Goal: Information Seeking & Learning: Learn about a topic

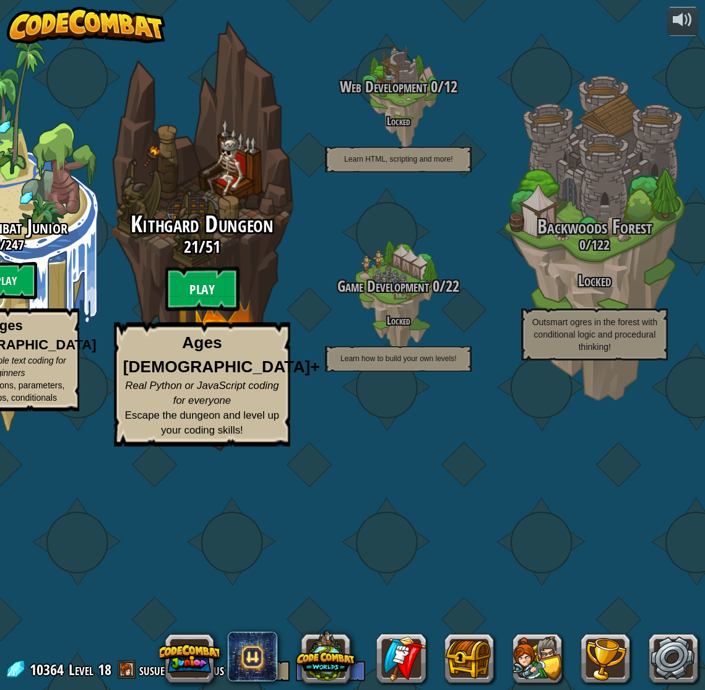
click at [206, 312] on btn "Play" at bounding box center [202, 289] width 74 height 45
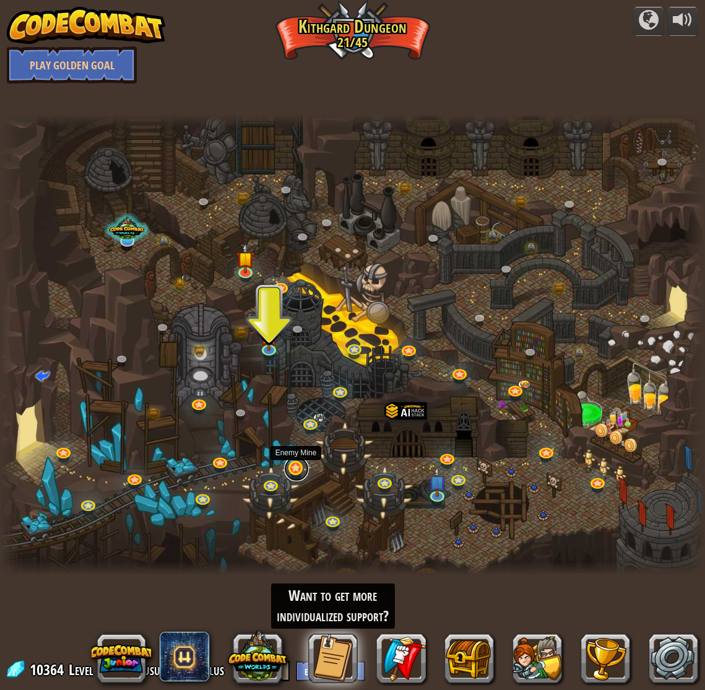
click at [294, 466] on link at bounding box center [296, 468] width 25 height 25
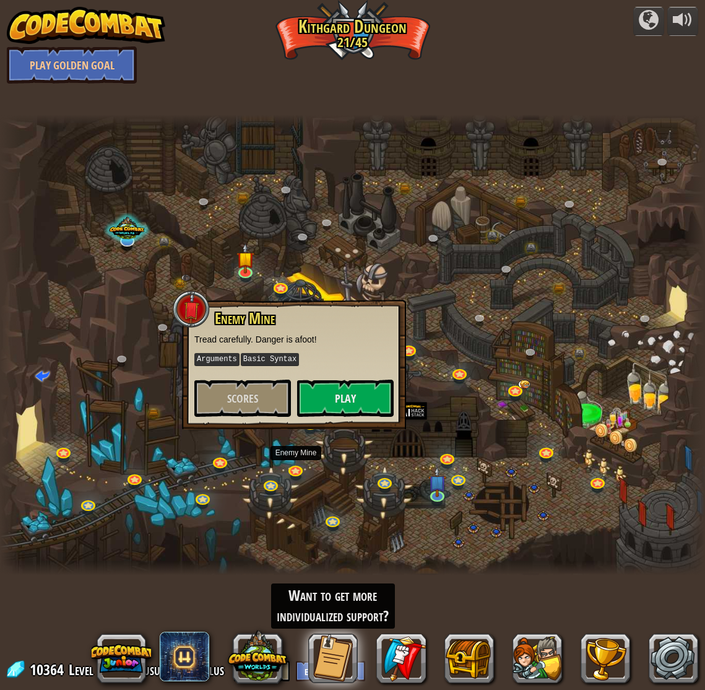
click at [323, 505] on div at bounding box center [352, 345] width 705 height 461
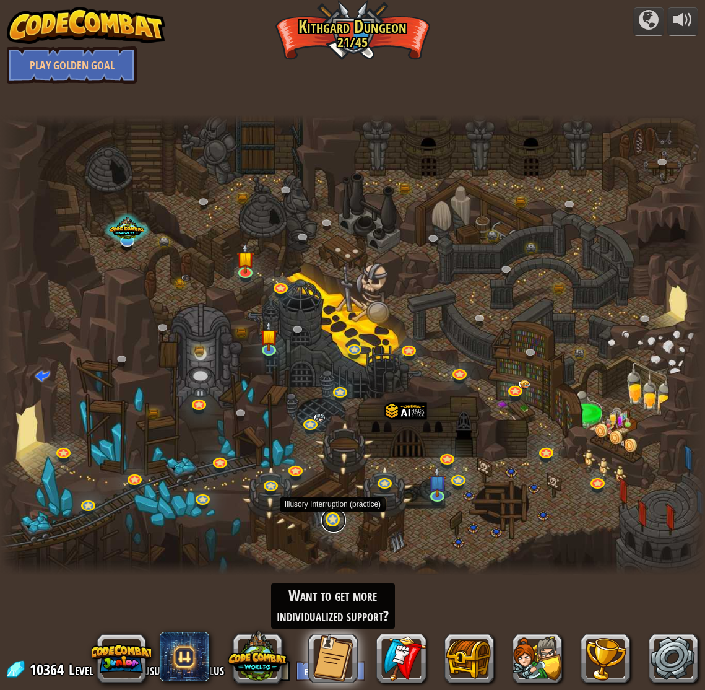
click at [331, 513] on link at bounding box center [333, 520] width 25 height 25
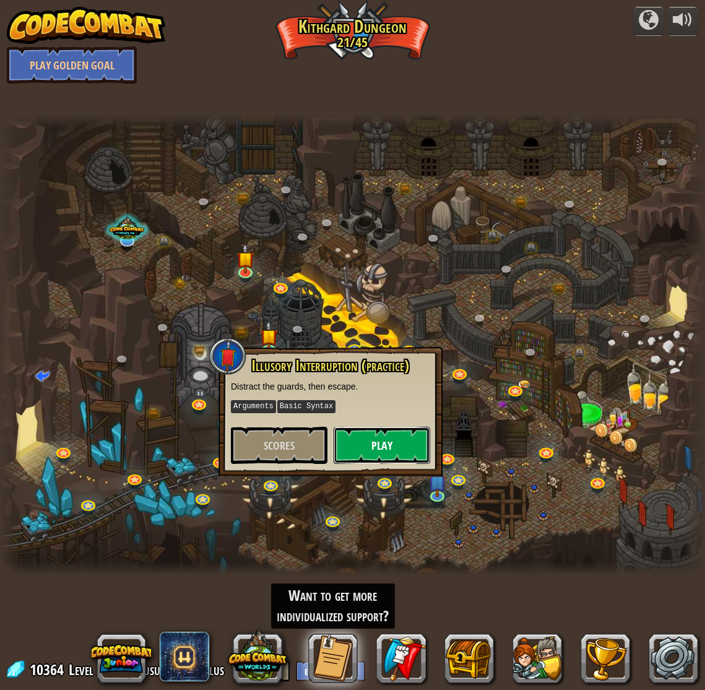
click at [357, 449] on button "Play" at bounding box center [382, 445] width 97 height 37
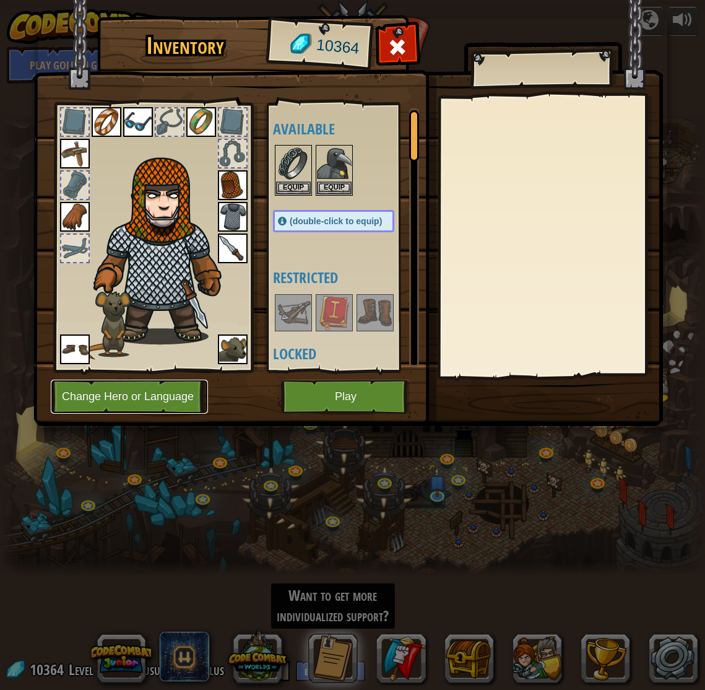
click at [178, 402] on button "Change Hero or Language" at bounding box center [129, 397] width 157 height 34
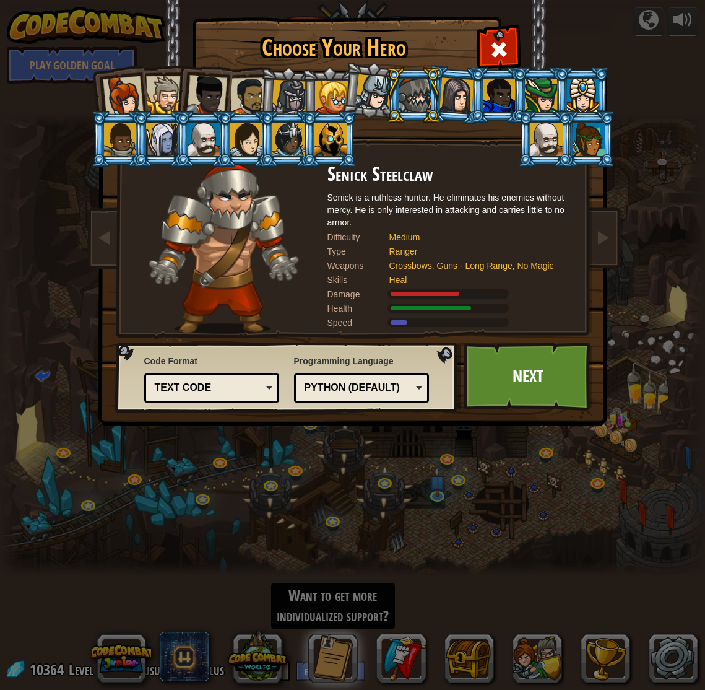
drag, startPoint x: 207, startPoint y: 156, endPoint x: 216, endPoint y: 151, distance: 10.0
click at [207, 156] on li at bounding box center [203, 139] width 56 height 56
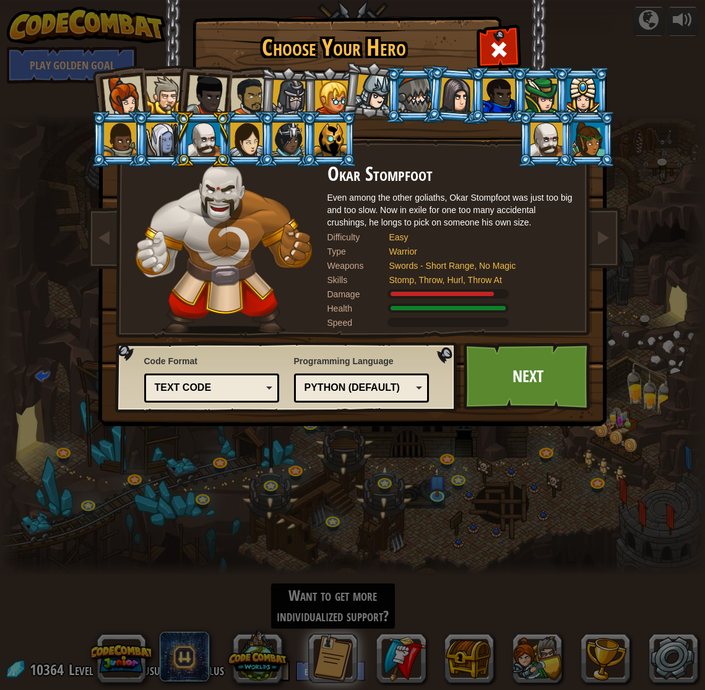
click at [113, 144] on div at bounding box center [120, 139] width 32 height 33
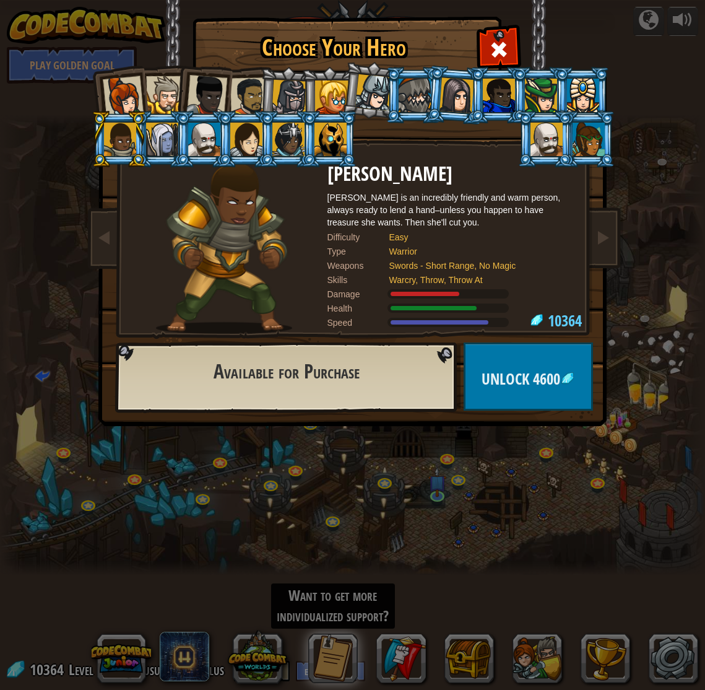
click at [600, 166] on li at bounding box center [588, 139] width 56 height 56
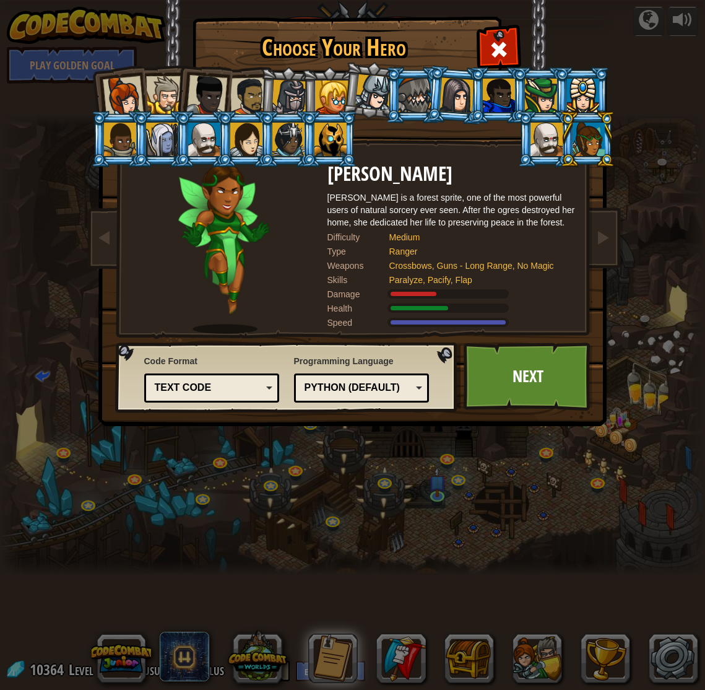
click at [585, 86] on div at bounding box center [583, 95] width 32 height 33
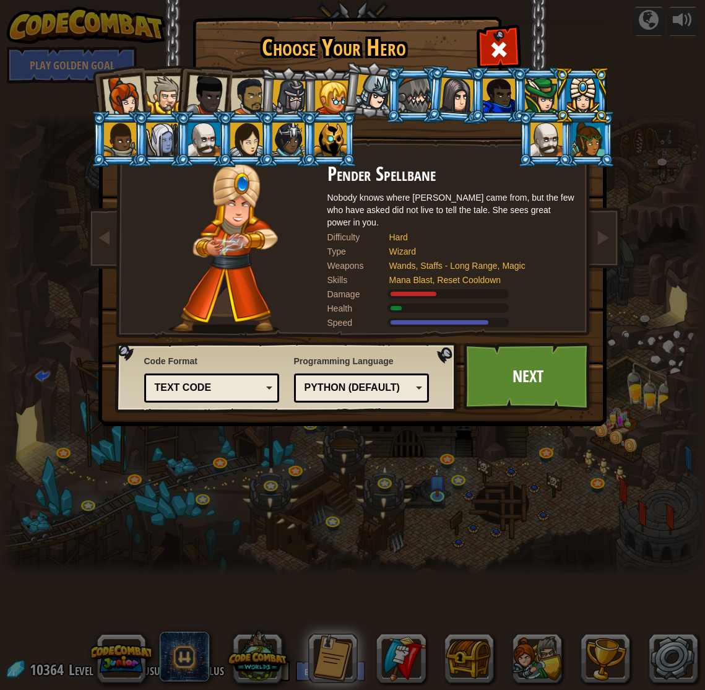
click at [324, 143] on div at bounding box center [331, 139] width 32 height 33
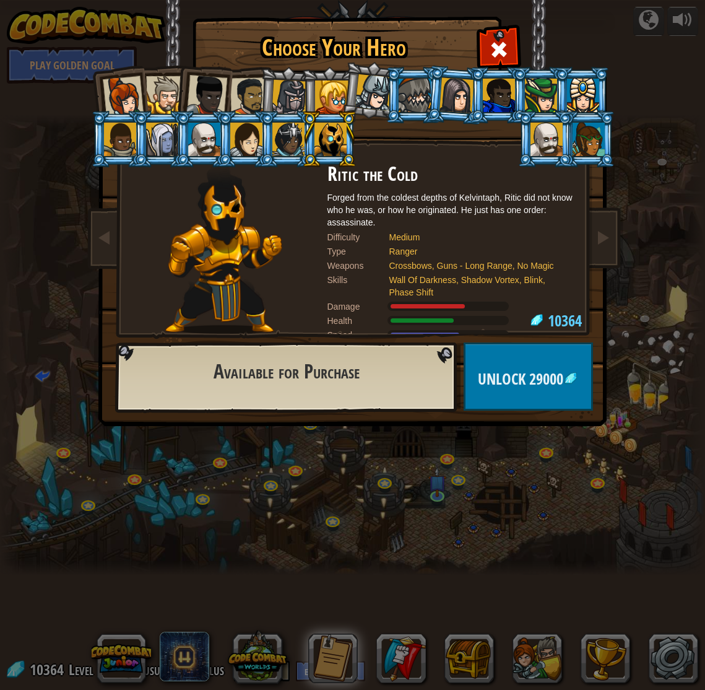
click at [268, 147] on li at bounding box center [288, 139] width 56 height 56
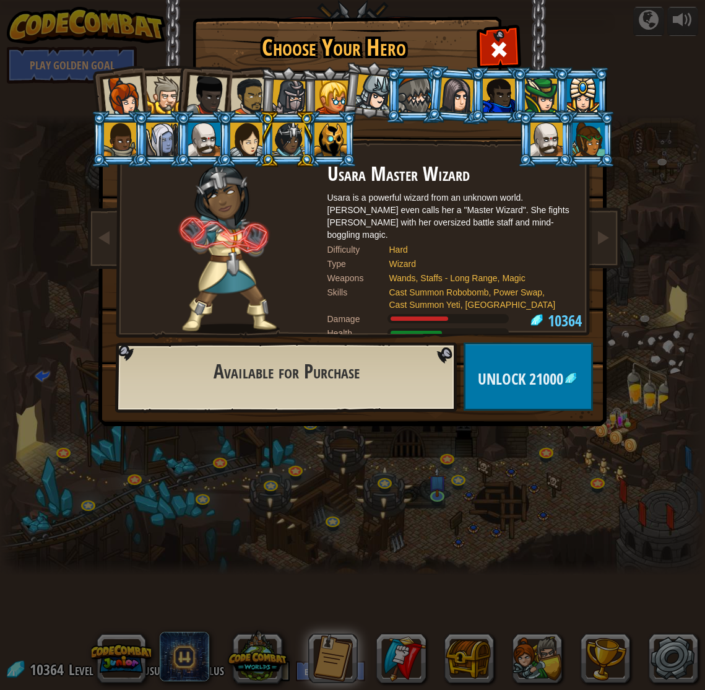
click at [269, 142] on li at bounding box center [288, 139] width 56 height 56
click at [245, 147] on div at bounding box center [246, 139] width 32 height 33
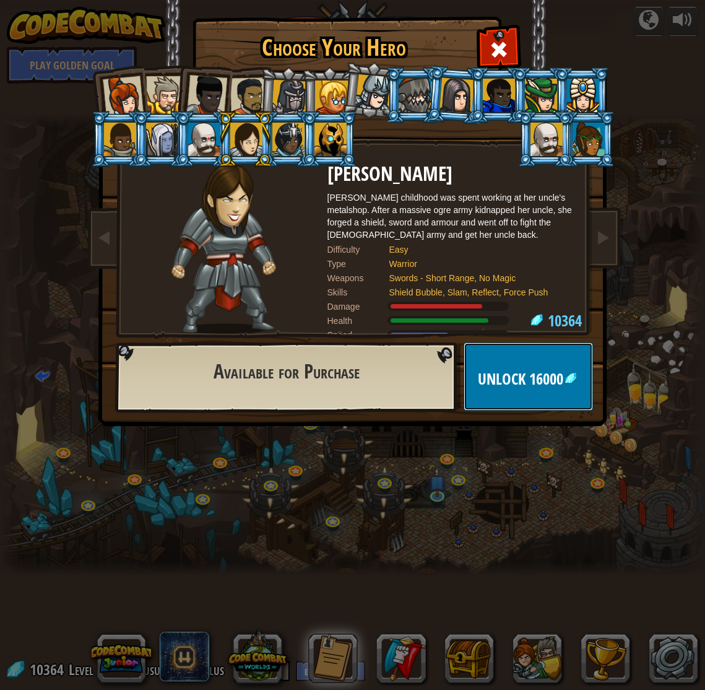
click at [553, 388] on span "16000" at bounding box center [547, 379] width 34 height 21
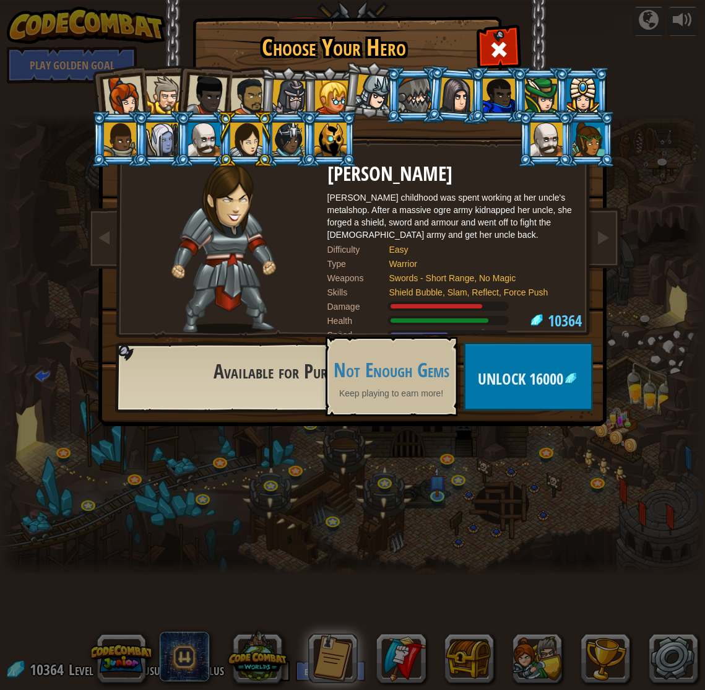
click at [209, 147] on div at bounding box center [204, 139] width 32 height 33
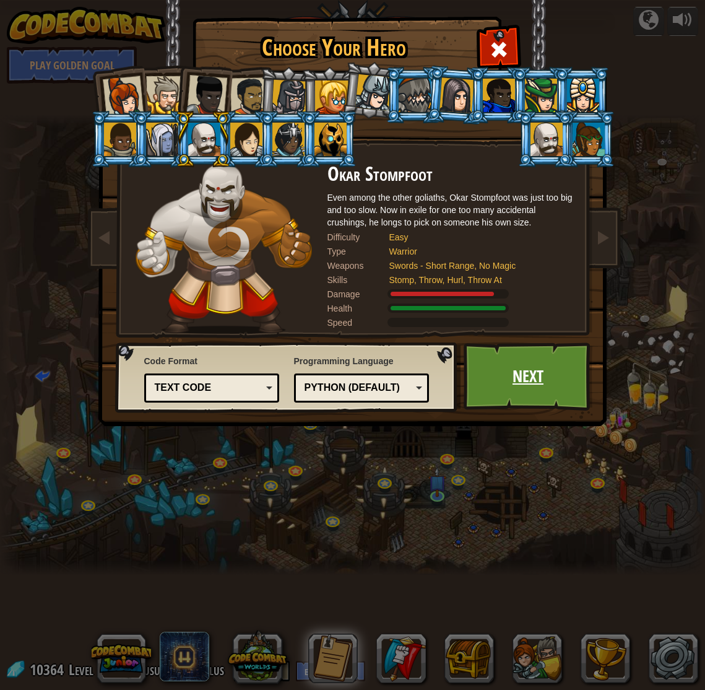
click at [555, 364] on link "Next" at bounding box center [528, 376] width 129 height 68
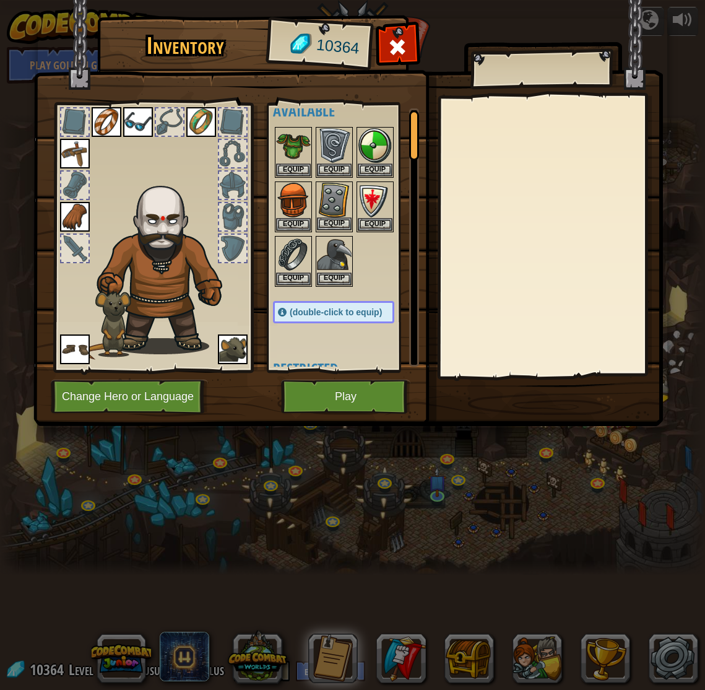
scroll to position [25, 0]
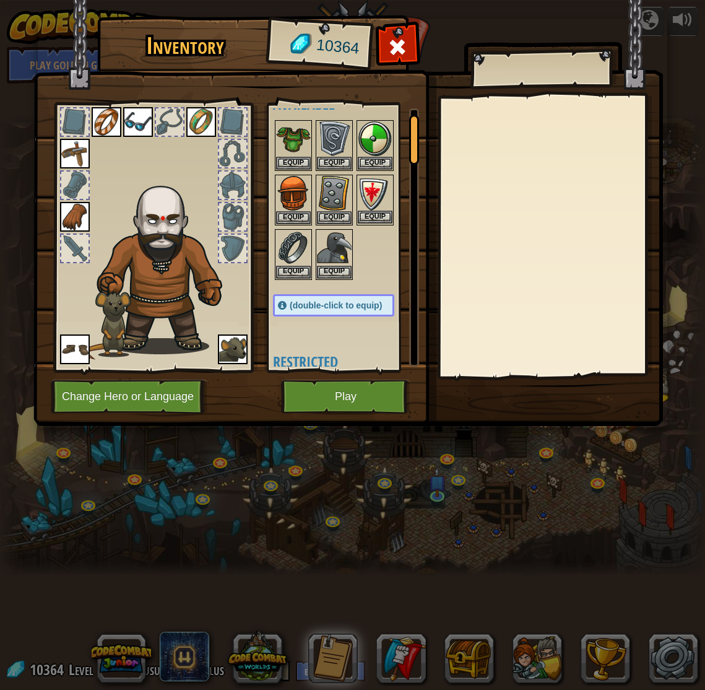
click at [372, 209] on img at bounding box center [375, 193] width 35 height 35
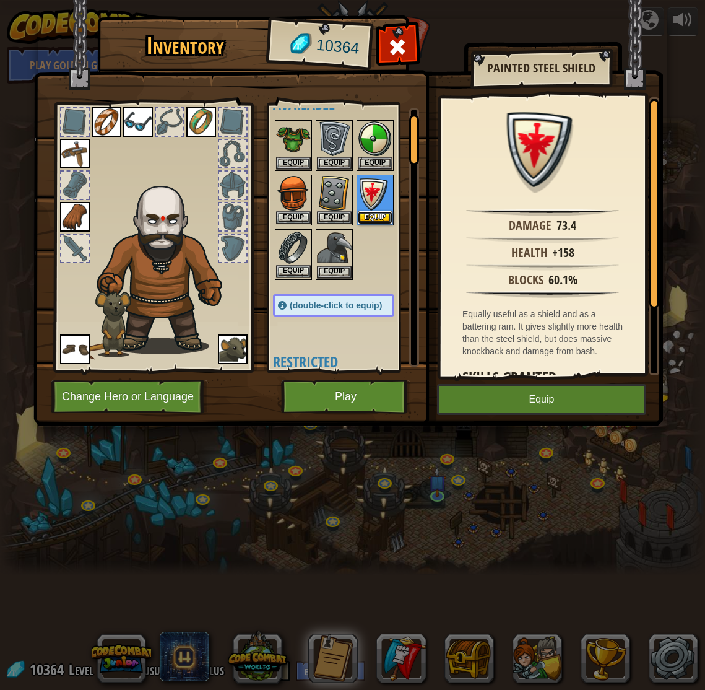
click at [382, 216] on button "Equip" at bounding box center [375, 217] width 35 height 13
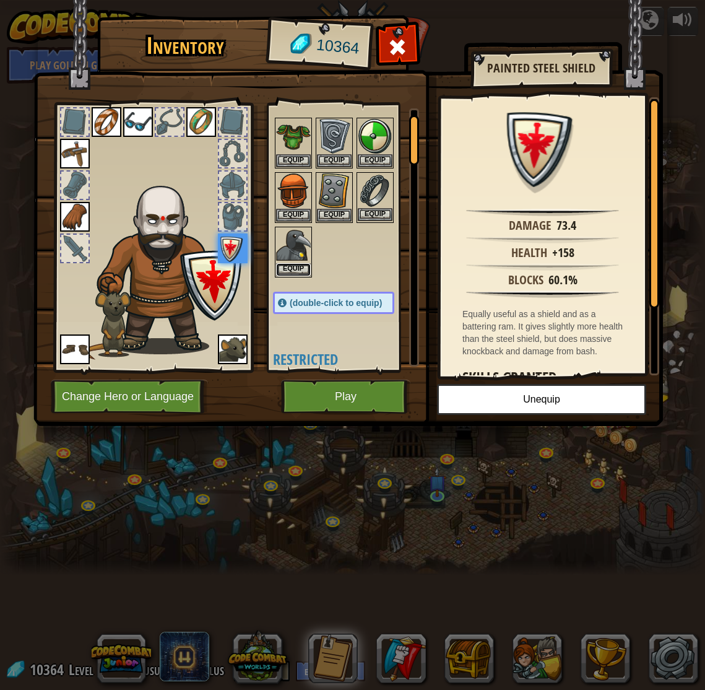
click at [302, 263] on button "Equip" at bounding box center [293, 269] width 35 height 13
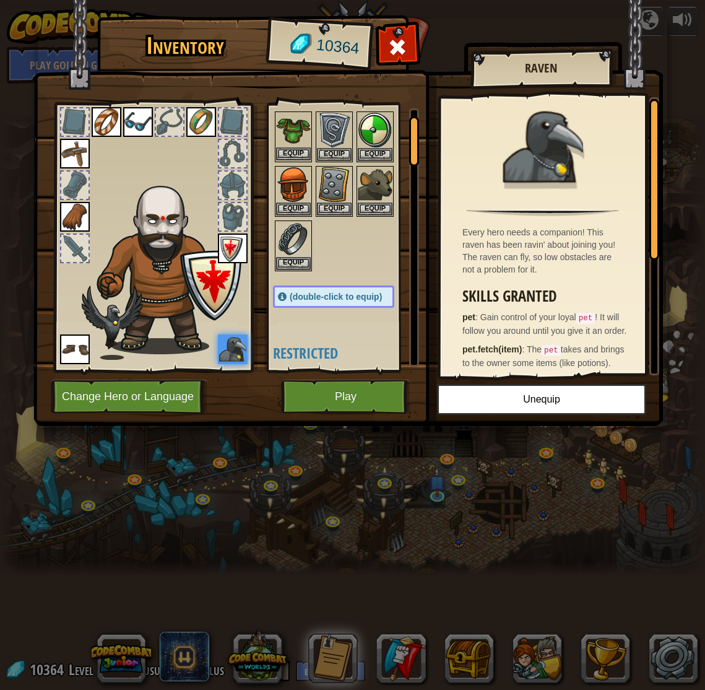
scroll to position [35, 0]
click at [292, 145] on img at bounding box center [293, 128] width 35 height 35
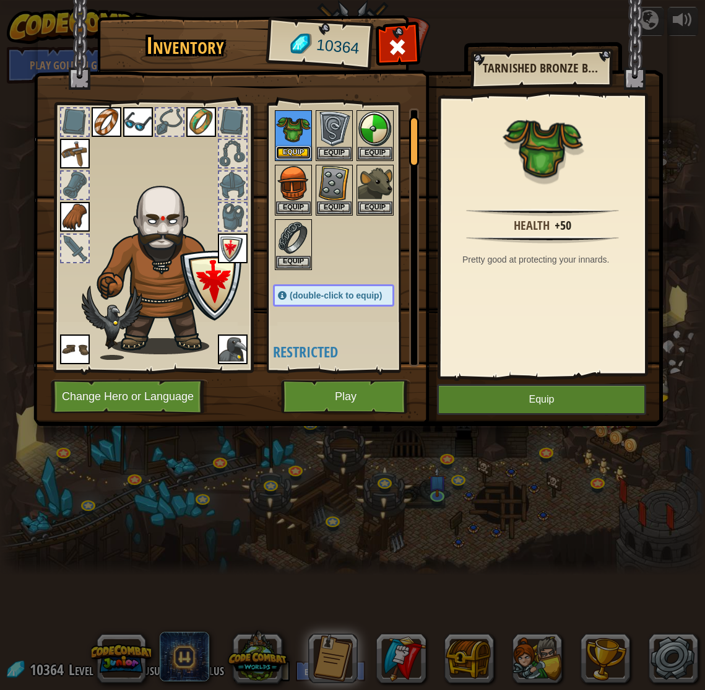
click at [295, 149] on button "Equip" at bounding box center [293, 152] width 35 height 13
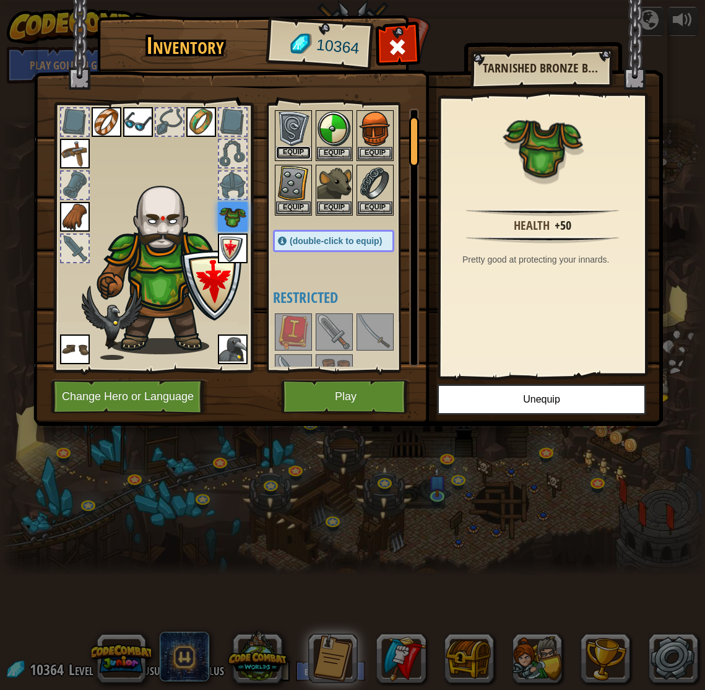
click at [292, 149] on button "Equip" at bounding box center [293, 152] width 35 height 13
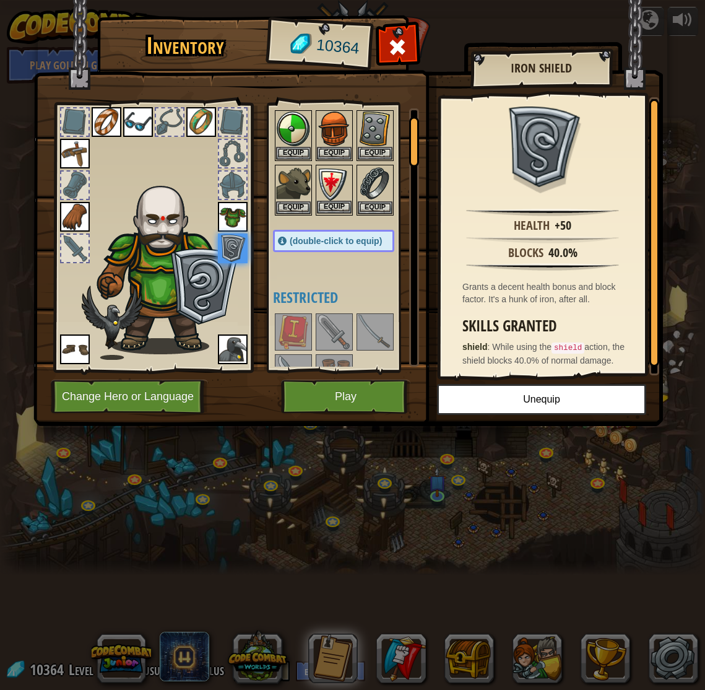
click at [328, 198] on img at bounding box center [334, 183] width 35 height 35
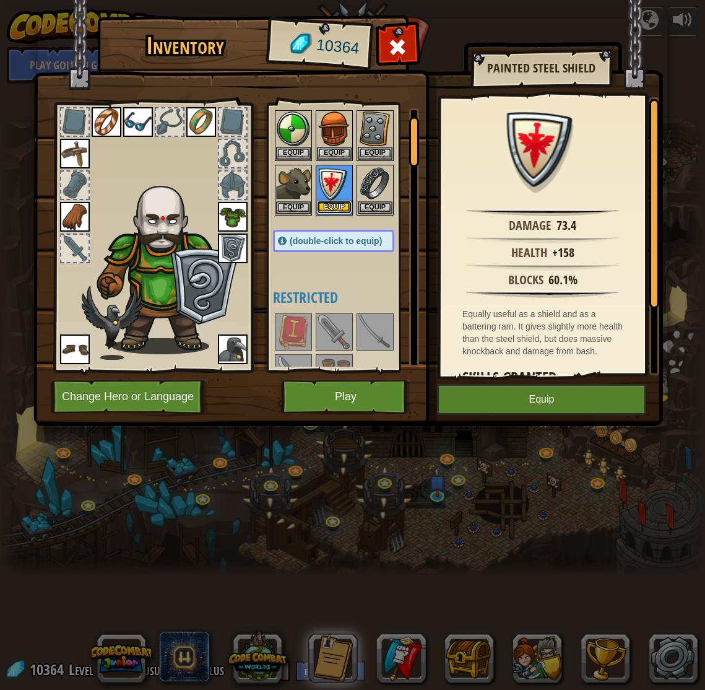
click at [334, 203] on button "Equip" at bounding box center [334, 207] width 35 height 13
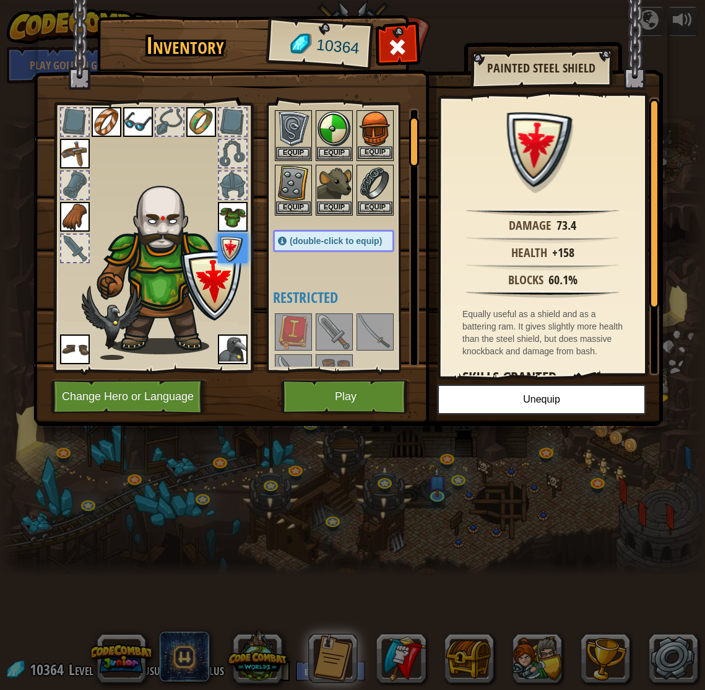
click at [367, 145] on img at bounding box center [375, 128] width 35 height 35
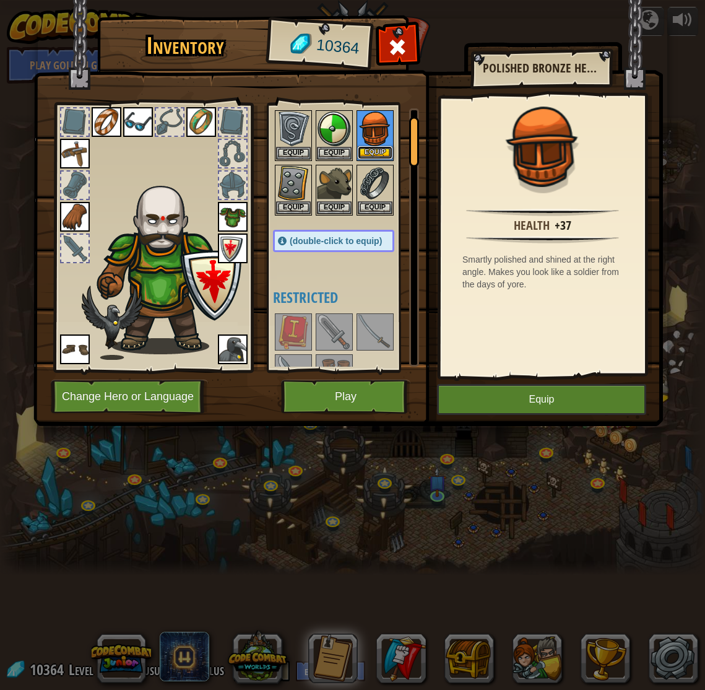
click at [369, 149] on button "Equip" at bounding box center [375, 152] width 35 height 13
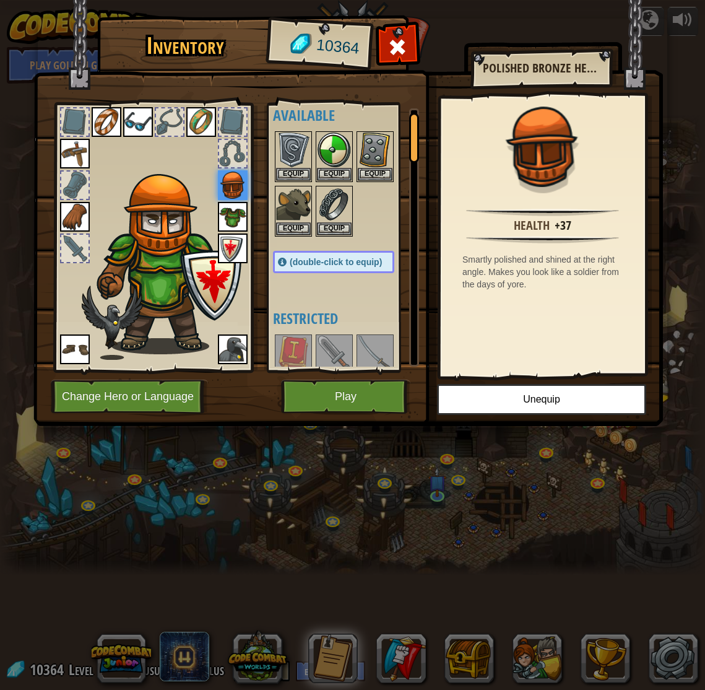
scroll to position [37, 0]
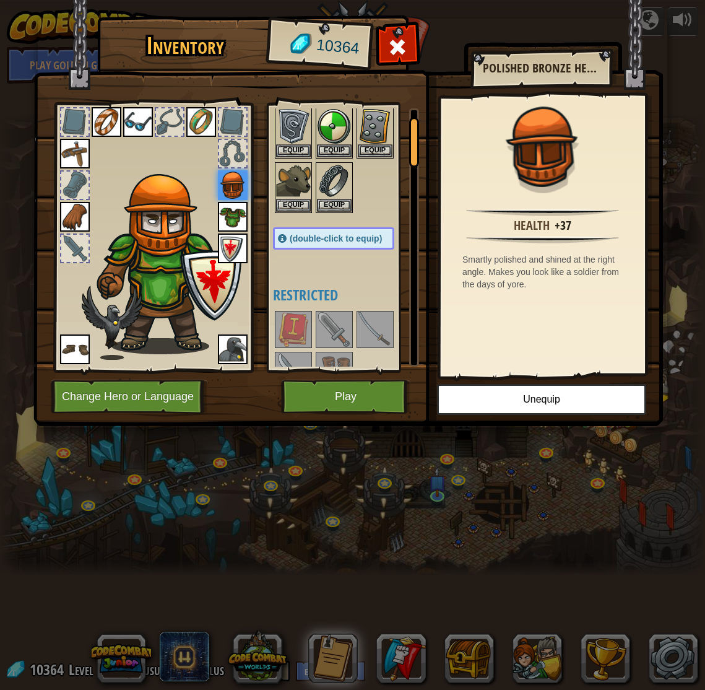
click at [383, 329] on img at bounding box center [375, 329] width 35 height 35
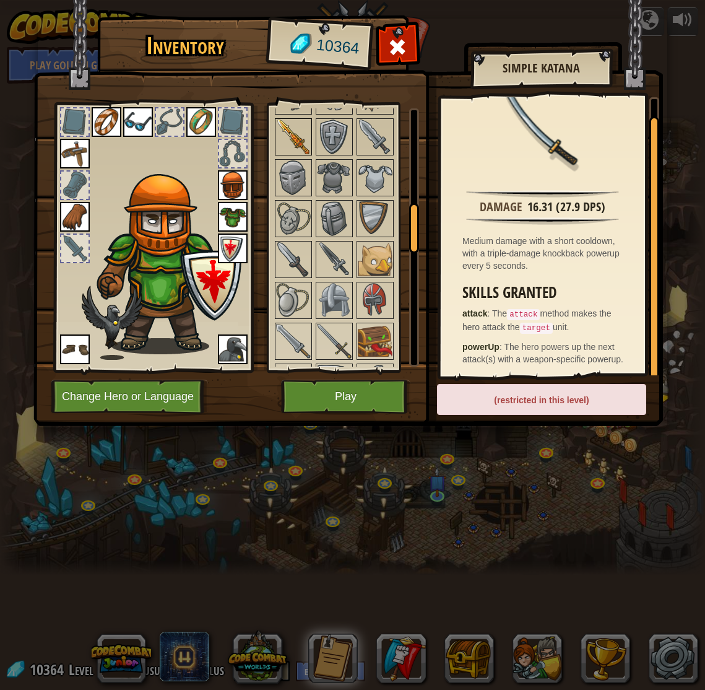
scroll to position [621, 0]
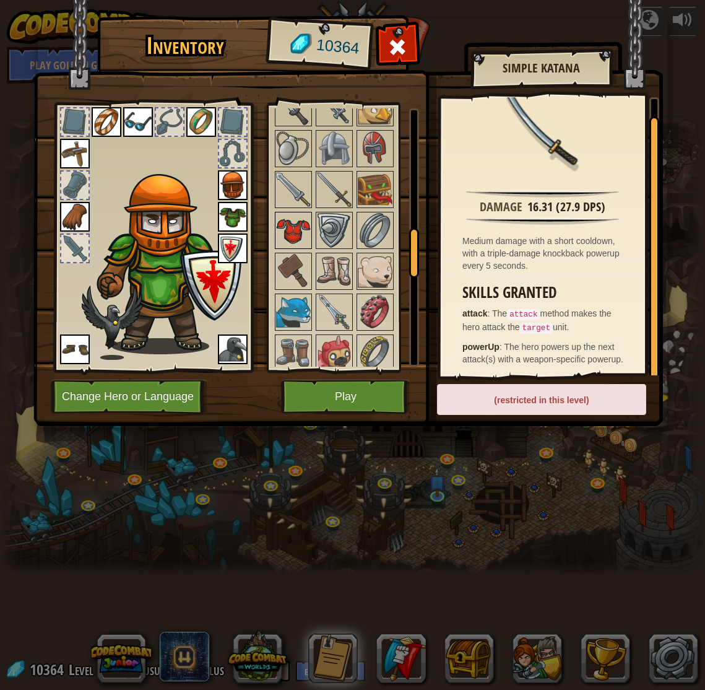
click at [310, 220] on img at bounding box center [293, 230] width 35 height 35
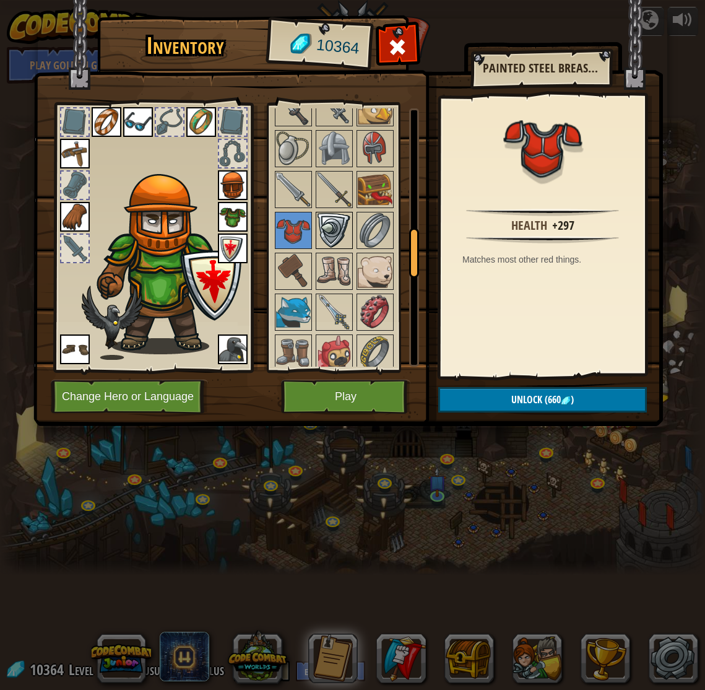
click at [344, 222] on img at bounding box center [334, 230] width 35 height 35
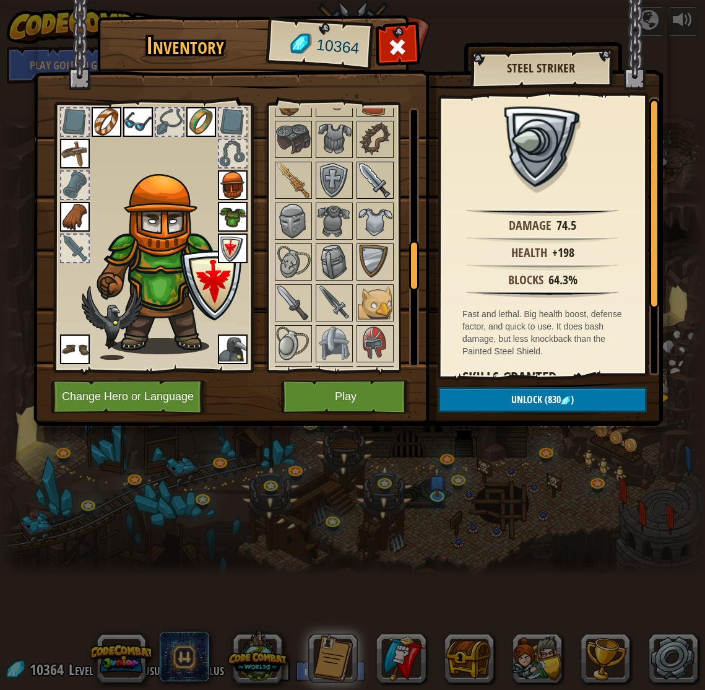
scroll to position [0, 0]
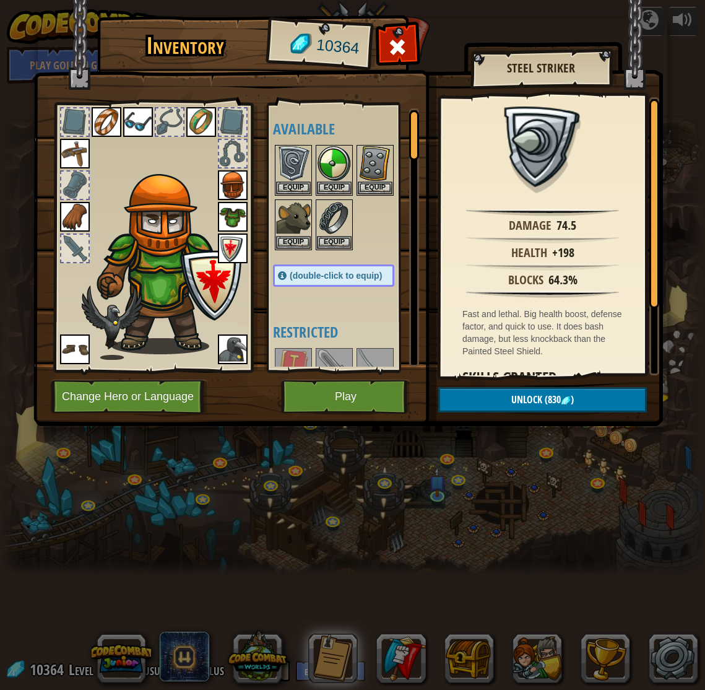
click at [216, 245] on img at bounding box center [167, 264] width 152 height 180
click at [227, 243] on img at bounding box center [233, 248] width 30 height 30
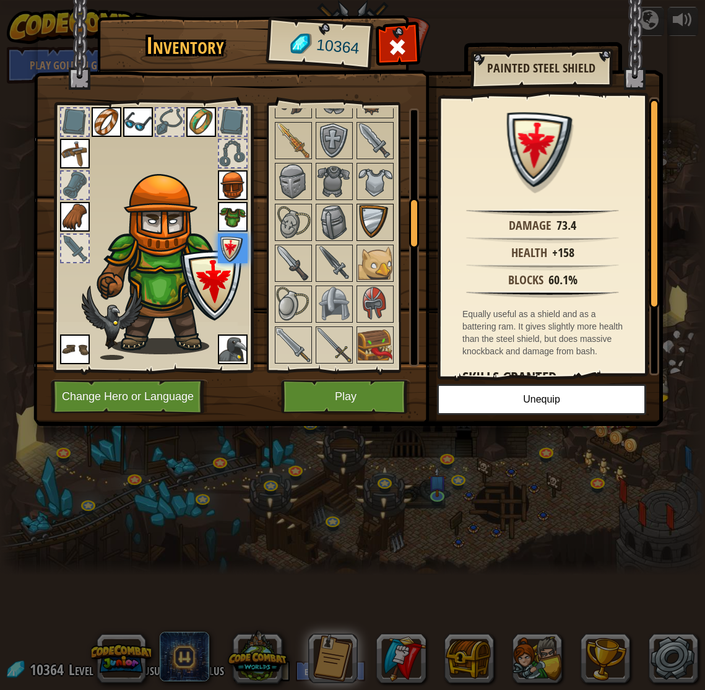
scroll to position [461, 0]
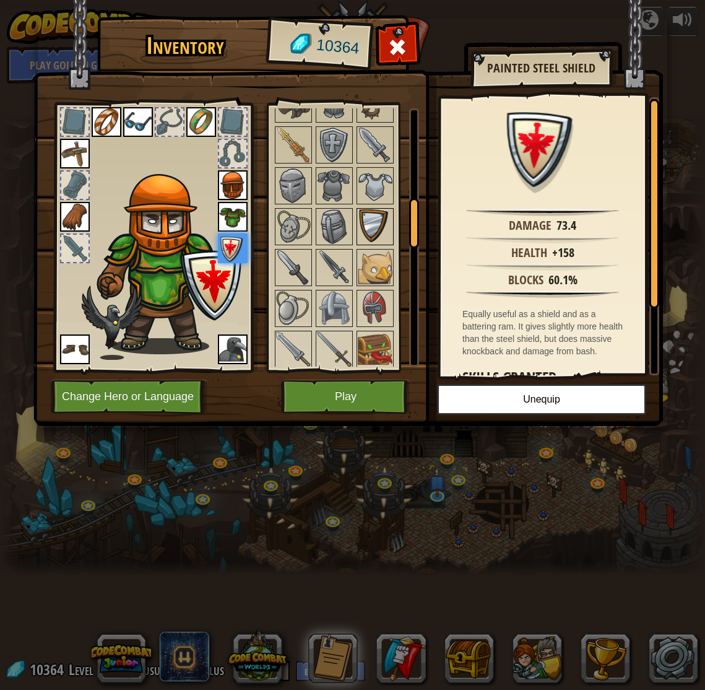
click at [377, 222] on img at bounding box center [375, 226] width 35 height 35
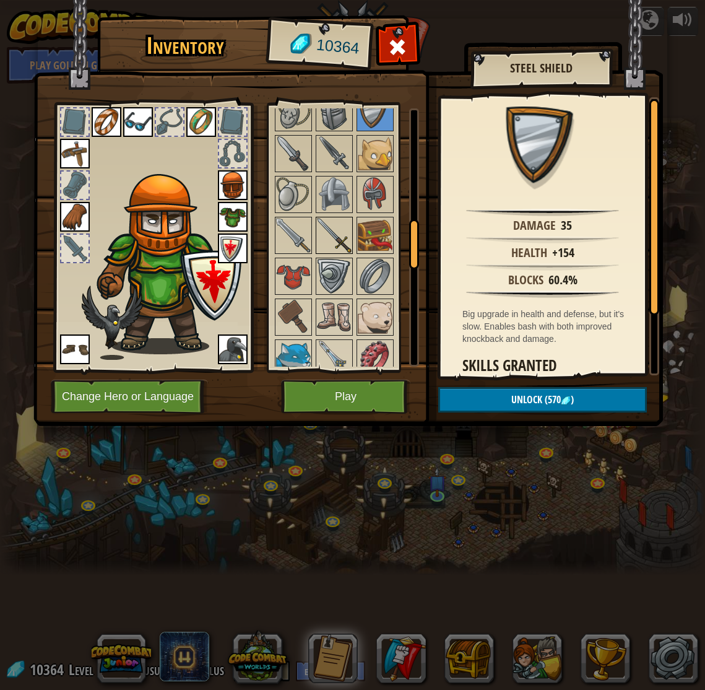
scroll to position [578, 0]
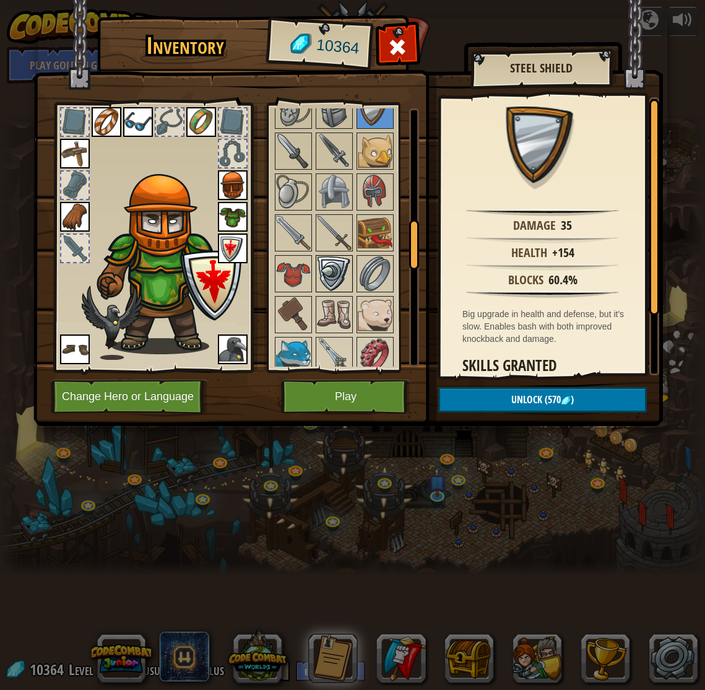
click at [333, 264] on img at bounding box center [334, 273] width 35 height 35
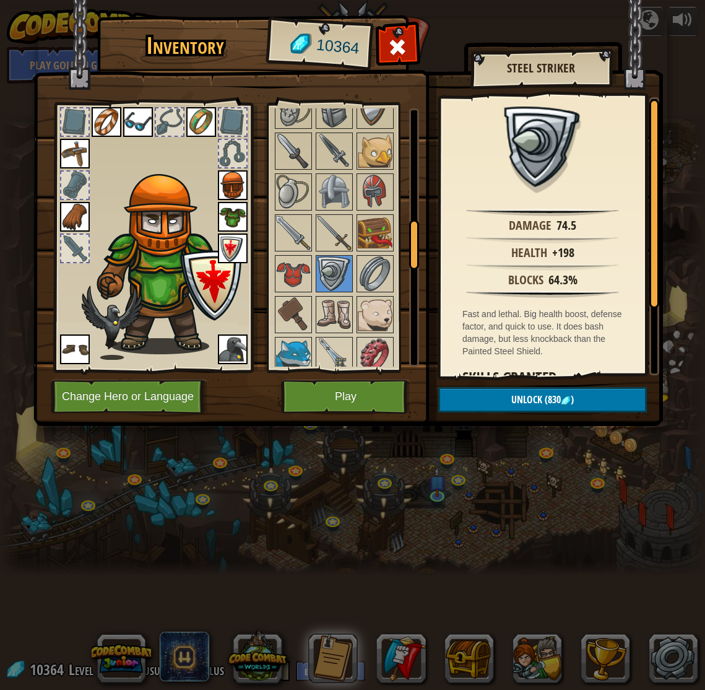
click at [230, 248] on img at bounding box center [233, 248] width 30 height 30
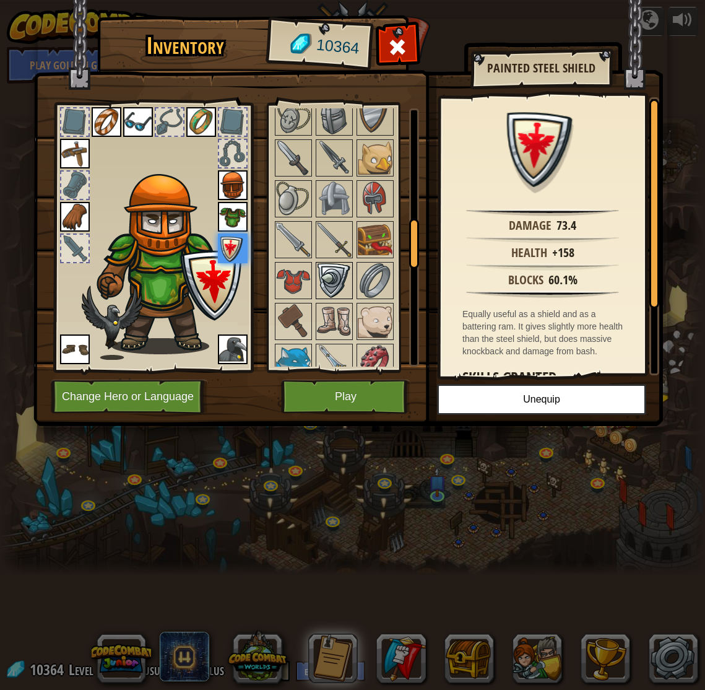
scroll to position [572, 0]
click at [334, 276] on img at bounding box center [334, 279] width 35 height 35
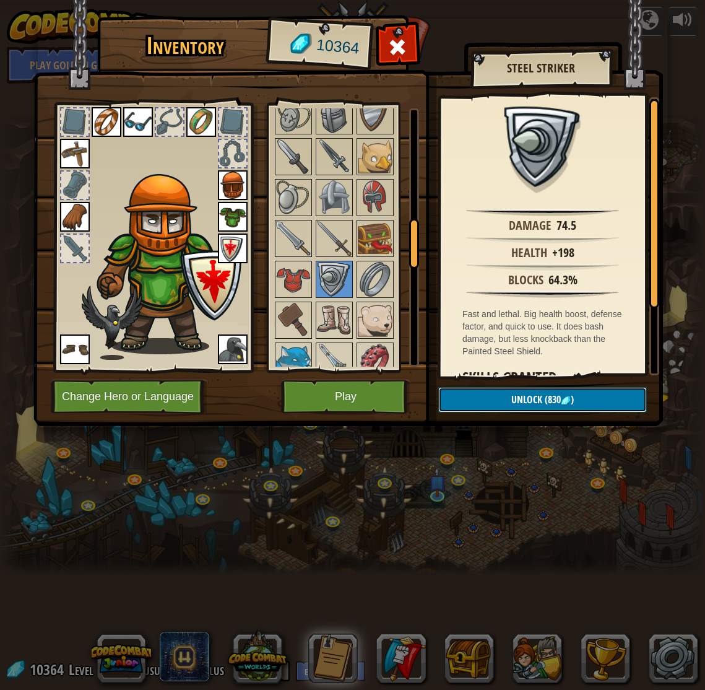
click at [637, 408] on button "Unlock (830 )" at bounding box center [542, 399] width 209 height 25
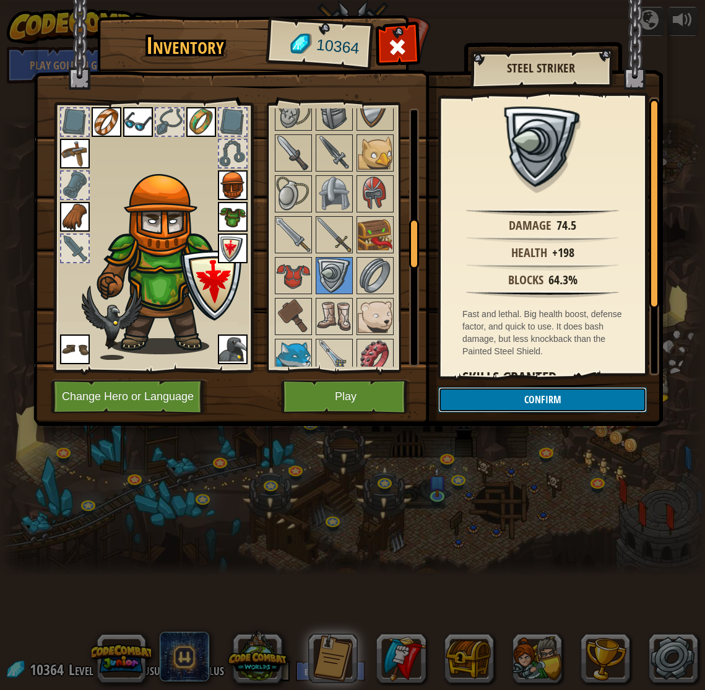
click at [606, 404] on button "Confirm" at bounding box center [542, 399] width 209 height 25
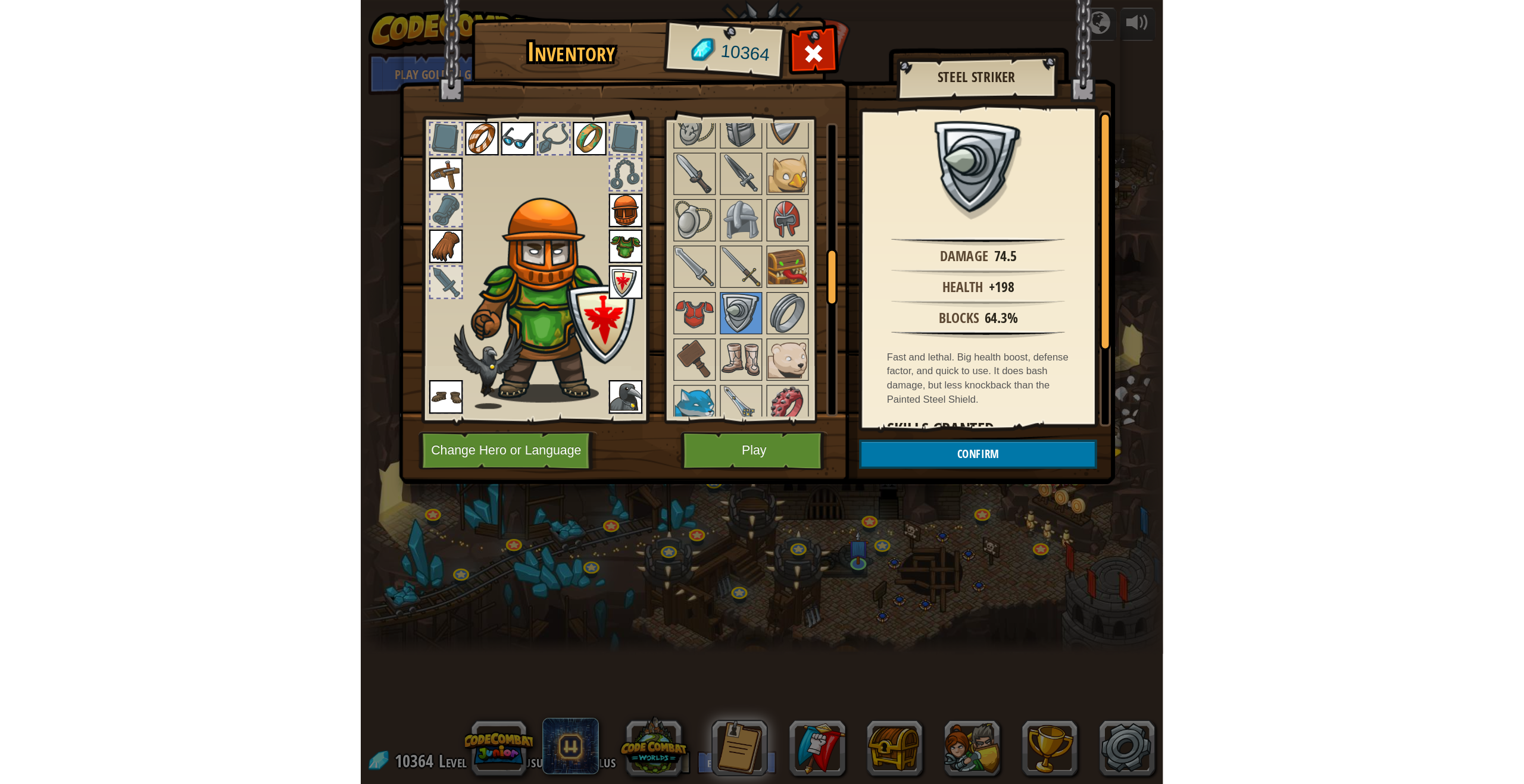
scroll to position [0, 0]
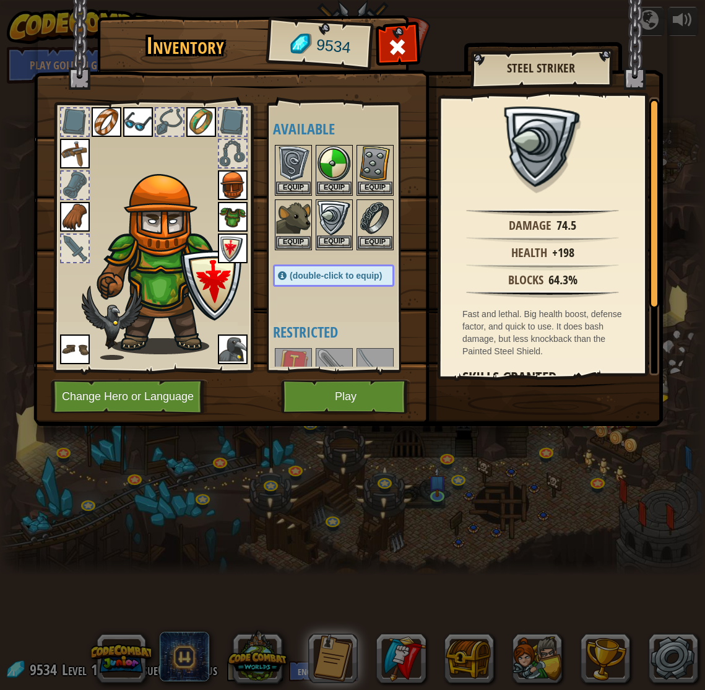
drag, startPoint x: 327, startPoint y: 233, endPoint x: 323, endPoint y: 240, distance: 8.1
click at [326, 233] on img at bounding box center [334, 218] width 35 height 35
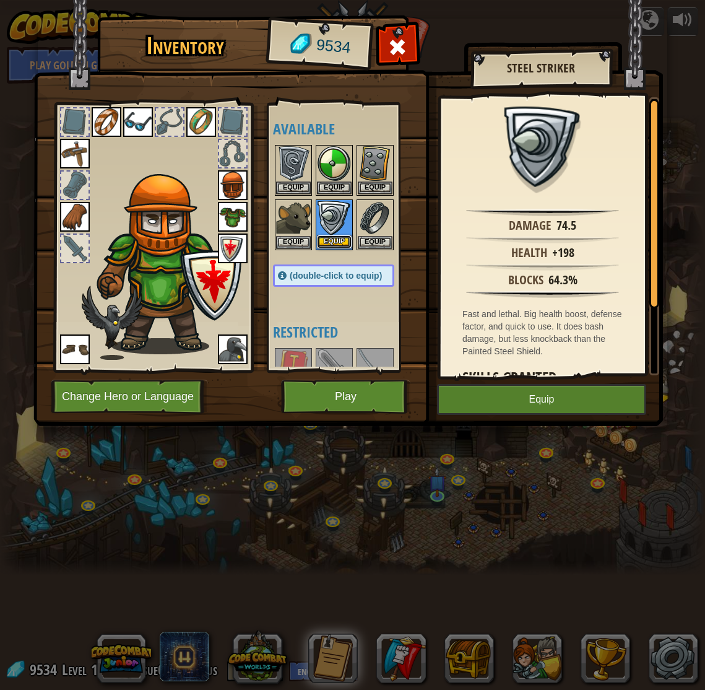
click at [336, 239] on button "Equip" at bounding box center [334, 241] width 35 height 13
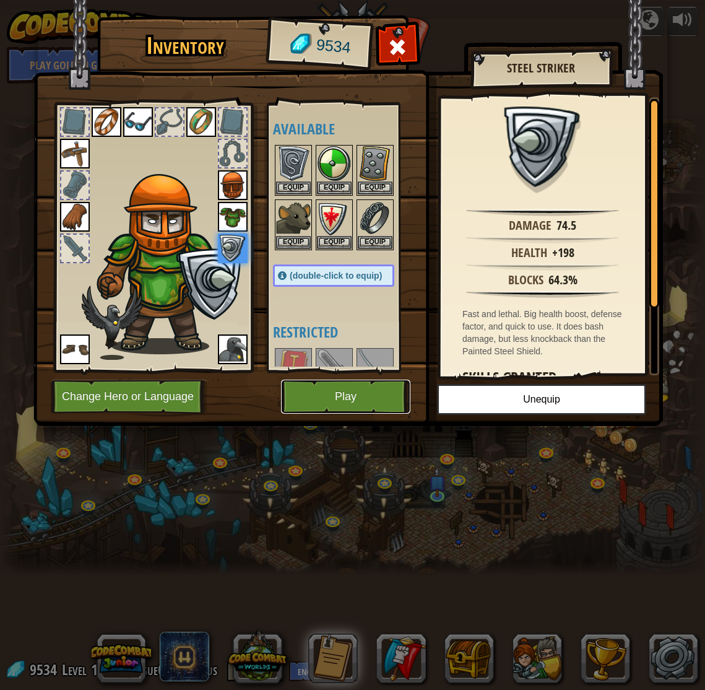
click at [321, 396] on button "Play" at bounding box center [345, 397] width 129 height 34
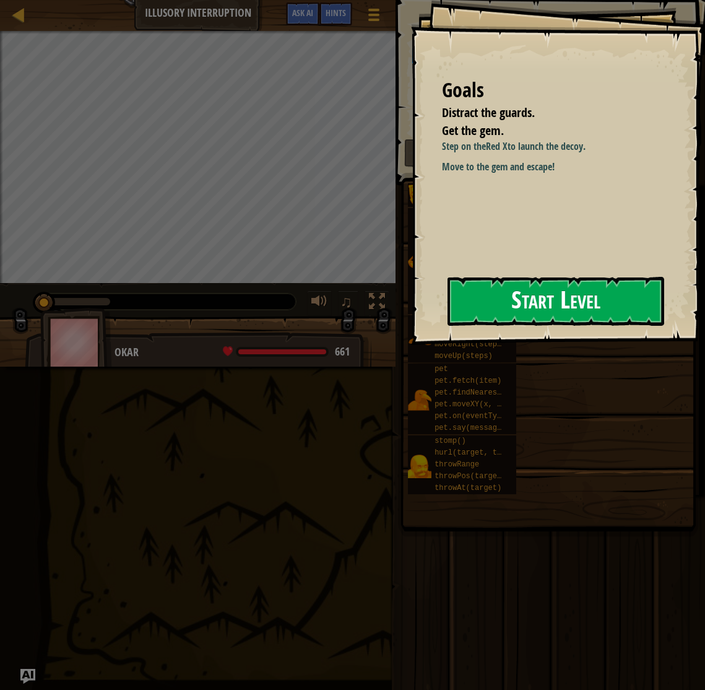
click at [597, 310] on button "Start Level" at bounding box center [556, 301] width 217 height 49
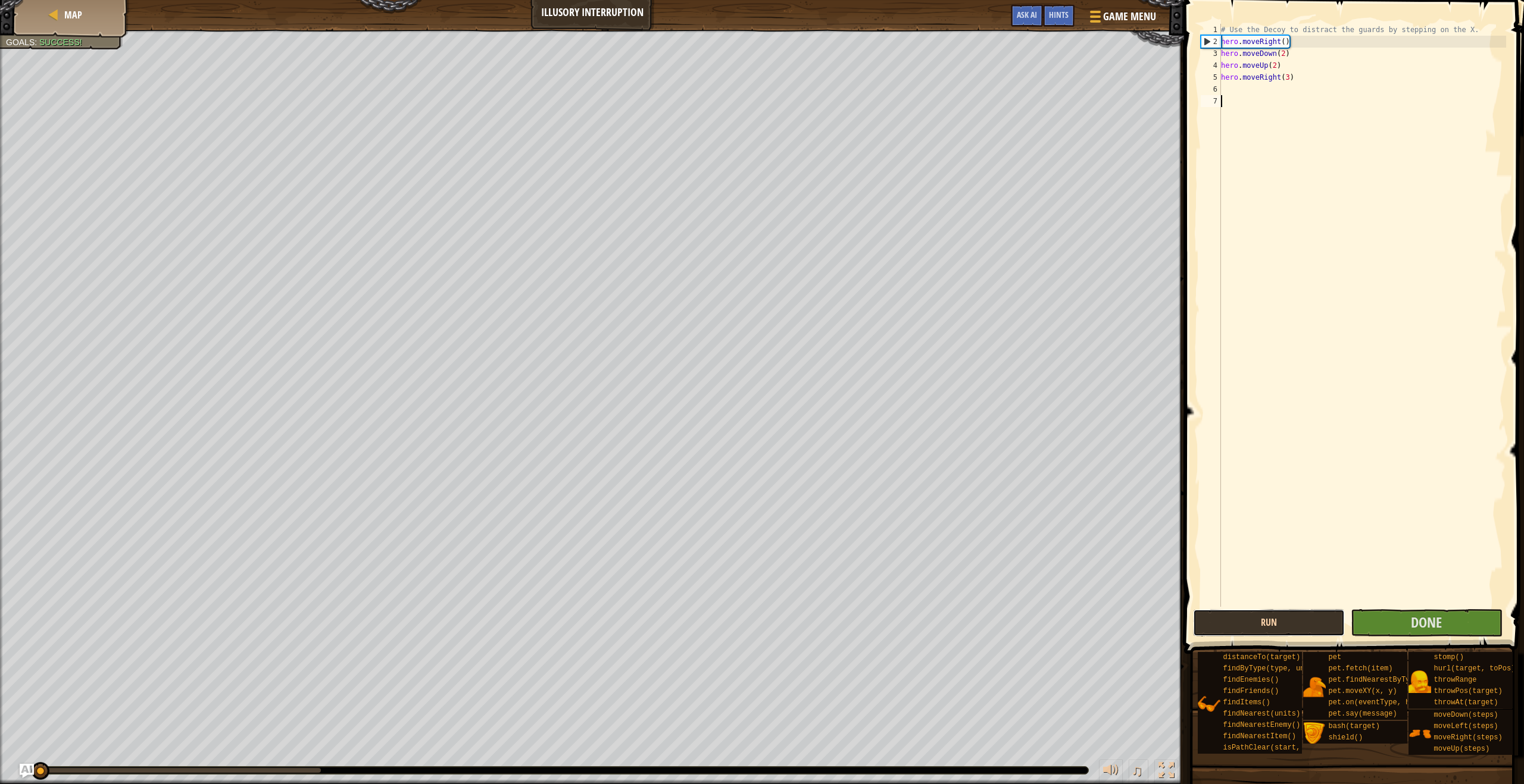
click at [677, 625] on button "Run" at bounding box center [1268, 623] width 152 height 27
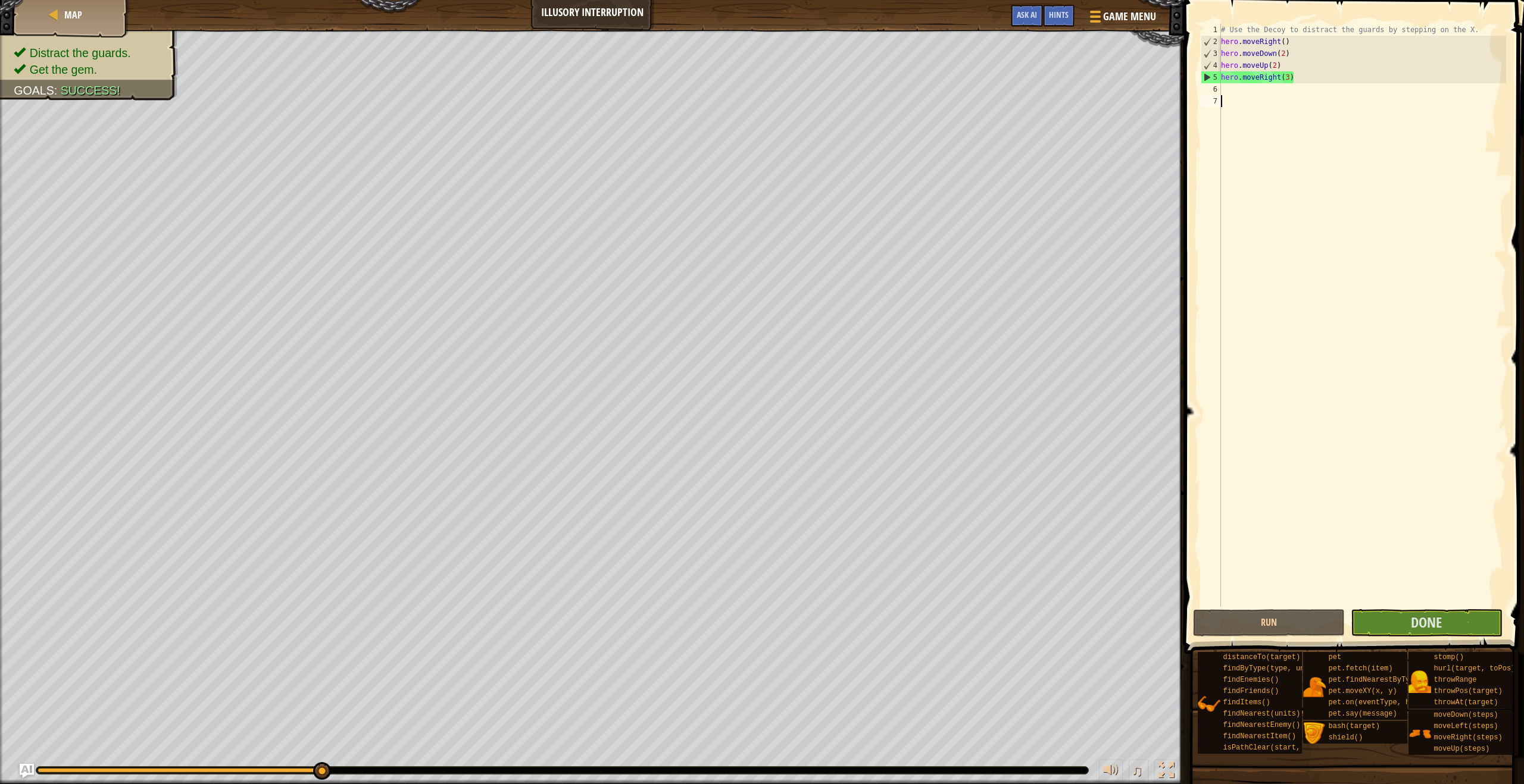
click at [677, 593] on div "# Use the Decoy to distract the guards by stepping on the X. hero . moveRight (…" at bounding box center [1362, 328] width 287 height 607
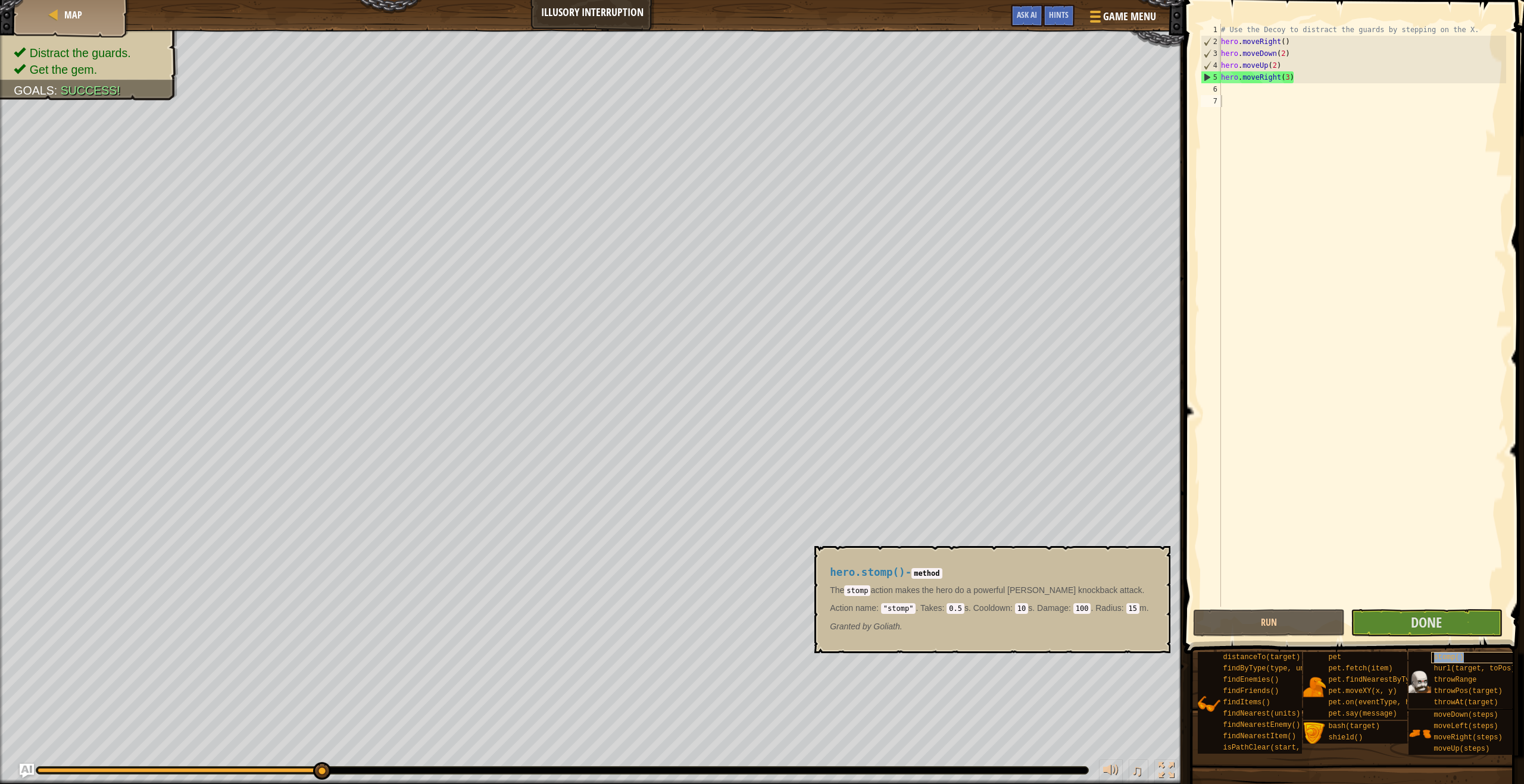
click at [677, 659] on span "stomp()" at bounding box center [1448, 657] width 30 height 9
click at [677, 89] on div "# Use the Decoy to distract the guards by stepping on the X. hero . moveRight (…" at bounding box center [1362, 328] width 287 height 607
type textarea "h"
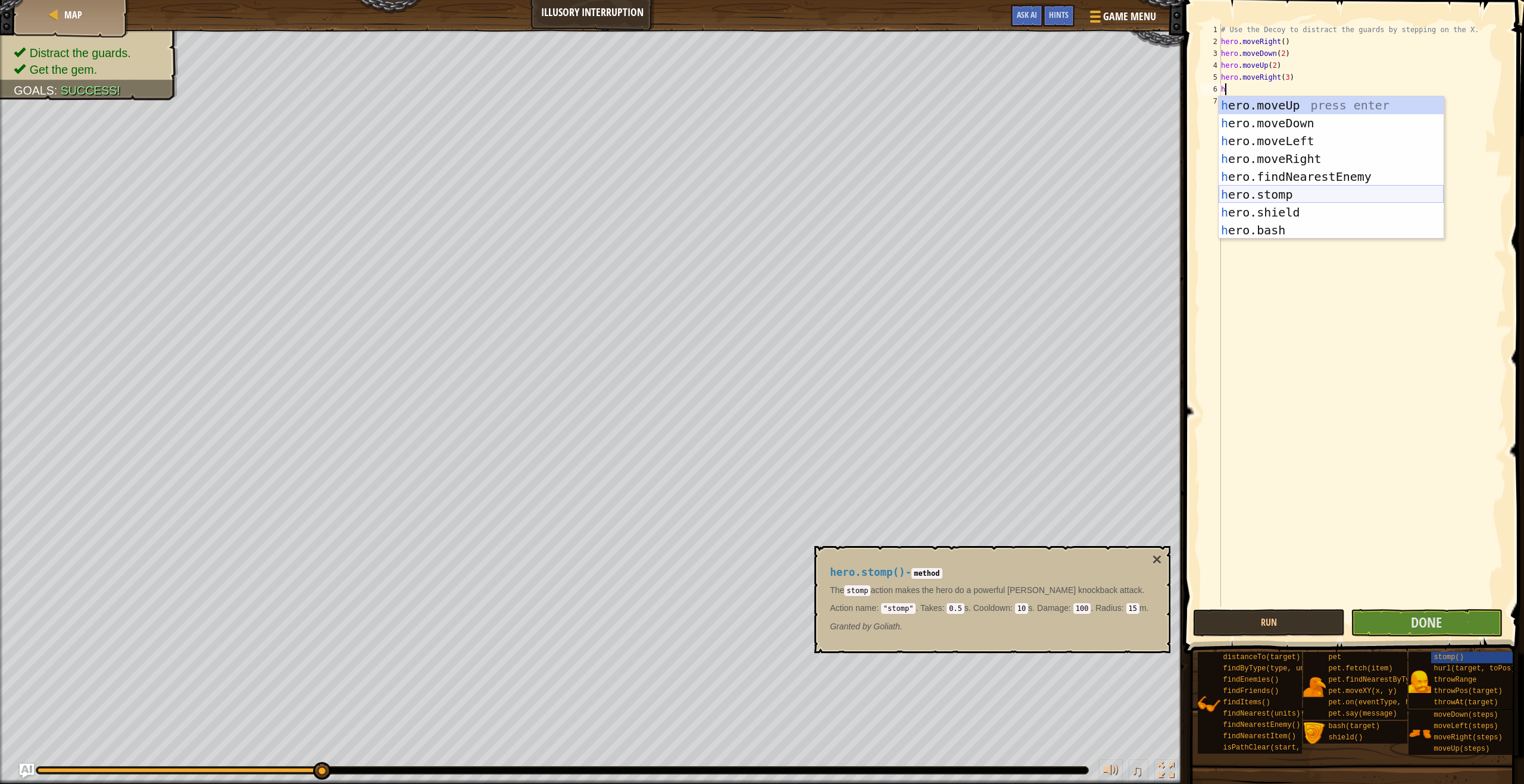
click at [677, 188] on div "h ero.moveUp press enter h ero.moveDown press enter h ero.moveLeft press enter …" at bounding box center [1331, 185] width 225 height 179
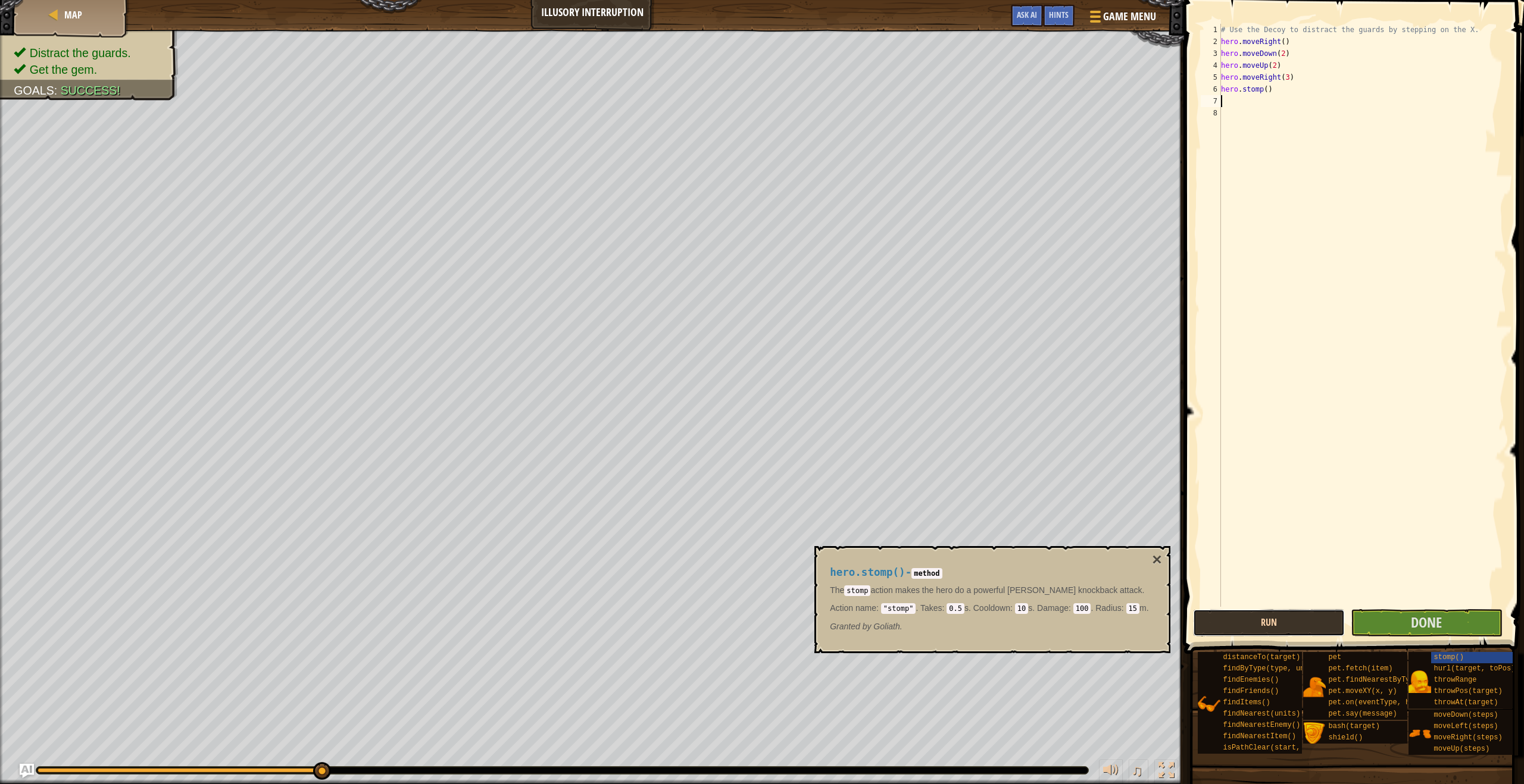
click at [677, 615] on button "Run" at bounding box center [1268, 623] width 152 height 27
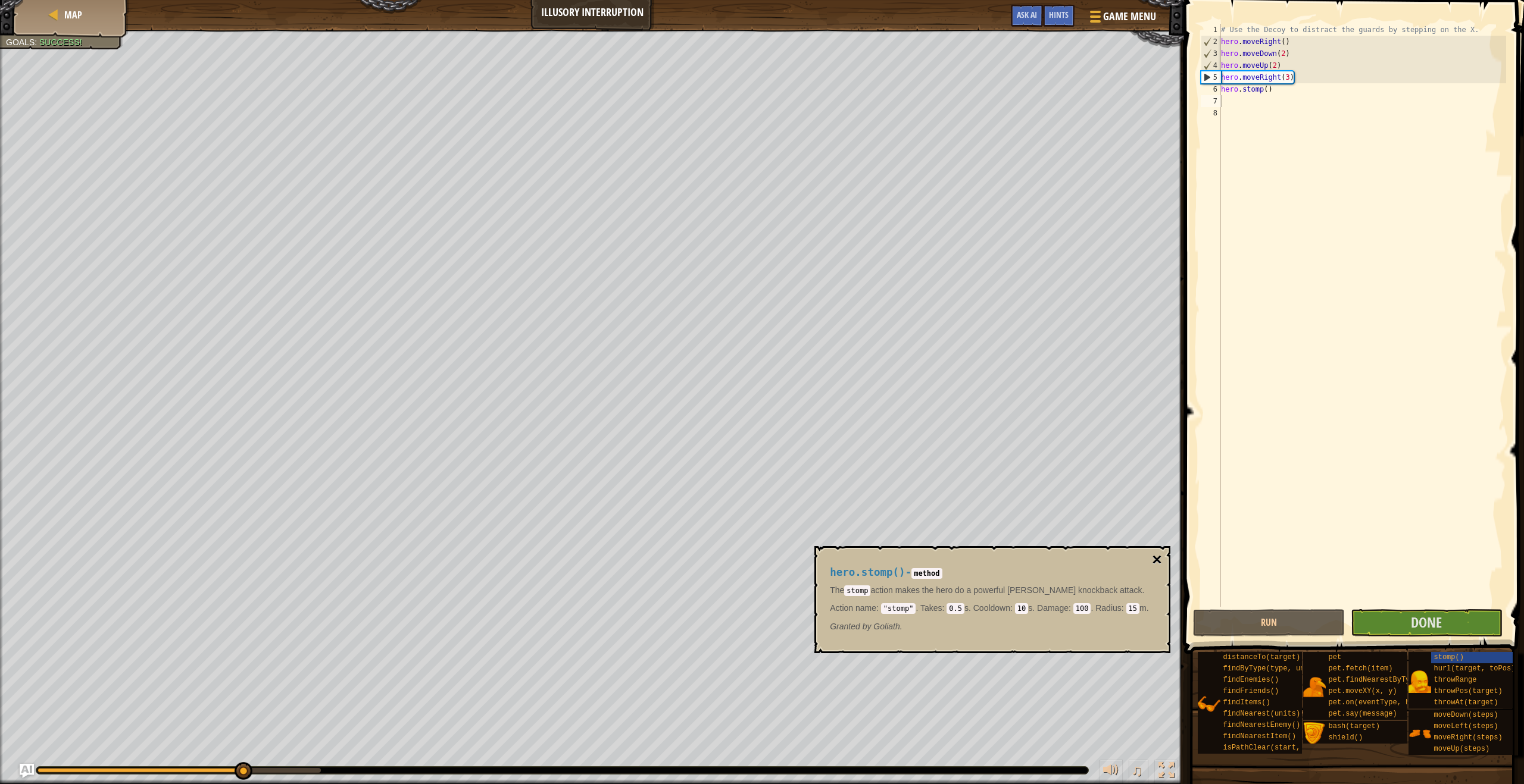
click at [677, 557] on button "×" at bounding box center [1156, 559] width 10 height 16
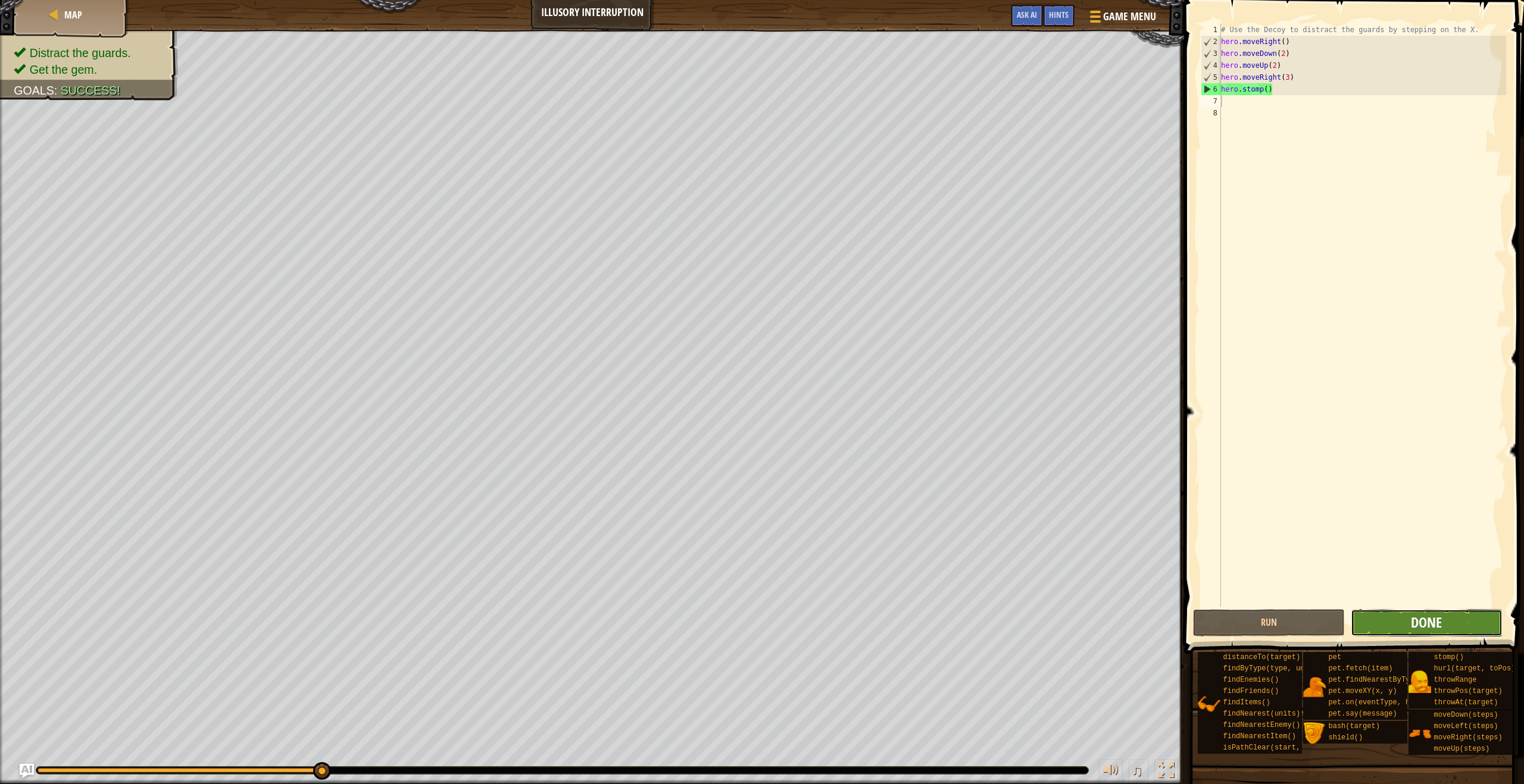
click at [677, 622] on span "Done" at bounding box center [1426, 623] width 31 height 19
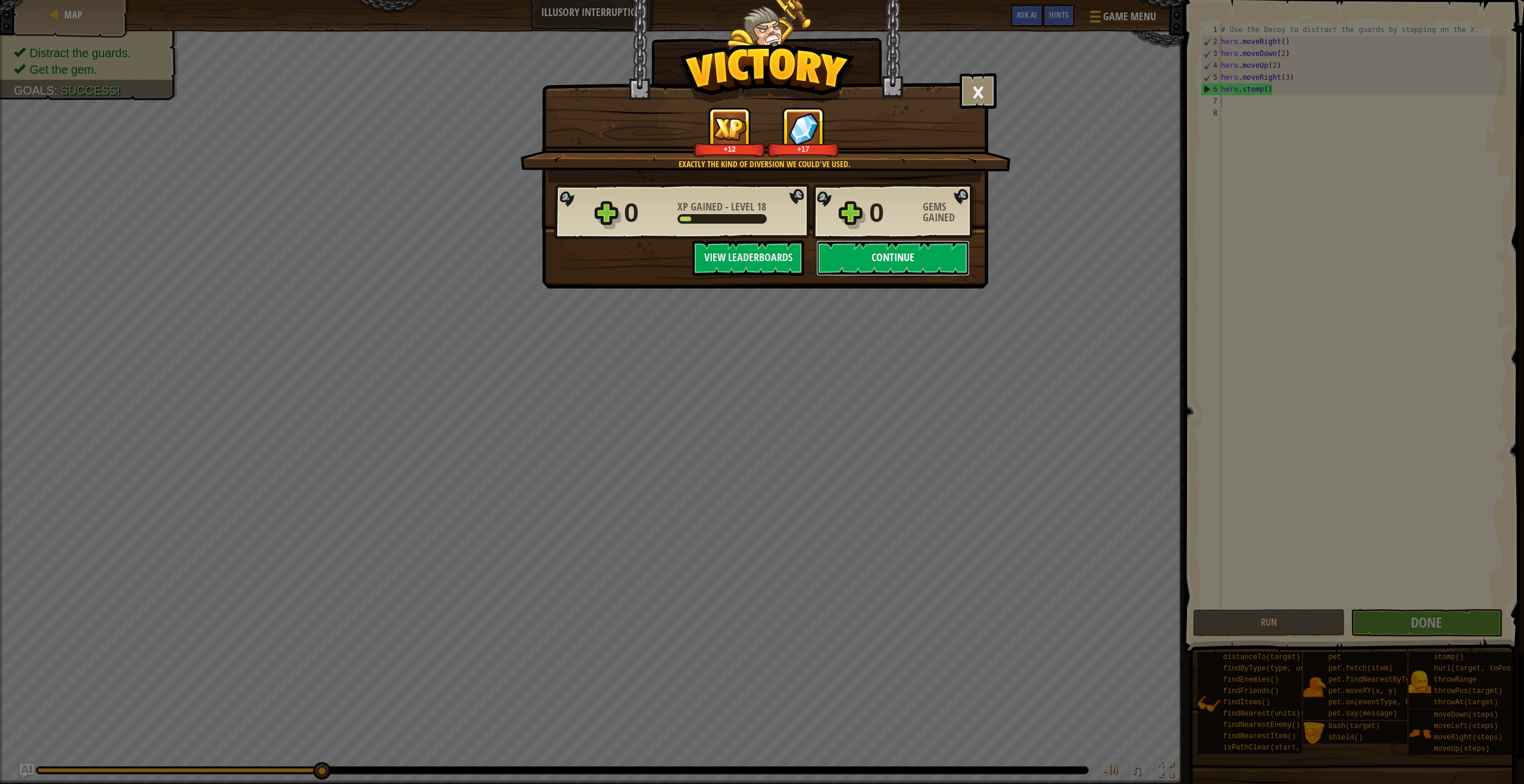
click at [677, 251] on button "Continue" at bounding box center [893, 257] width 154 height 36
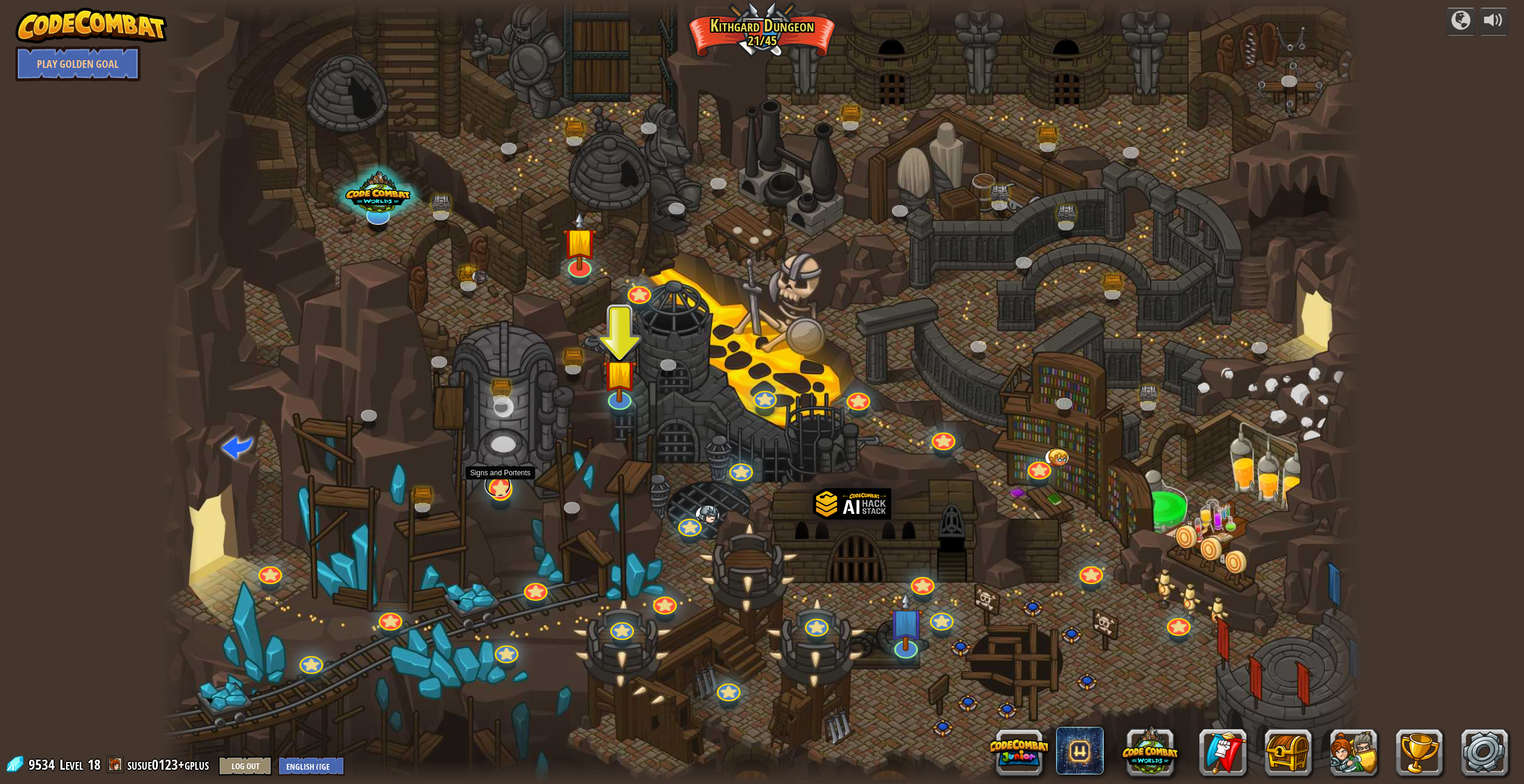
drag, startPoint x: 502, startPoint y: 490, endPoint x: 506, endPoint y: 484, distance: 7.2
click at [501, 490] on link at bounding box center [497, 484] width 26 height 24
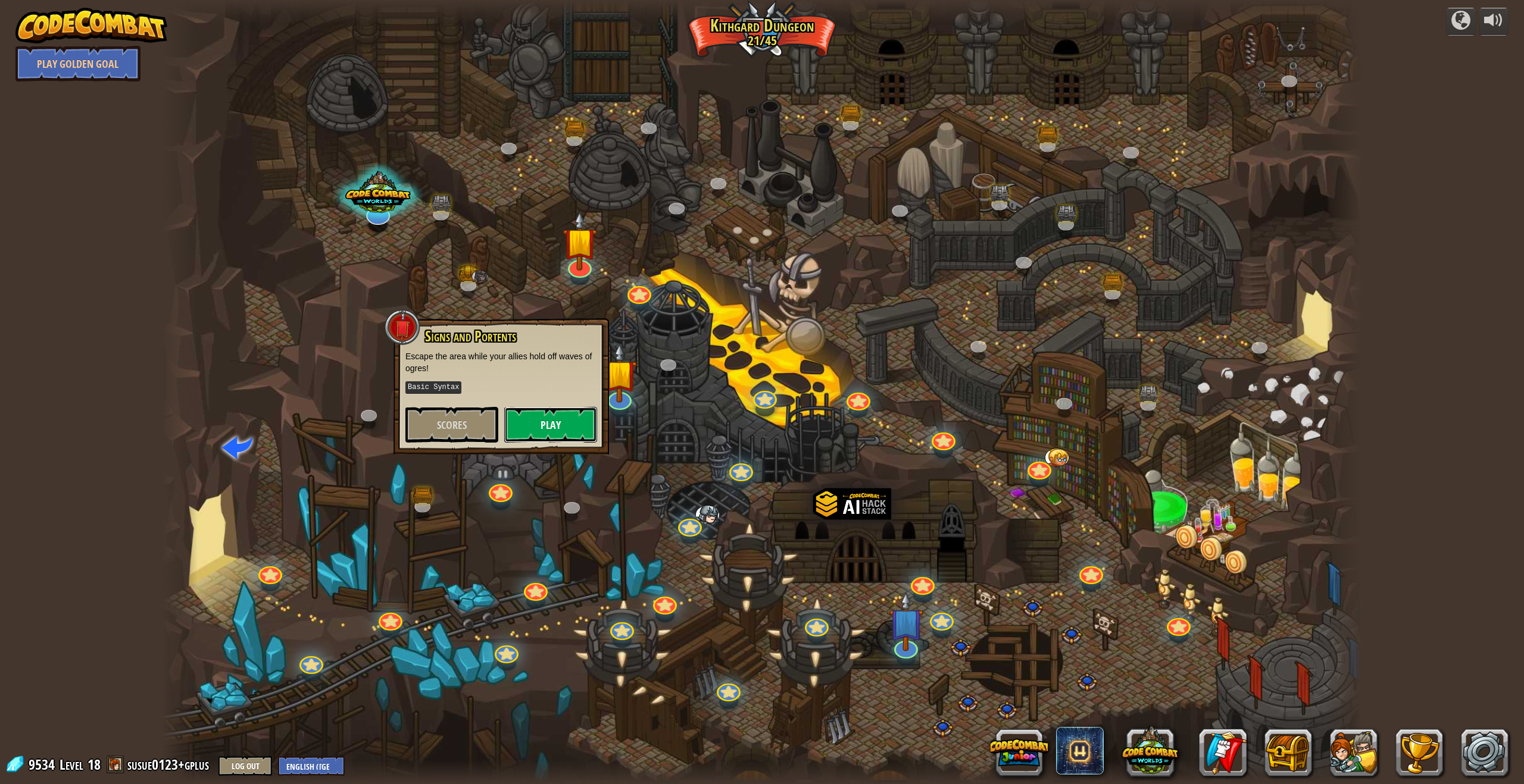
click at [567, 416] on button "Play" at bounding box center [551, 425] width 93 height 36
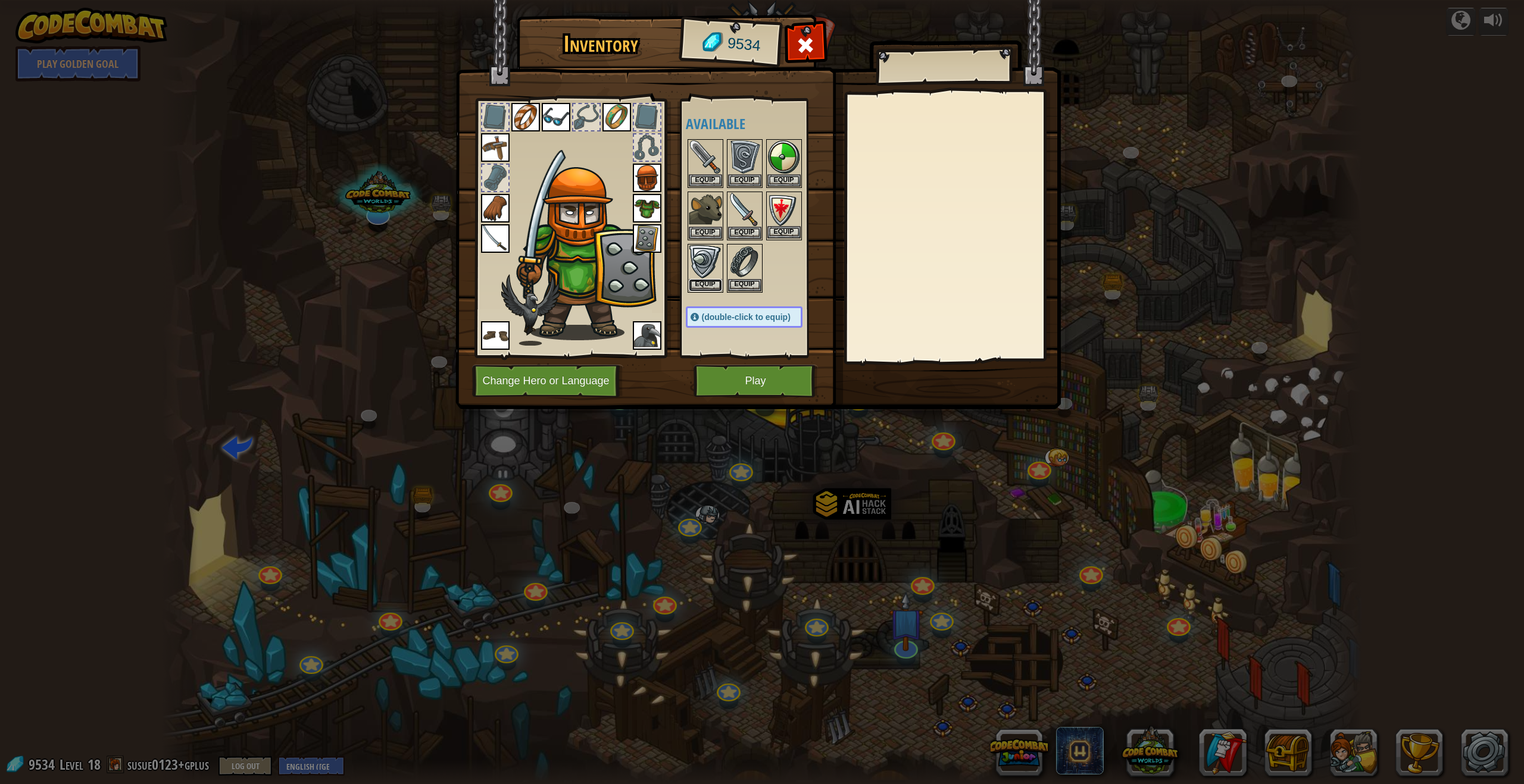
click at [677, 280] on button "Equip" at bounding box center [705, 284] width 34 height 12
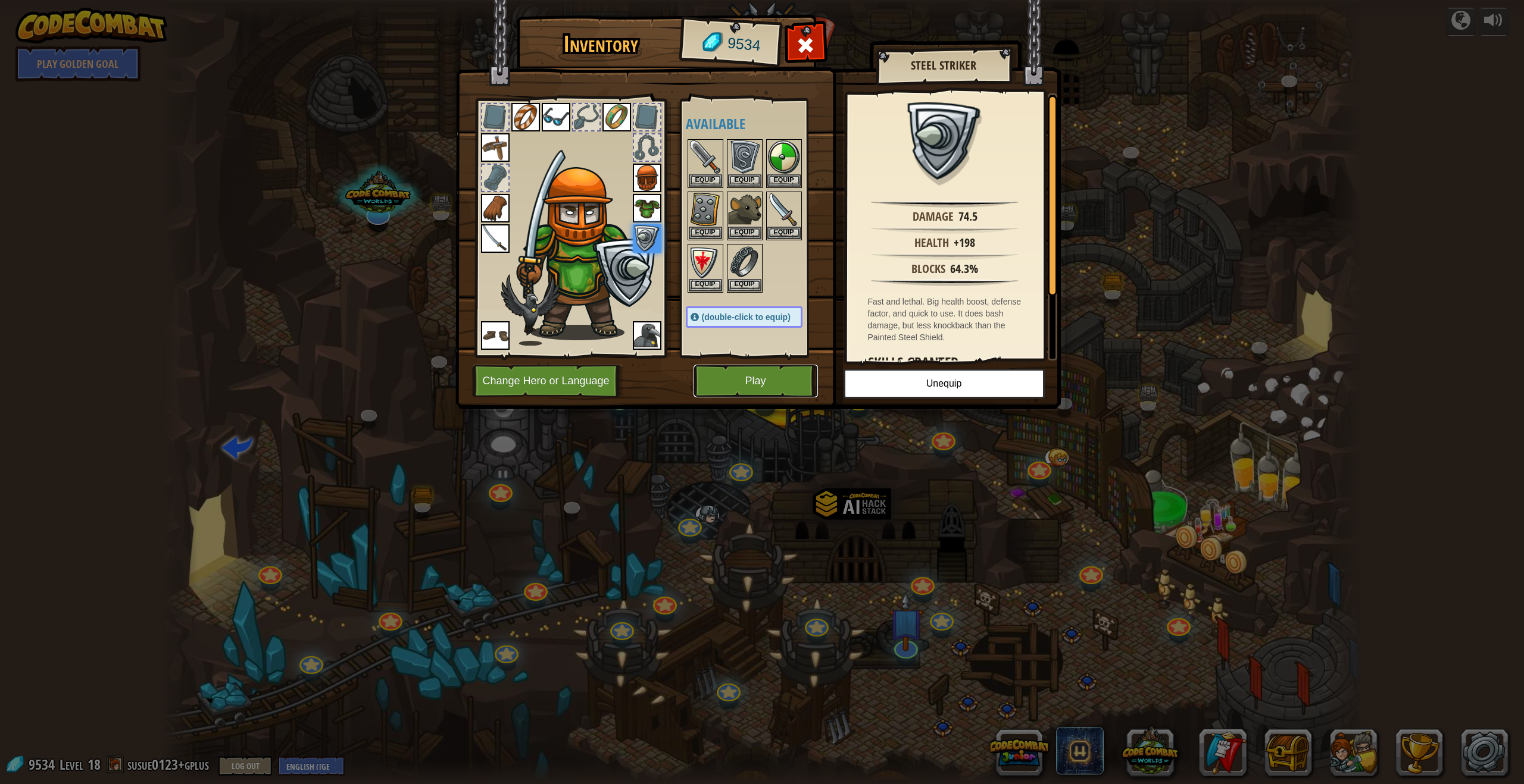
click at [677, 388] on button "Play" at bounding box center [755, 381] width 124 height 33
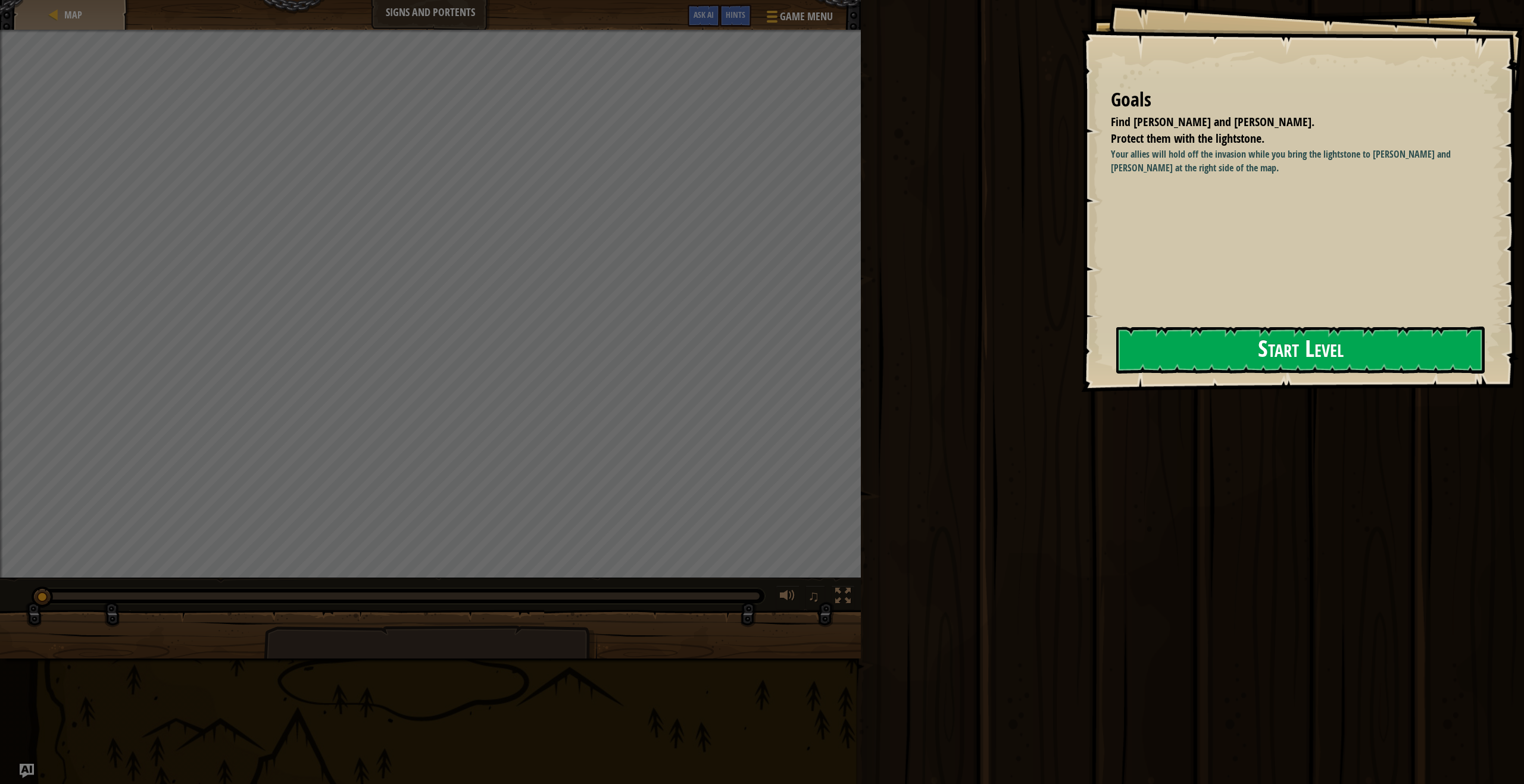
click at [677, 347] on button "Start Level" at bounding box center [1299, 350] width 368 height 47
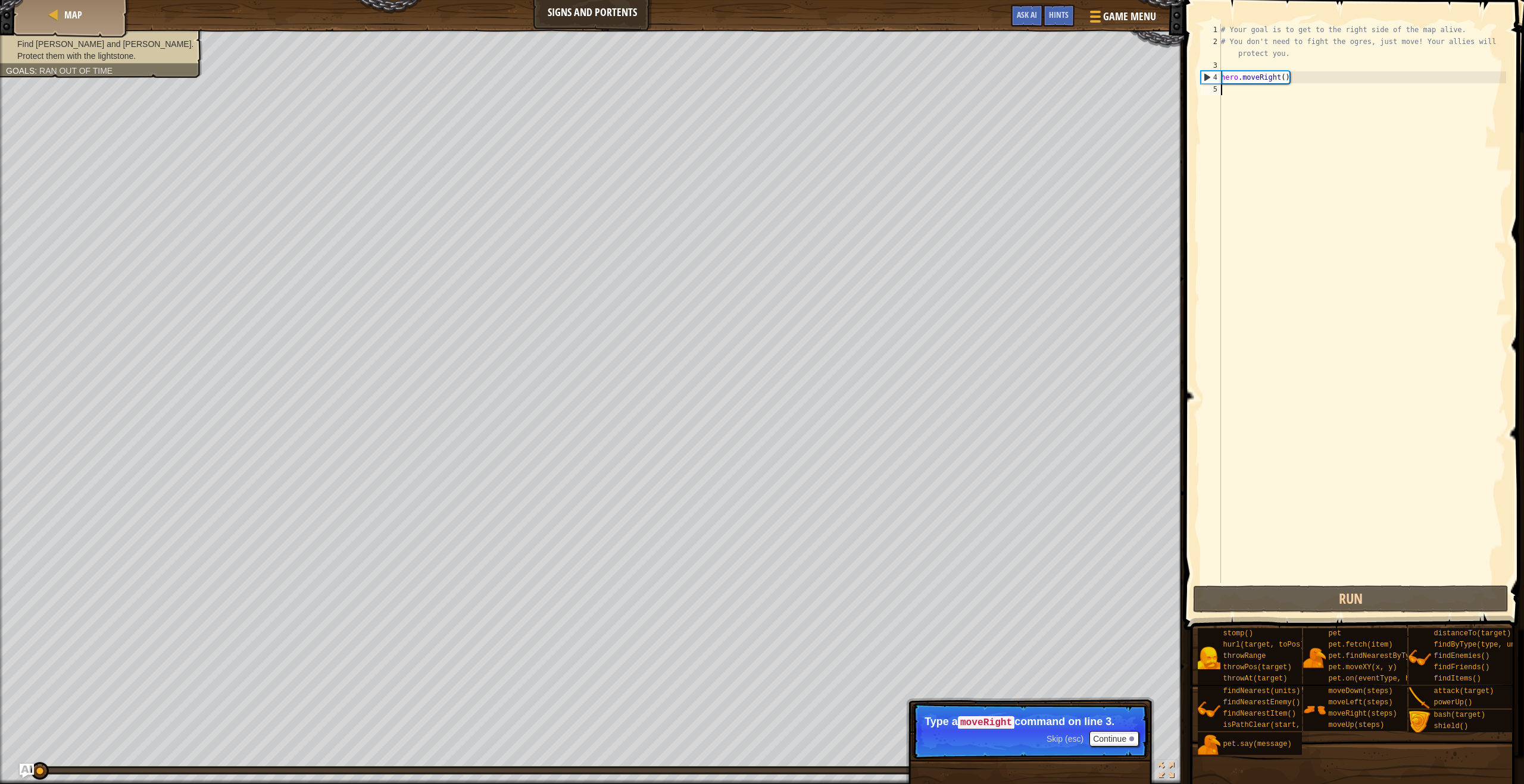
click at [677, 552] on div "Map Signs and Portents Game Menu Done Hints Ask AI 1 הההההההההההההההההההההההההה…" at bounding box center [762, 392] width 1524 height 784
click at [0, 392] on div "Find [PERSON_NAME] and [PERSON_NAME]. Protect them with the lightstone. Goals :…" at bounding box center [592, 406] width 1184 height 754
click at [677, 129] on div "Map Signs and Portents Game Menu Done Hints Ask AI 1 הההההההההההההההההההההההההה…" at bounding box center [762, 392] width 1524 height 784
type textarea "h"
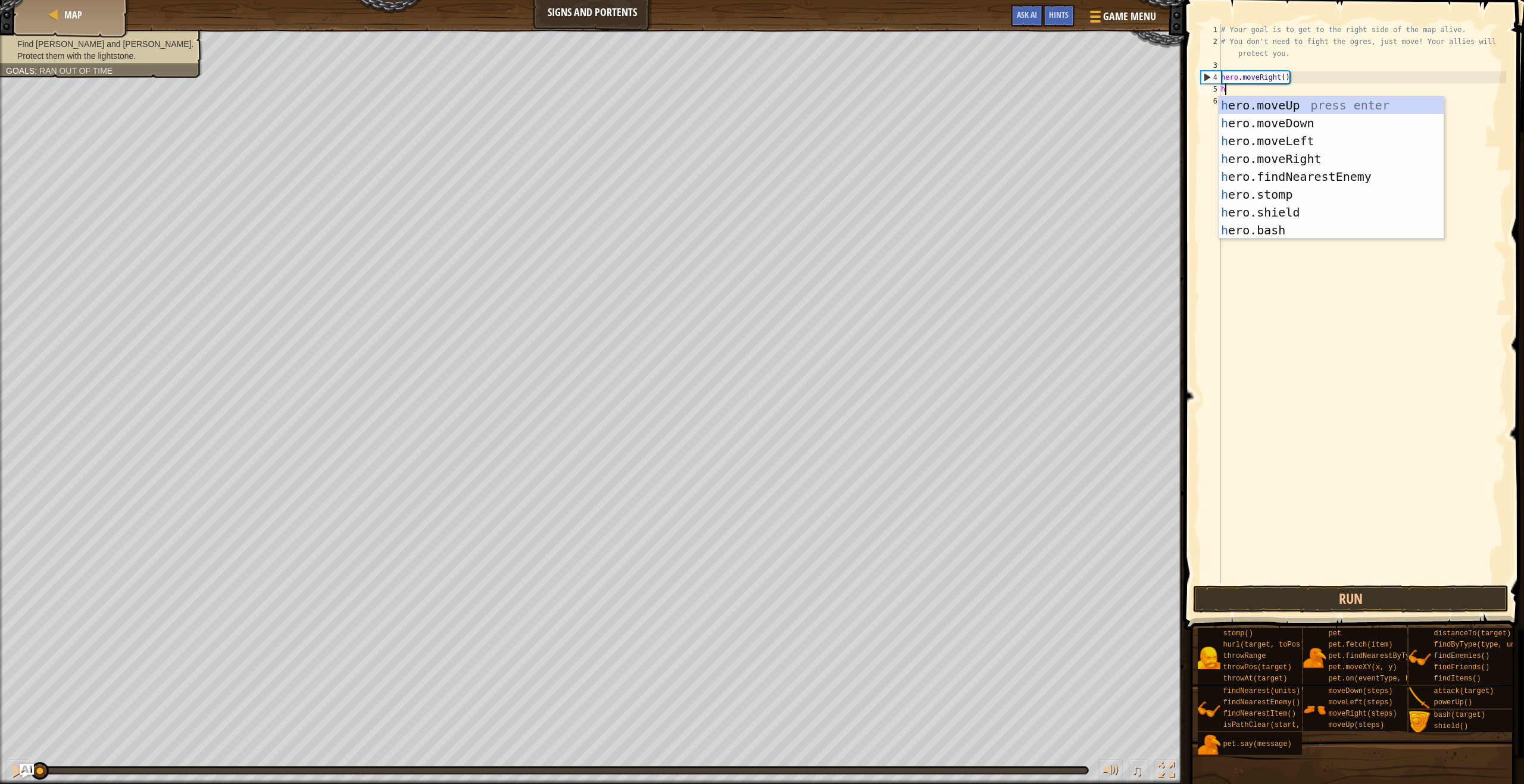
scroll to position [6, 0]
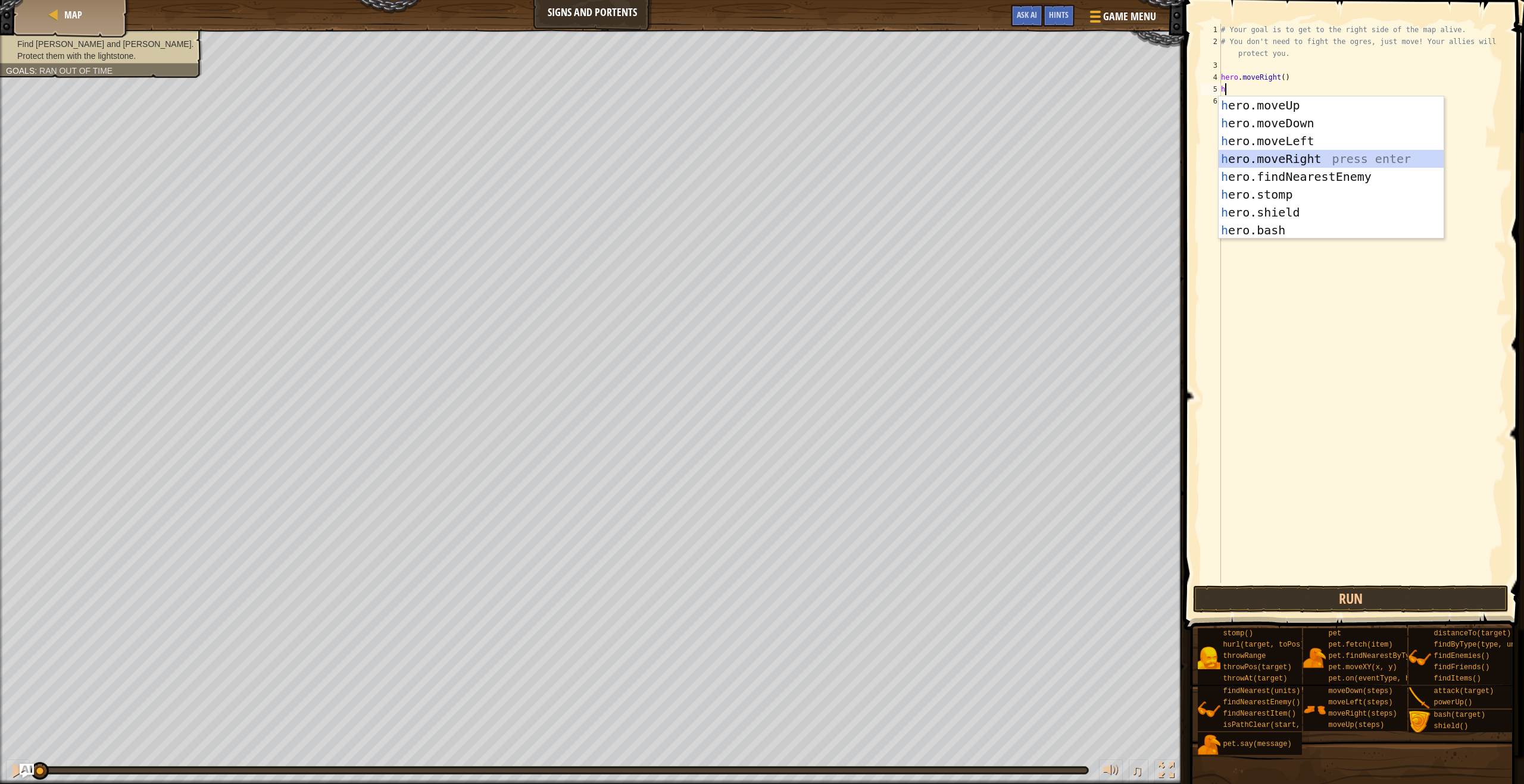
click at [677, 159] on div "h ero.moveUp press enter h ero.moveDown press enter h ero.moveLeft press enter …" at bounding box center [1331, 185] width 225 height 179
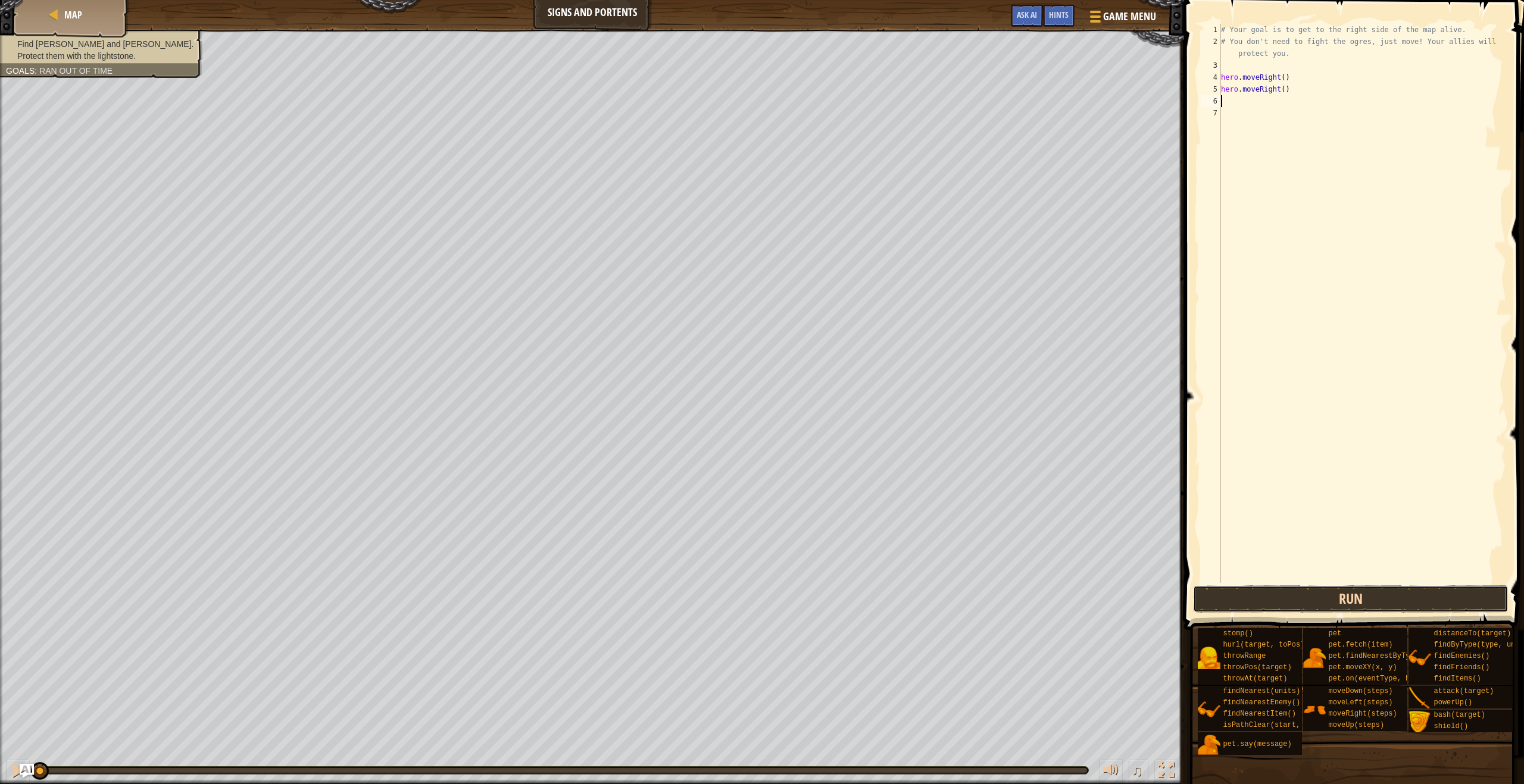
click at [677, 597] on button "Run" at bounding box center [1350, 599] width 315 height 27
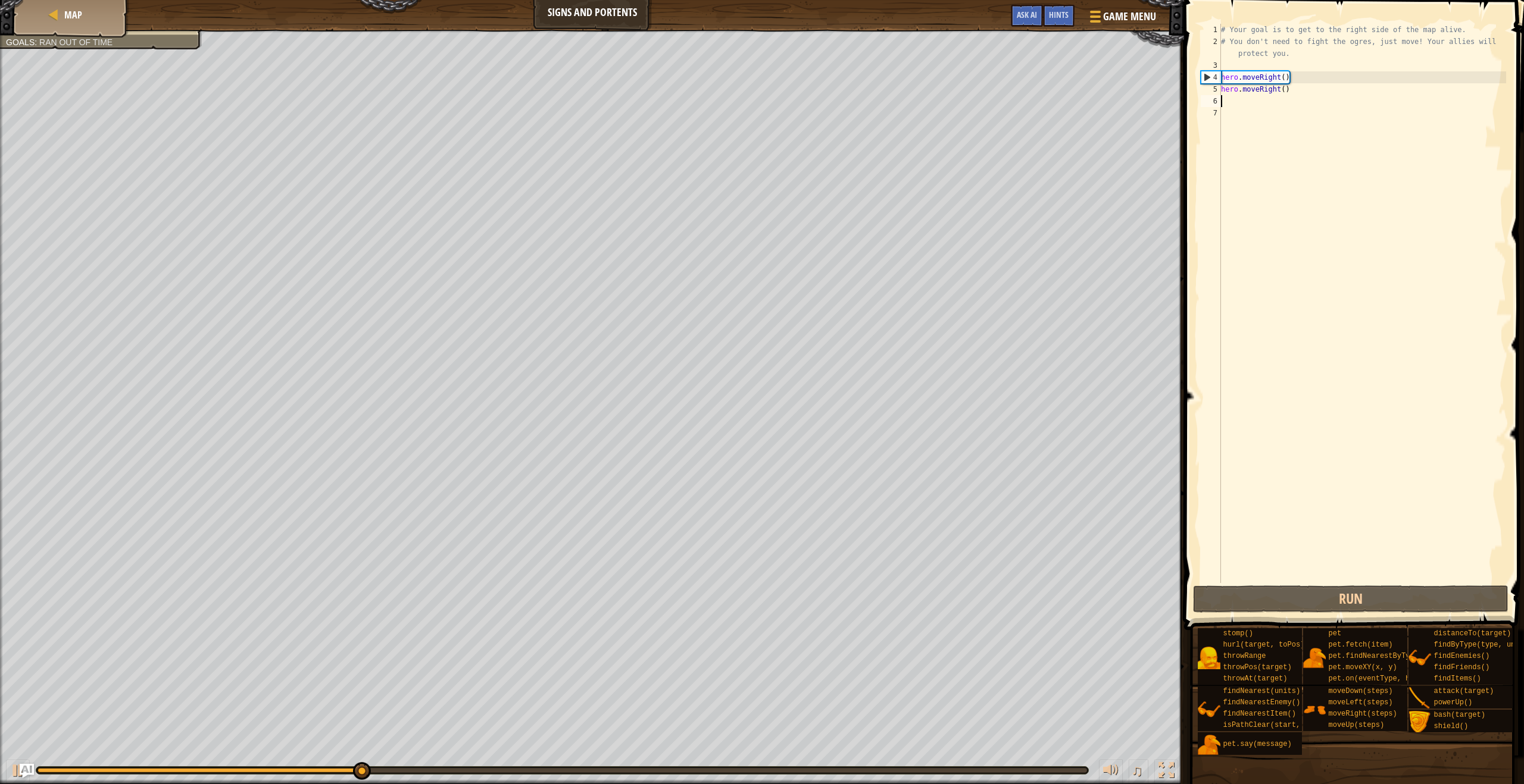
type textarea "h"
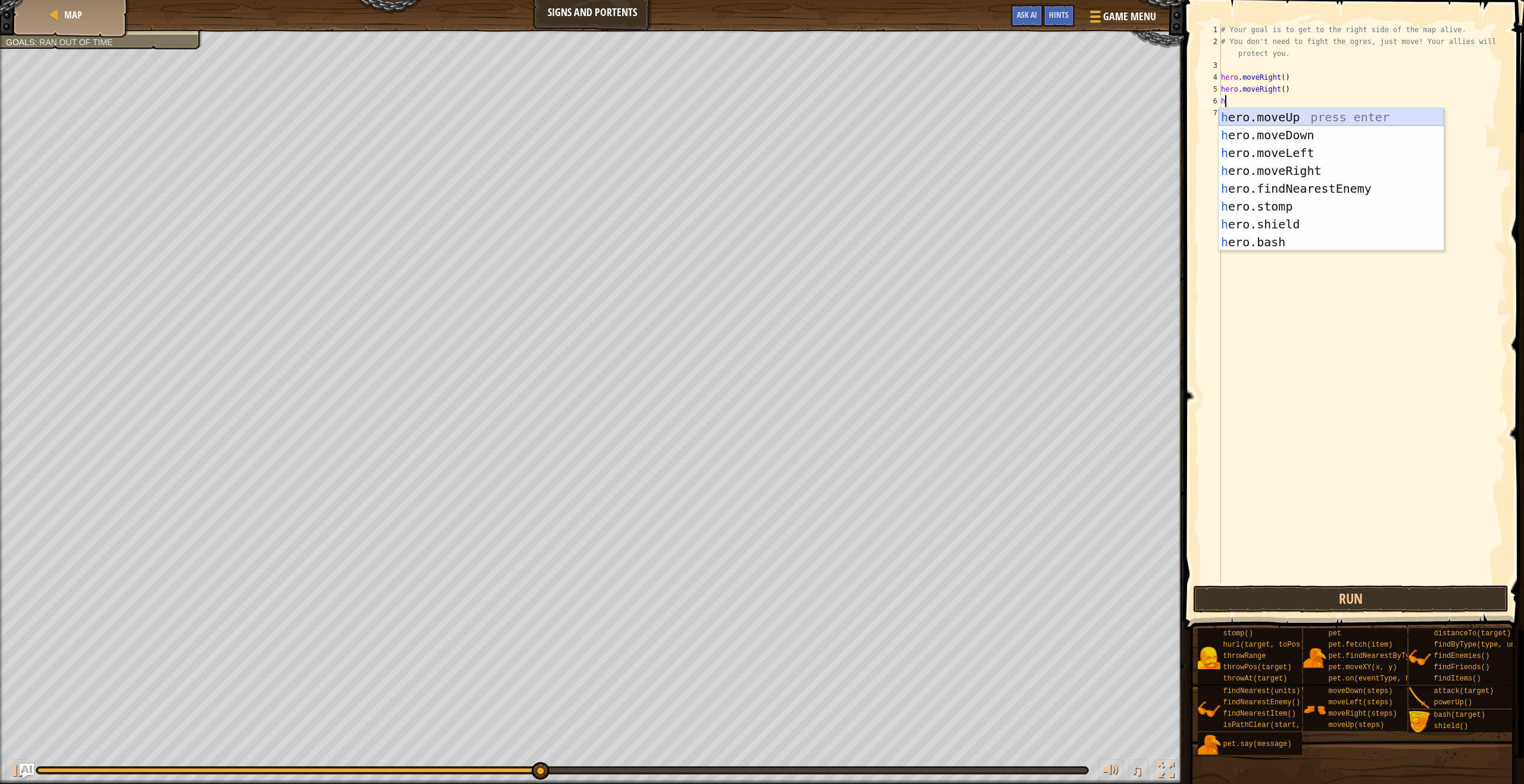
click at [677, 115] on div "h ero.moveUp press enter h ero.moveDown press enter h ero.moveLeft press enter …" at bounding box center [1331, 198] width 225 height 179
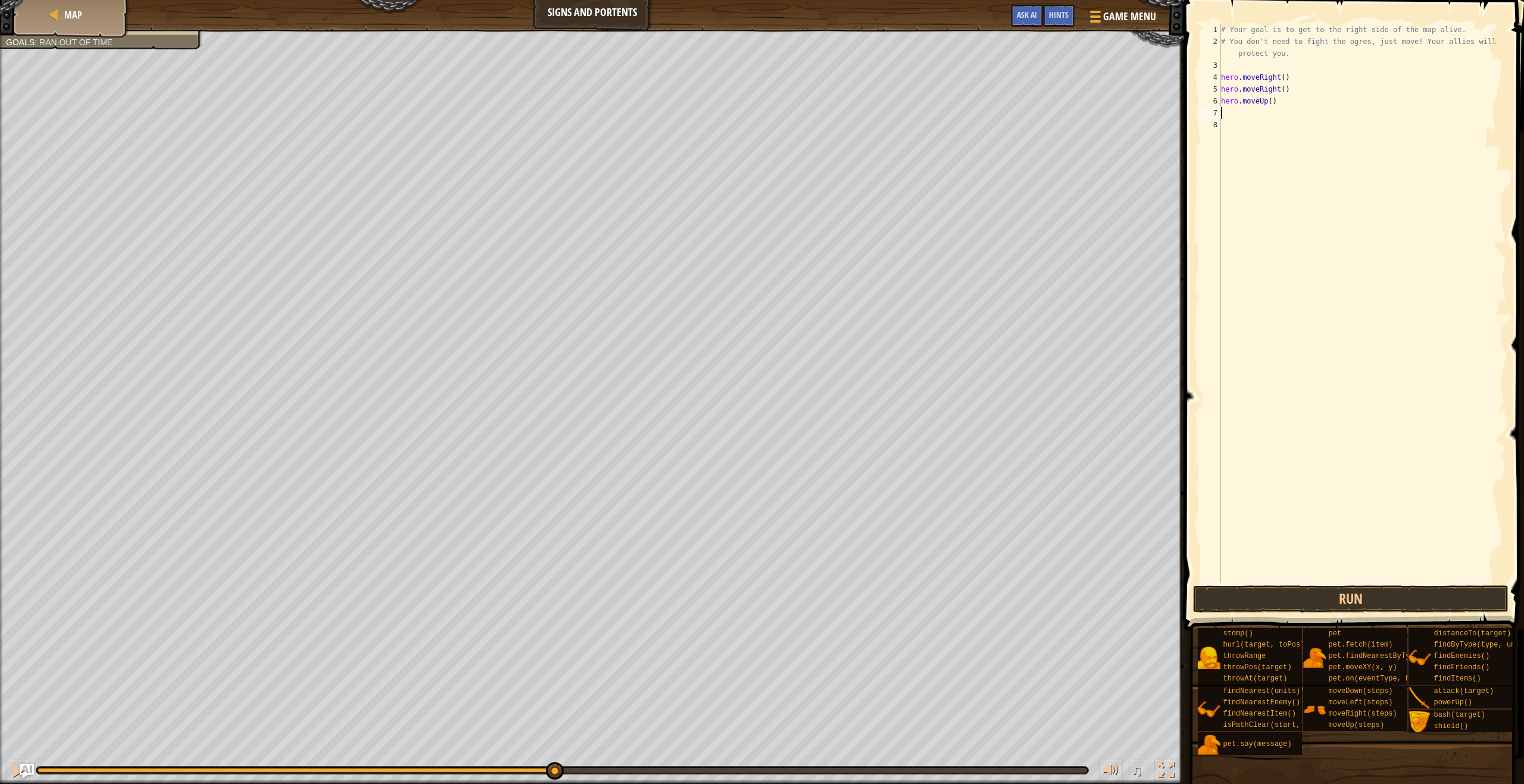
type textarea "h"
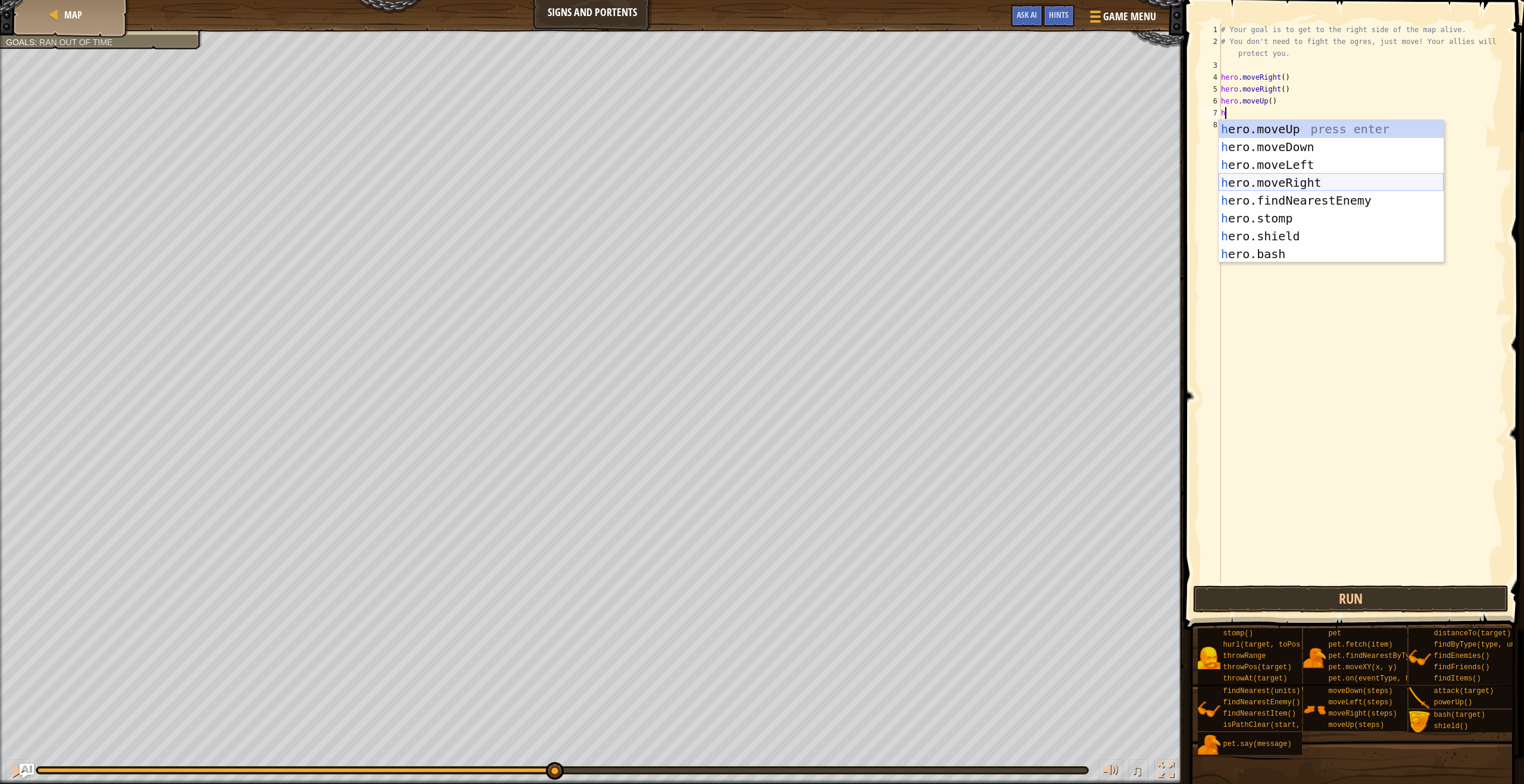
click at [677, 179] on div "h ero.moveUp press enter h ero.moveDown press enter h ero.moveLeft press enter …" at bounding box center [1331, 209] width 225 height 179
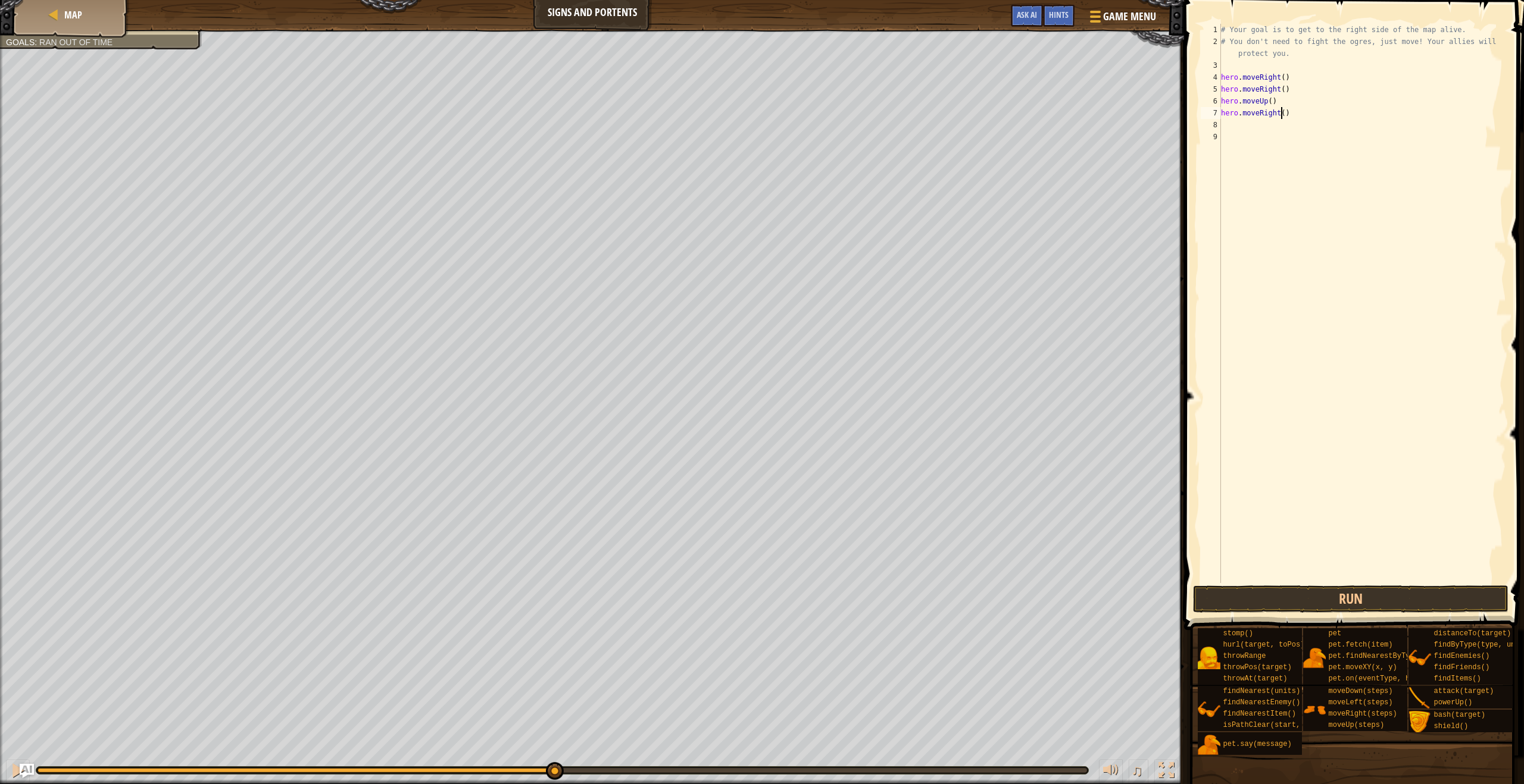
click at [677, 116] on div "# Your goal is to get to the right side of the map alive. # You don't need to f…" at bounding box center [1362, 315] width 287 height 583
click at [677, 111] on div "# Your goal is to get to the right side of the map alive. # You don't need to f…" at bounding box center [1362, 315] width 287 height 583
type textarea "hero.moveRight(2)"
click at [677, 596] on button "Run" at bounding box center [1350, 599] width 315 height 27
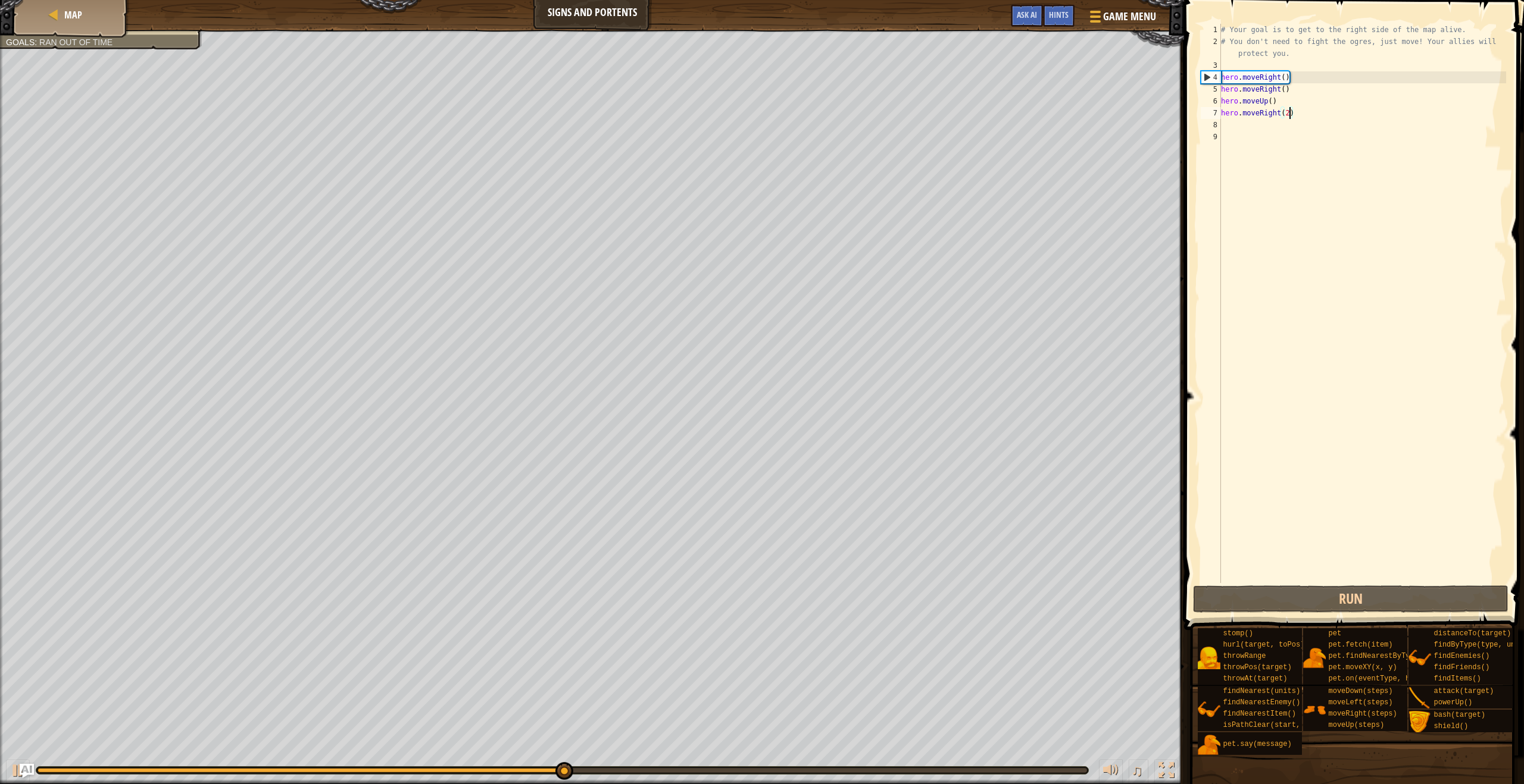
click at [677, 130] on div "# Your goal is to get to the right side of the map alive. # You don't need to f…" at bounding box center [1362, 315] width 287 height 583
click at [677, 109] on div "# Your goal is to get to the right side of the map alive. # You don't need to f…" at bounding box center [1362, 315] width 287 height 583
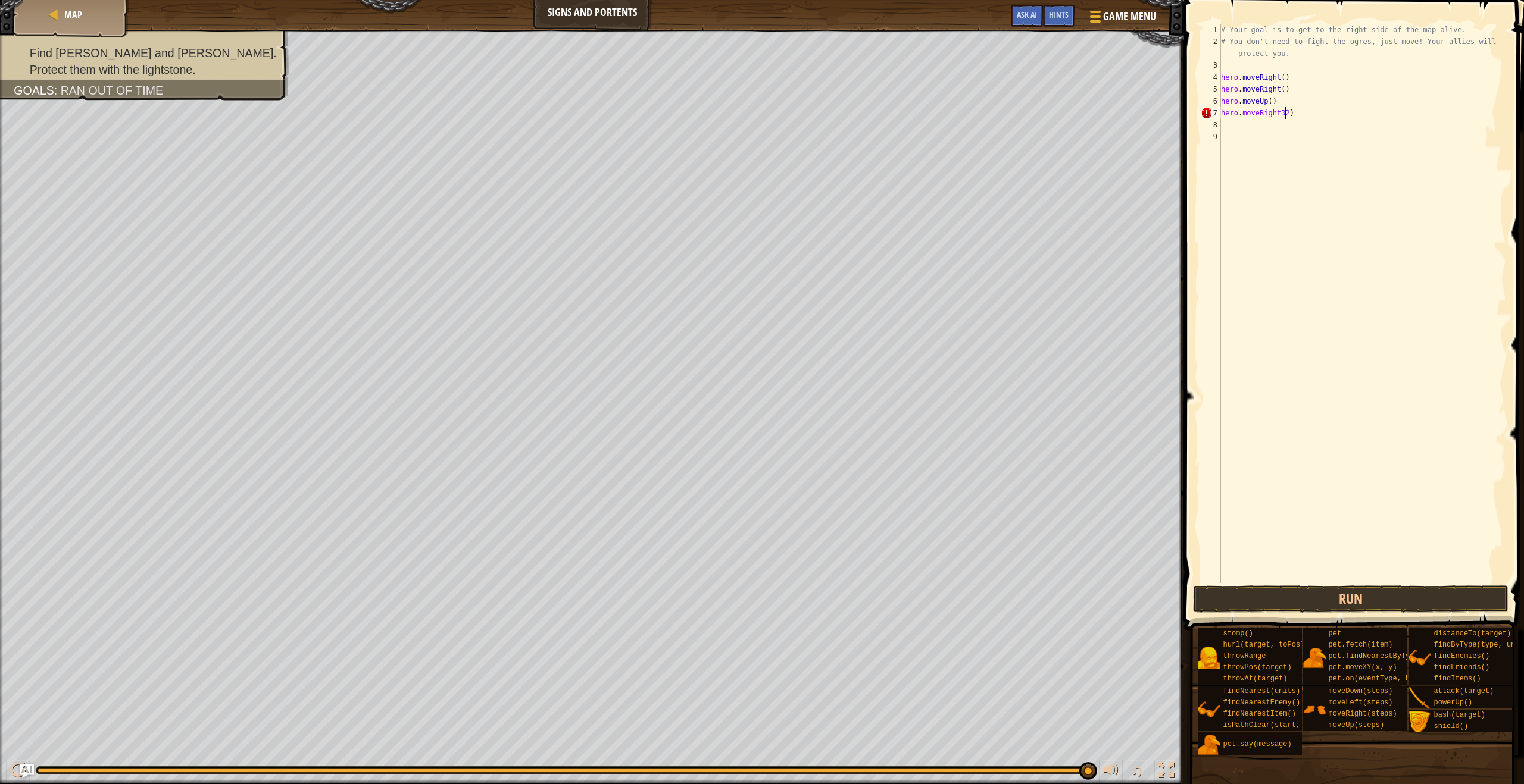
scroll to position [6, 5]
click at [677, 111] on div "# Your goal is to get to the right side of the map alive. # You don't need to f…" at bounding box center [1362, 315] width 287 height 583
click at [677, 592] on button "Run" at bounding box center [1350, 599] width 315 height 27
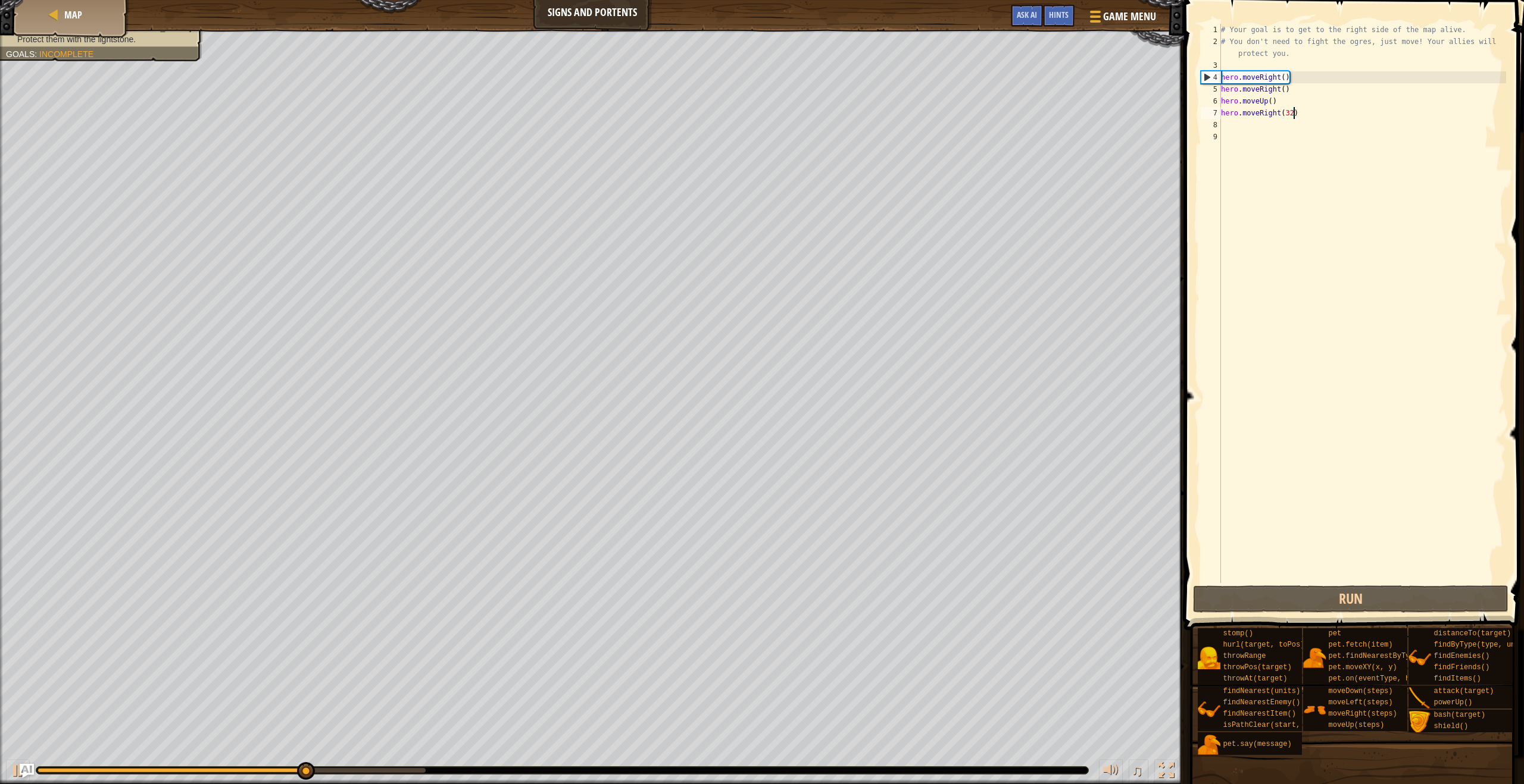
type textarea "hero.moveRight(3)"
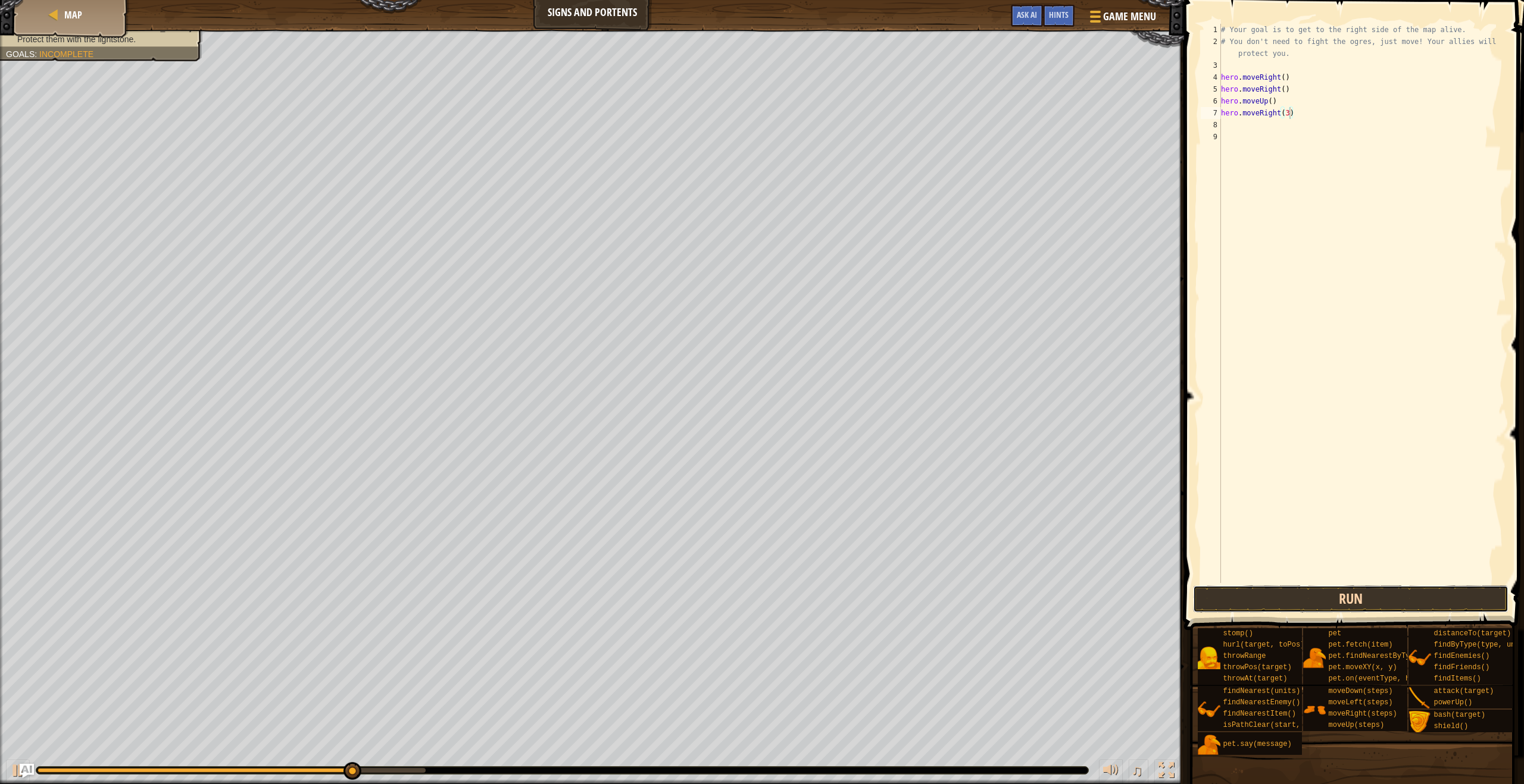
click at [677, 600] on button "Run" at bounding box center [1350, 599] width 315 height 27
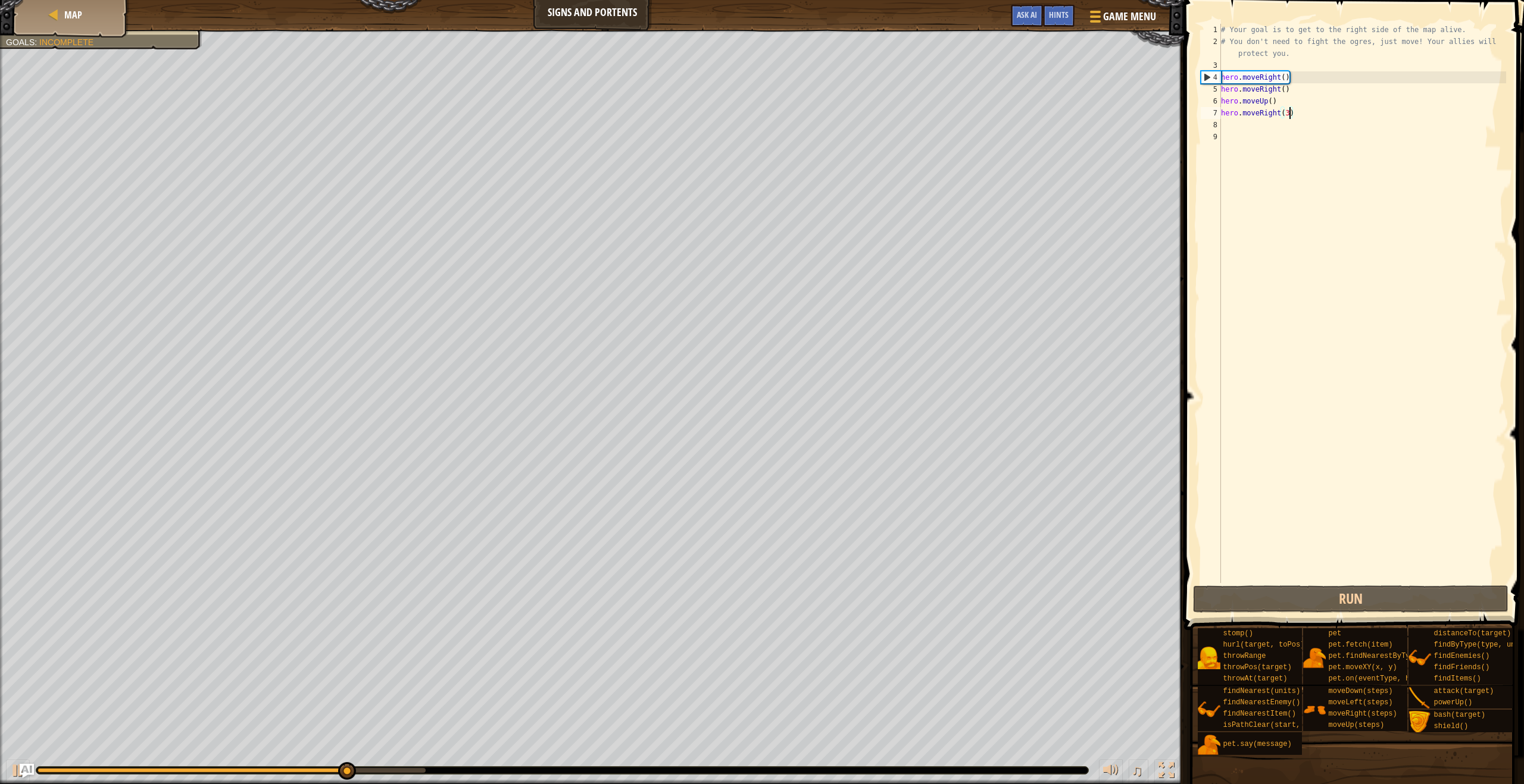
click at [677, 123] on div "# Your goal is to get to the right side of the map alive. # You don't need to f…" at bounding box center [1362, 315] width 287 height 583
type textarea "h"
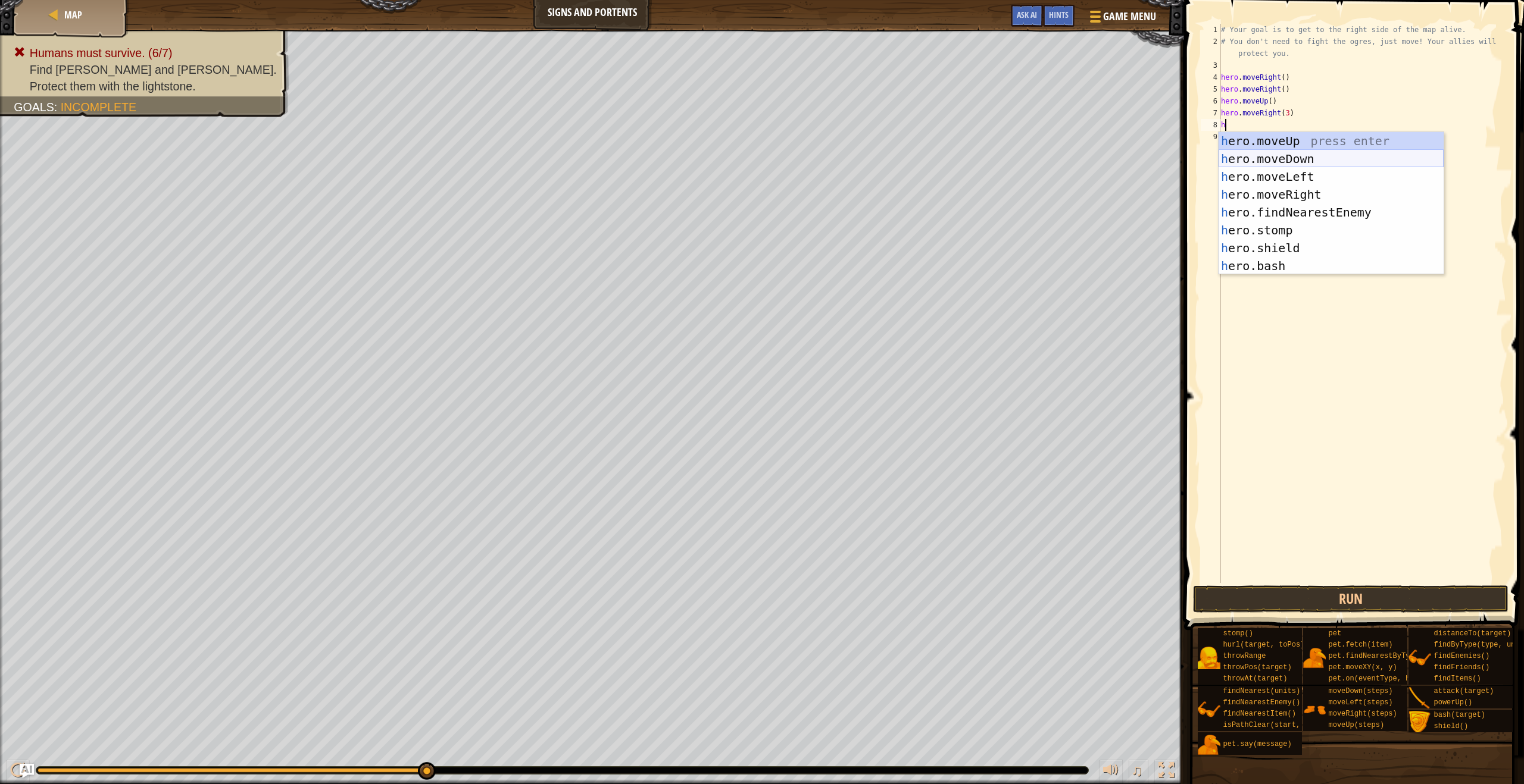
click at [677, 160] on div "h ero.moveUp press enter h ero.moveDown press enter h ero.moveLeft press enter …" at bounding box center [1331, 221] width 225 height 179
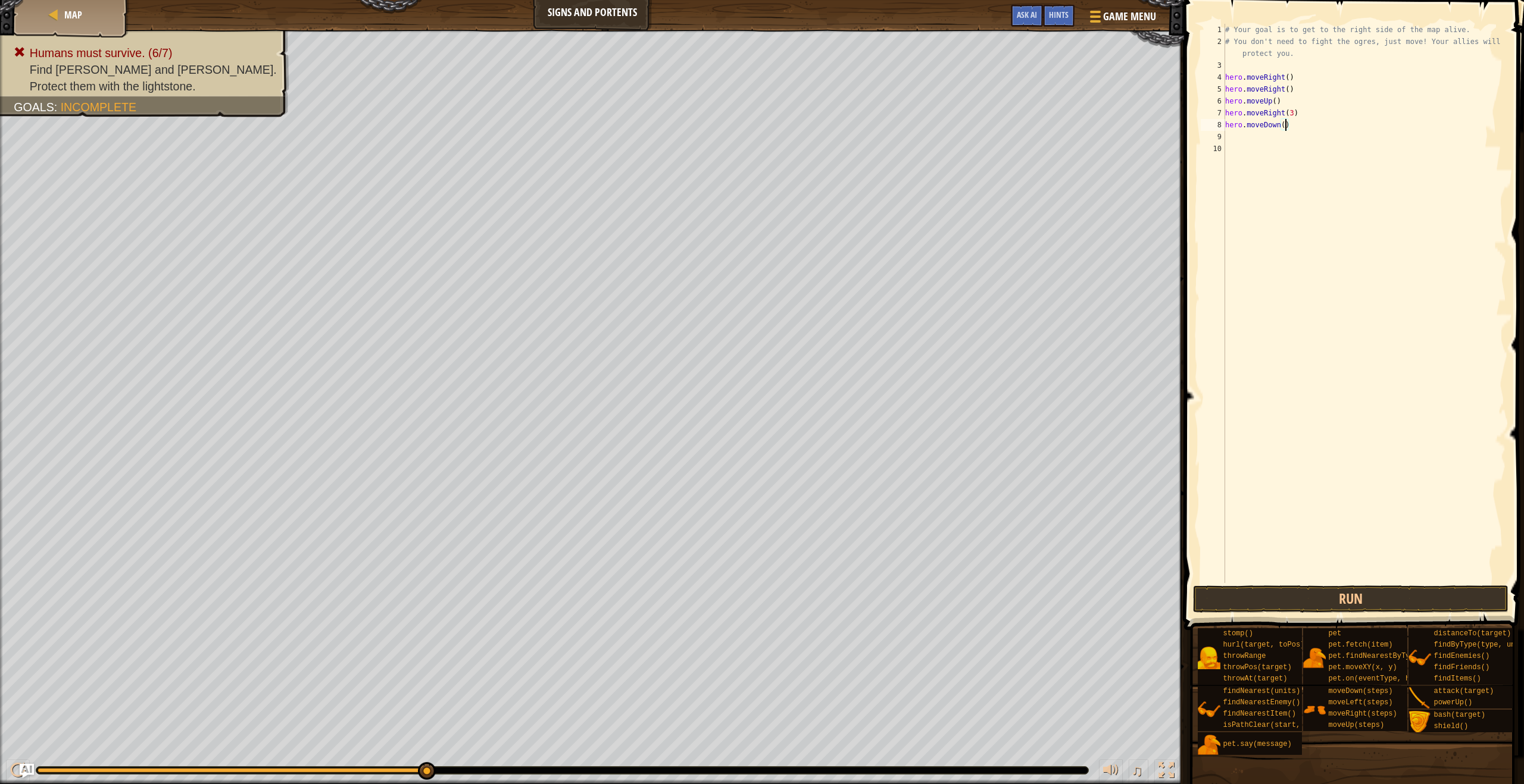
drag, startPoint x: 1285, startPoint y: 124, endPoint x: 1291, endPoint y: 125, distance: 6.1
click at [677, 124] on div "# Your goal is to get to the right side of the map alive. # You don't need to f…" at bounding box center [1364, 315] width 283 height 583
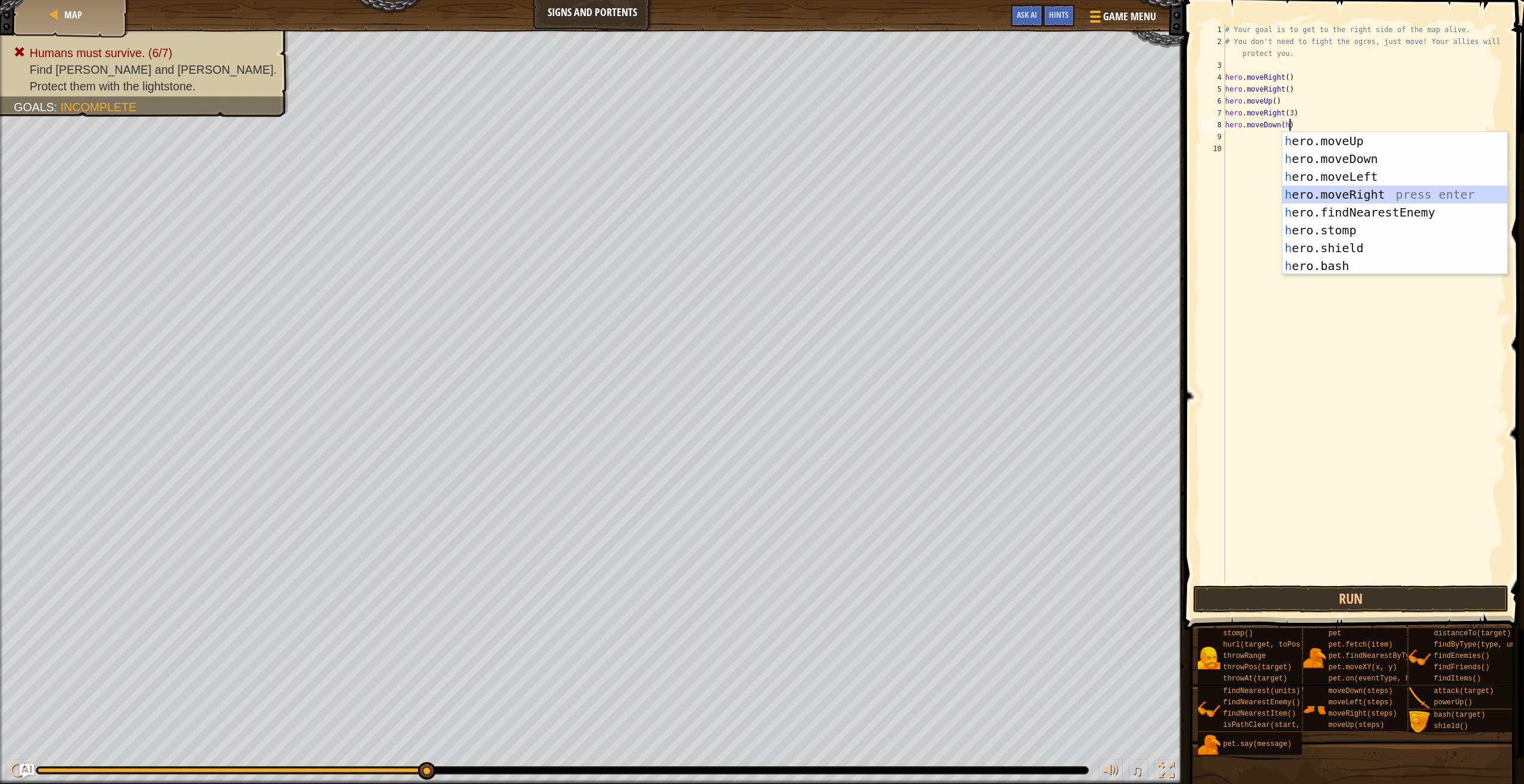
click at [677, 188] on div "h ero.moveUp press enter h ero.moveDown press enter h ero.moveLeft press enter …" at bounding box center [1394, 221] width 225 height 179
type textarea "hero.moveDown(hero.moveRight())"
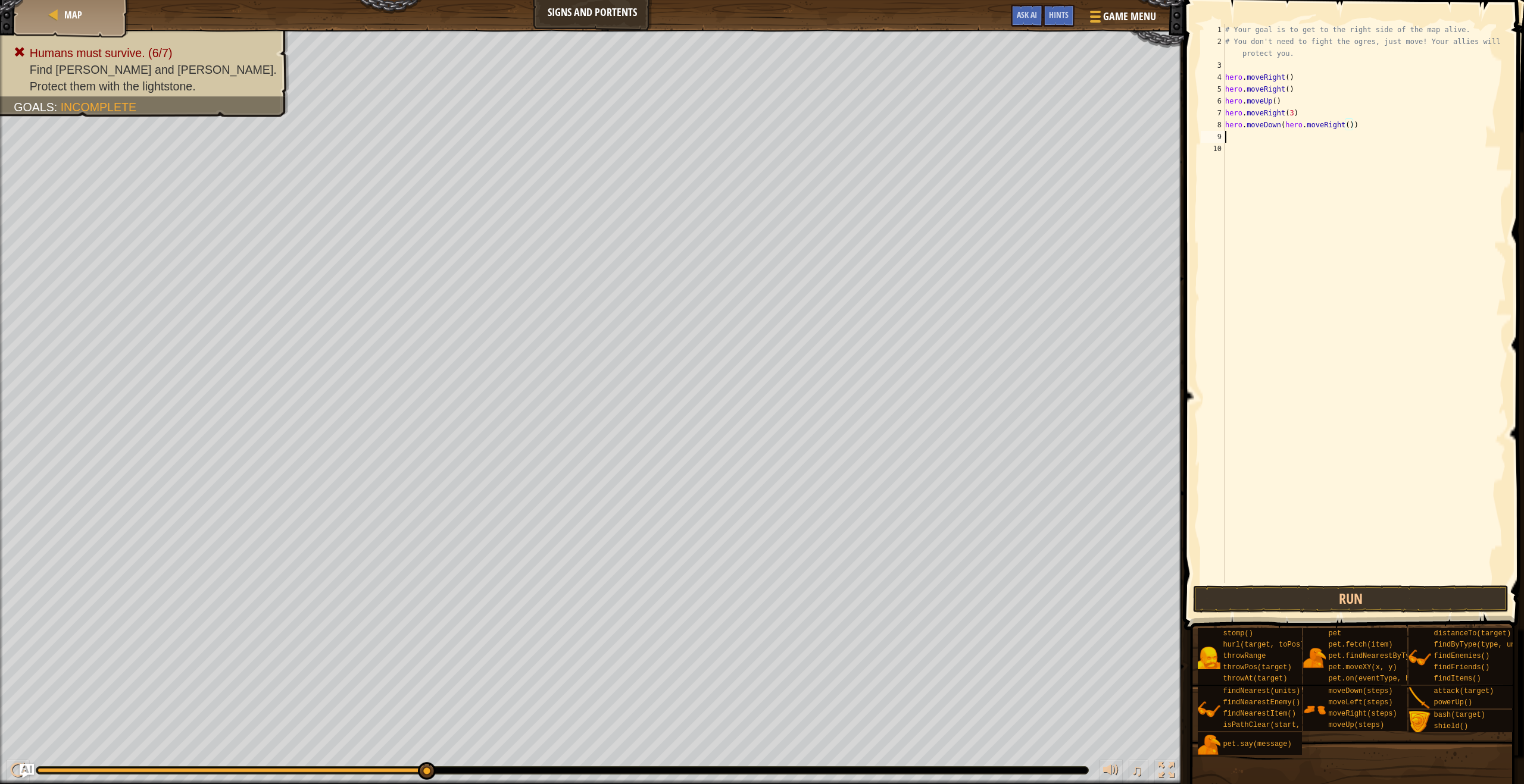
click at [677, 137] on div "# Your goal is to get to the right side of the map alive. # You don't need to f…" at bounding box center [1364, 315] width 283 height 583
click at [677, 126] on div "# Your goal is to get to the right side of the map alive. # You don't need to f…" at bounding box center [1364, 315] width 283 height 583
type textarea "hero.moveDown(hero.moveRight()"
drag, startPoint x: 1371, startPoint y: 130, endPoint x: 1211, endPoint y: 125, distance: 160.1
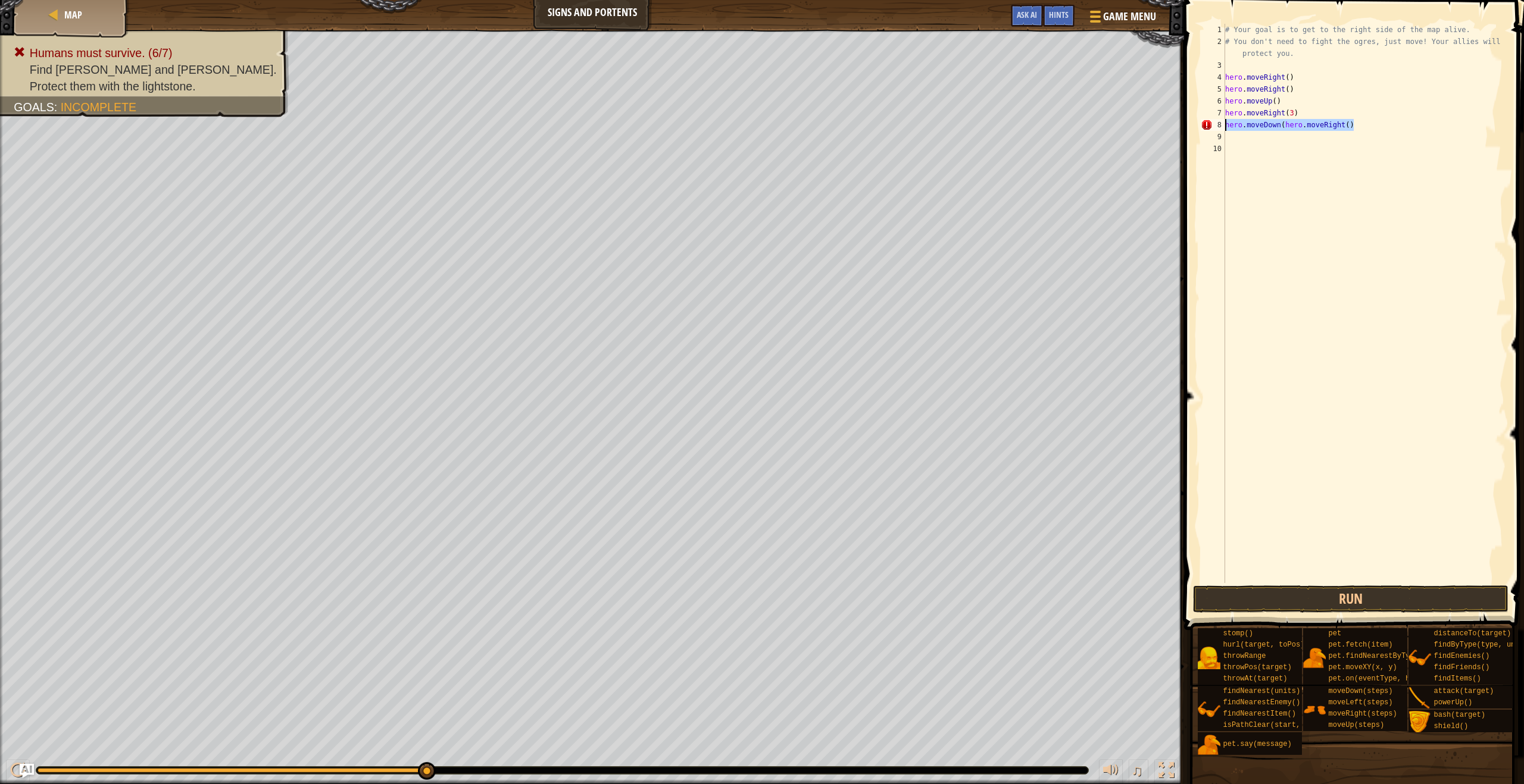
click at [677, 125] on div "hero.moveDown(hero.moveRight() 1 2 3 4 5 6 7 8 9 10 # Your goal is to get to th…" at bounding box center [1352, 304] width 307 height 559
type textarea "h"
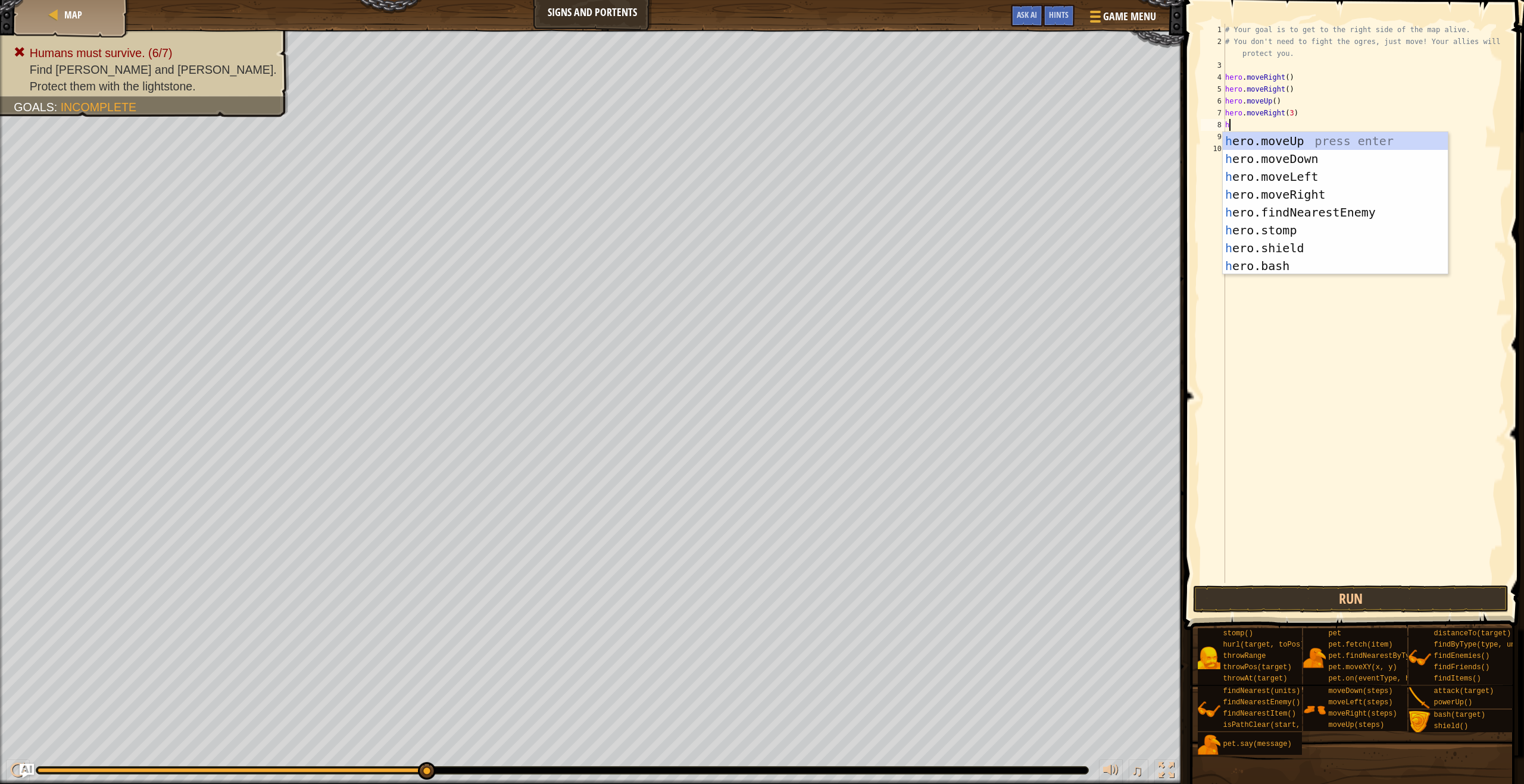
scroll to position [1, 0]
click at [677, 157] on div "h ero.moveUp press enter h ero.moveDown press enter h ero.moveLeft press enter …" at bounding box center [1335, 221] width 225 height 179
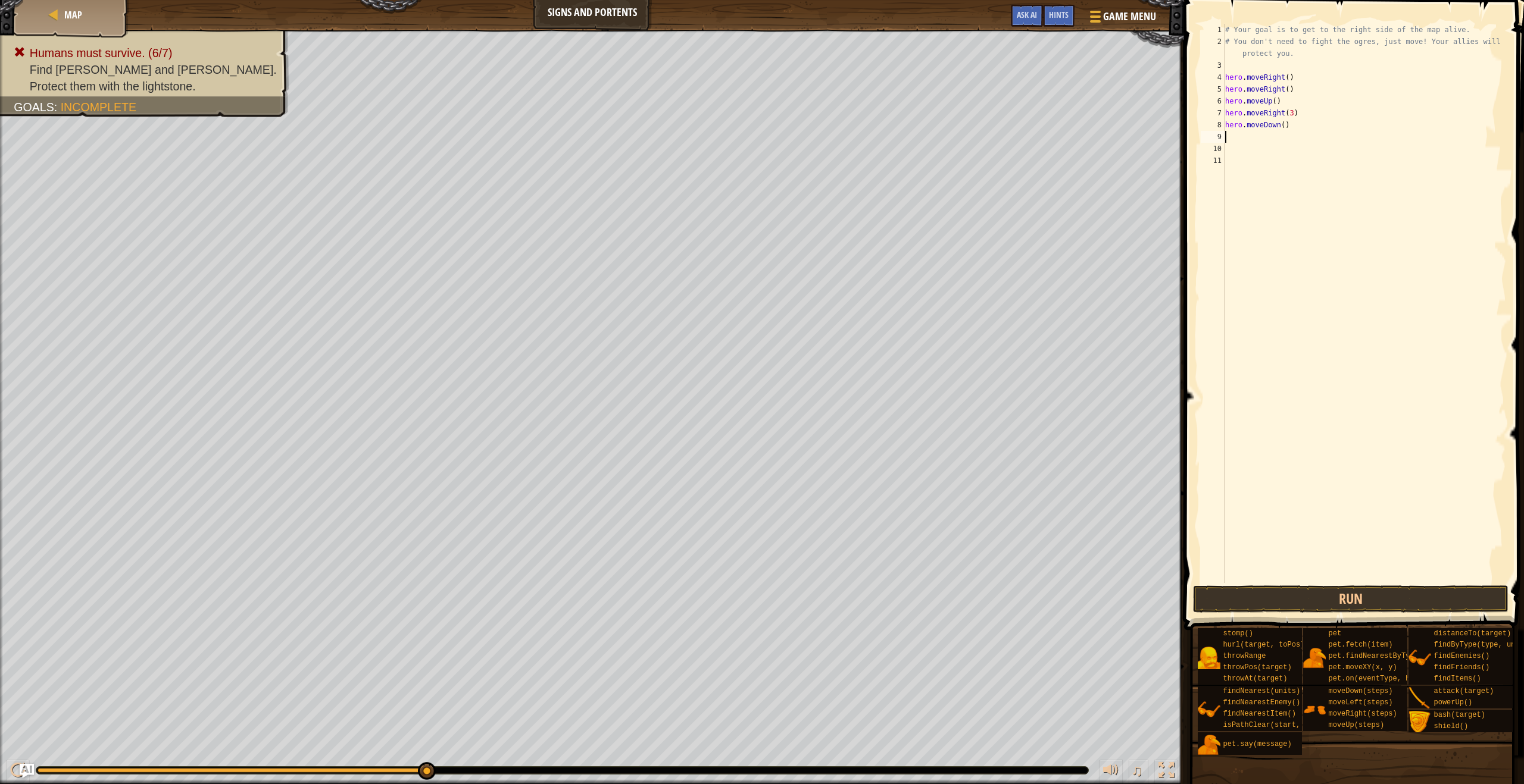
type textarea "h"
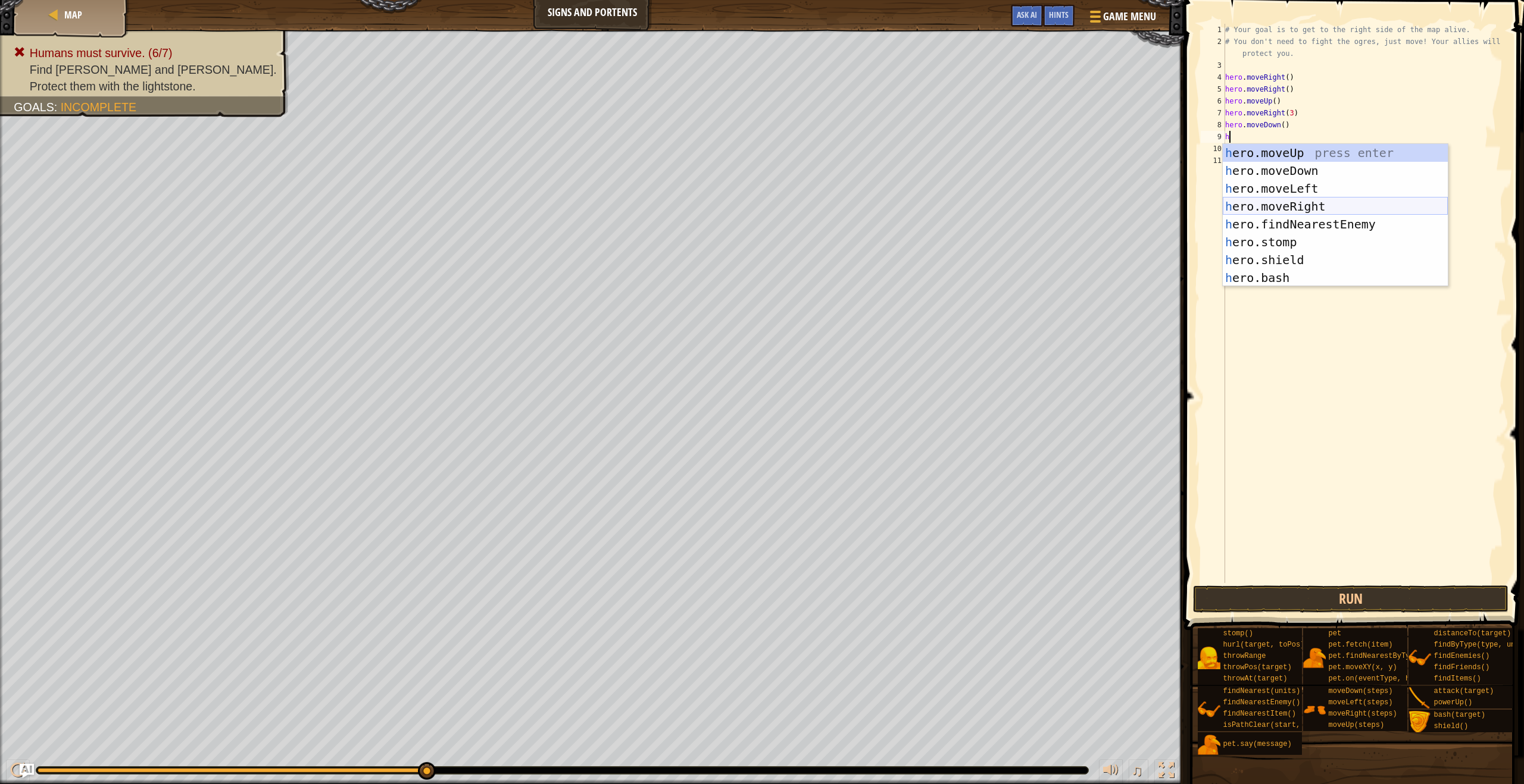
click at [677, 198] on div "h ero.moveUp press enter h ero.moveDown press enter h ero.moveLeft press enter …" at bounding box center [1335, 233] width 225 height 179
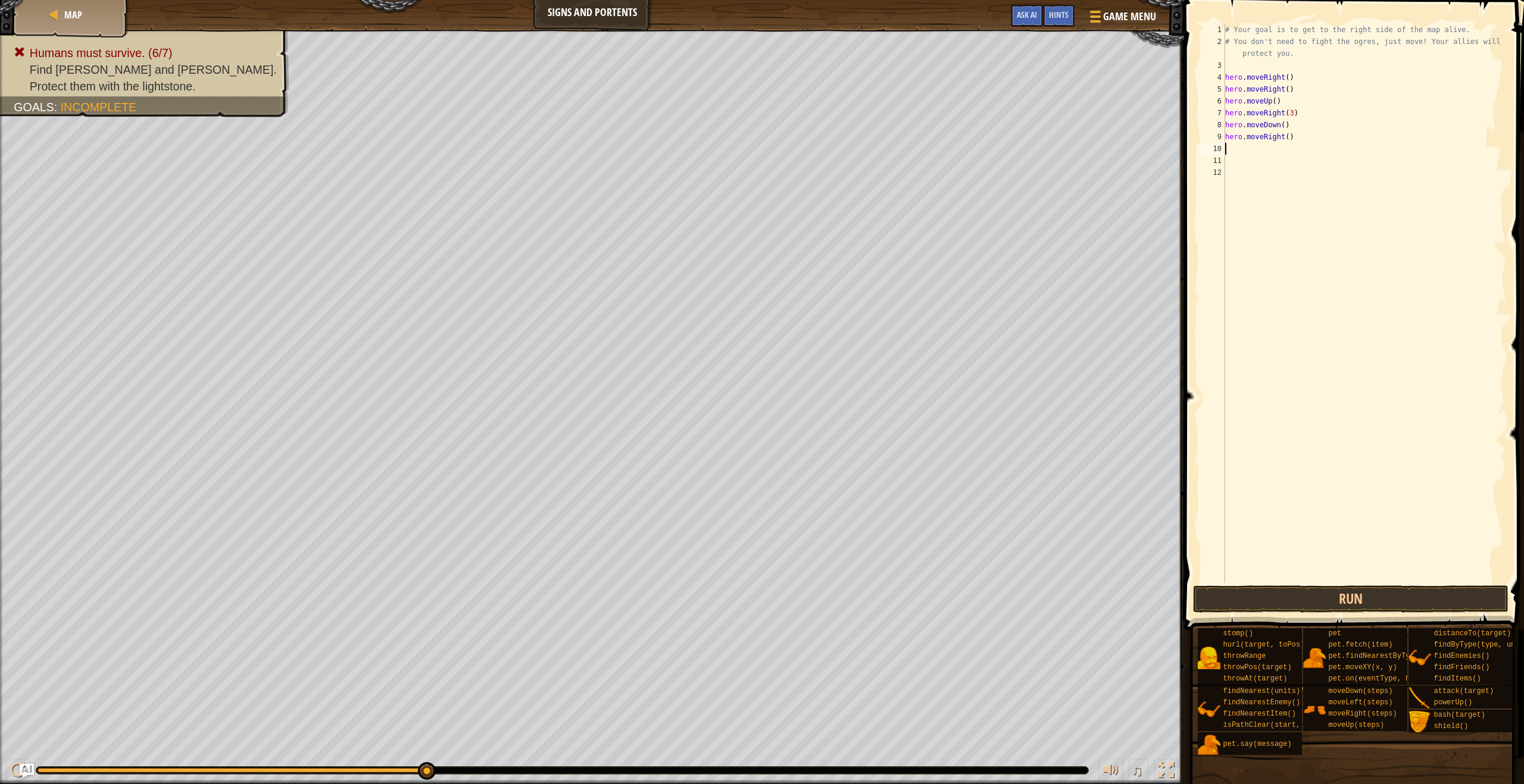
type textarea "j"
type textarea "h"
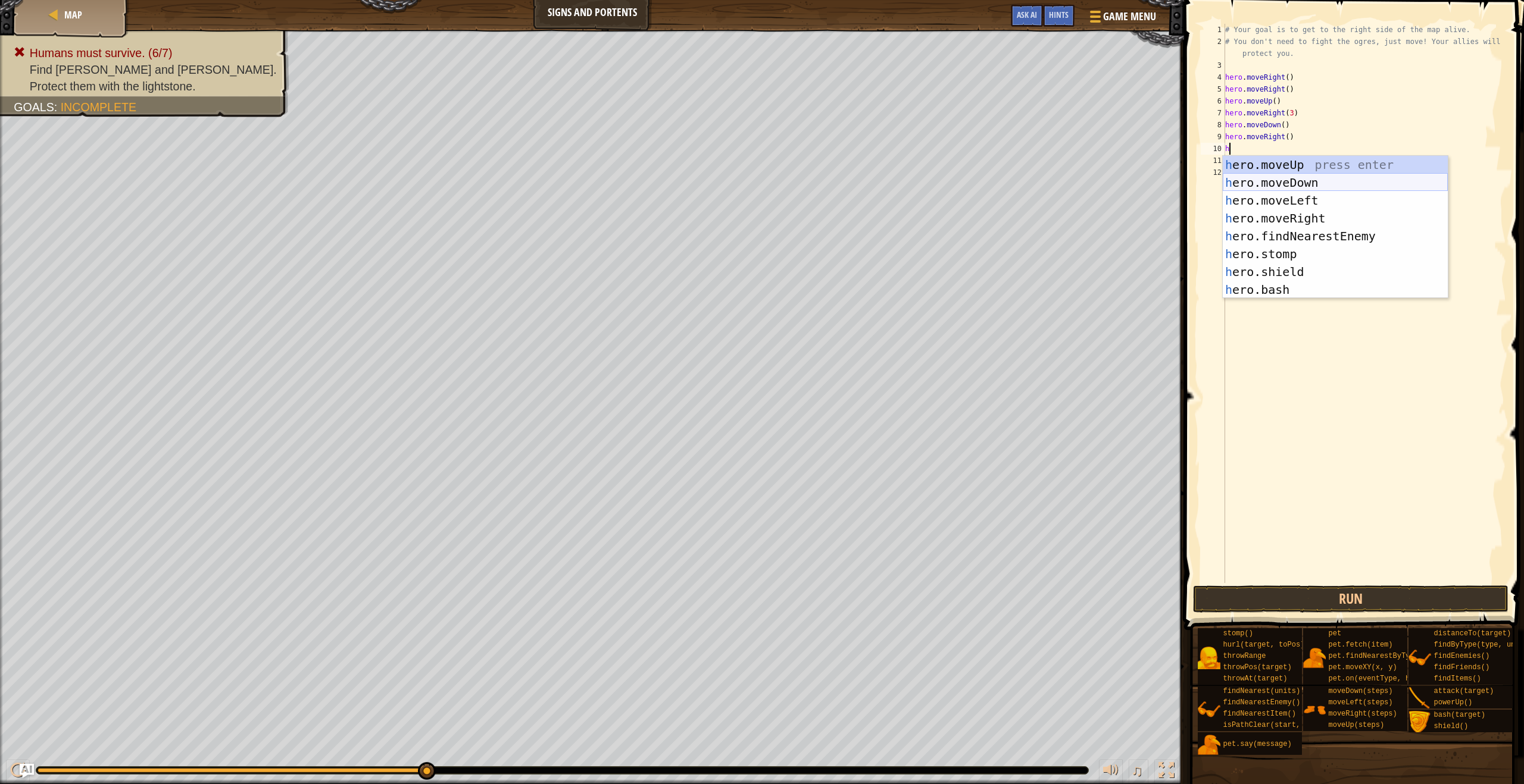
click at [677, 182] on div "h ero.moveUp press enter h ero.moveDown press enter h ero.moveLeft press enter …" at bounding box center [1335, 245] width 225 height 179
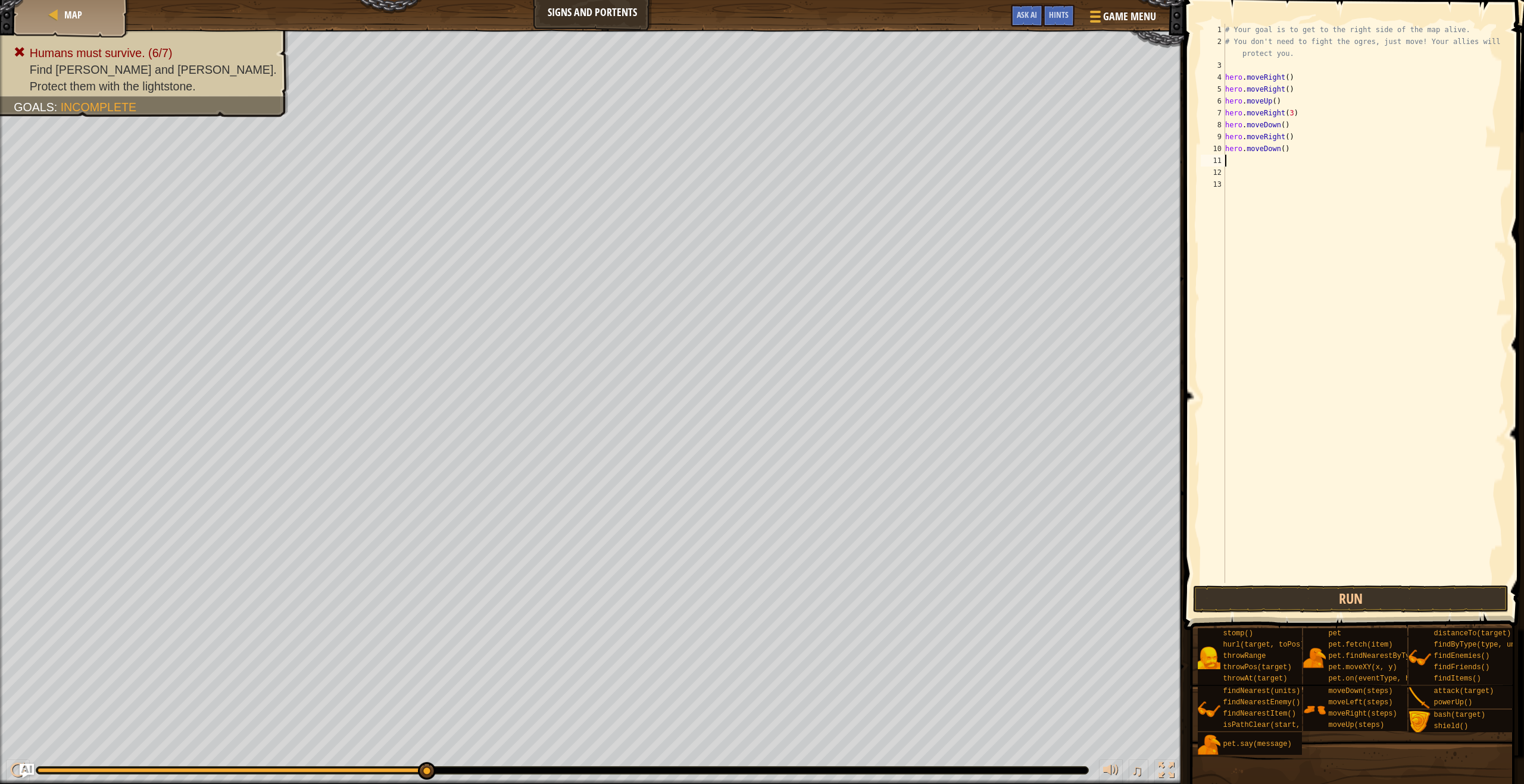
type textarea "h"
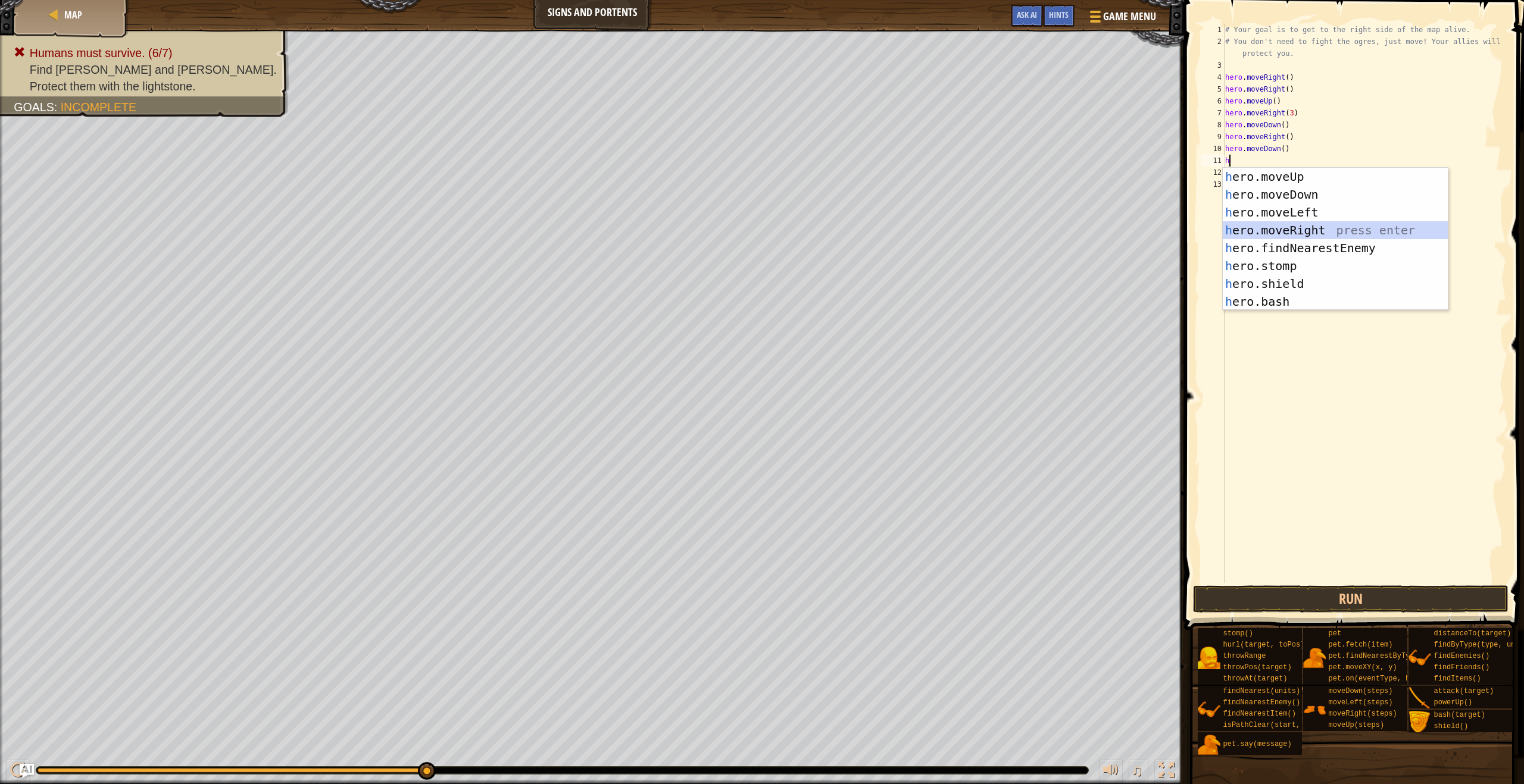
click at [677, 224] on div "h ero.moveUp press enter h ero.moveDown press enter h ero.moveLeft press enter …" at bounding box center [1335, 257] width 225 height 179
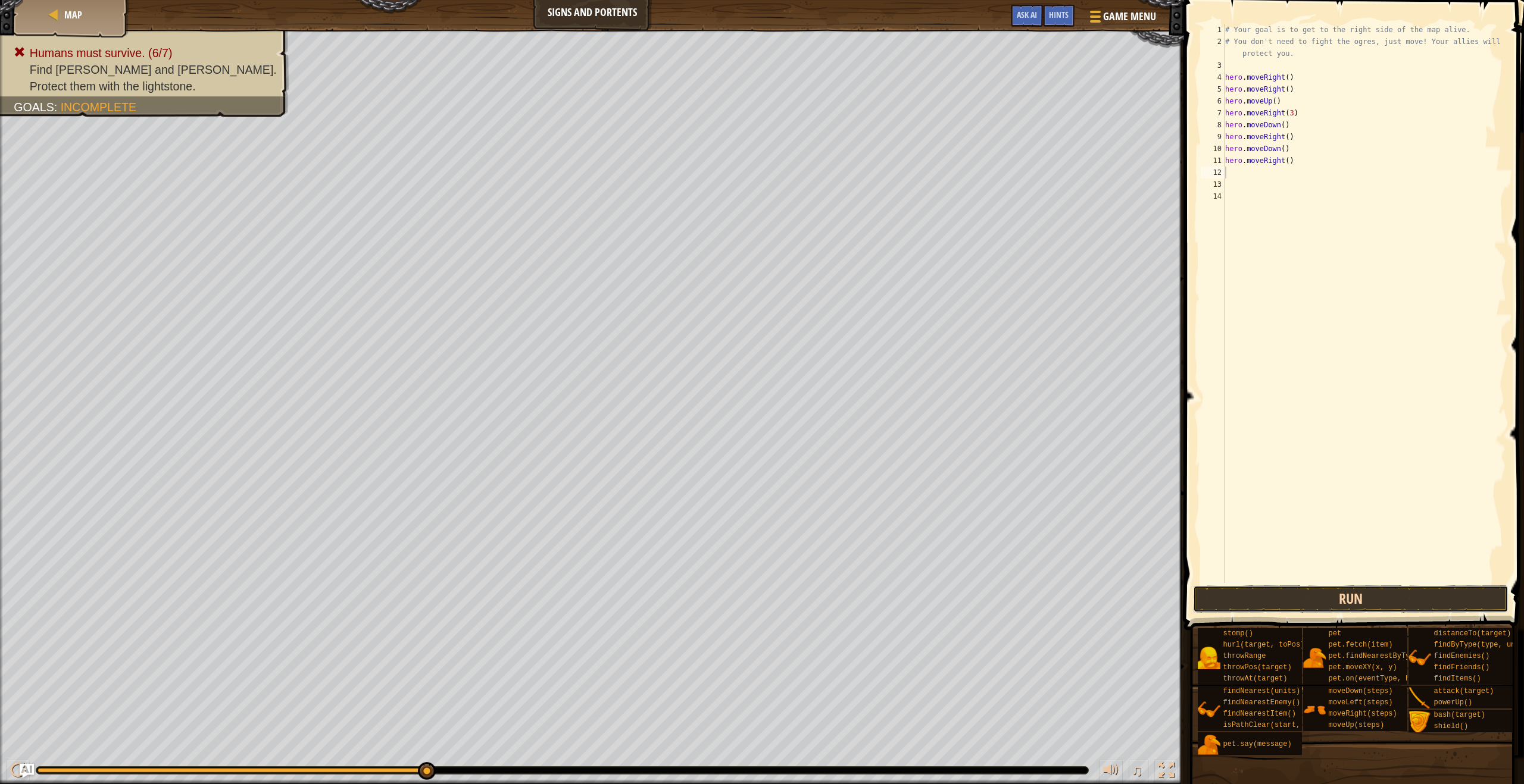
click at [677, 602] on button "Run" at bounding box center [1350, 599] width 315 height 27
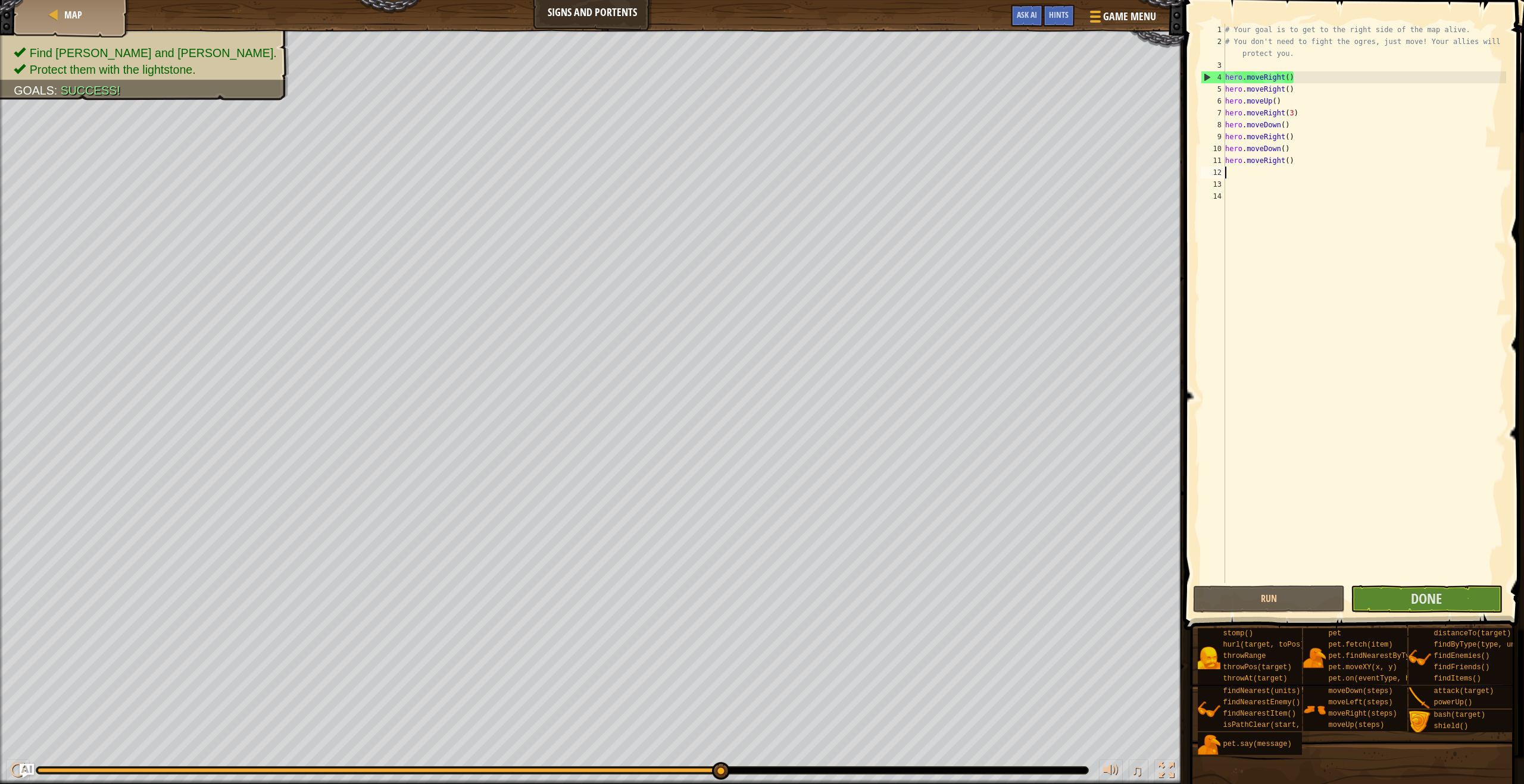
click at [677, 490] on div "Map Signs and Portents Game Menu Done Hints Ask AI 1 הההההההההההההההההההההההההה…" at bounding box center [762, 392] width 1524 height 784
click at [677, 590] on span "Done" at bounding box center [1426, 599] width 31 height 19
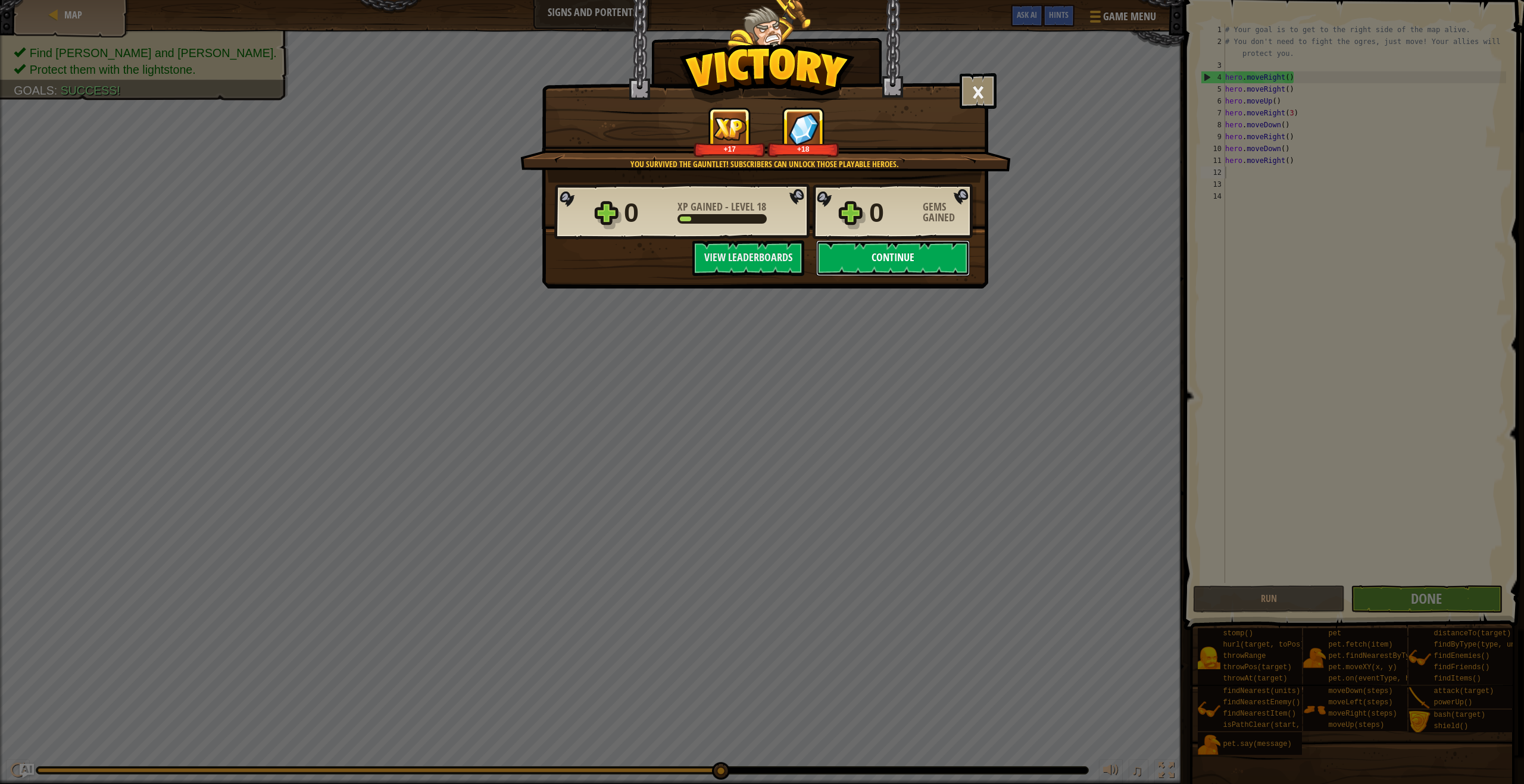
click at [677, 261] on button "Continue" at bounding box center [893, 257] width 154 height 36
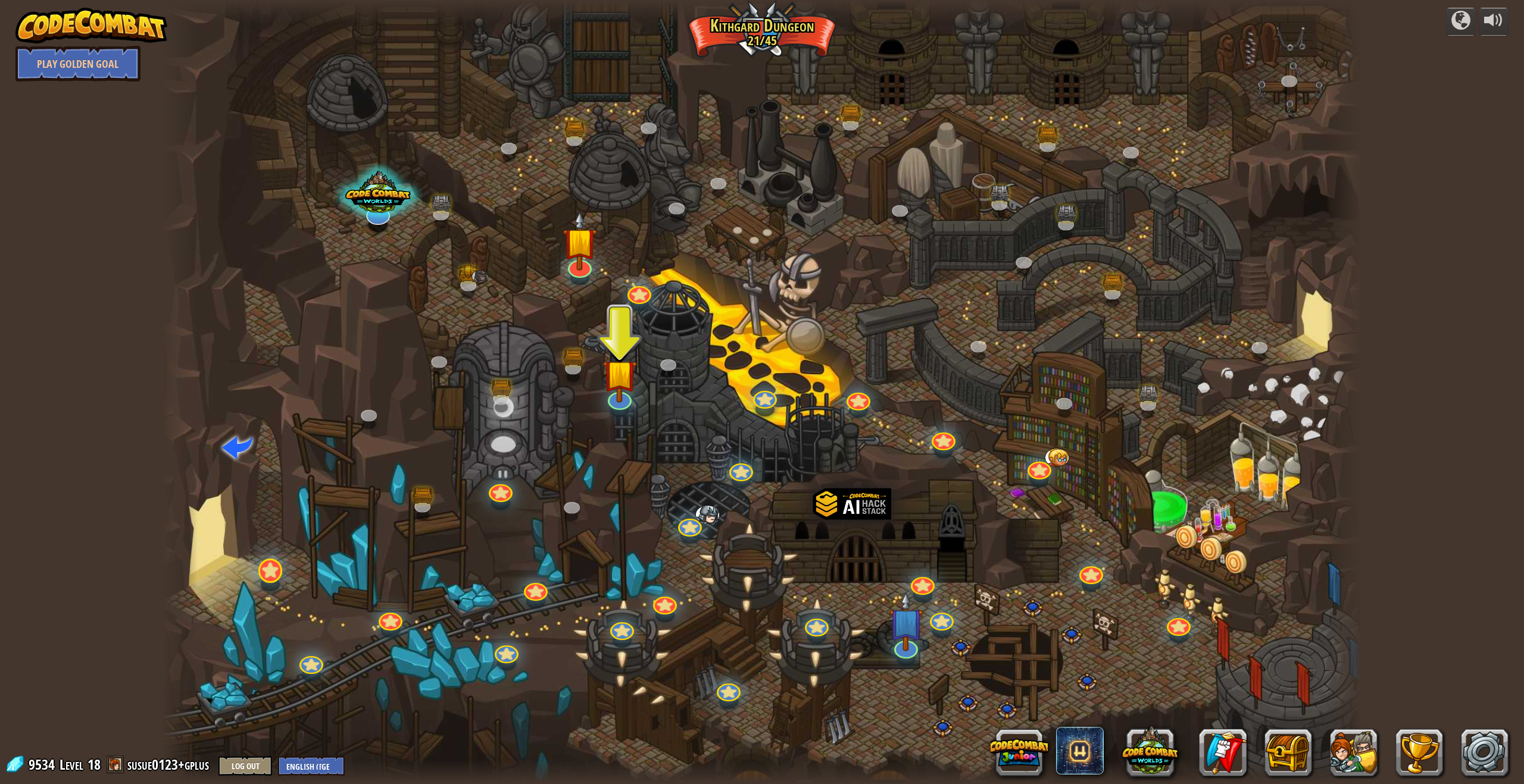
click at [266, 585] on div at bounding box center [270, 584] width 19 height 14
click at [266, 580] on div "Twisted Canyon (Locked) Challenge: collect the most gold using all the programm…" at bounding box center [761, 392] width 1200 height 784
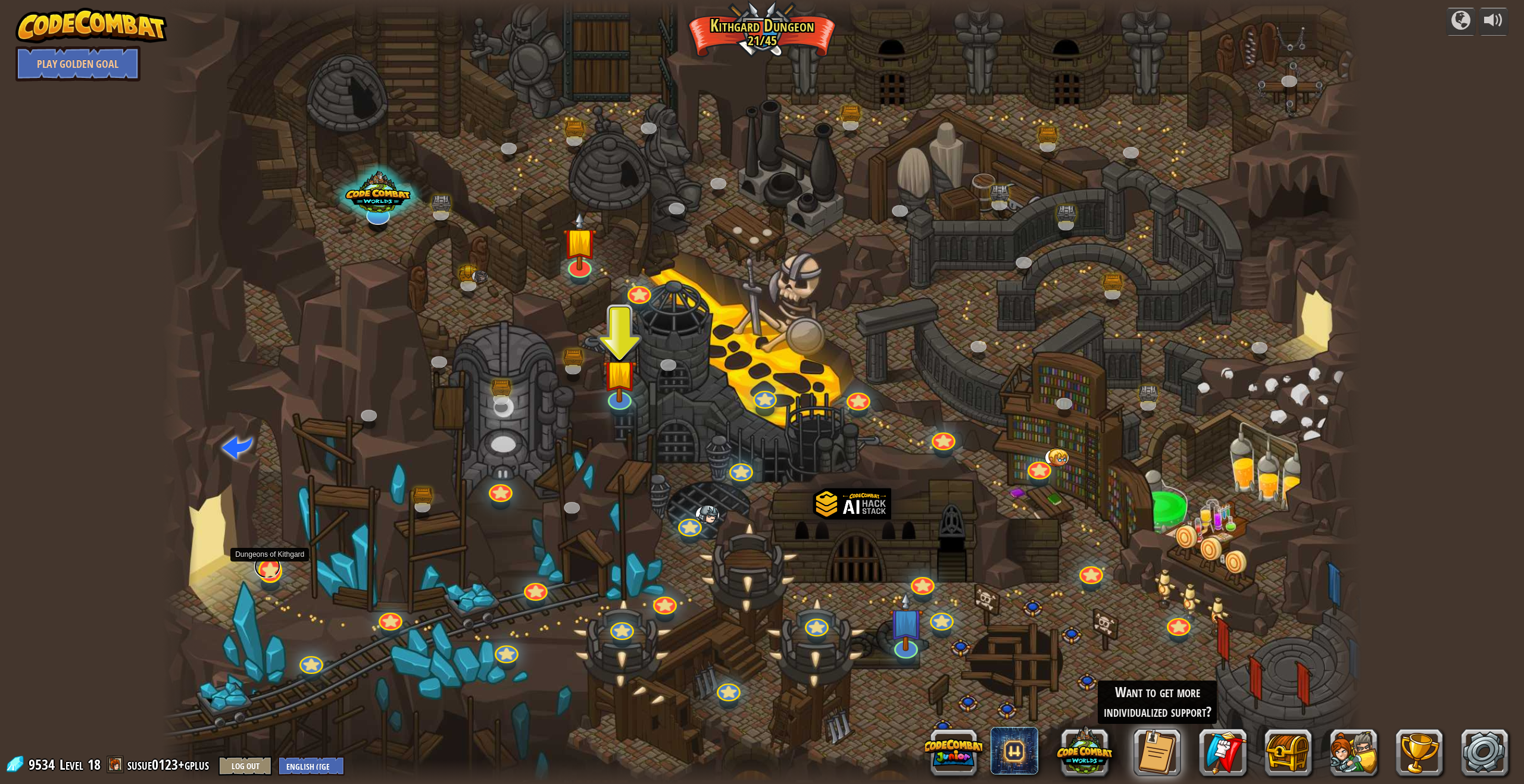
click at [265, 576] on link at bounding box center [266, 566] width 26 height 24
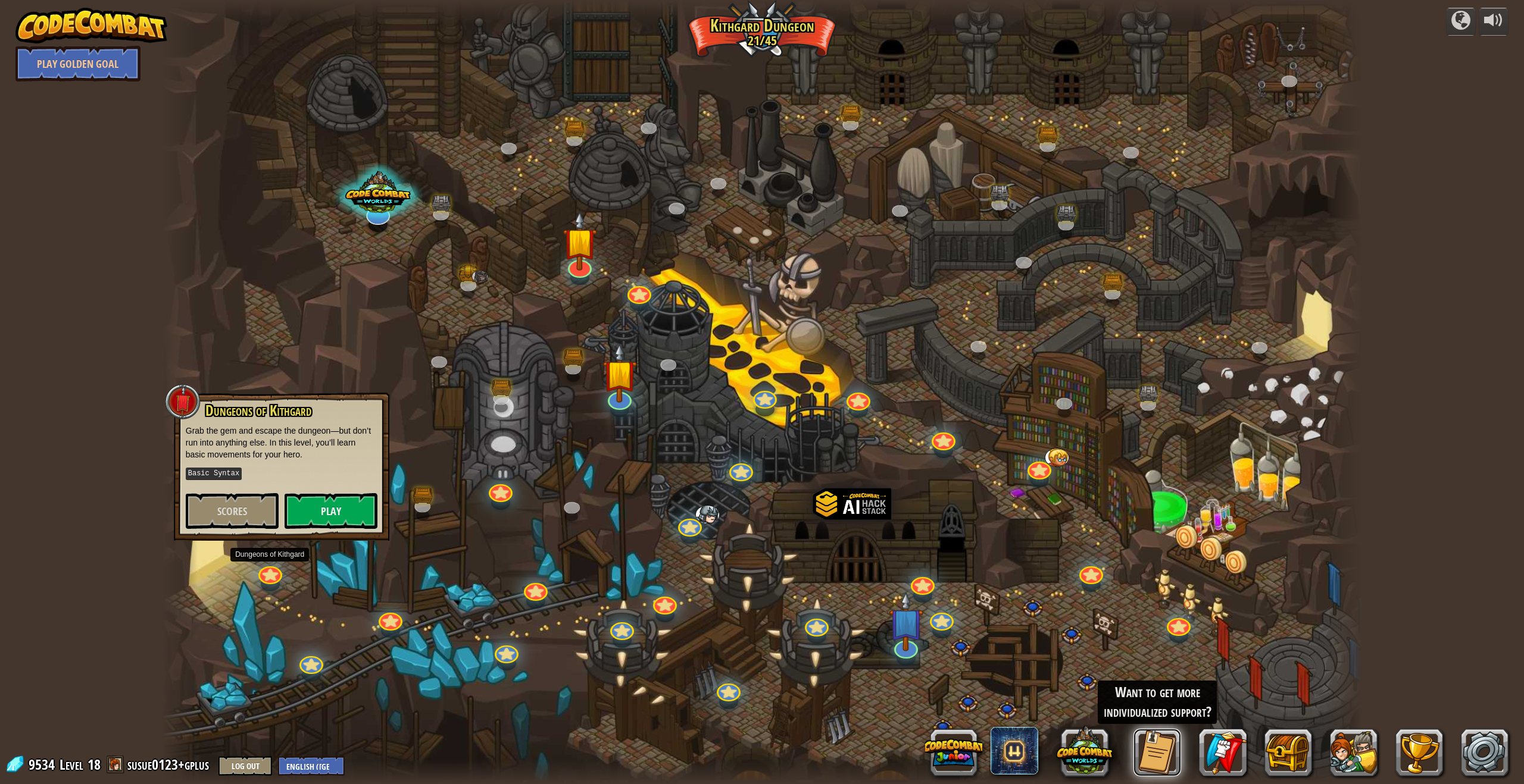
click at [677, 662] on button at bounding box center [1157, 753] width 48 height 48
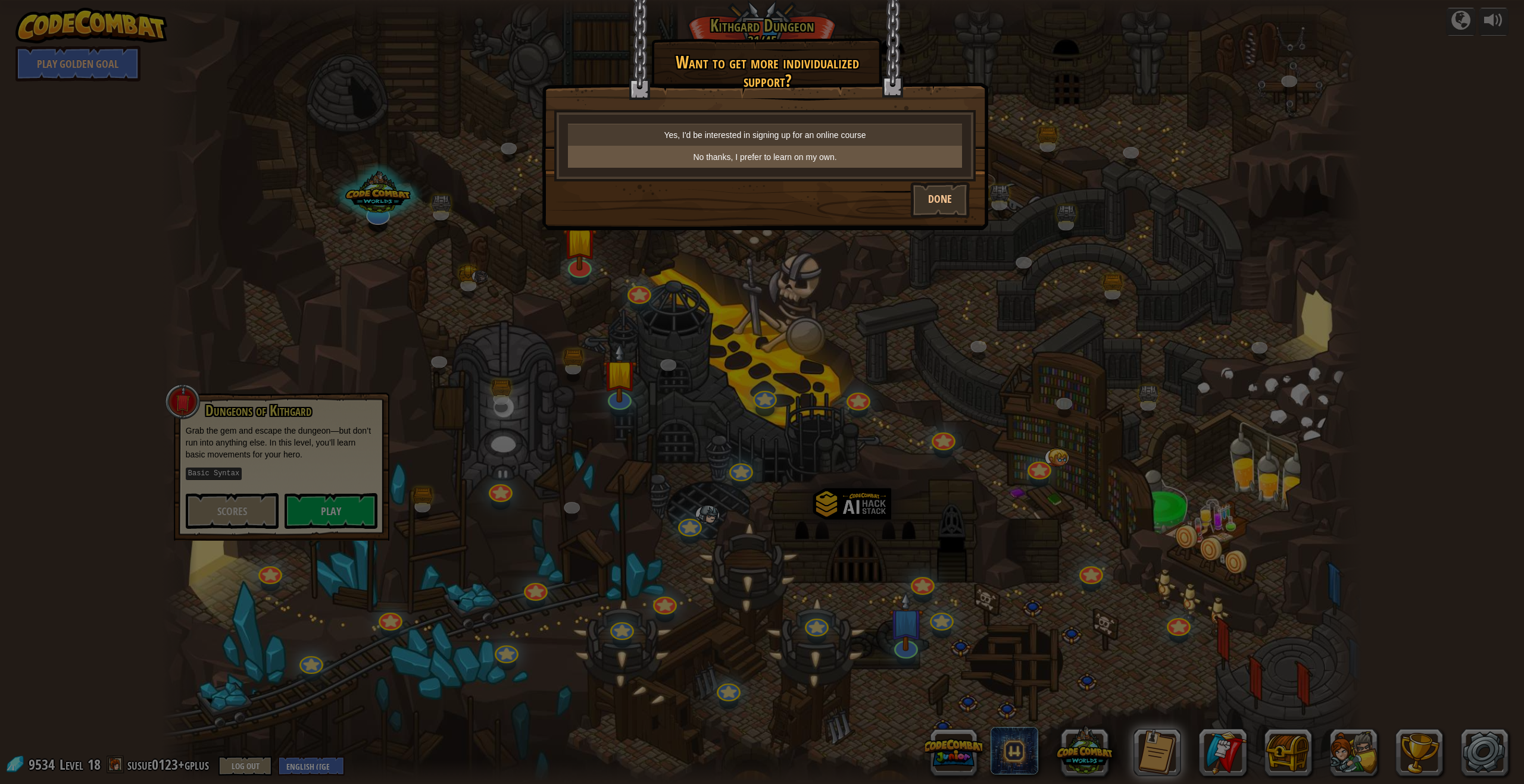
click at [677, 156] on p "No thanks, I prefer to learn on my own." at bounding box center [765, 157] width 384 height 12
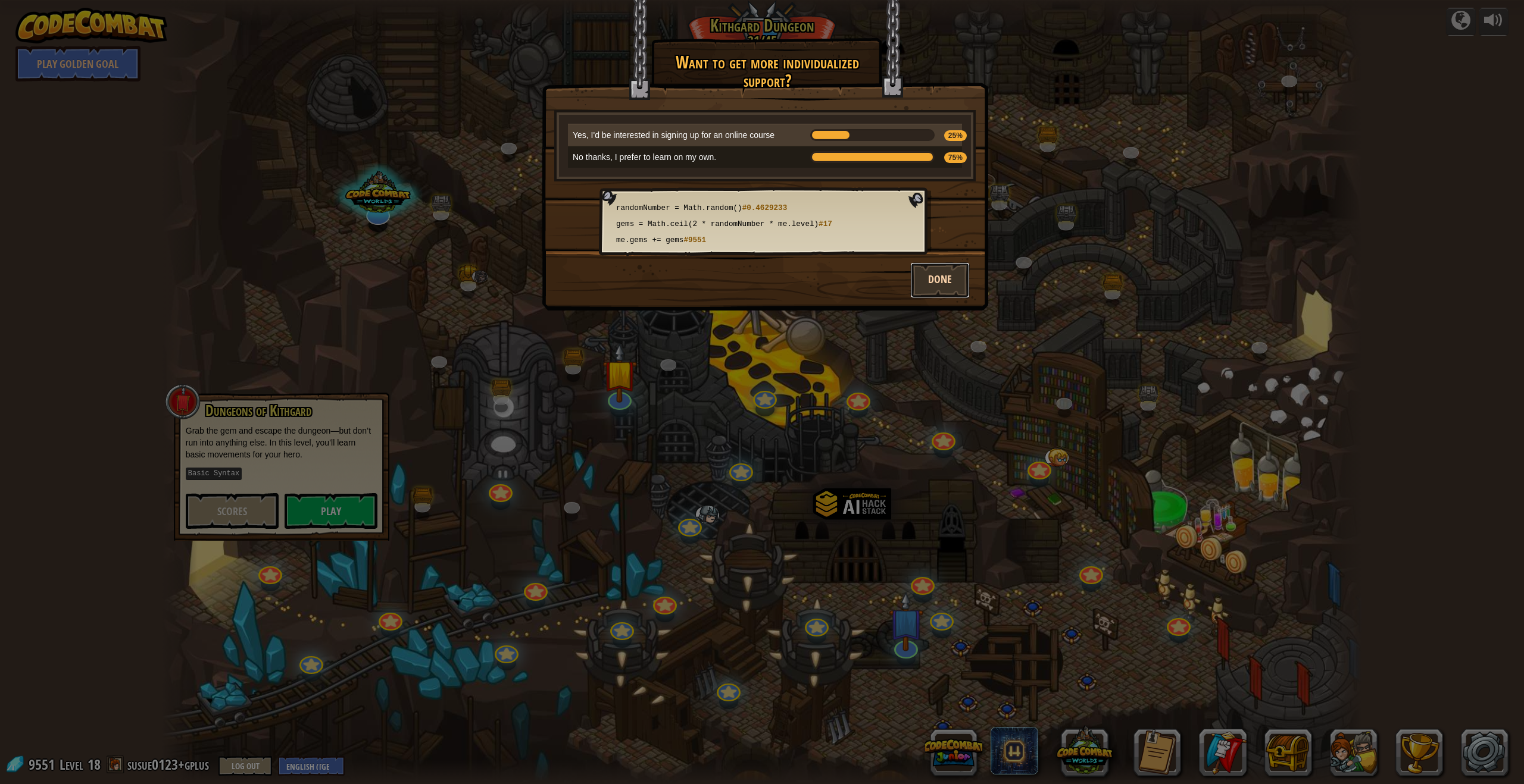
click at [677, 282] on button "Done" at bounding box center [940, 280] width 60 height 36
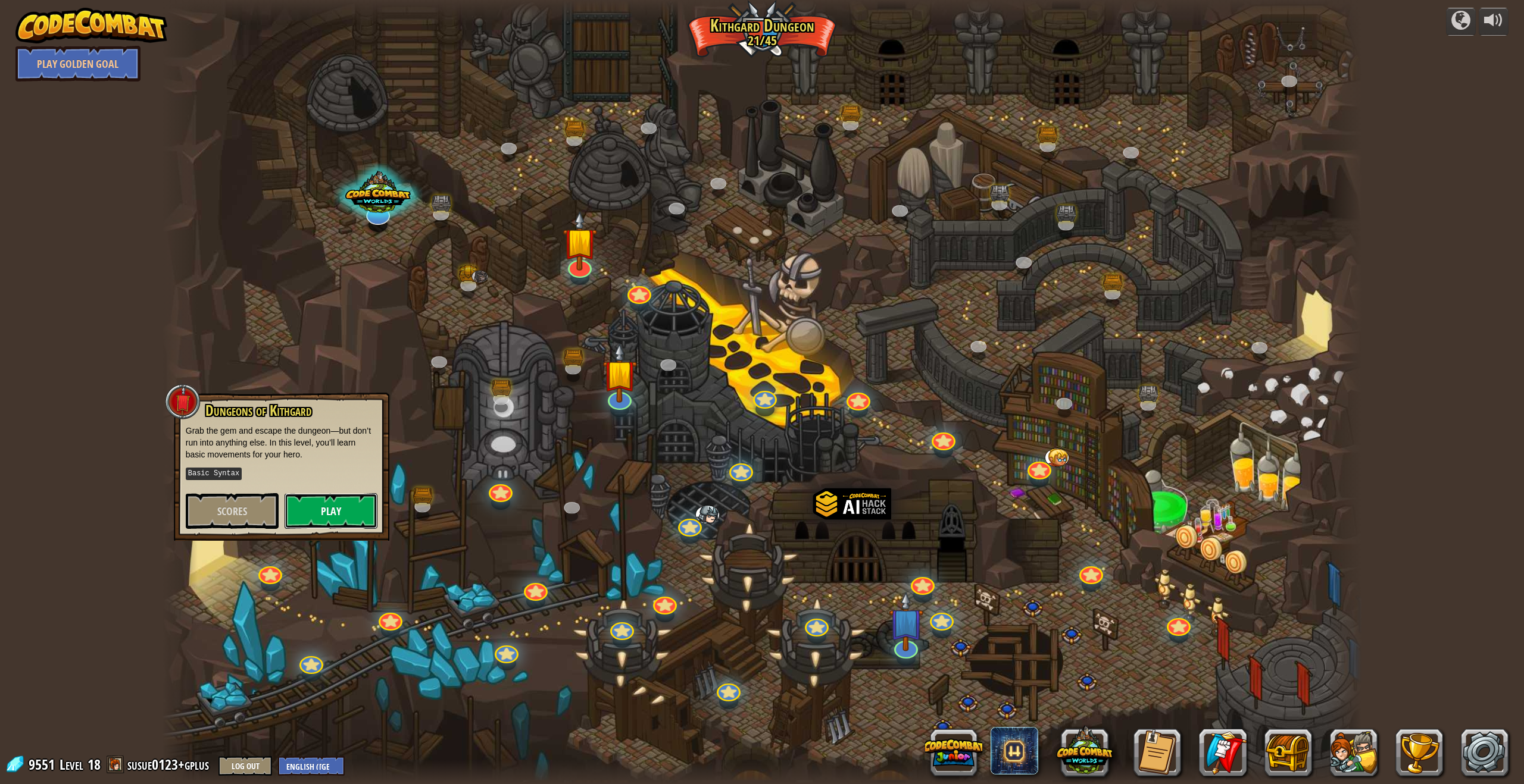
click at [338, 513] on button "Play" at bounding box center [331, 510] width 93 height 36
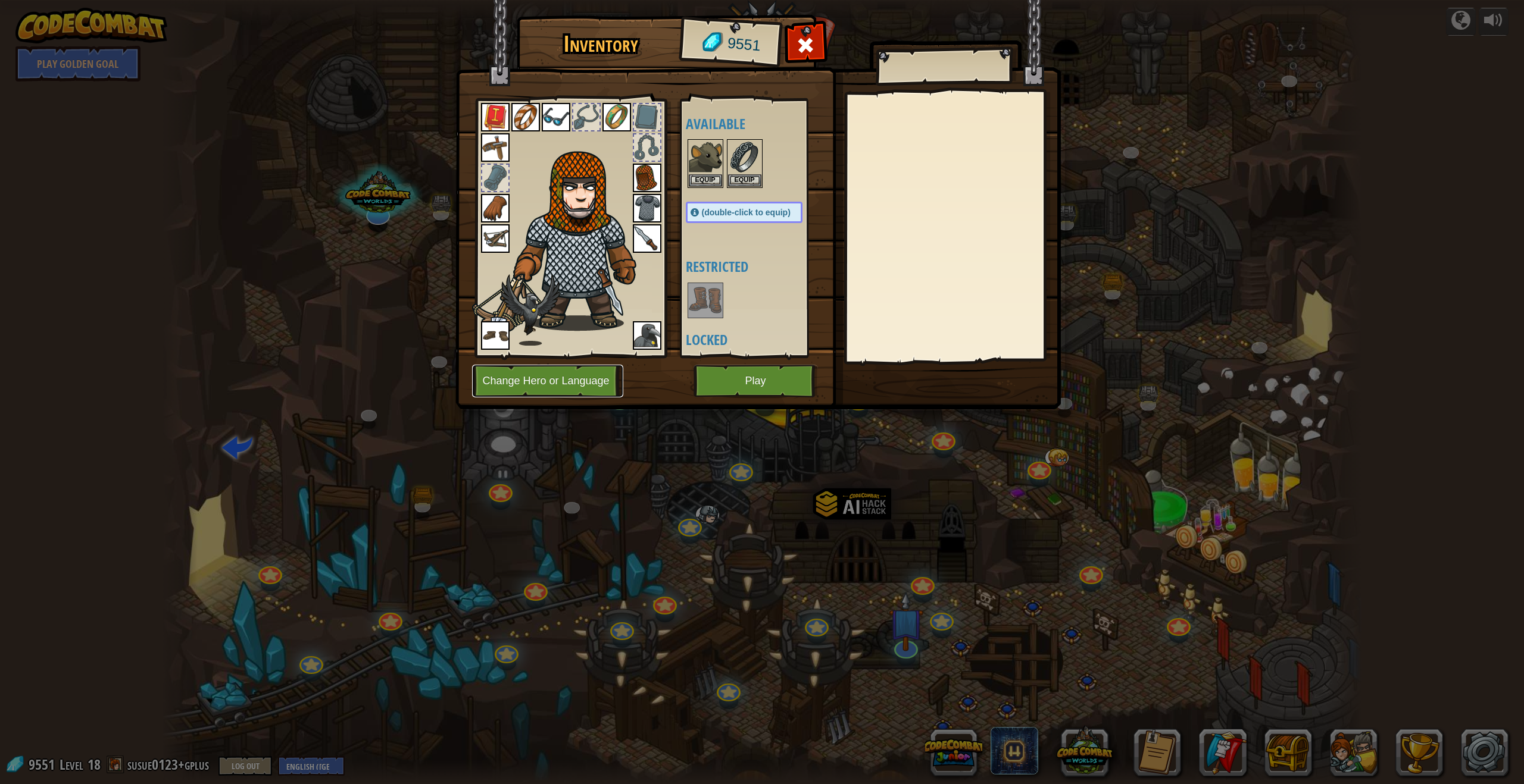
click at [561, 390] on button "Change Hero or Language" at bounding box center [547, 381] width 151 height 33
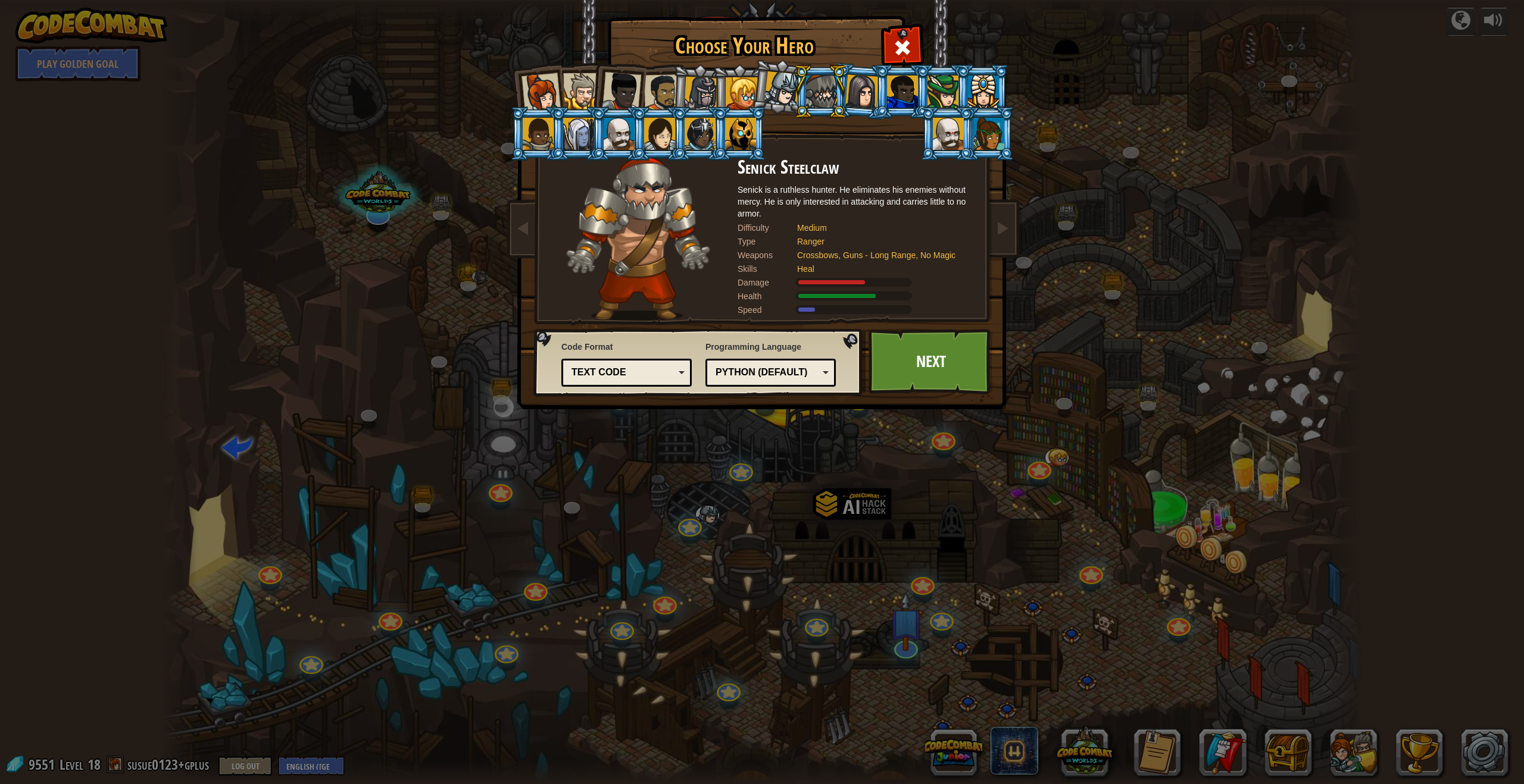
click at [631, 138] on li at bounding box center [658, 134] width 54 height 54
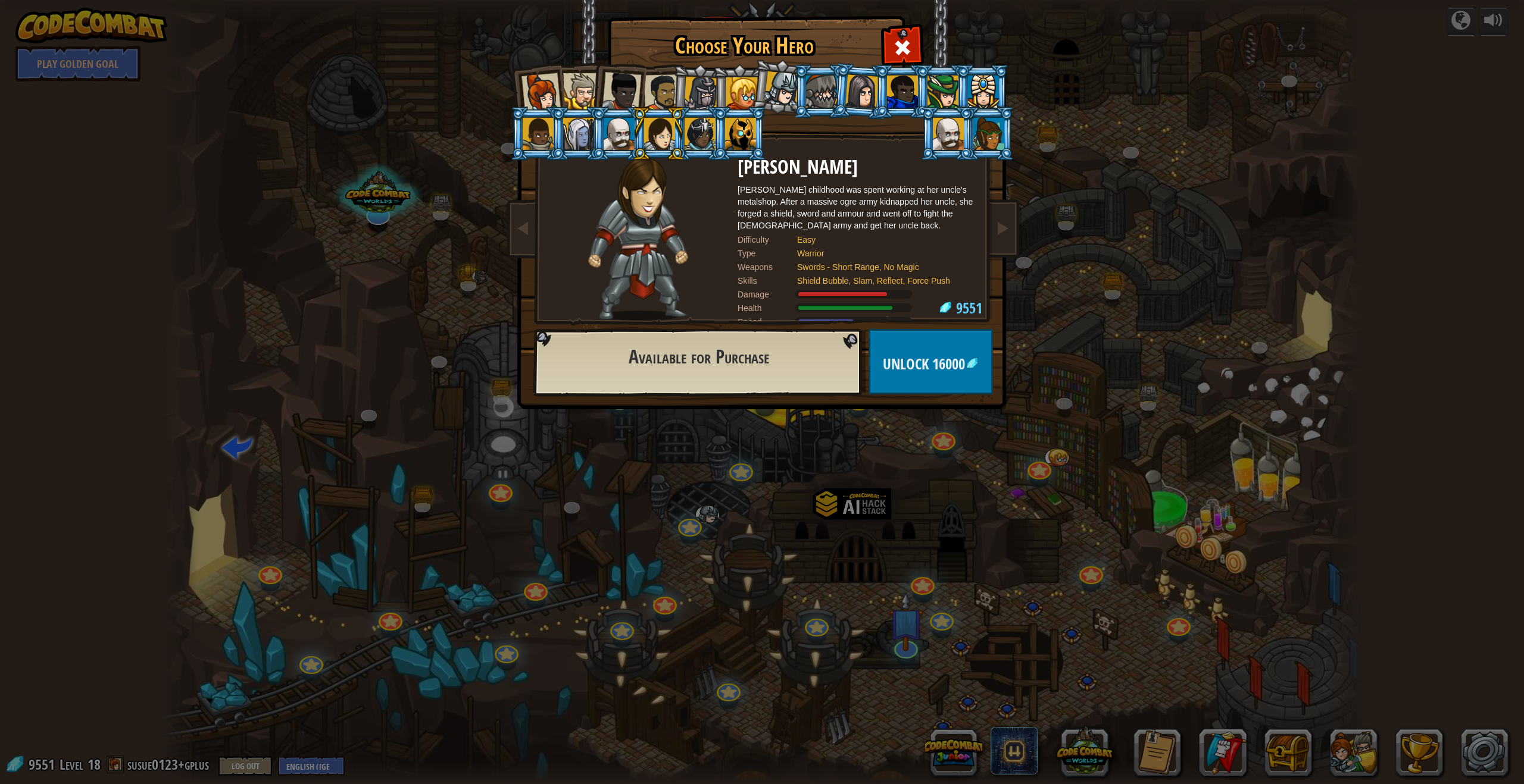
click at [622, 143] on div at bounding box center [619, 134] width 31 height 32
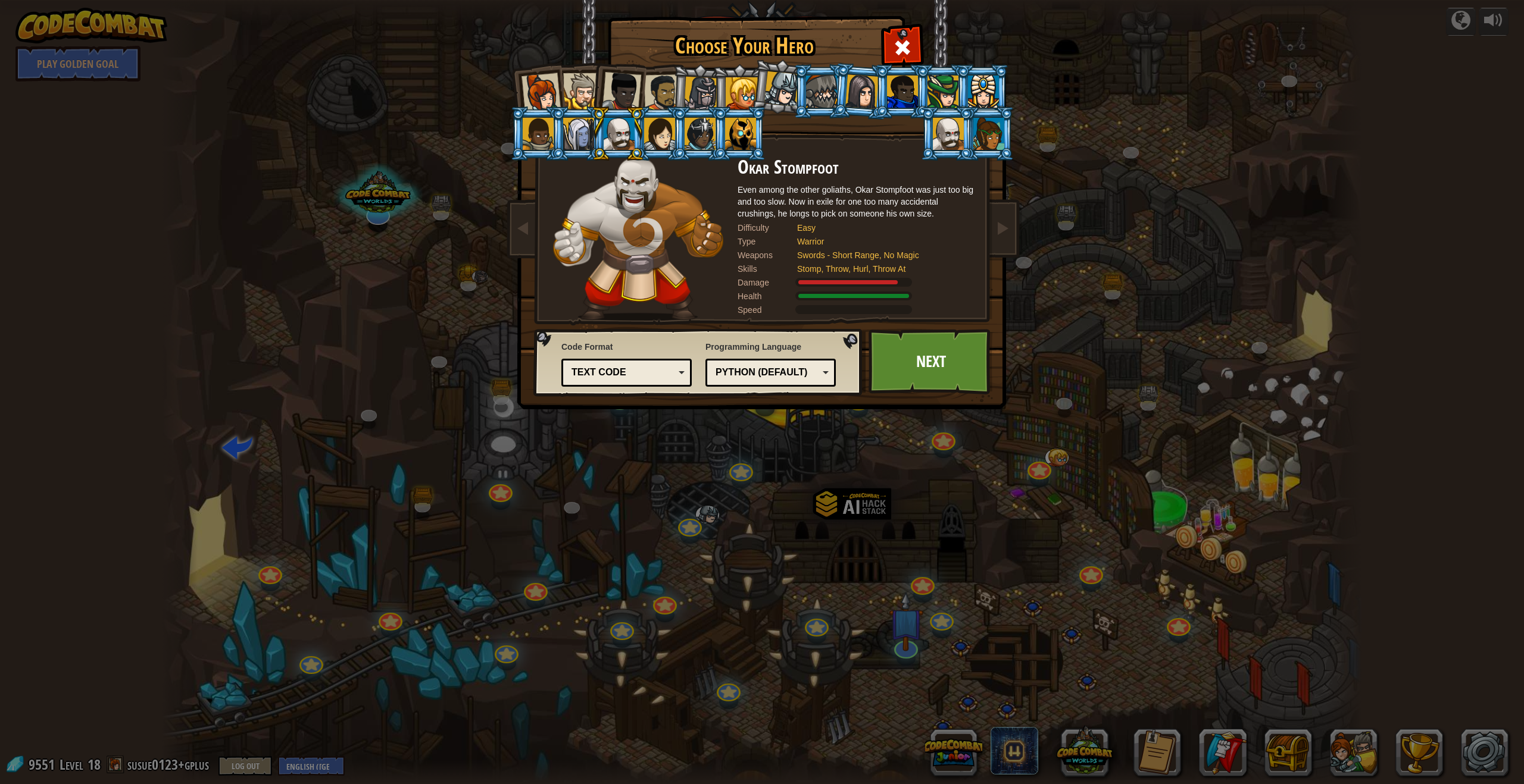
click at [677, 93] on div at bounding box center [943, 91] width 31 height 32
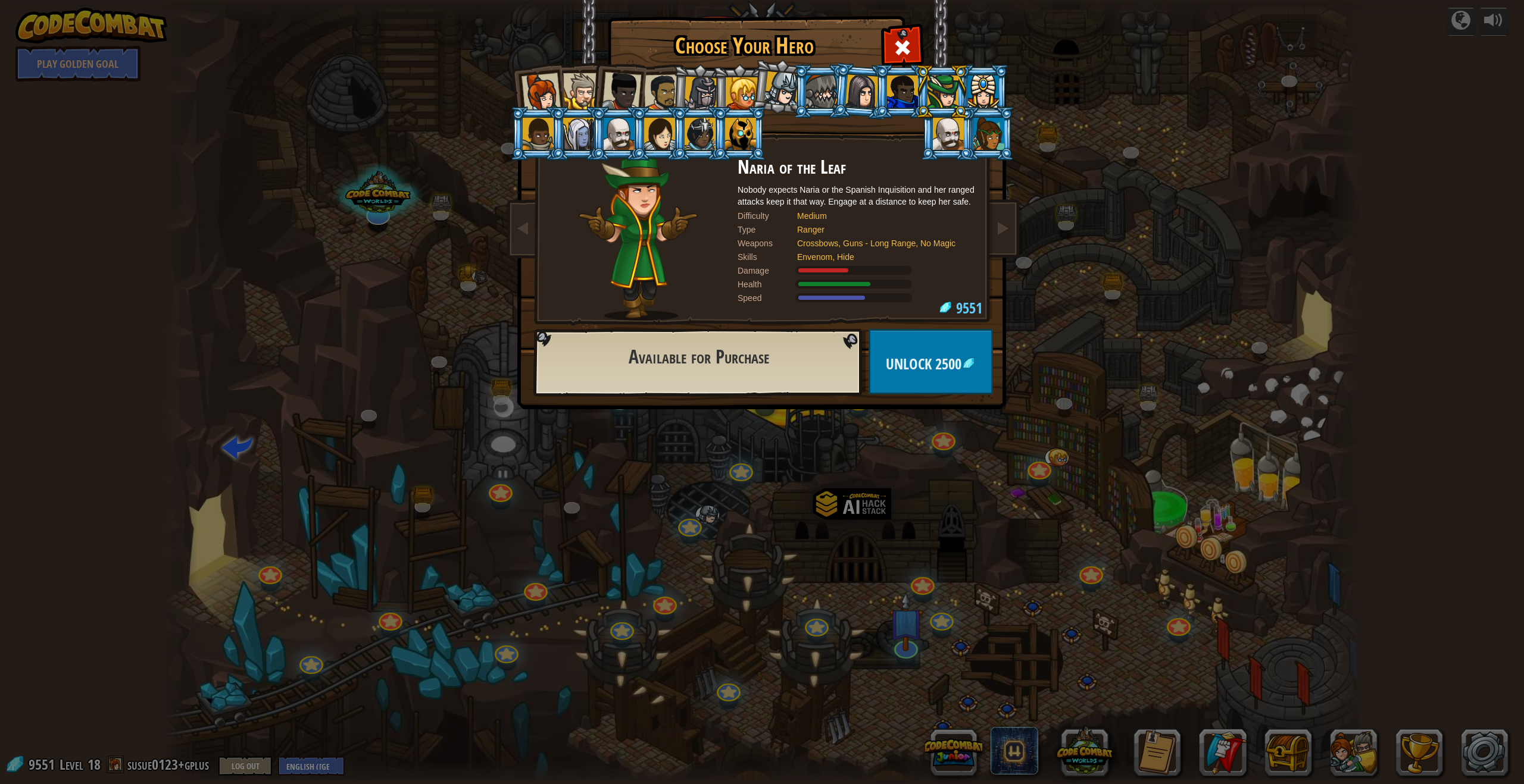
click at [677, 138] on div at bounding box center [740, 134] width 31 height 32
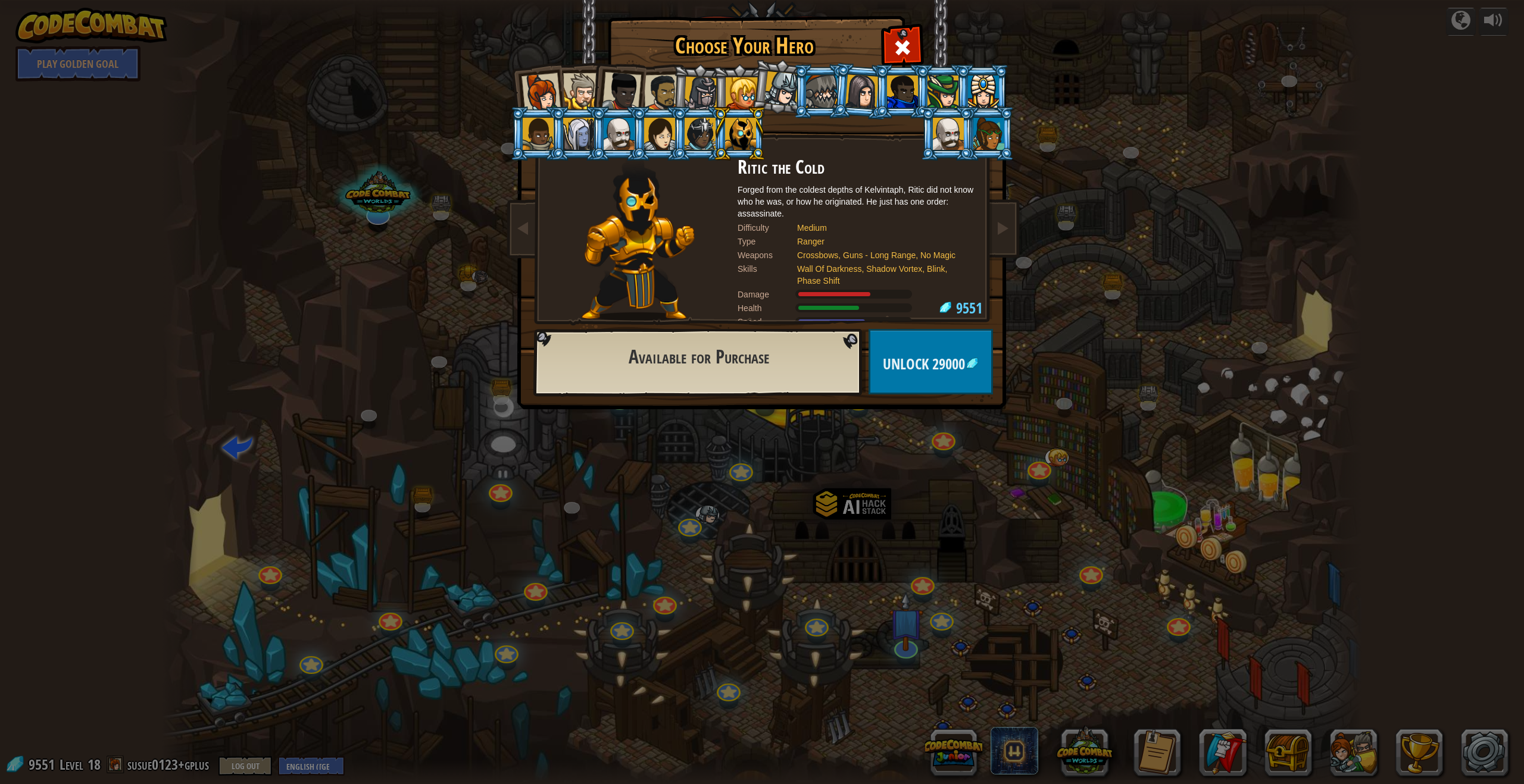
click at [610, 138] on div at bounding box center [619, 134] width 31 height 32
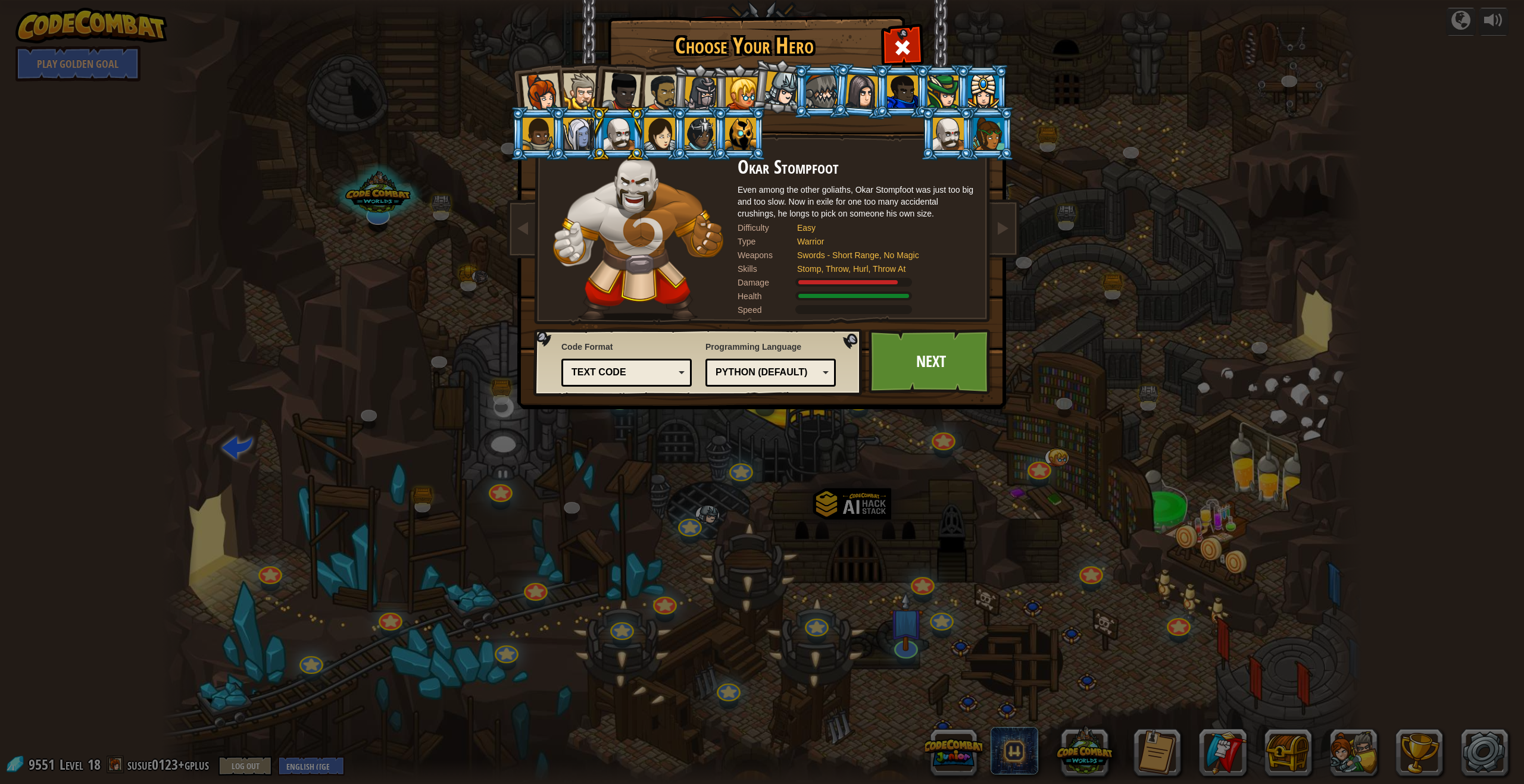
drag, startPoint x: 615, startPoint y: 135, endPoint x: 629, endPoint y: 132, distance: 14.3
click at [617, 135] on div at bounding box center [619, 134] width 31 height 32
drag, startPoint x: 831, startPoint y: 101, endPoint x: 822, endPoint y: 101, distance: 9.0
click at [677, 101] on div at bounding box center [822, 91] width 31 height 32
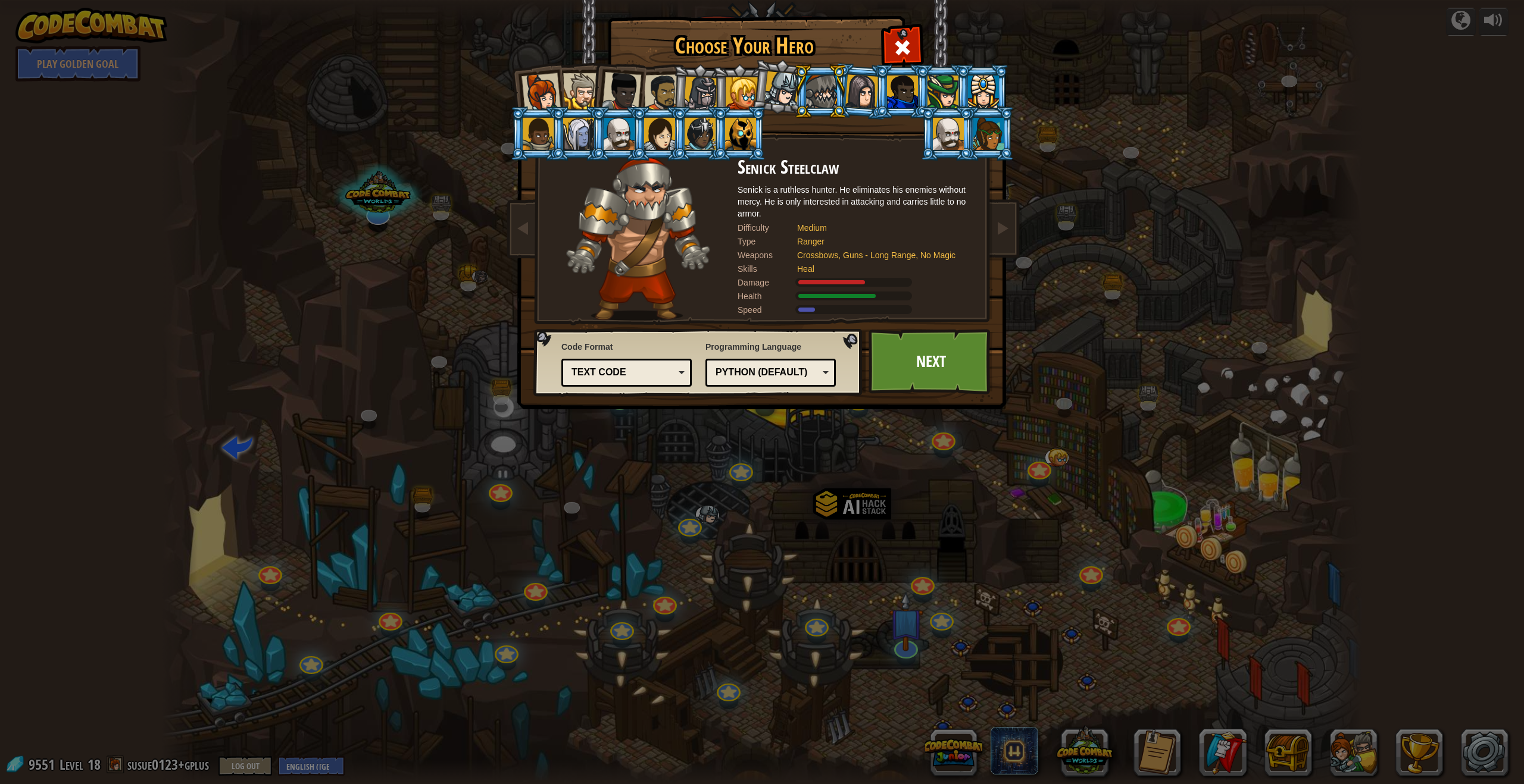
click at [677, 86] on div at bounding box center [781, 88] width 36 height 36
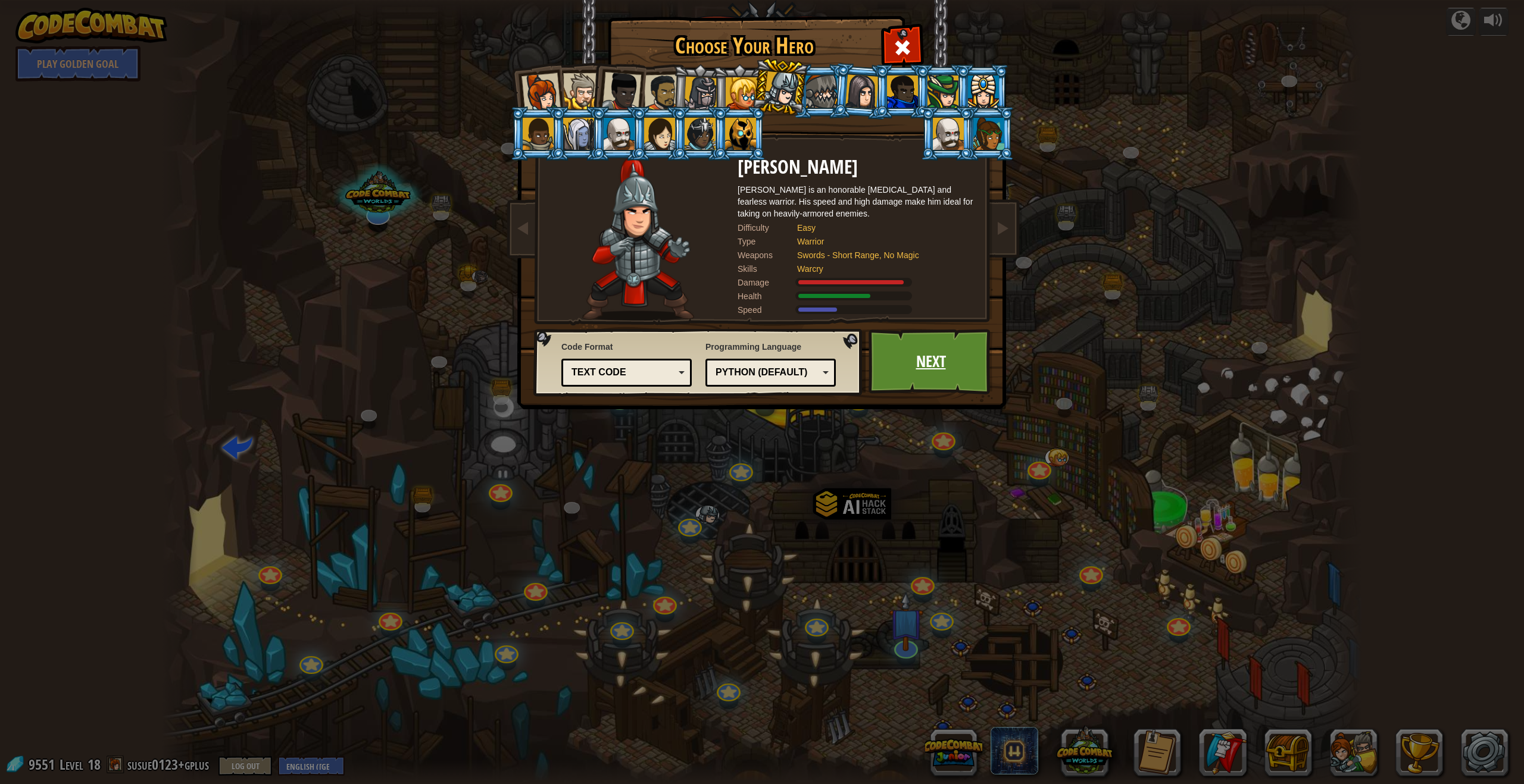
click at [677, 357] on link "Next" at bounding box center [930, 361] width 124 height 65
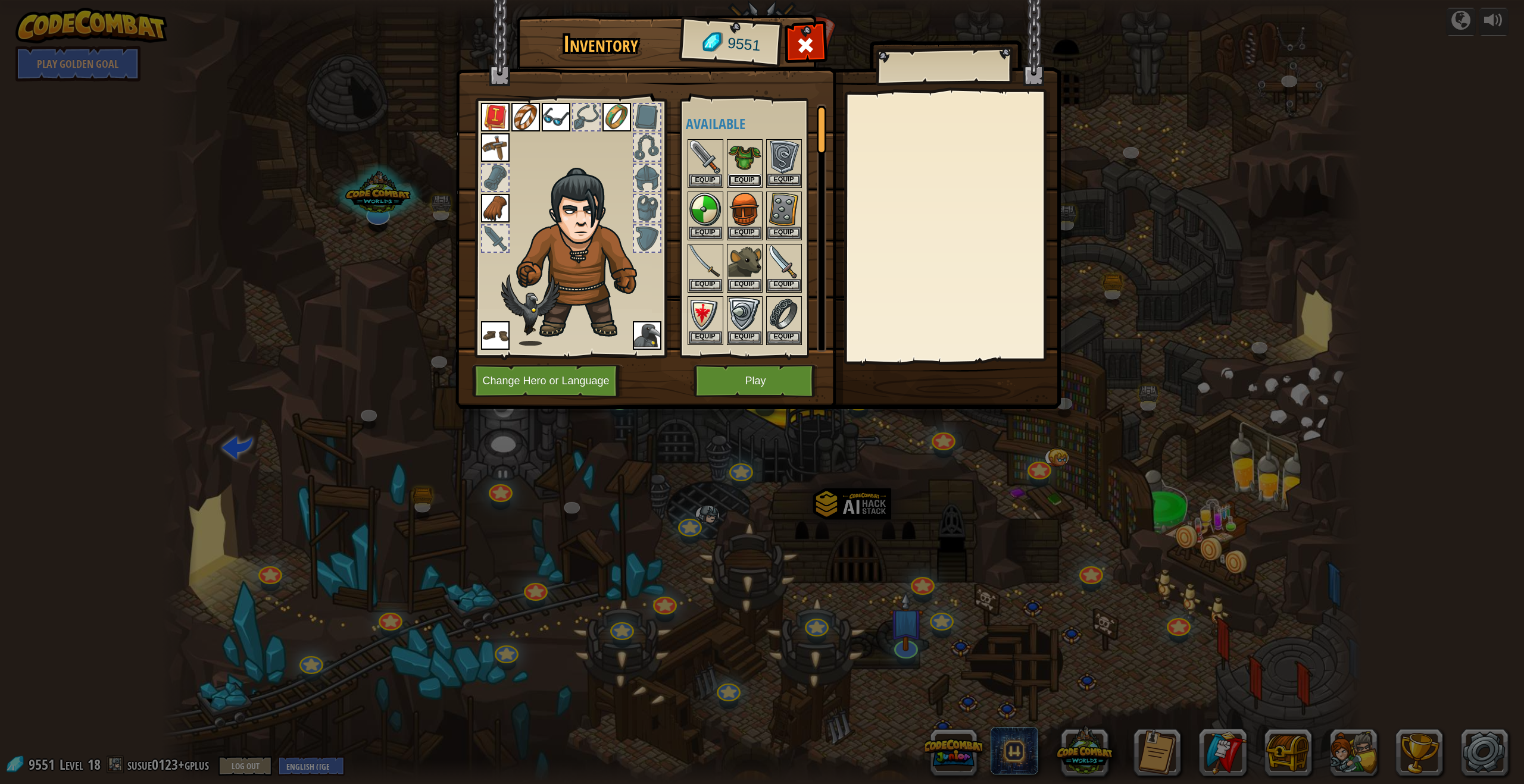
drag, startPoint x: 749, startPoint y: 177, endPoint x: 753, endPoint y: 180, distance: 5.0
click at [677, 177] on button "Equip" at bounding box center [744, 180] width 34 height 12
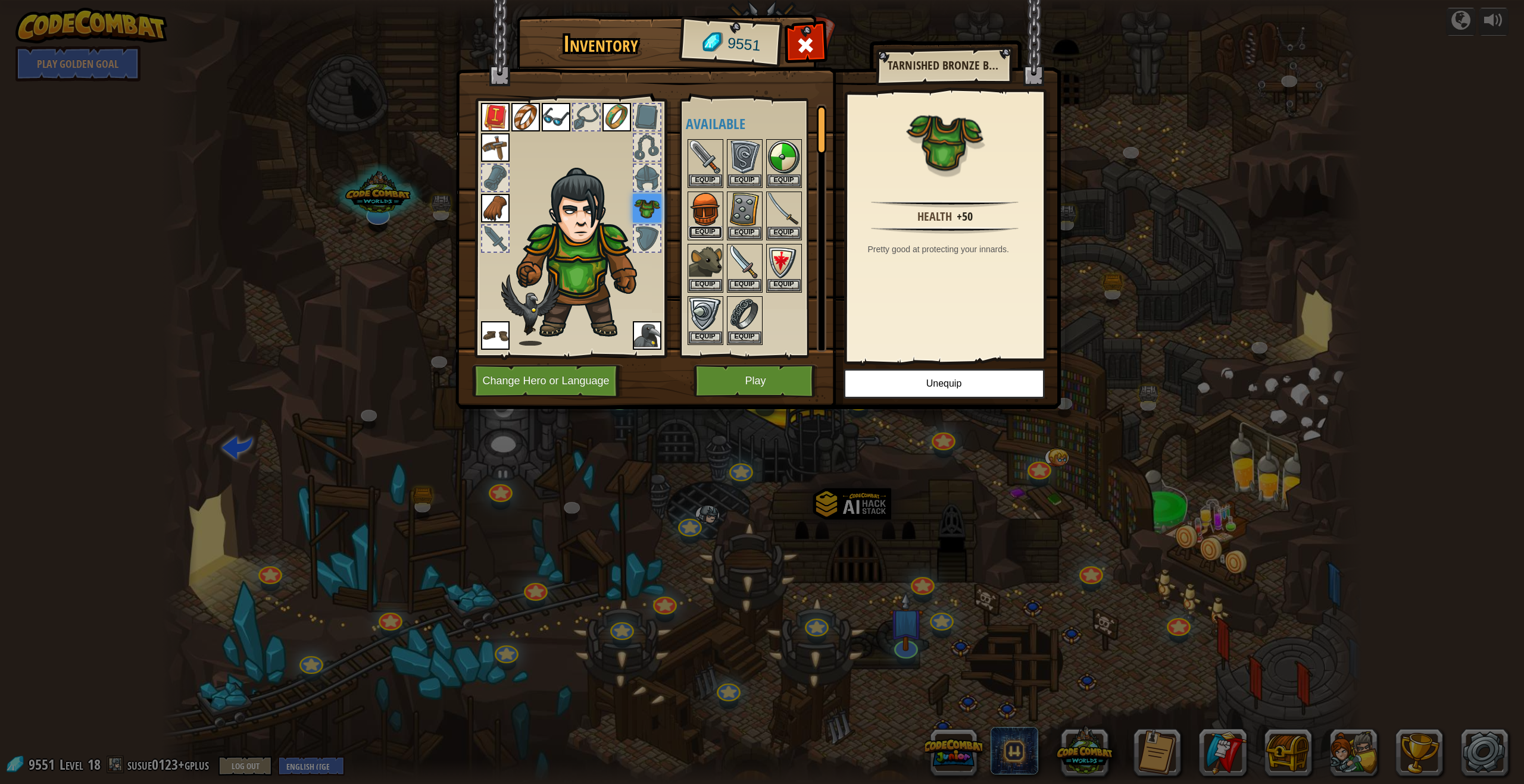
click at [677, 230] on button "Equip" at bounding box center [705, 232] width 34 height 12
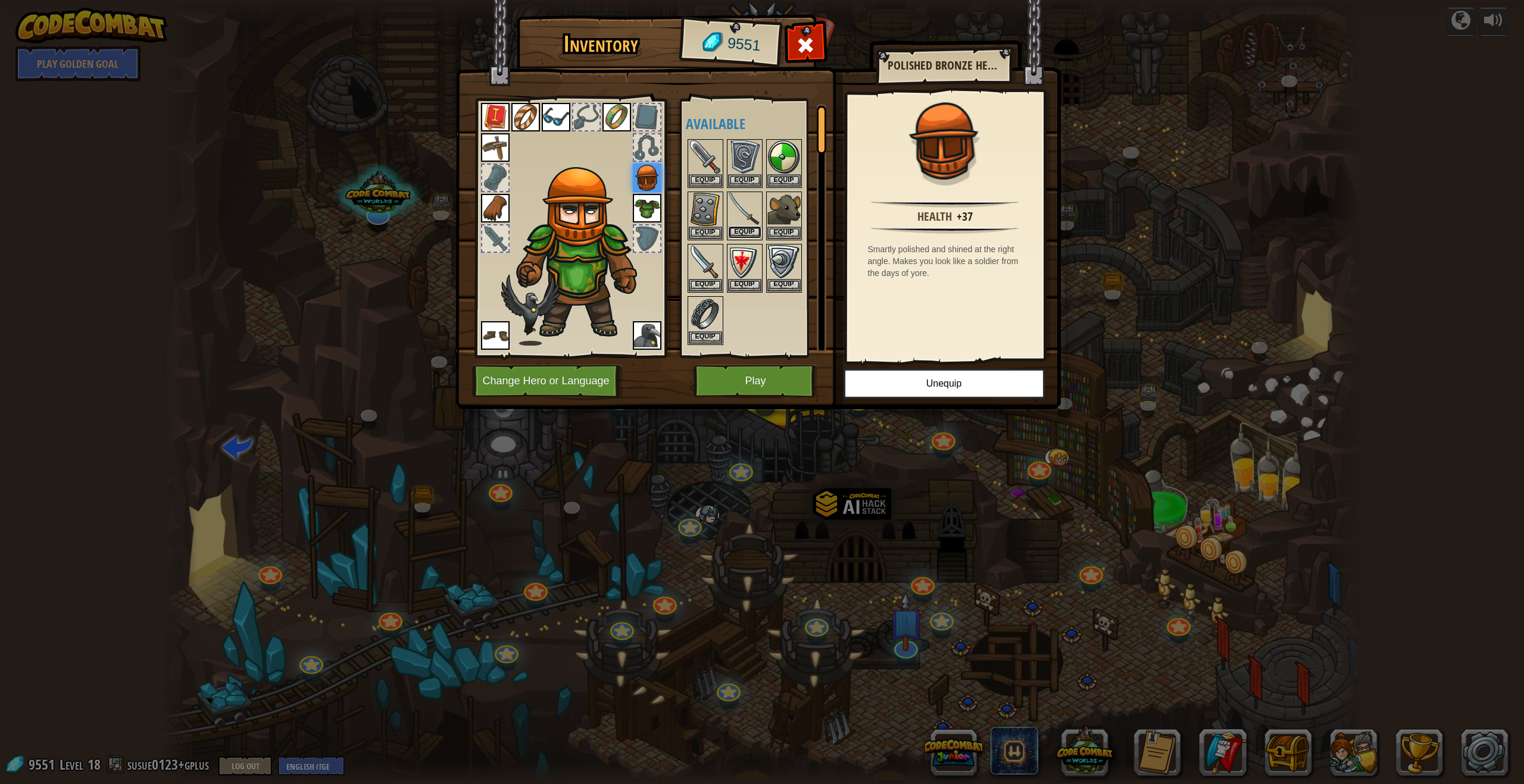
click at [677, 227] on button "Equip" at bounding box center [744, 232] width 34 height 12
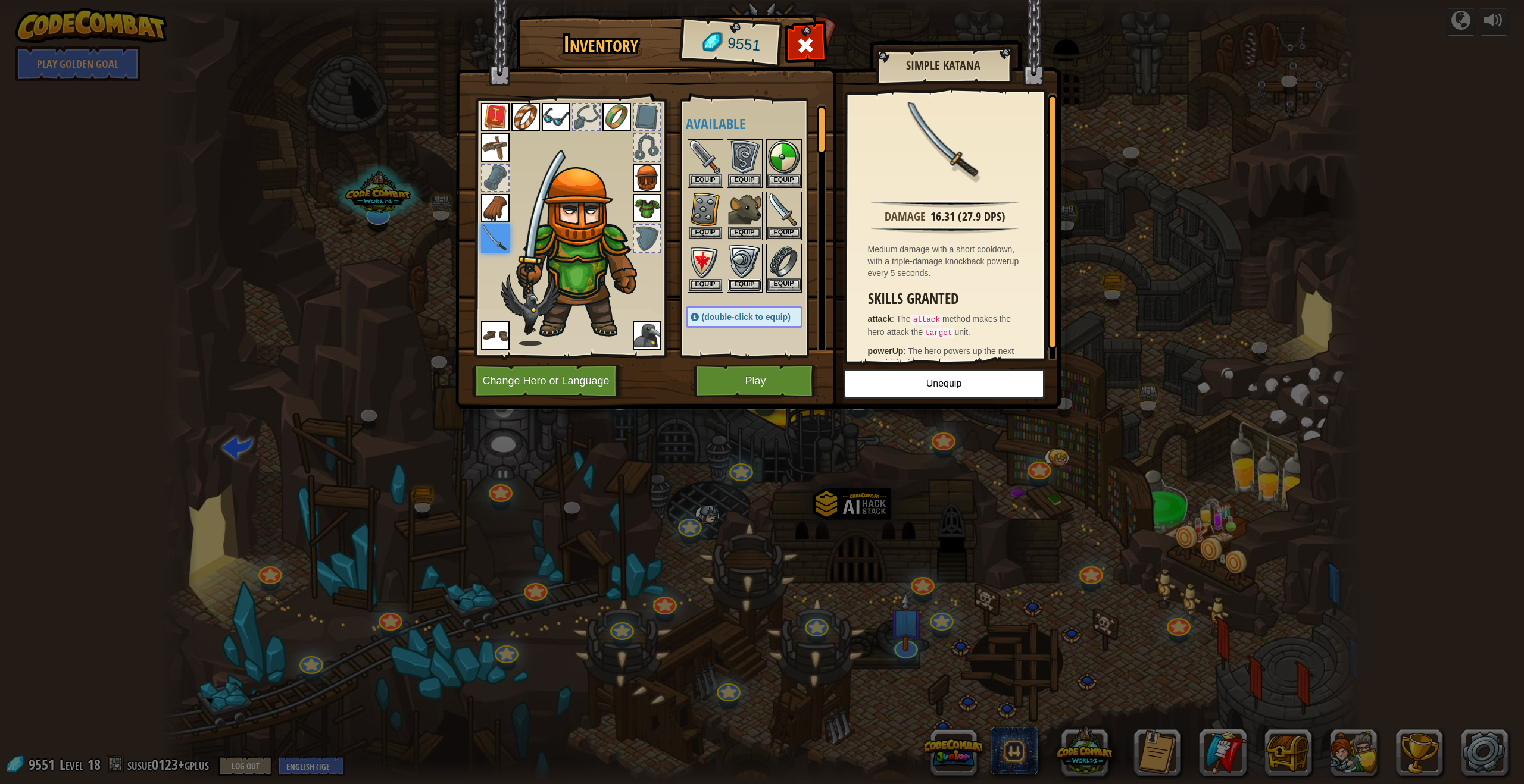
click at [677, 284] on button "Equip" at bounding box center [744, 284] width 34 height 12
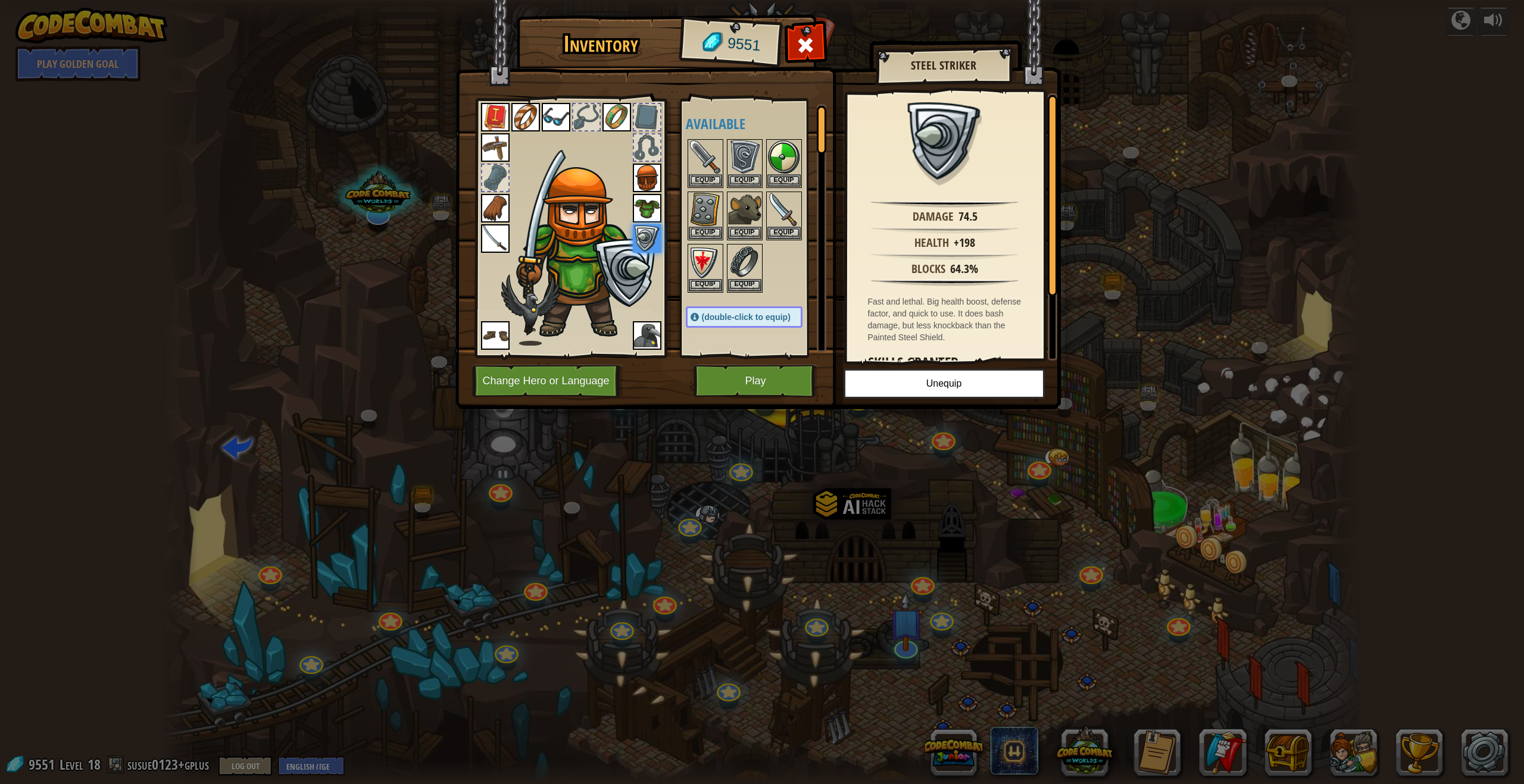
click at [677, 398] on img at bounding box center [758, 193] width 605 height 432
click at [677, 388] on button "Play" at bounding box center [755, 381] width 124 height 33
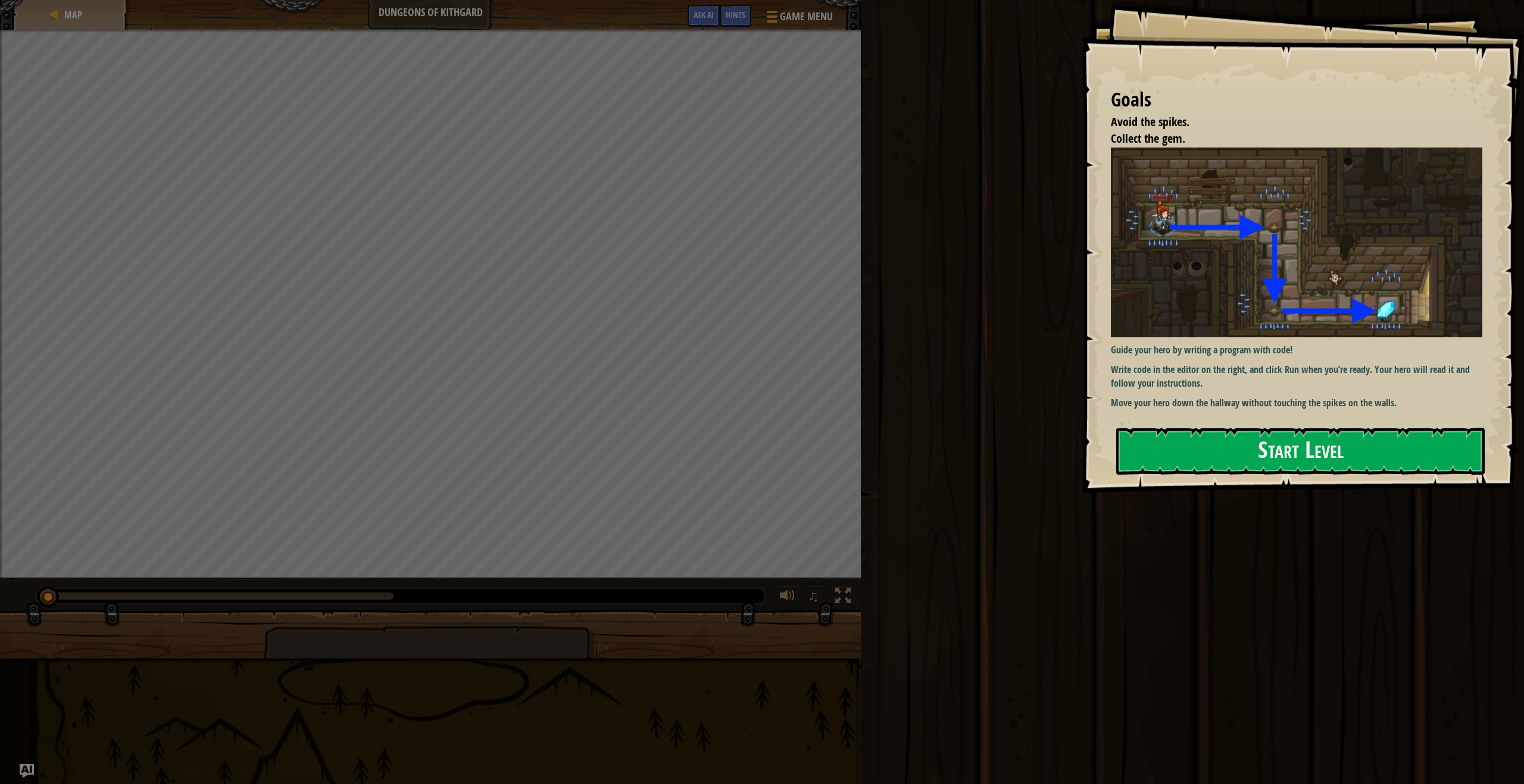
drag, startPoint x: 1235, startPoint y: 359, endPoint x: 1235, endPoint y: 372, distance: 13.0
click at [677, 360] on div "Guide your hero by writing a program with code! Write code in the editor on the…" at bounding box center [1296, 279] width 371 height 262
click at [677, 457] on button "Start Level" at bounding box center [1299, 451] width 368 height 47
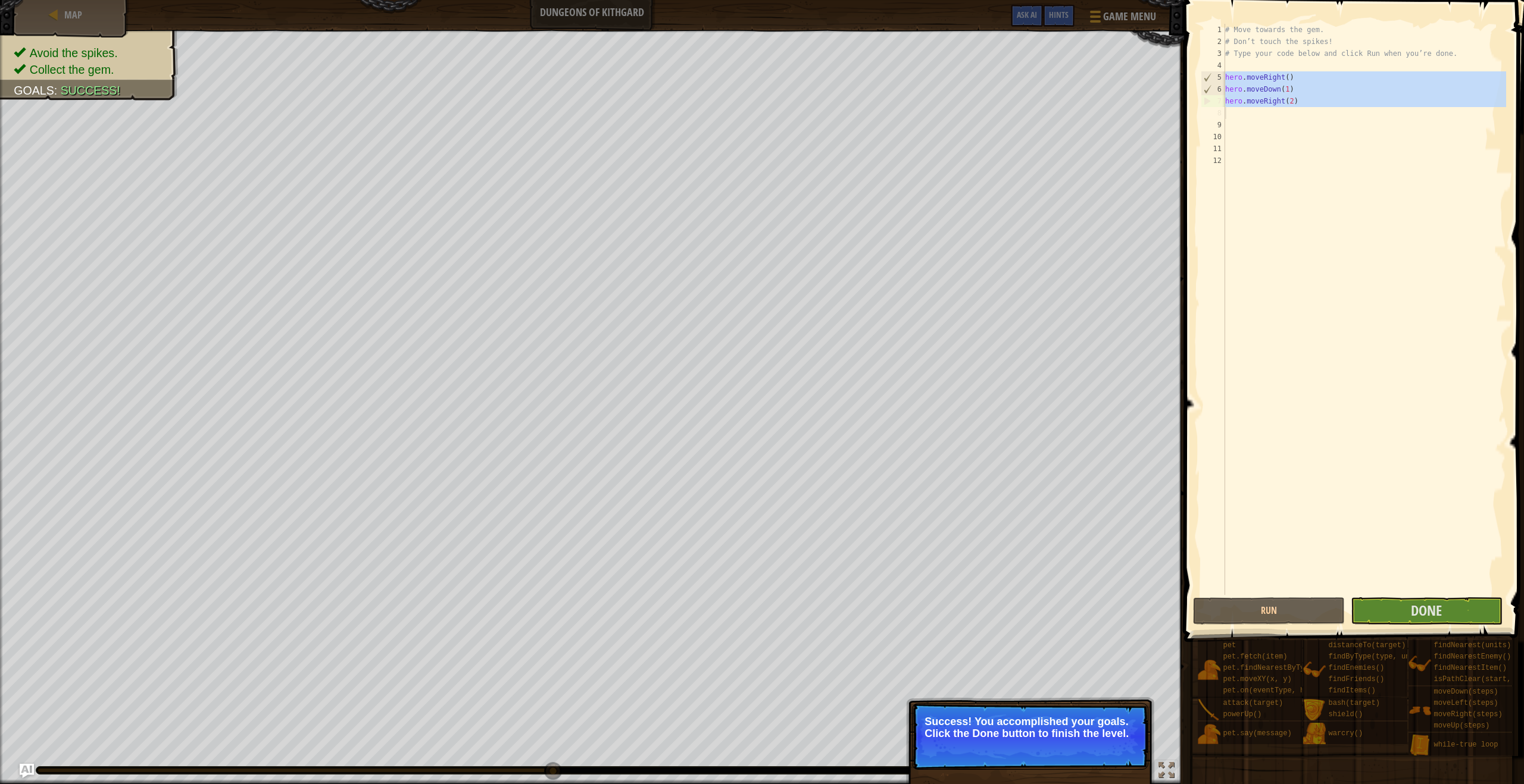
drag, startPoint x: 1225, startPoint y: 80, endPoint x: 1340, endPoint y: 109, distance: 118.6
click at [677, 112] on div "# Move towards the gem. # Don’t touch the spikes! # Type your code below and cl…" at bounding box center [1364, 321] width 283 height 595
click at [677, 86] on div "# Move towards the gem. # Don’t touch the spikes! # Type your code below and cl…" at bounding box center [1364, 321] width 283 height 595
click at [677, 100] on div "# Move towards the gem. # Don’t touch the spikes! # Type your code below and cl…" at bounding box center [1364, 321] width 283 height 595
type textarea "hero.moveRight(2)"
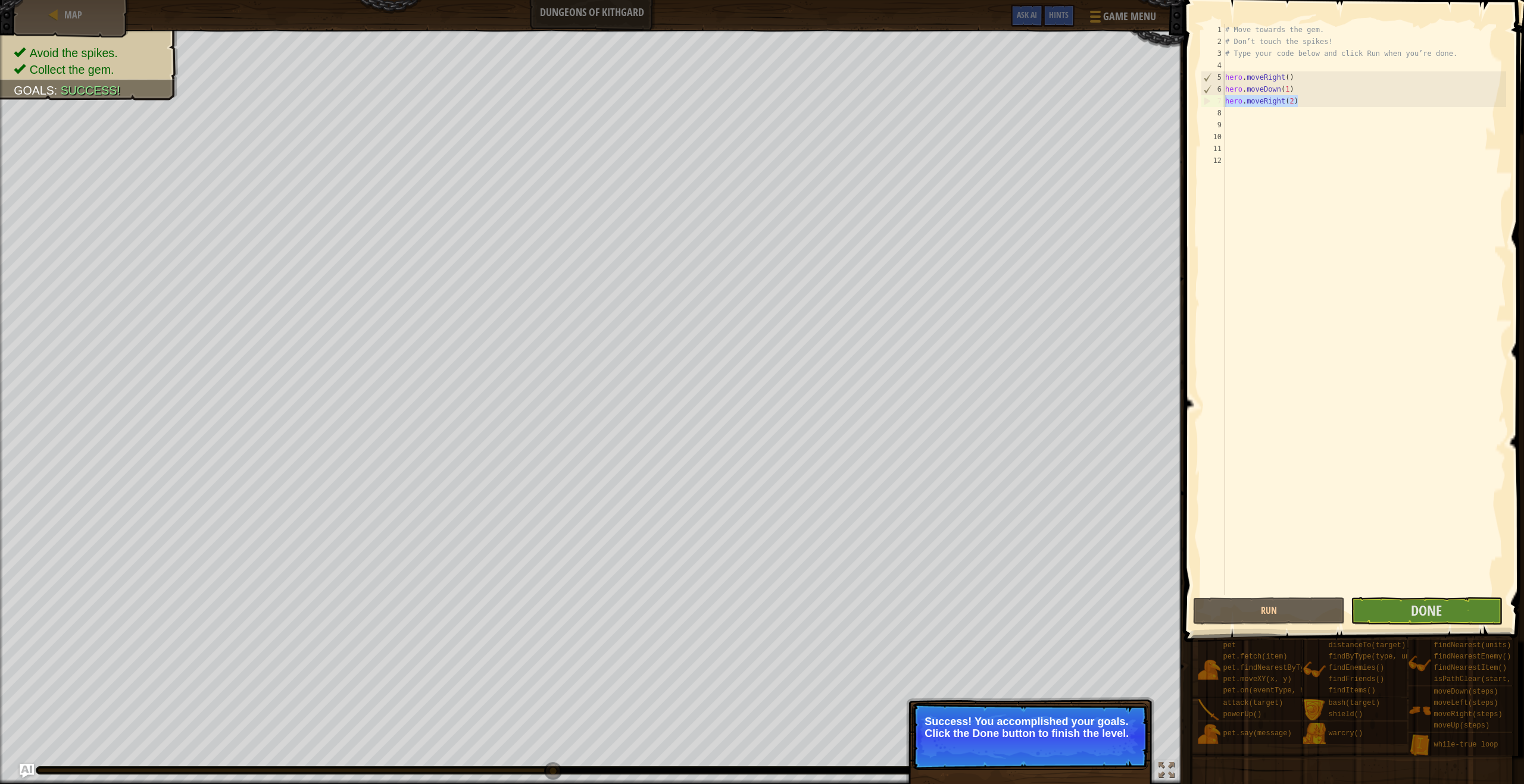
drag, startPoint x: 1300, startPoint y: 101, endPoint x: 1197, endPoint y: 103, distance: 103.0
click at [677, 102] on div "hero.moveRight(2) 1 2 3 4 5 6 7 8 9 10 11 12 # Move towards the gem. # Don’t to…" at bounding box center [1351, 344] width 343 height 677
drag, startPoint x: 1311, startPoint y: 98, endPoint x: 1302, endPoint y: 98, distance: 9.0
click at [677, 98] on div "# Move towards the gem. # Don’t touch the spikes! # Type your code below and cl…" at bounding box center [1364, 321] width 283 height 595
click at [677, 99] on div "# Move towards the gem. # Don’t touch the spikes! # Type your code below and cl…" at bounding box center [1364, 321] width 283 height 595
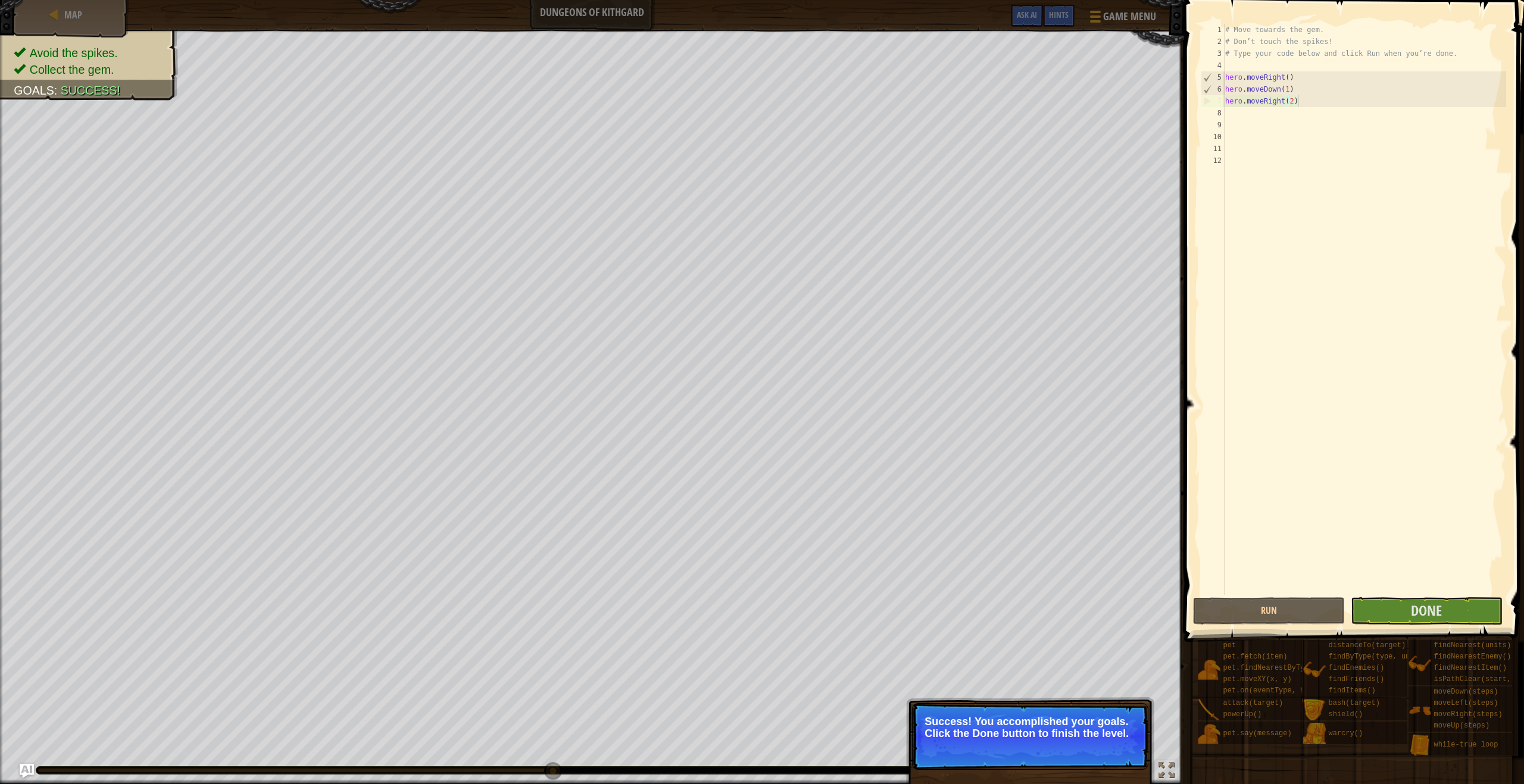
click at [677, 101] on div "# Move towards the gem. # Don’t touch the spikes! # Type your code below and cl…" at bounding box center [1364, 321] width 283 height 595
click at [65, 11] on span "Map" at bounding box center [73, 15] width 18 height 13
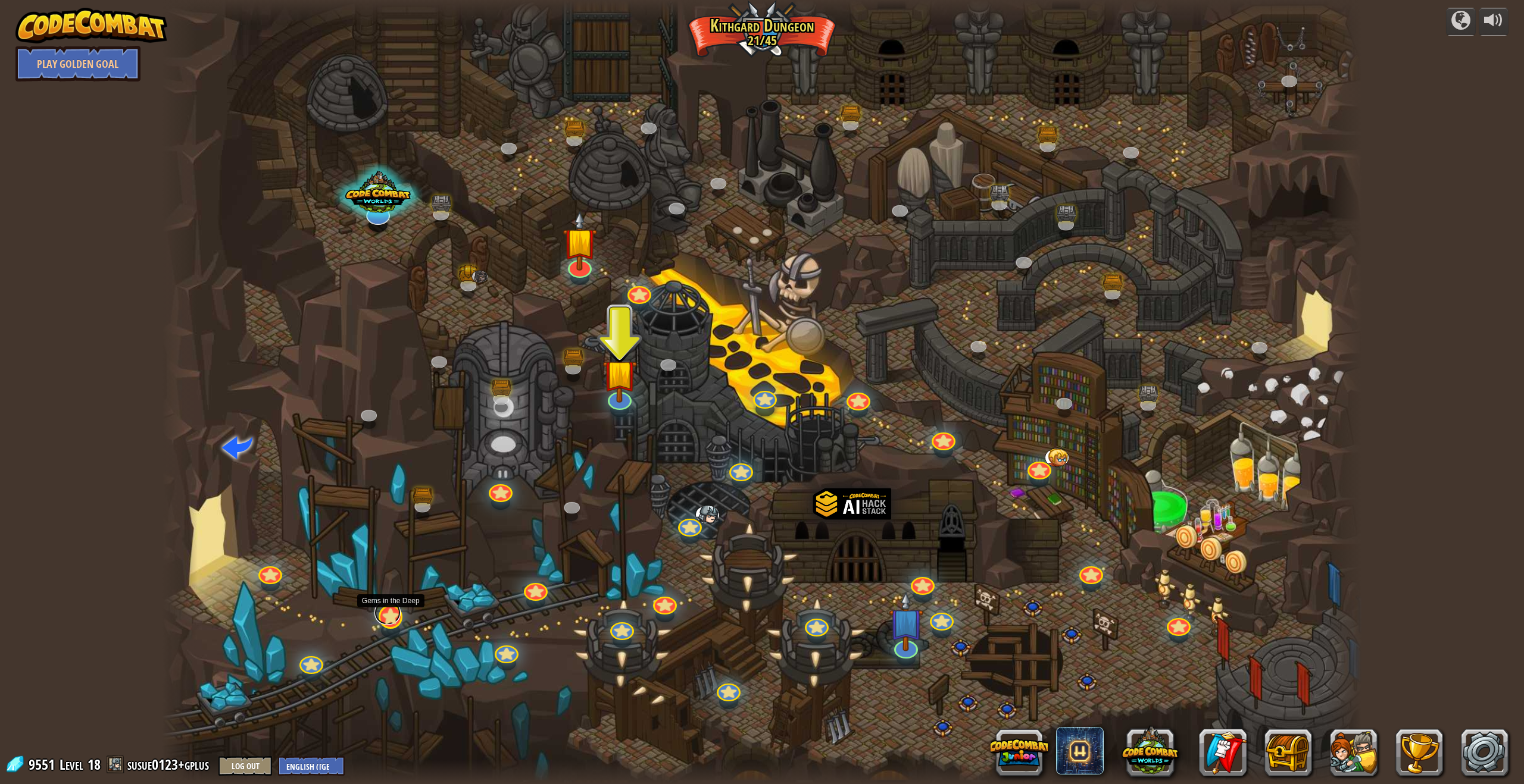
click at [388, 620] on link at bounding box center [387, 613] width 26 height 24
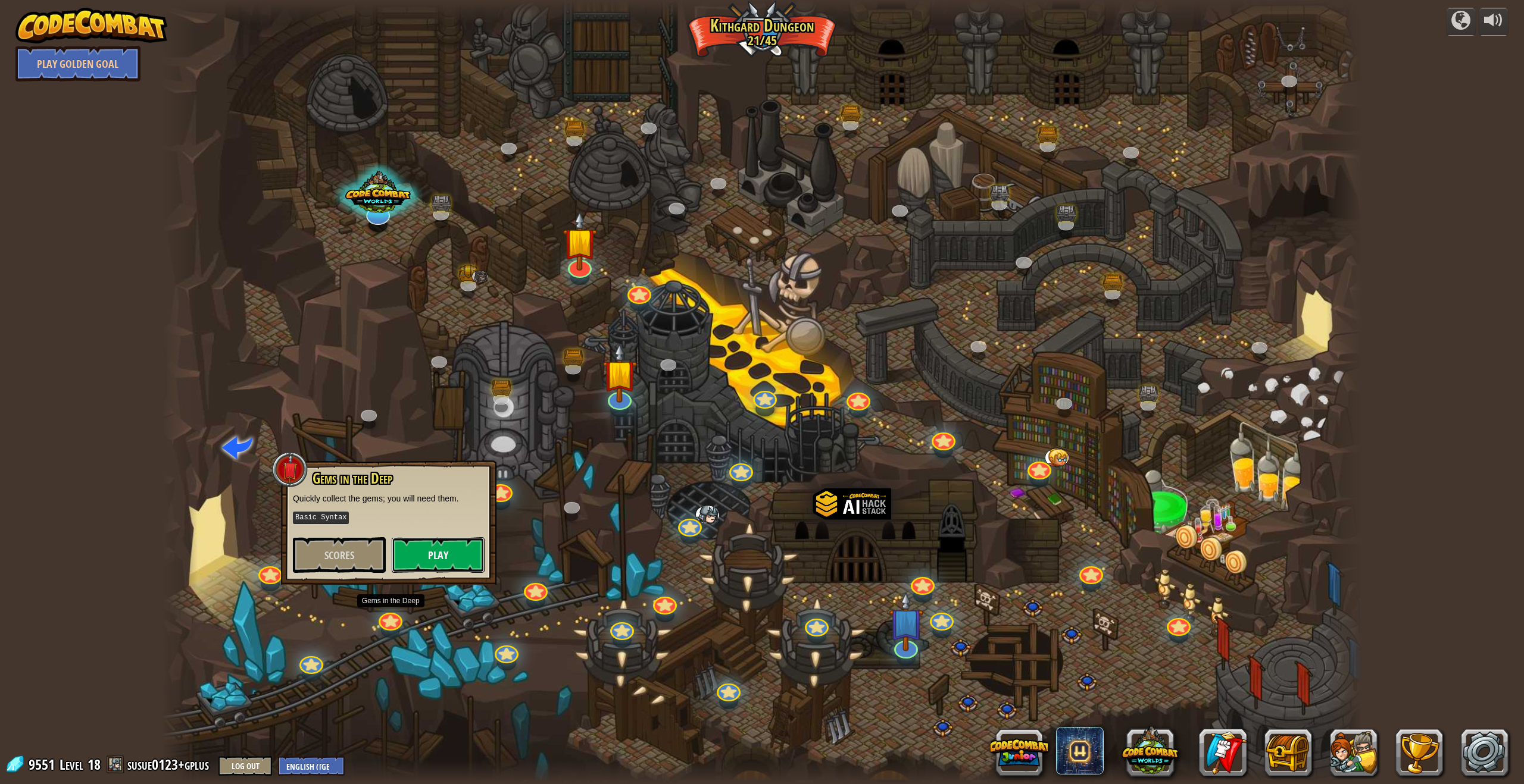
click at [465, 543] on button "Play" at bounding box center [438, 554] width 93 height 36
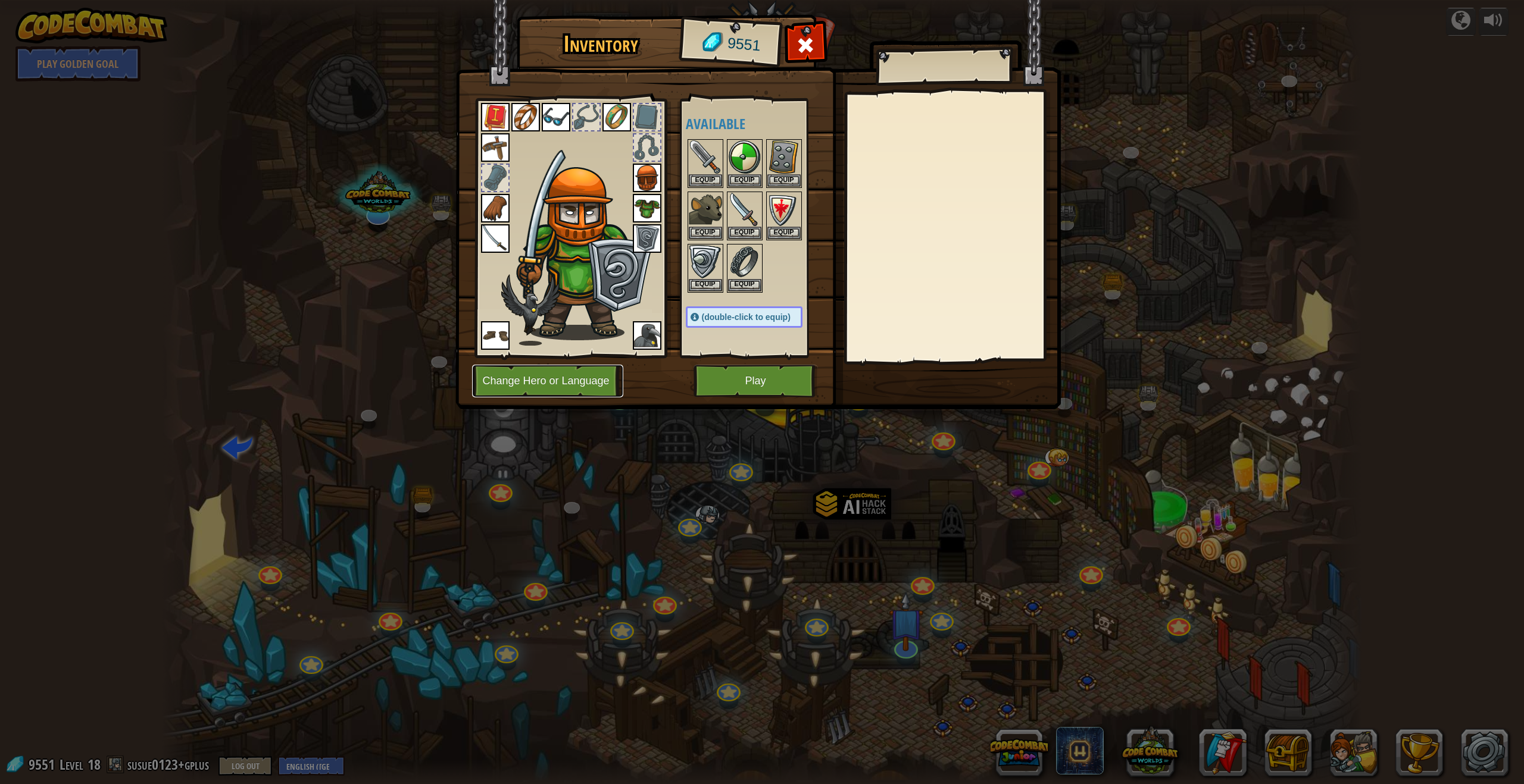
click at [562, 370] on button "Change Hero or Language" at bounding box center [547, 381] width 151 height 33
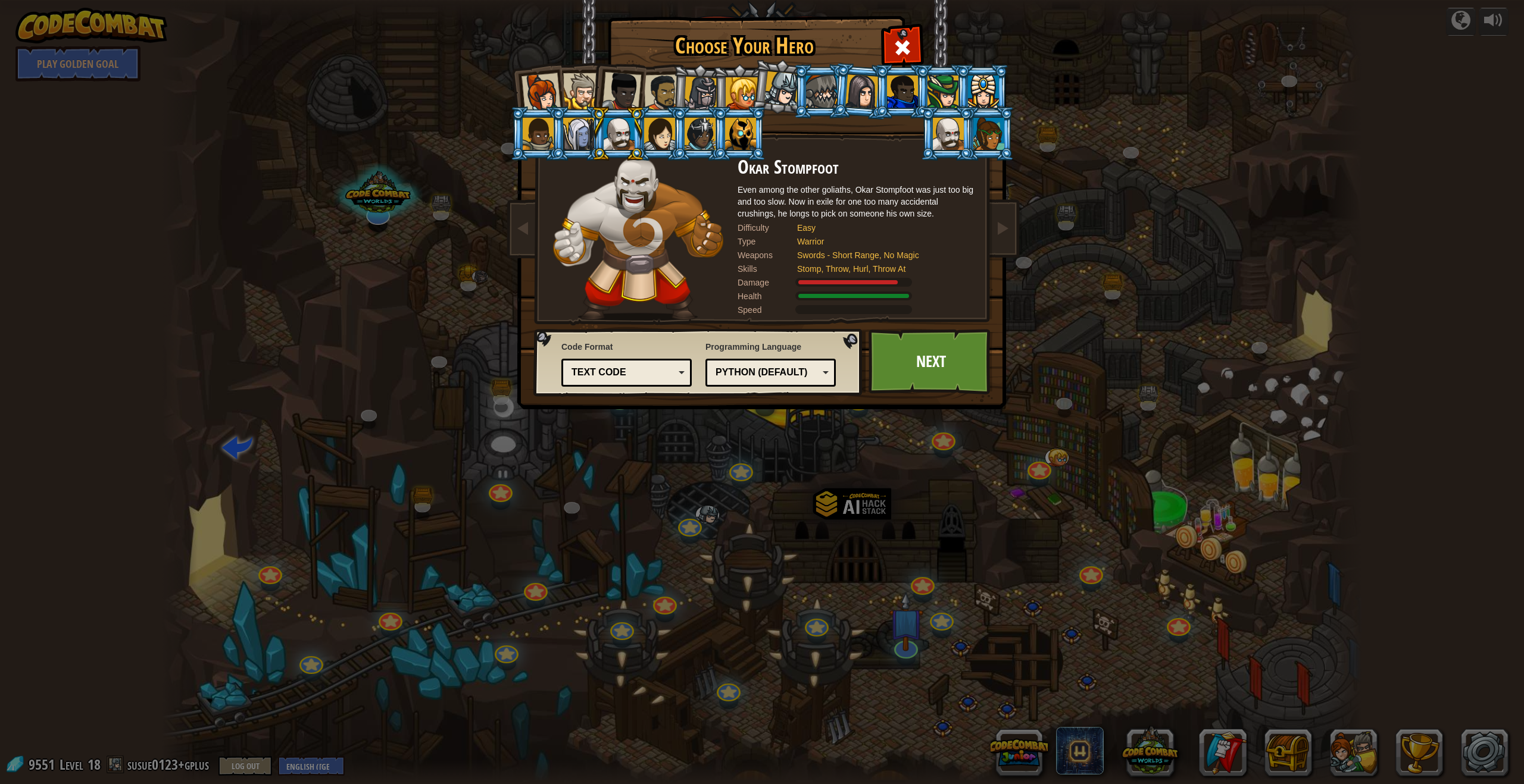
click at [526, 80] on div at bounding box center [541, 92] width 39 height 39
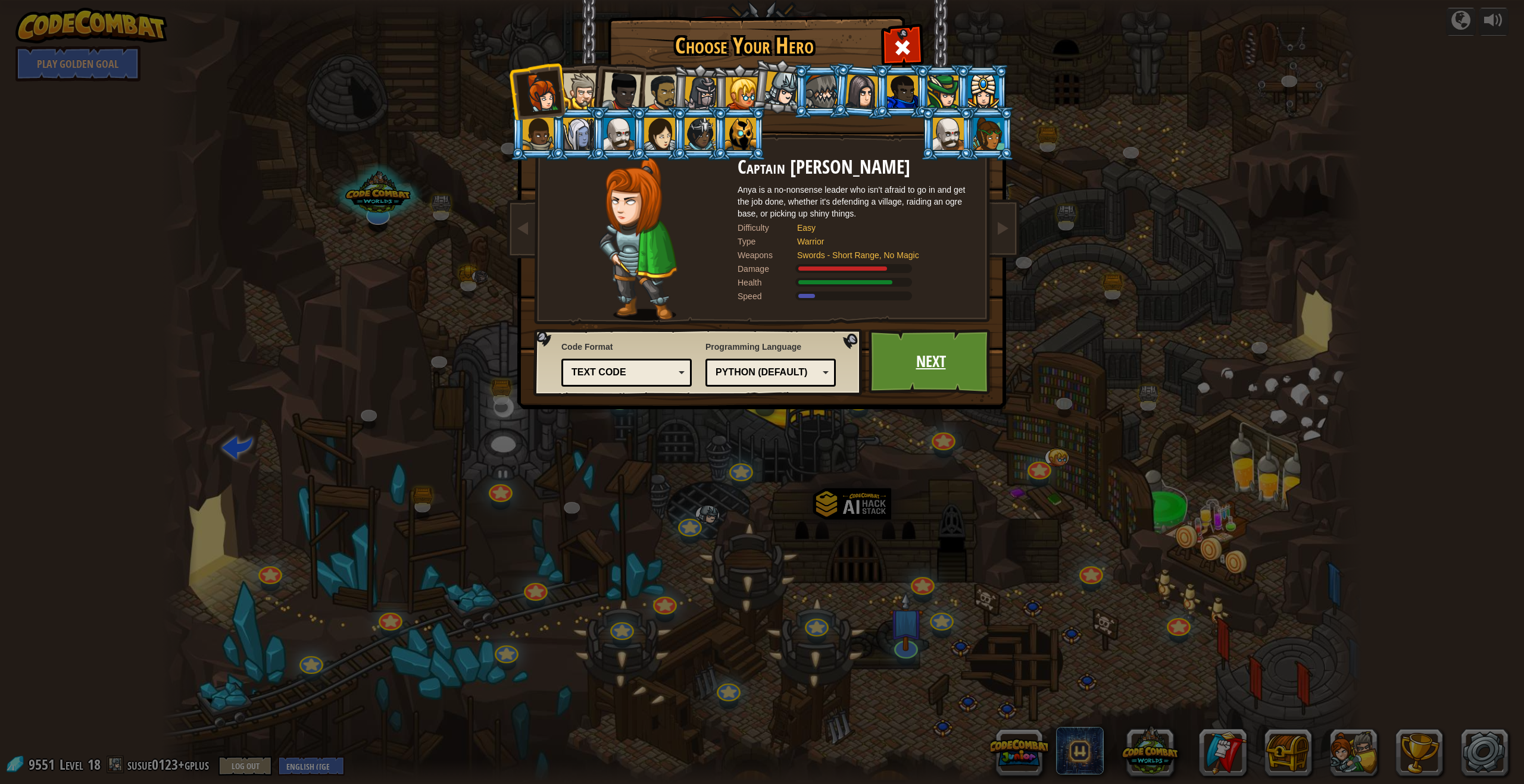
click at [677, 357] on link "Next" at bounding box center [930, 361] width 124 height 65
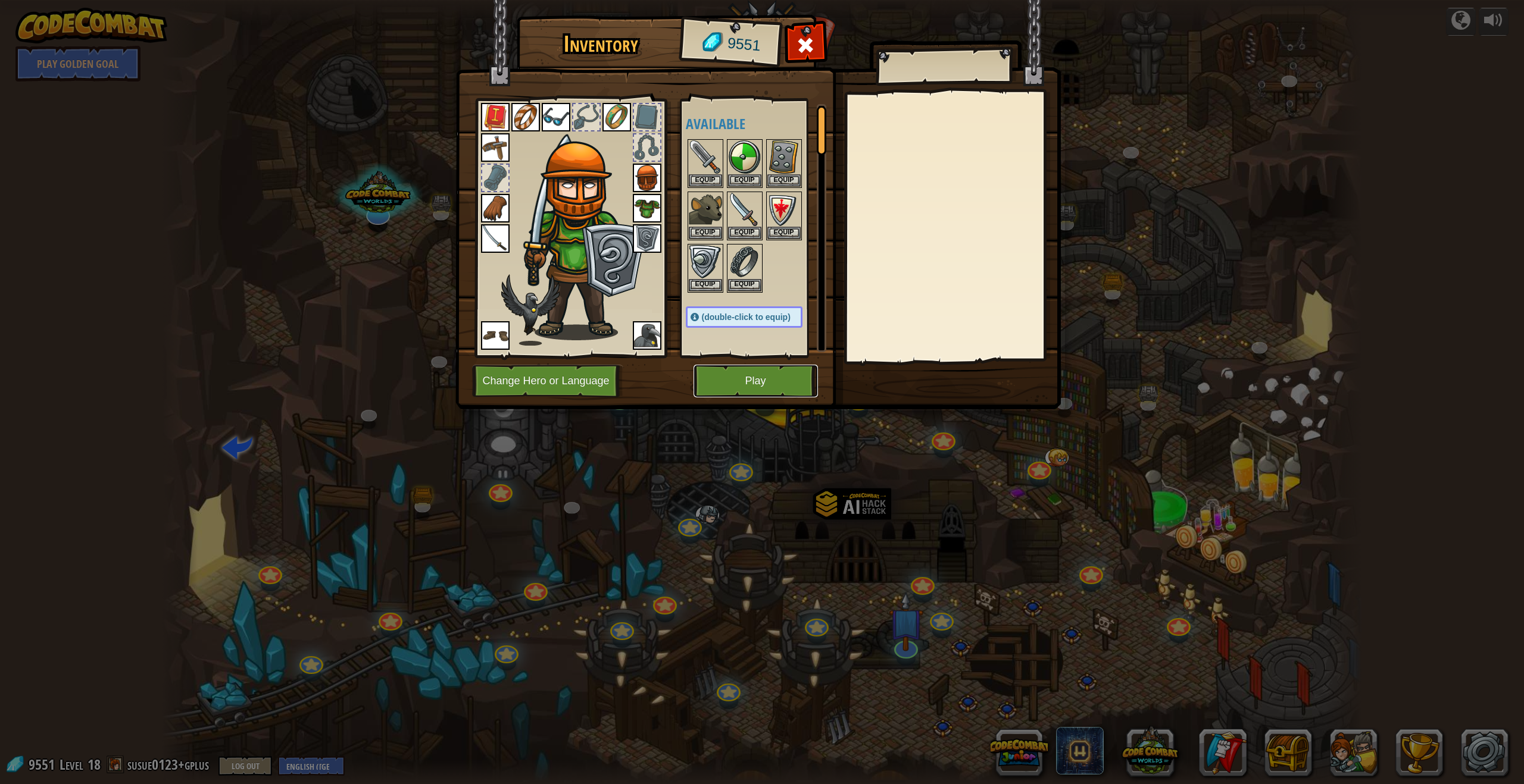
click at [677, 382] on button "Play" at bounding box center [755, 381] width 124 height 33
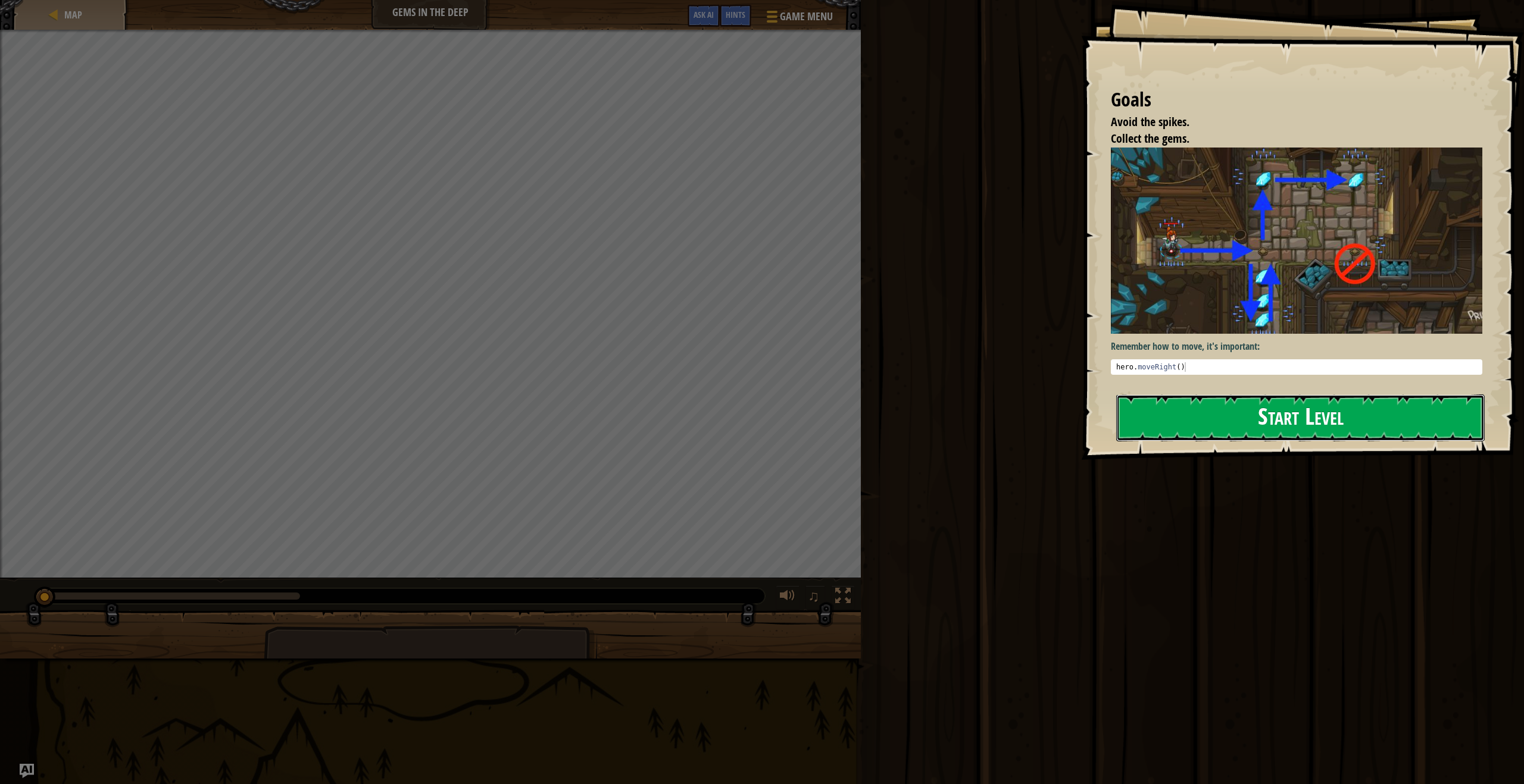
click at [677, 408] on button "Start Level" at bounding box center [1299, 418] width 368 height 47
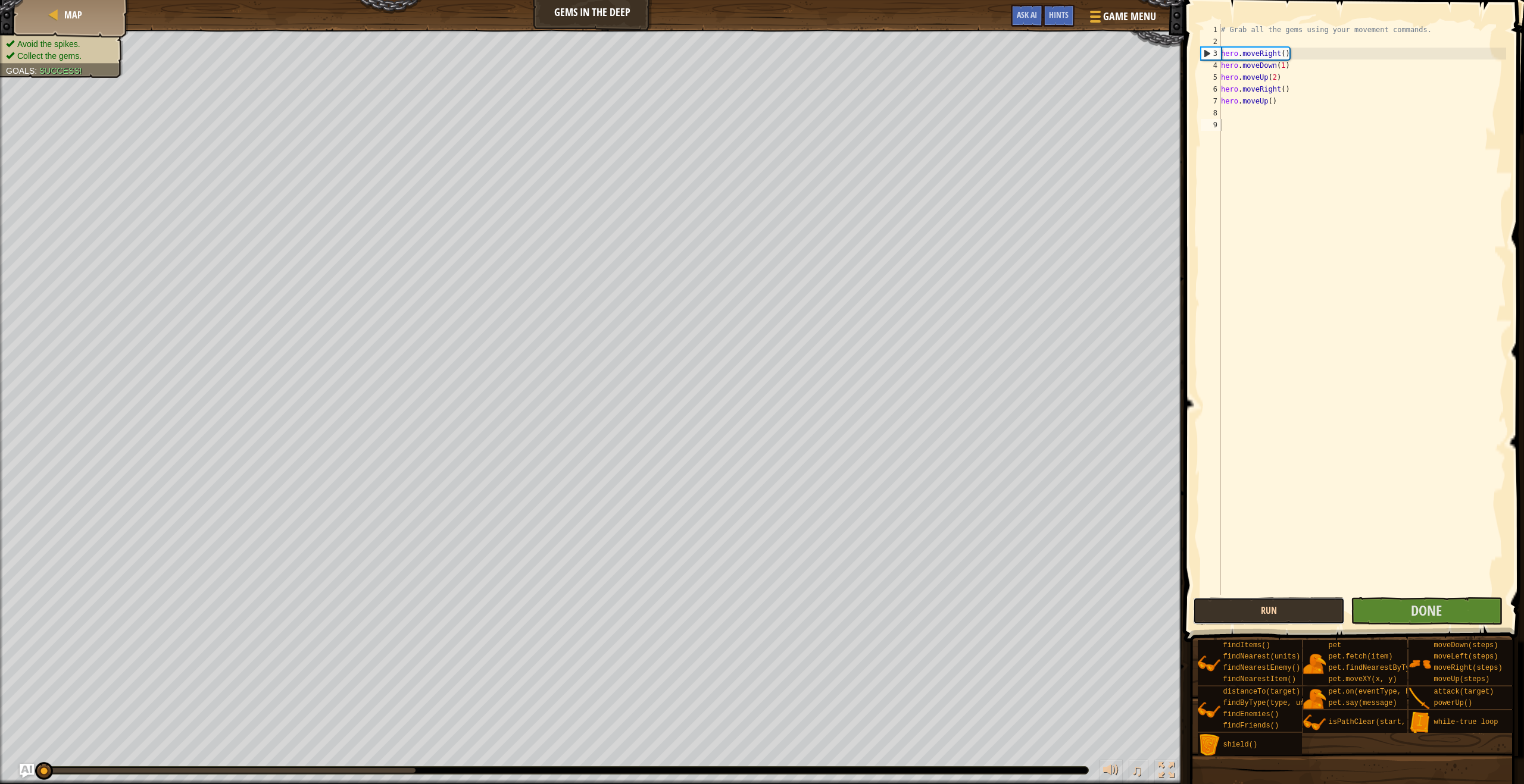
click at [677, 615] on button "Run" at bounding box center [1268, 611] width 152 height 27
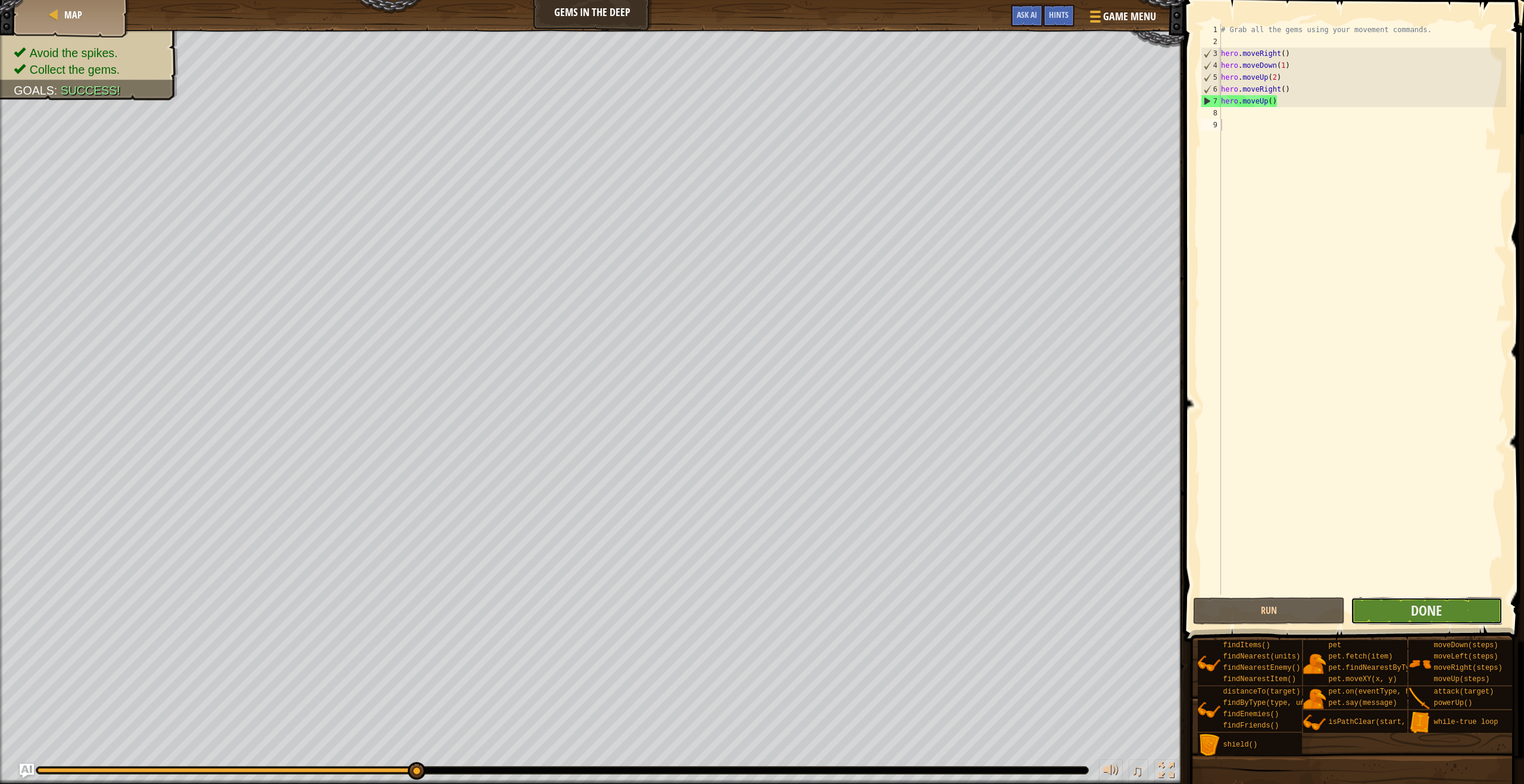
click at [677, 610] on button "Done" at bounding box center [1426, 611] width 152 height 27
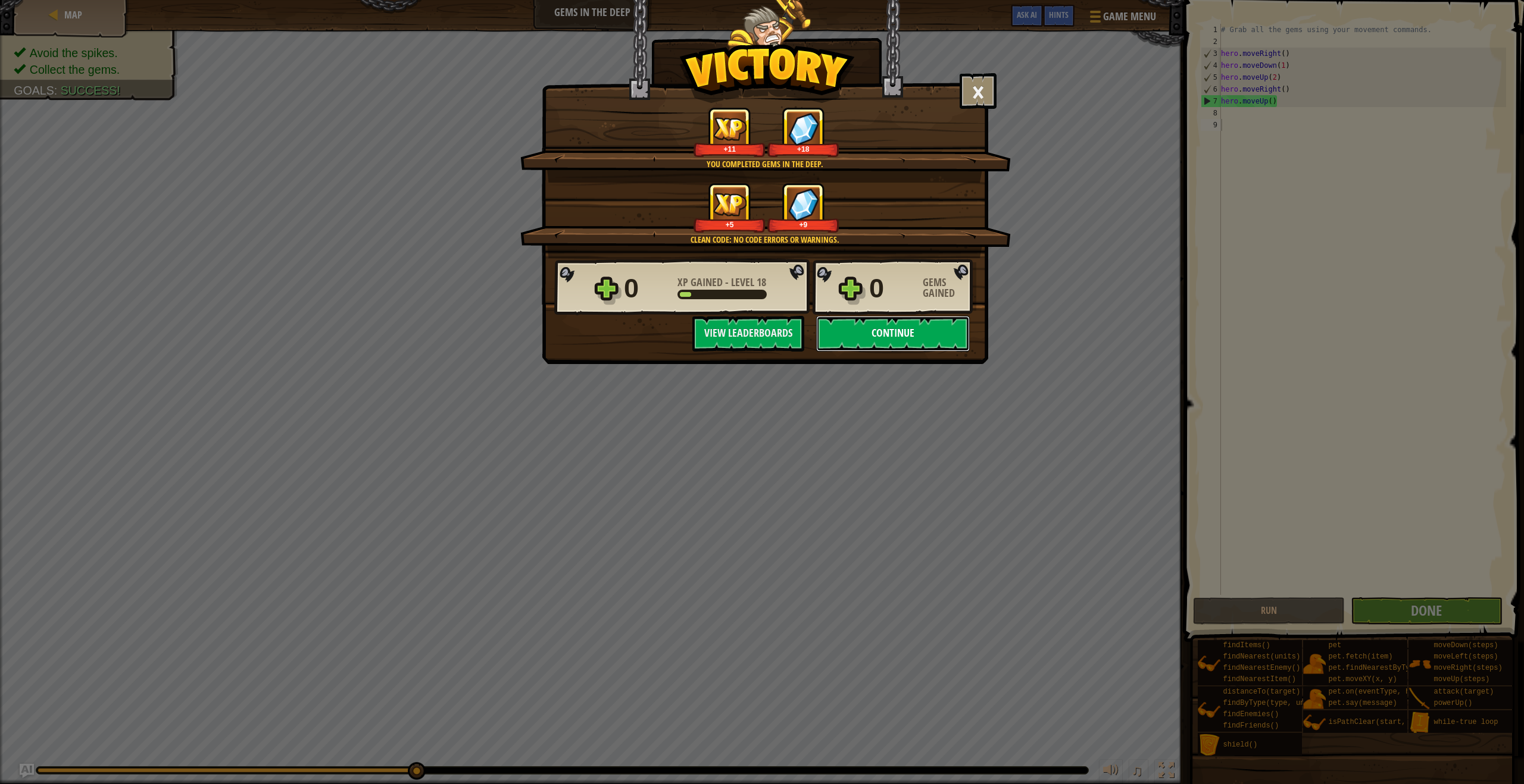
click at [677, 340] on button "Continue" at bounding box center [893, 333] width 154 height 36
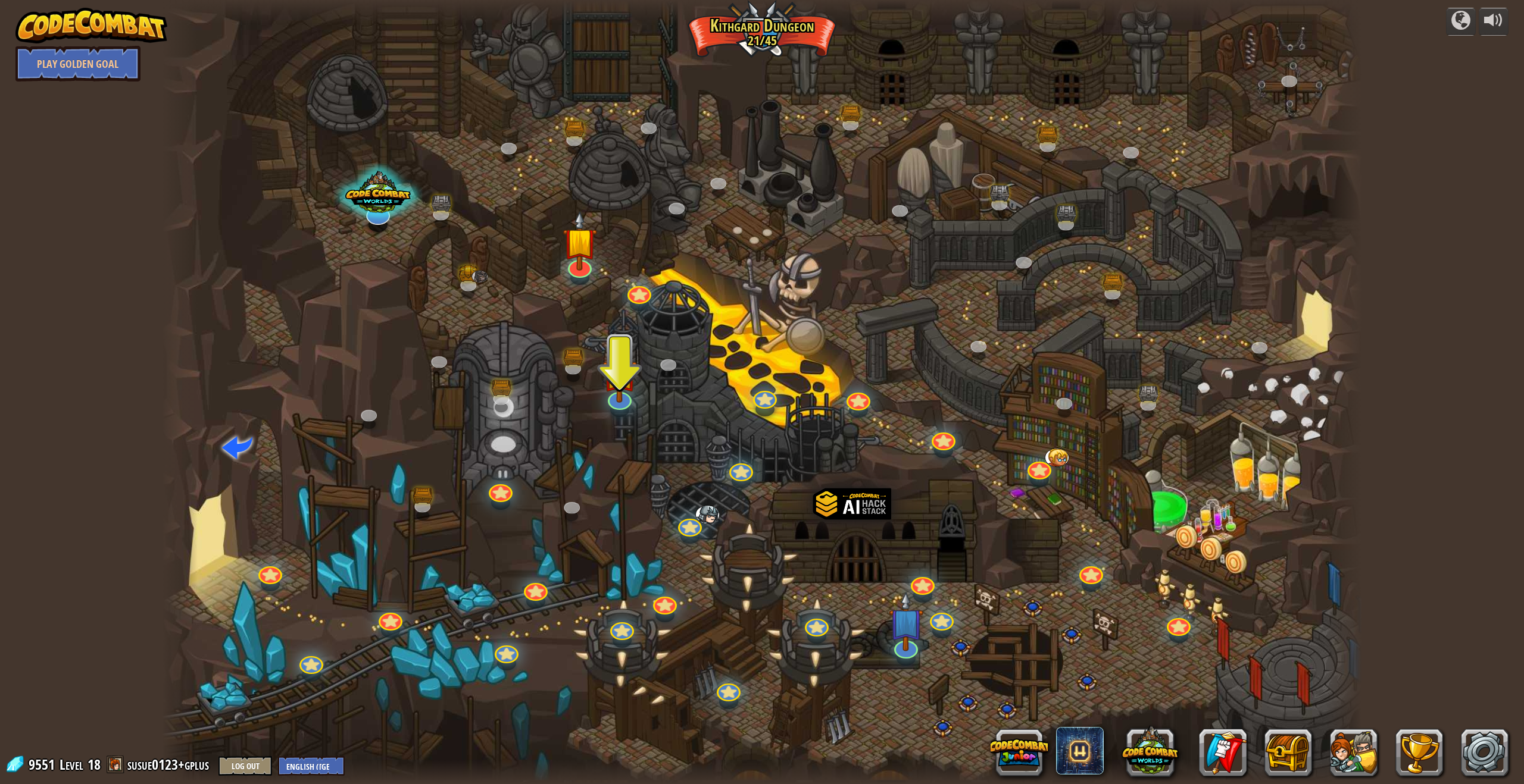
click at [677, 460] on div at bounding box center [761, 392] width 1200 height 784
click at [677, 456] on link at bounding box center [1036, 461] width 26 height 24
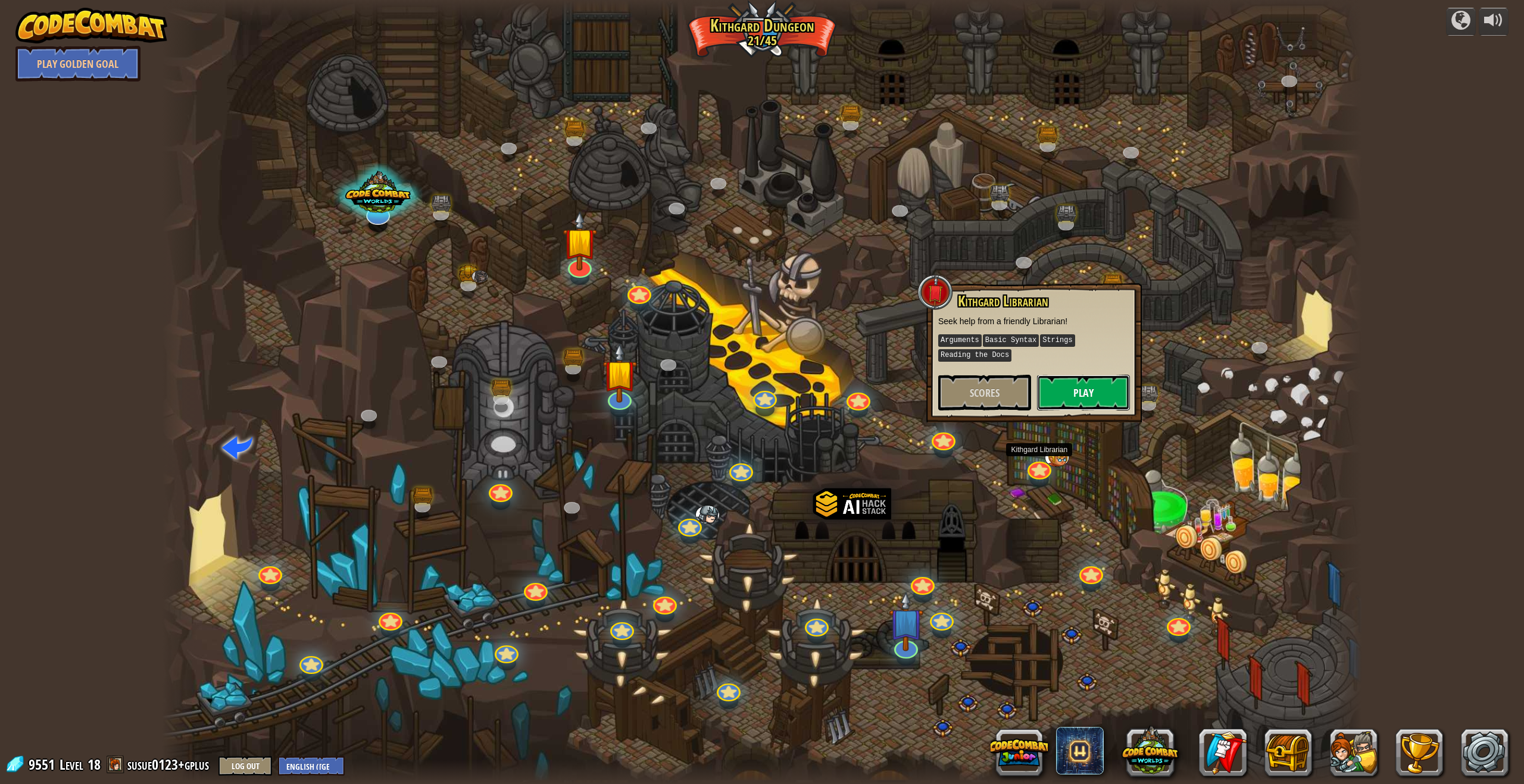
click at [677, 398] on button "Play" at bounding box center [1083, 392] width 93 height 36
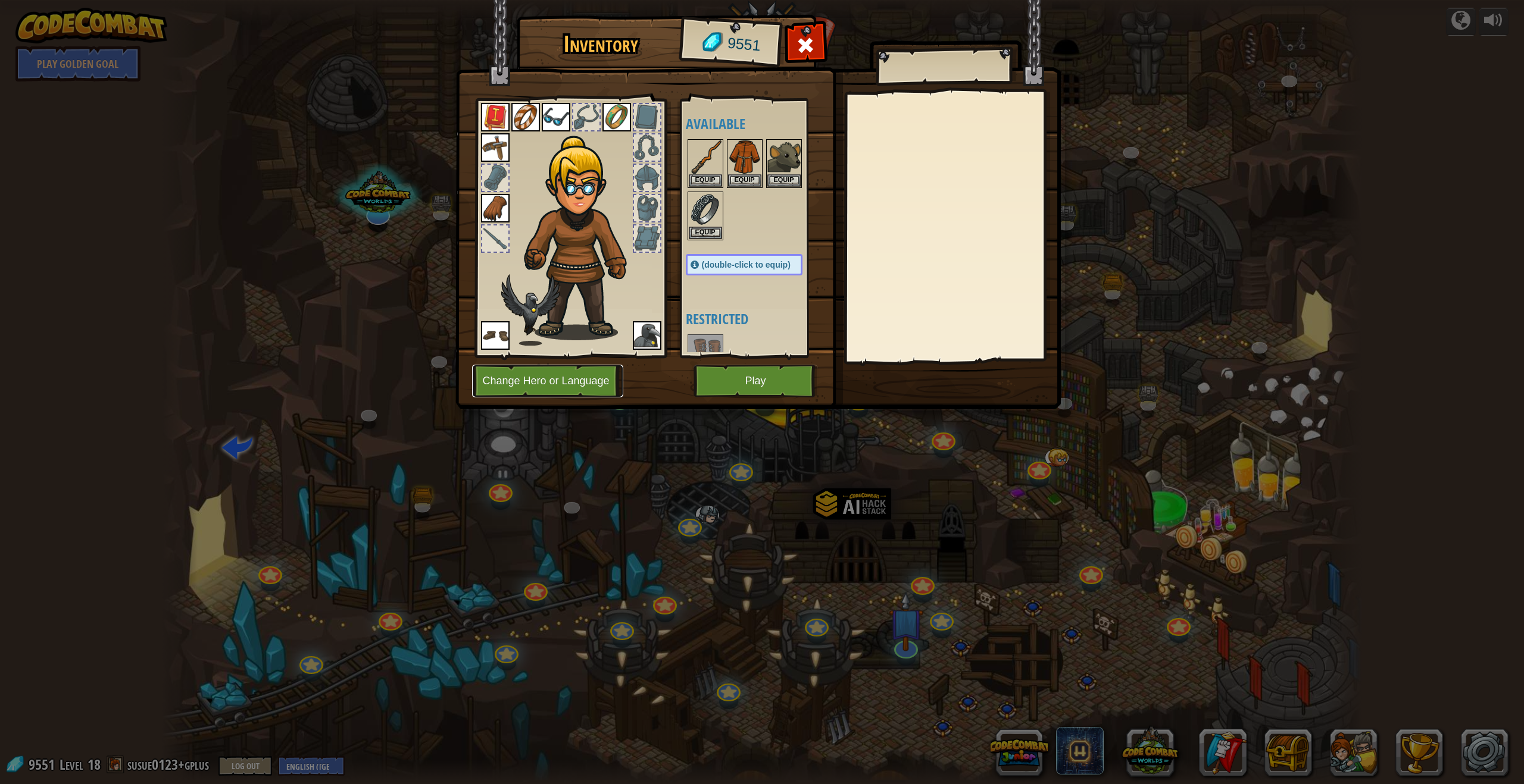
click at [582, 390] on button "Change Hero or Language" at bounding box center [547, 381] width 151 height 33
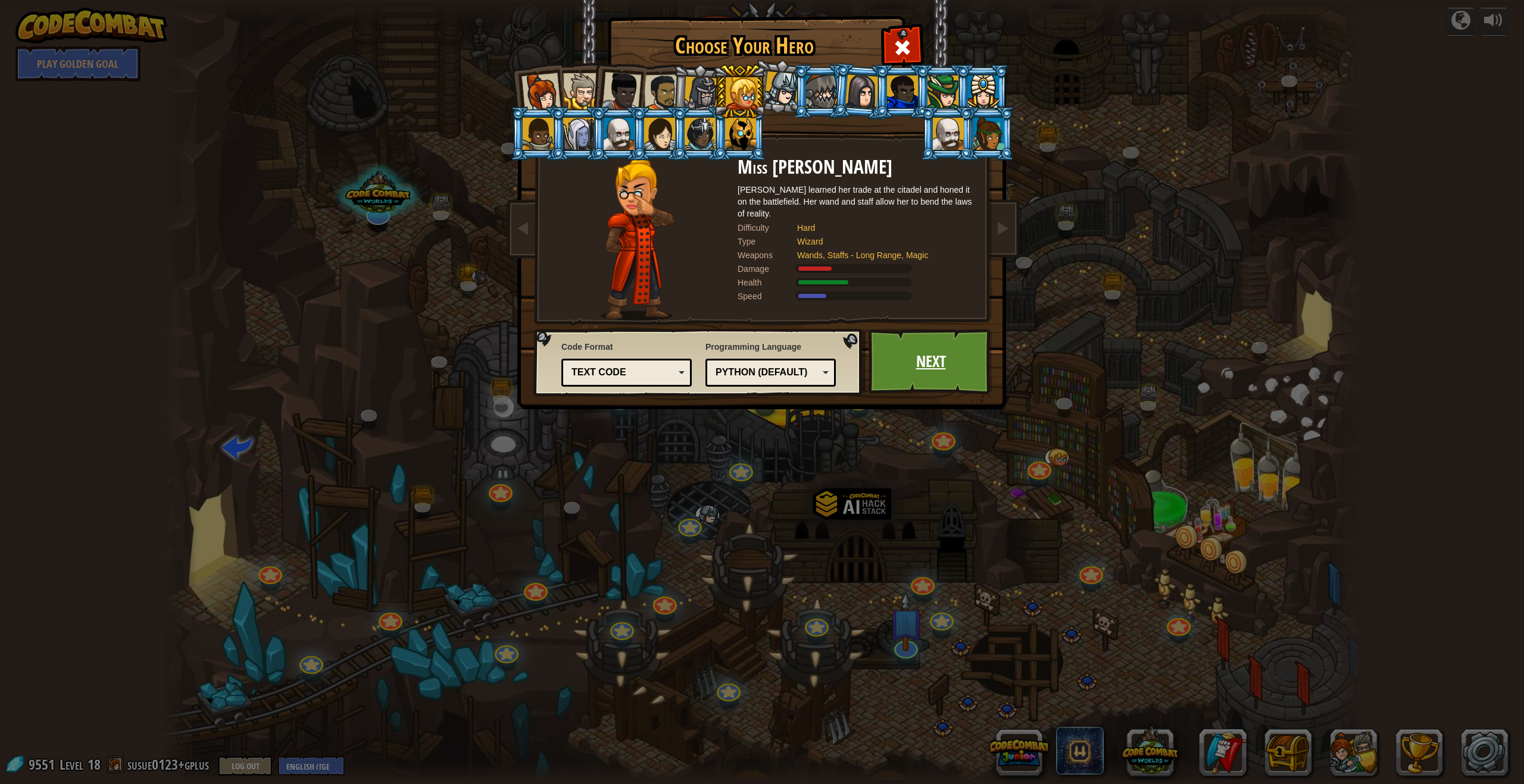
click at [677, 360] on link "Next" at bounding box center [930, 361] width 124 height 65
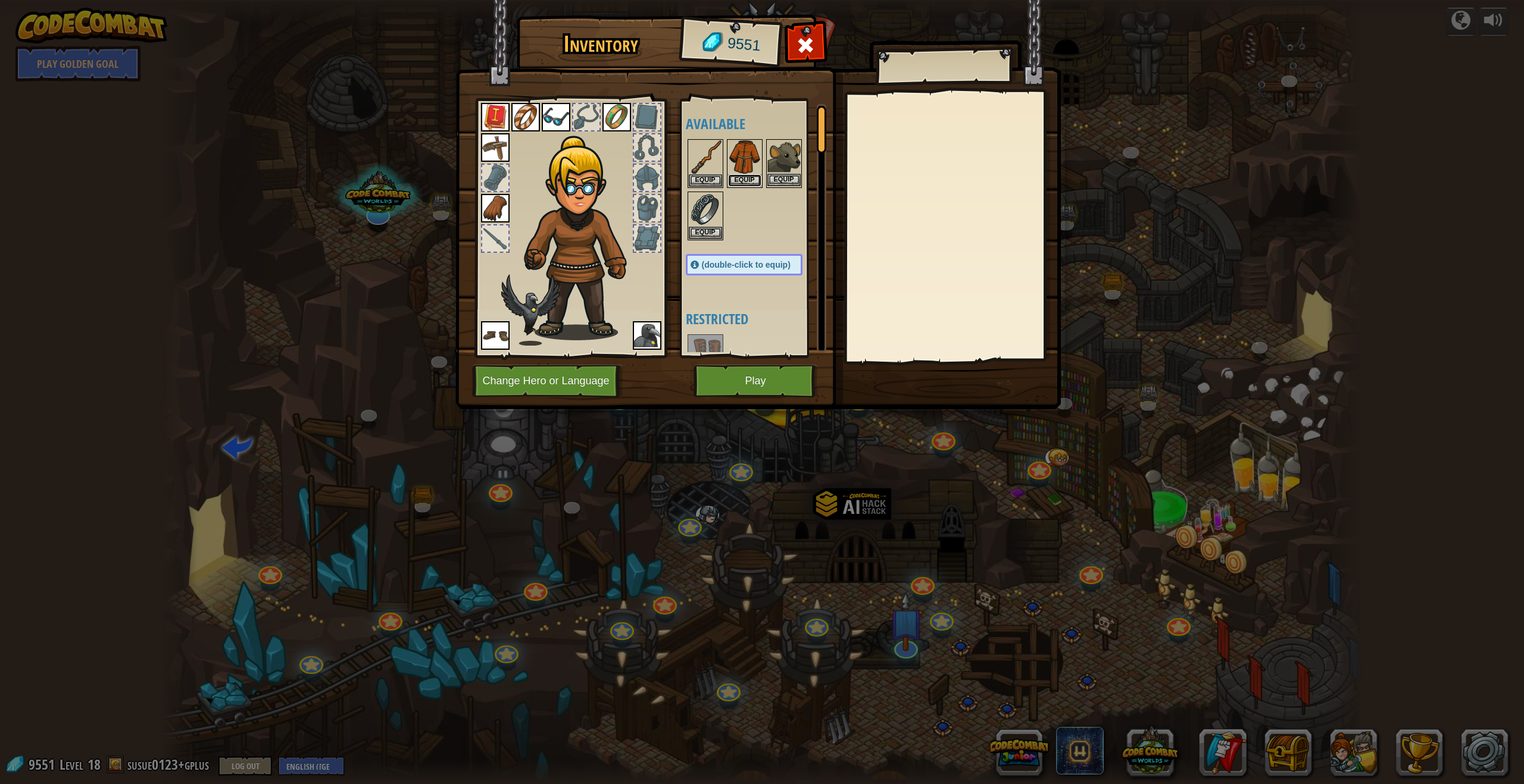
drag, startPoint x: 747, startPoint y: 177, endPoint x: 737, endPoint y: 181, distance: 10.8
click at [677, 177] on button "Equip" at bounding box center [744, 180] width 34 height 12
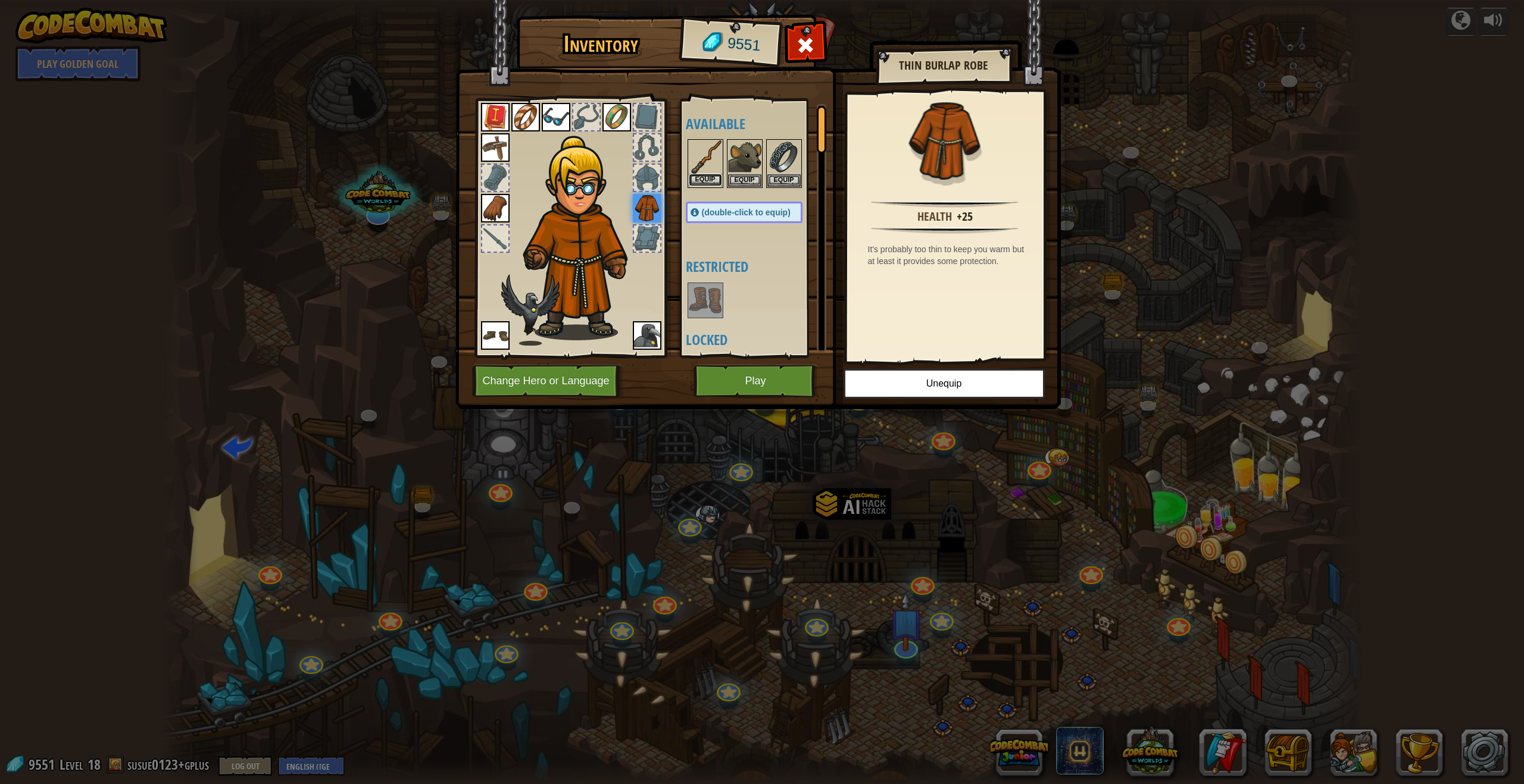
click at [677, 179] on button "Equip" at bounding box center [705, 180] width 34 height 12
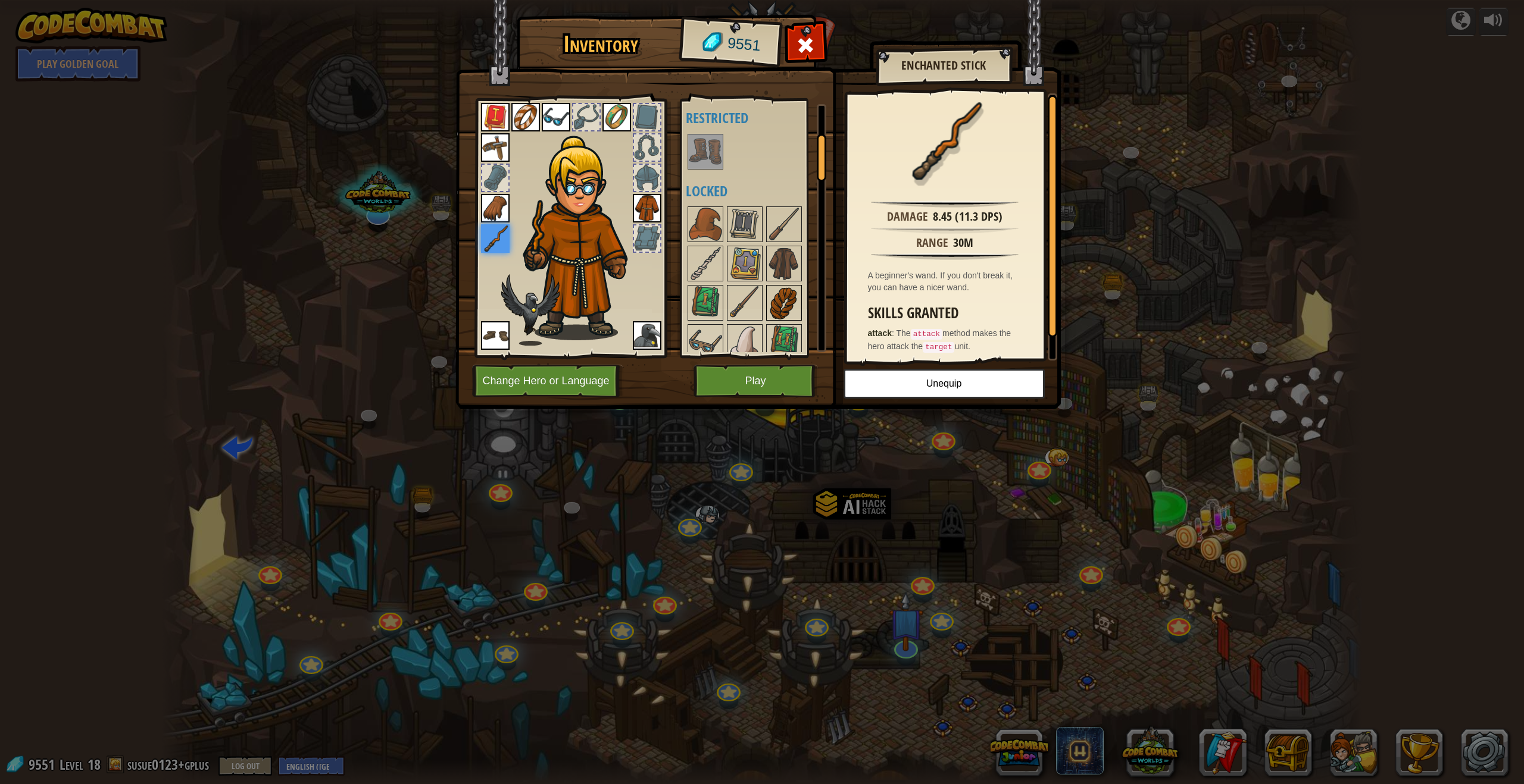
scroll to position [148, 0]
click at [677, 216] on img at bounding box center [705, 225] width 34 height 34
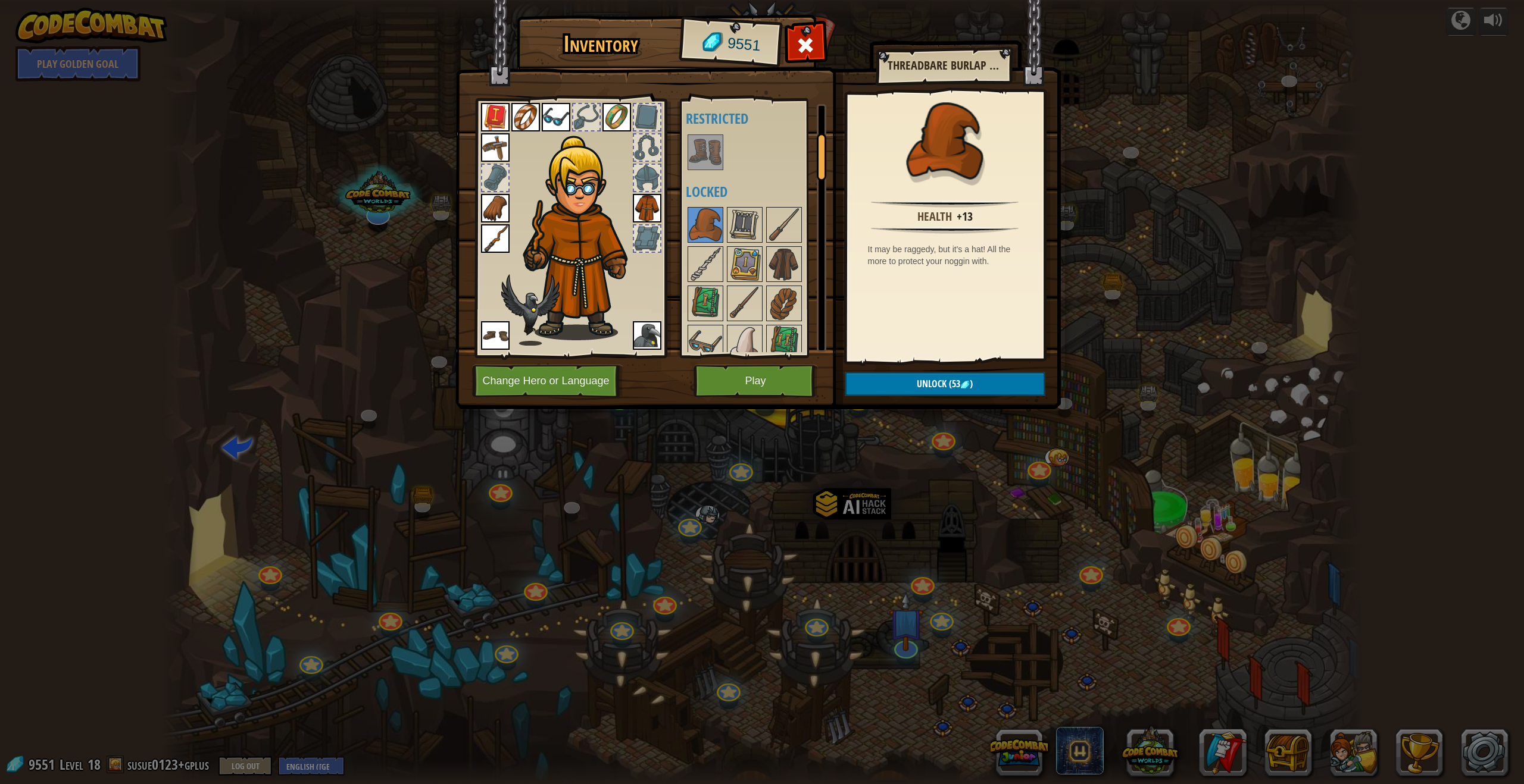
click at [677, 396] on div "Inventory 9551 Available Equip Equip Equip Equip Equip Equip Equip Equip Equip …" at bounding box center [762, 214] width 605 height 393
click at [677, 390] on button "Unlock (53 )" at bounding box center [945, 383] width 201 height 24
click at [677, 386] on button "Confirm" at bounding box center [945, 383] width 201 height 24
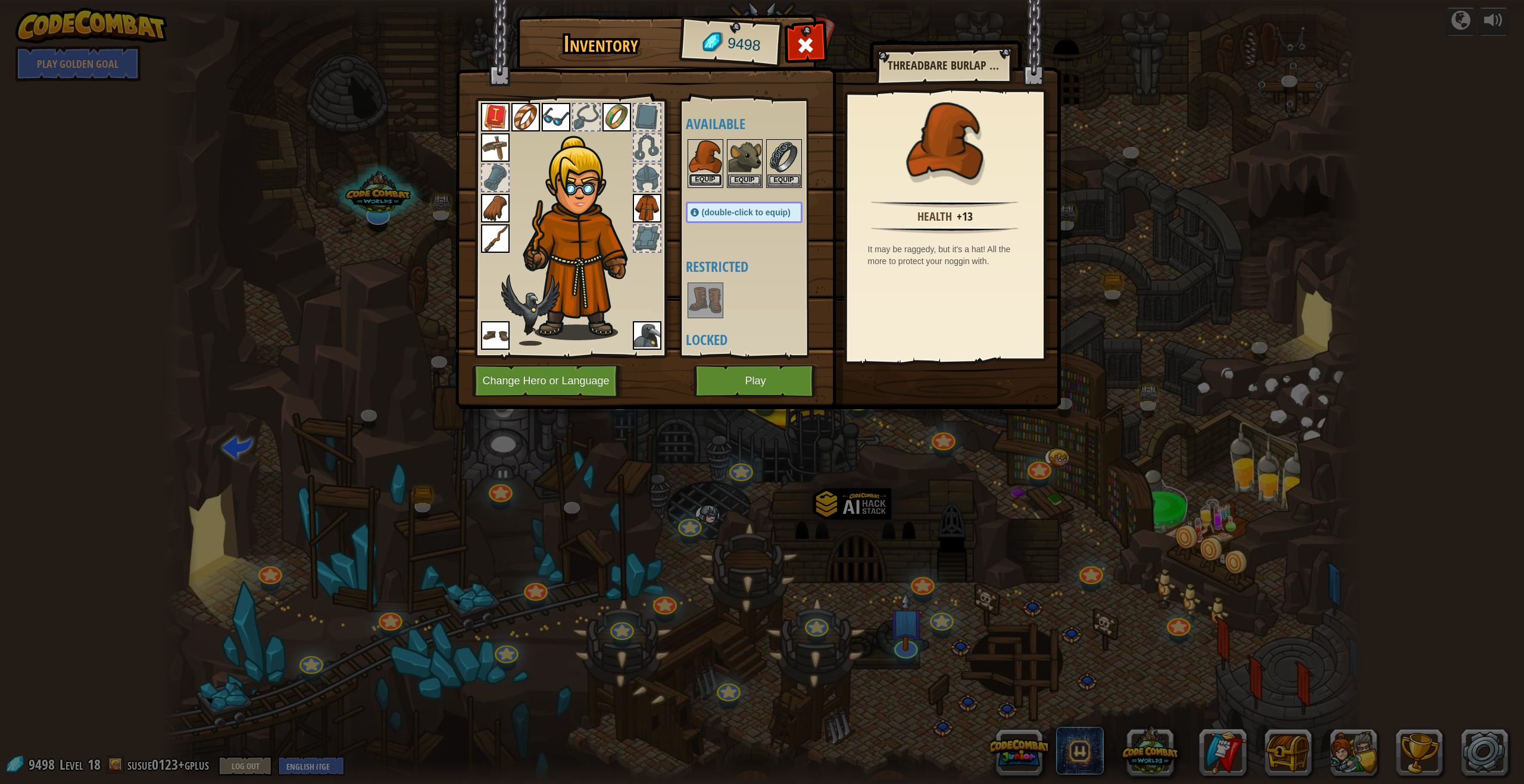
click at [677, 177] on button "Equip" at bounding box center [705, 180] width 34 height 12
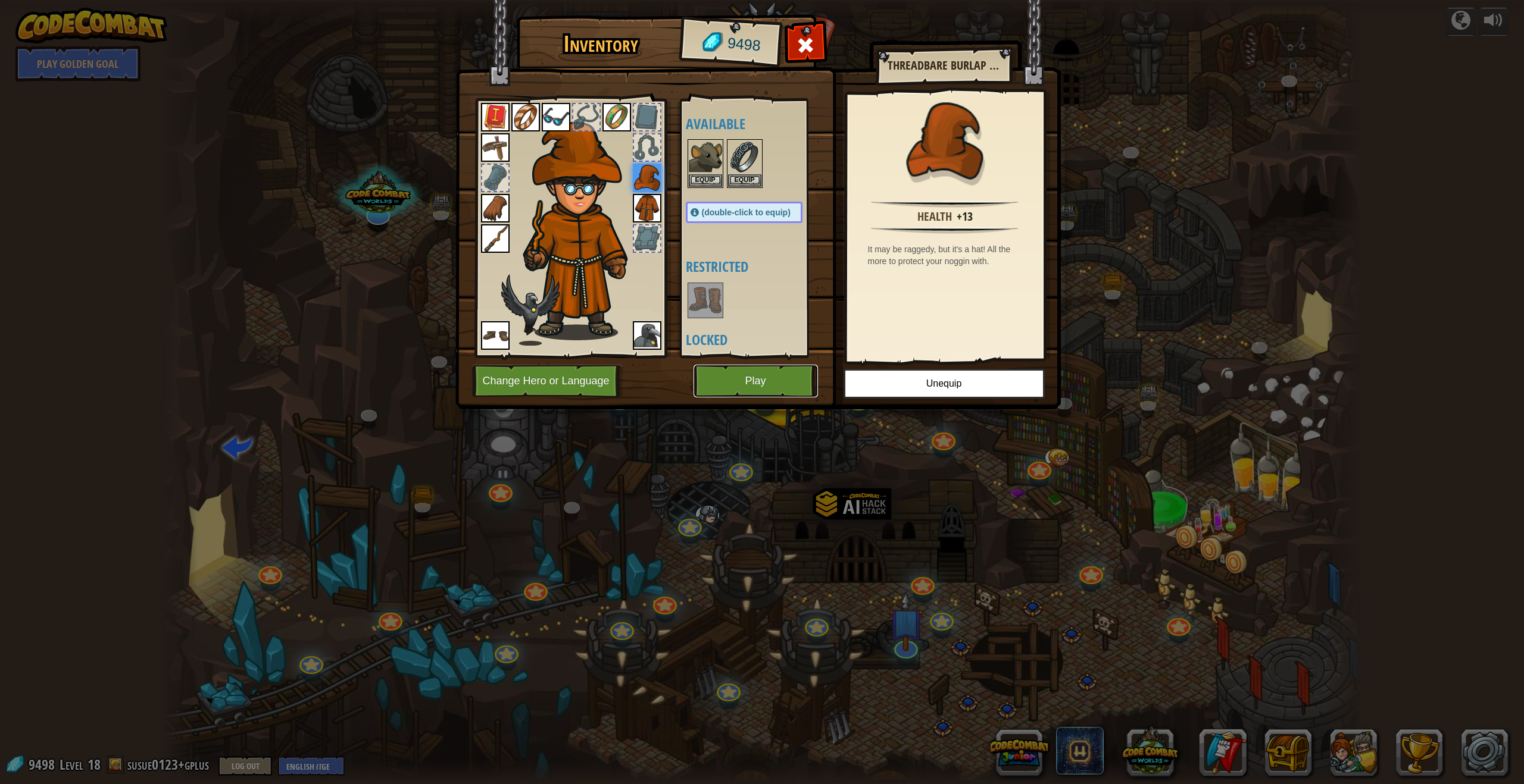
click at [677, 388] on button "Play" at bounding box center [755, 381] width 124 height 33
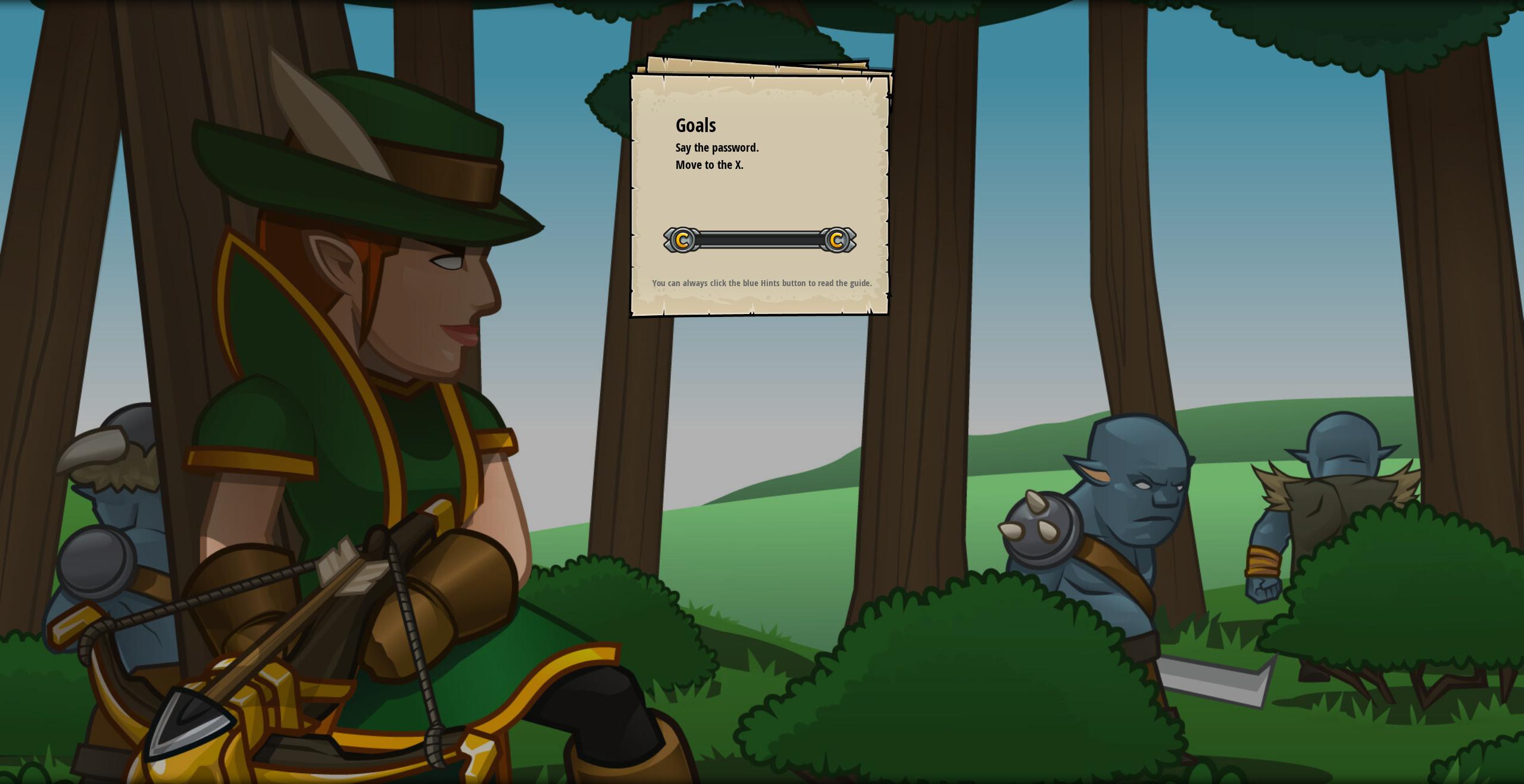
click at [677, 385] on div "Goals Say the password. Move to the X. Start Level Error loading from server. T…" at bounding box center [762, 392] width 1524 height 784
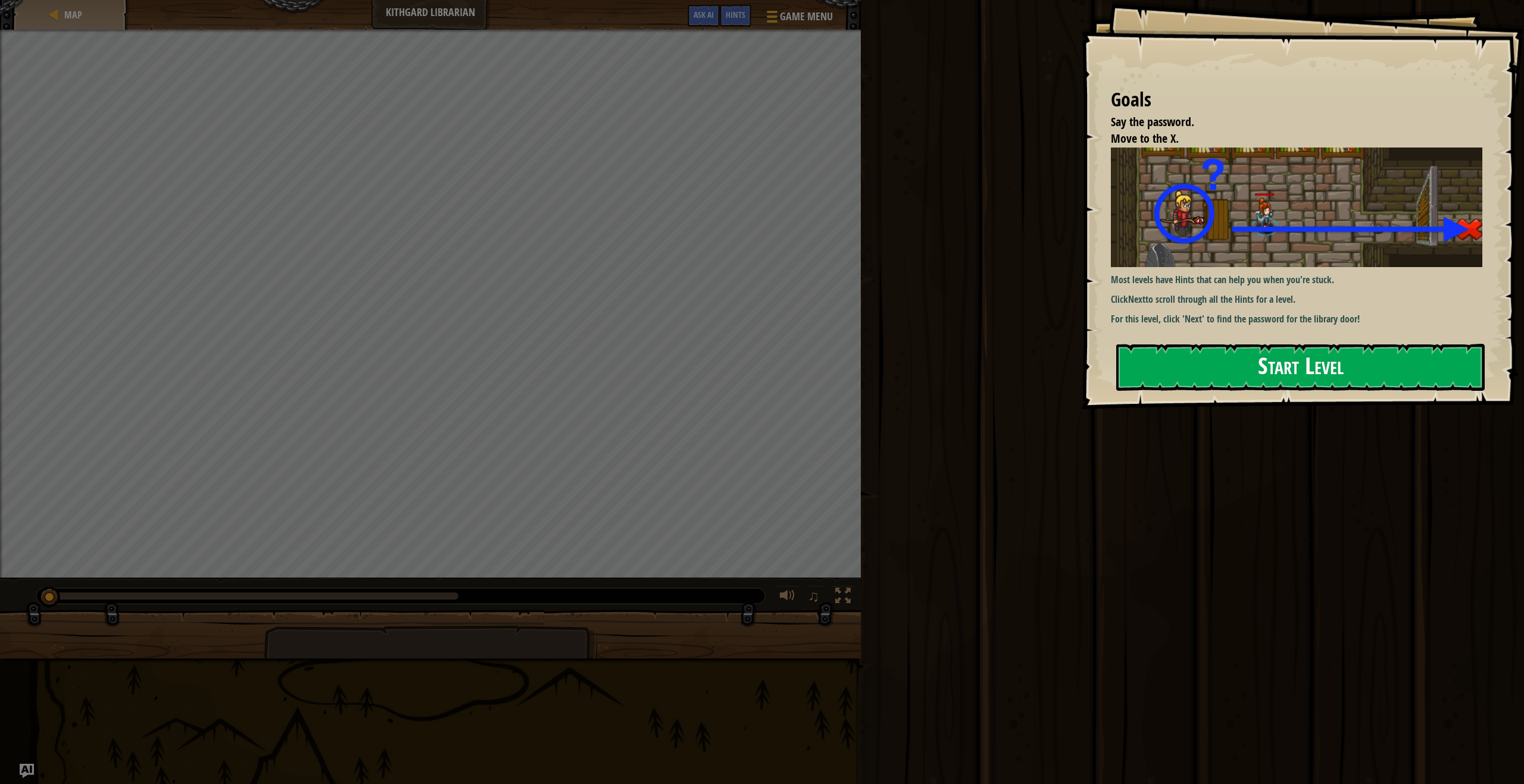
click at [677, 378] on button "Start Level" at bounding box center [1299, 367] width 368 height 47
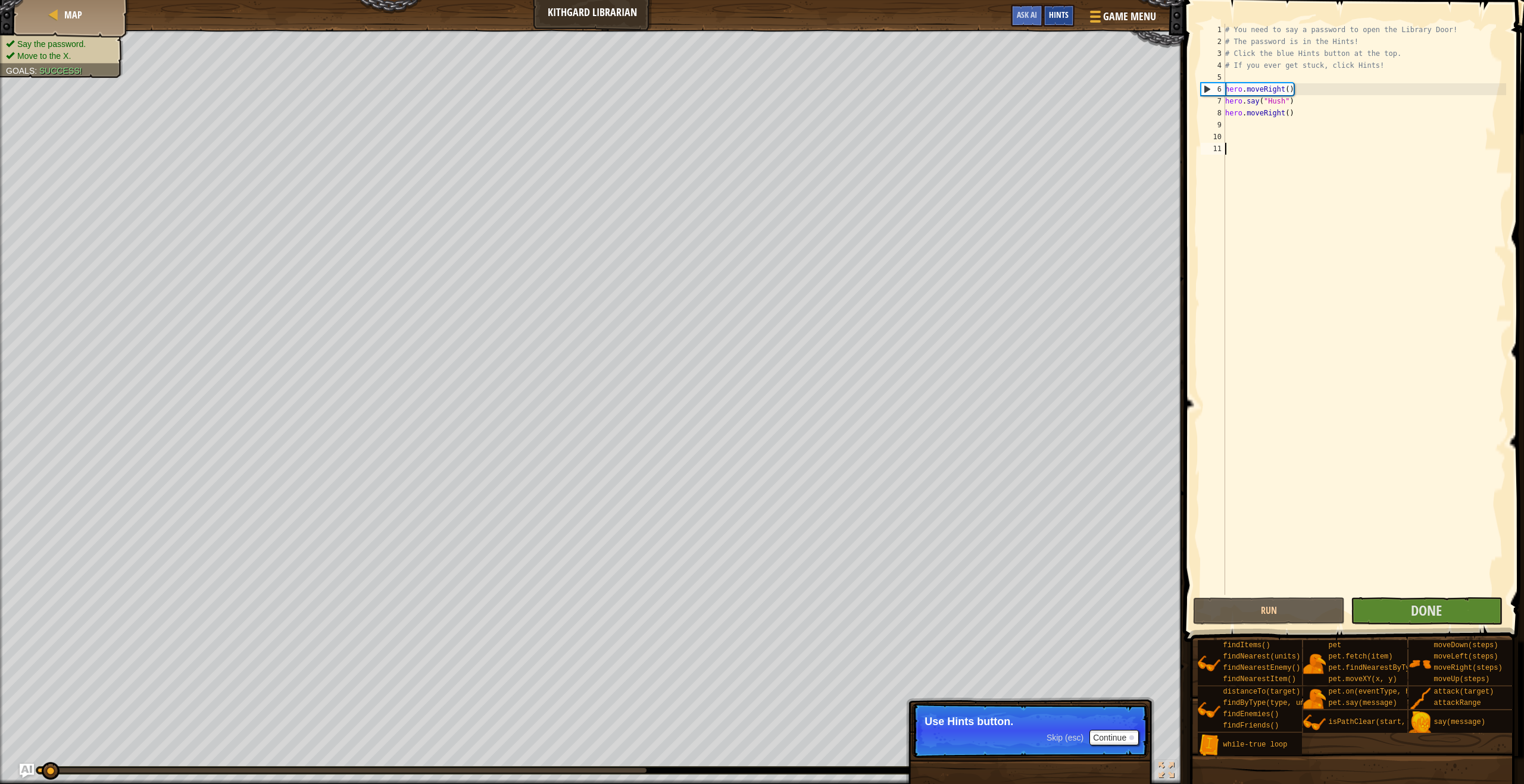
click at [677, 5] on div "Hints" at bounding box center [1058, 15] width 32 height 22
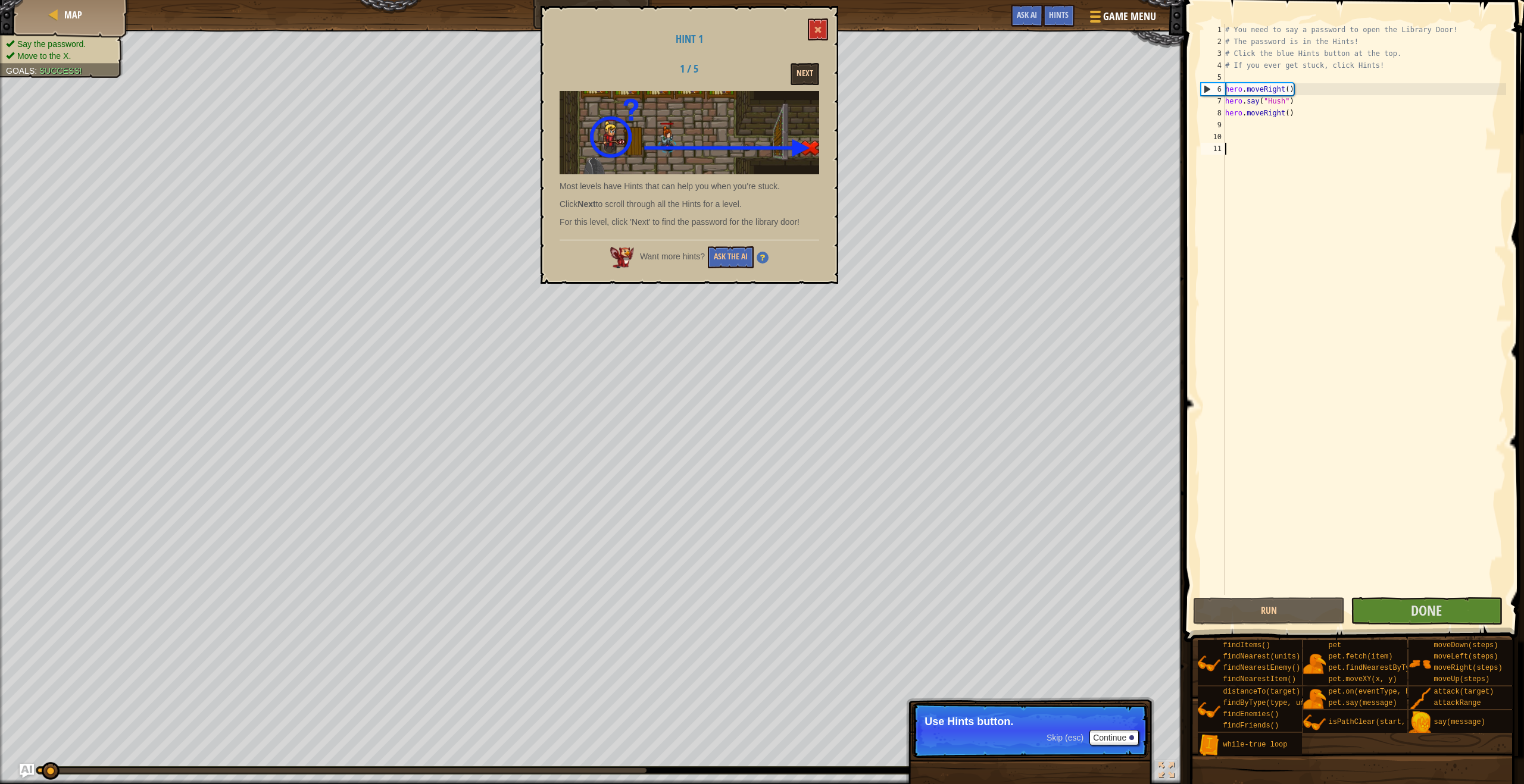
click at [677, 79] on div "Next" at bounding box center [782, 74] width 92 height 22
click at [677, 79] on button "Next" at bounding box center [804, 74] width 29 height 22
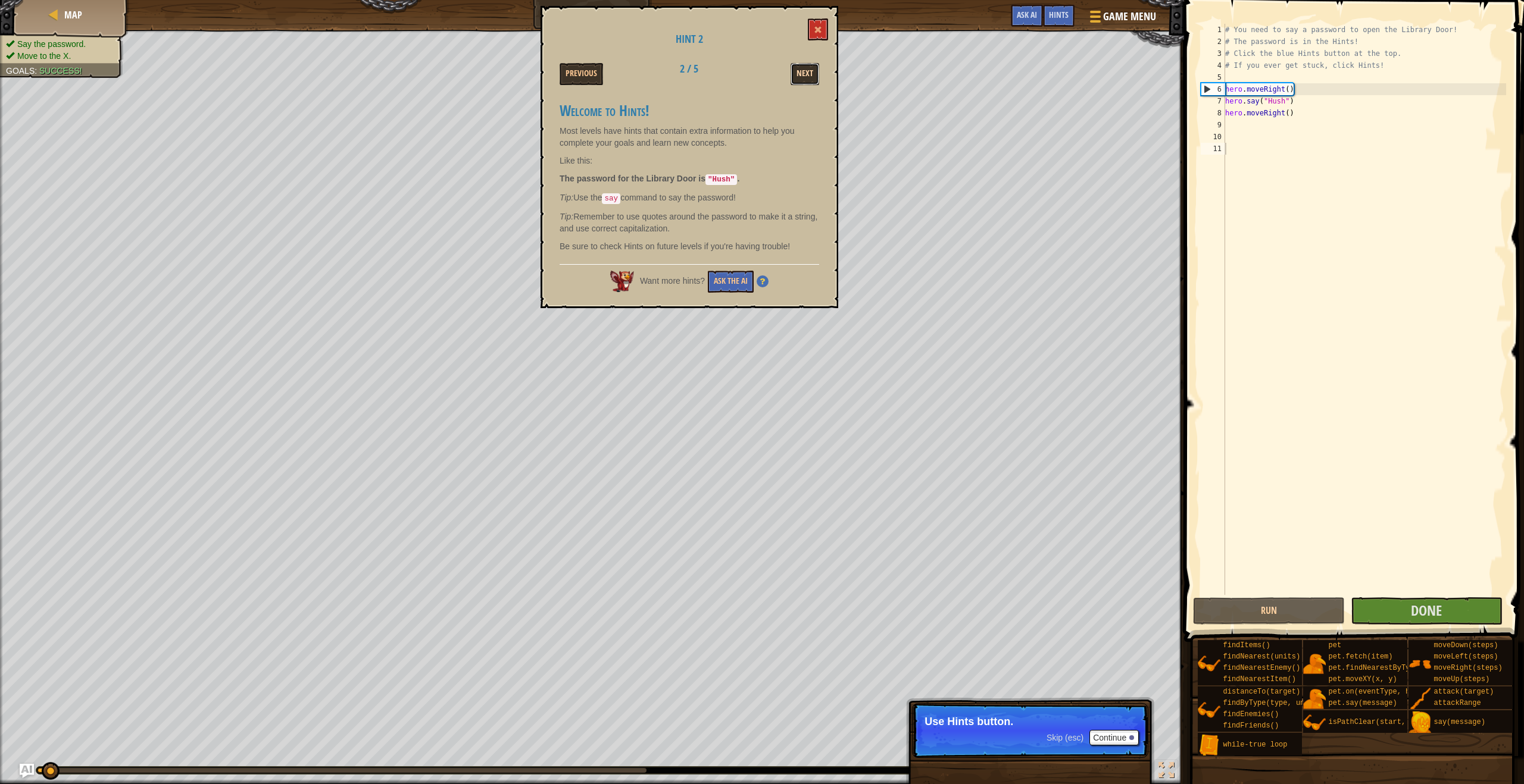
click at [677, 76] on button "Next" at bounding box center [804, 74] width 29 height 22
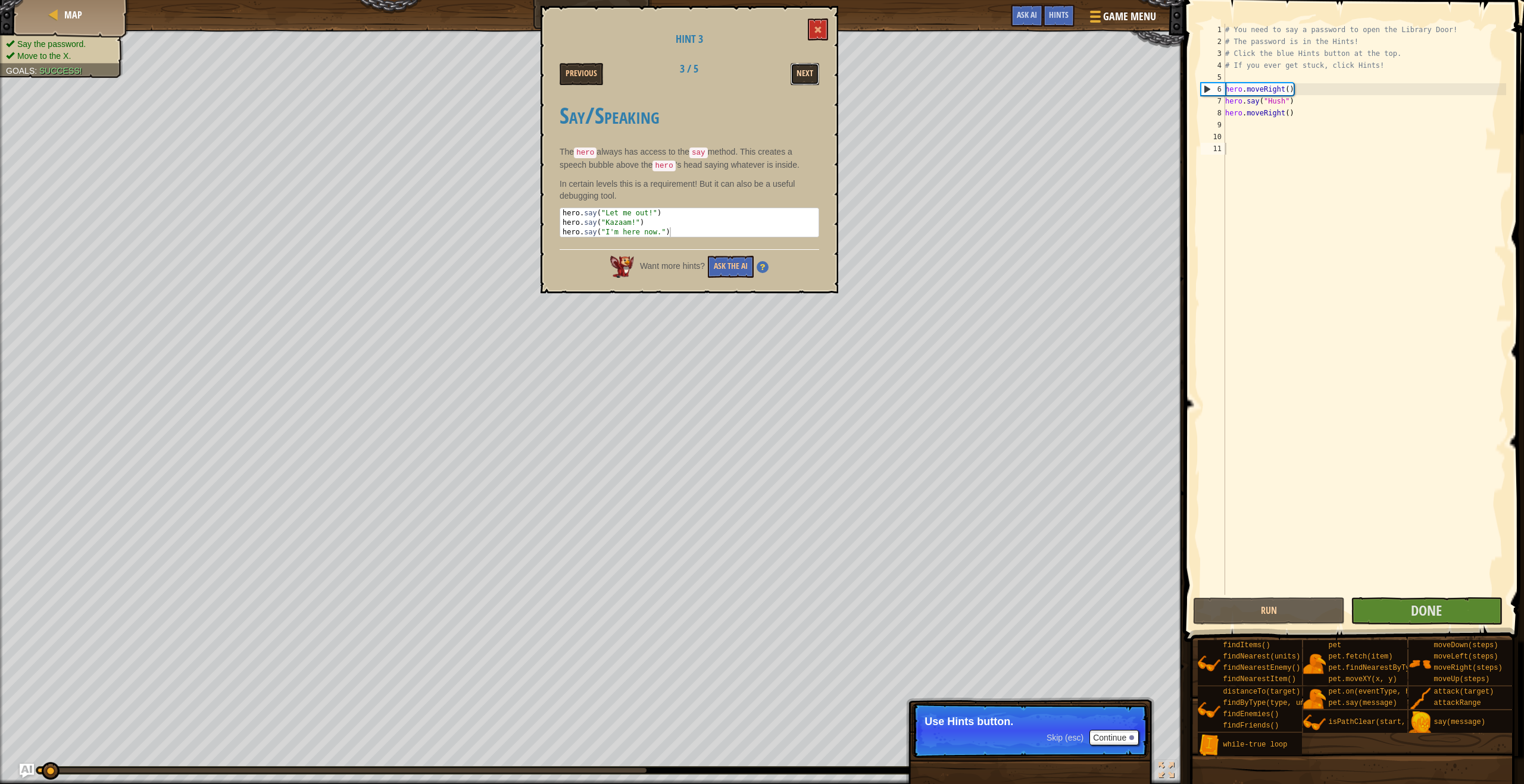
click at [677, 74] on button "Next" at bounding box center [804, 74] width 29 height 22
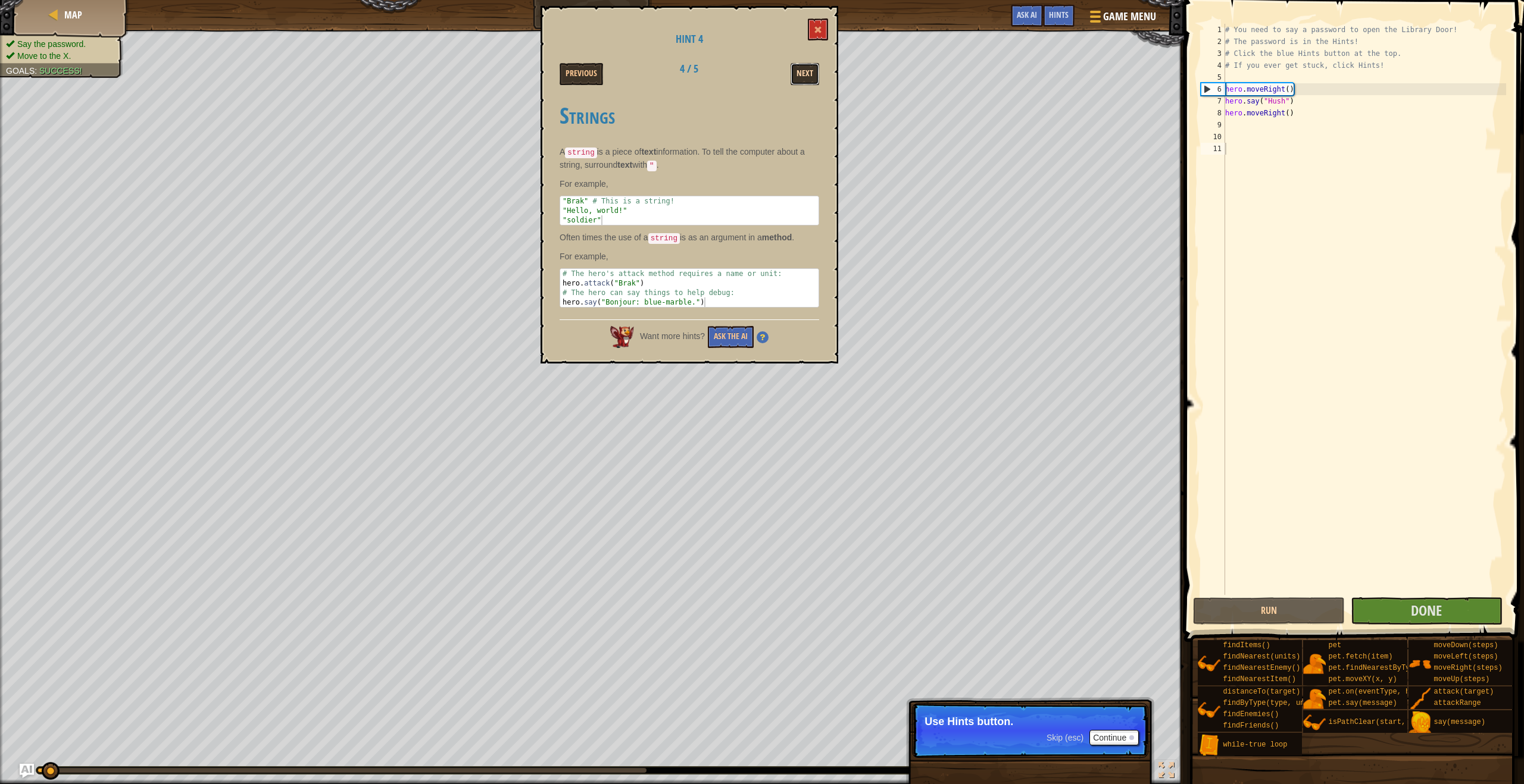
click at [677, 74] on button "Next" at bounding box center [804, 74] width 29 height 22
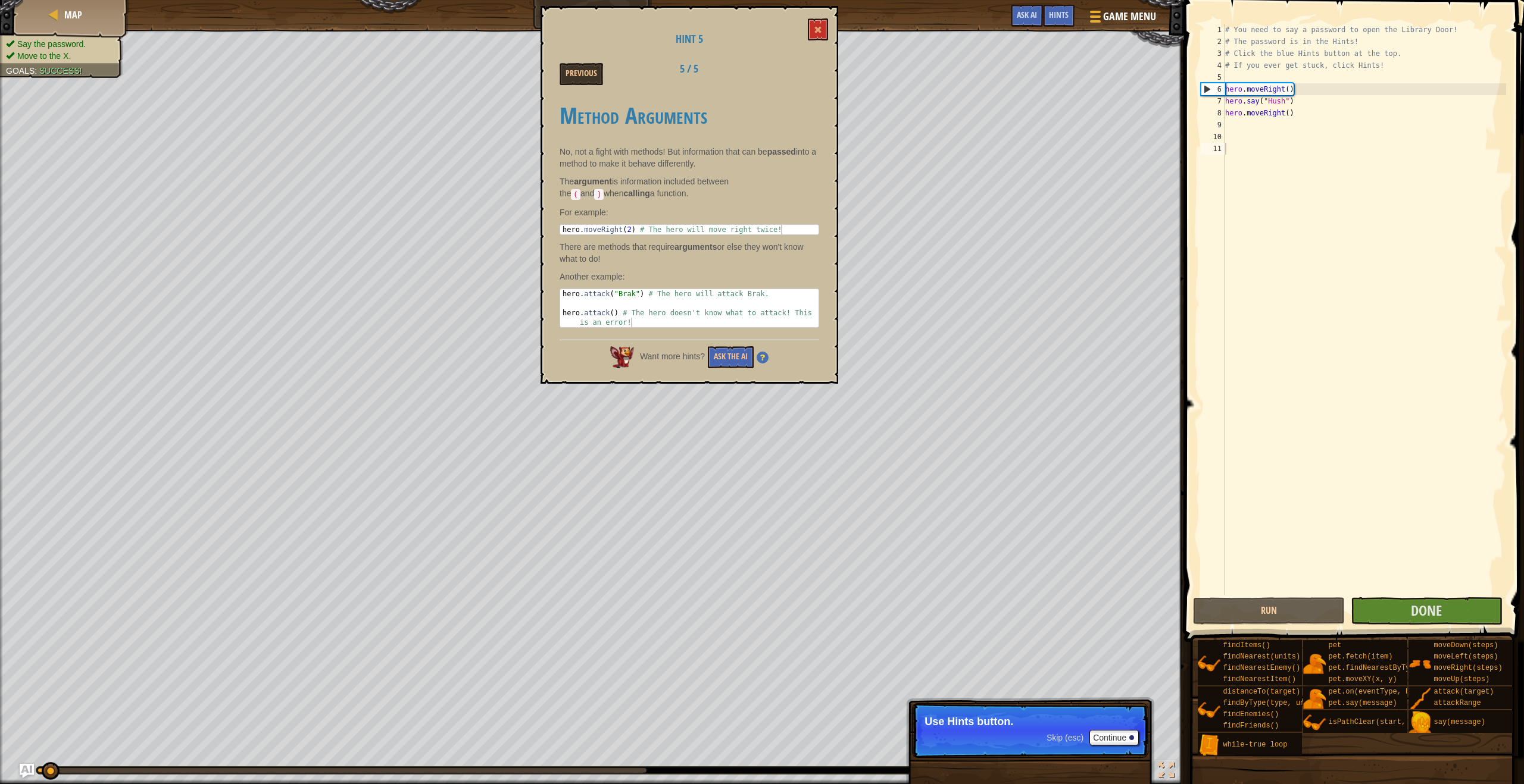
click at [677, 74] on div "Previous 5 / 5" at bounding box center [689, 74] width 278 height 22
drag, startPoint x: 797, startPoint y: 74, endPoint x: 805, endPoint y: 68, distance: 10.0
click at [677, 74] on div "Previous 5 / 5" at bounding box center [689, 74] width 278 height 22
click at [677, 34] on button at bounding box center [817, 29] width 20 height 22
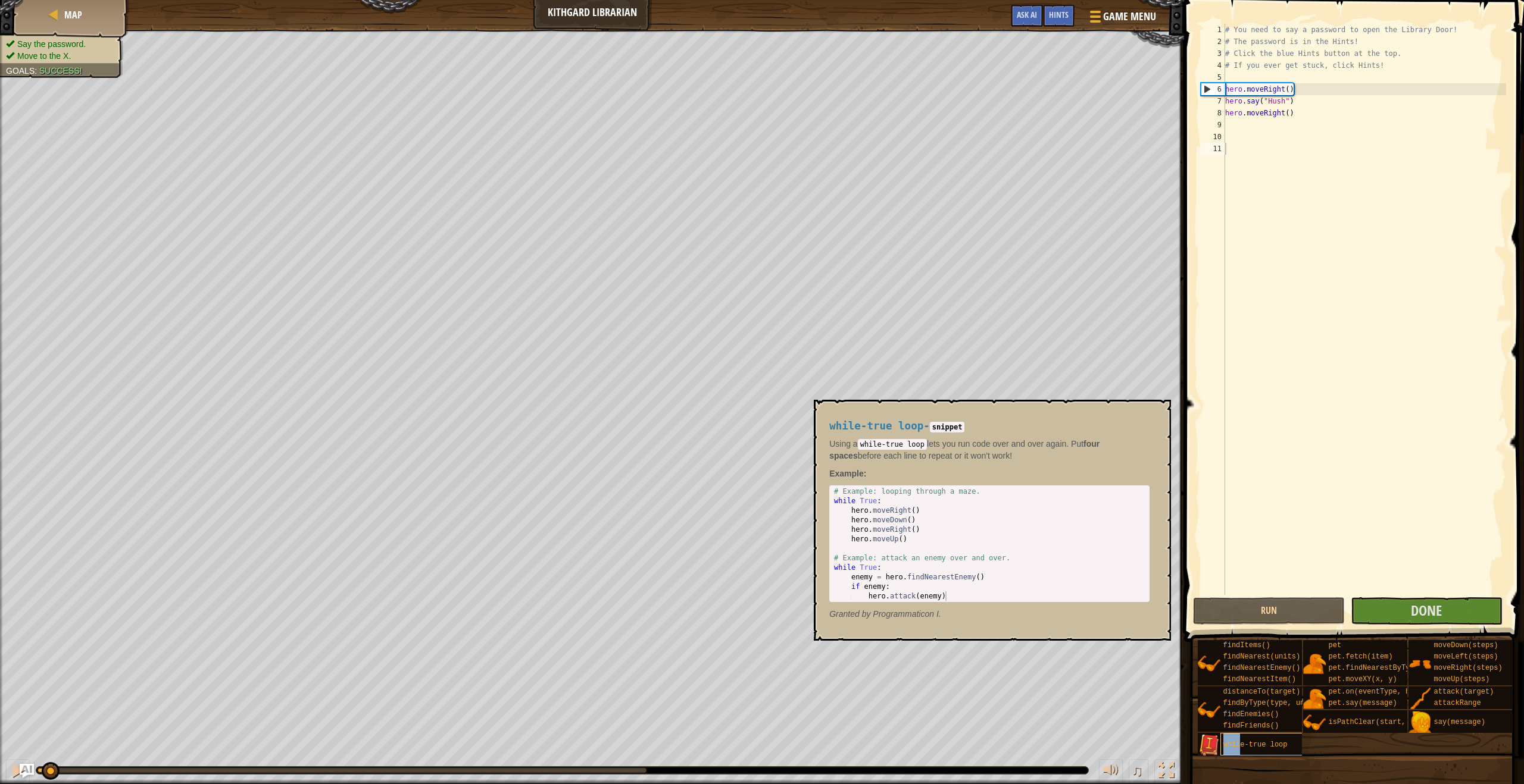
click at [677, 662] on div "while-true loop" at bounding box center [1296, 745] width 153 height 23
click at [677, 662] on span "while-true loop" at bounding box center [1255, 745] width 64 height 9
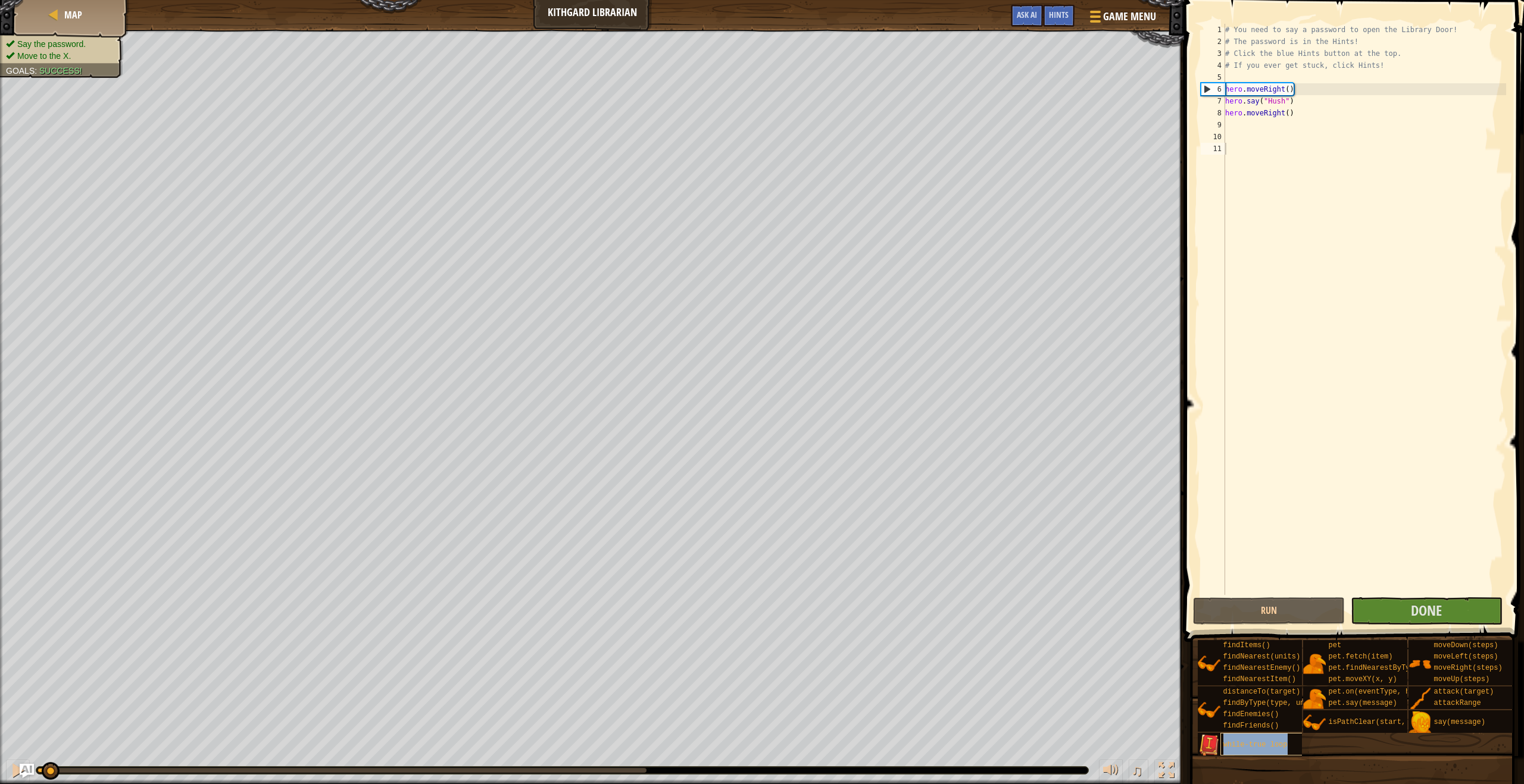
click at [677, 662] on span "while-true loop" at bounding box center [1255, 745] width 64 height 9
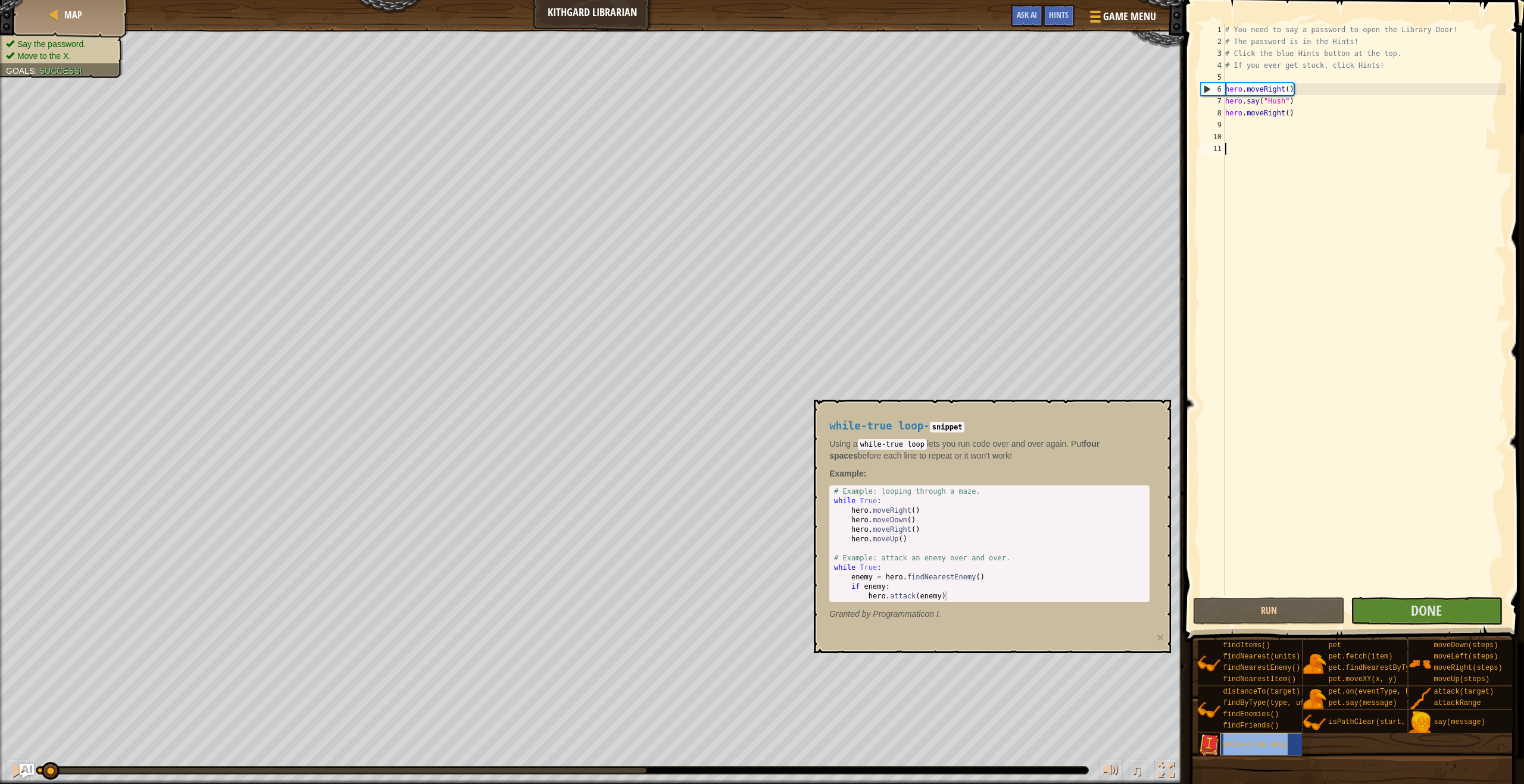
click at [677, 662] on span "while-true loop" at bounding box center [1255, 745] width 64 height 9
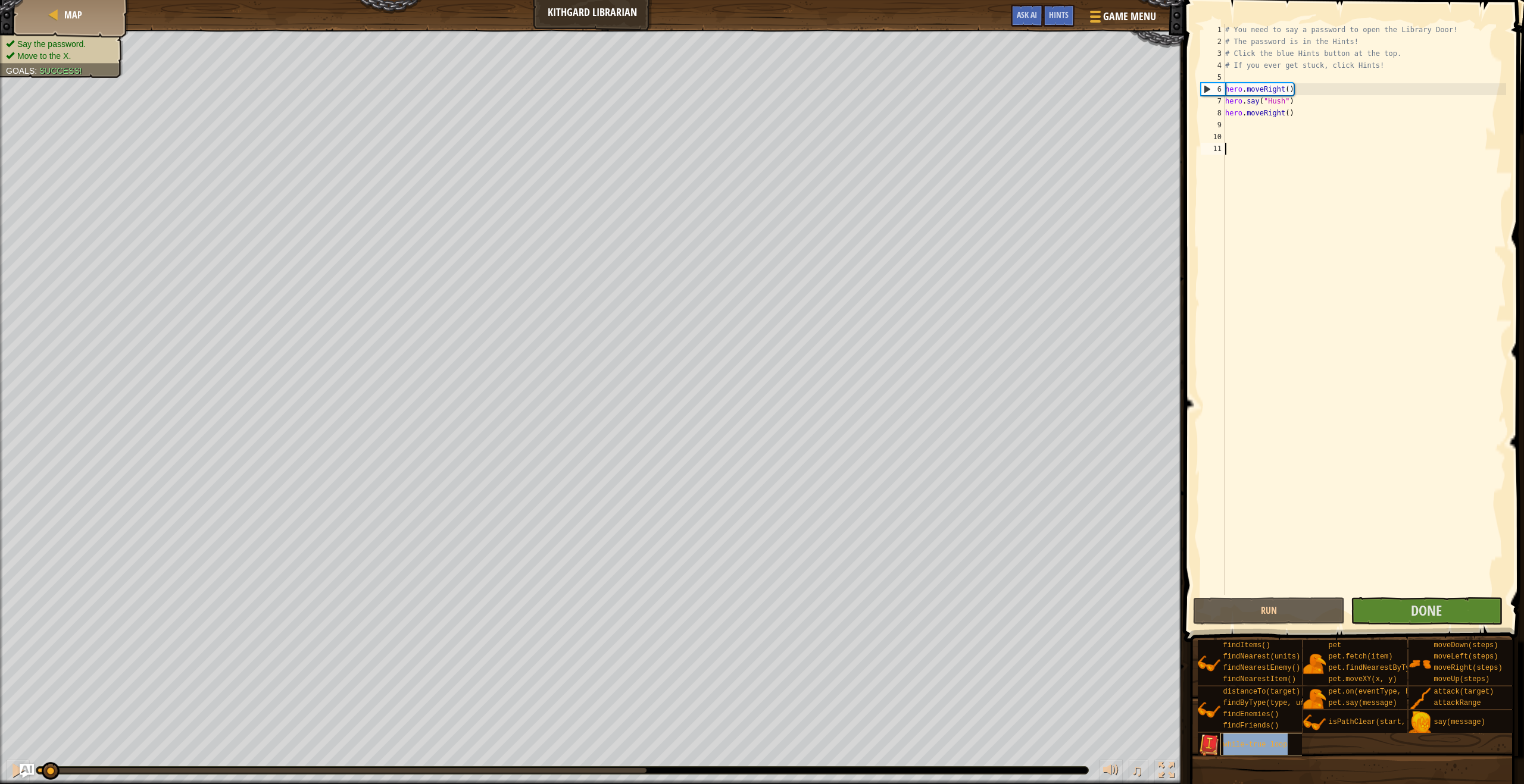
click at [677, 662] on span "while-true loop" at bounding box center [1255, 745] width 64 height 9
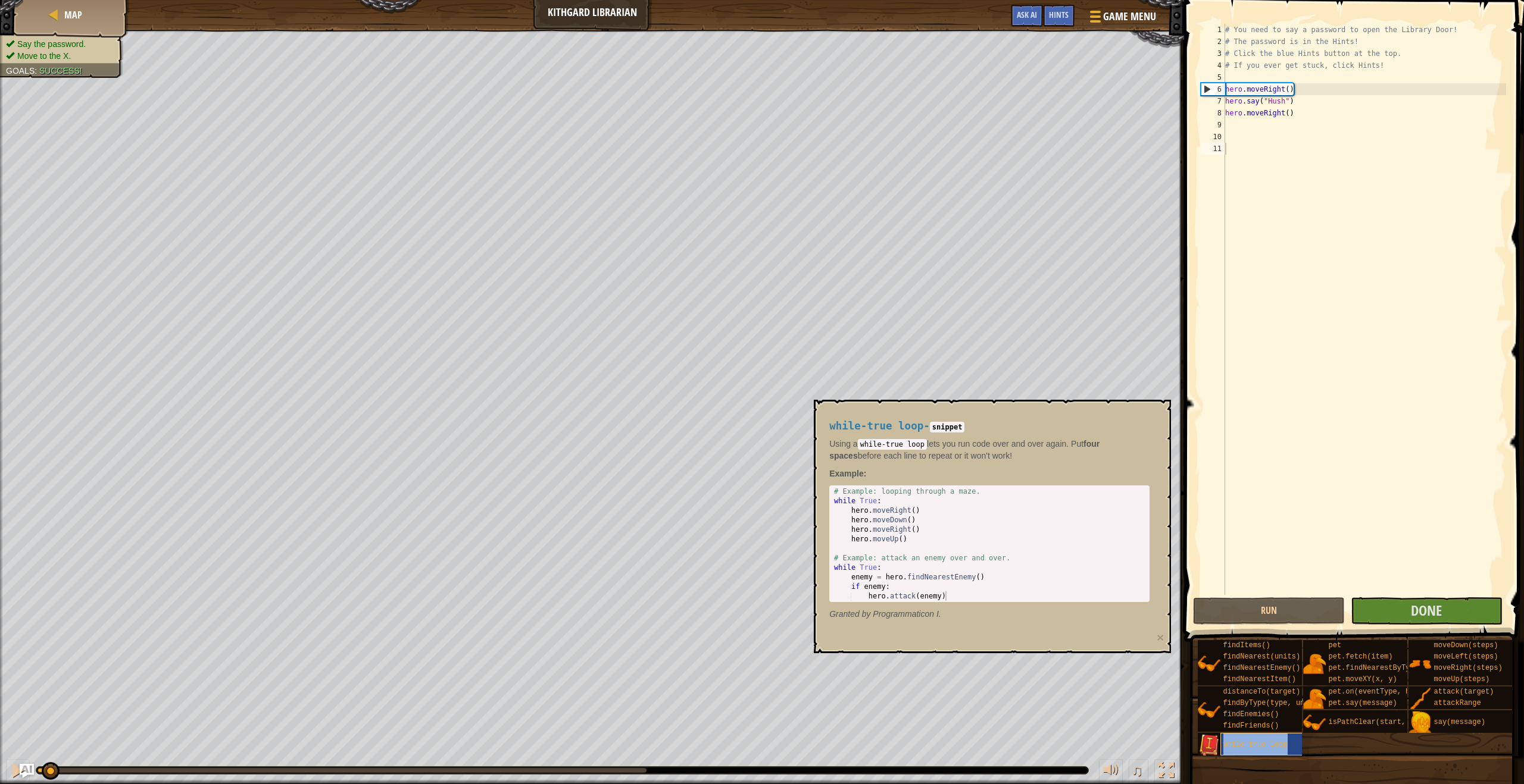
click at [677, 662] on span "while-true loop" at bounding box center [1255, 745] width 64 height 9
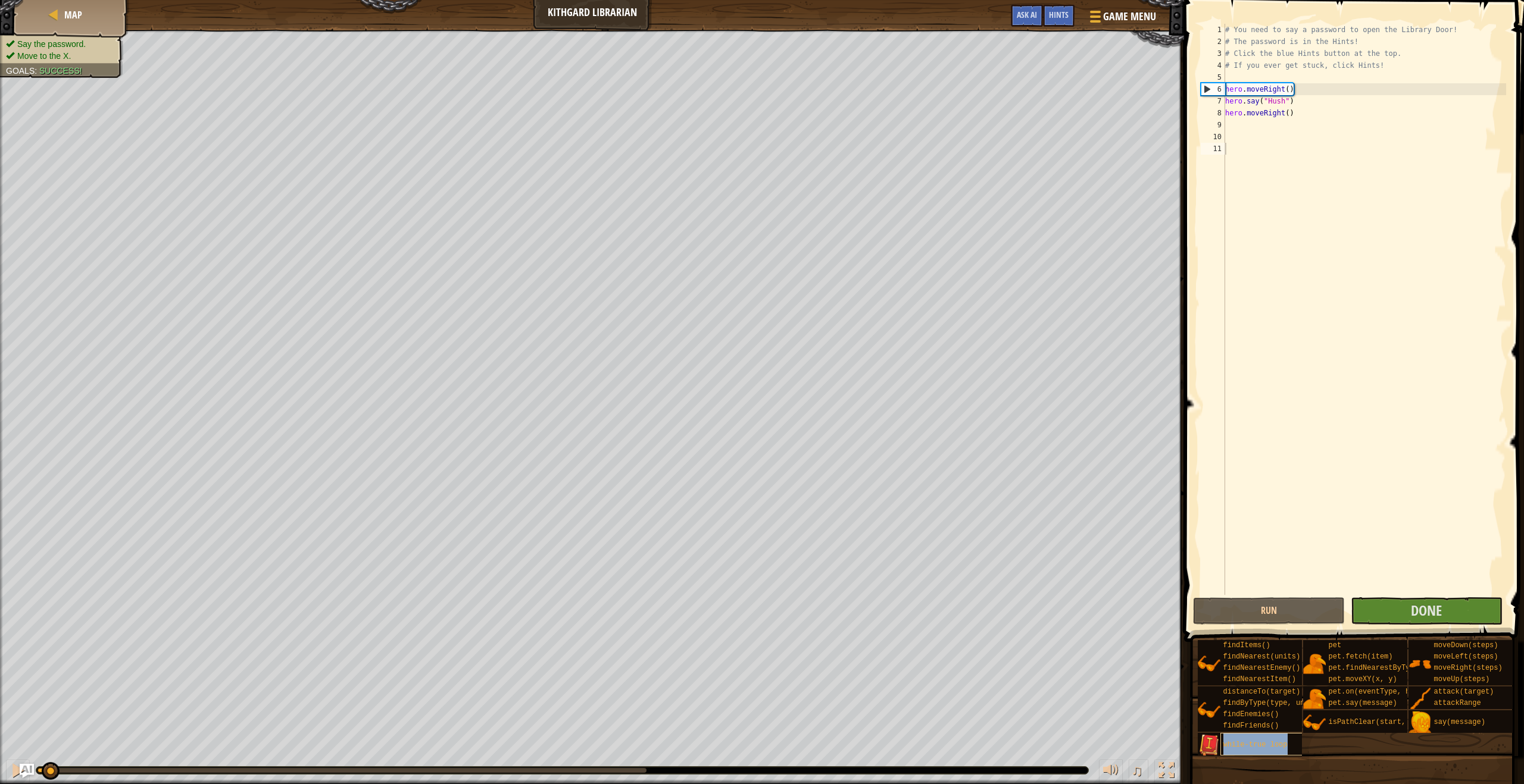
click at [677, 662] on span "while-true loop" at bounding box center [1255, 745] width 64 height 9
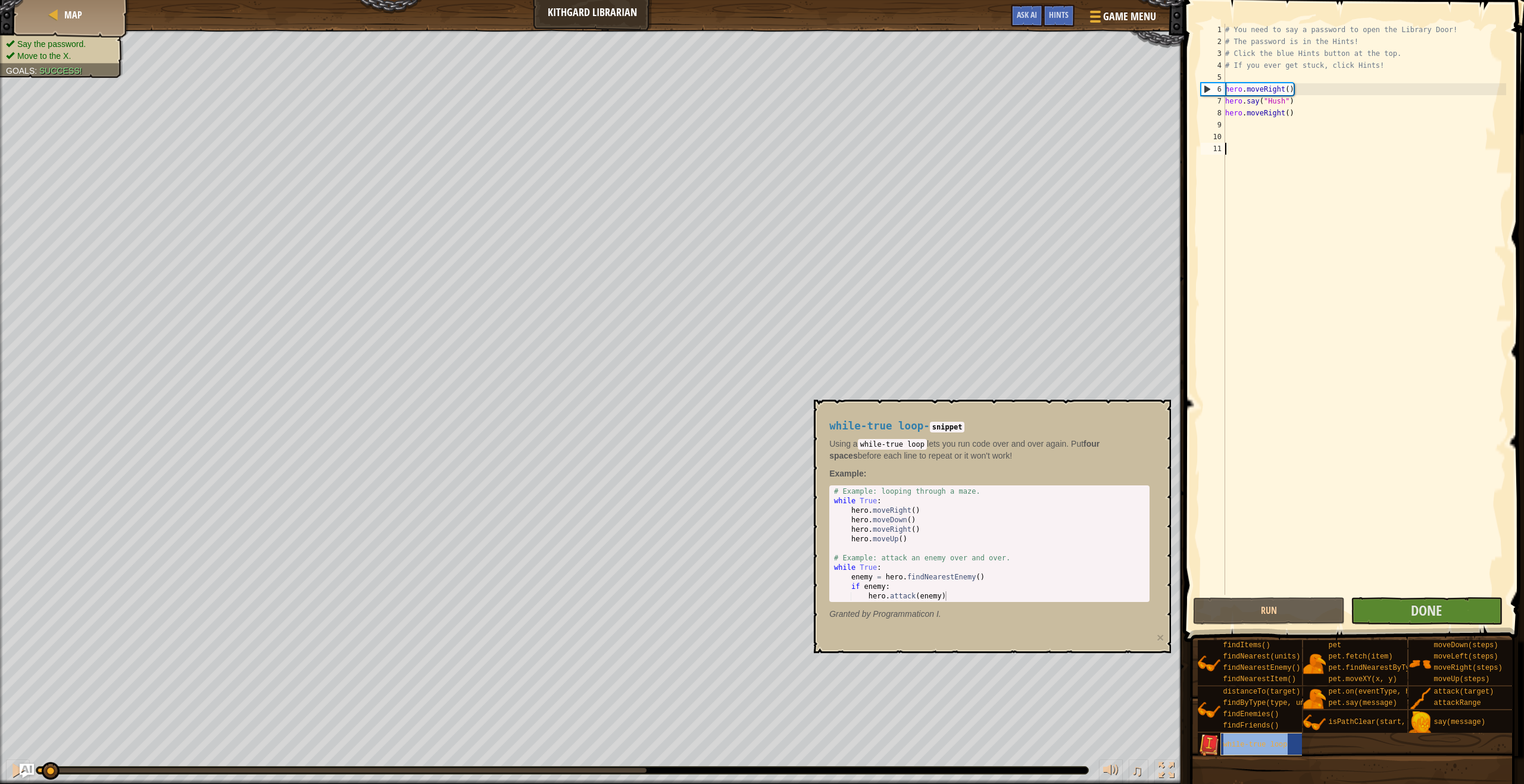
click at [677, 662] on div "while-true loop" at bounding box center [1296, 745] width 153 height 23
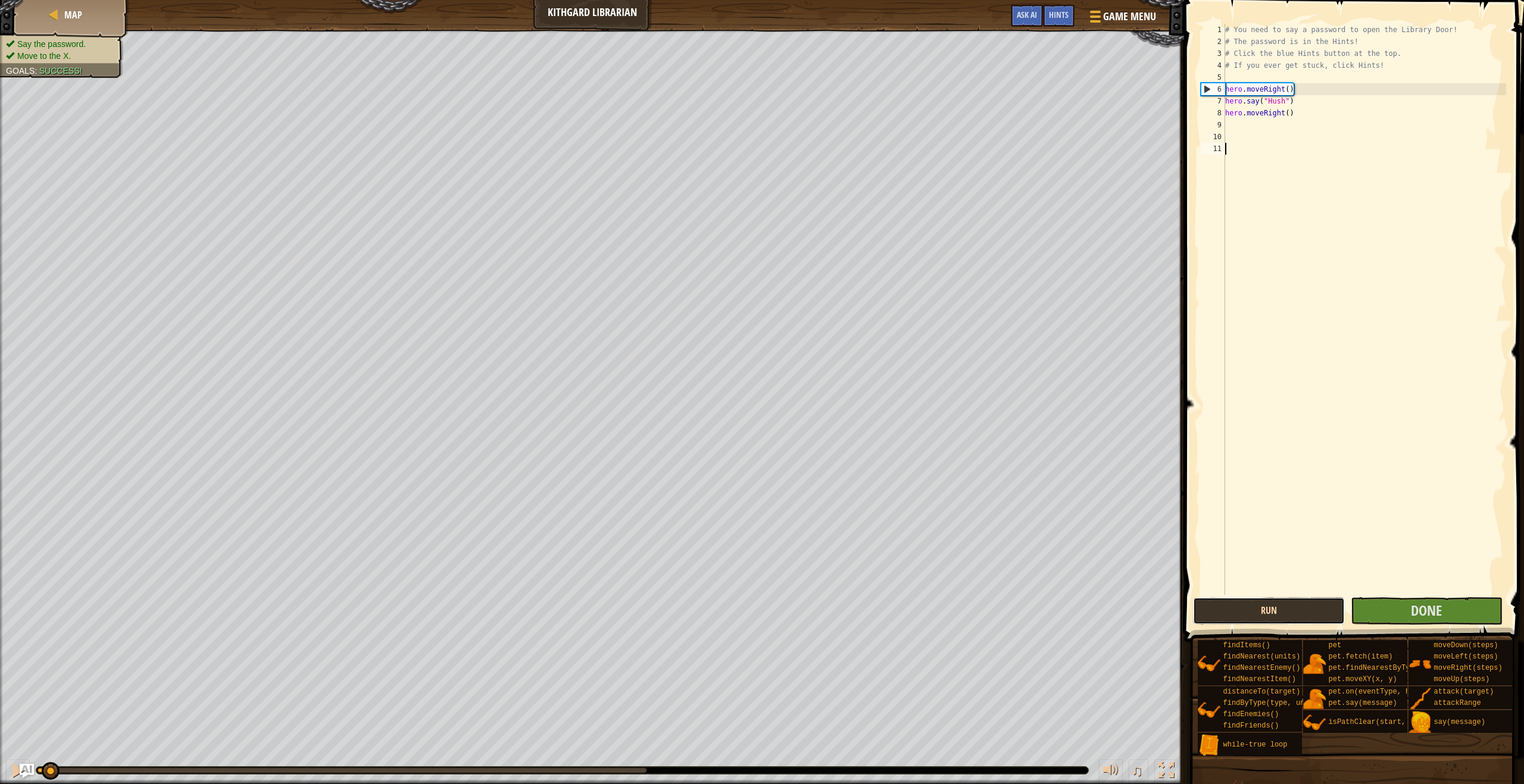
click at [677, 601] on button "Run" at bounding box center [1268, 611] width 152 height 27
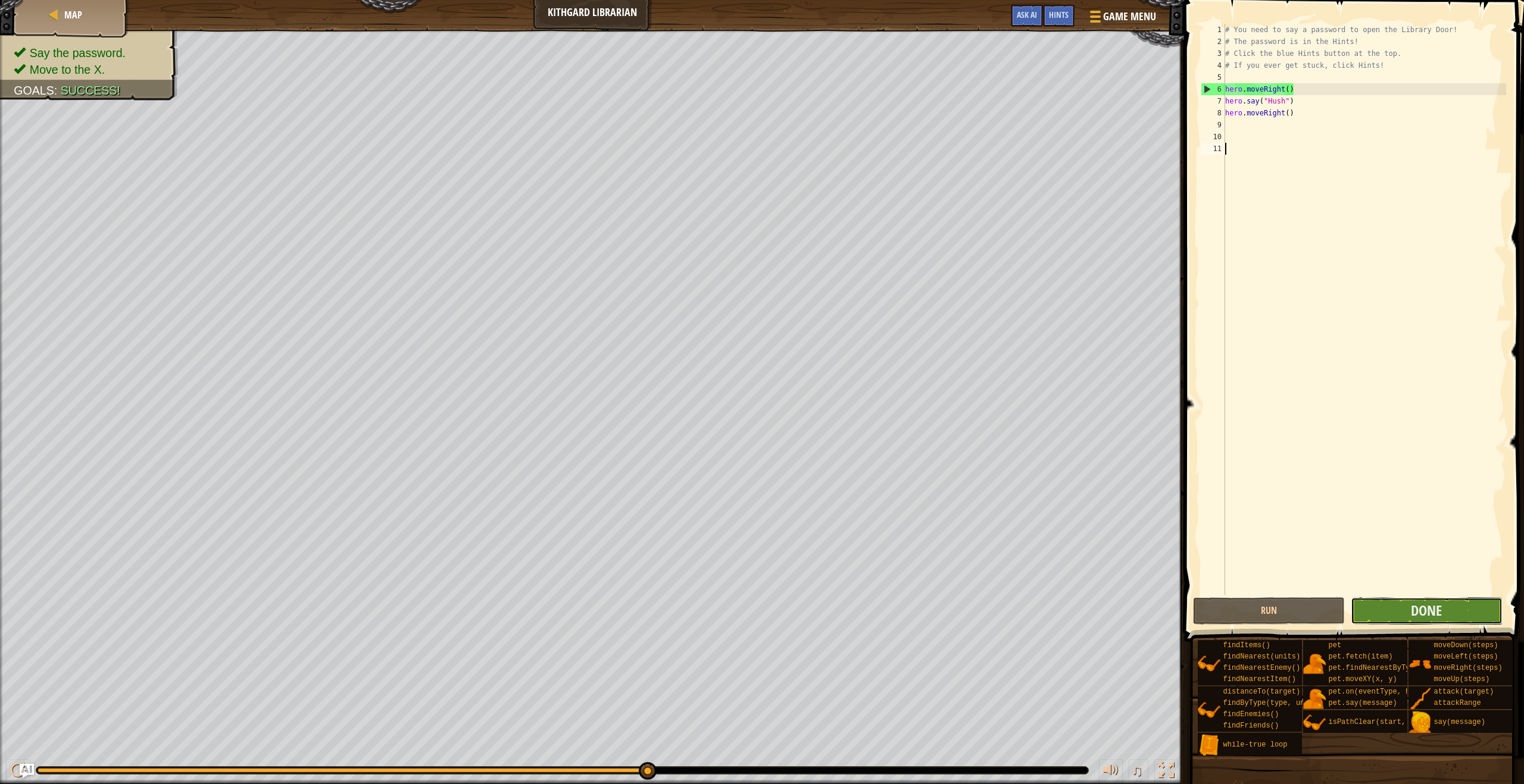
click at [677, 604] on button "Done" at bounding box center [1426, 611] width 152 height 27
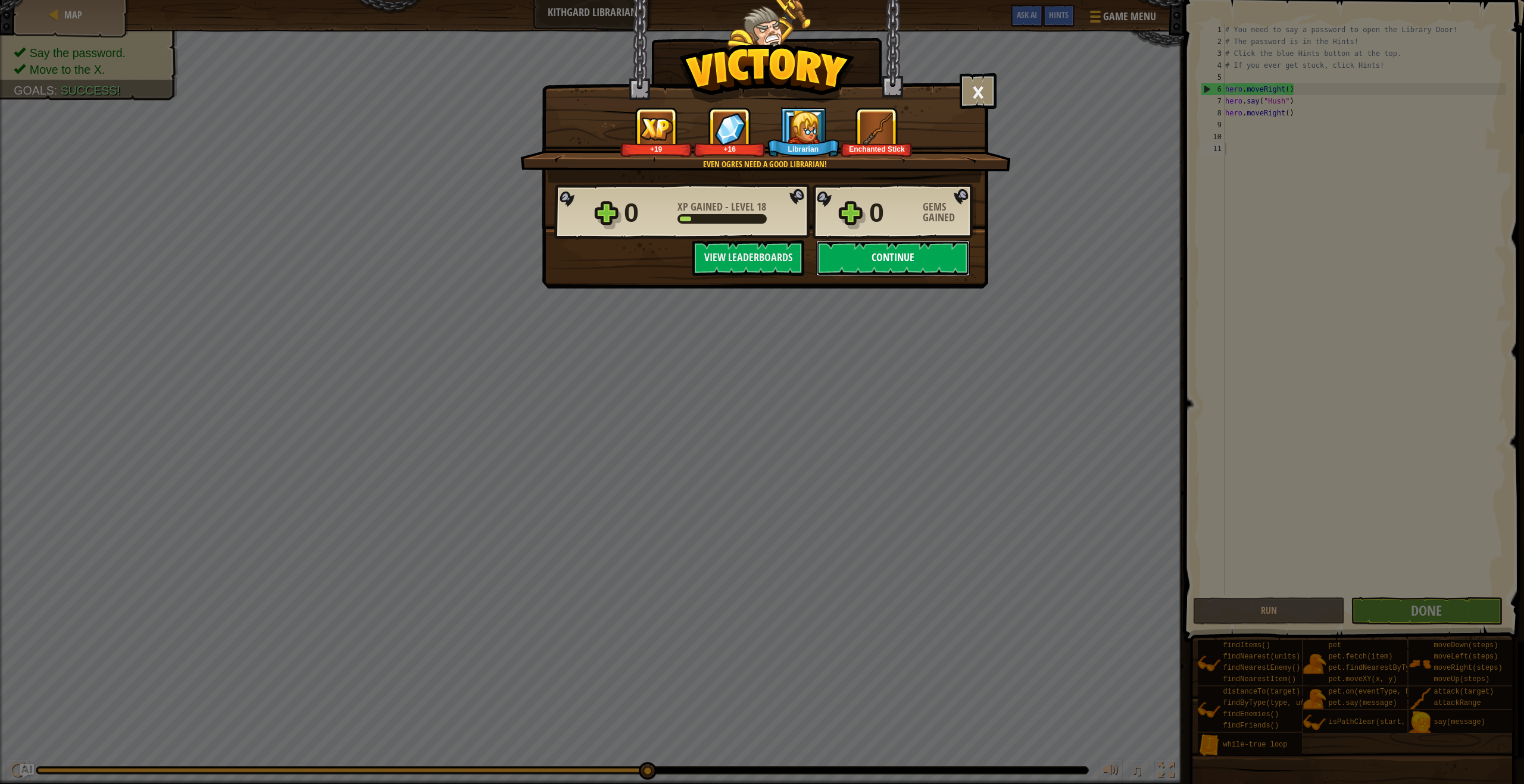
click at [677, 262] on button "Continue" at bounding box center [893, 257] width 154 height 36
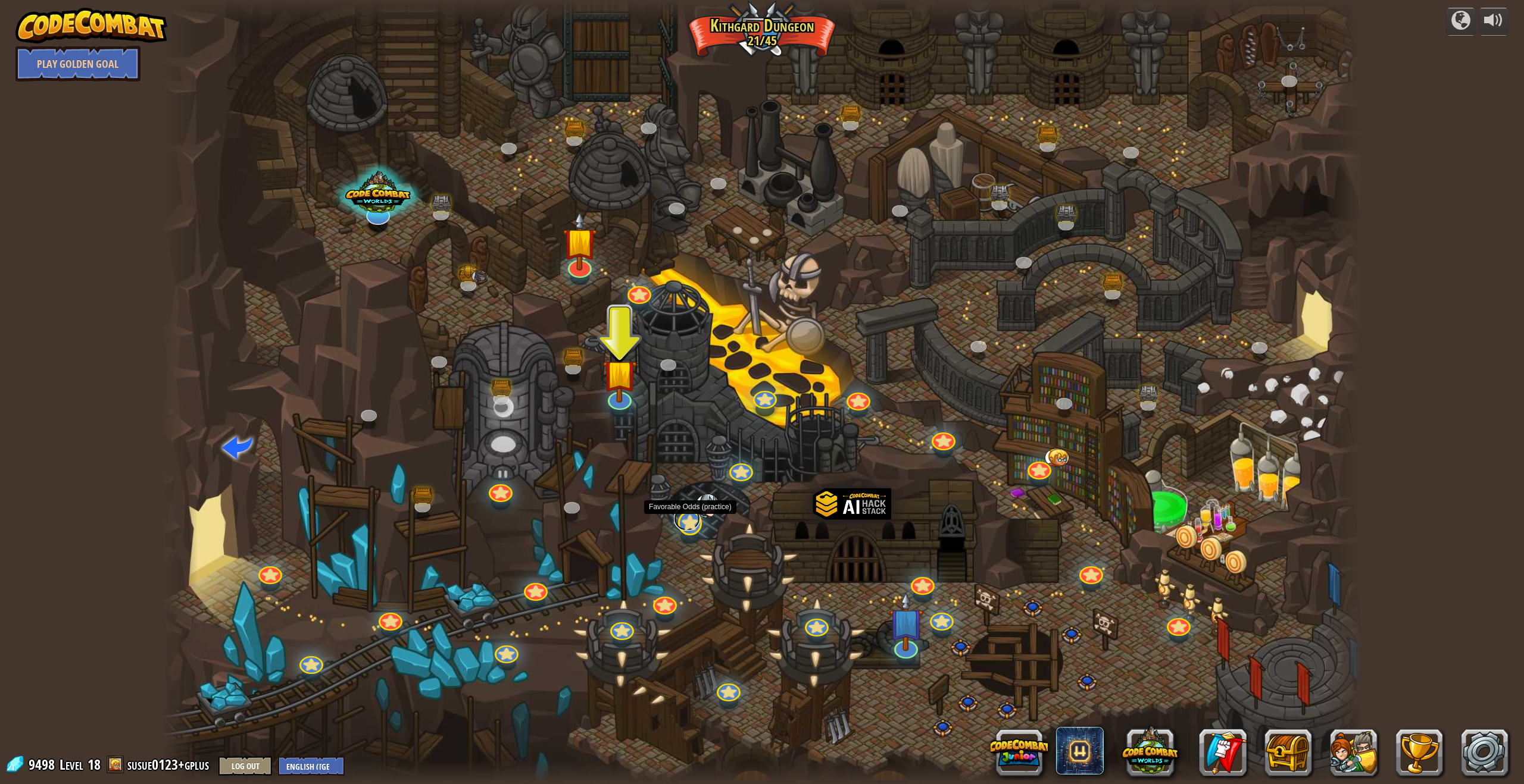
click at [677, 521] on link at bounding box center [686, 519] width 26 height 24
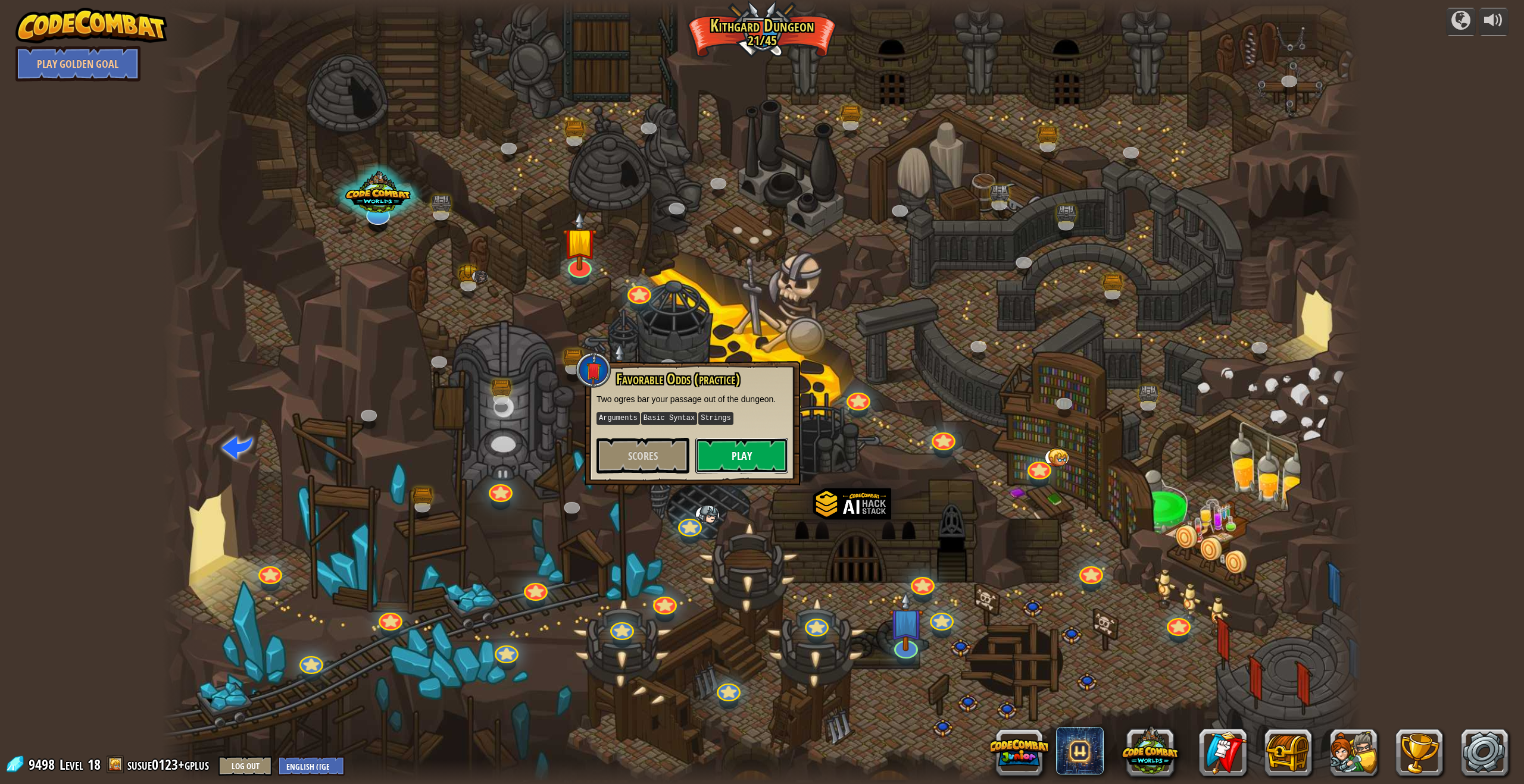
click at [677, 465] on button "Play" at bounding box center [741, 455] width 93 height 36
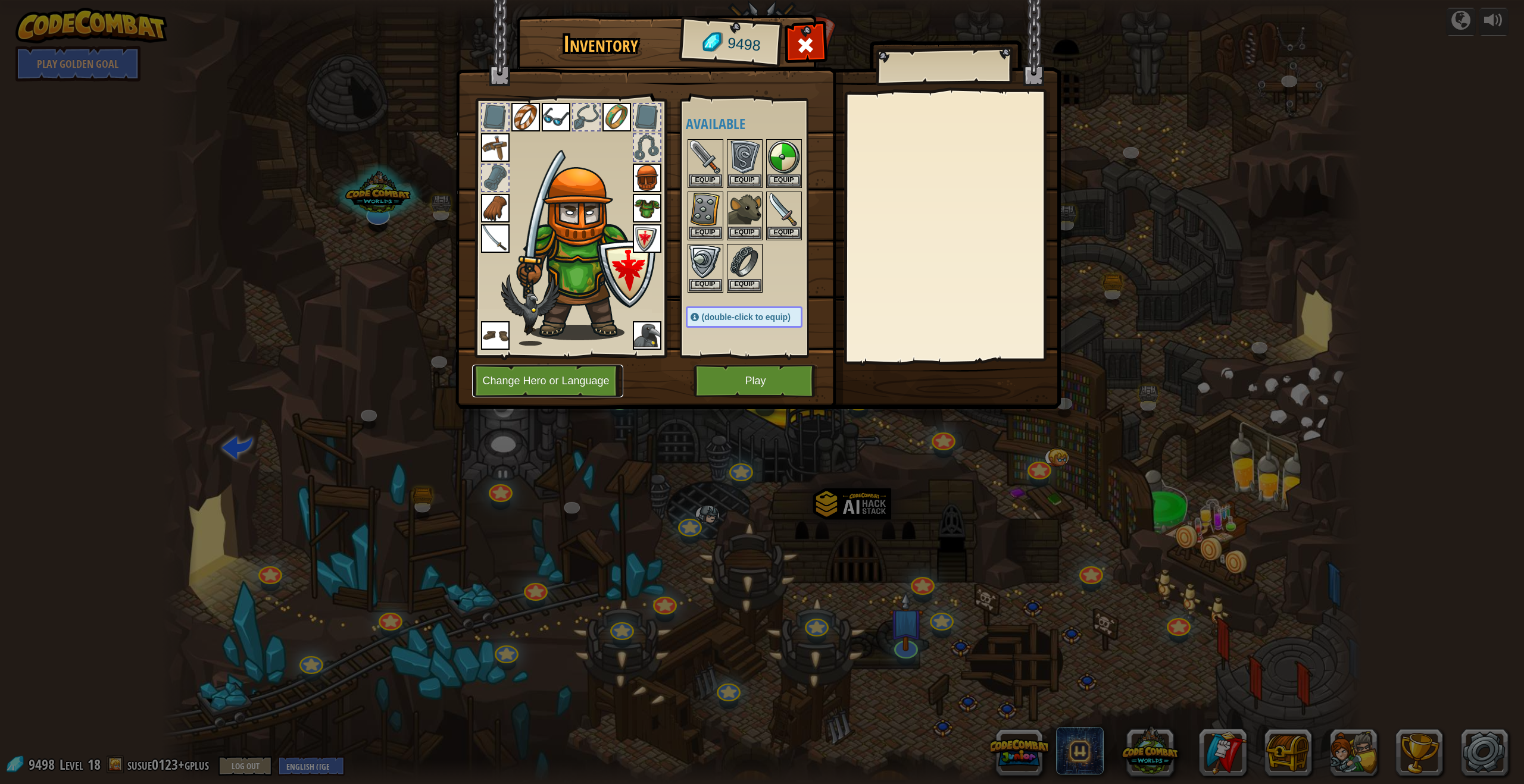
click at [568, 377] on button "Change Hero or Language" at bounding box center [547, 381] width 151 height 33
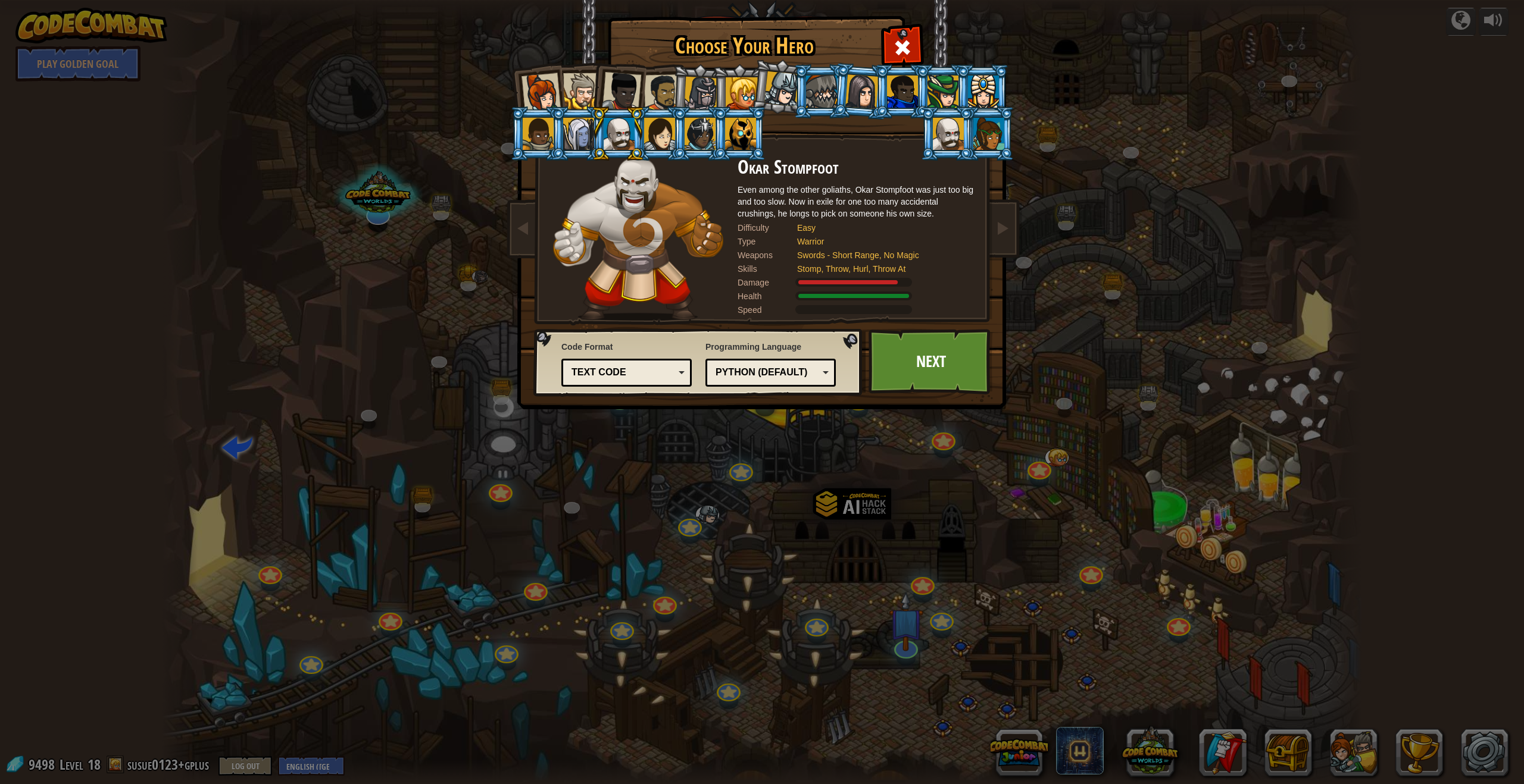
click at [677, 93] on div at bounding box center [701, 93] width 34 height 34
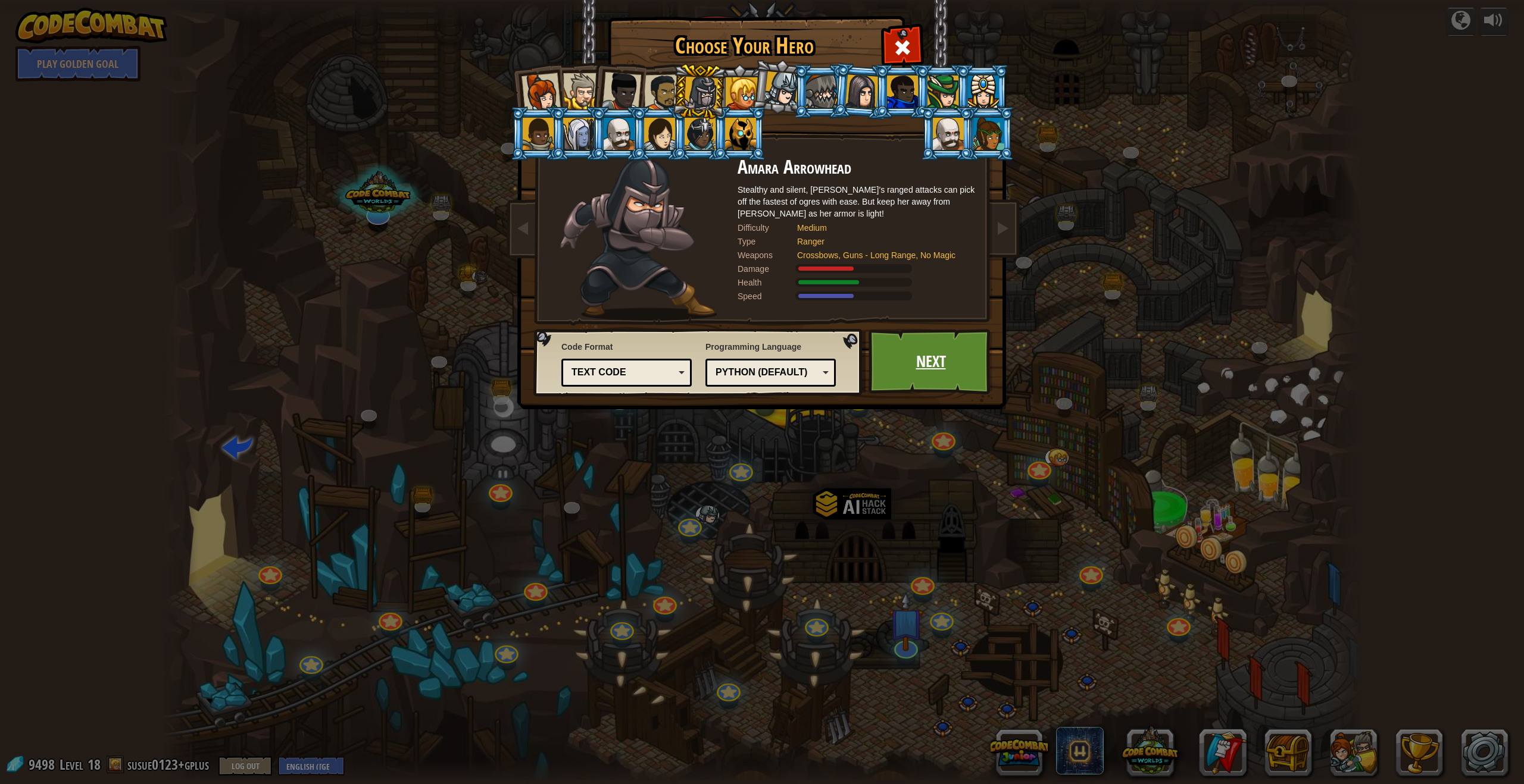
click at [677, 368] on link "Next" at bounding box center [930, 361] width 124 height 65
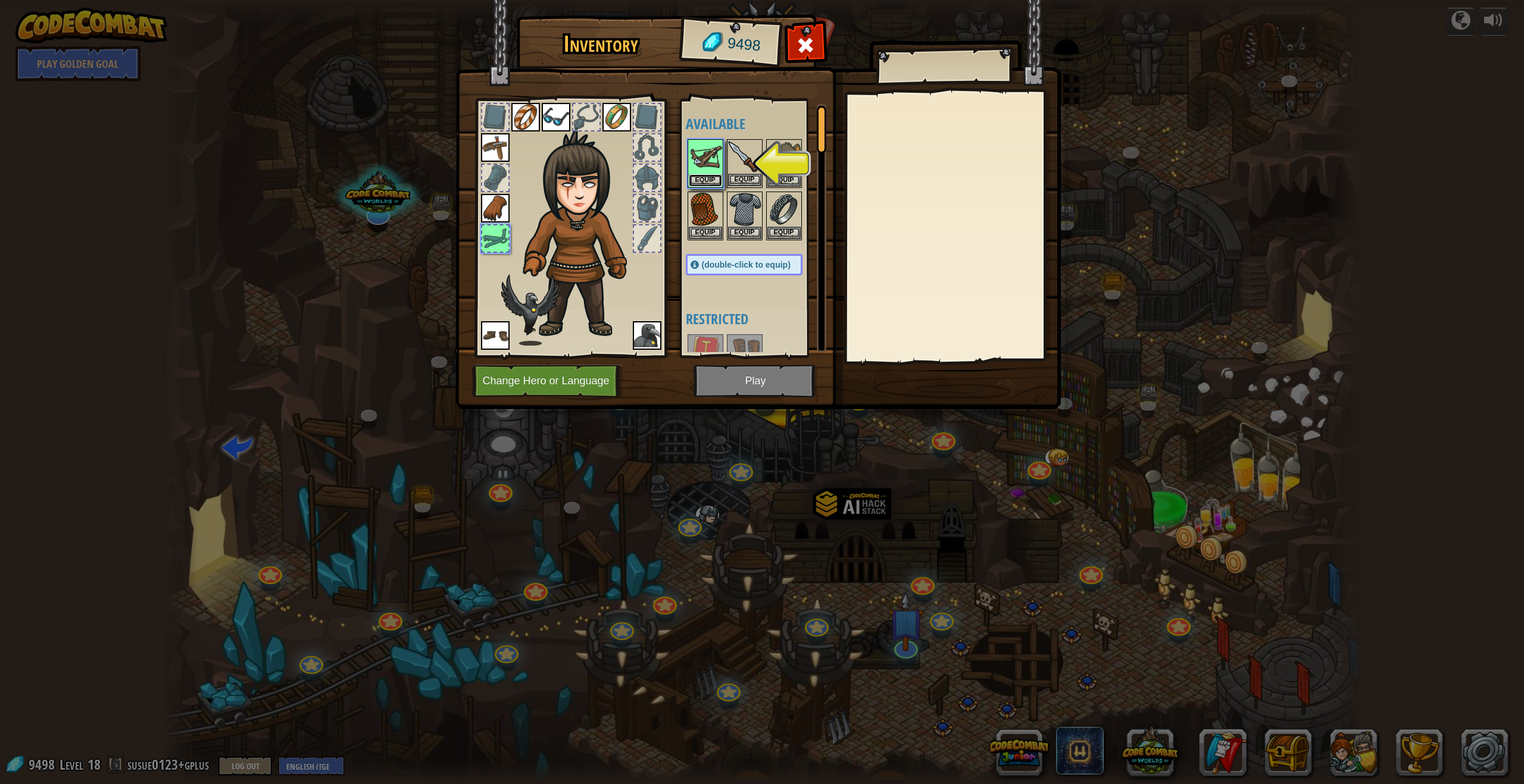
click at [677, 175] on button "Equip" at bounding box center [705, 180] width 34 height 12
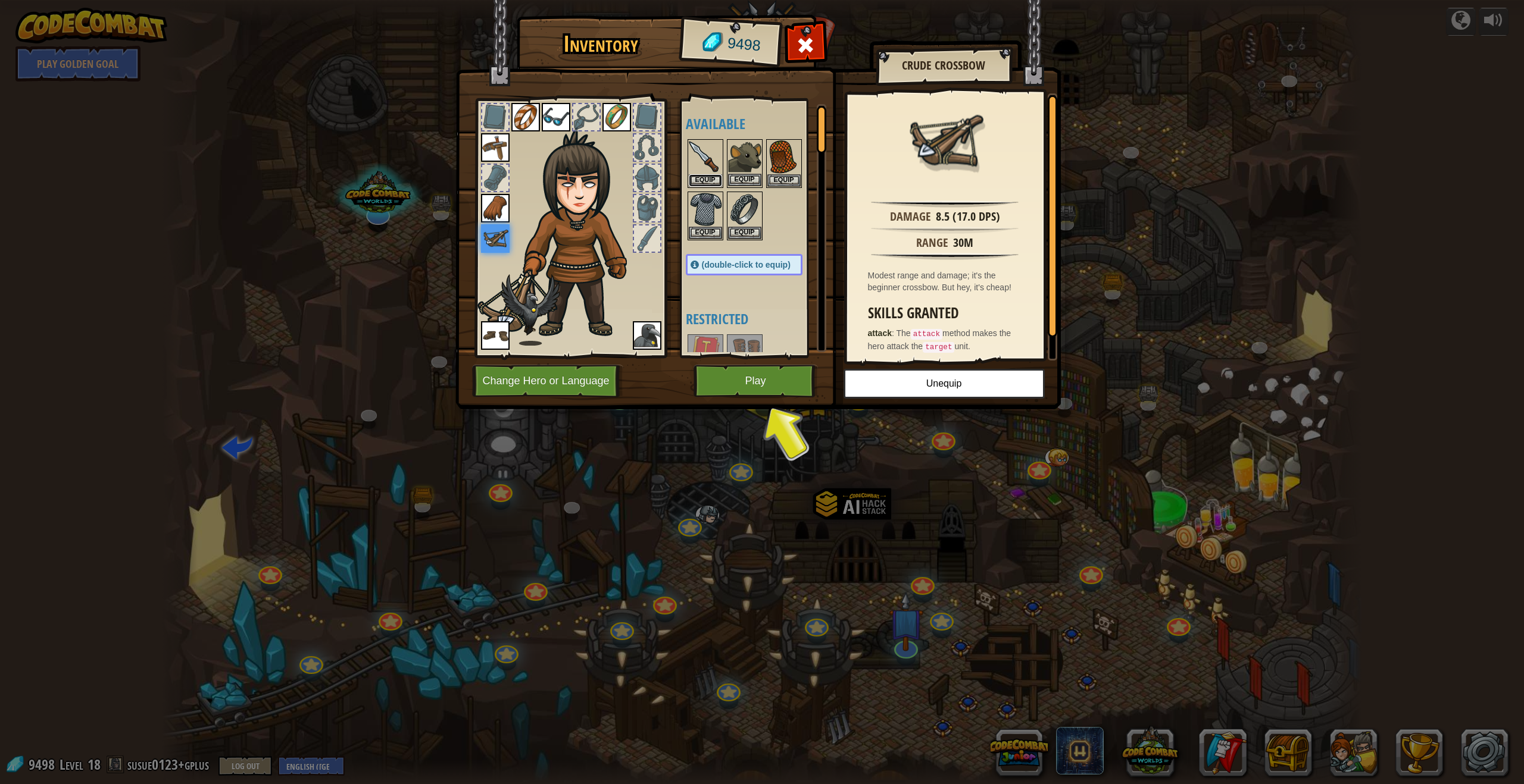
drag, startPoint x: 701, startPoint y: 179, endPoint x: 717, endPoint y: 184, distance: 16.8
click at [677, 181] on button "Equip" at bounding box center [705, 180] width 34 height 12
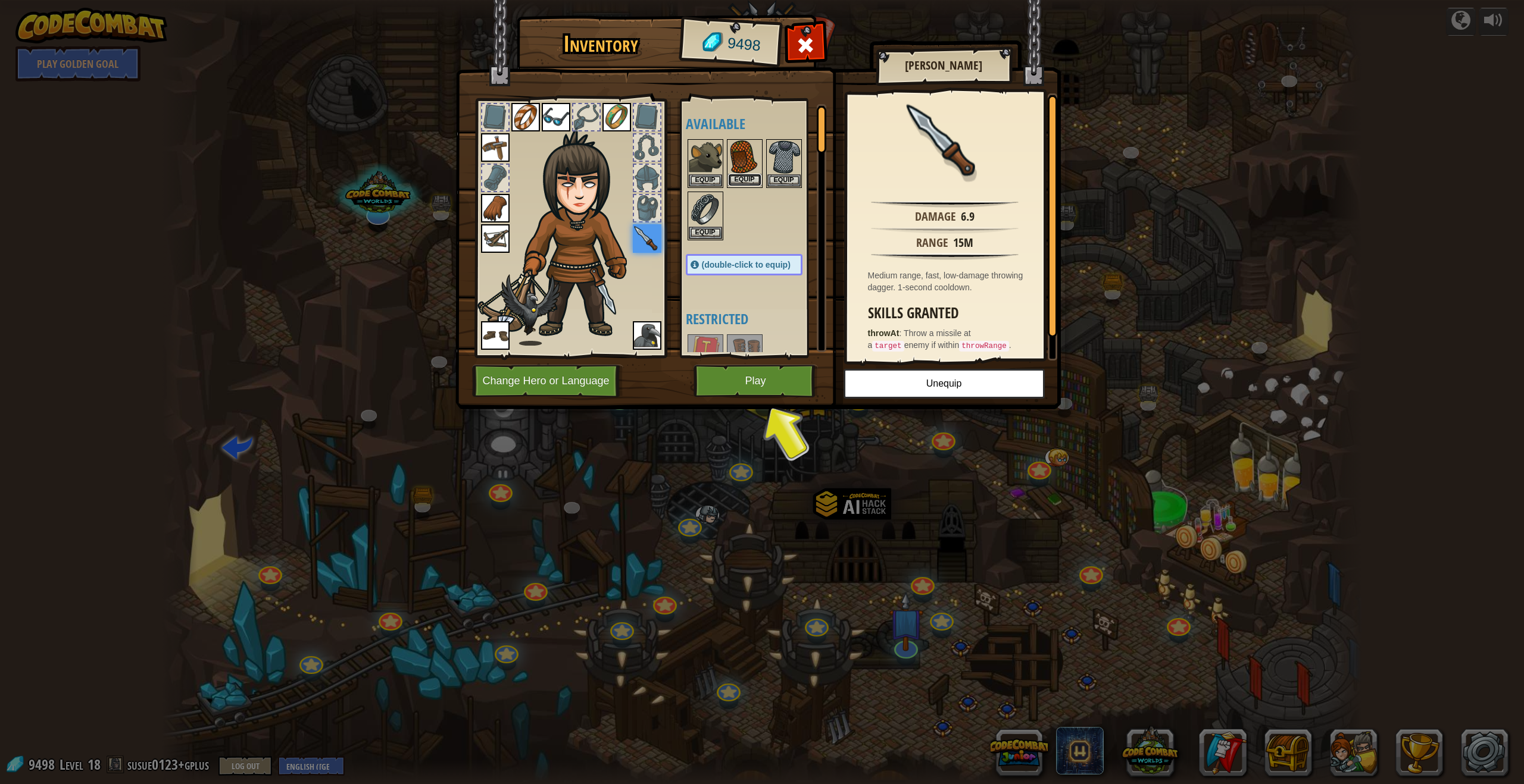
click at [677, 179] on button "Equip" at bounding box center [744, 180] width 34 height 12
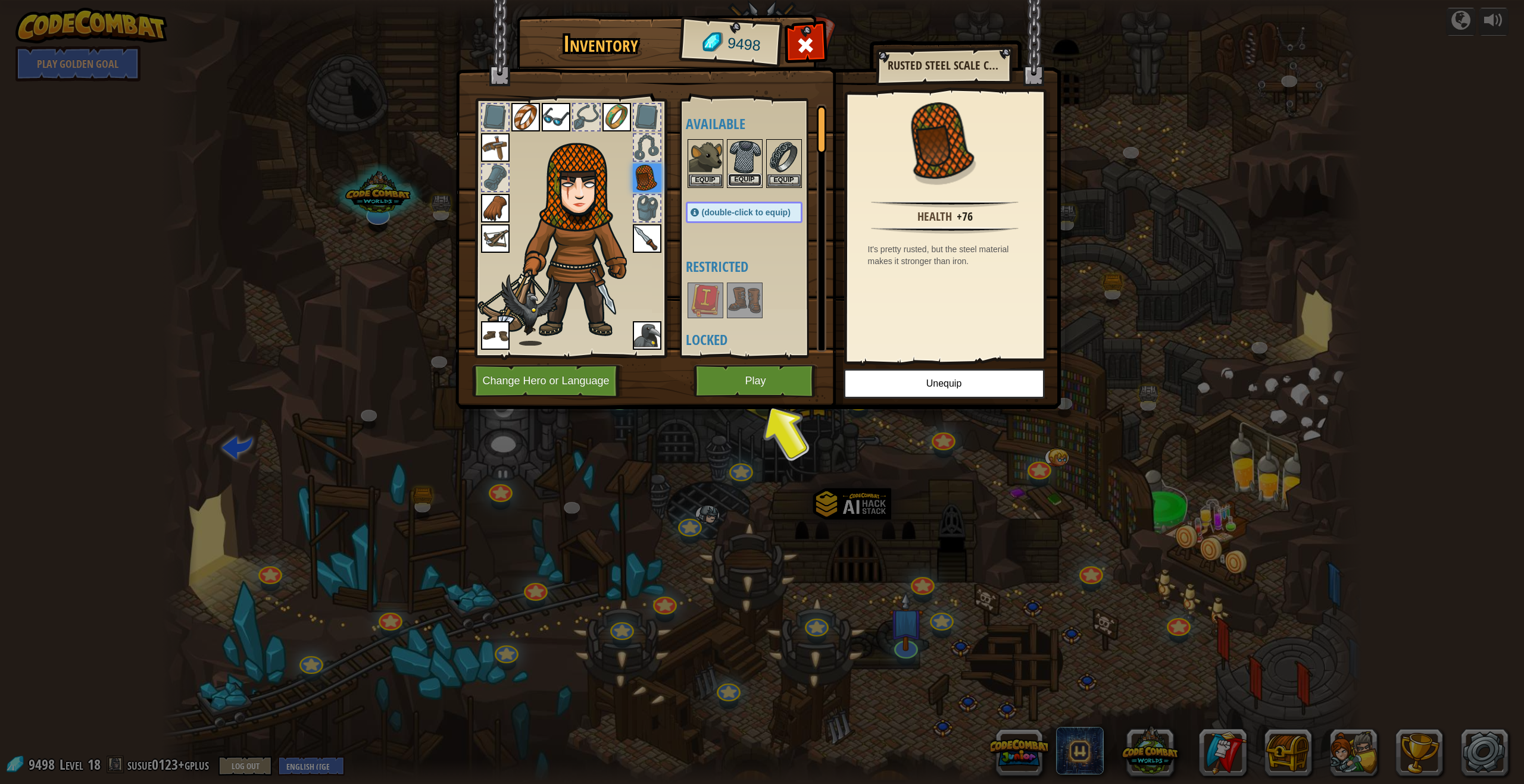
click at [677, 177] on button "Equip" at bounding box center [744, 180] width 34 height 12
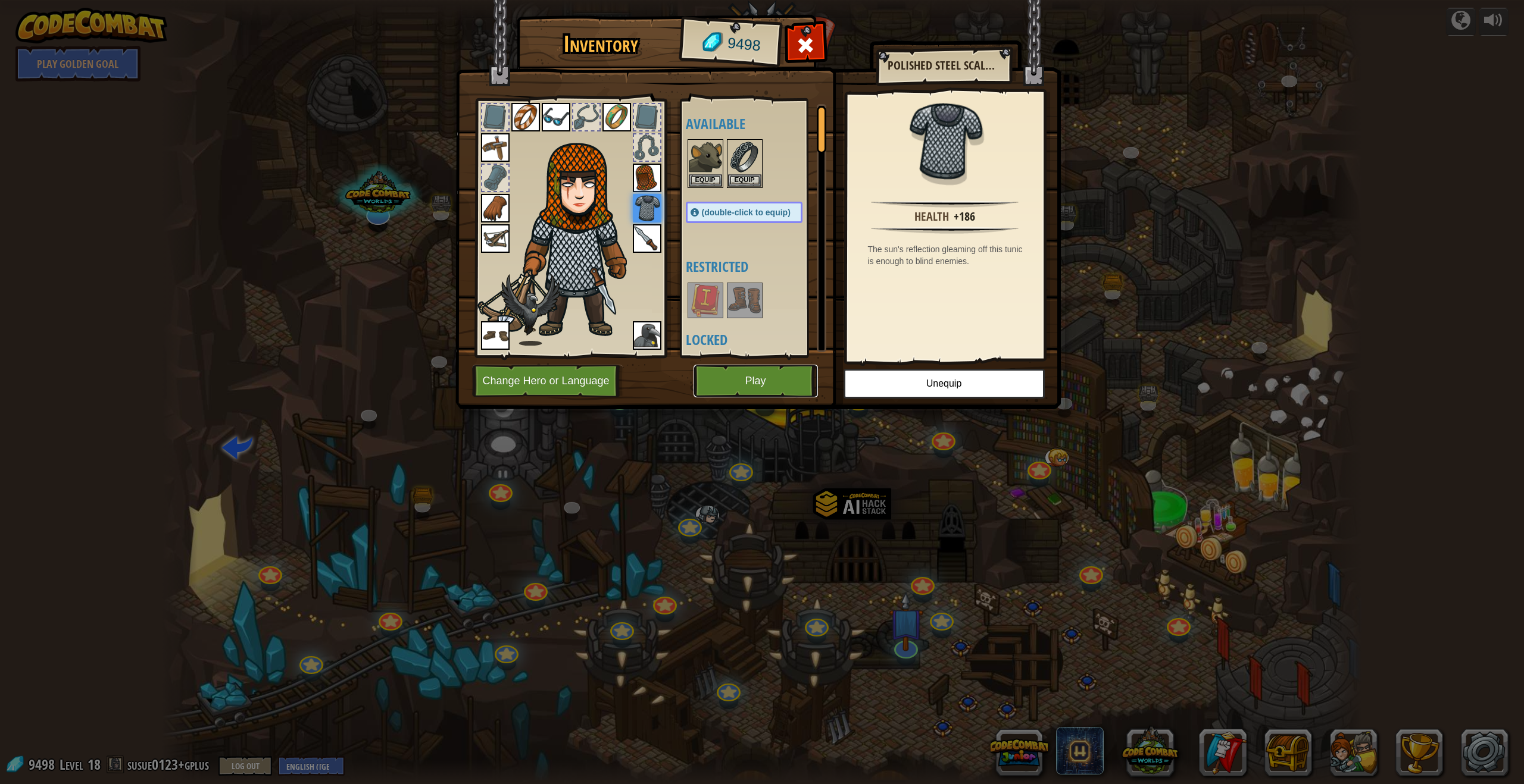
click at [677, 378] on button "Play" at bounding box center [755, 381] width 124 height 33
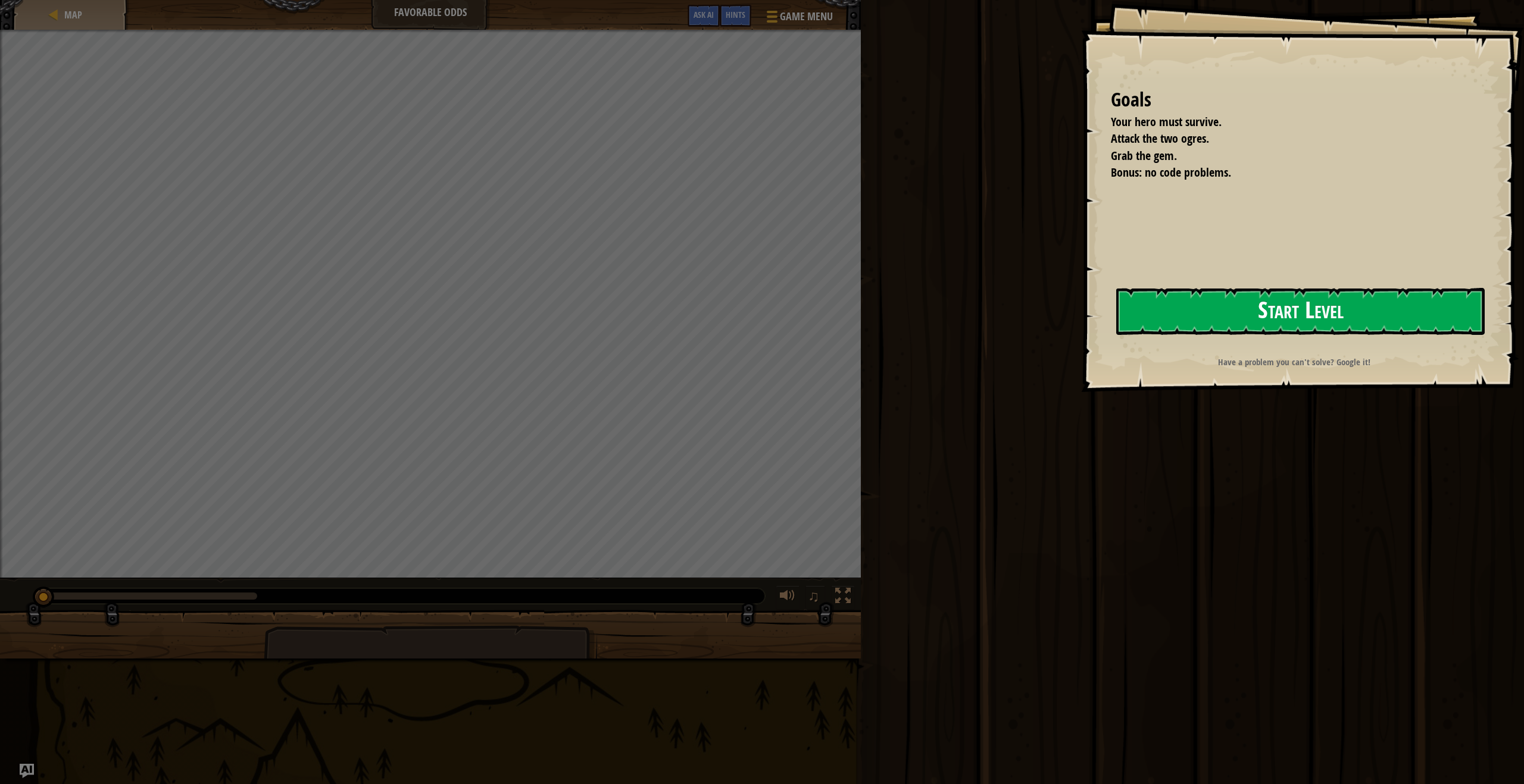
drag, startPoint x: 1076, startPoint y: 316, endPoint x: 1118, endPoint y: 330, distance: 44.3
click at [677, 319] on div "Run Submit Done" at bounding box center [1191, 389] width 667 height 778
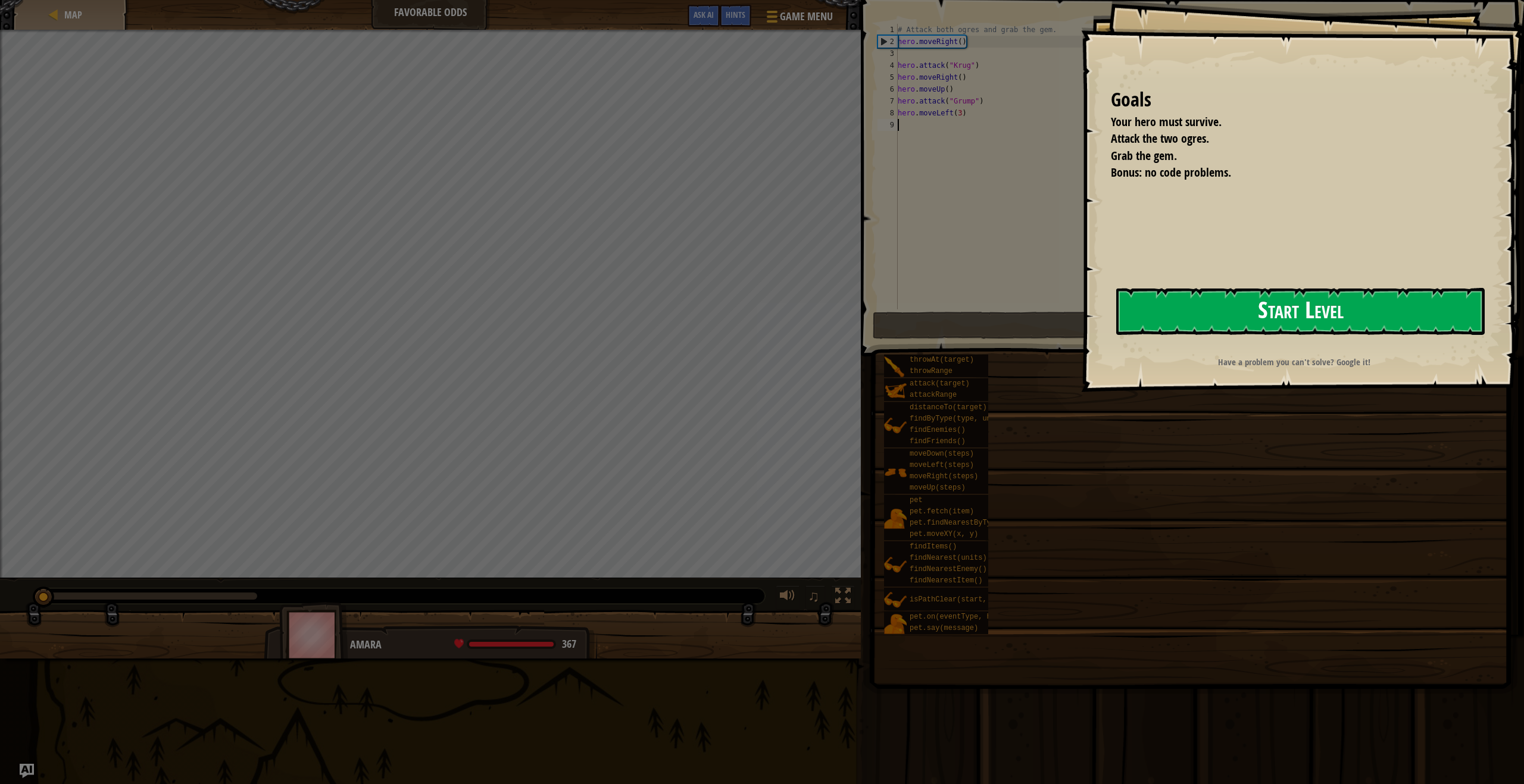
click at [677, 309] on button "Start Level" at bounding box center [1299, 311] width 368 height 47
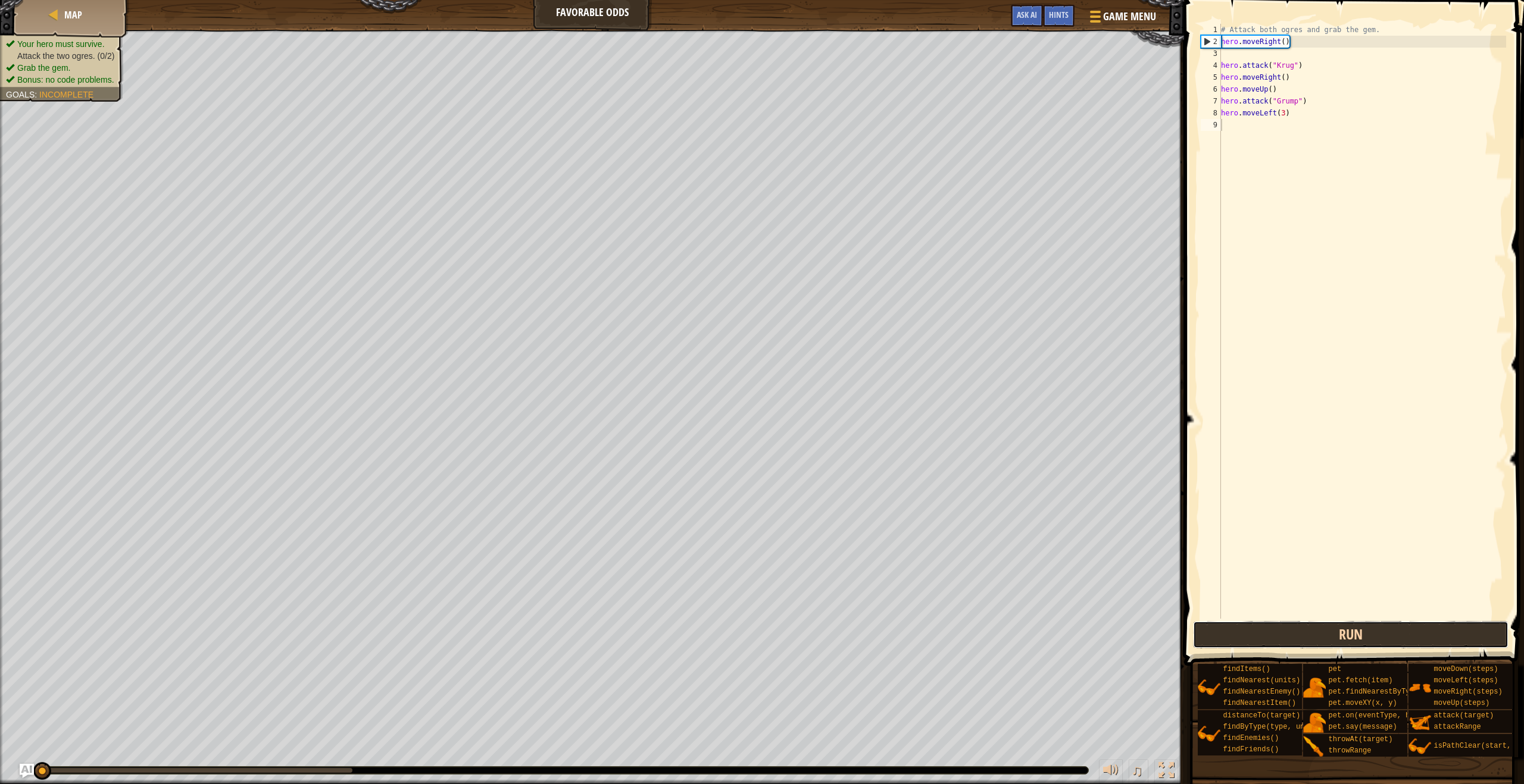
click at [677, 644] on button "Run" at bounding box center [1350, 635] width 315 height 27
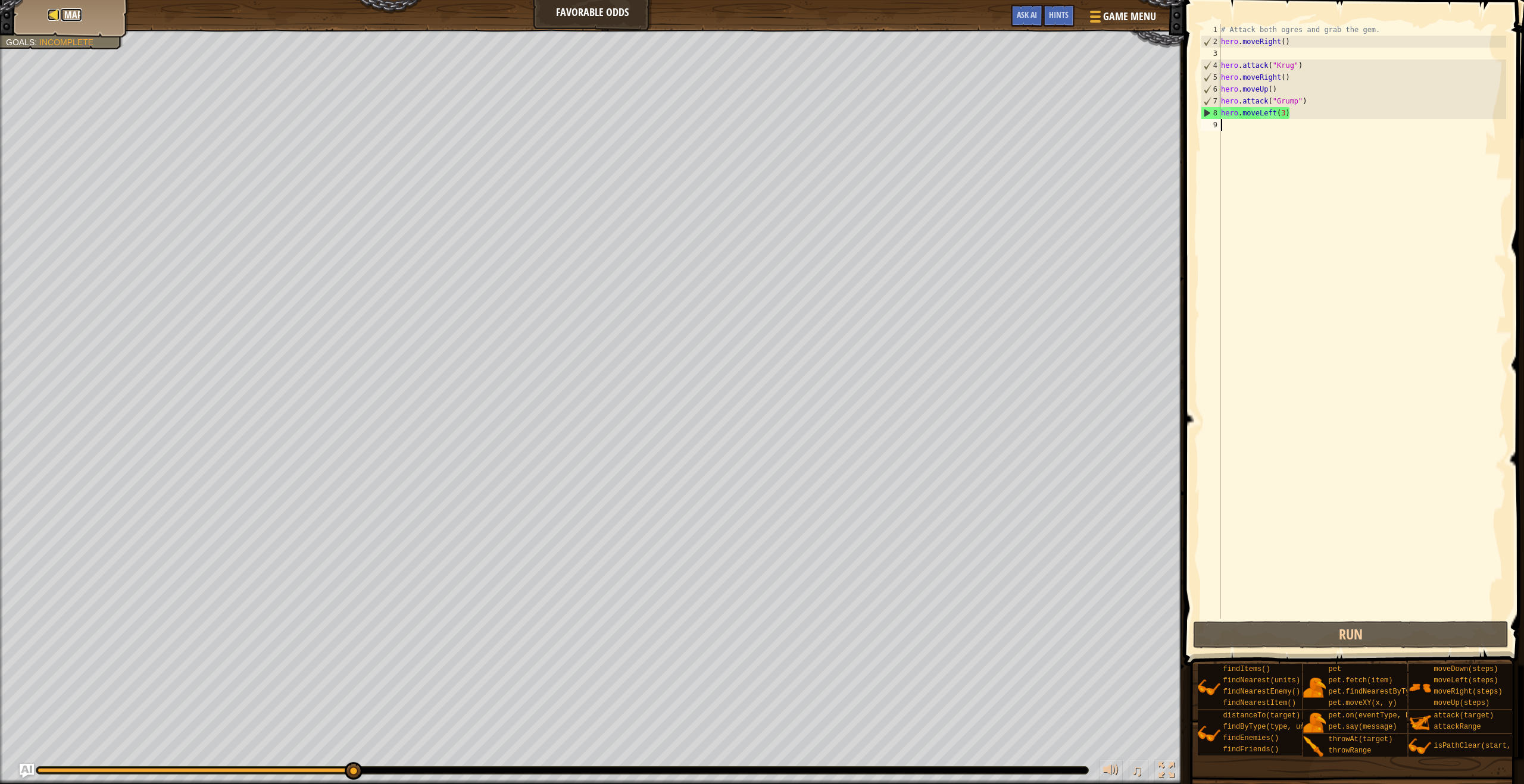
click at [79, 19] on span "Map" at bounding box center [73, 15] width 18 height 13
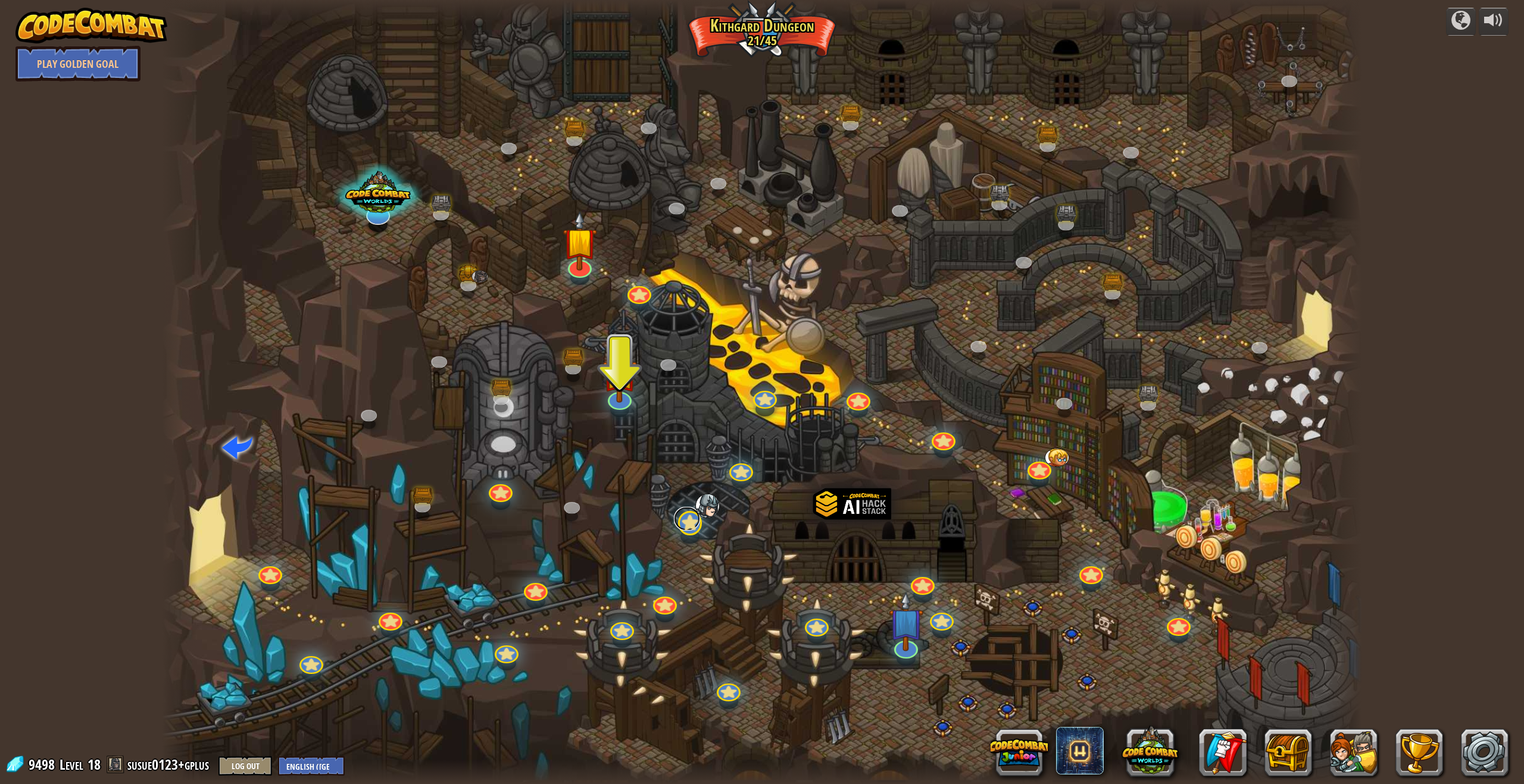
click at [677, 527] on link at bounding box center [686, 519] width 26 height 24
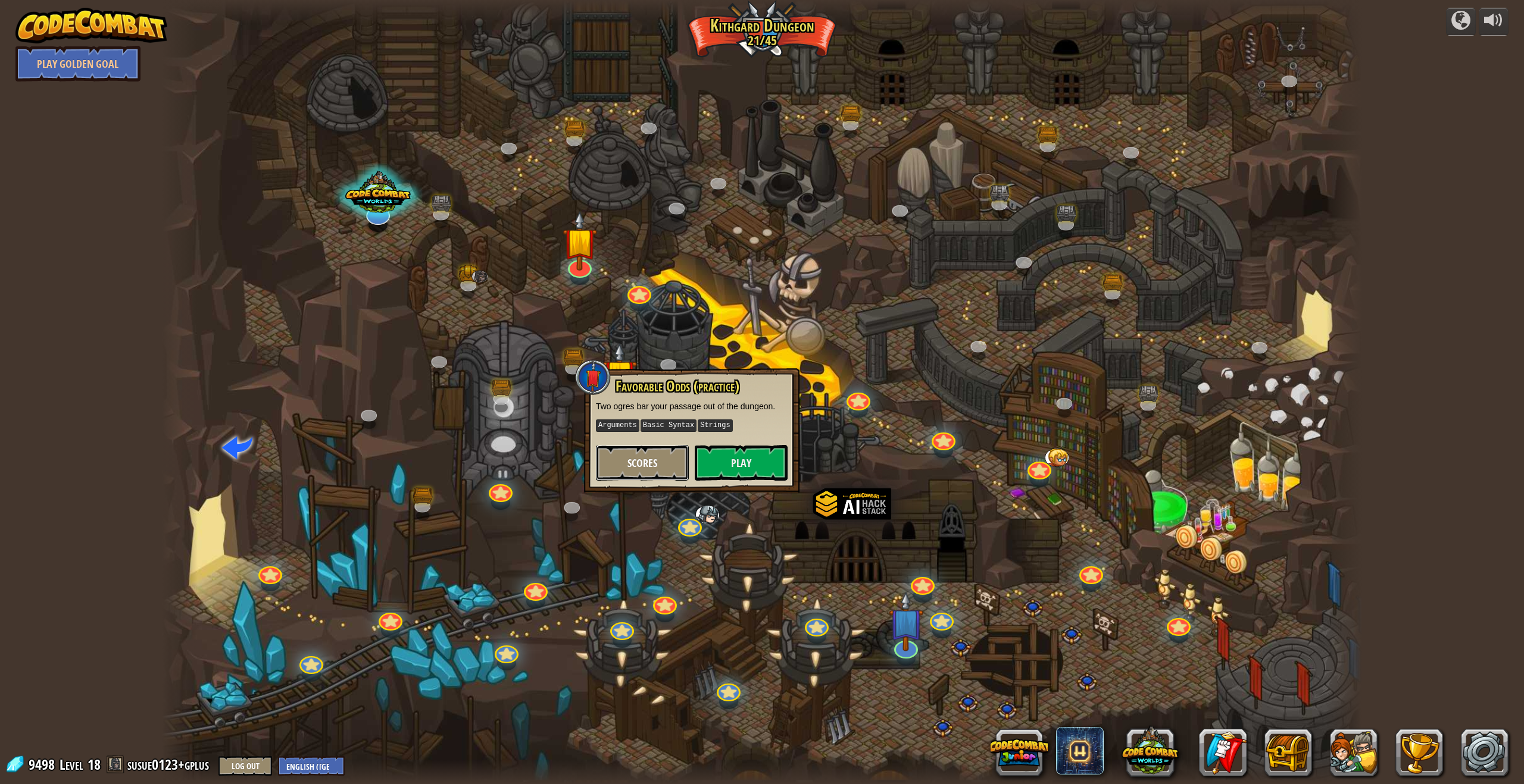
click at [656, 470] on button "Scores" at bounding box center [642, 462] width 93 height 36
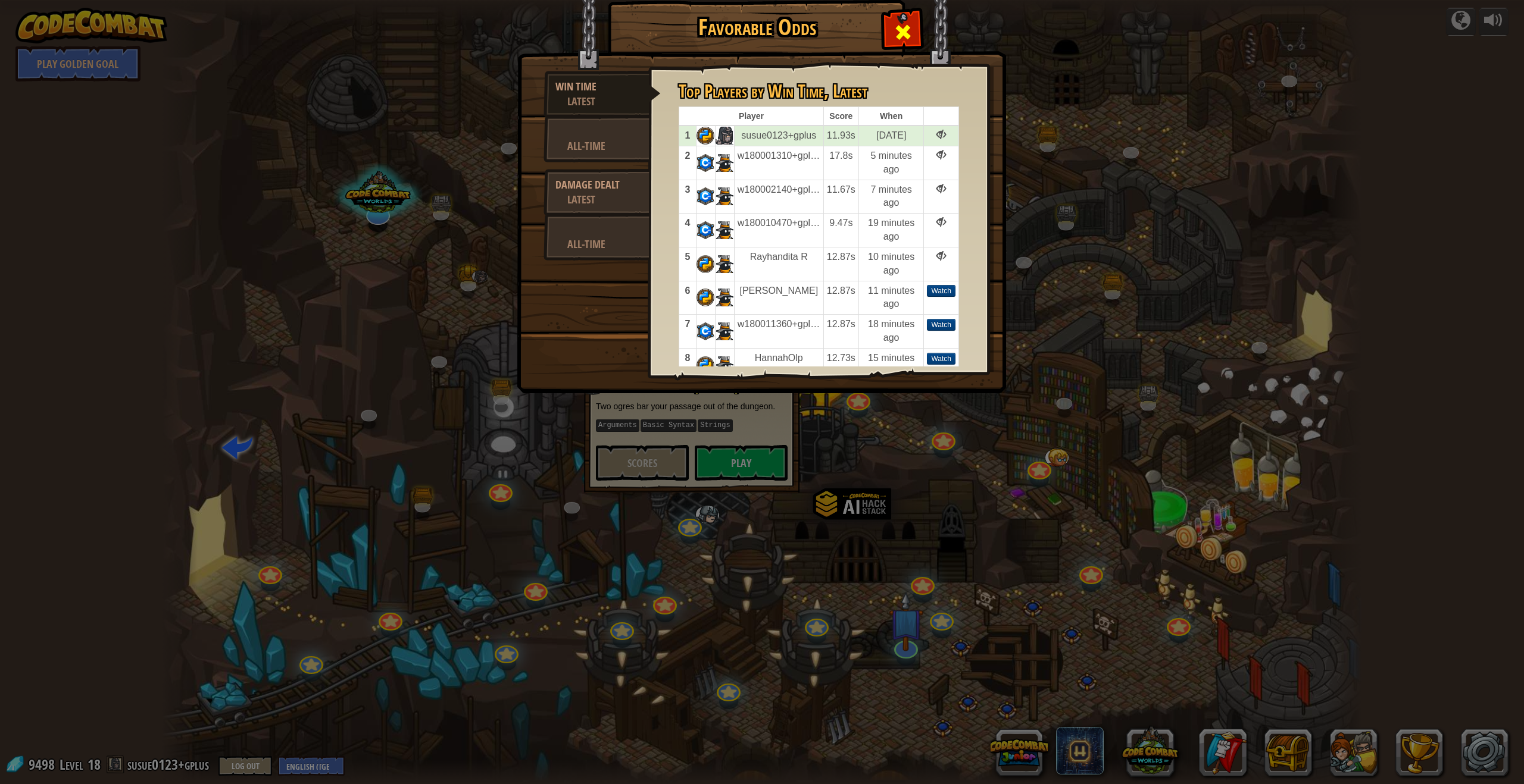
drag, startPoint x: 899, startPoint y: 42, endPoint x: 910, endPoint y: 53, distance: 15.6
click at [677, 41] on span at bounding box center [903, 33] width 19 height 19
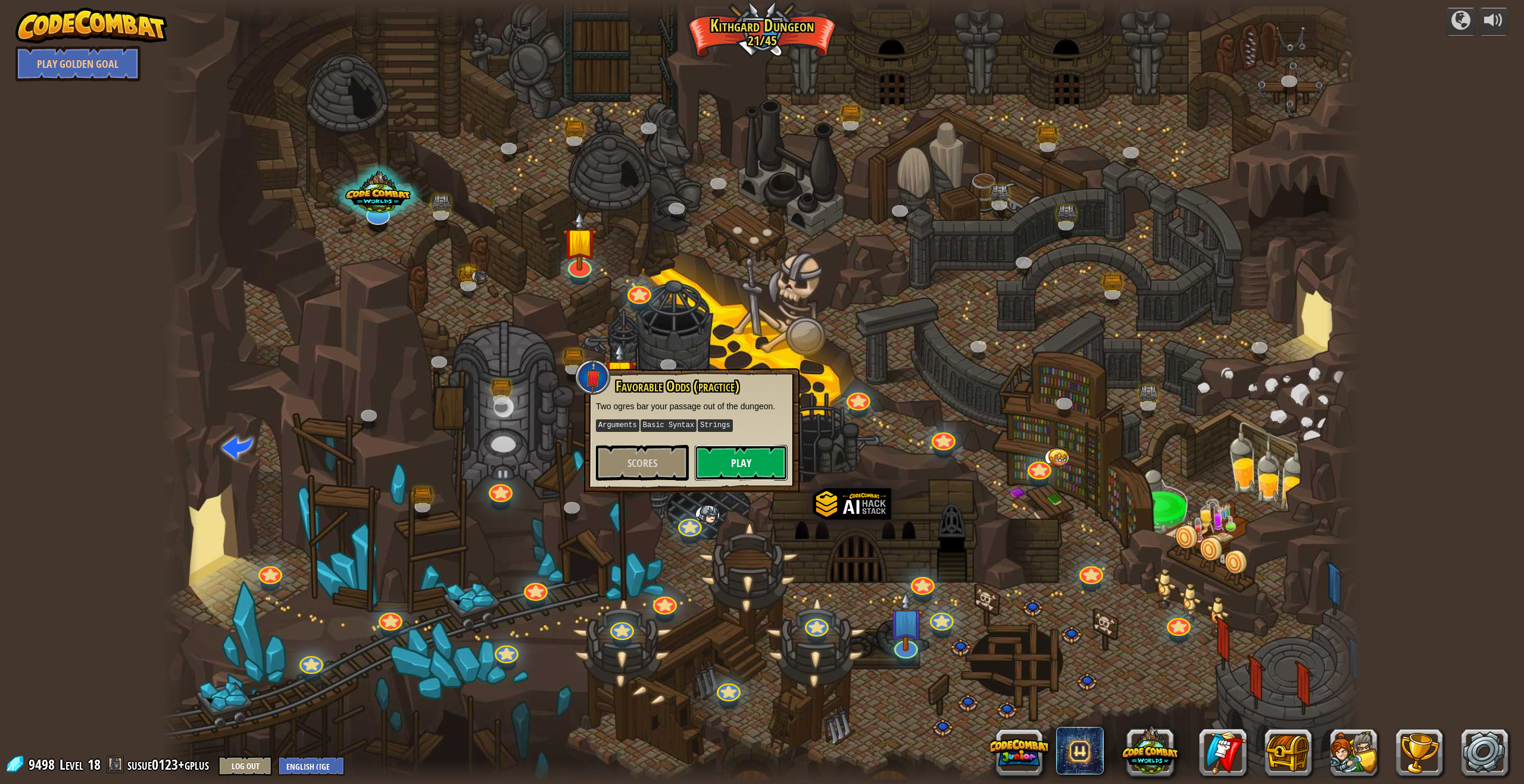
click at [677, 471] on button "Play" at bounding box center [741, 462] width 93 height 36
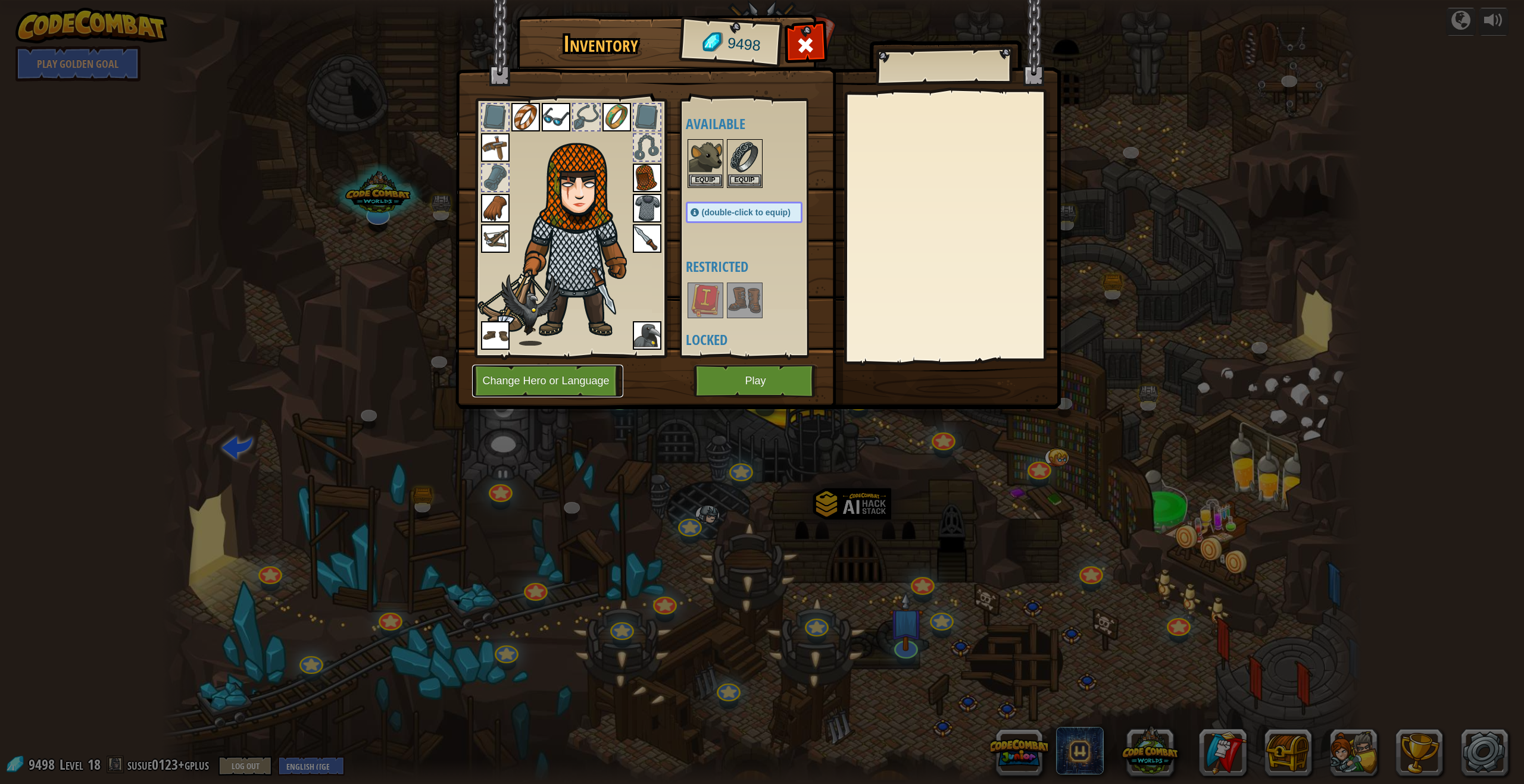
click at [581, 385] on button "Change Hero or Language" at bounding box center [547, 381] width 151 height 33
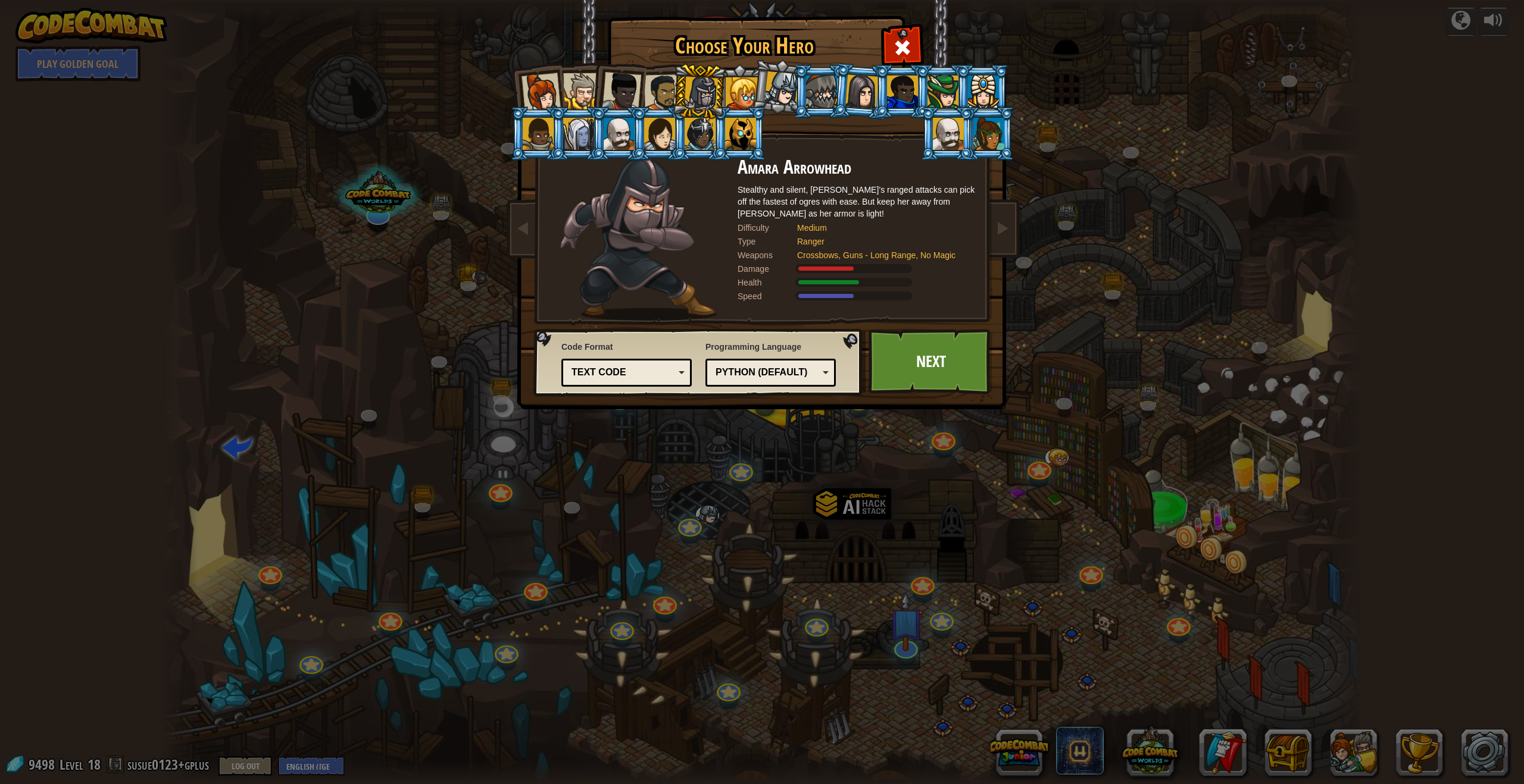
drag, startPoint x: 617, startPoint y: 144, endPoint x: 738, endPoint y: 276, distance: 179.1
click at [617, 144] on div at bounding box center [619, 134] width 31 height 32
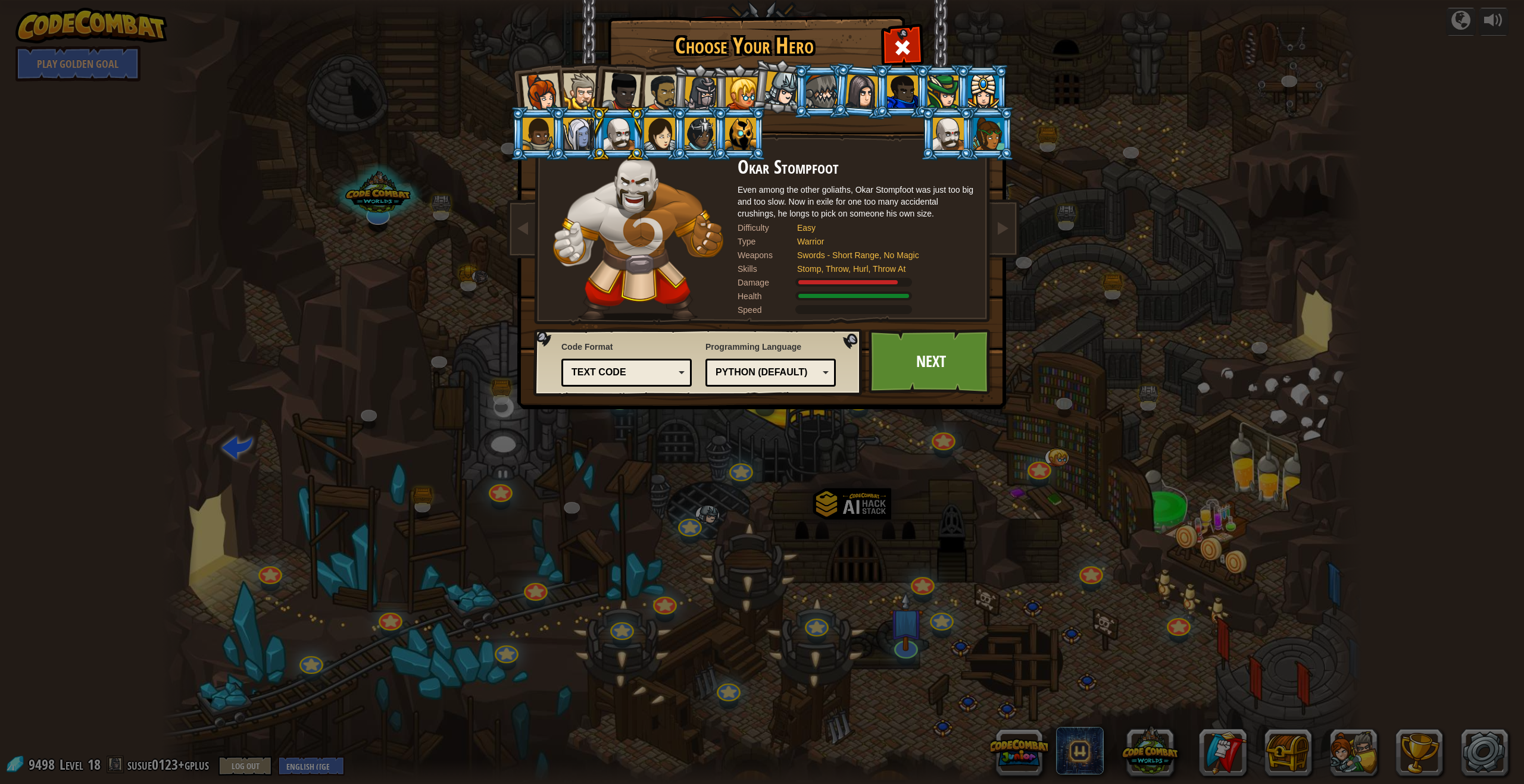
click at [677, 434] on div "Choose Your Hero 9498 Captain [PERSON_NAME] is a no-nonsense leader who isn't a…" at bounding box center [762, 392] width 1524 height 784
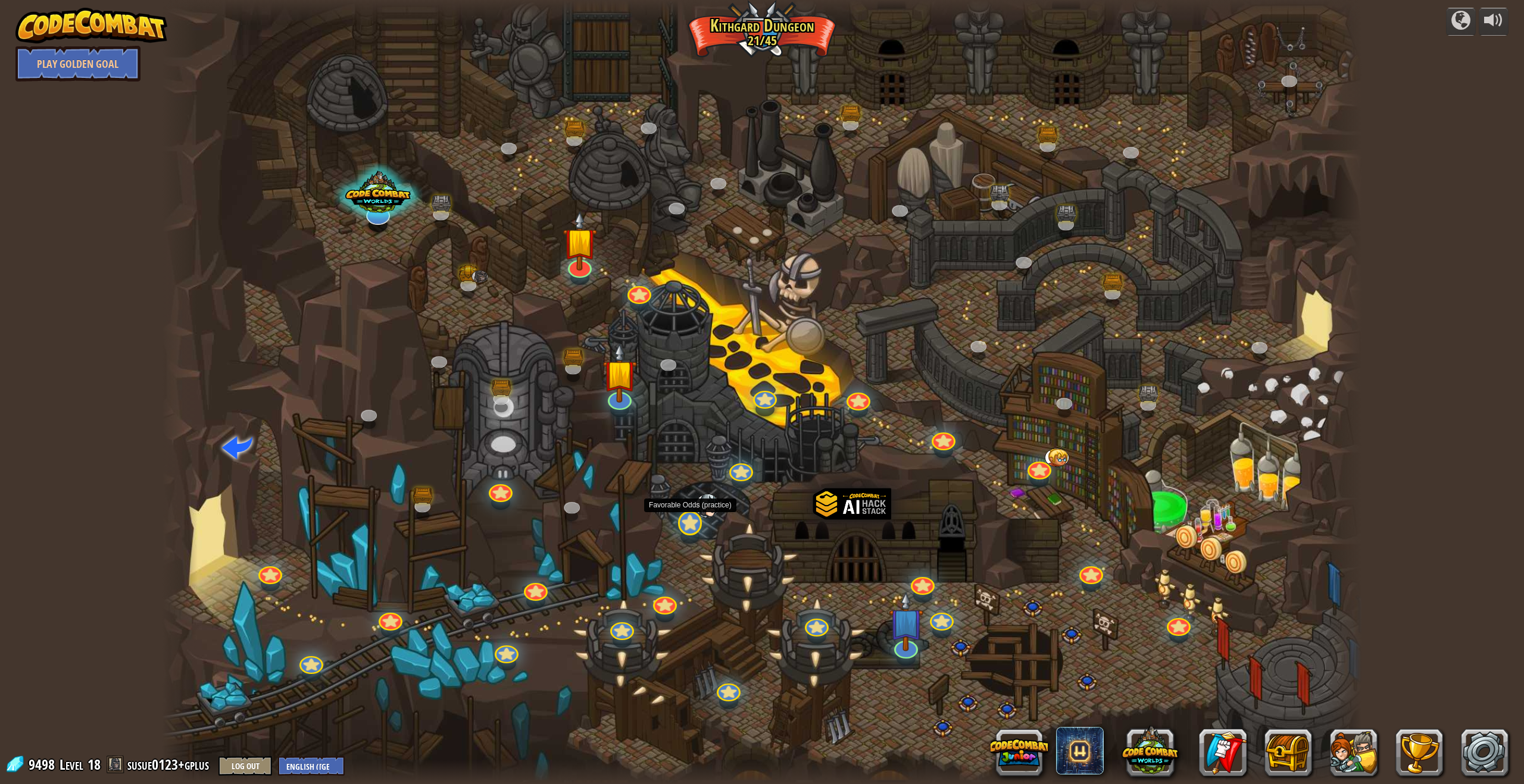
click at [677, 532] on div at bounding box center [690, 536] width 19 height 14
click at [677, 521] on link at bounding box center [686, 519] width 26 height 24
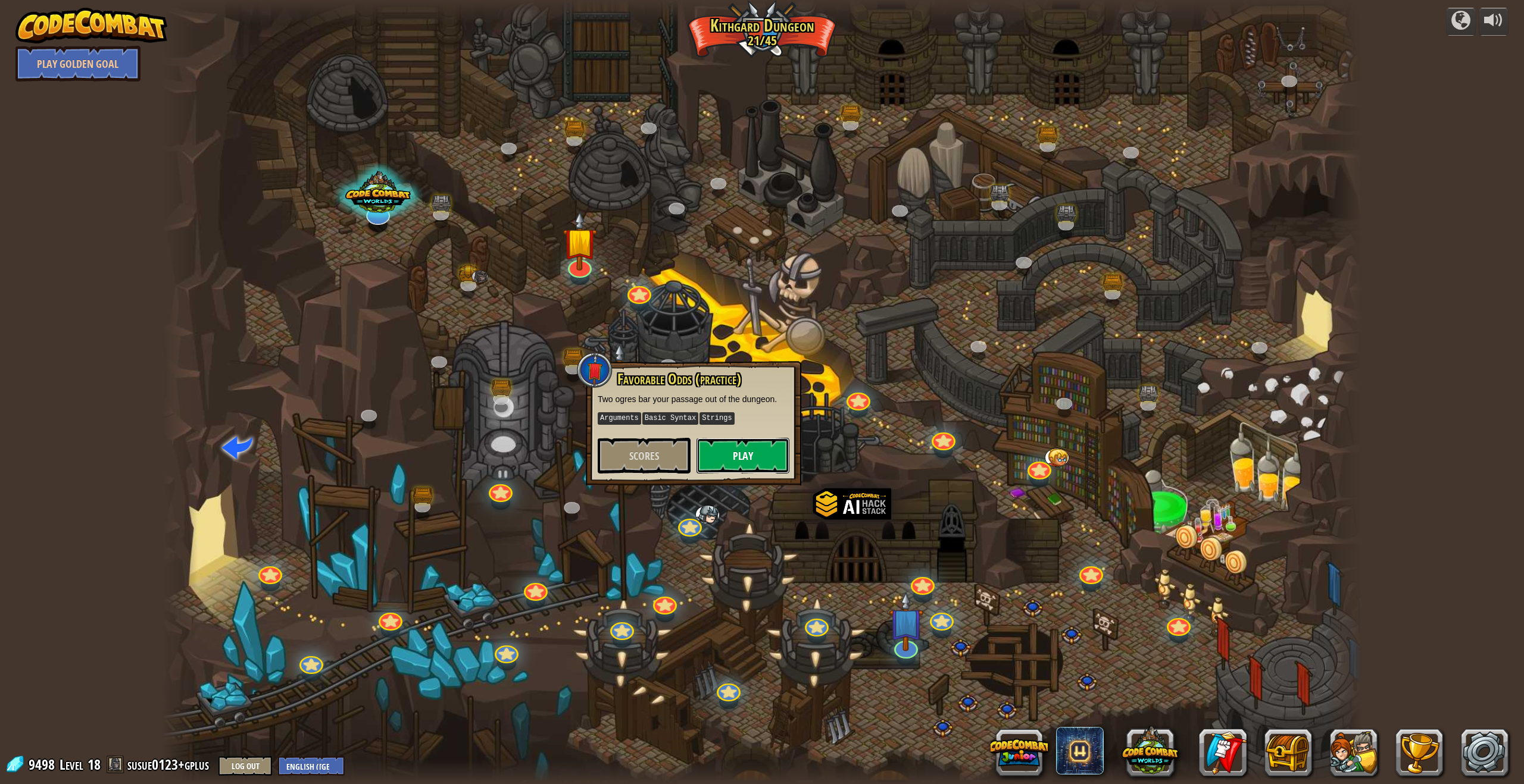
click at [677, 448] on button "Play" at bounding box center [743, 455] width 93 height 36
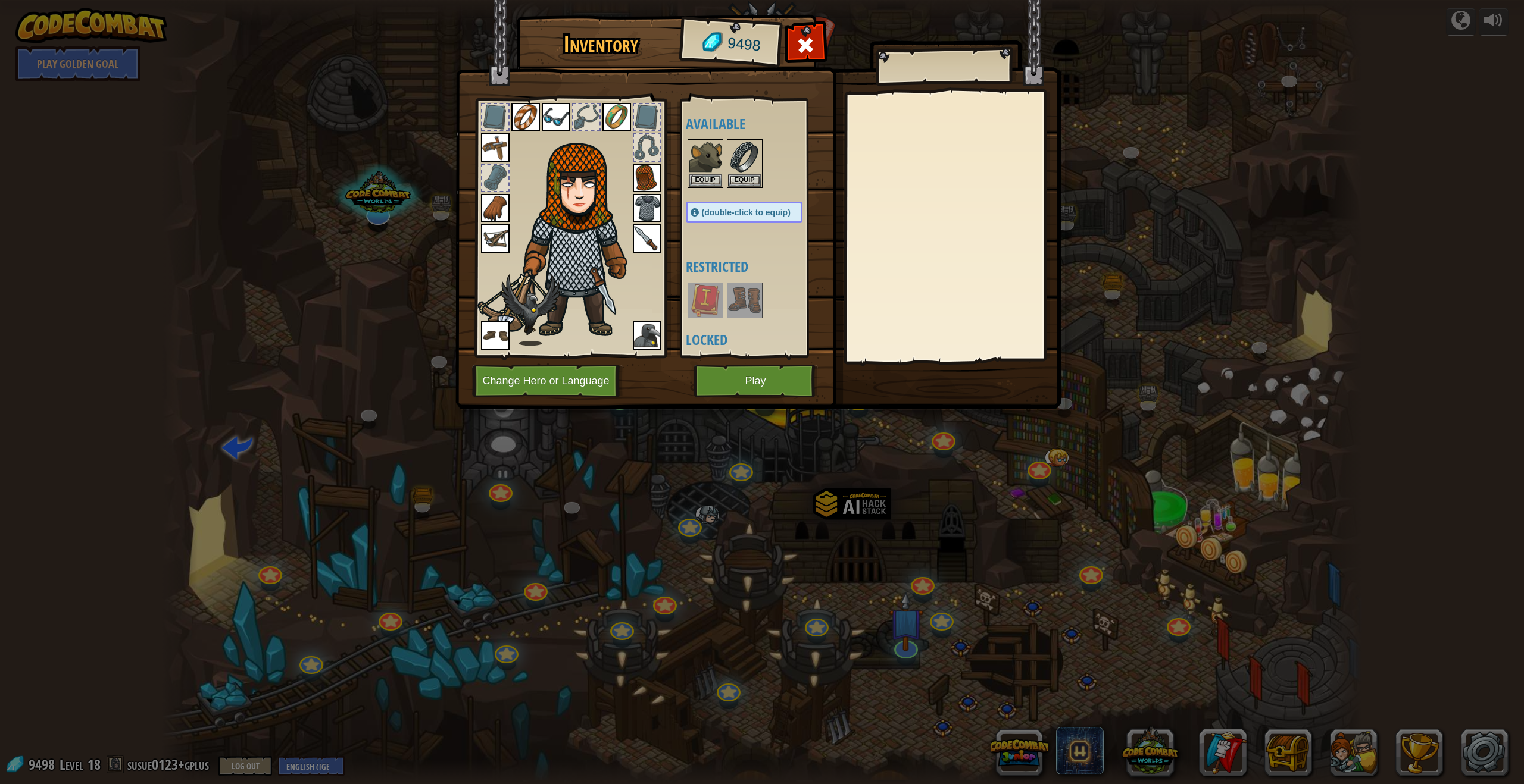
drag, startPoint x: 600, startPoint y: 360, endPoint x: 601, endPoint y: 373, distance: 13.0
click at [600, 361] on img at bounding box center [758, 193] width 605 height 432
click at [598, 377] on button "Change Hero or Language" at bounding box center [547, 381] width 151 height 33
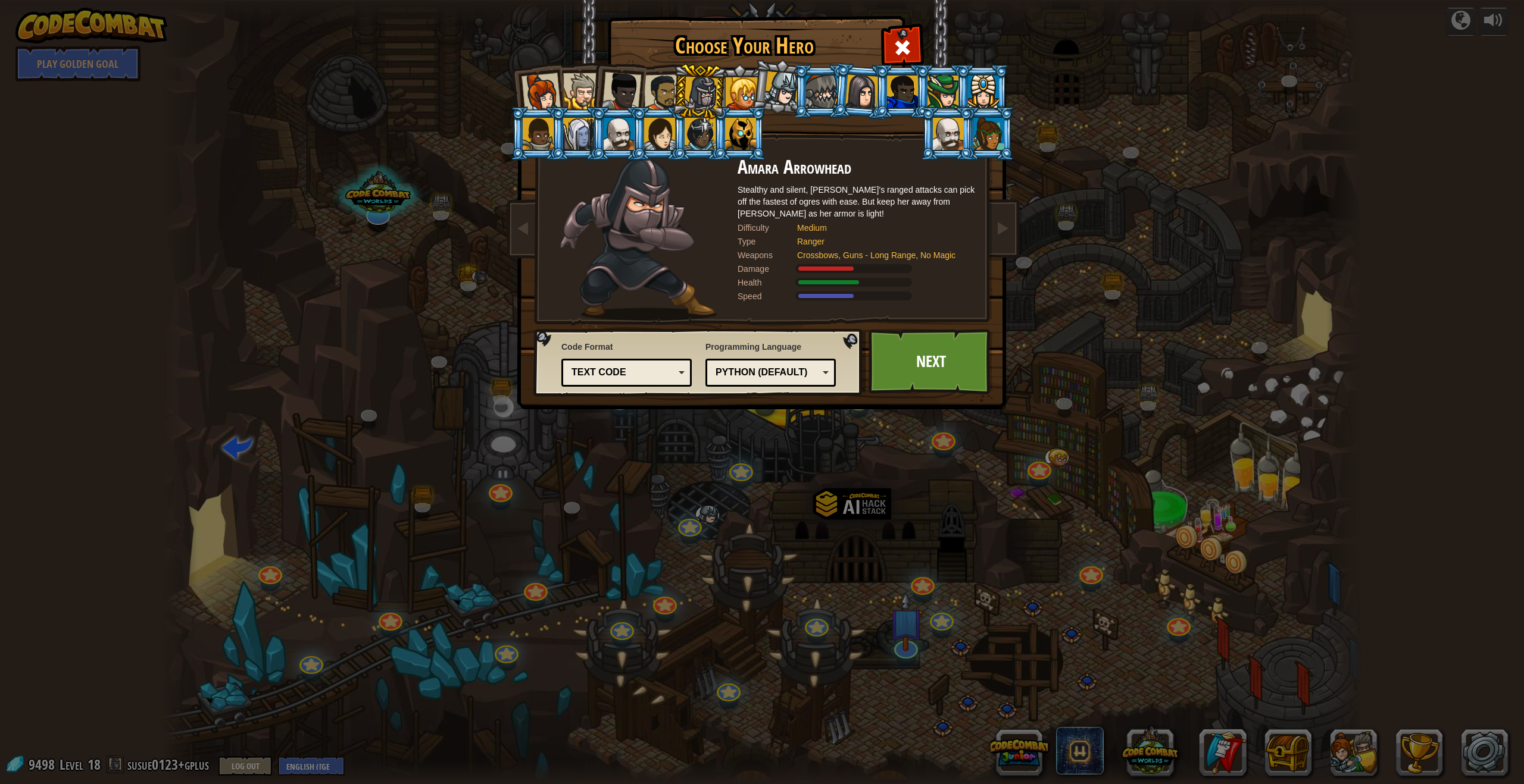
click at [621, 139] on div at bounding box center [619, 134] width 31 height 32
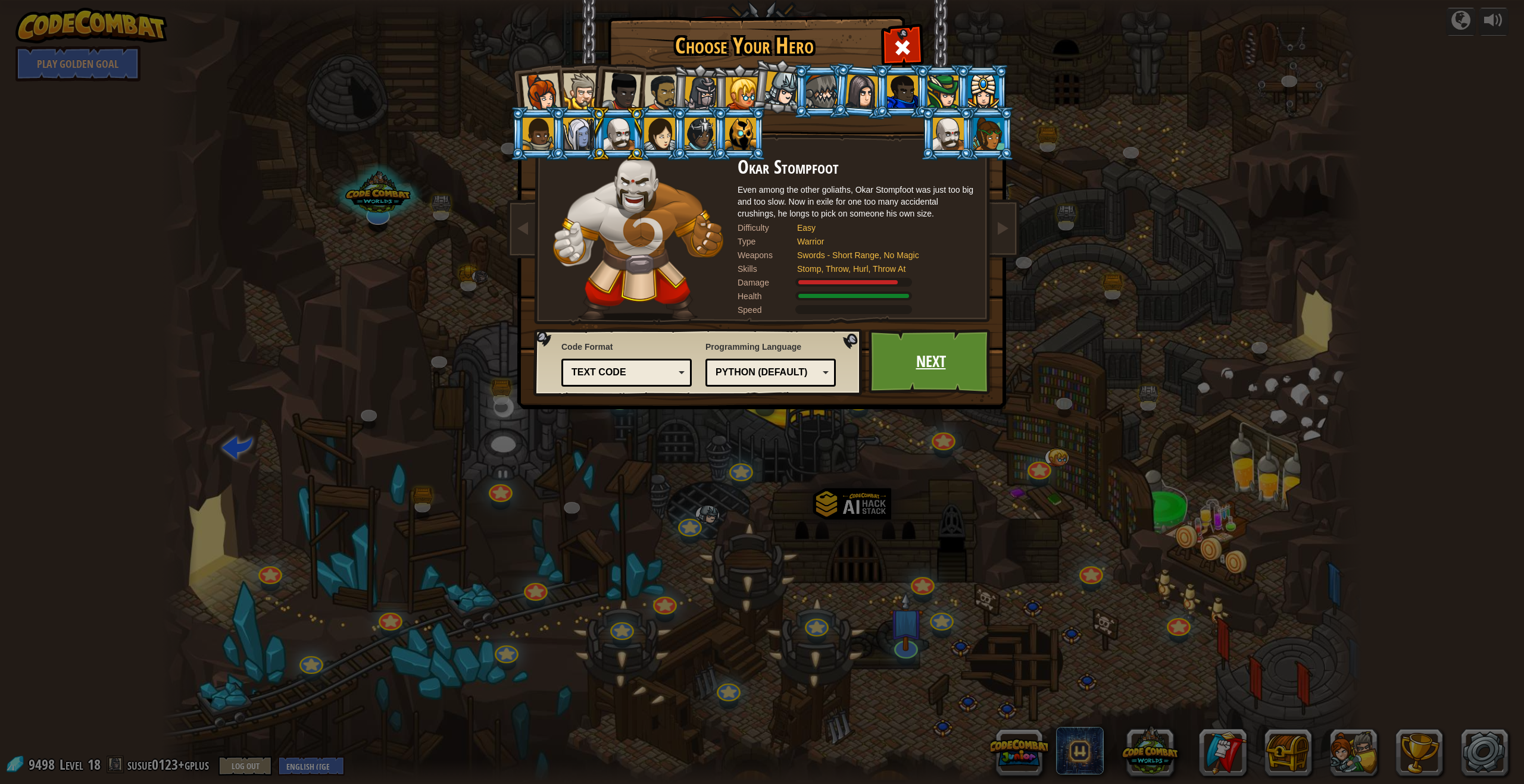
click at [677, 365] on link "Next" at bounding box center [930, 361] width 124 height 65
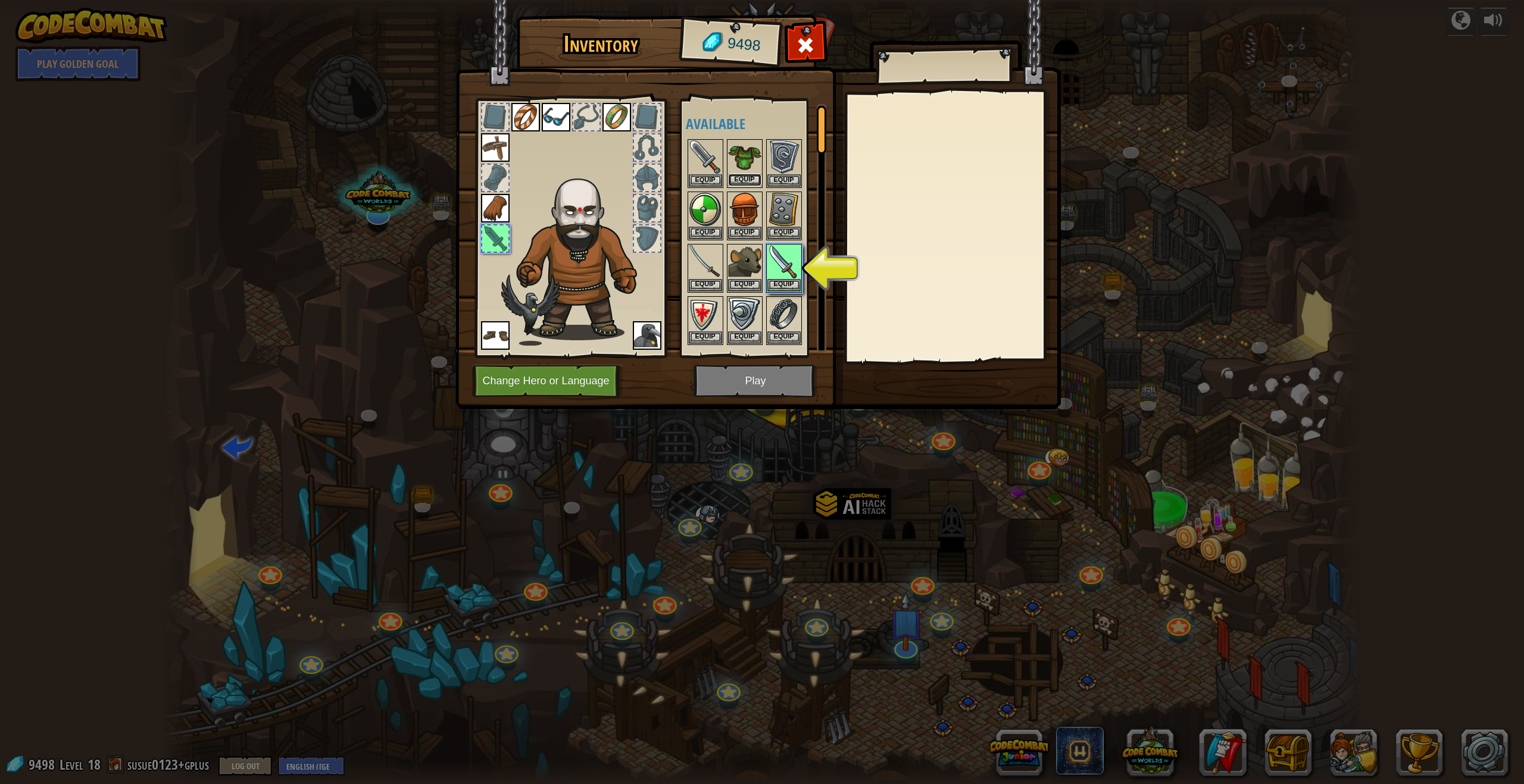
click at [677, 181] on button "Equip" at bounding box center [744, 180] width 34 height 12
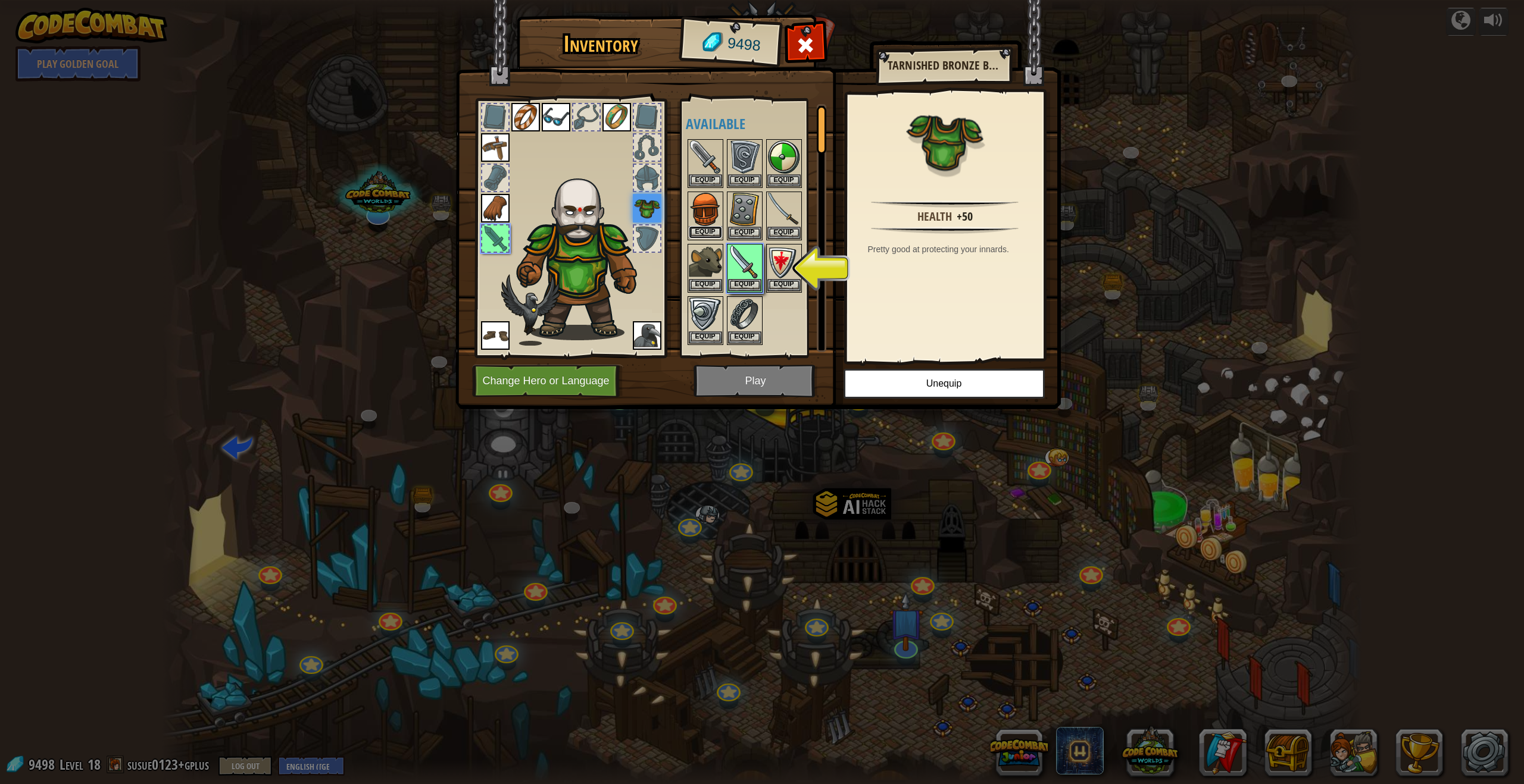
click at [677, 226] on button "Equip" at bounding box center [705, 232] width 34 height 12
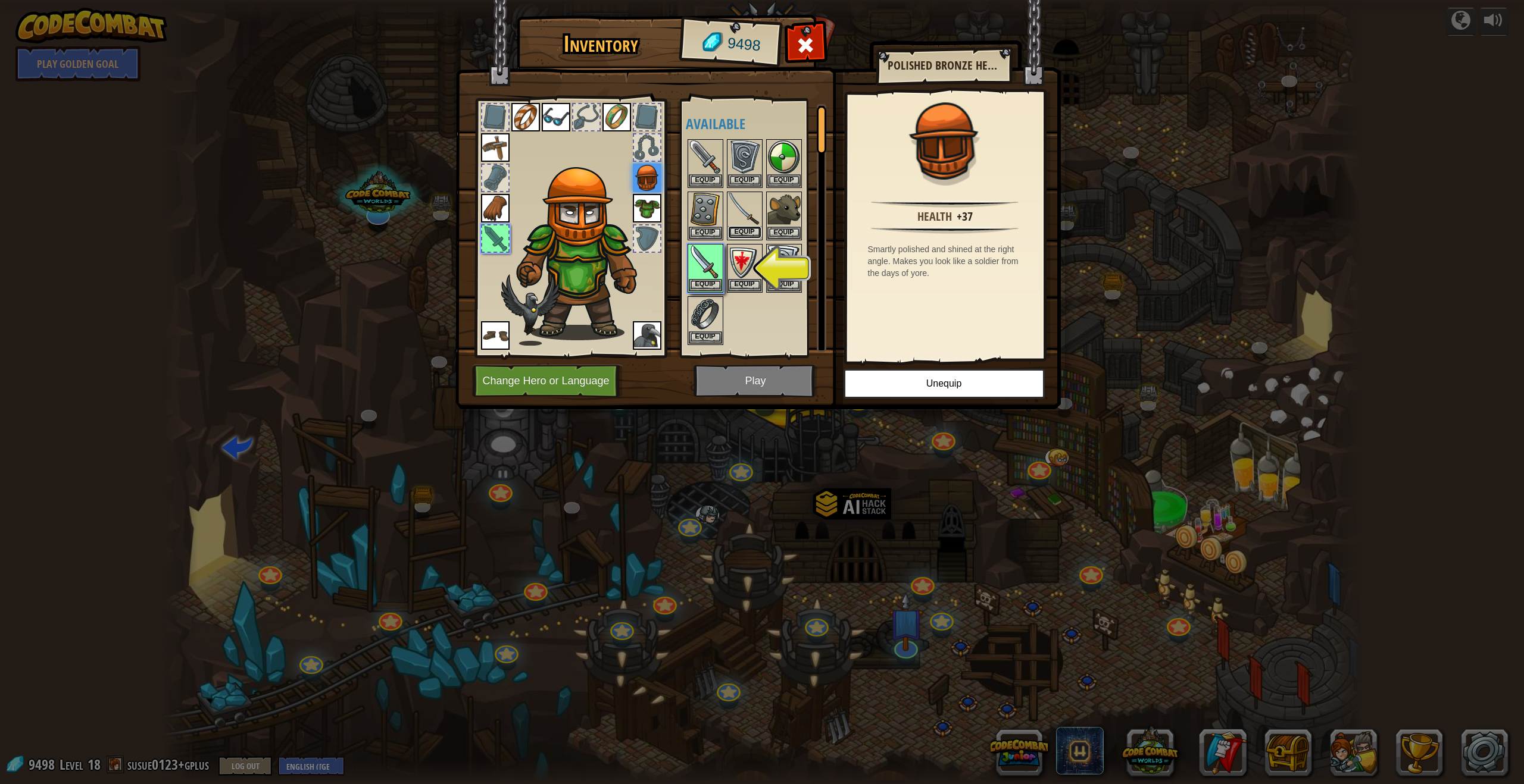
click at [677, 226] on div "Equip" at bounding box center [744, 215] width 36 height 49
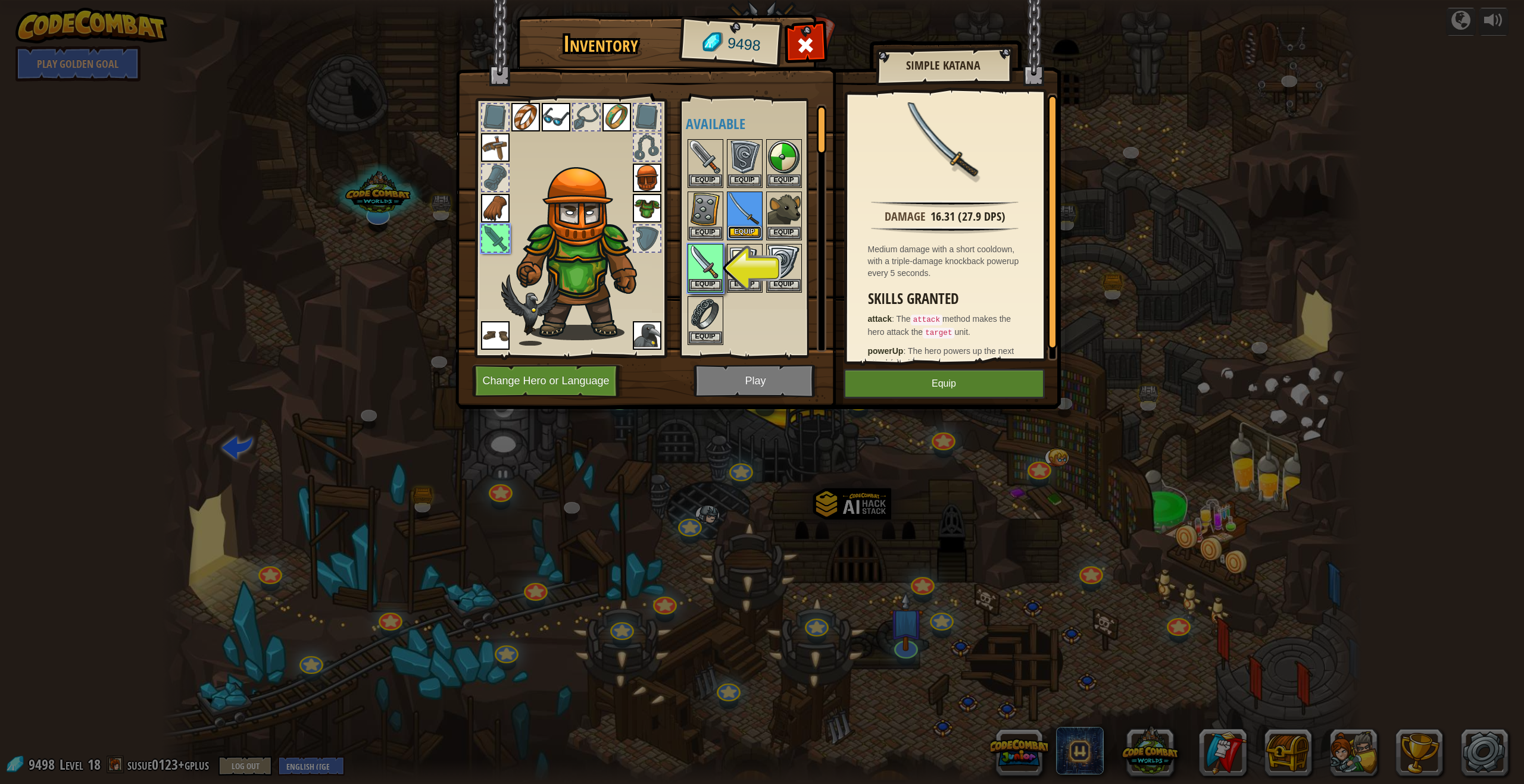
click at [677, 230] on button "Equip" at bounding box center [744, 232] width 34 height 12
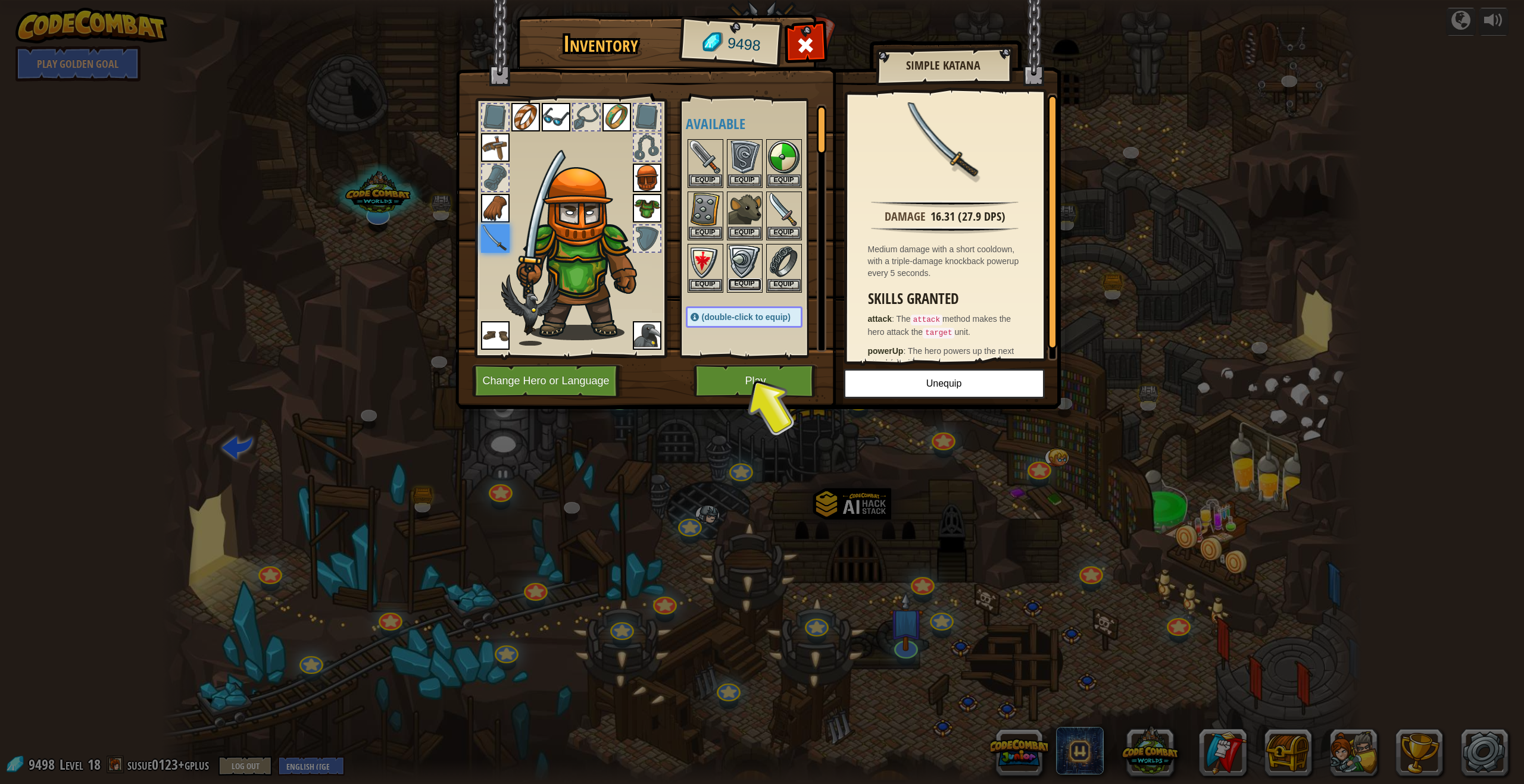
click at [677, 282] on button "Equip" at bounding box center [744, 284] width 34 height 12
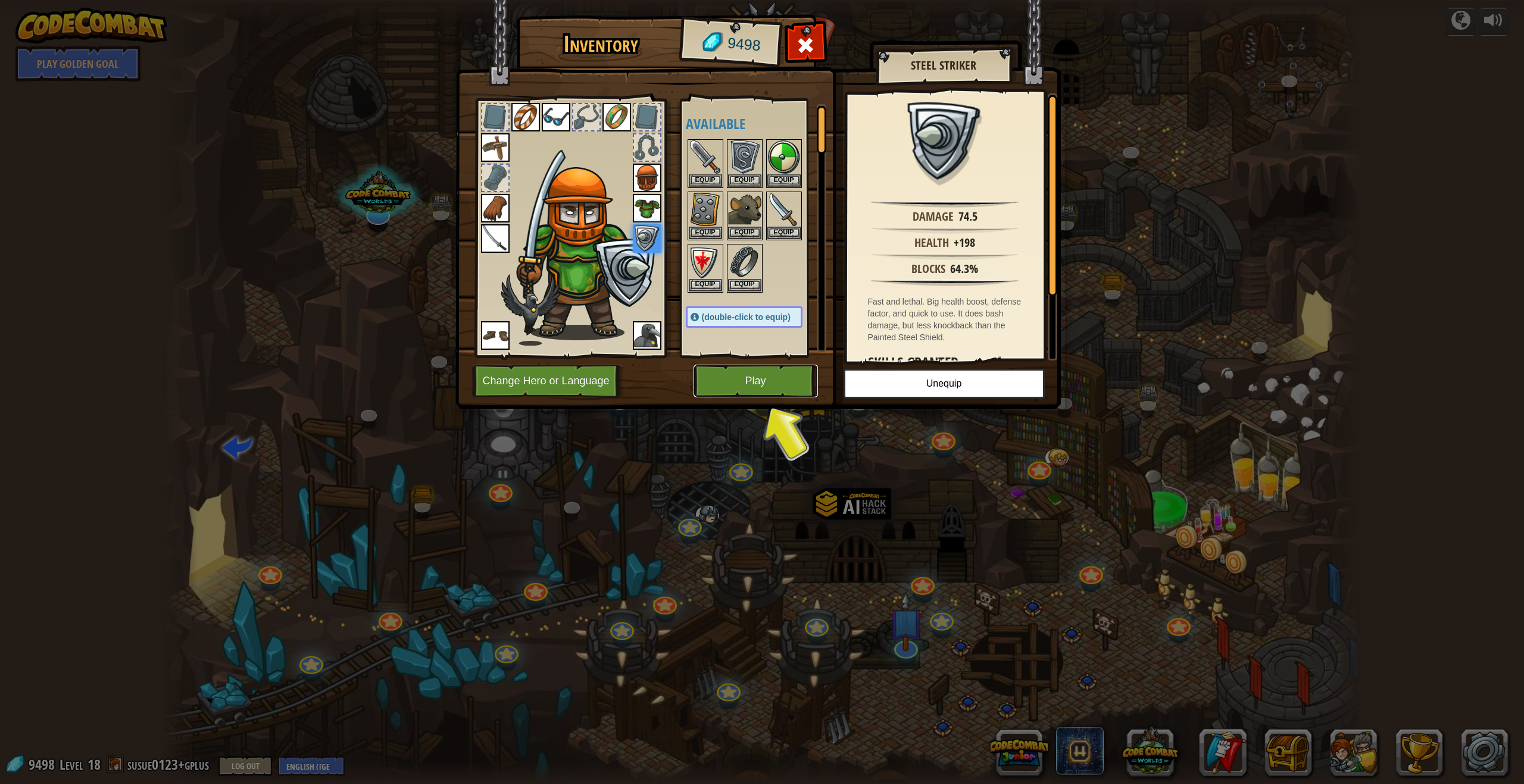
click at [677, 384] on button "Play" at bounding box center [755, 381] width 124 height 33
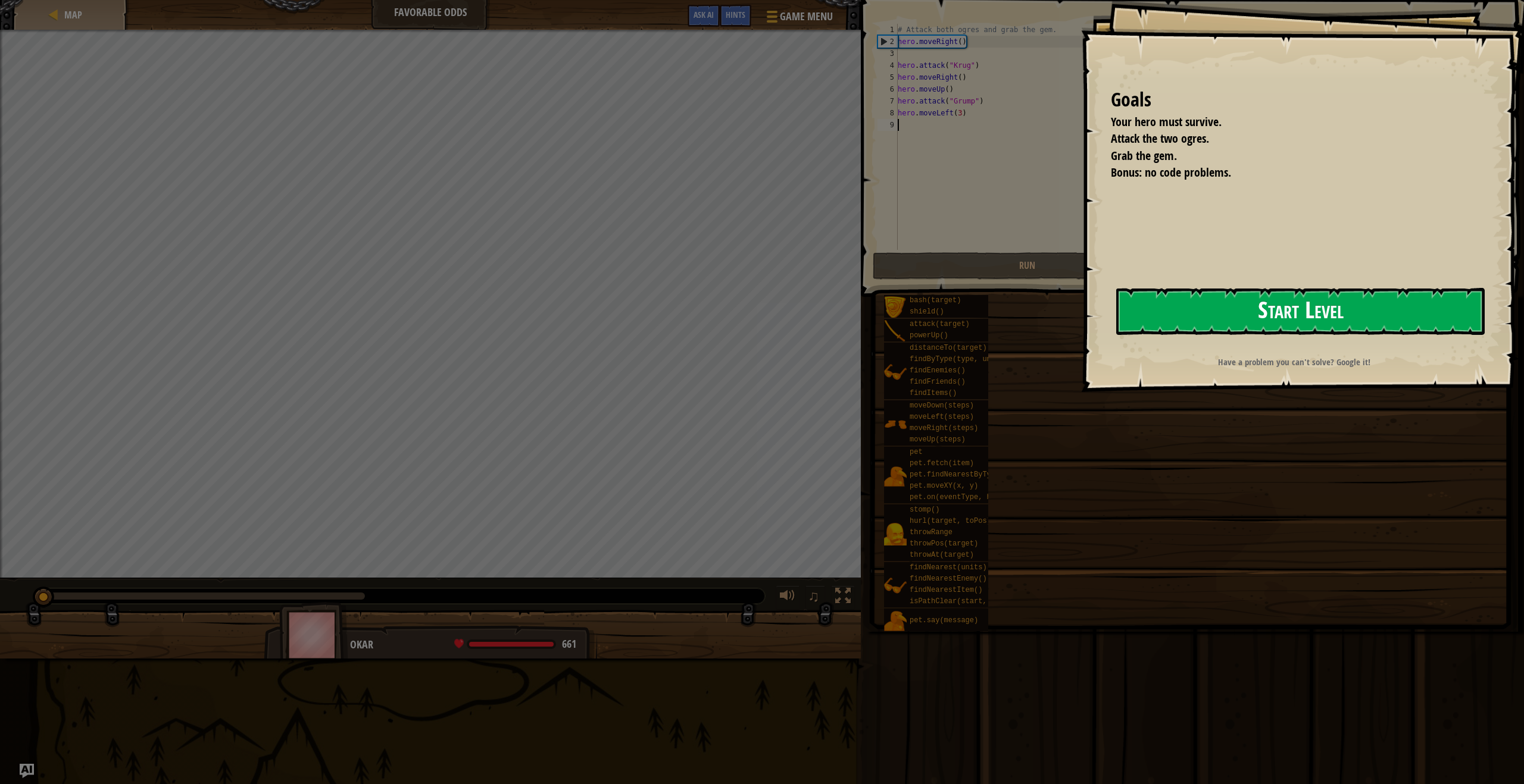
click at [677, 313] on button "Start Level" at bounding box center [1299, 311] width 368 height 47
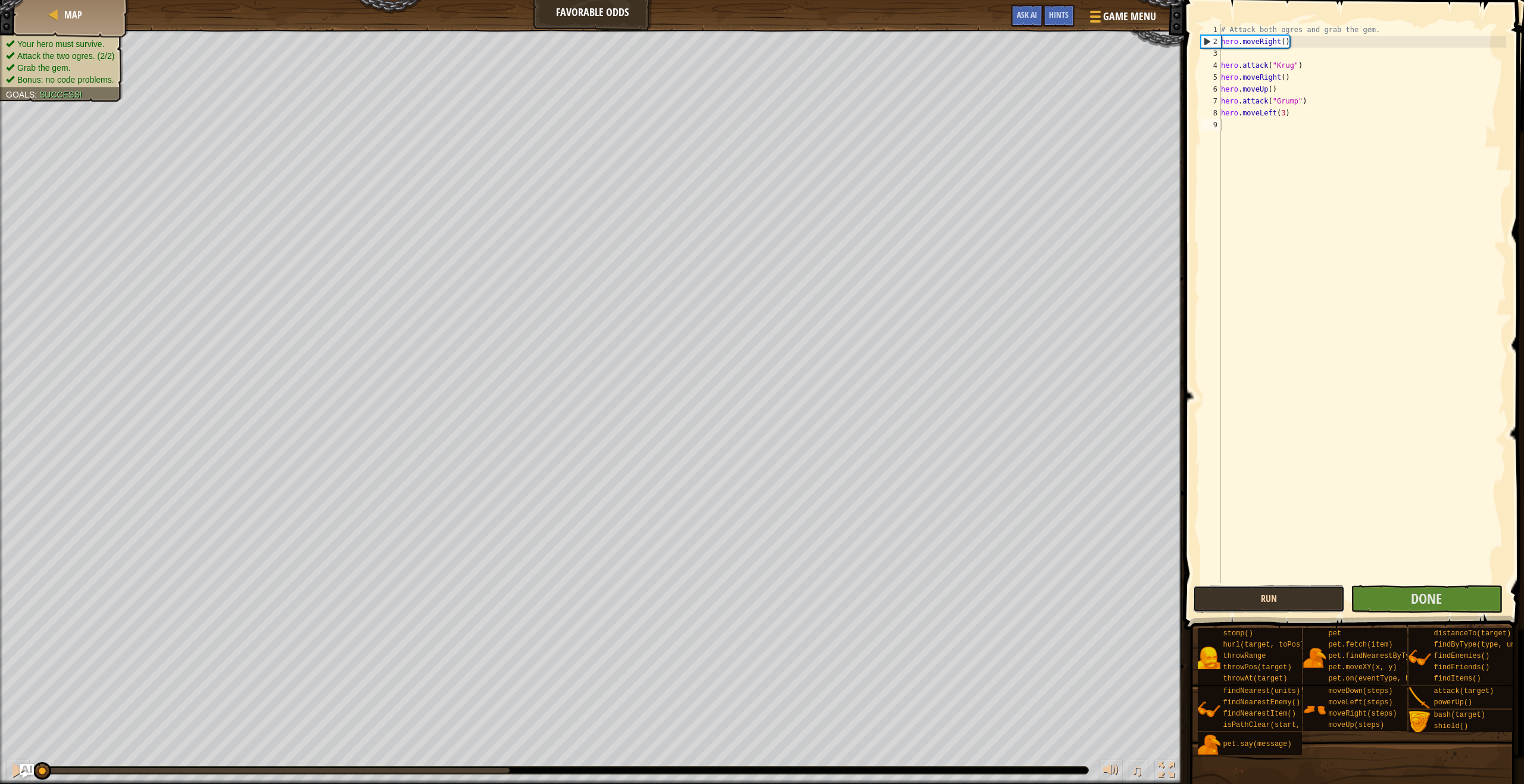
click at [677, 597] on button "Run" at bounding box center [1268, 599] width 152 height 27
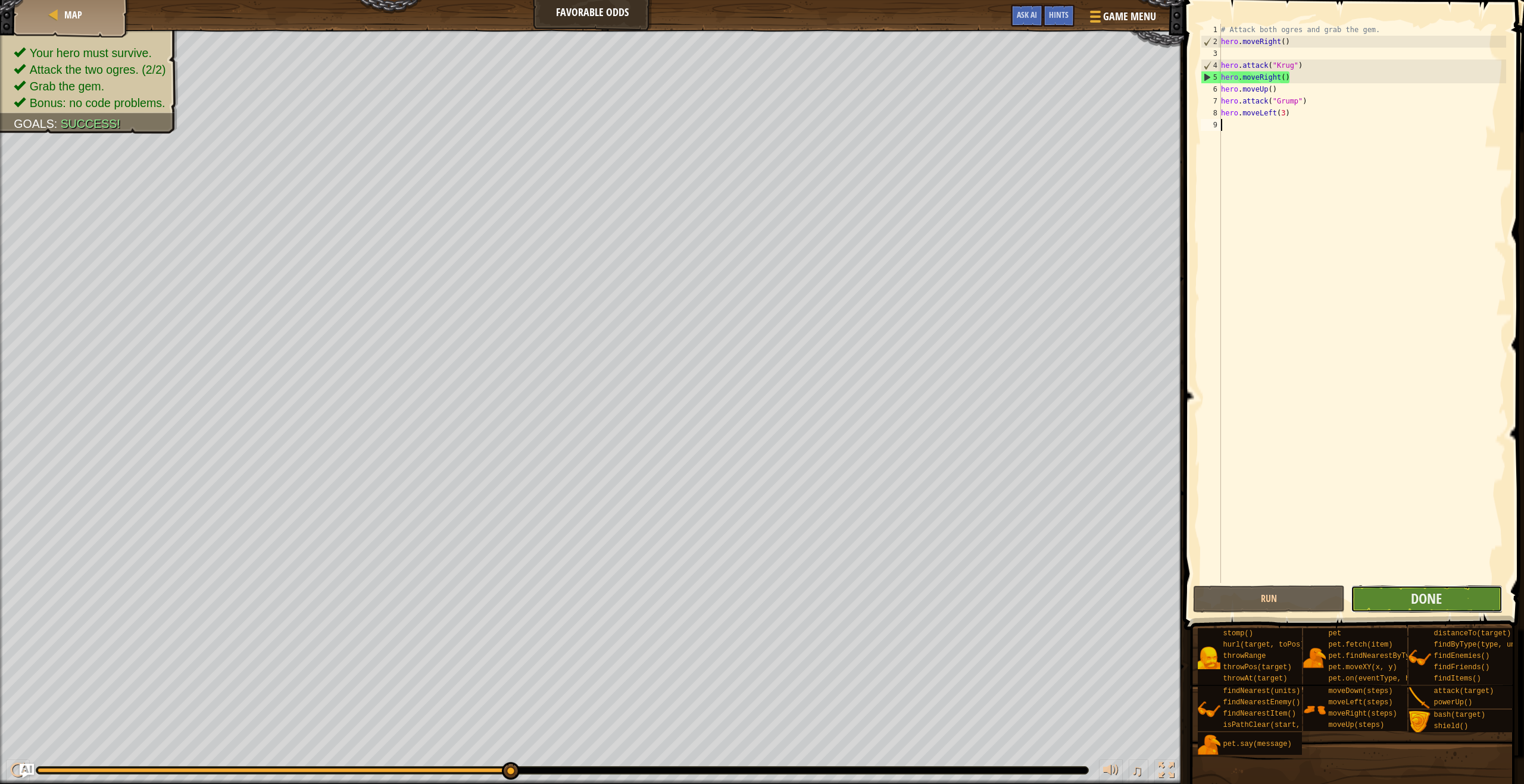
click at [677, 599] on button "Done" at bounding box center [1426, 599] width 152 height 27
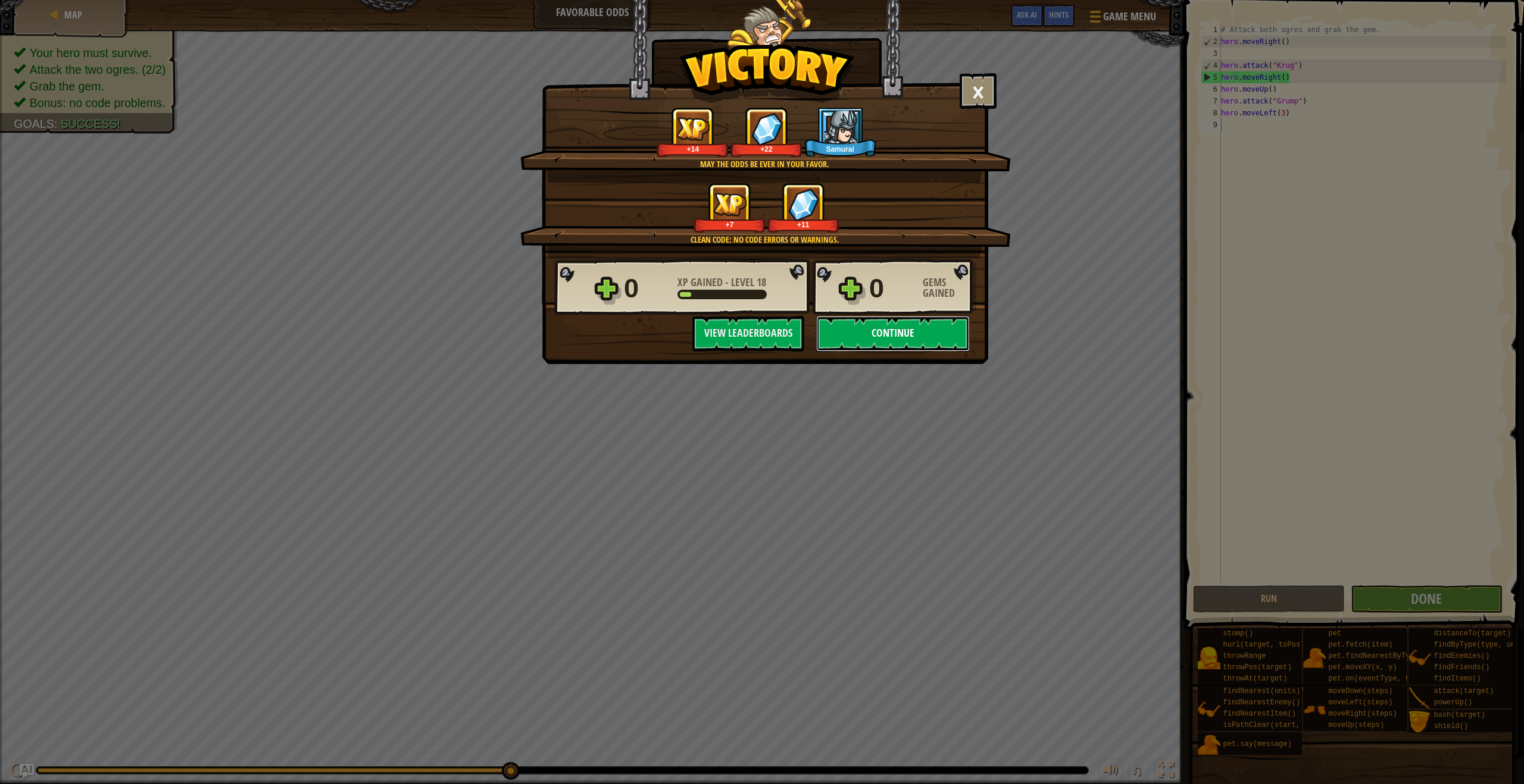
click at [677, 331] on button "Continue" at bounding box center [893, 333] width 154 height 36
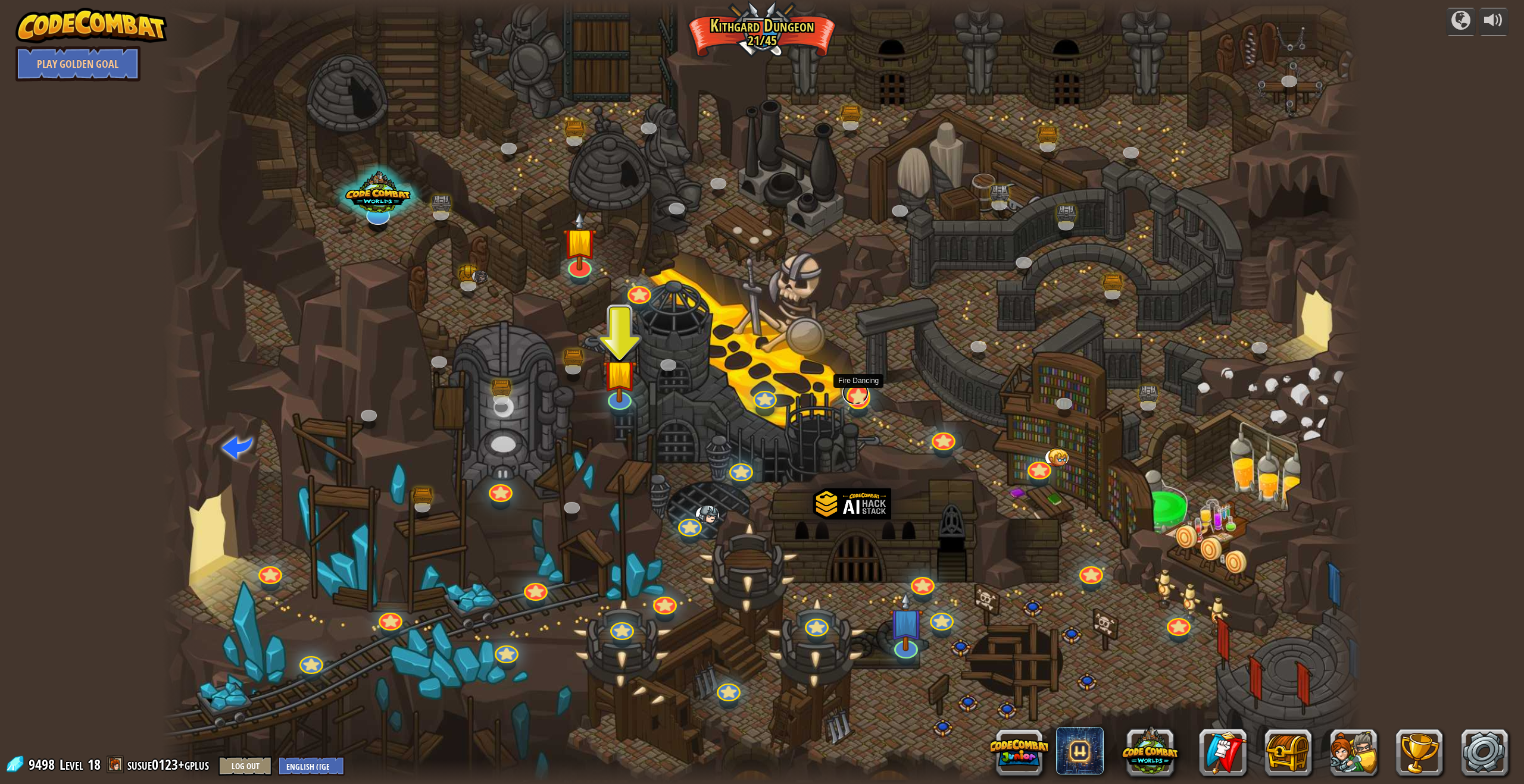
click at [677, 399] on link at bounding box center [854, 392] width 26 height 24
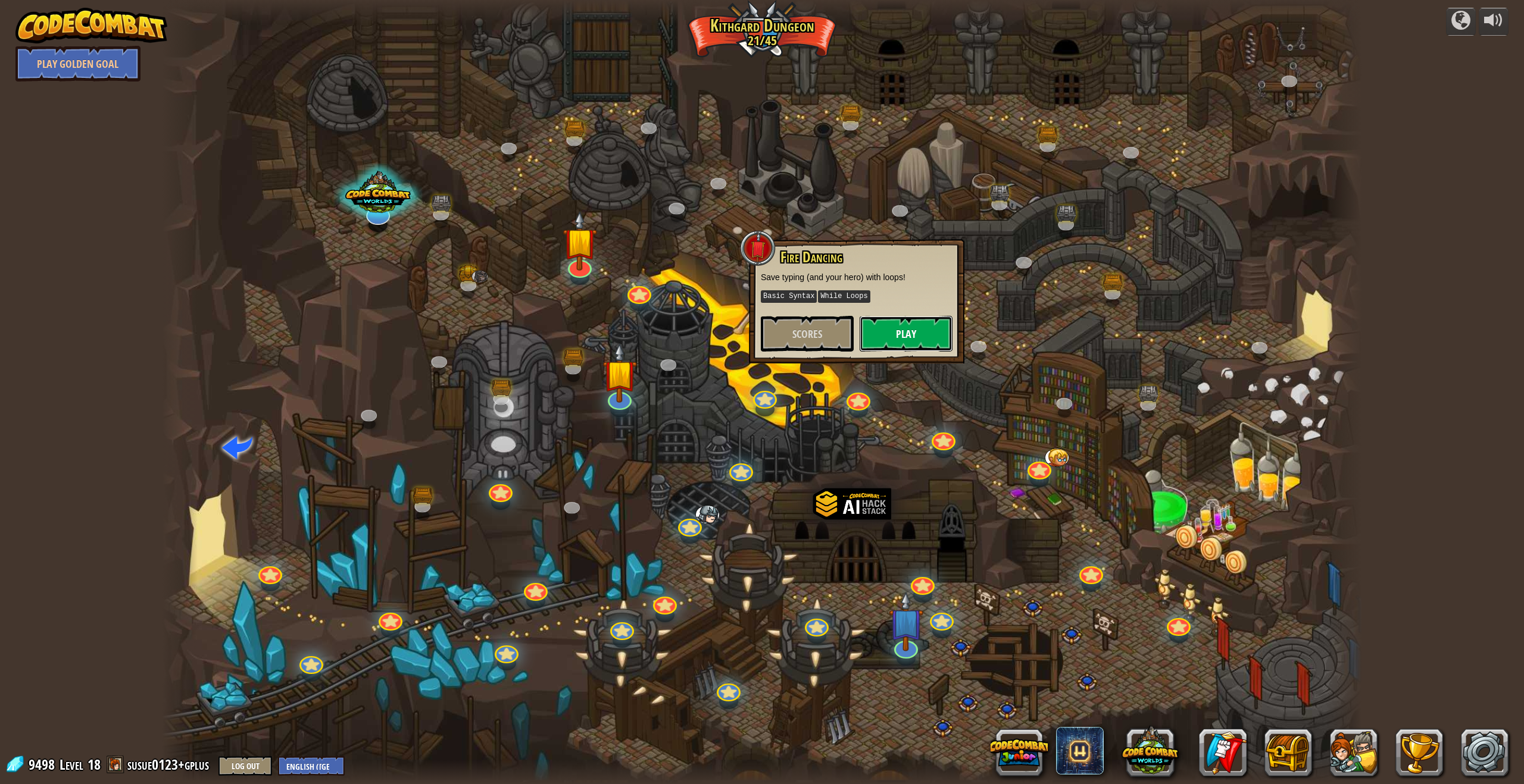
click at [677, 335] on button "Play" at bounding box center [905, 333] width 93 height 36
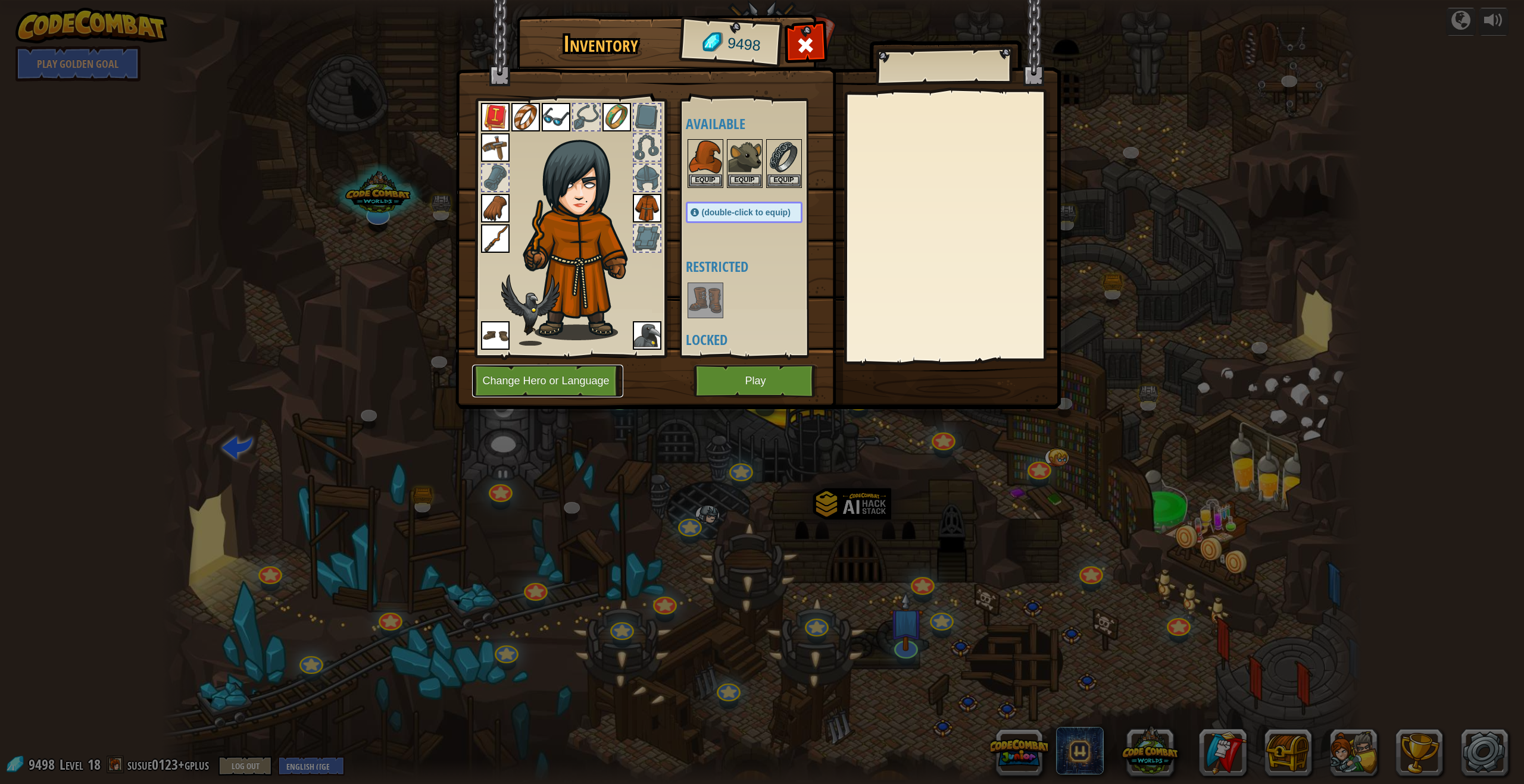
click at [553, 379] on button "Change Hero or Language" at bounding box center [547, 381] width 151 height 33
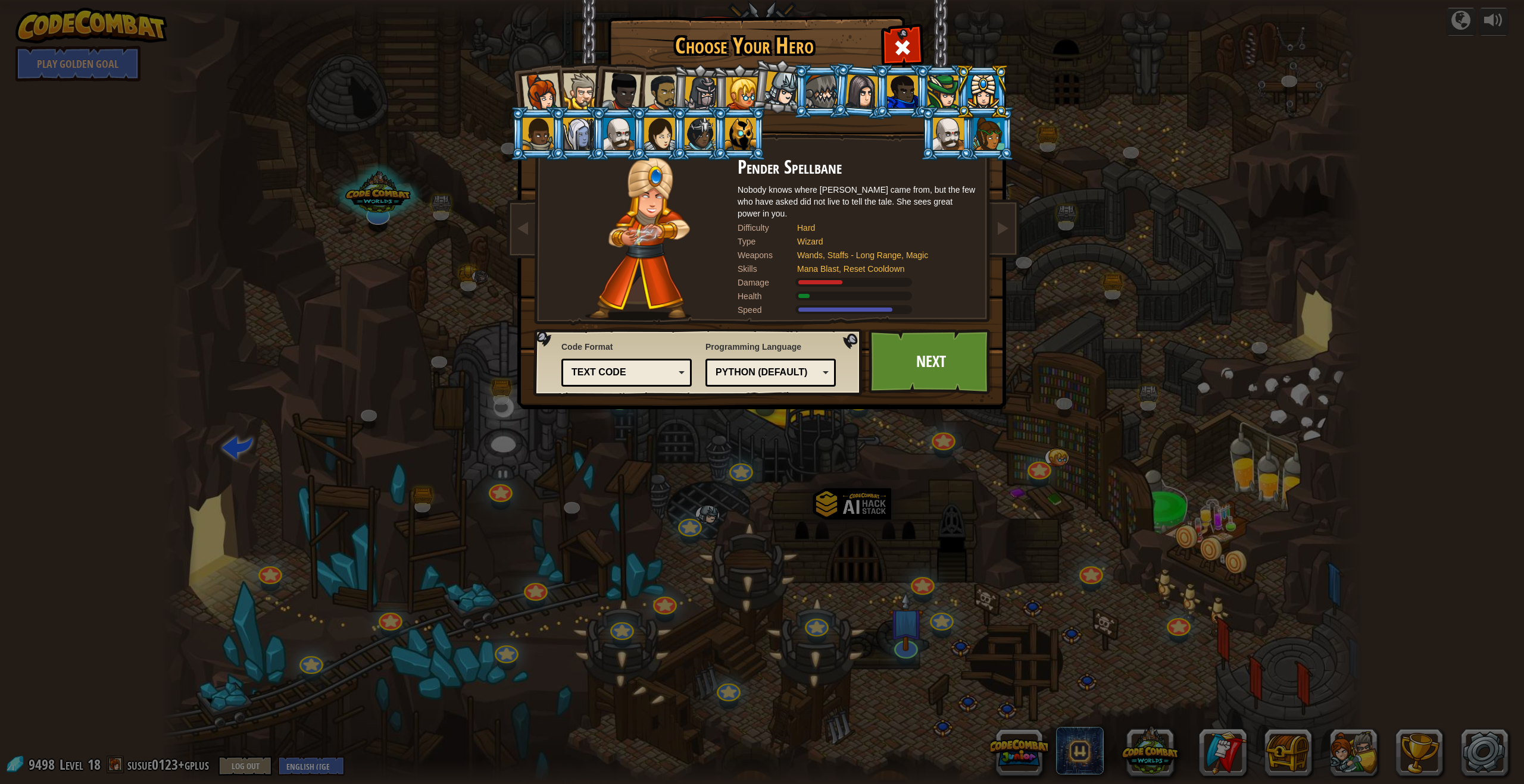
click at [677, 64] on ol at bounding box center [762, 64] width 491 height 0
click at [677, 93] on div at bounding box center [701, 93] width 34 height 34
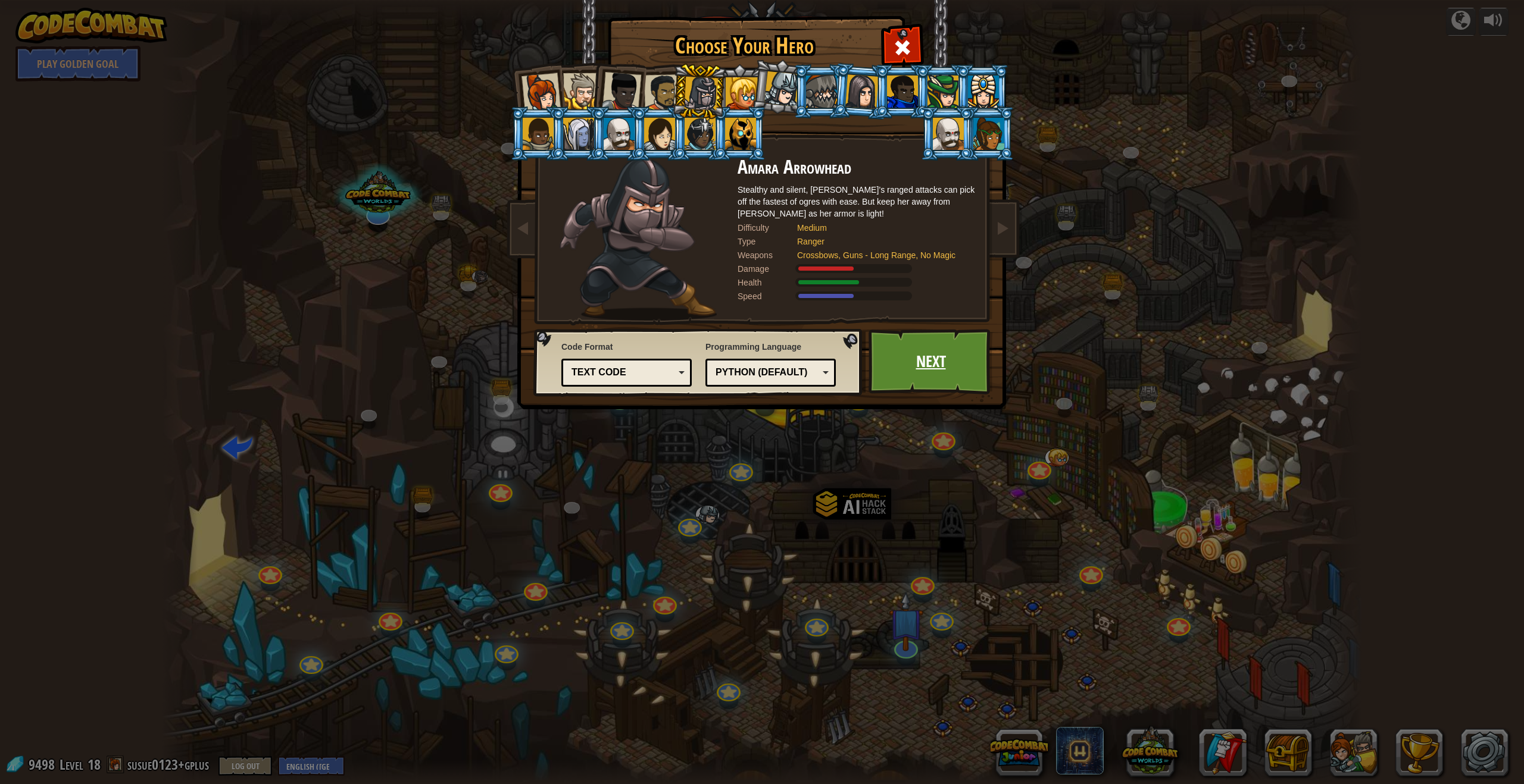
click at [677, 372] on link "Next" at bounding box center [930, 361] width 124 height 65
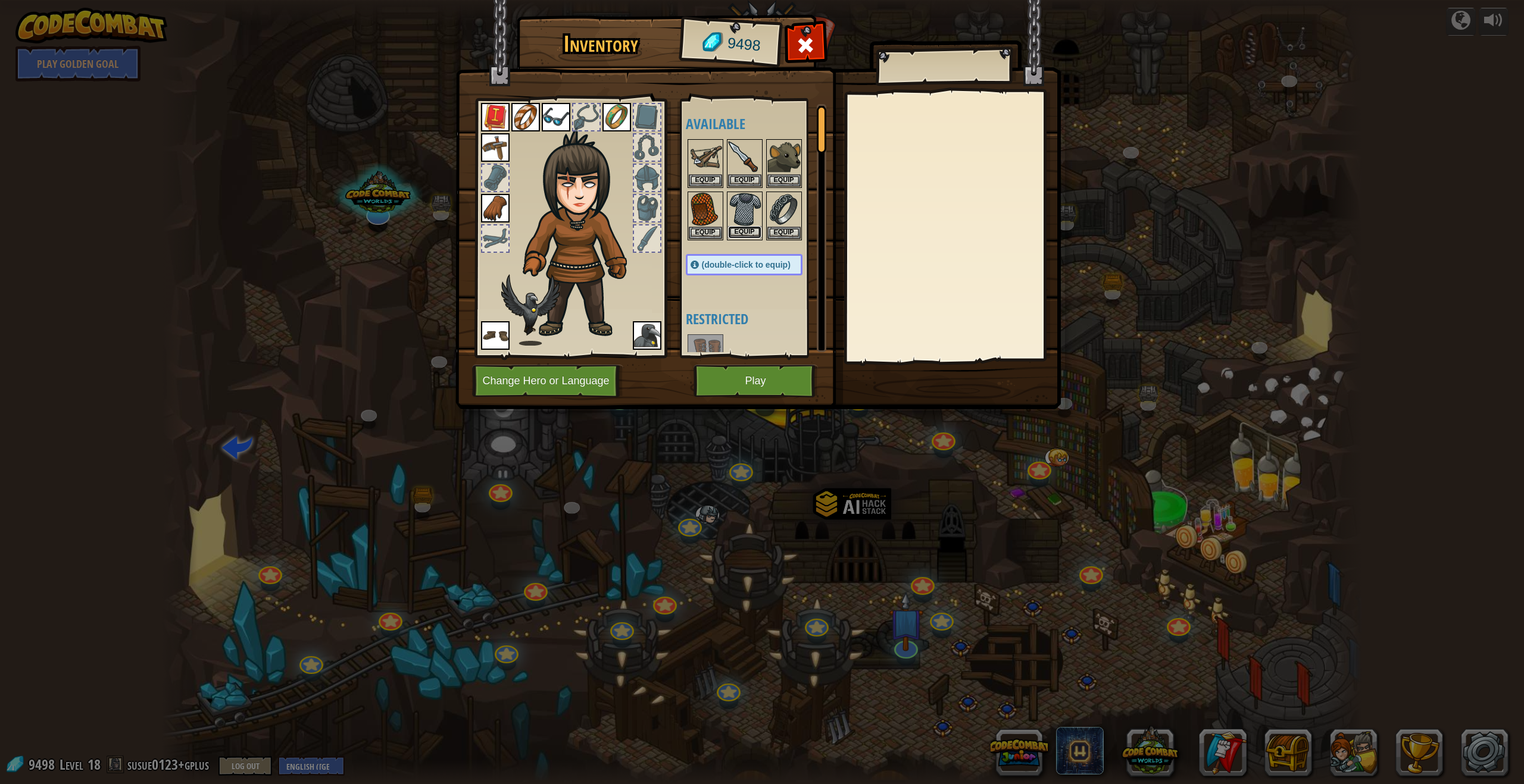
click at [677, 232] on button "Equip" at bounding box center [744, 232] width 34 height 12
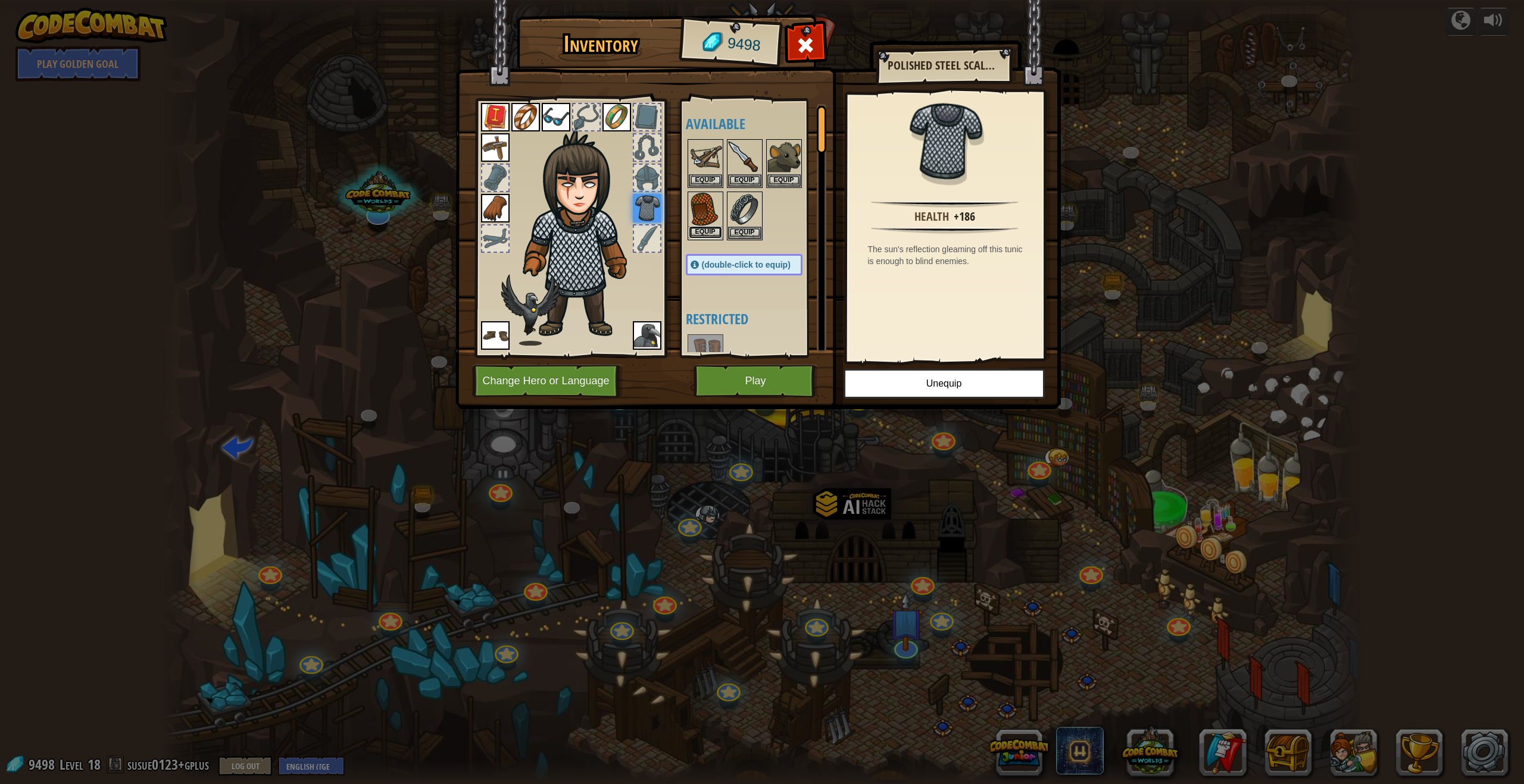
click at [677, 231] on button "Equip" at bounding box center [705, 232] width 34 height 12
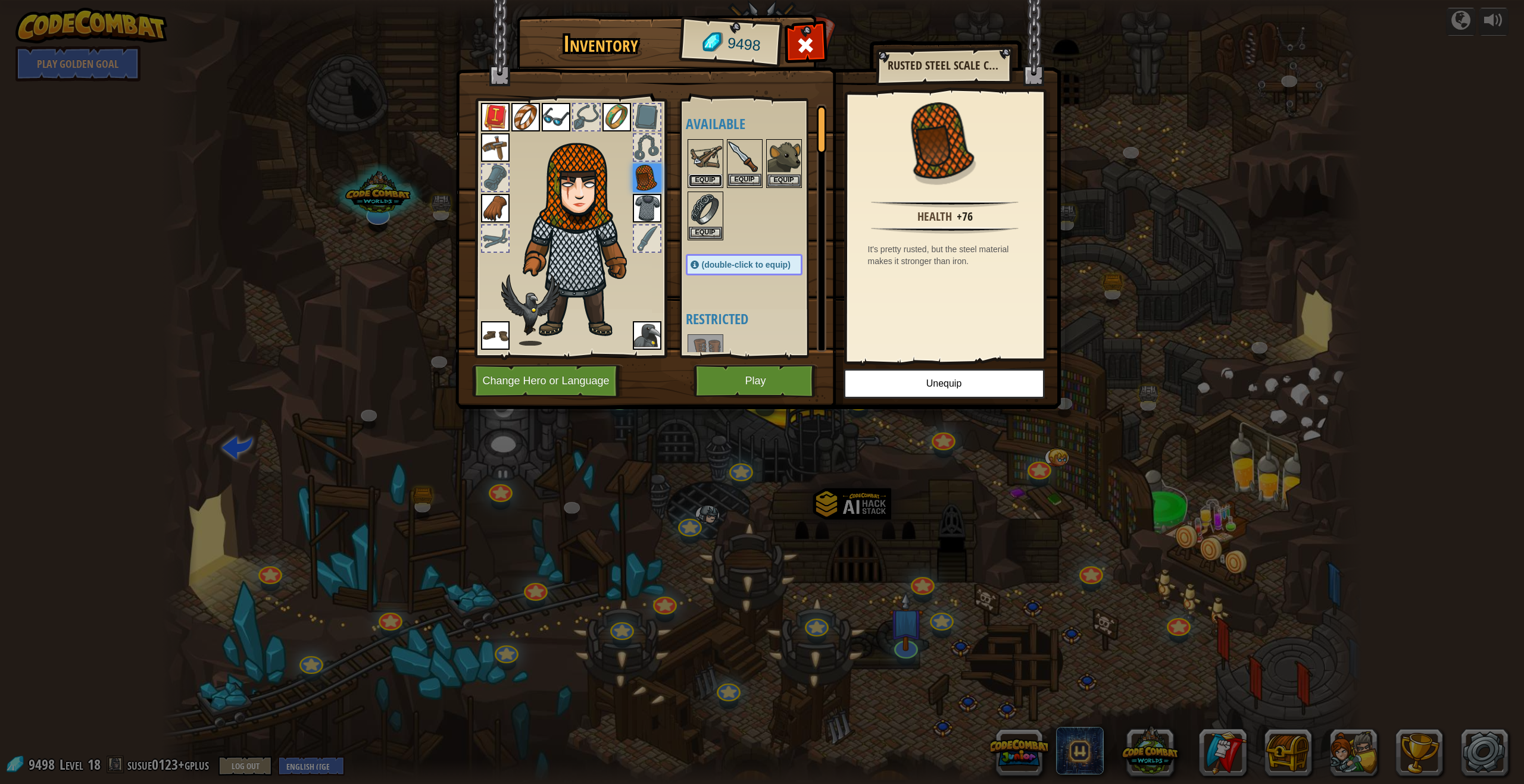
click at [677, 178] on button "Equip" at bounding box center [705, 180] width 34 height 12
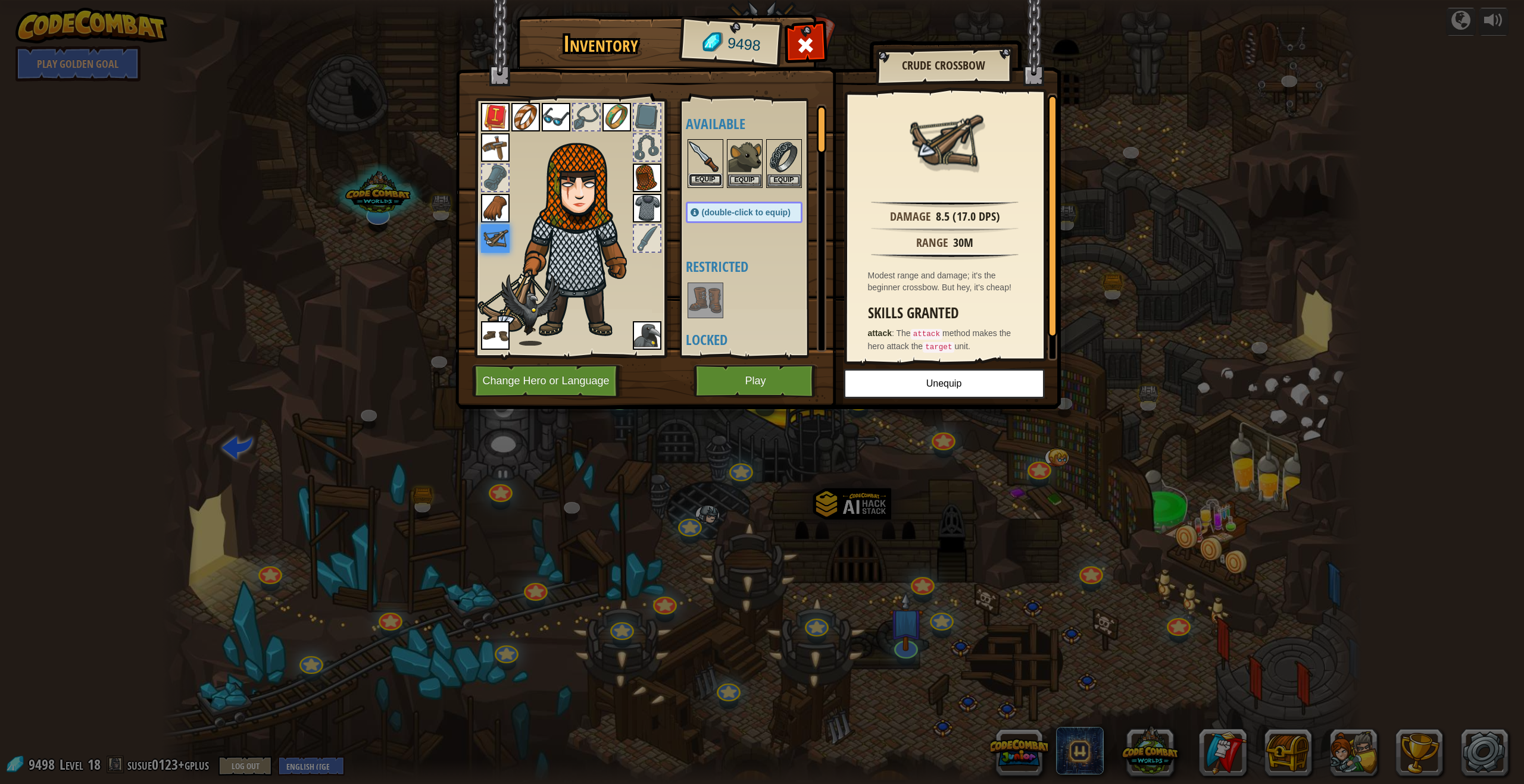
click at [677, 178] on button "Equip" at bounding box center [705, 180] width 34 height 12
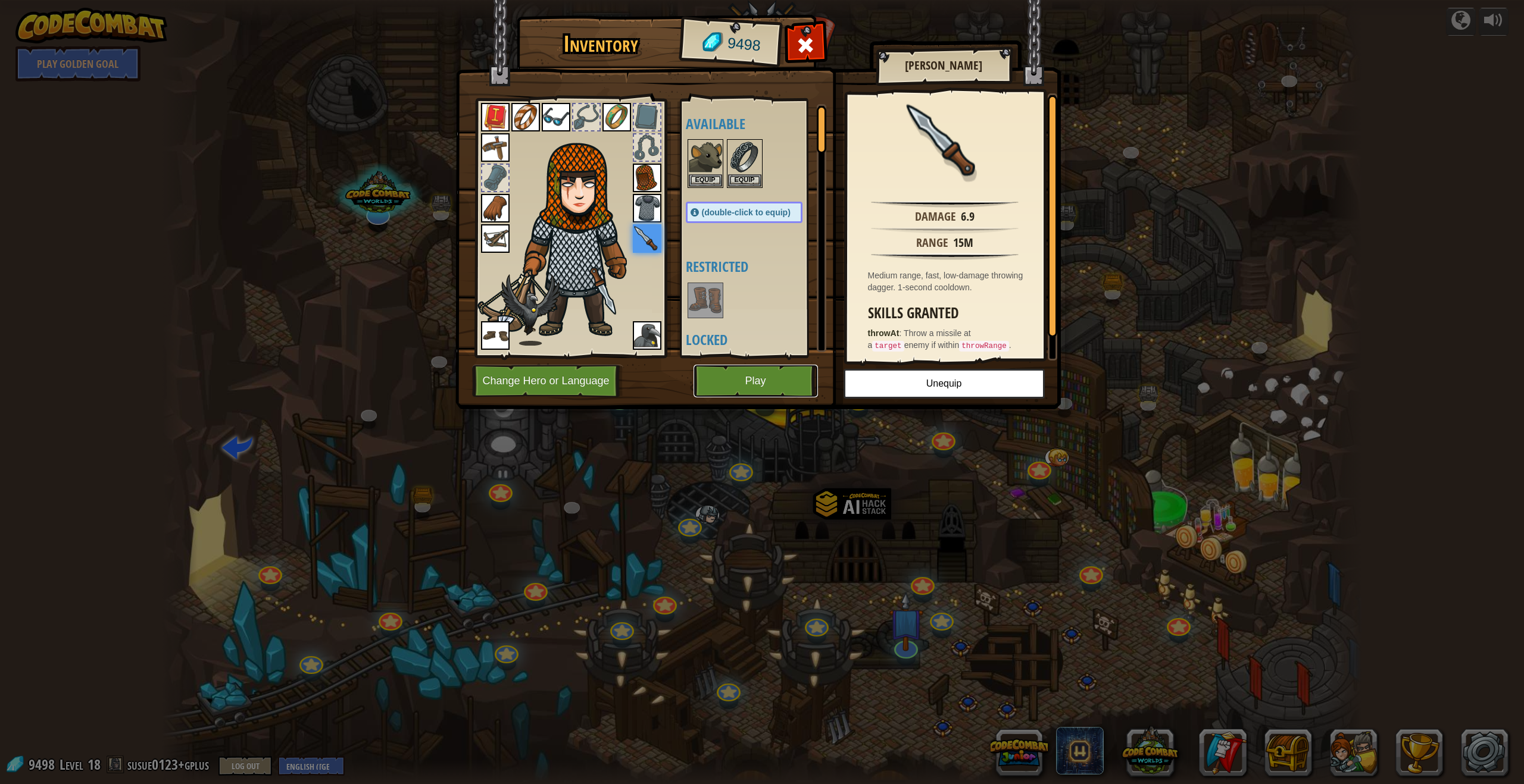
click at [677, 370] on button "Play" at bounding box center [755, 381] width 124 height 33
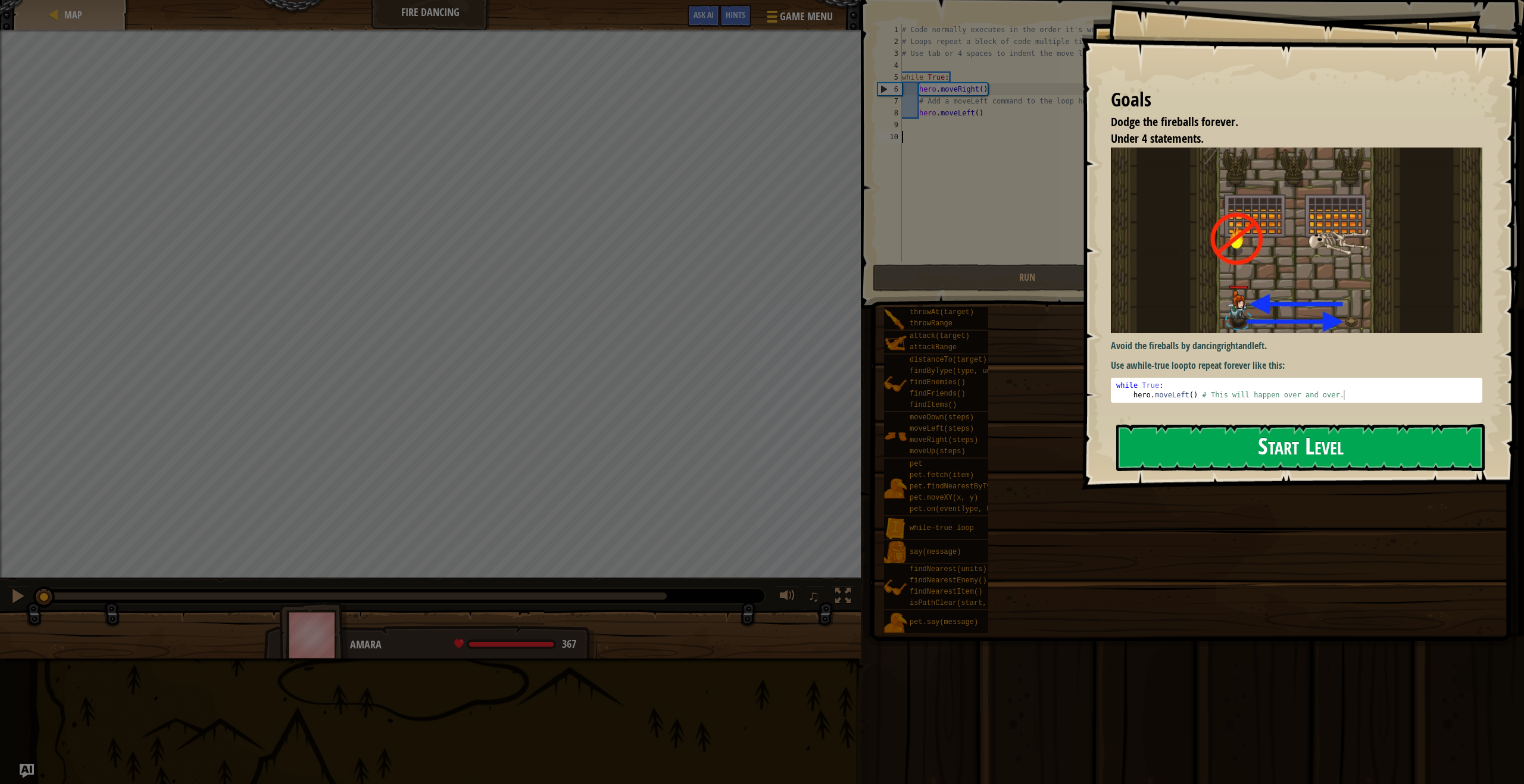
click at [677, 430] on button "Start Level" at bounding box center [1299, 448] width 368 height 47
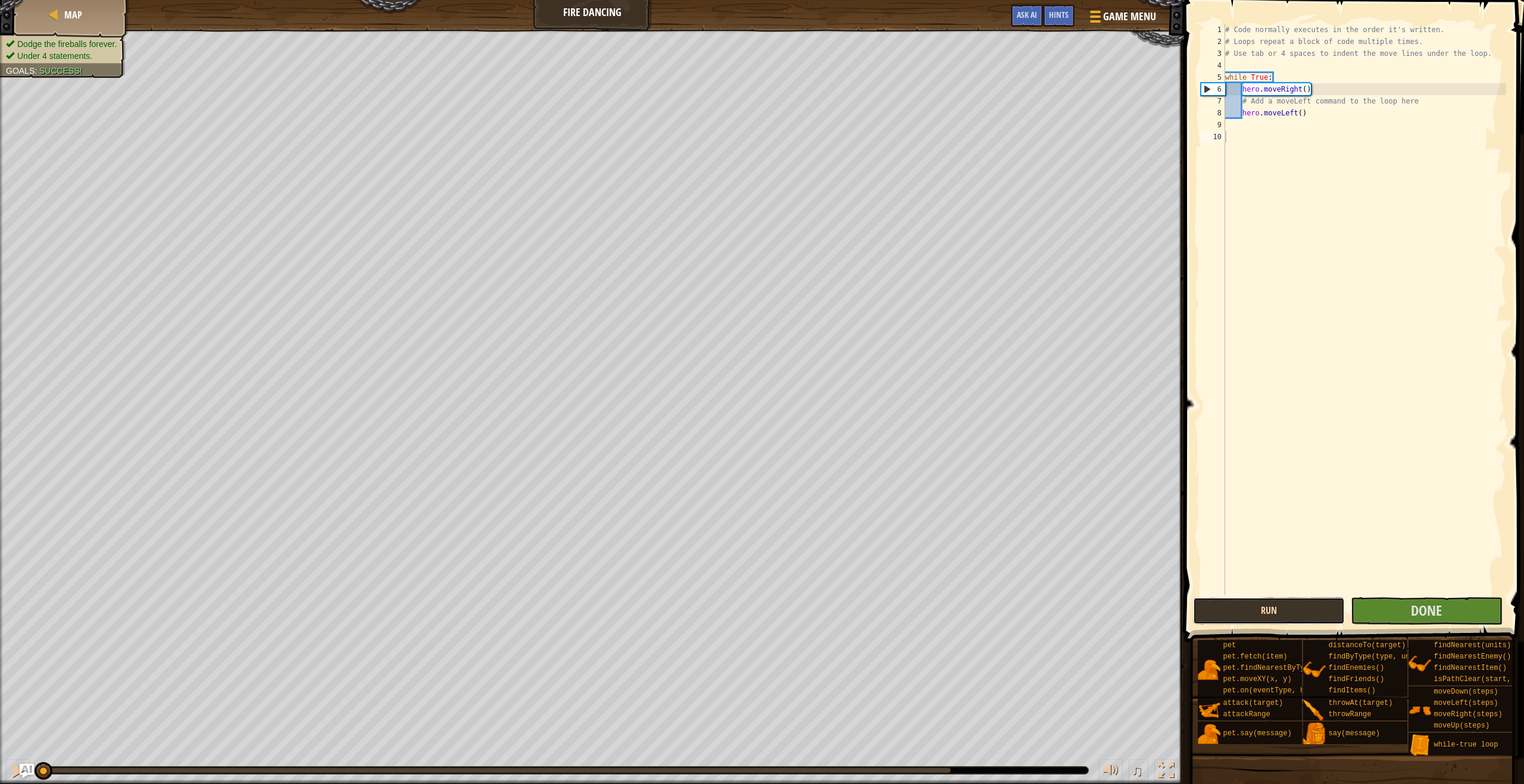
click at [677, 609] on button "Run" at bounding box center [1268, 611] width 152 height 27
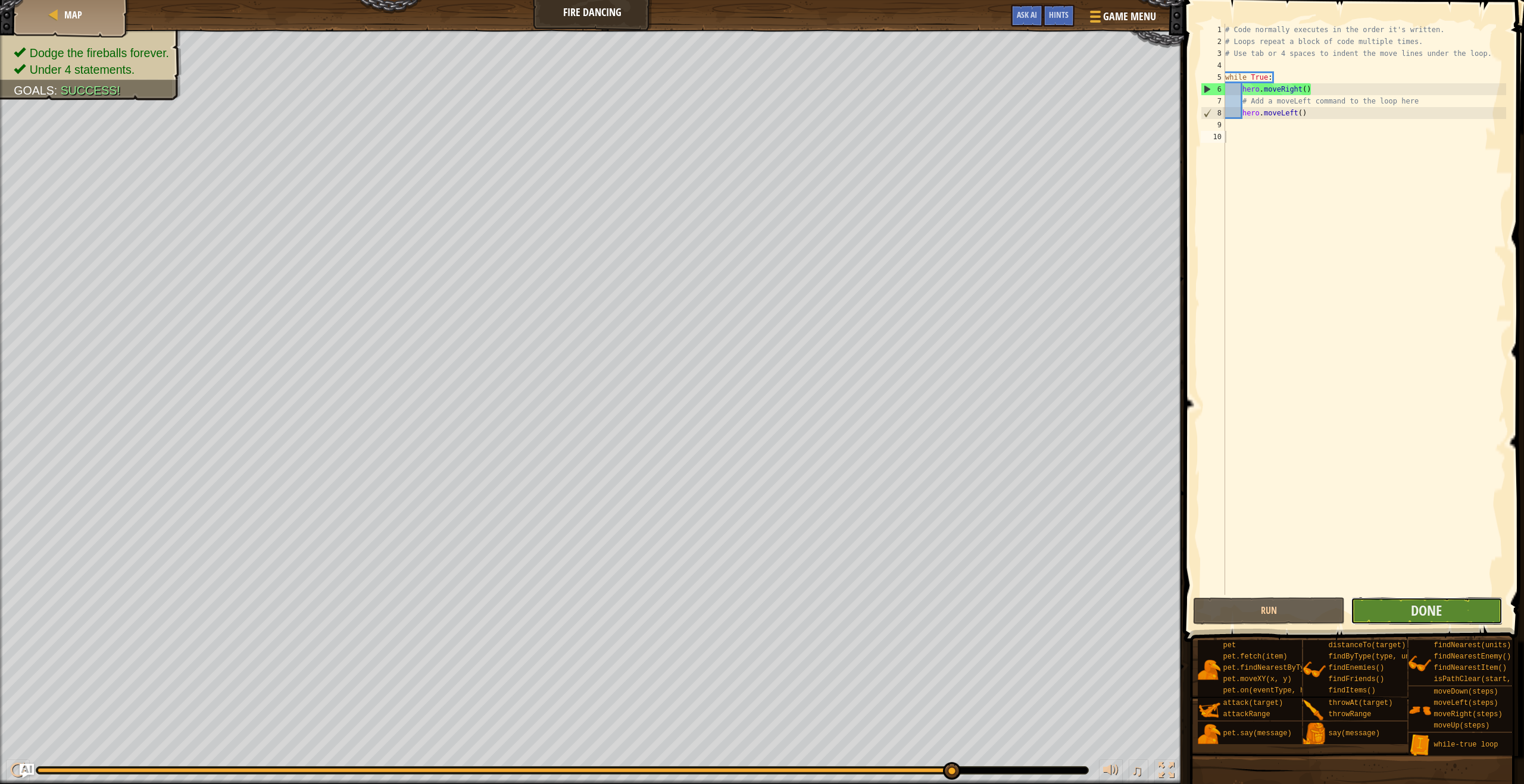
click at [677, 612] on button "Done" at bounding box center [1426, 611] width 152 height 27
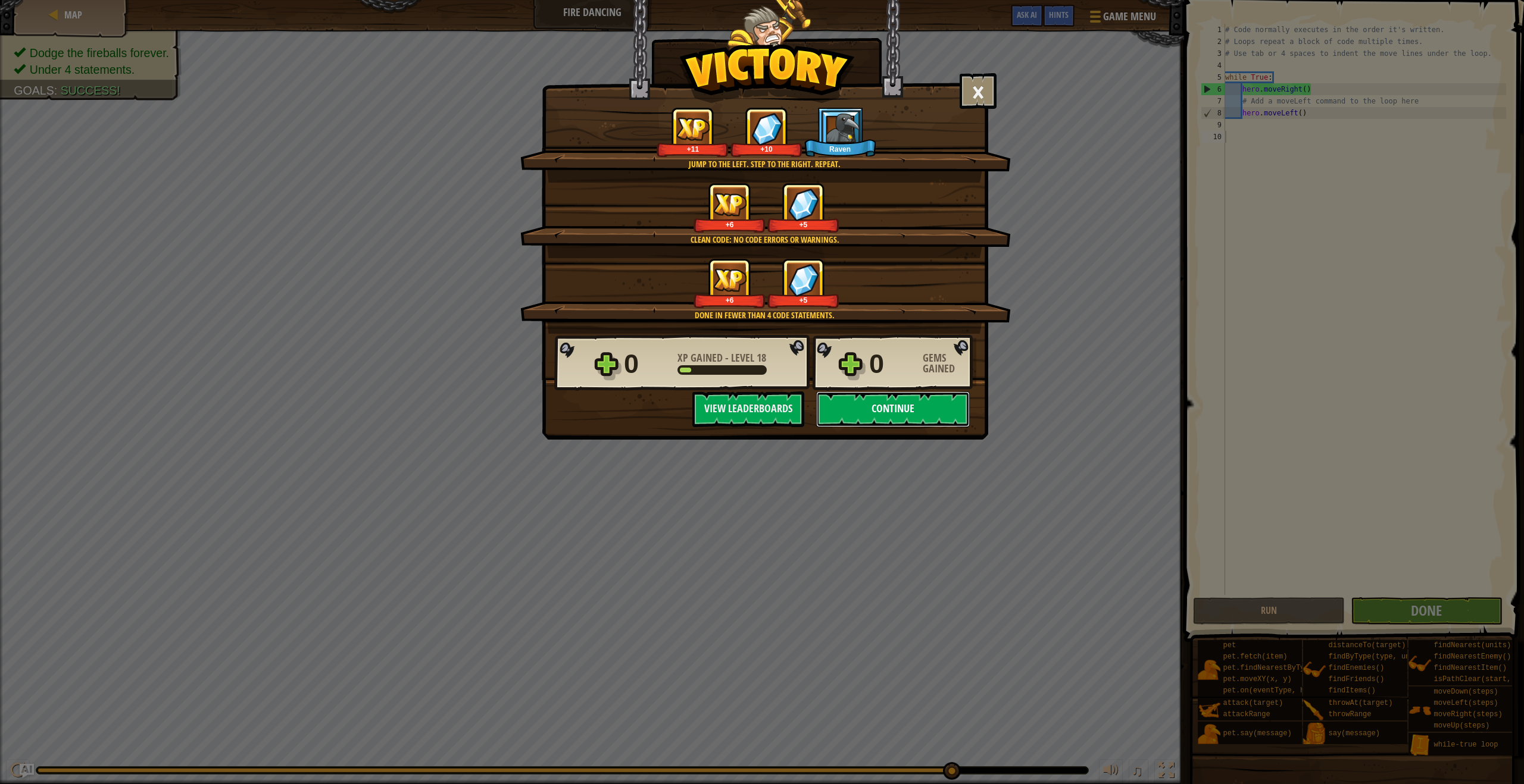
click at [677, 401] on button "Continue" at bounding box center [893, 409] width 154 height 36
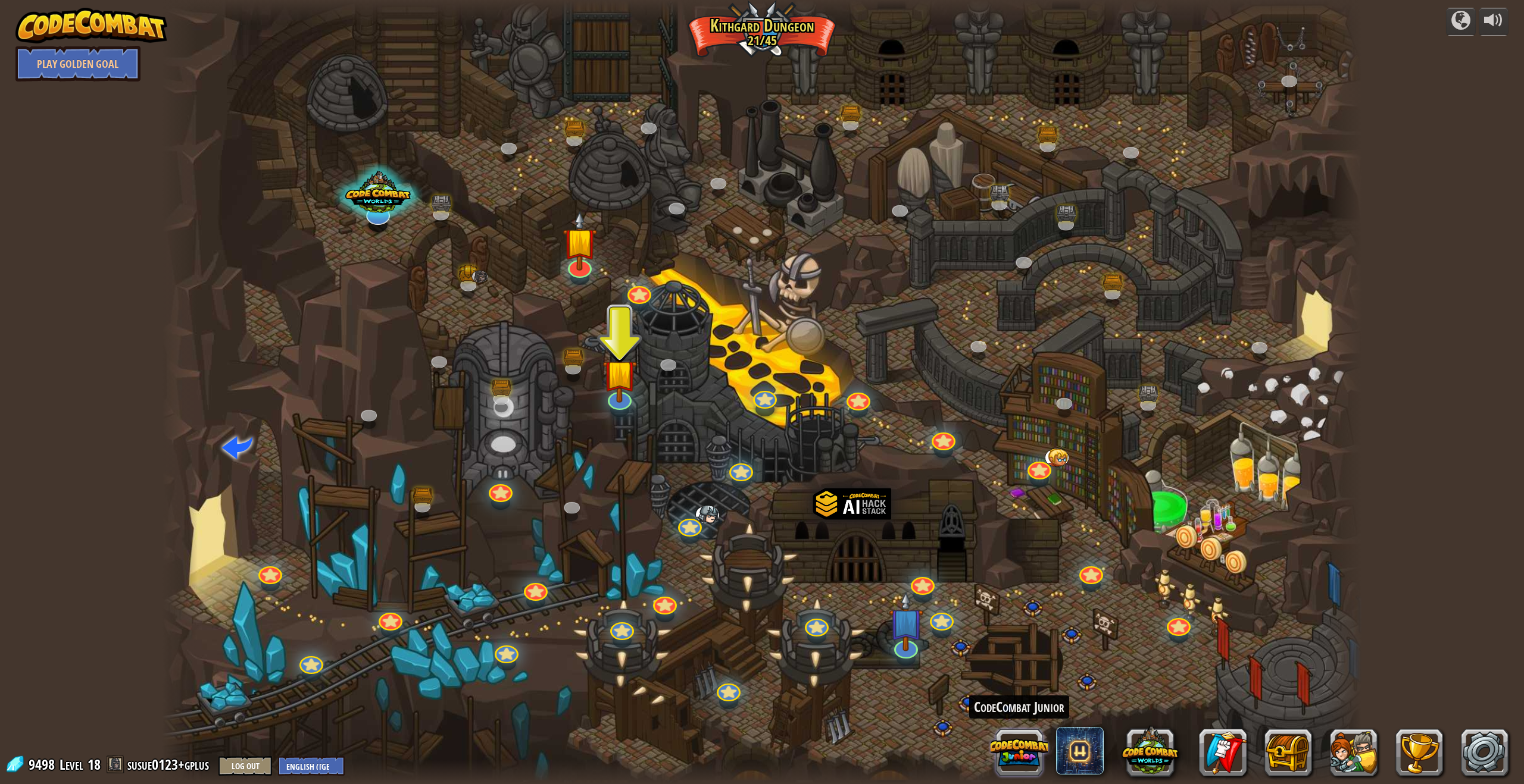
click at [677, 662] on button at bounding box center [1019, 752] width 57 height 57
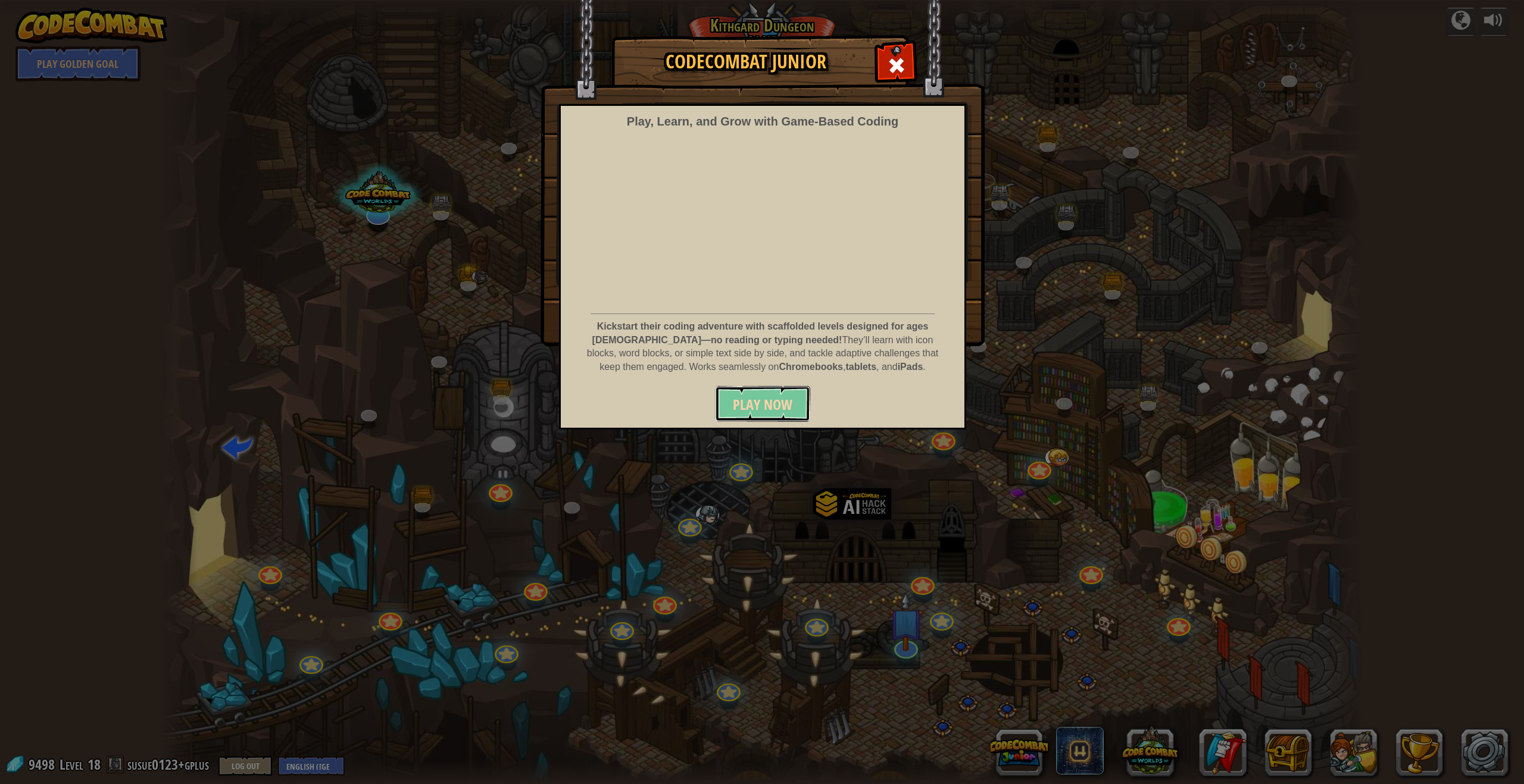
click at [677, 409] on span "Play Now" at bounding box center [762, 404] width 60 height 19
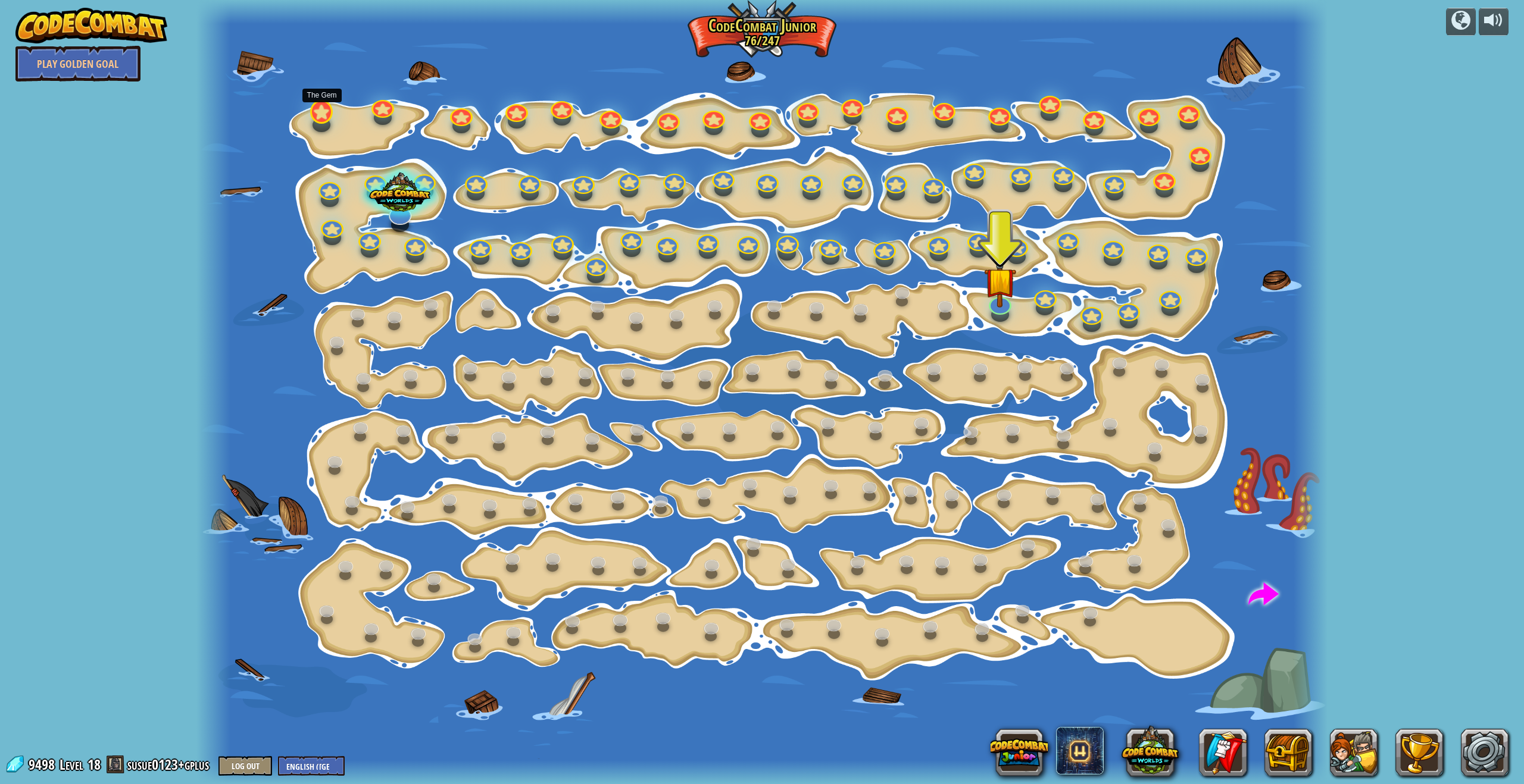
click at [326, 116] on div at bounding box center [322, 111] width 23 height 24
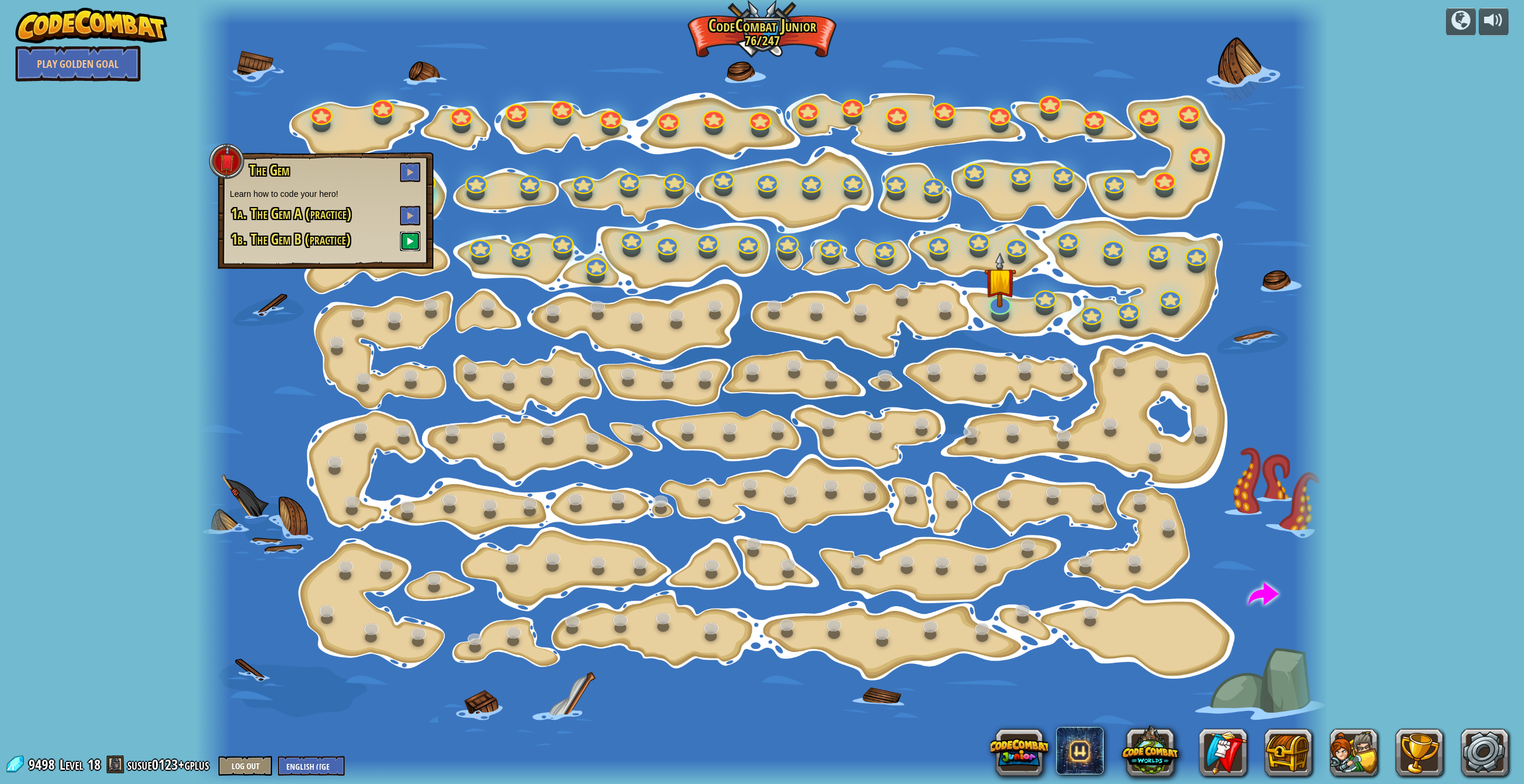
click at [413, 238] on span at bounding box center [409, 240] width 9 height 9
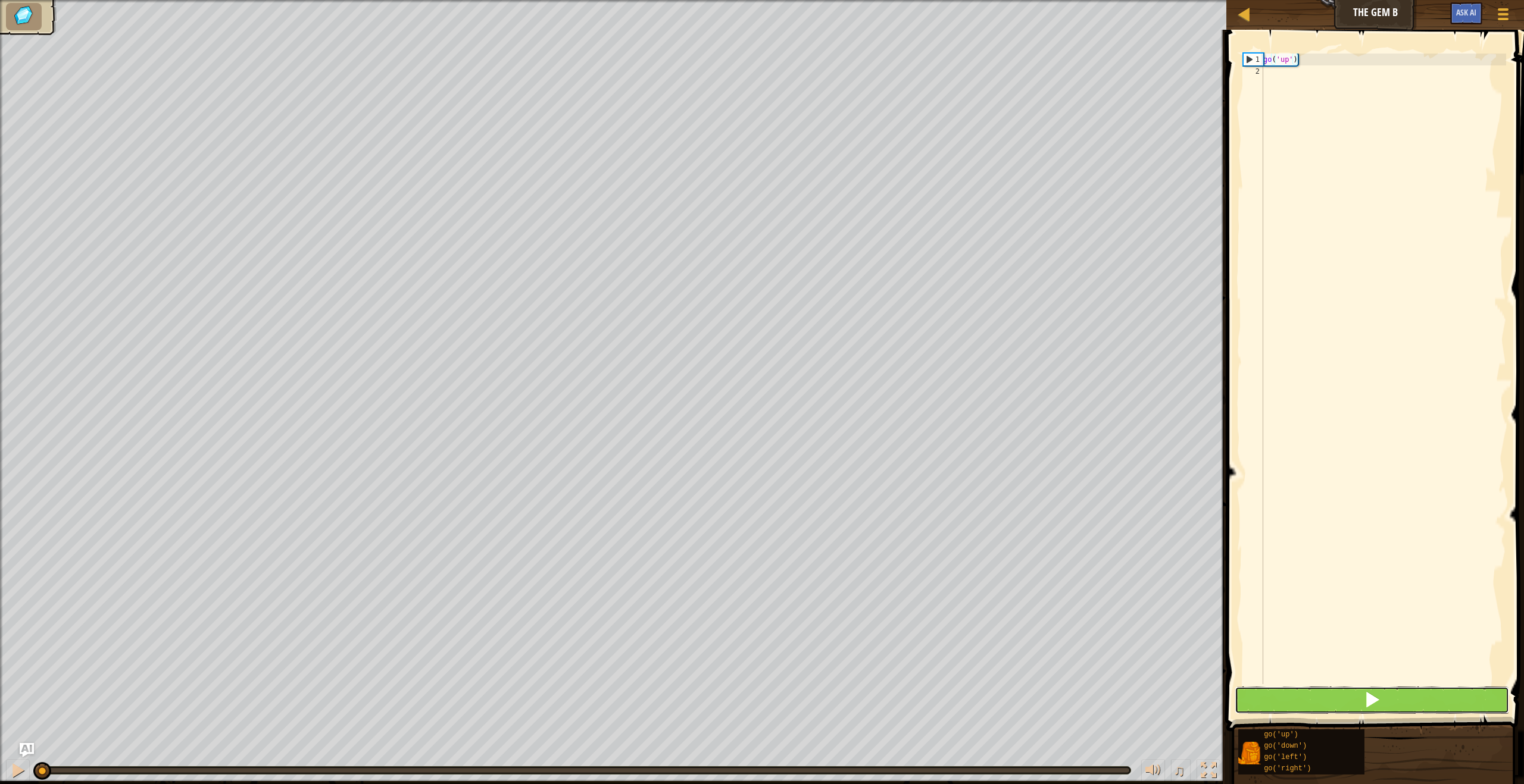
drag, startPoint x: 1373, startPoint y: 689, endPoint x: 1378, endPoint y: 698, distance: 10.3
click at [1376, 690] on button at bounding box center [1372, 700] width 275 height 27
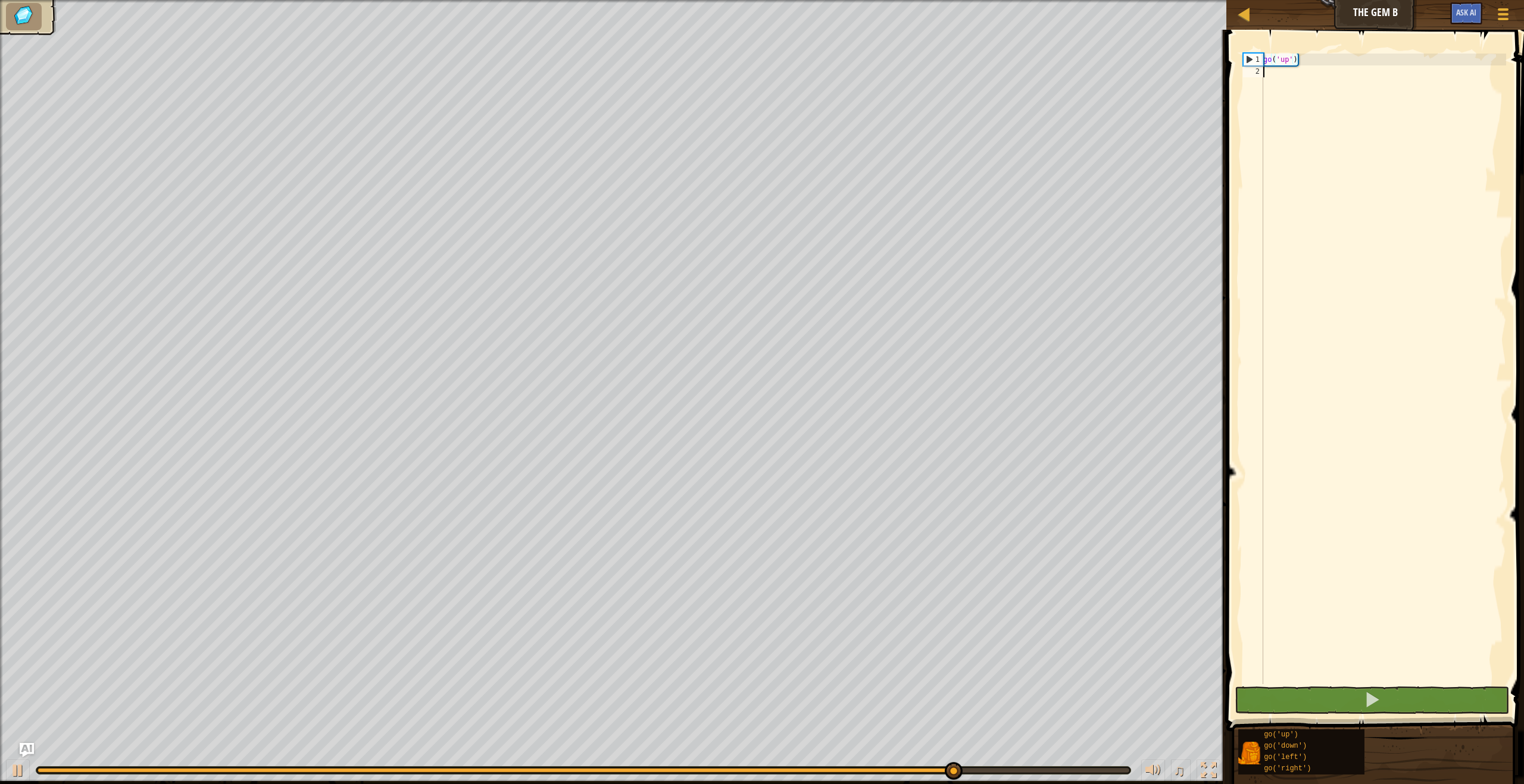
click at [1266, 80] on div "go ( 'up' )" at bounding box center [1383, 380] width 245 height 654
type textarea "h"
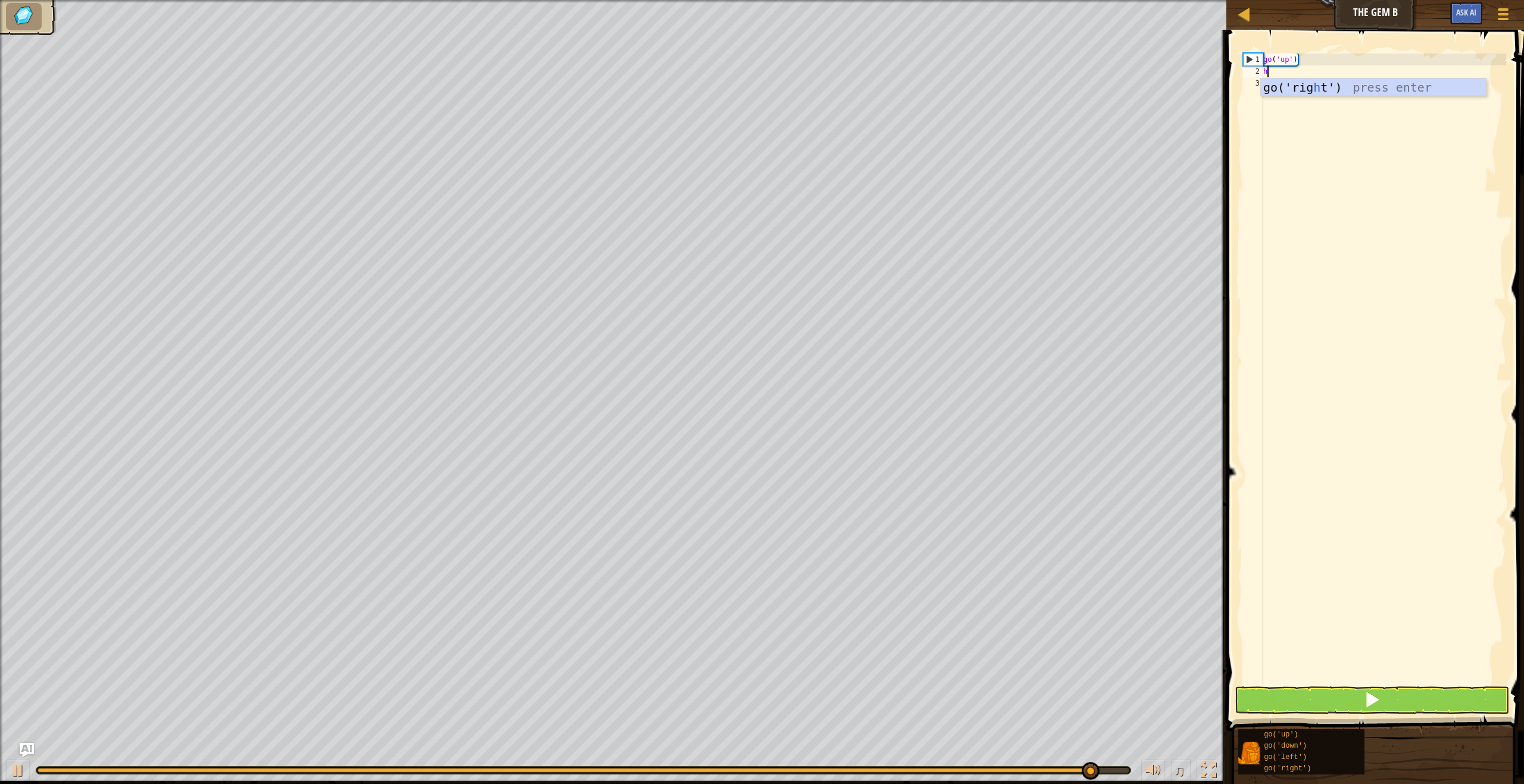
scroll to position [6, 0]
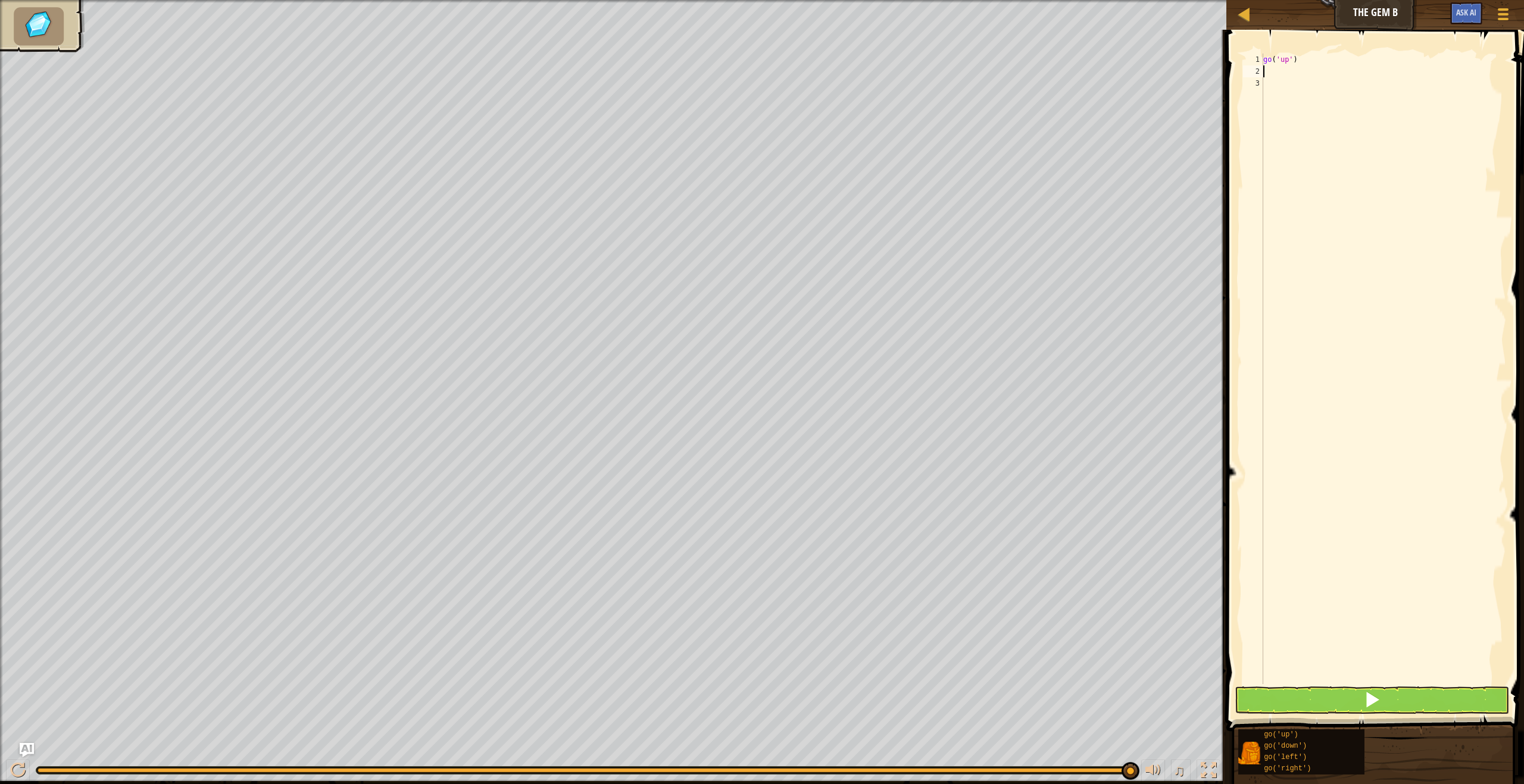
type textarea "g"
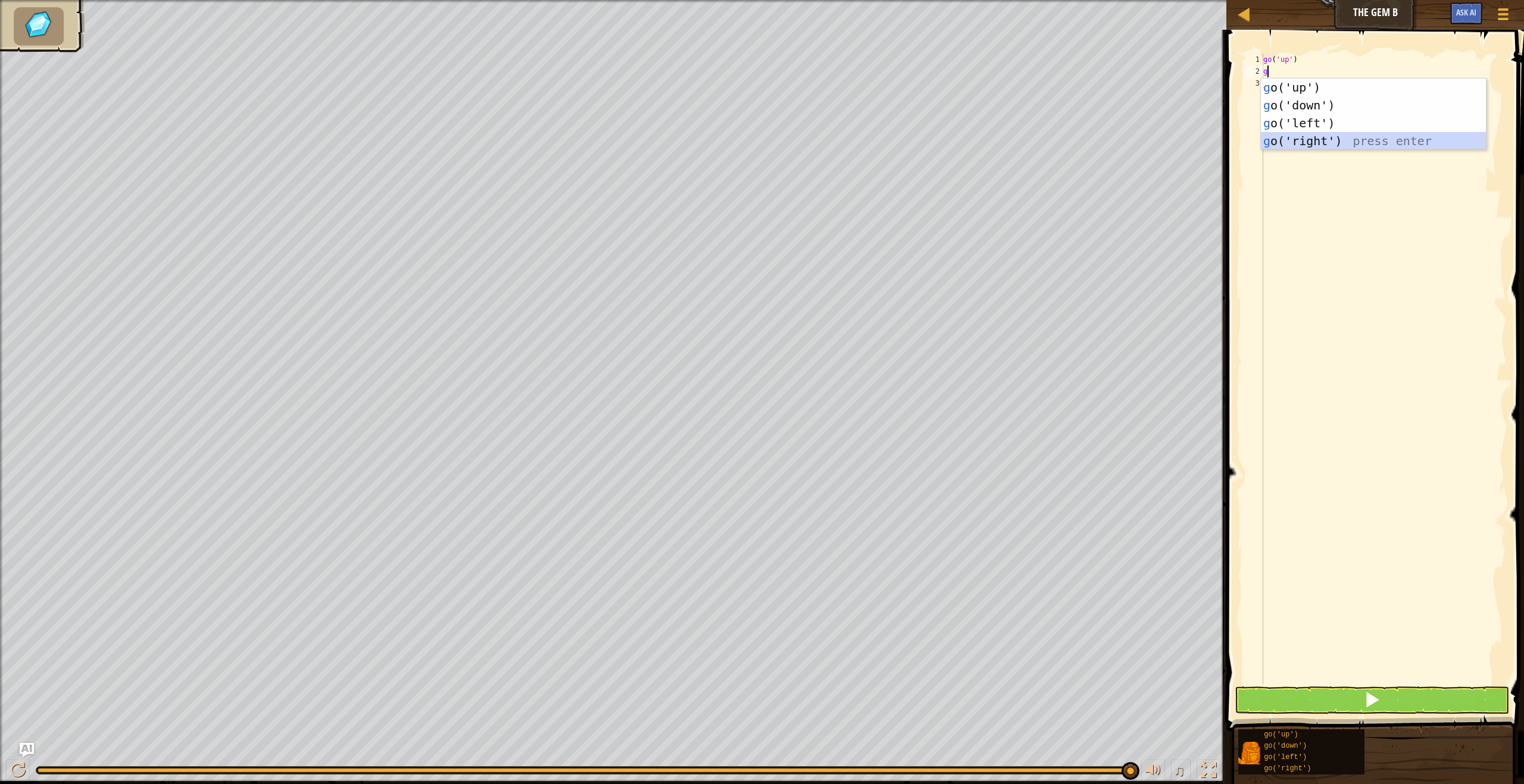
click at [1340, 142] on div "g o('up') press enter g o('down') press enter g o('left') press enter g o('righ…" at bounding box center [1373, 132] width 225 height 107
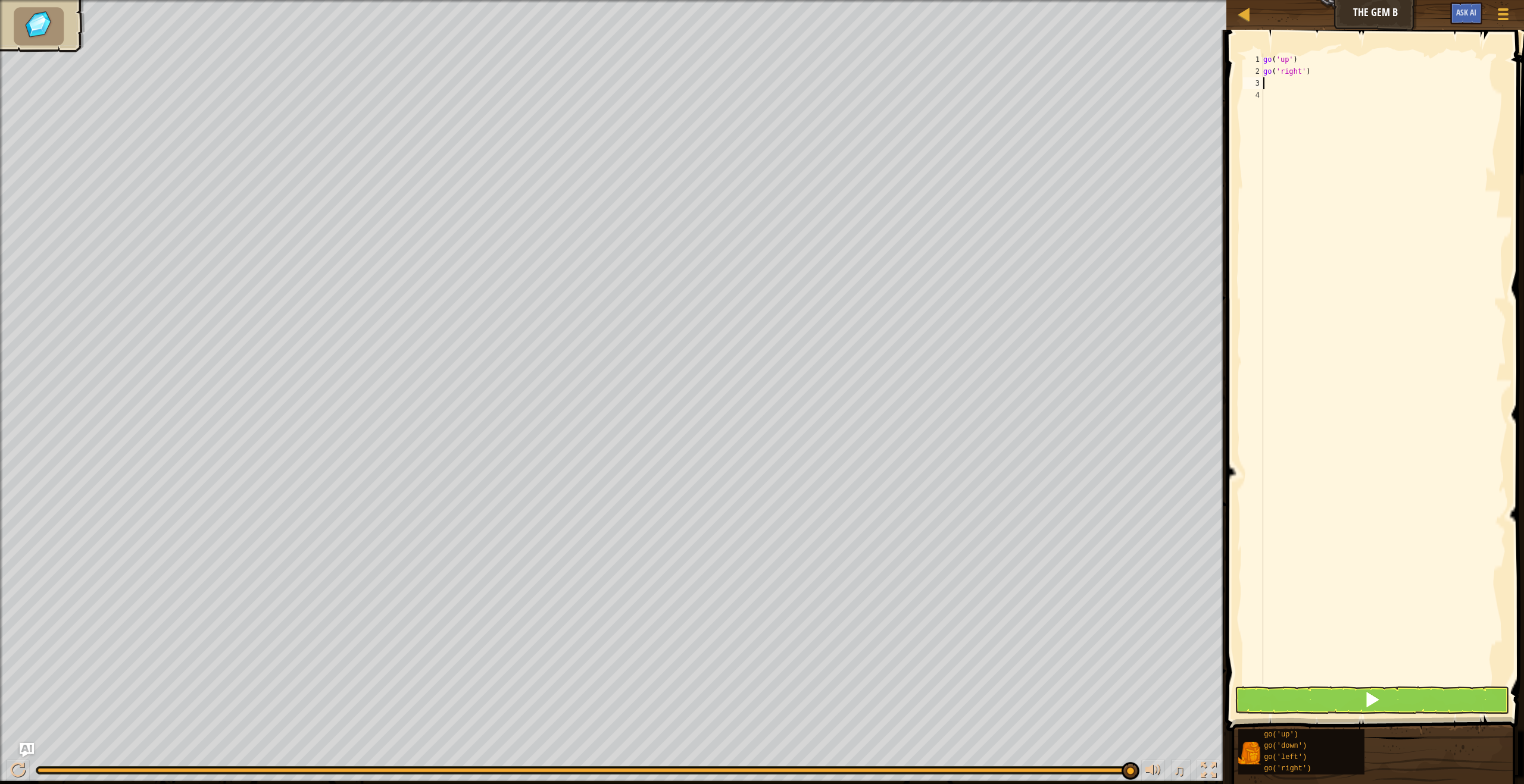
type textarea "g"
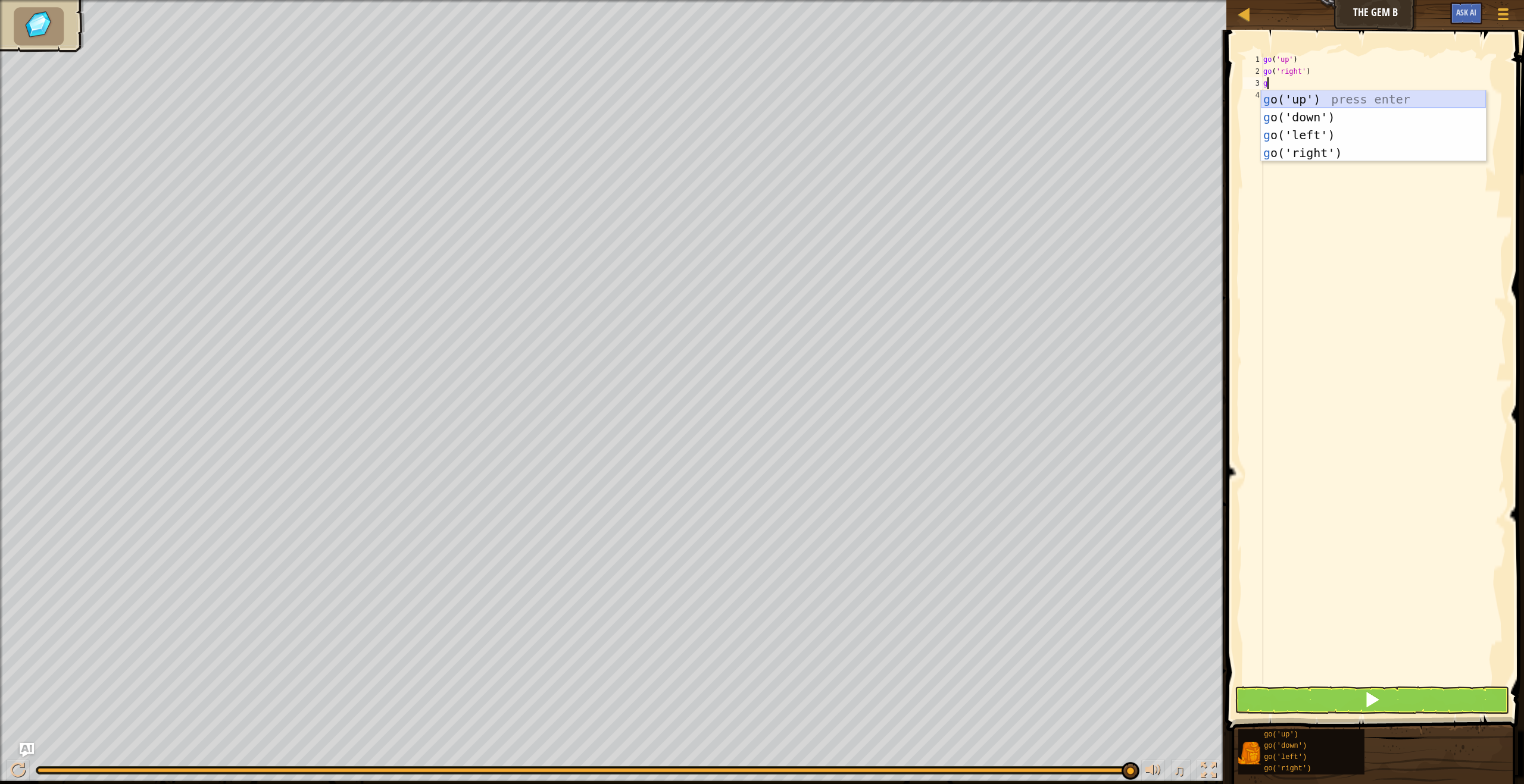
click at [1330, 98] on div "g o('up') press enter g o('down') press enter g o('left') press enter g o('righ…" at bounding box center [1373, 143] width 225 height 107
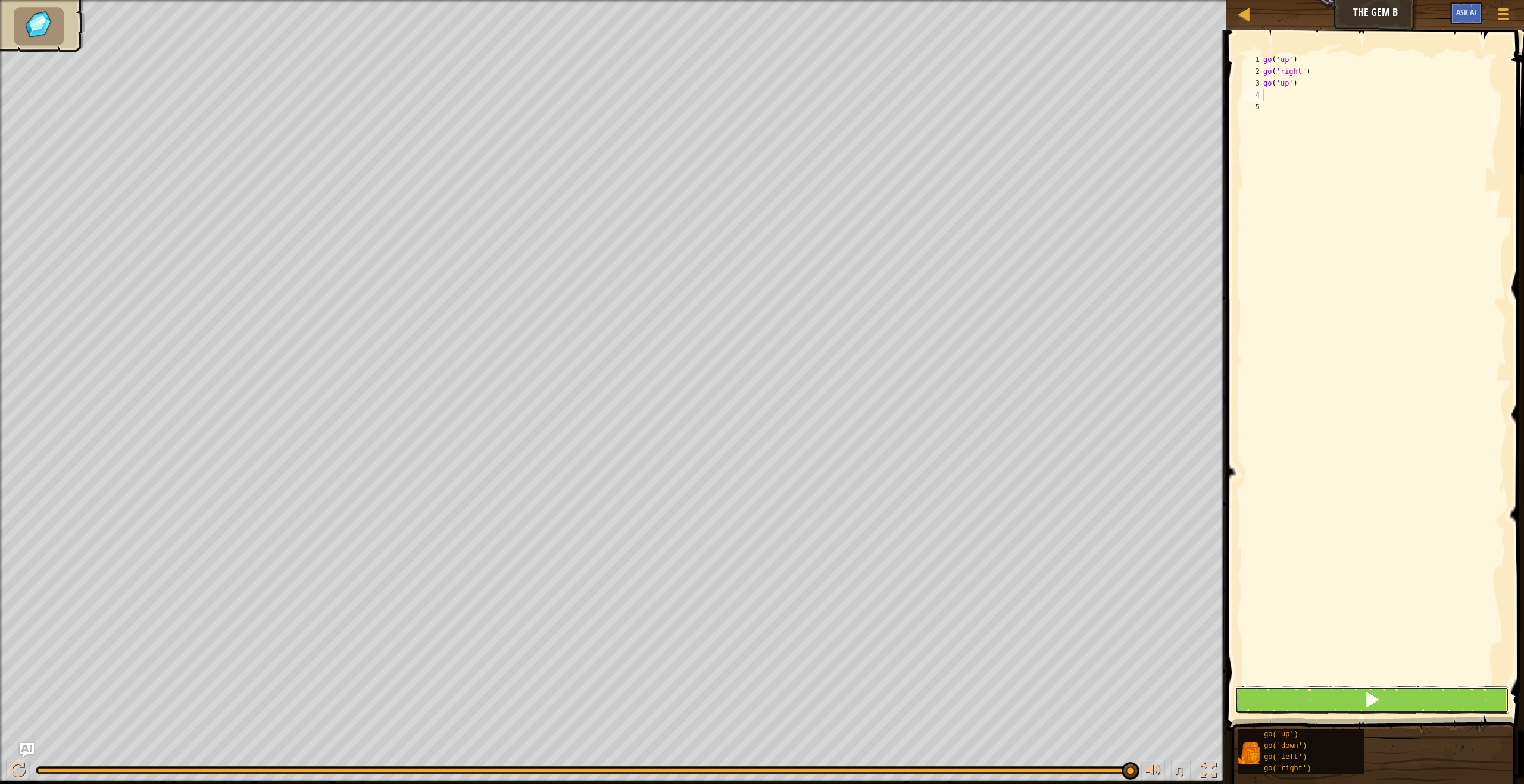
click at [1365, 695] on span at bounding box center [1371, 699] width 16 height 16
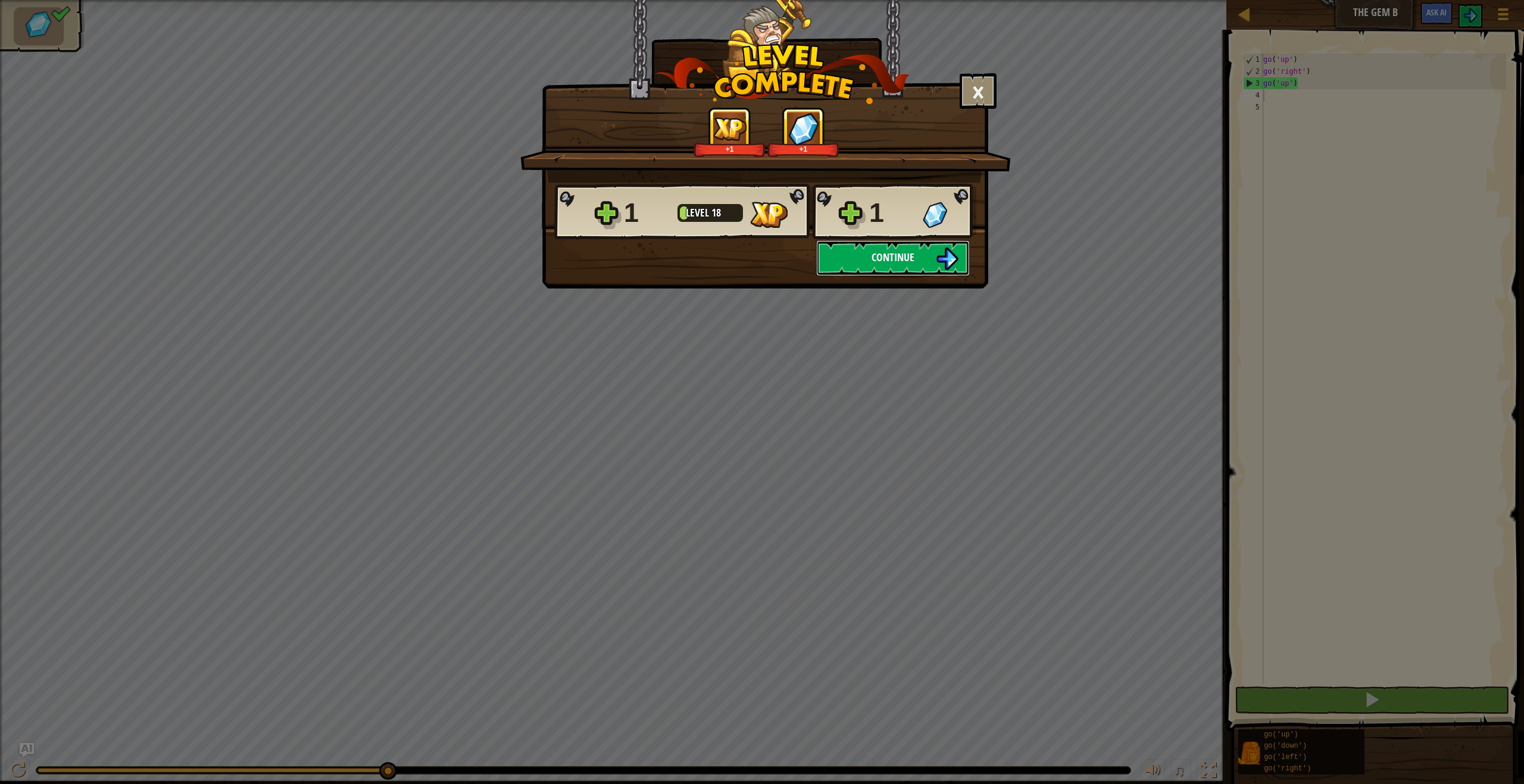
click at [936, 254] on img at bounding box center [947, 259] width 23 height 23
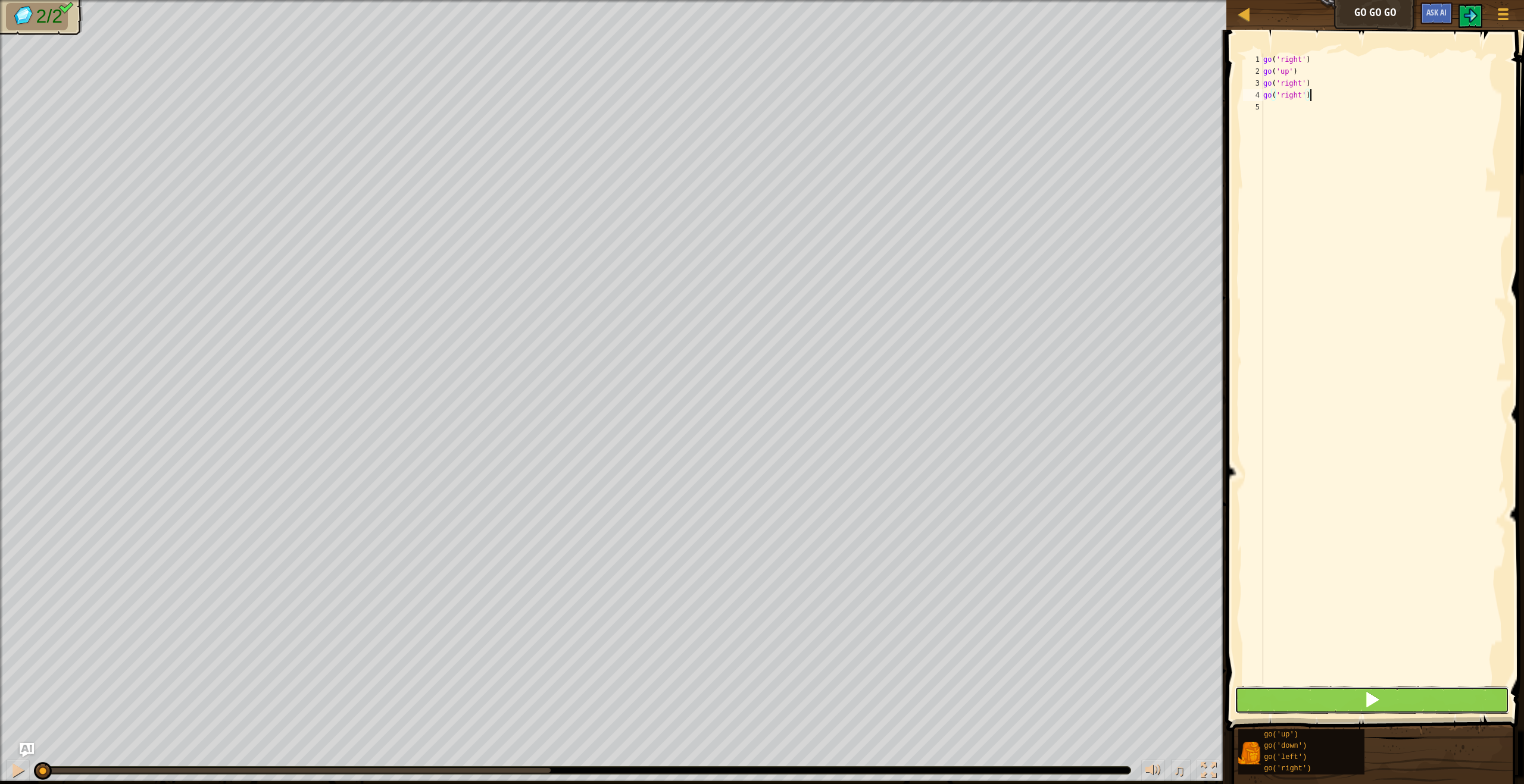
click at [1436, 701] on button at bounding box center [1372, 700] width 275 height 27
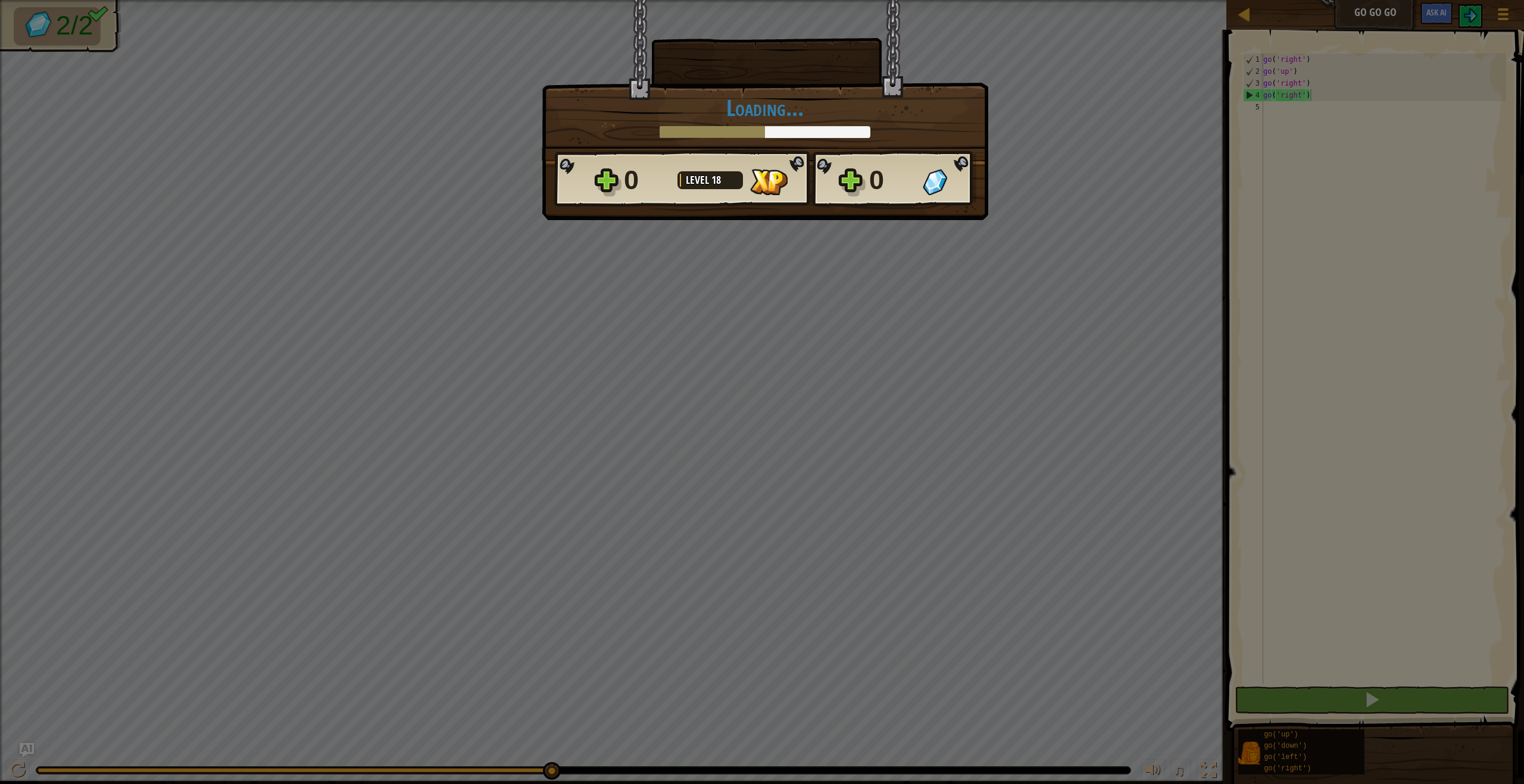
scroll to position [6, 3]
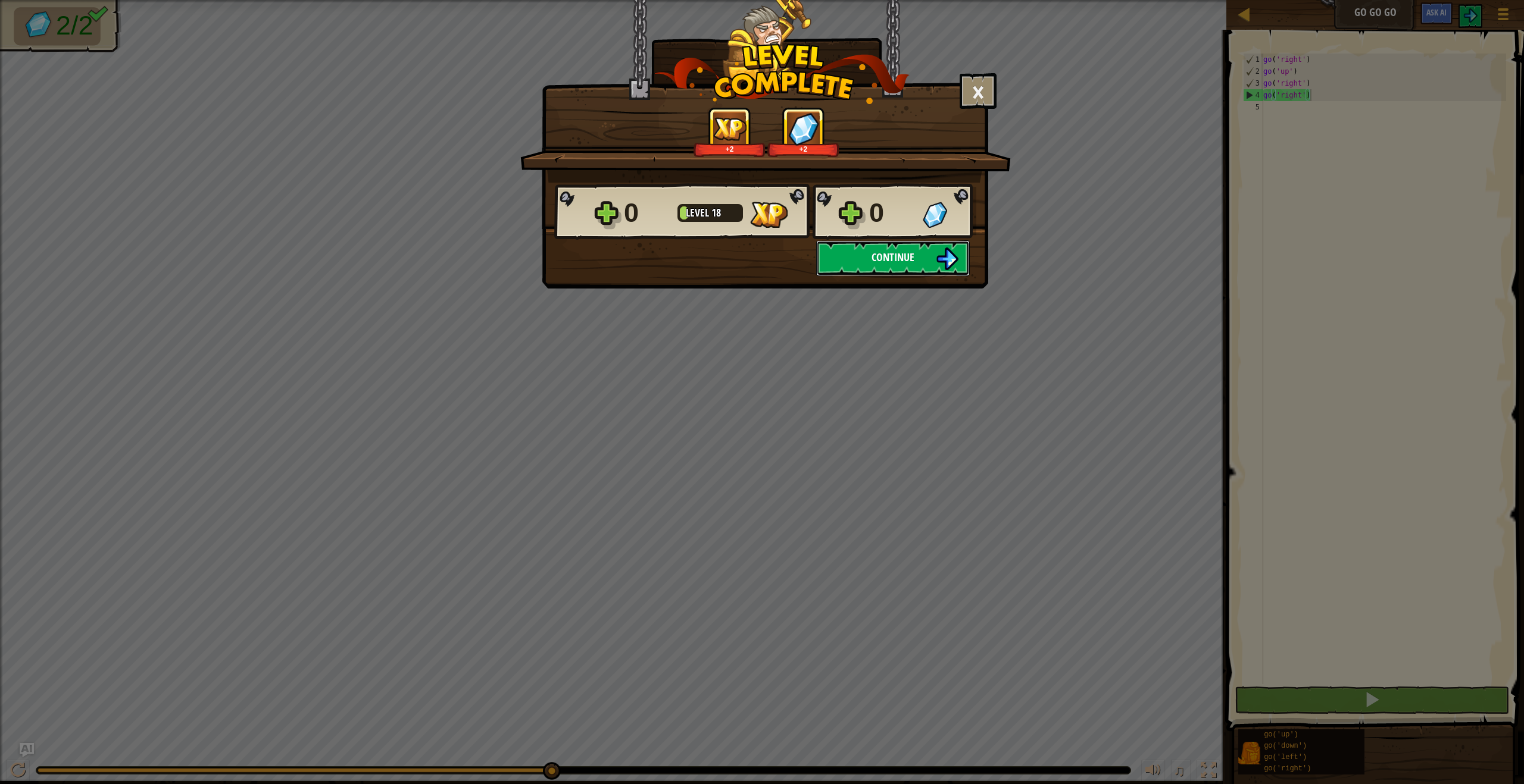
click at [931, 255] on button "Continue" at bounding box center [893, 257] width 154 height 36
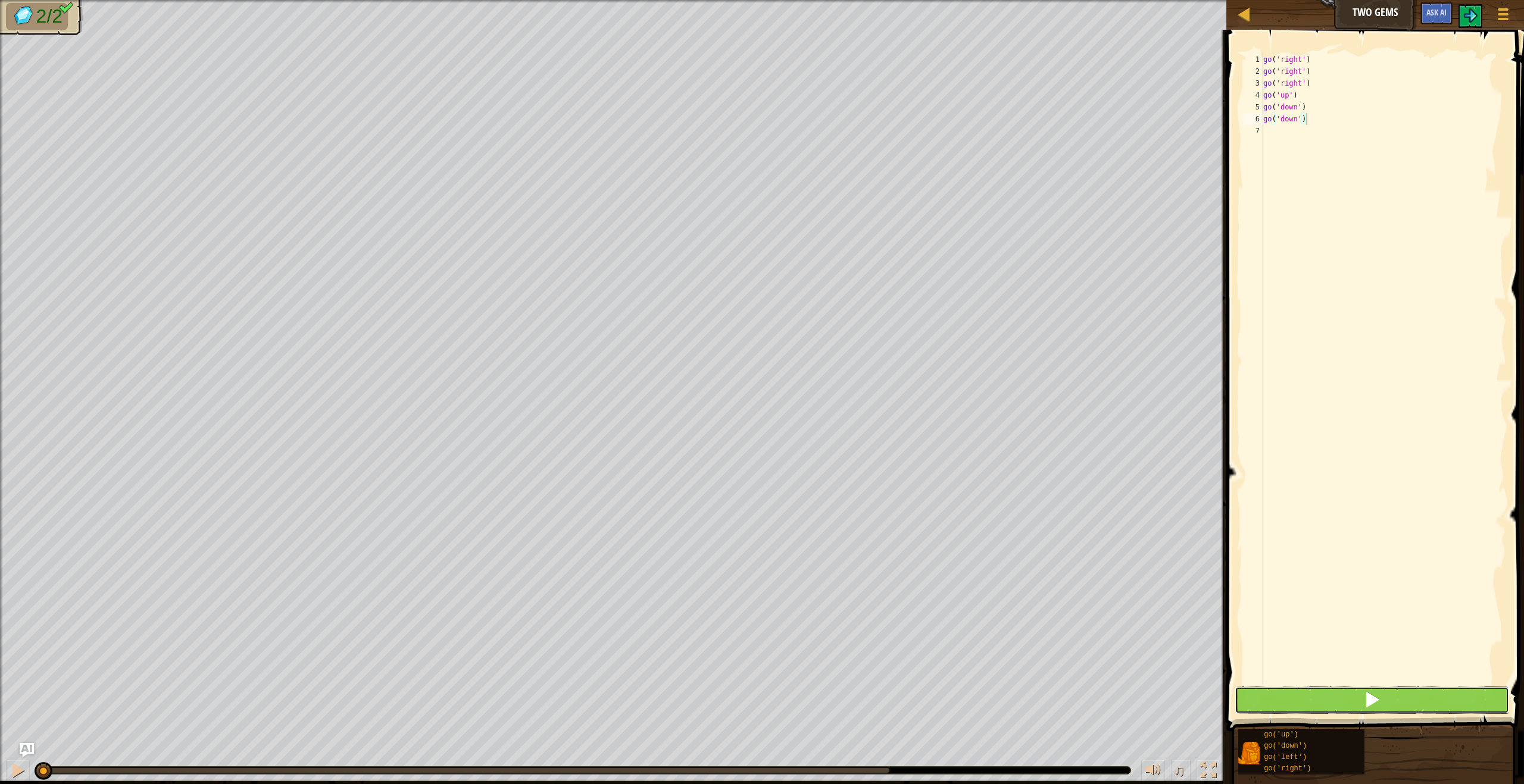
click at [1360, 695] on button at bounding box center [1372, 700] width 275 height 27
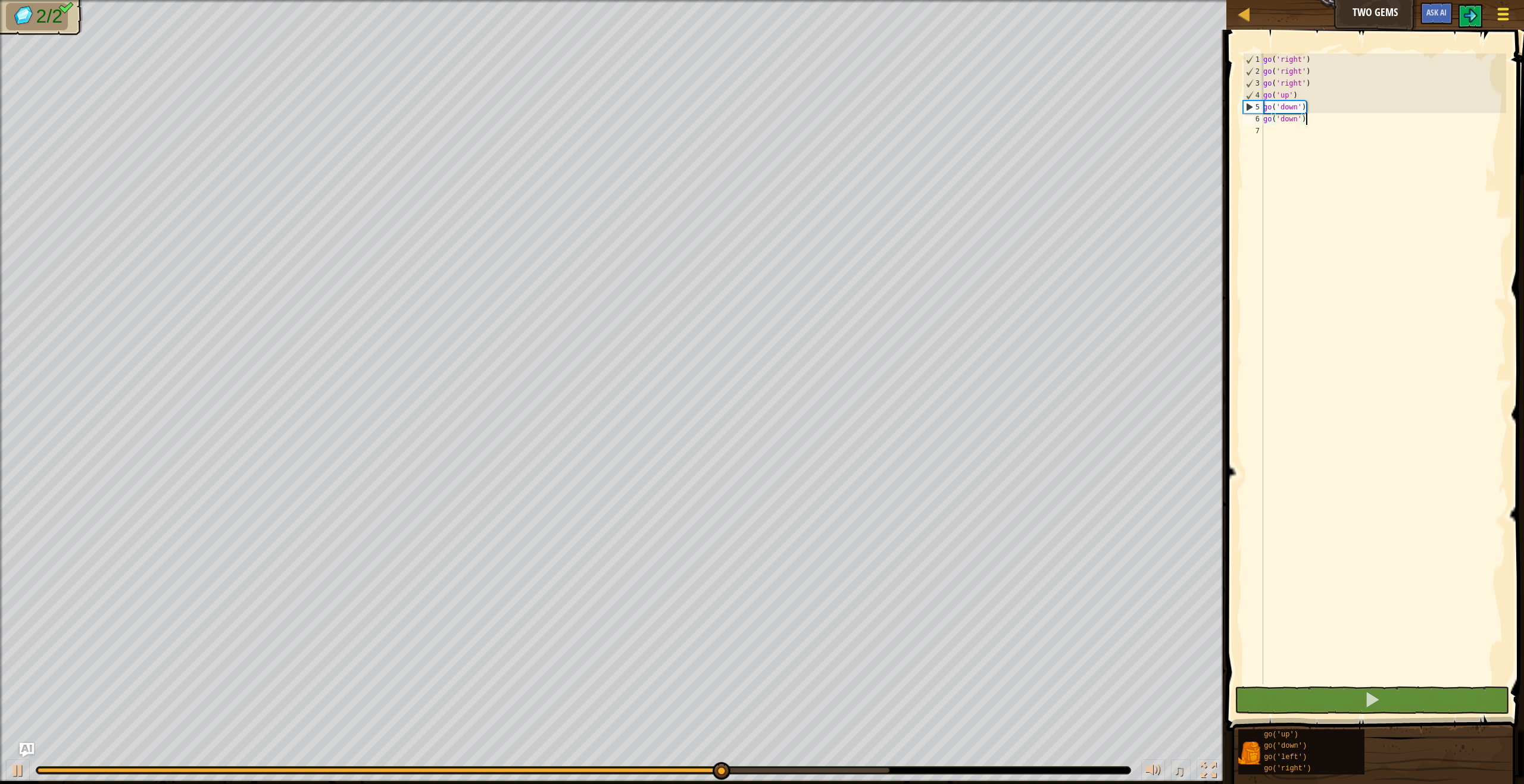
click at [1512, 3] on button "Game Menu" at bounding box center [1503, 16] width 32 height 29
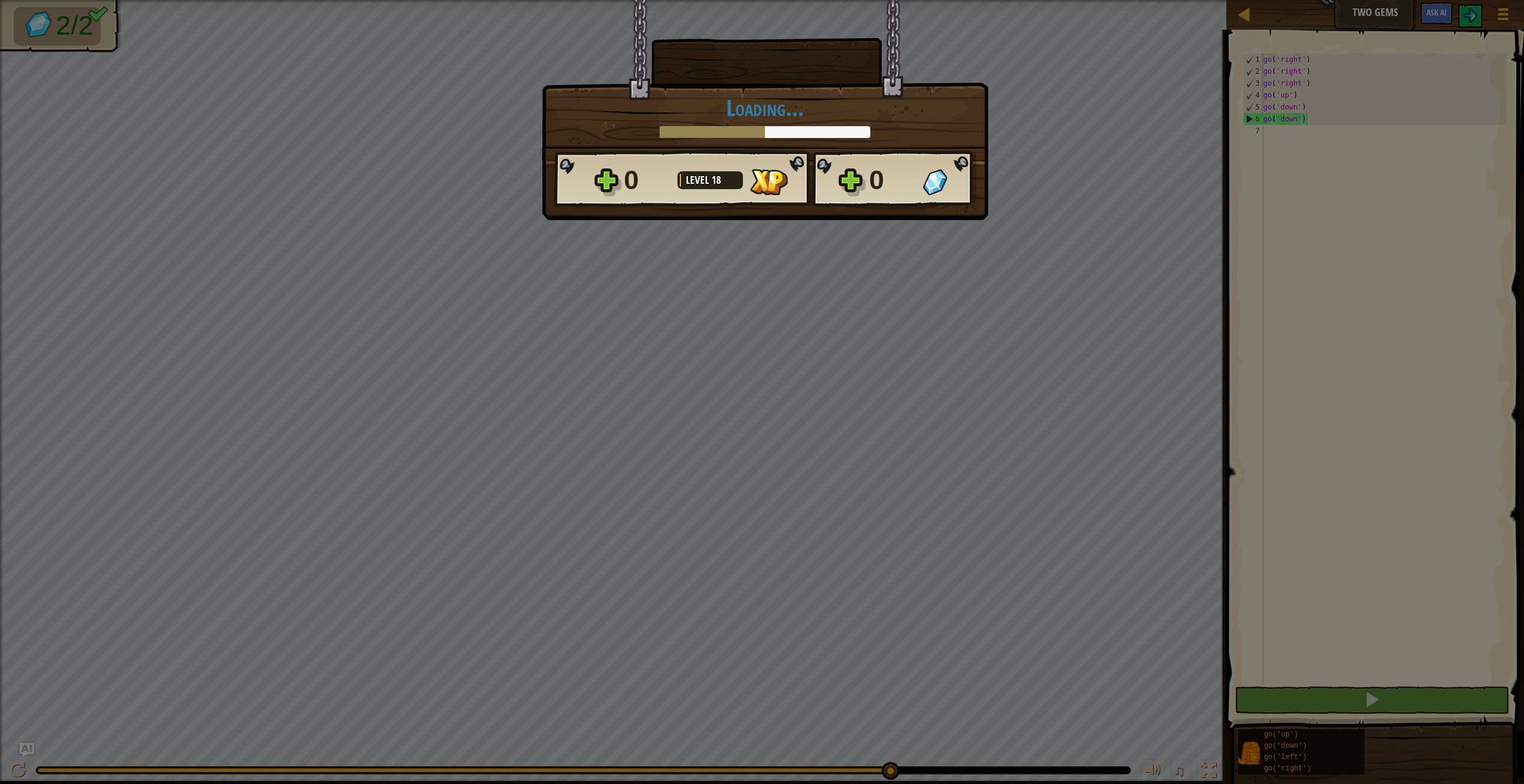
scroll to position [6, 3]
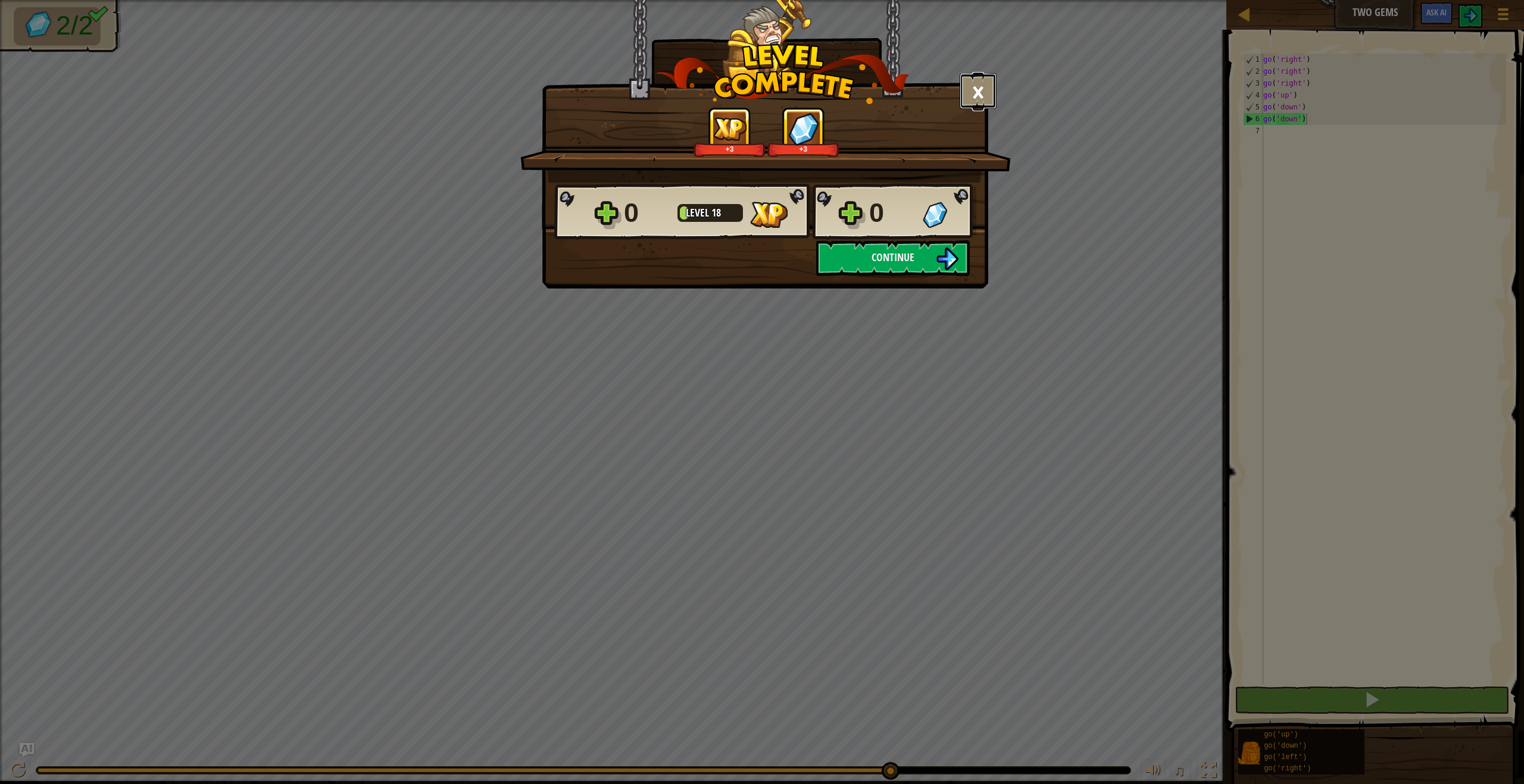
drag, startPoint x: 962, startPoint y: 86, endPoint x: 986, endPoint y: 86, distance: 24.0
click at [964, 86] on button "×" at bounding box center [977, 90] width 37 height 36
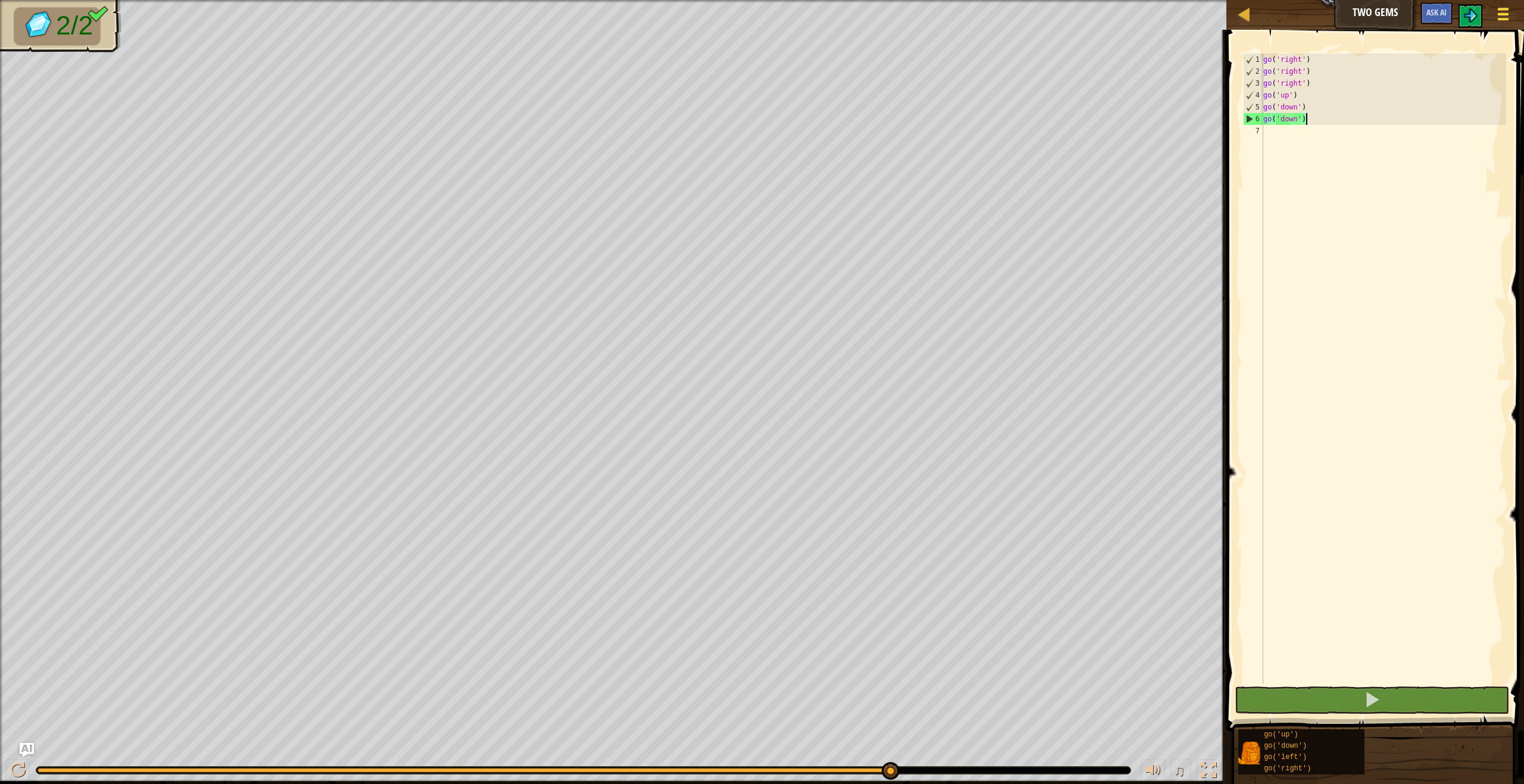
click at [1511, 7] on div at bounding box center [1502, 14] width 16 height 17
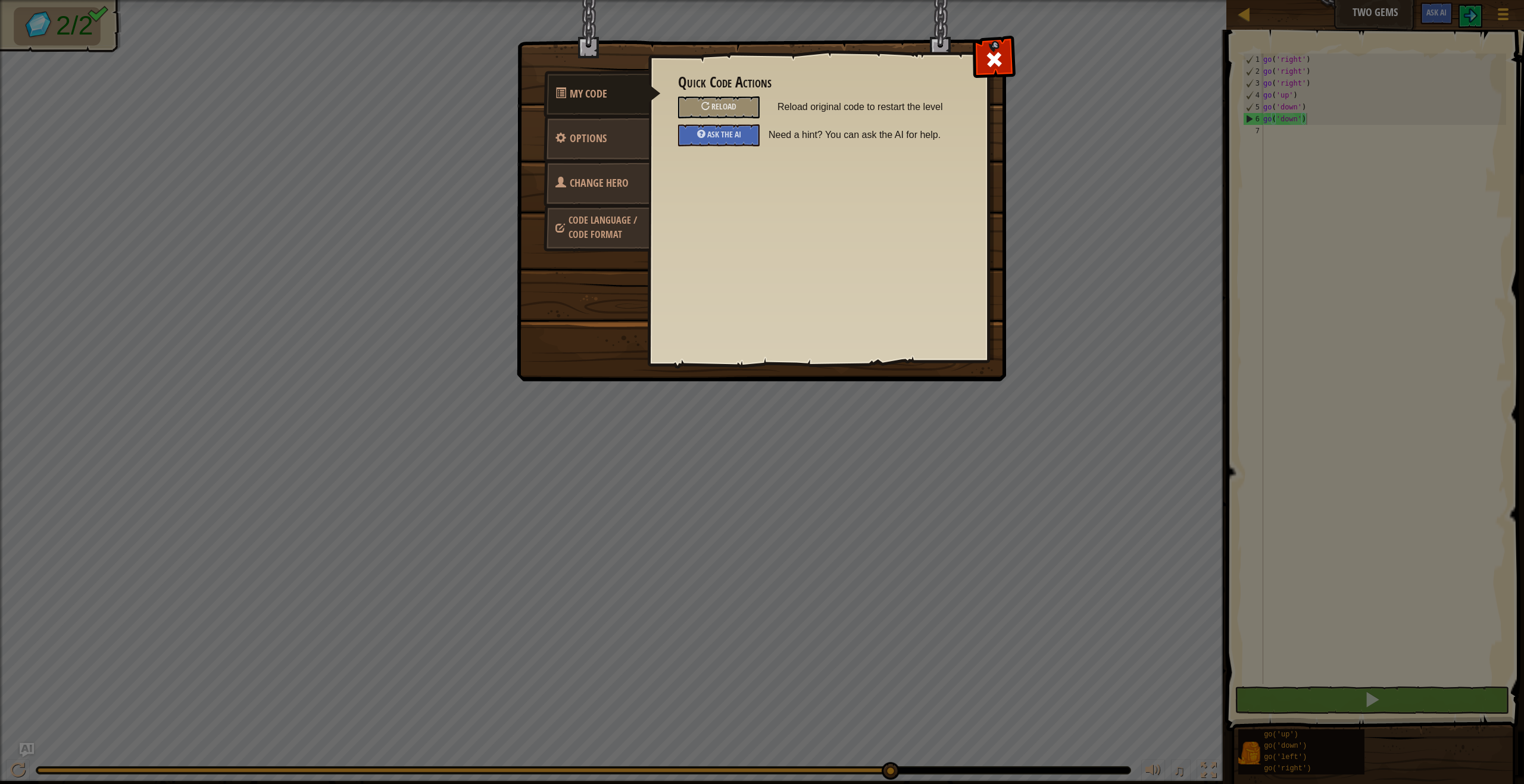
click at [601, 218] on span "Code Language / Code Format" at bounding box center [602, 227] width 68 height 27
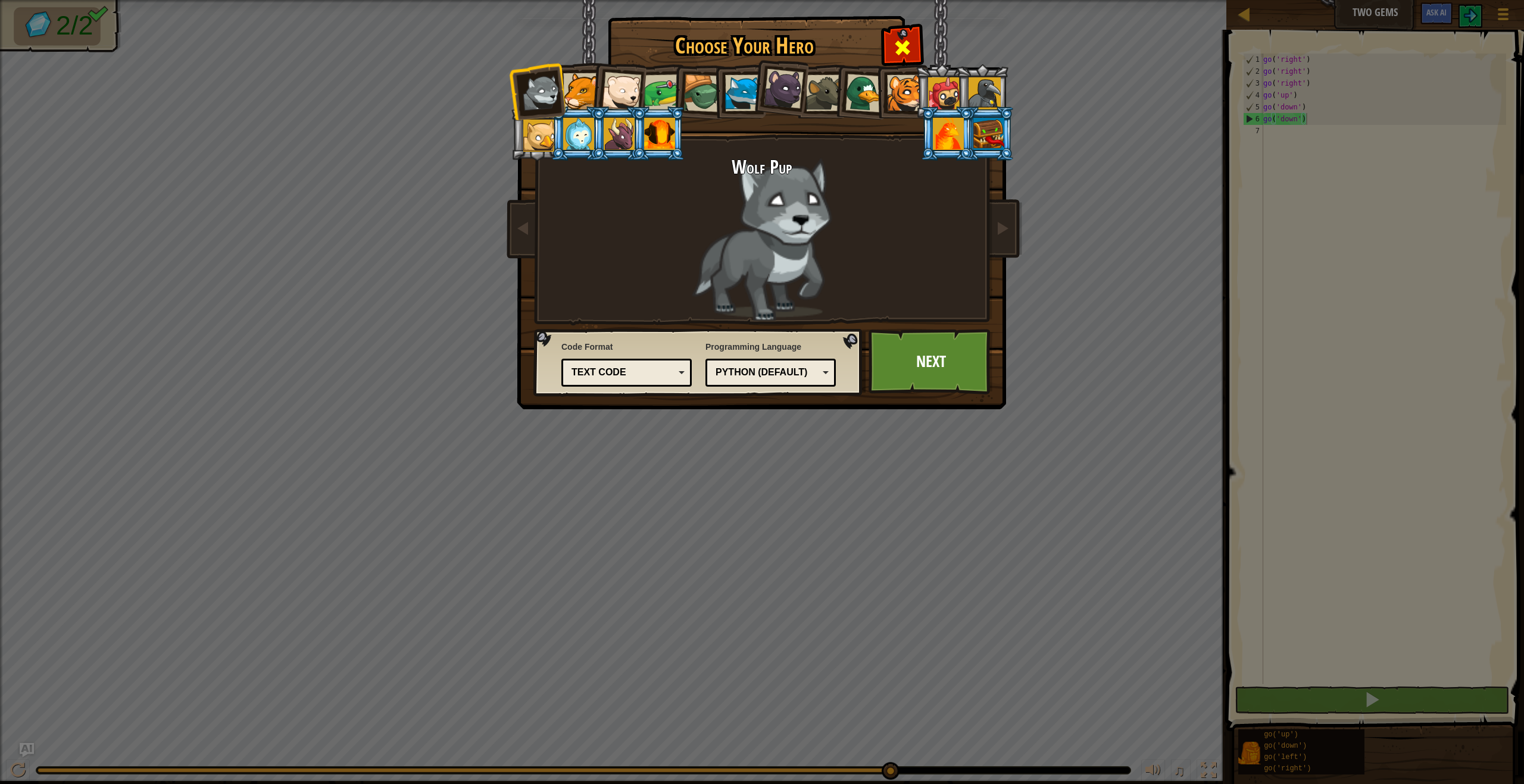
click at [899, 36] on div at bounding box center [901, 45] width 37 height 37
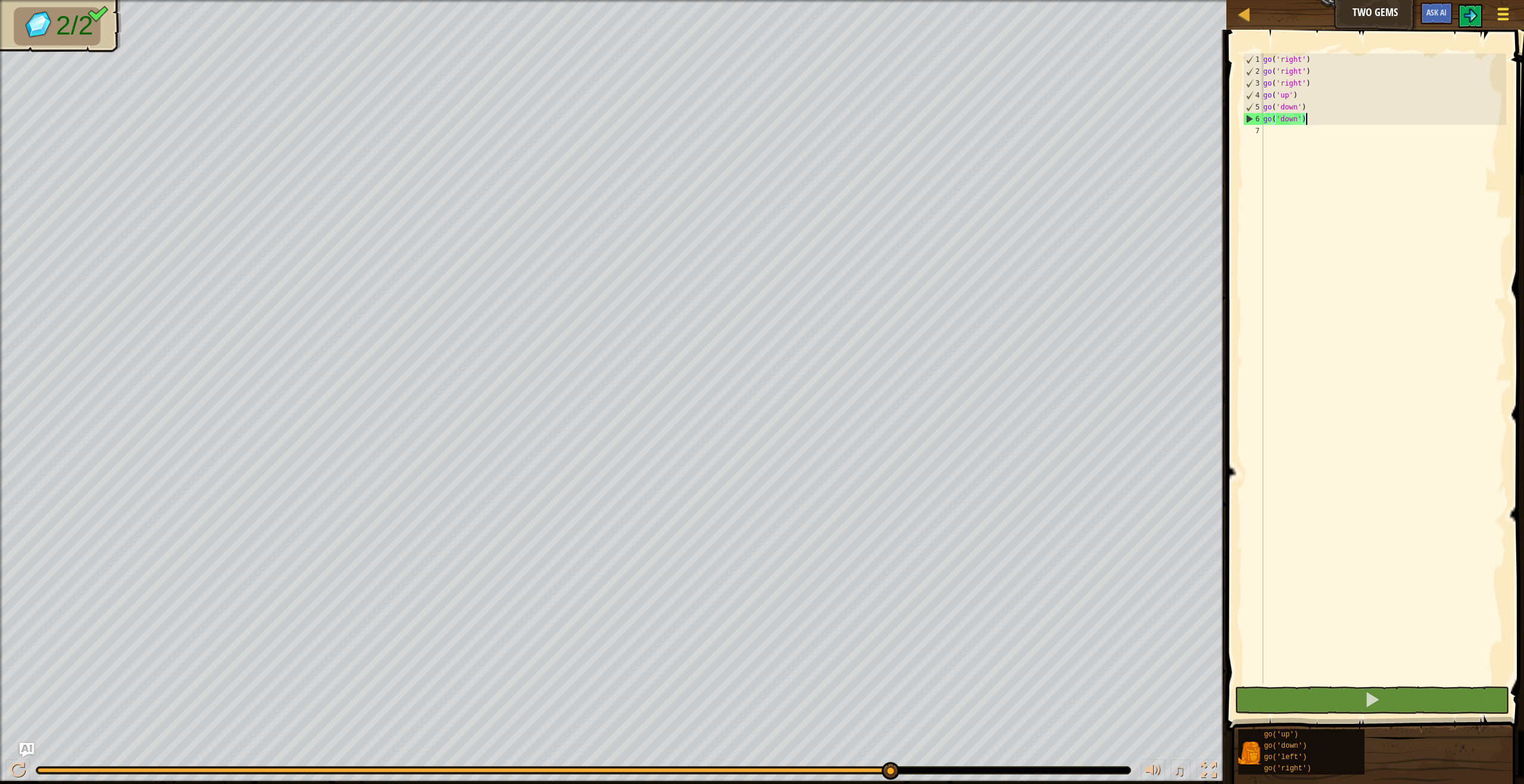
click at [1492, 27] on button "Game Menu" at bounding box center [1503, 16] width 32 height 29
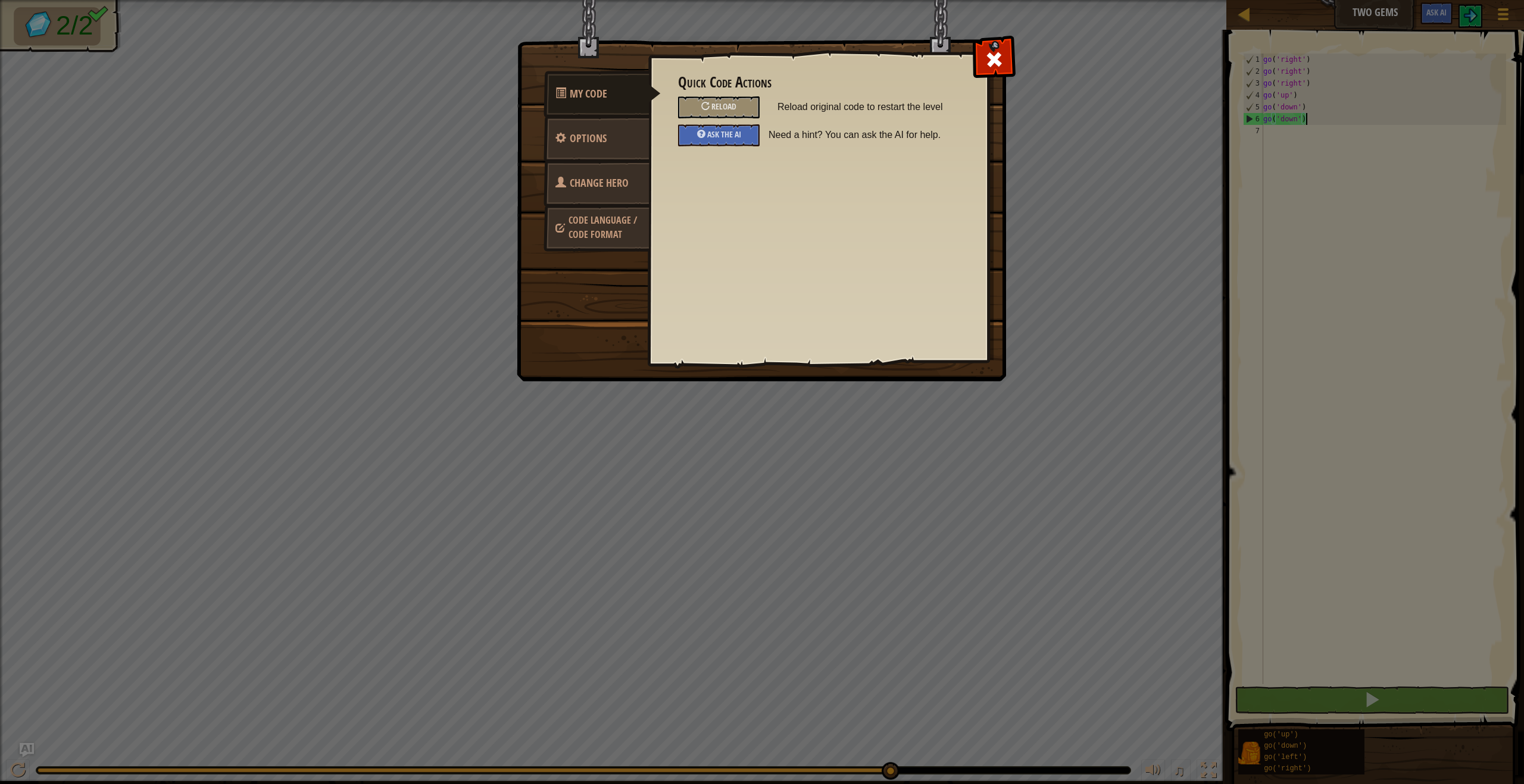
click at [615, 193] on link "Change Hero" at bounding box center [596, 184] width 106 height 46
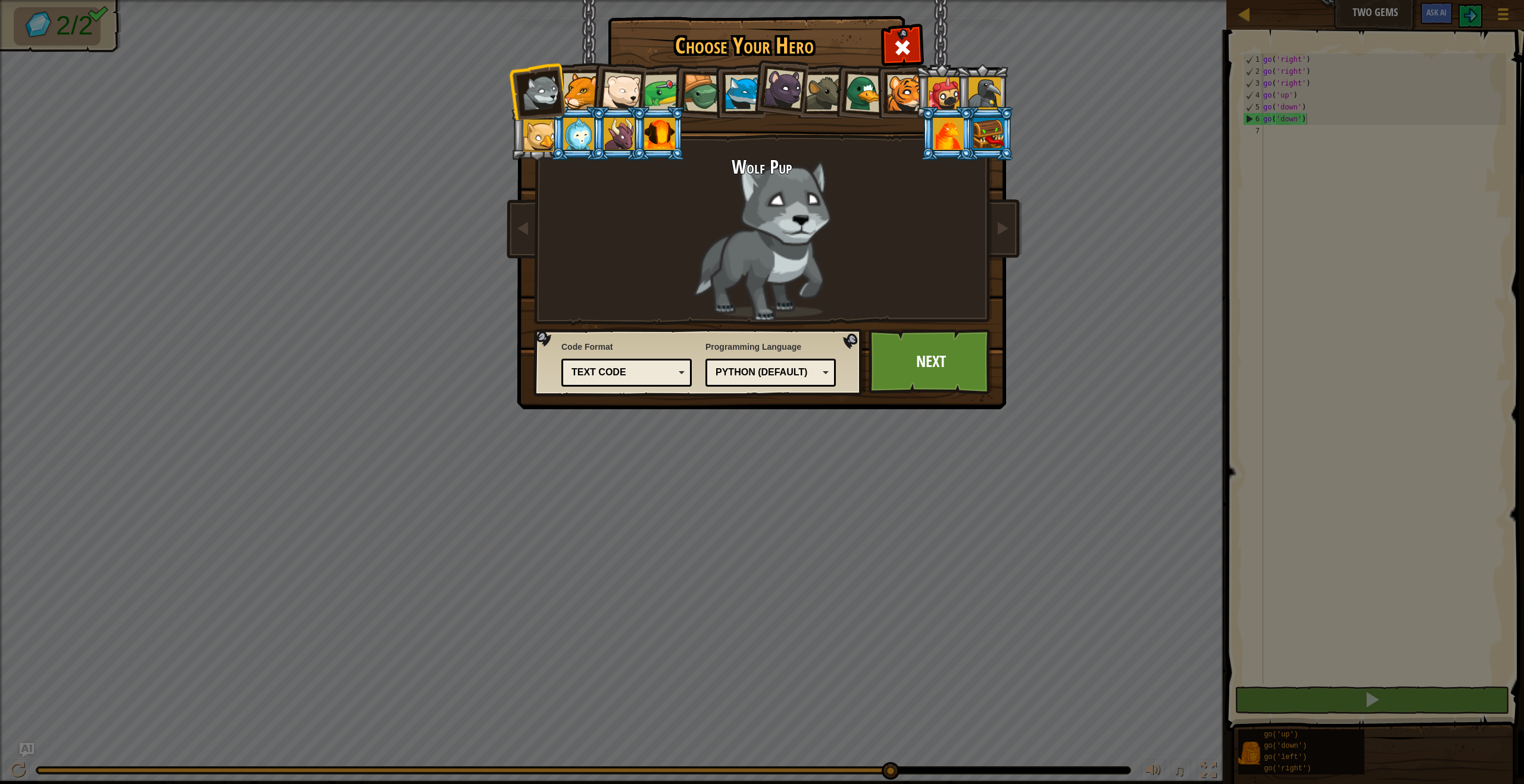
drag, startPoint x: 1009, startPoint y: 92, endPoint x: 999, endPoint y: 97, distance: 11.2
click at [1006, 19] on div "Choose Your Hero 9499 Wolf Pup Cougar Polar Bear Cub Frog Turtle Blue Fox Panth…" at bounding box center [762, 18] width 488 height 1
click at [999, 99] on div at bounding box center [984, 93] width 32 height 32
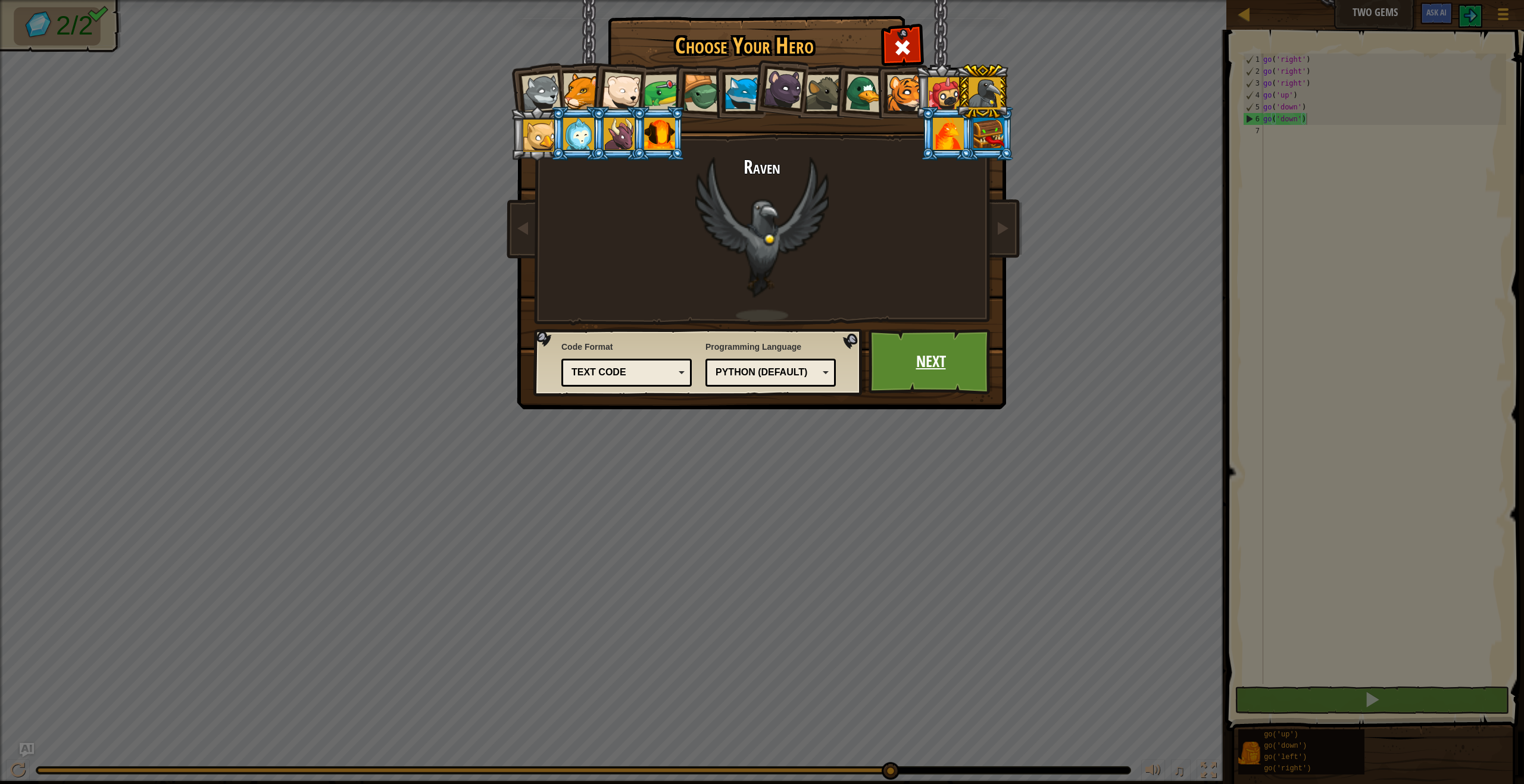
click at [947, 378] on link "Next" at bounding box center [930, 361] width 124 height 65
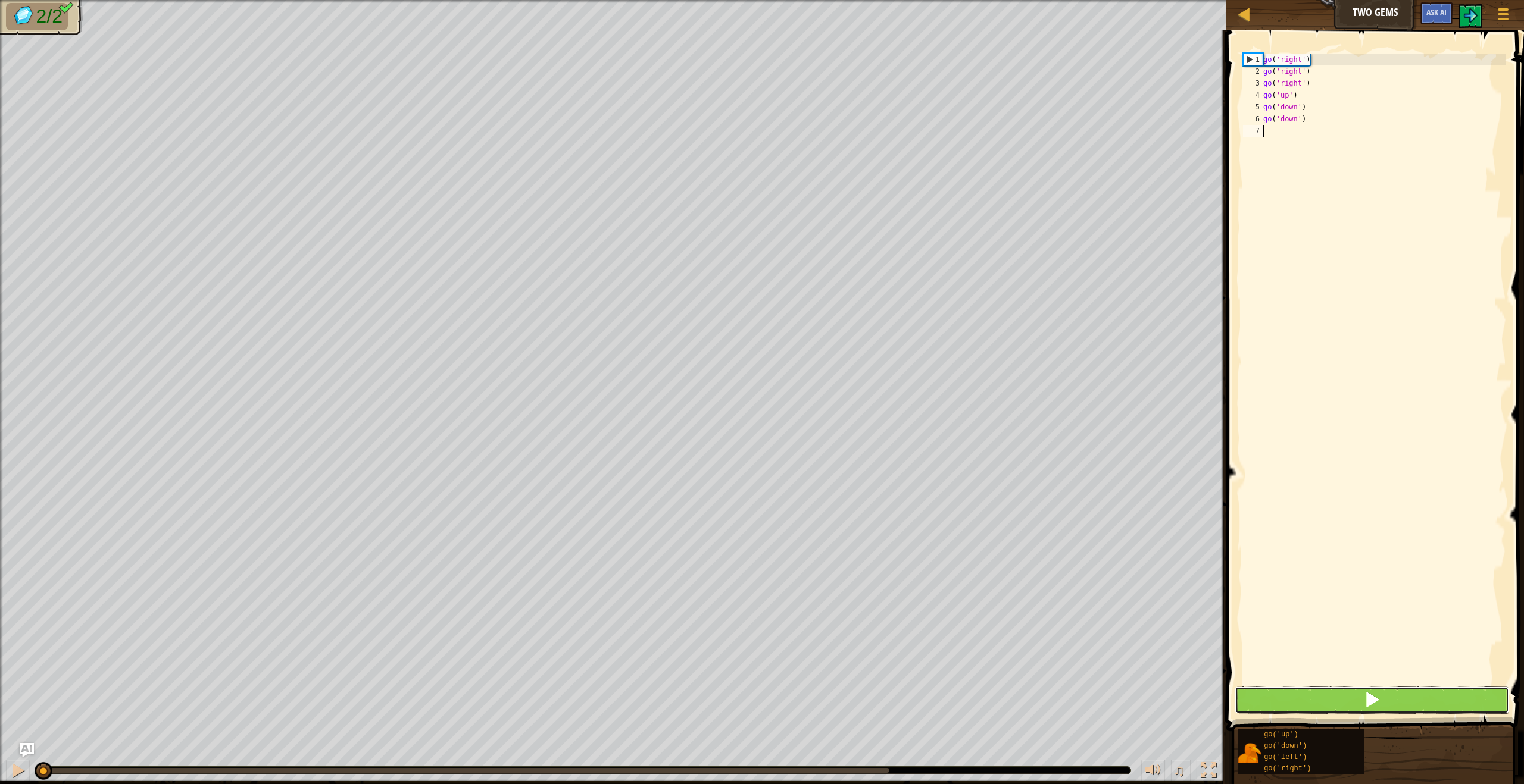
click at [1305, 701] on button at bounding box center [1372, 700] width 275 height 27
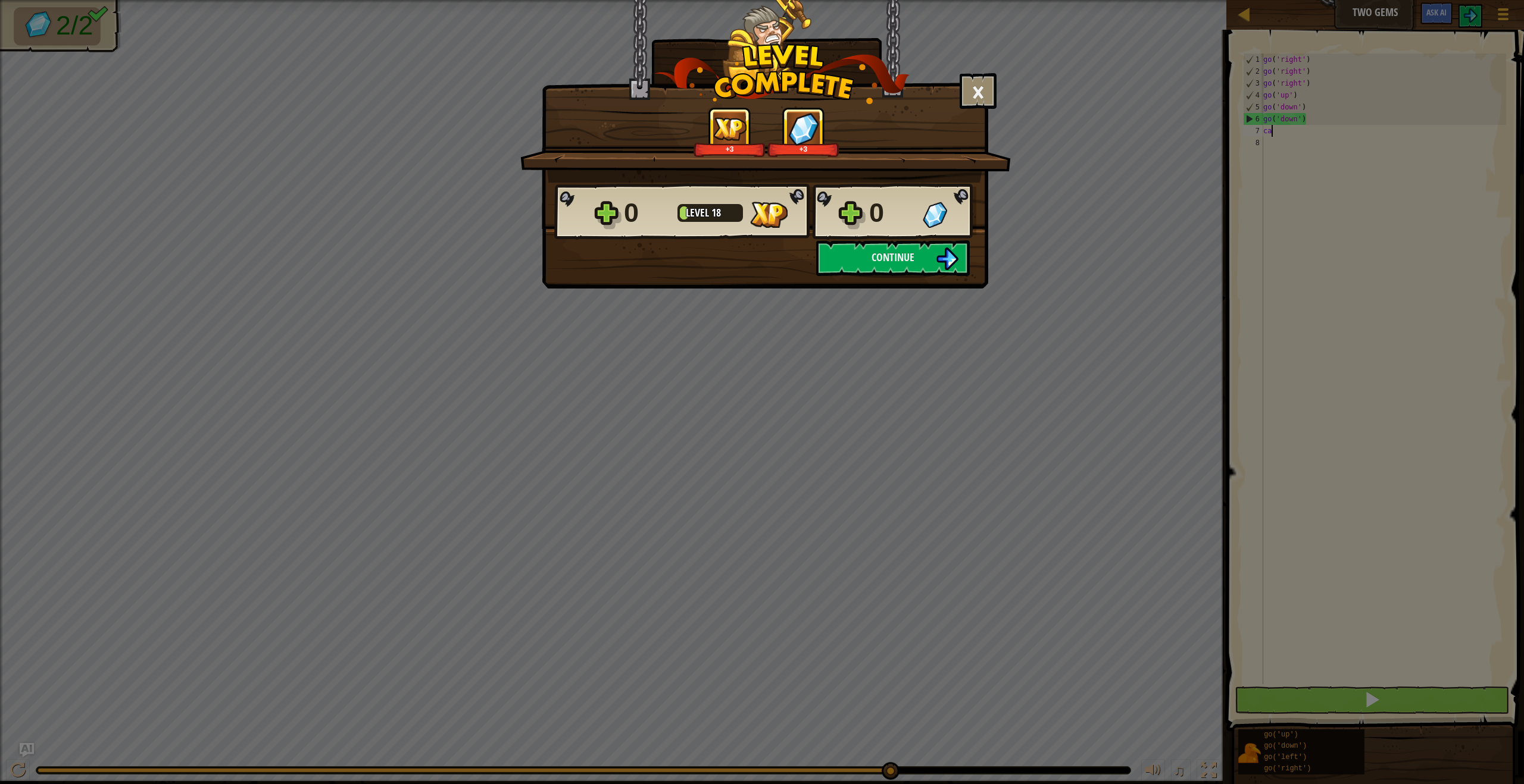
scroll to position [6, 0]
type textarea "caw"
drag, startPoint x: 979, startPoint y: 61, endPoint x: 983, endPoint y: 69, distance: 8.9
click at [981, 65] on div "× How fun was this level? Tell us more! +3 +3 Reticulating Splines... 0 Level 1…" at bounding box center [765, 113] width 447 height 230
click at [983, 78] on button "×" at bounding box center [977, 90] width 37 height 36
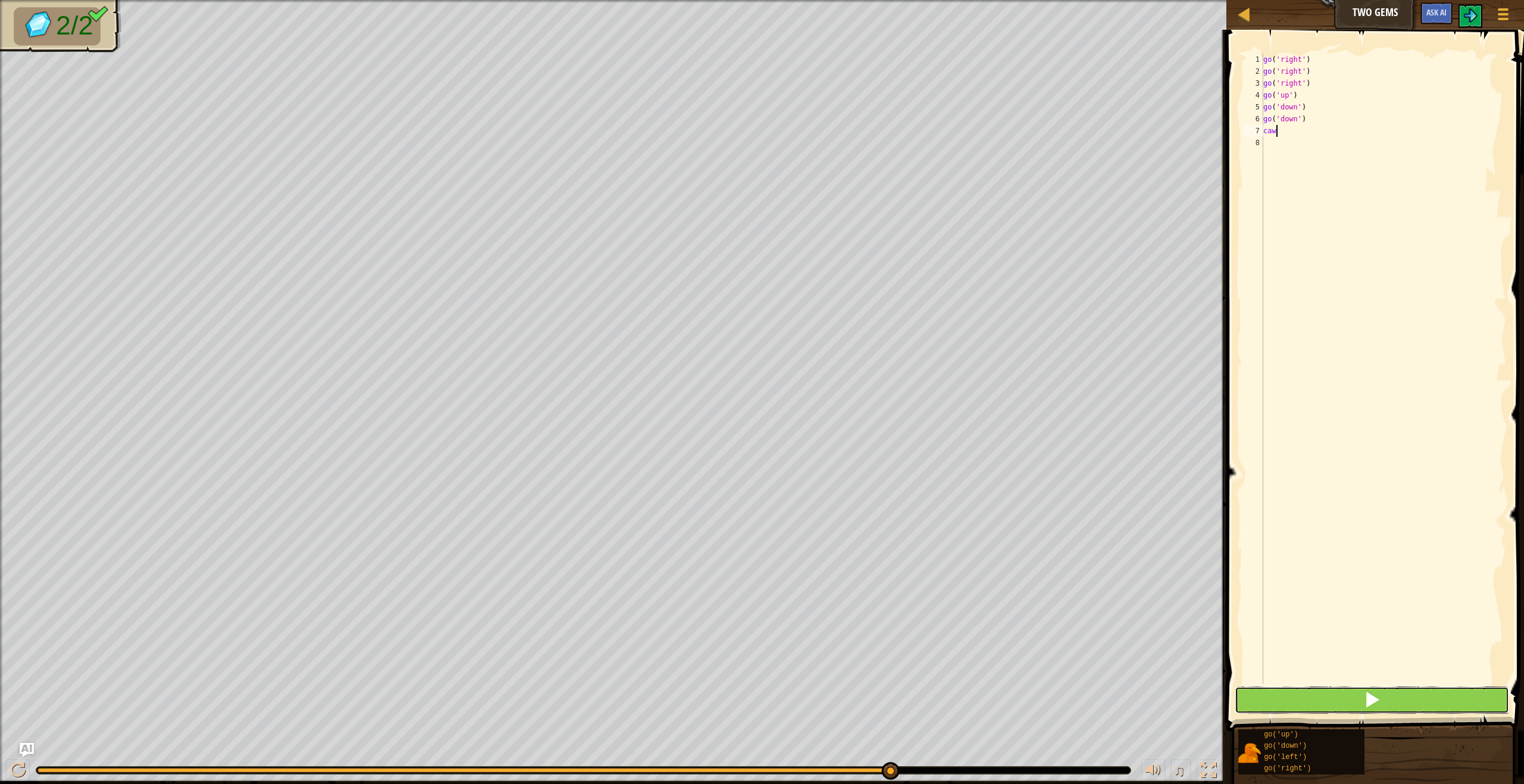
click at [1358, 706] on button at bounding box center [1372, 700] width 275 height 27
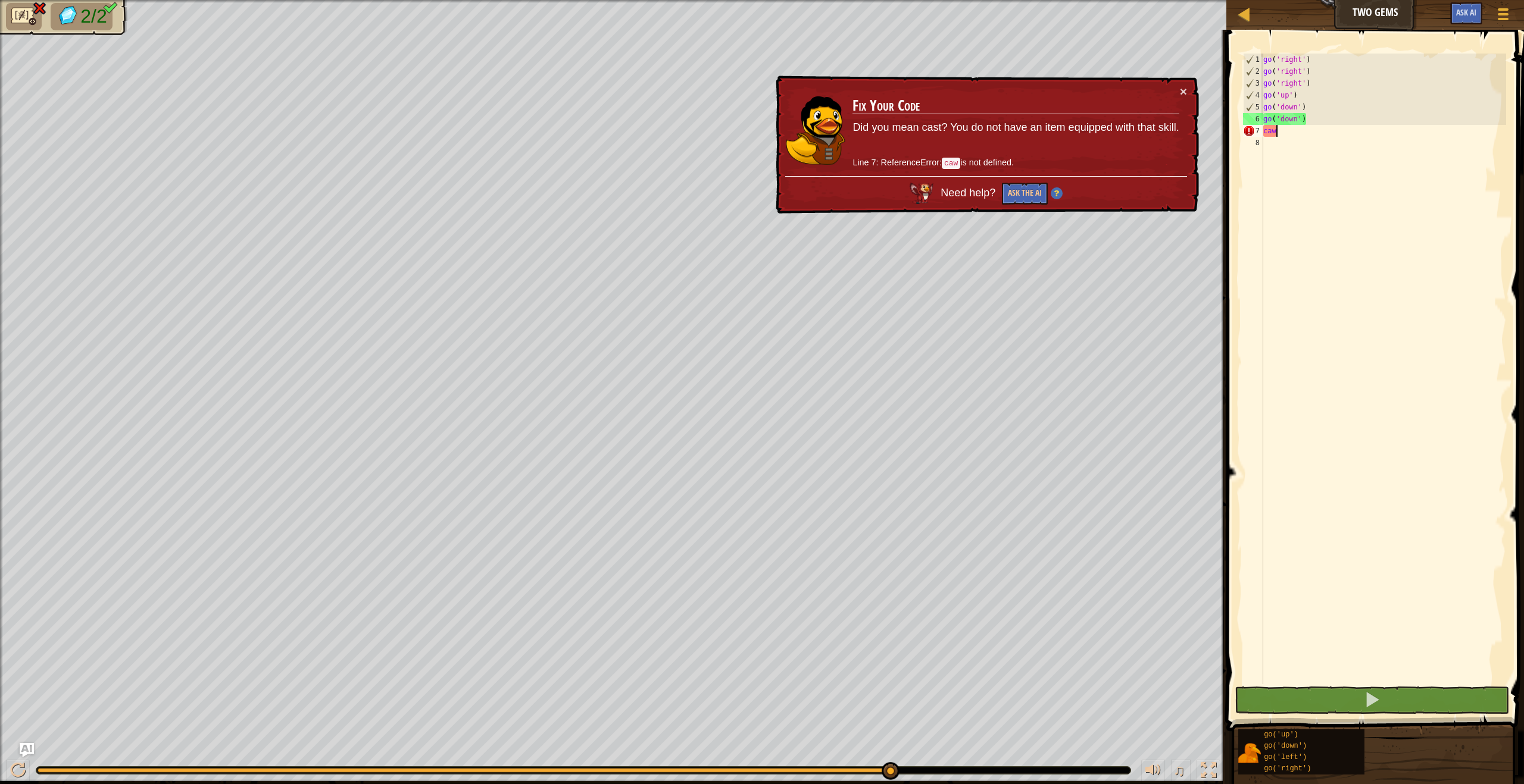
click at [28, 19] on img at bounding box center [24, 16] width 25 height 21
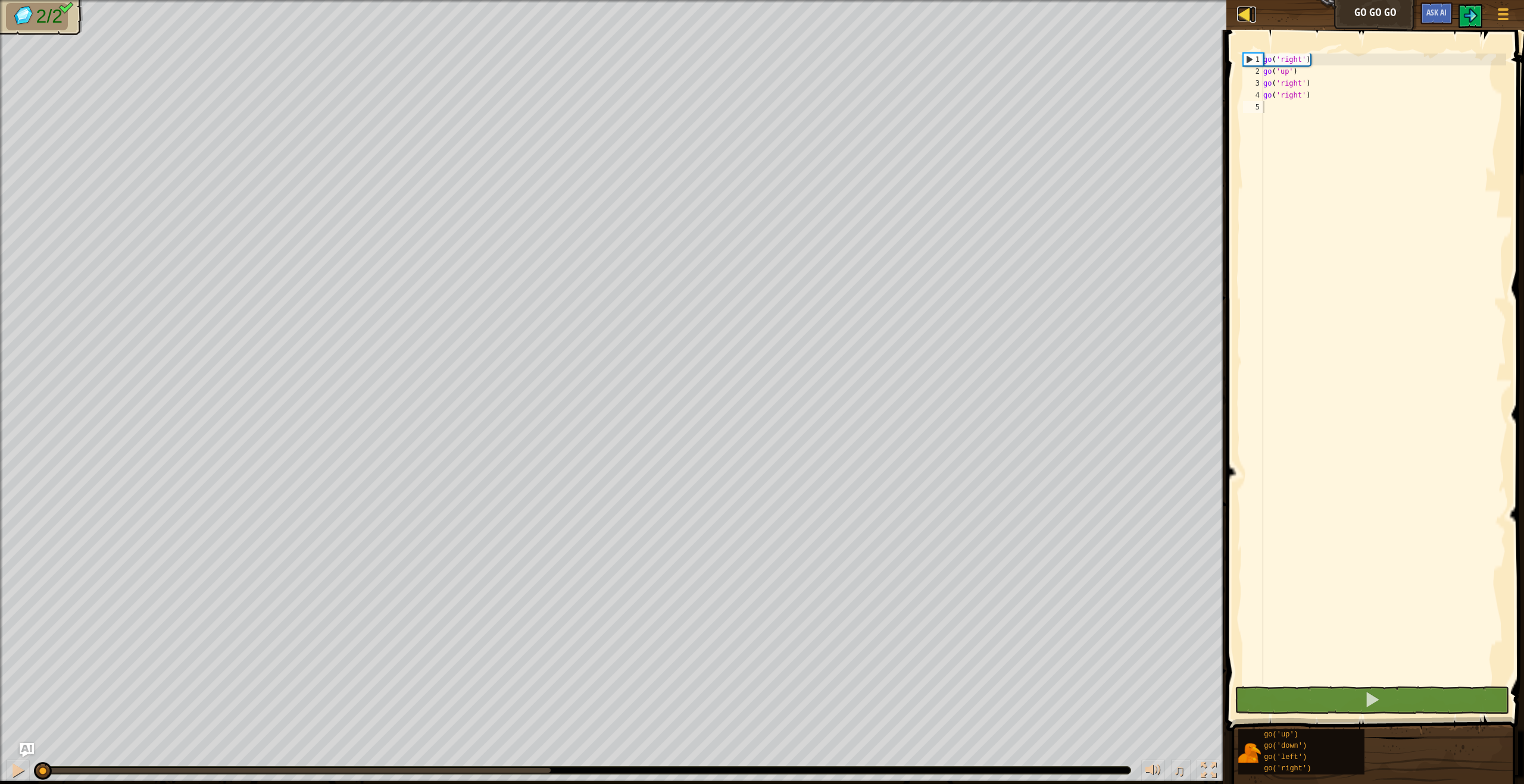
click at [1237, 21] on div at bounding box center [1243, 13] width 14 height 14
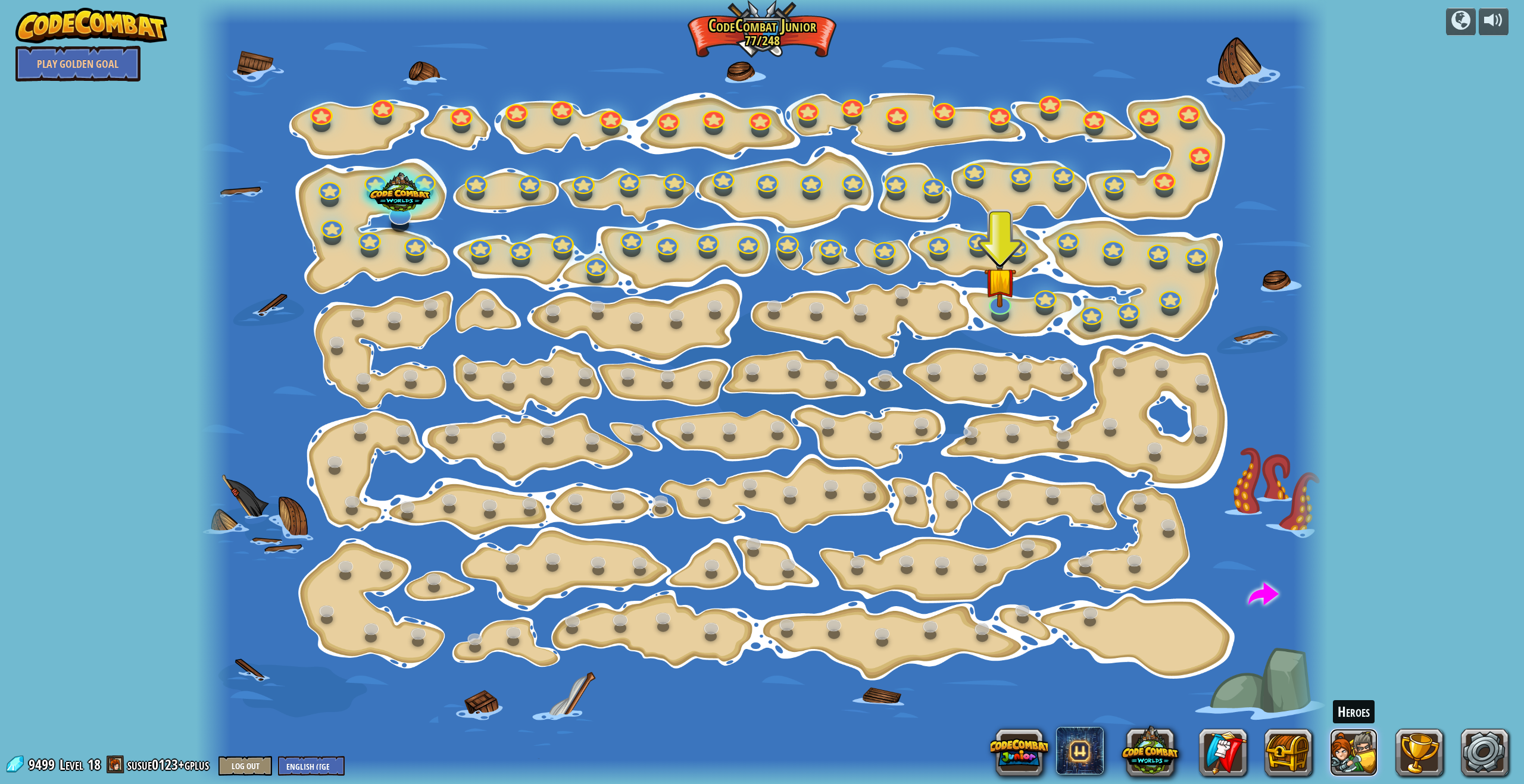
click at [1364, 754] on button at bounding box center [1354, 753] width 48 height 48
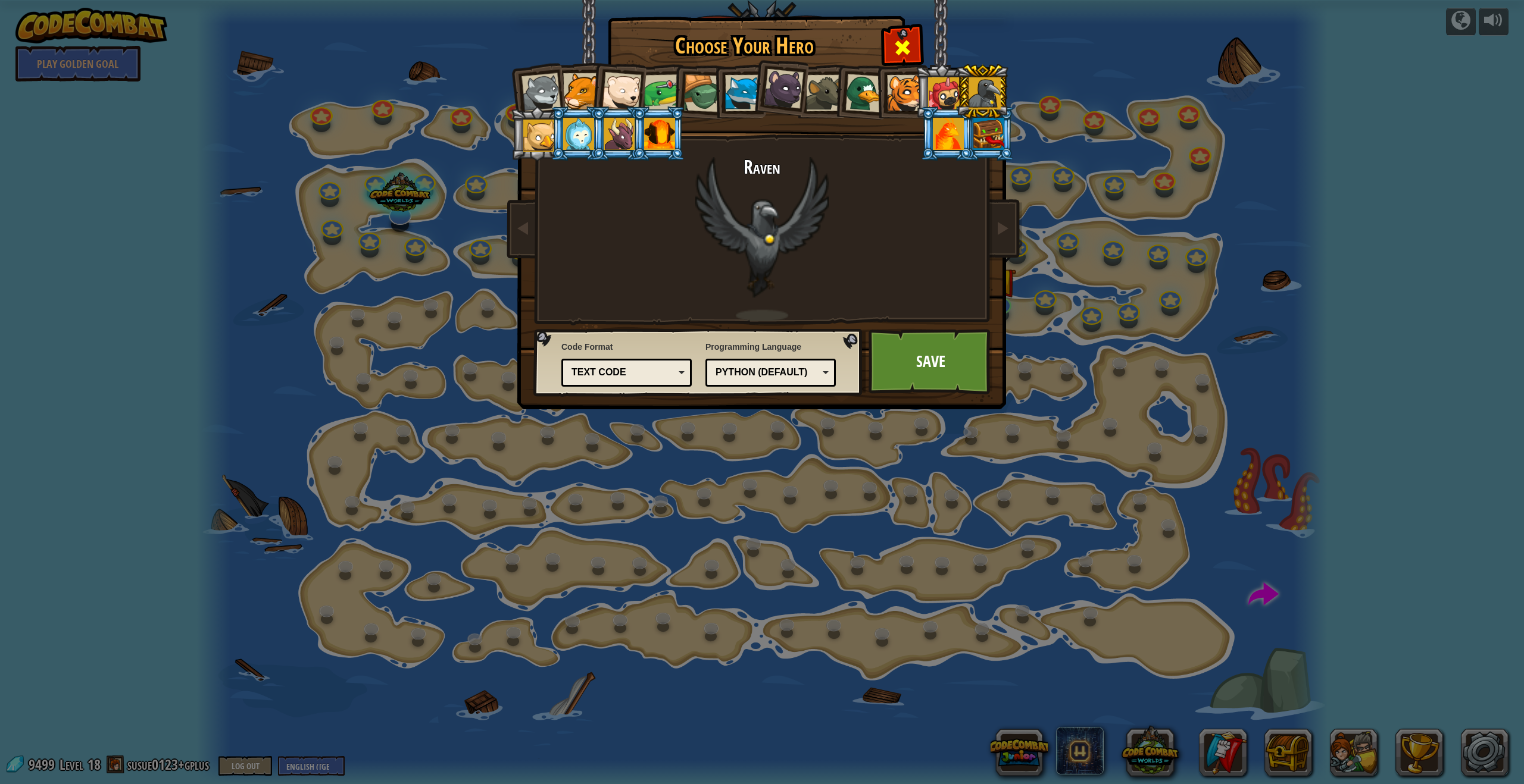
click at [909, 51] on span at bounding box center [902, 48] width 19 height 19
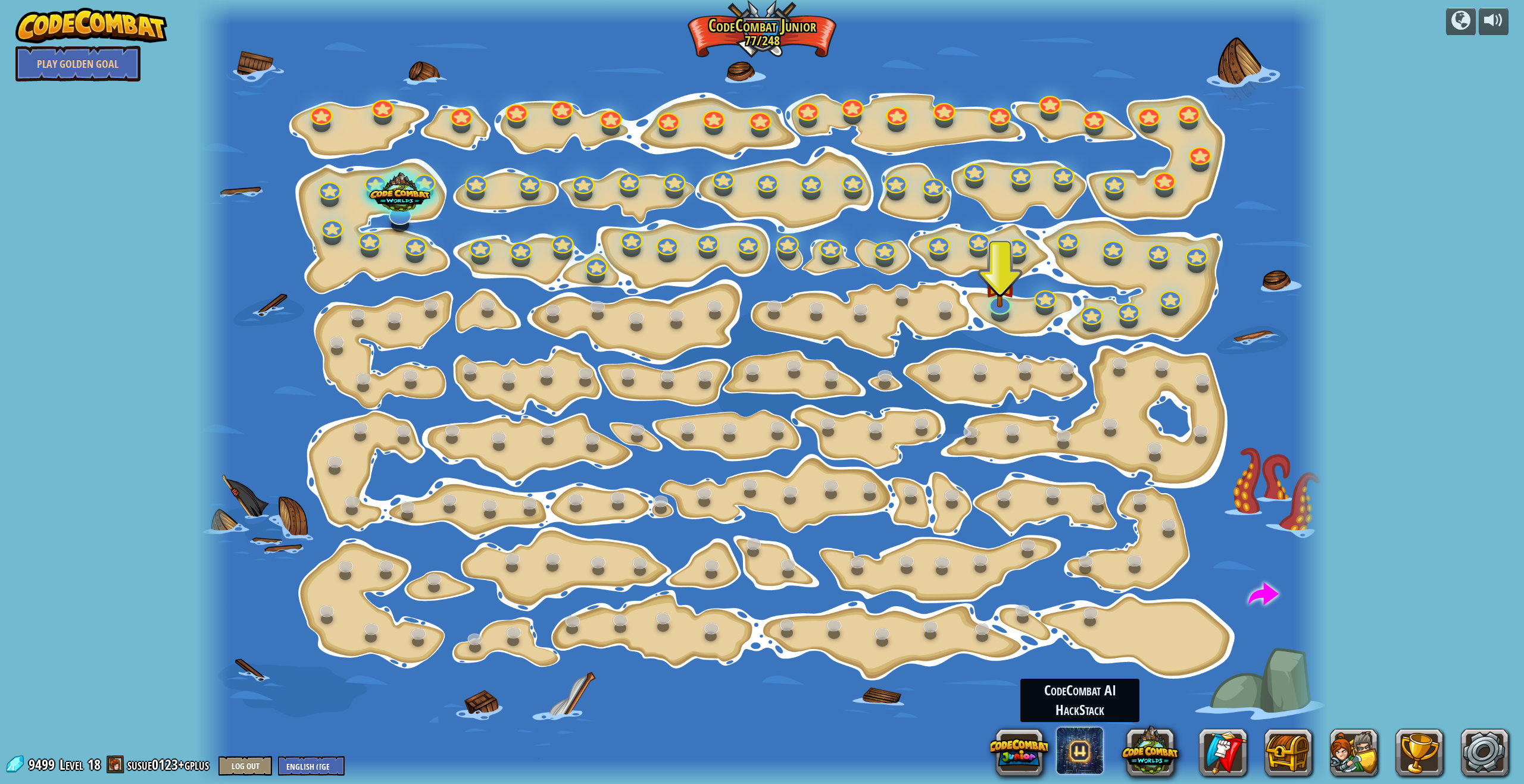
click at [1084, 748] on span at bounding box center [1080, 751] width 48 height 48
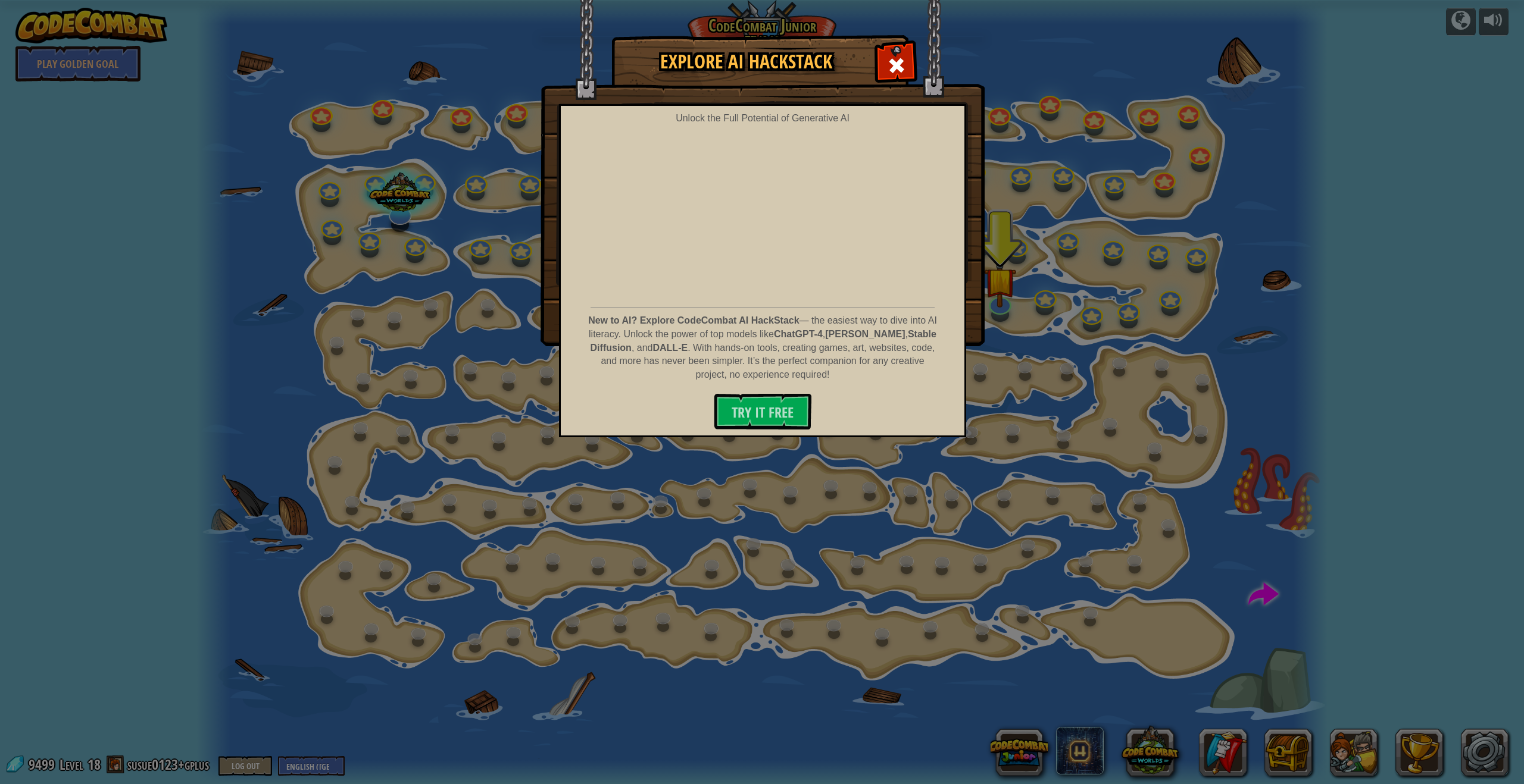
click at [899, 59] on span at bounding box center [897, 65] width 19 height 19
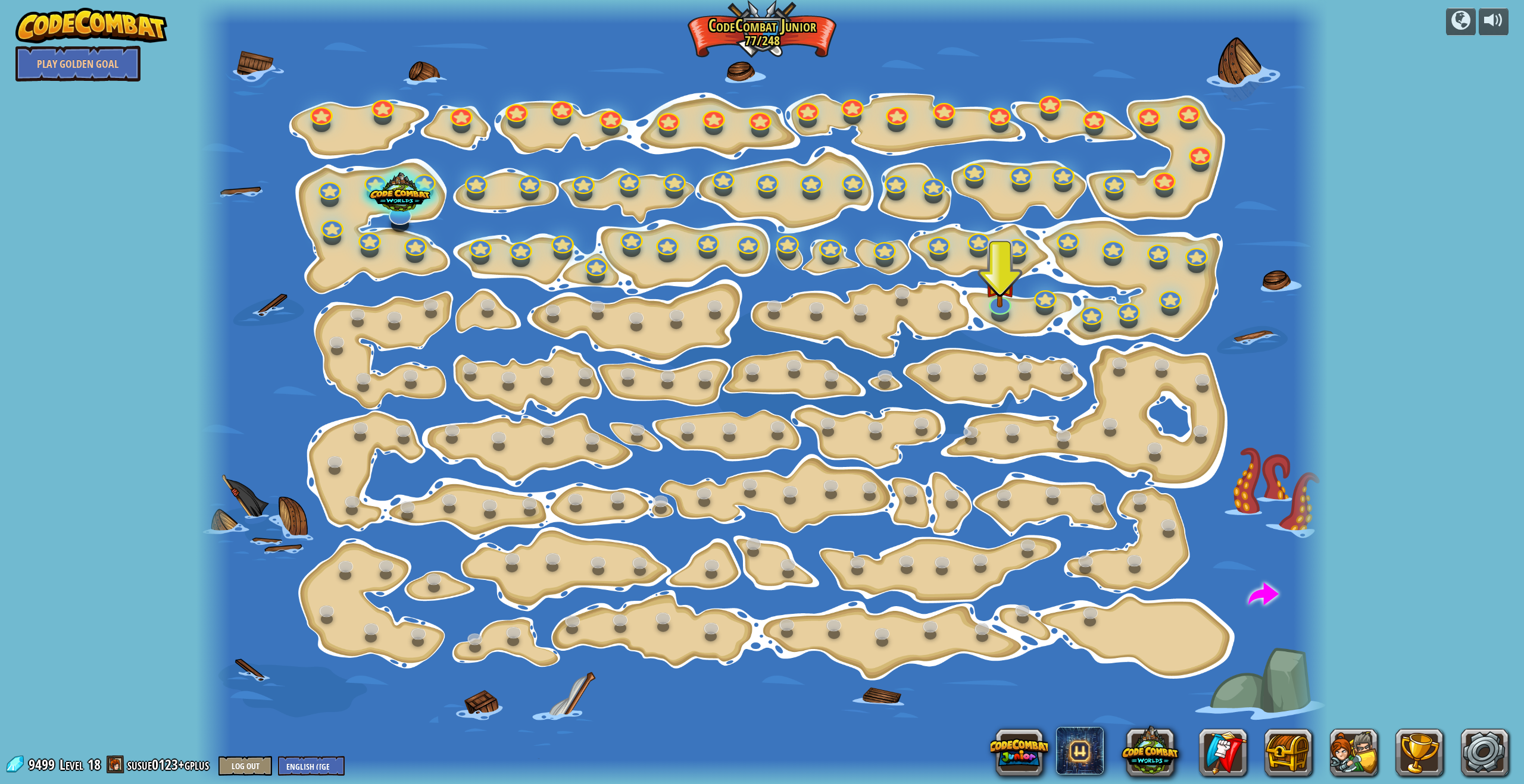
click at [109, 29] on img at bounding box center [91, 25] width 153 height 36
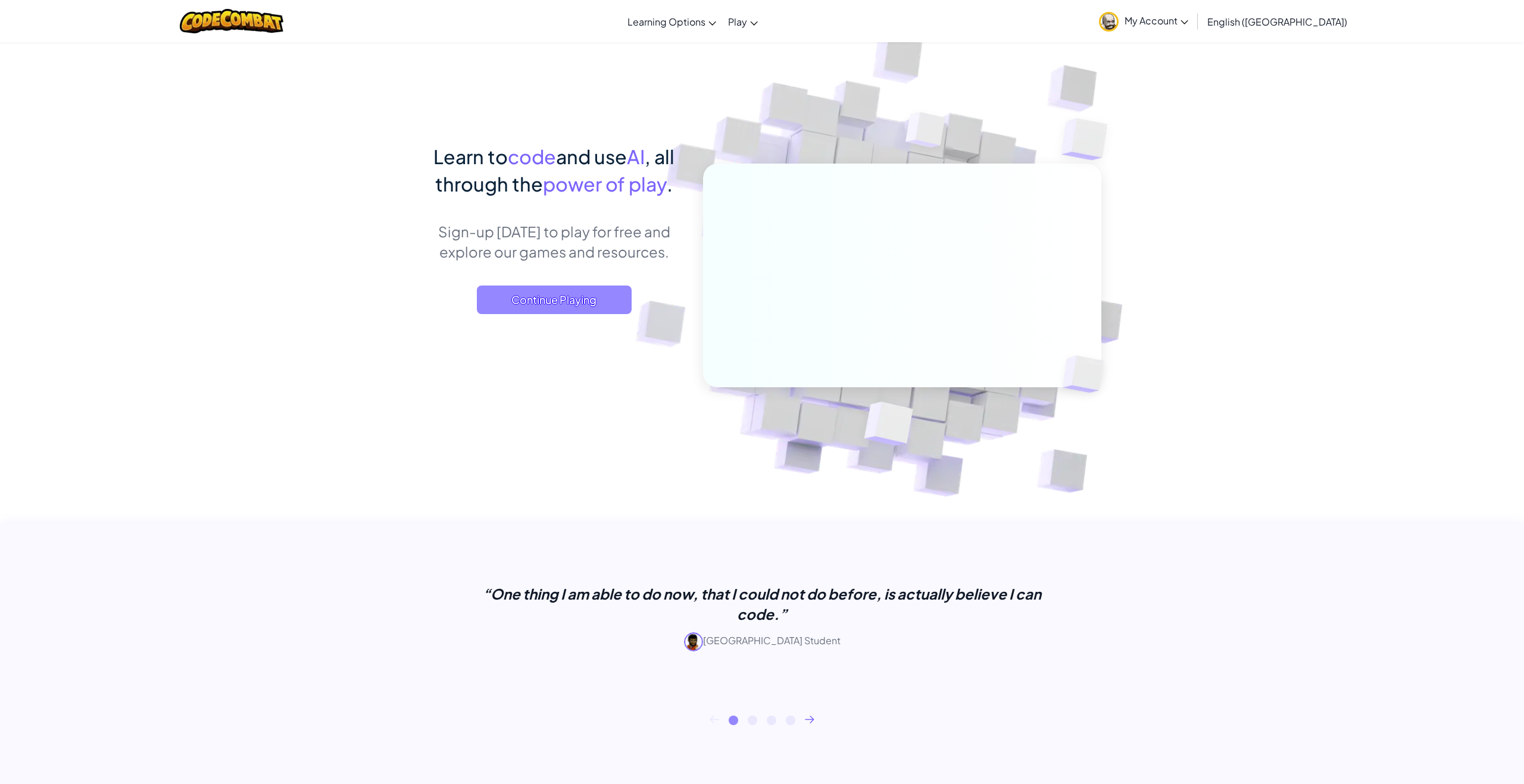
click at [568, 308] on span "Continue Playing" at bounding box center [553, 300] width 155 height 29
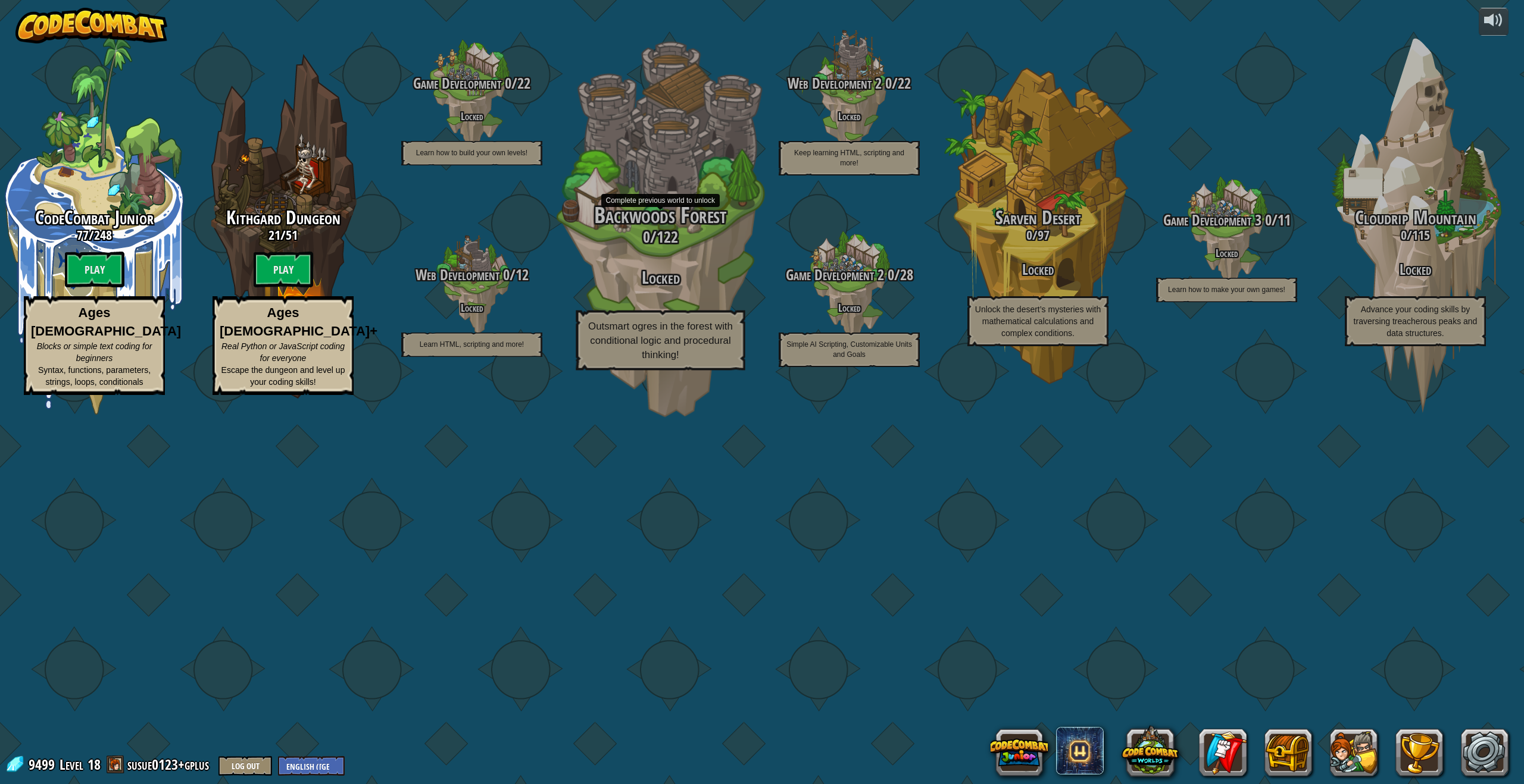
click at [662, 287] on h3 "Locked" at bounding box center [659, 278] width 226 height 19
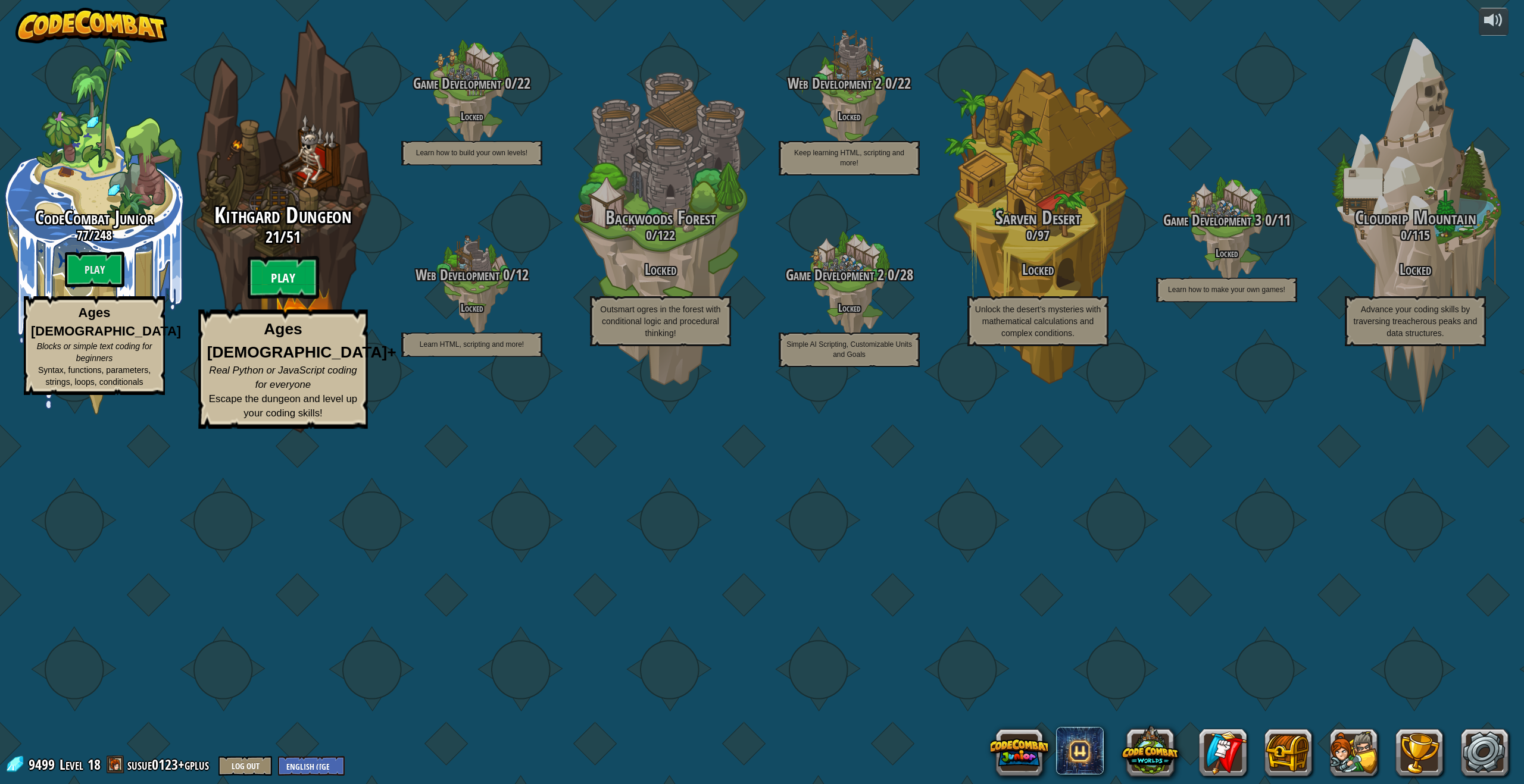
click at [303, 300] on btn "Play" at bounding box center [283, 278] width 71 height 43
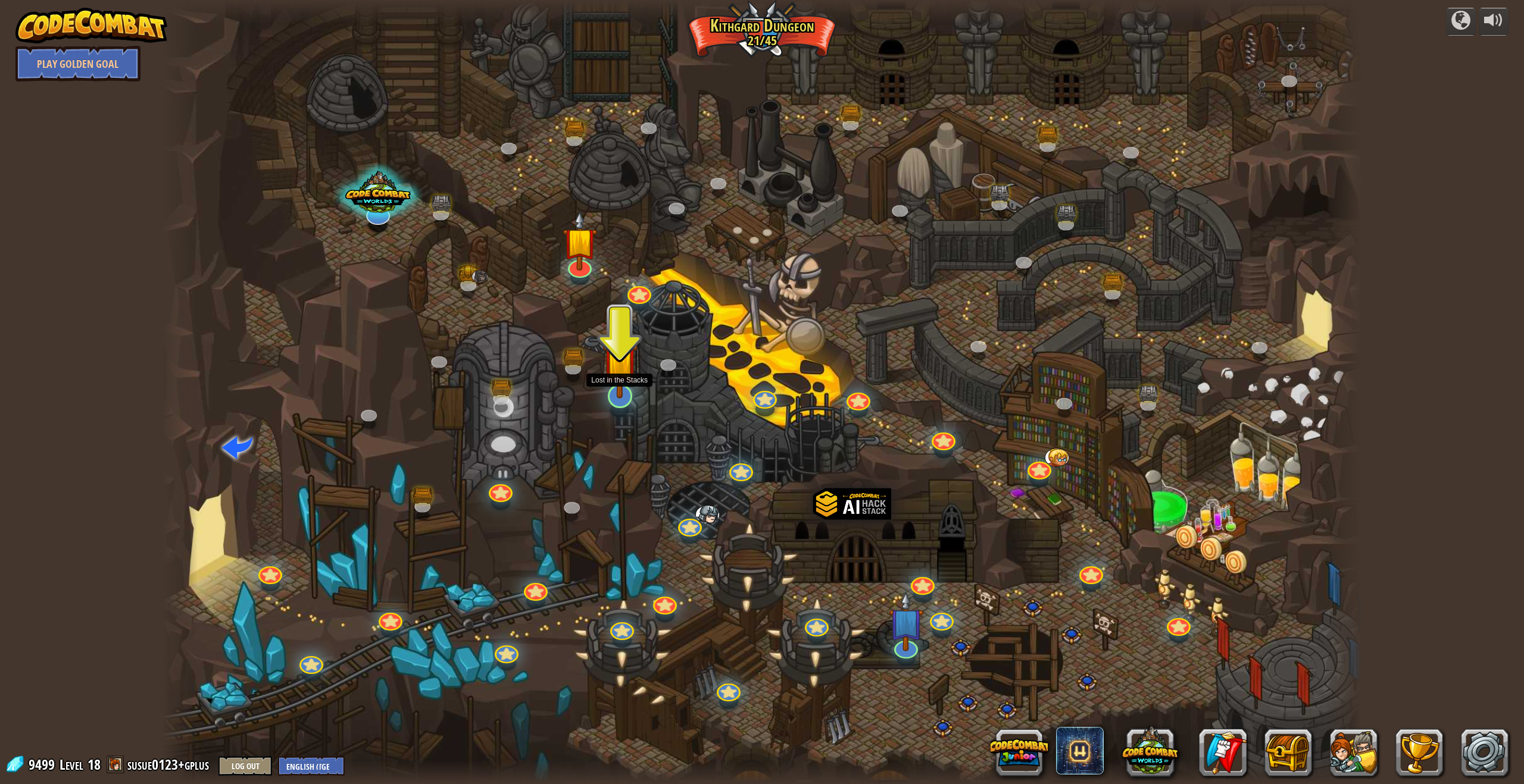
click at [620, 384] on img at bounding box center [620, 358] width 35 height 80
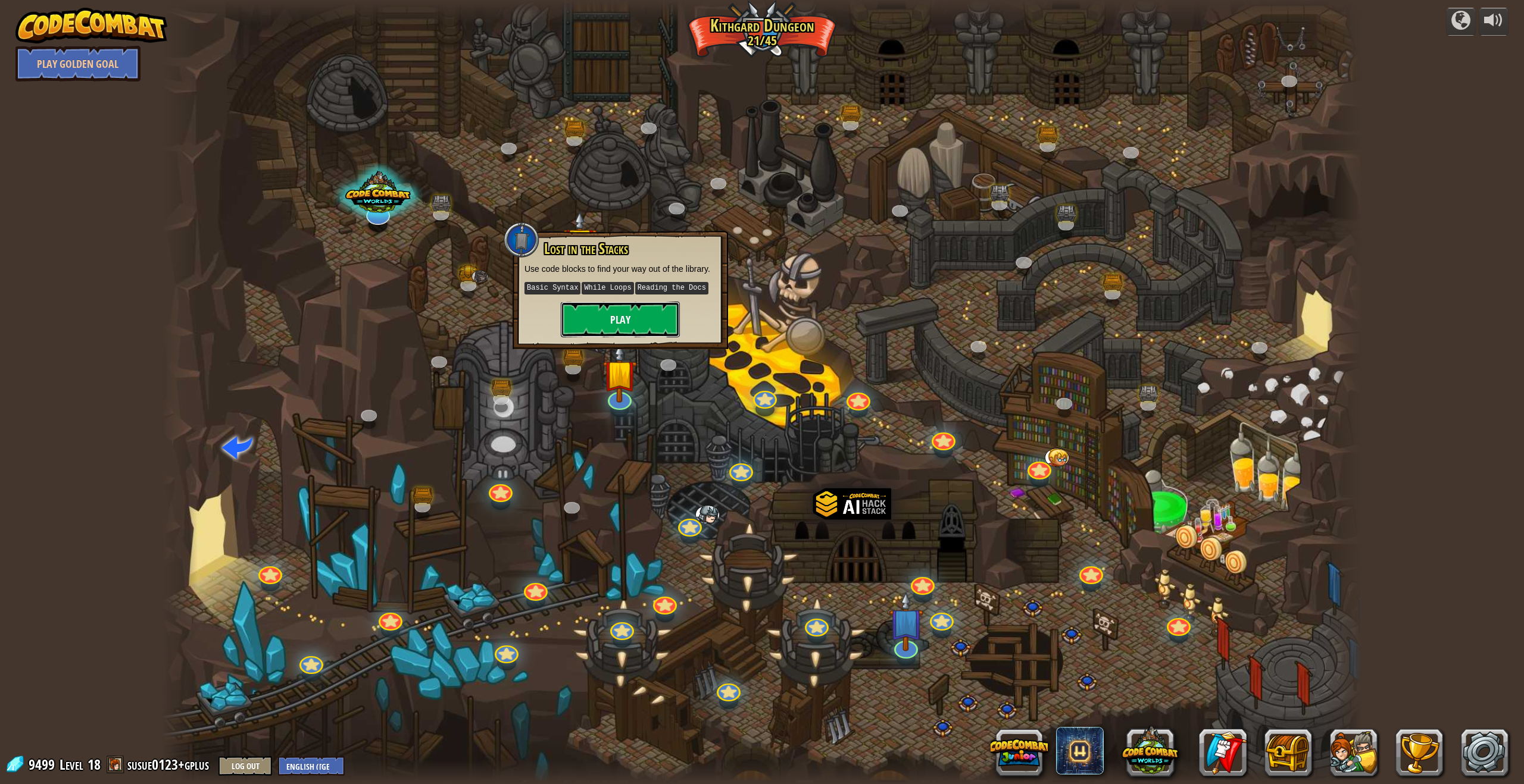
click at [625, 320] on button "Play" at bounding box center [620, 319] width 119 height 36
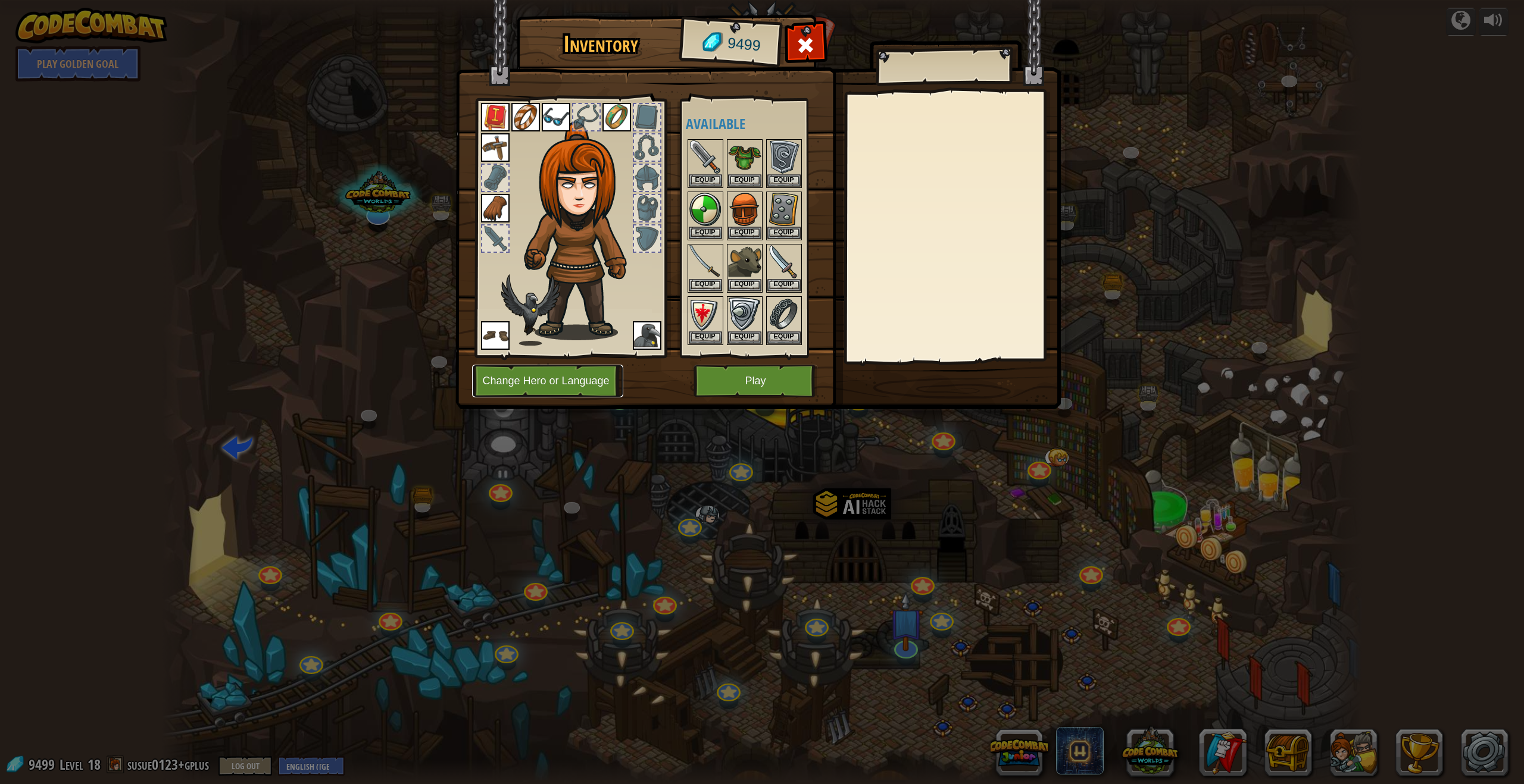
click at [544, 382] on button "Change Hero or Language" at bounding box center [547, 381] width 151 height 33
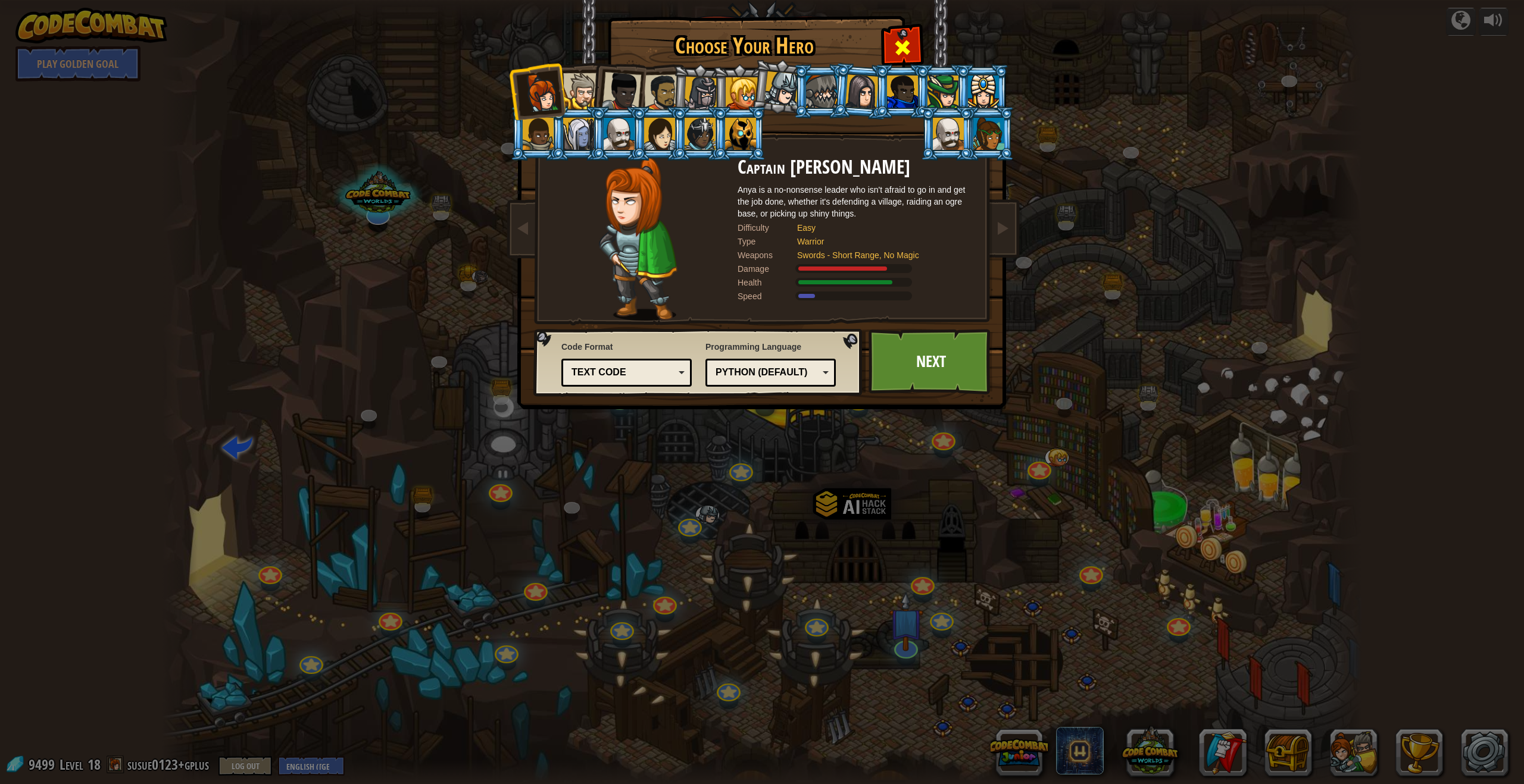
click at [901, 43] on span at bounding box center [902, 48] width 19 height 19
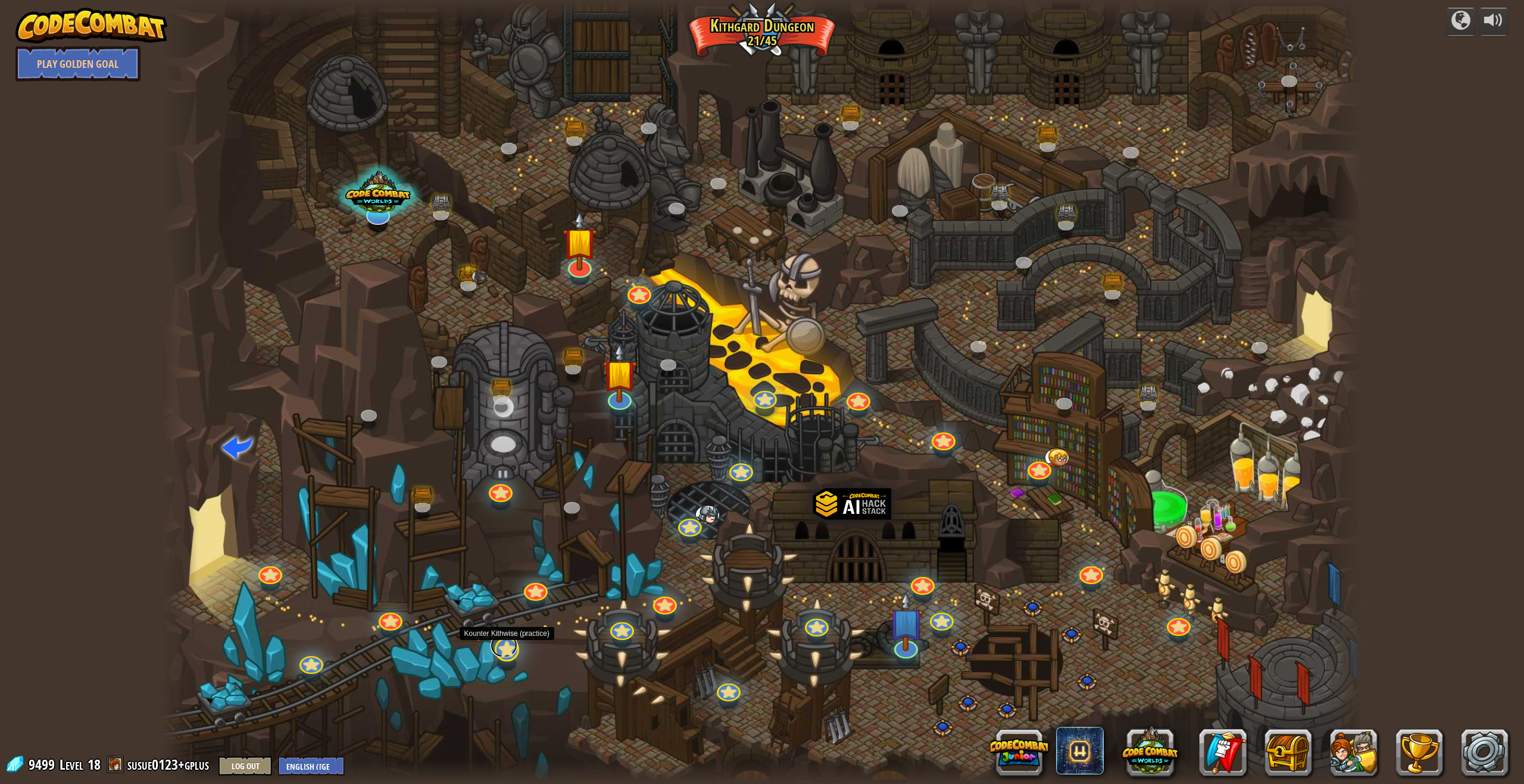
click at [503, 652] on link at bounding box center [503, 646] width 26 height 24
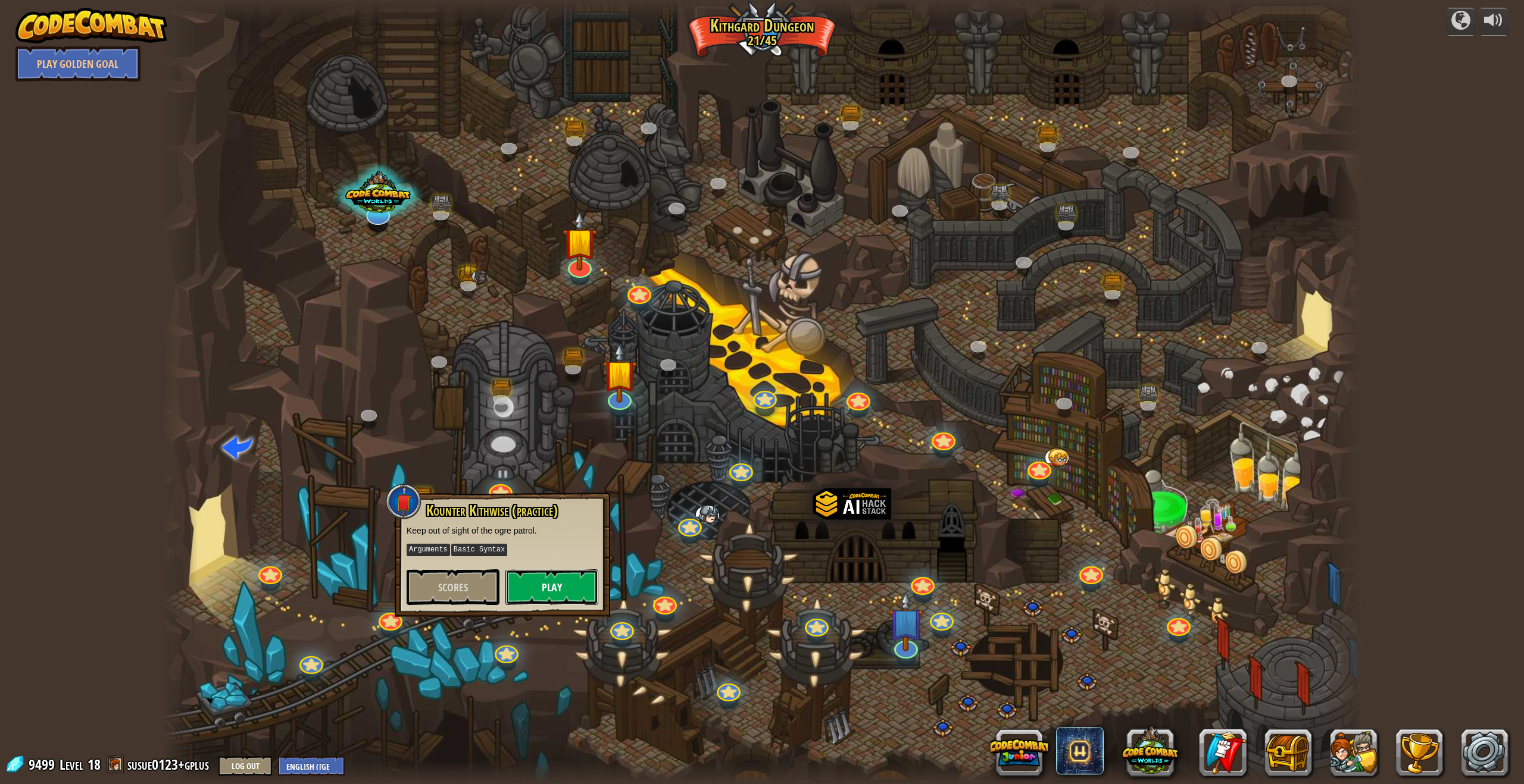
click at [557, 592] on button "Play" at bounding box center [552, 587] width 93 height 36
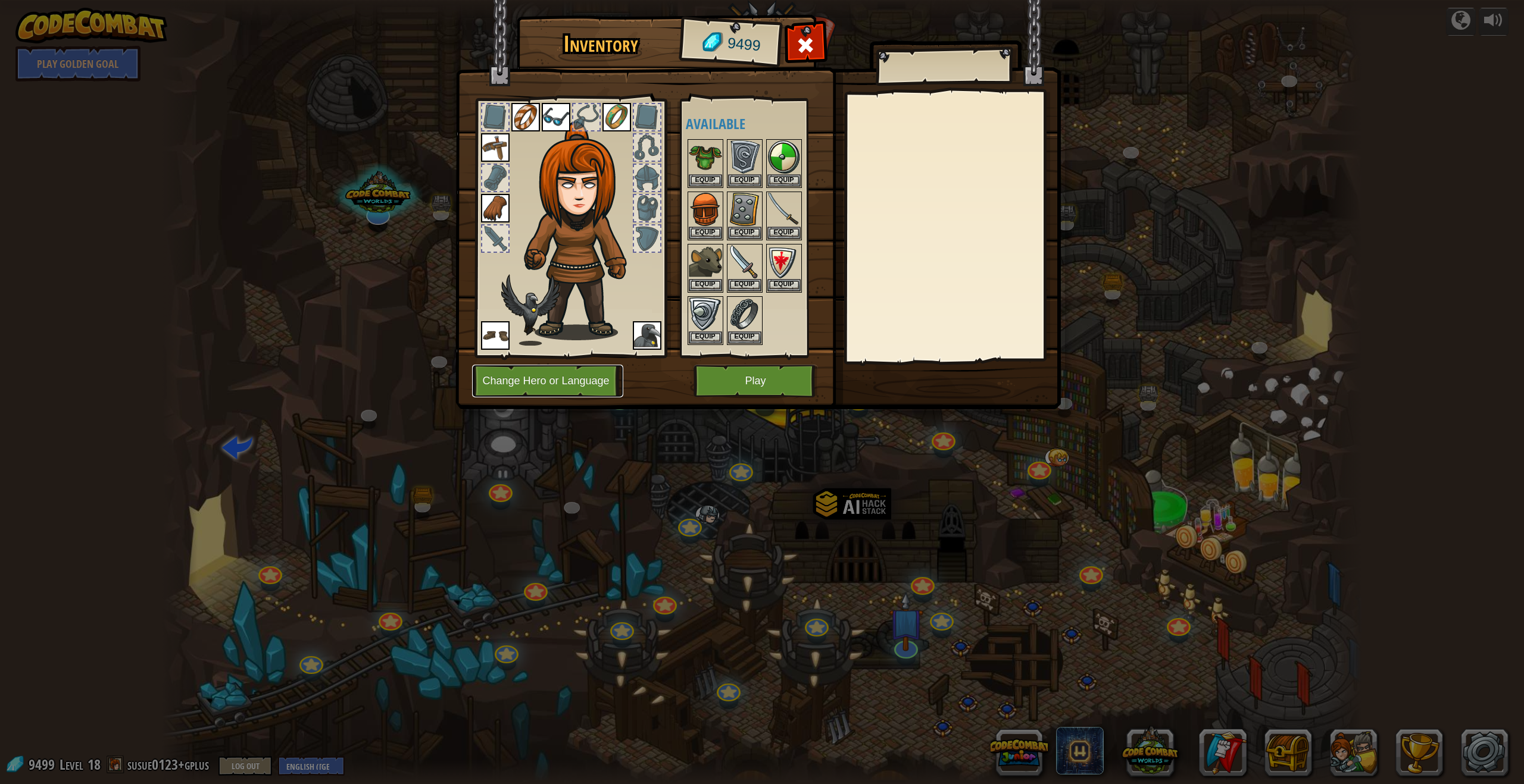
click at [593, 388] on button "Change Hero or Language" at bounding box center [547, 381] width 151 height 33
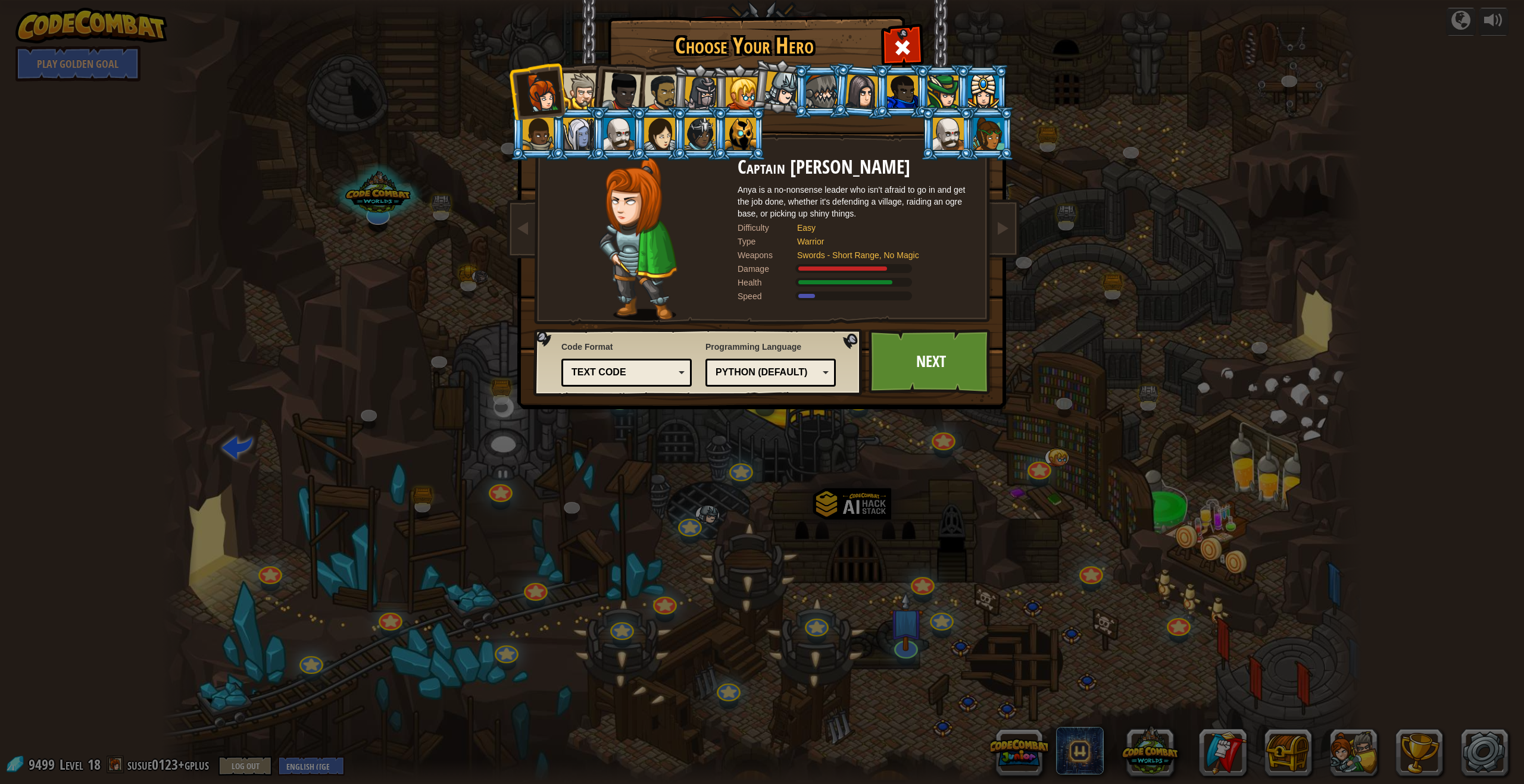
click at [625, 134] on div at bounding box center [619, 134] width 31 height 32
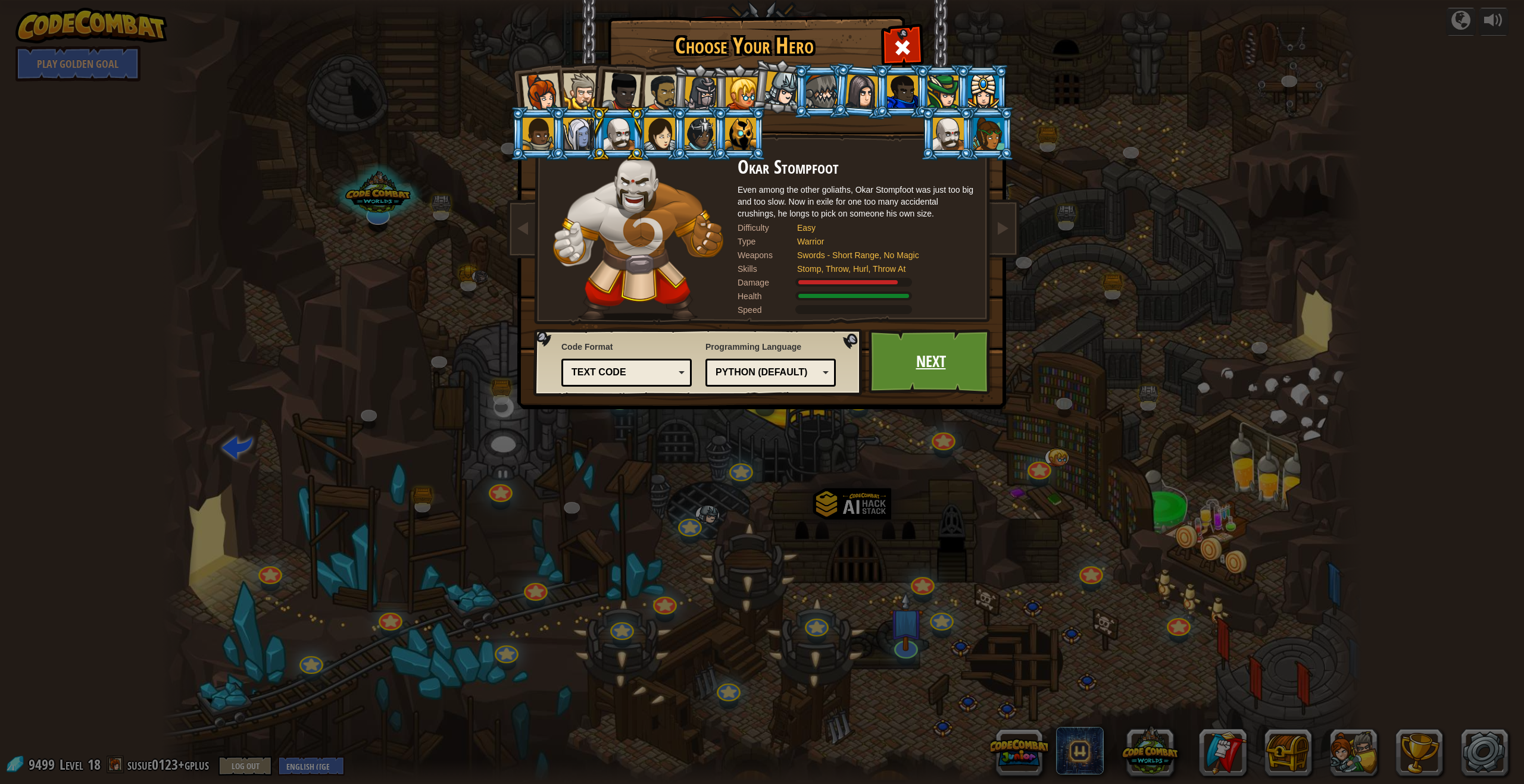
click at [966, 376] on link "Next" at bounding box center [930, 361] width 124 height 65
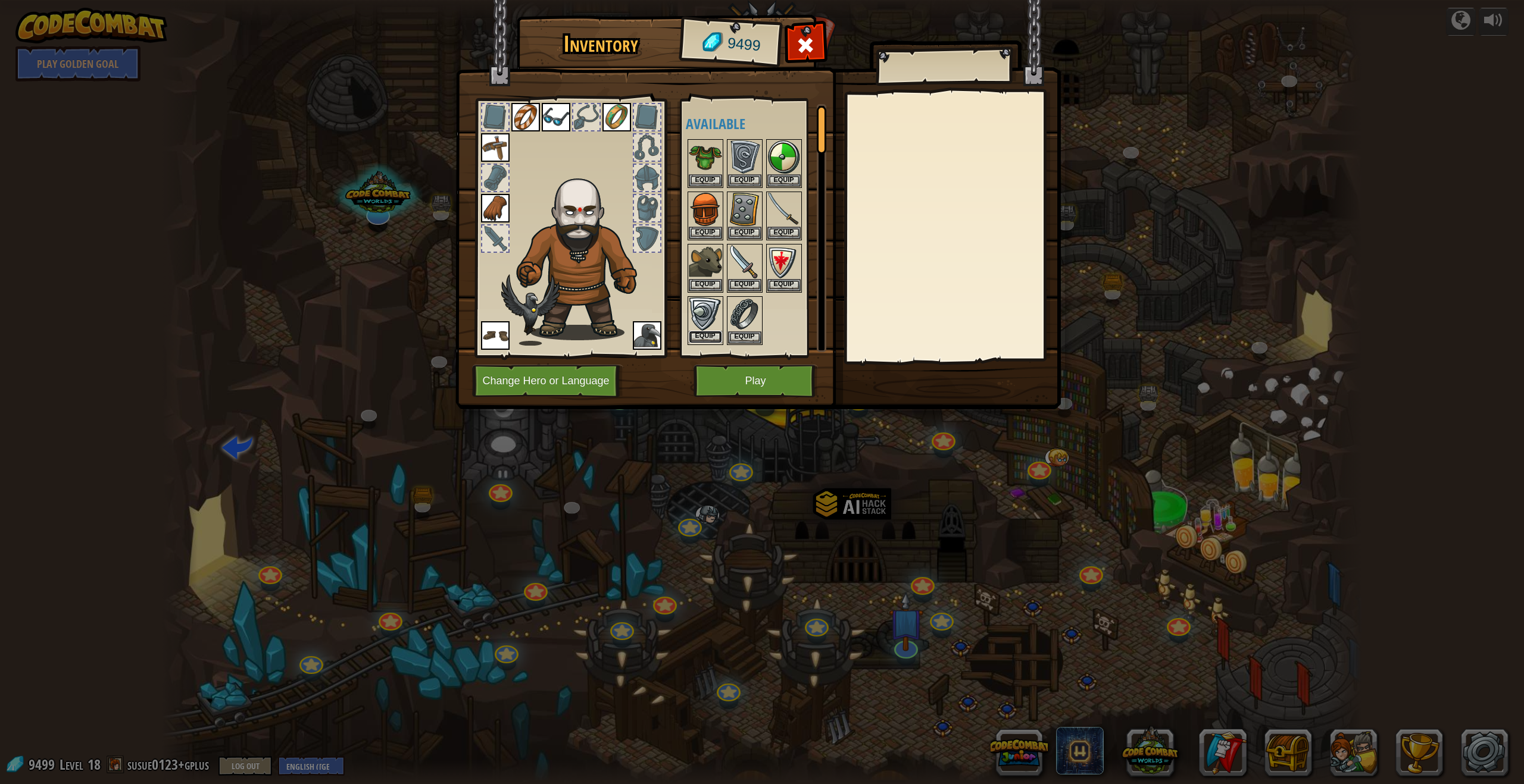
click at [697, 331] on button "Equip" at bounding box center [705, 336] width 34 height 12
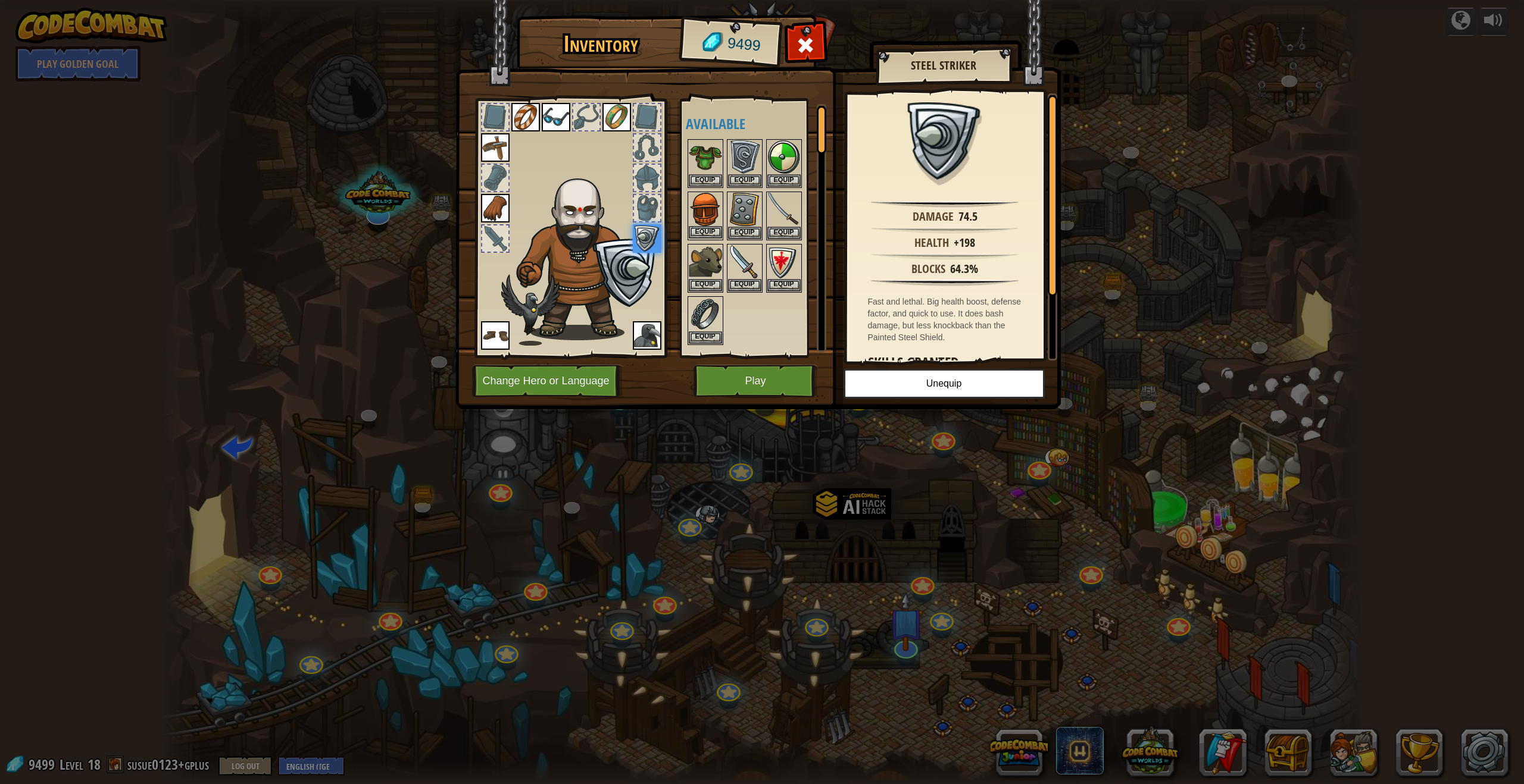
click at [712, 225] on img at bounding box center [705, 209] width 34 height 34
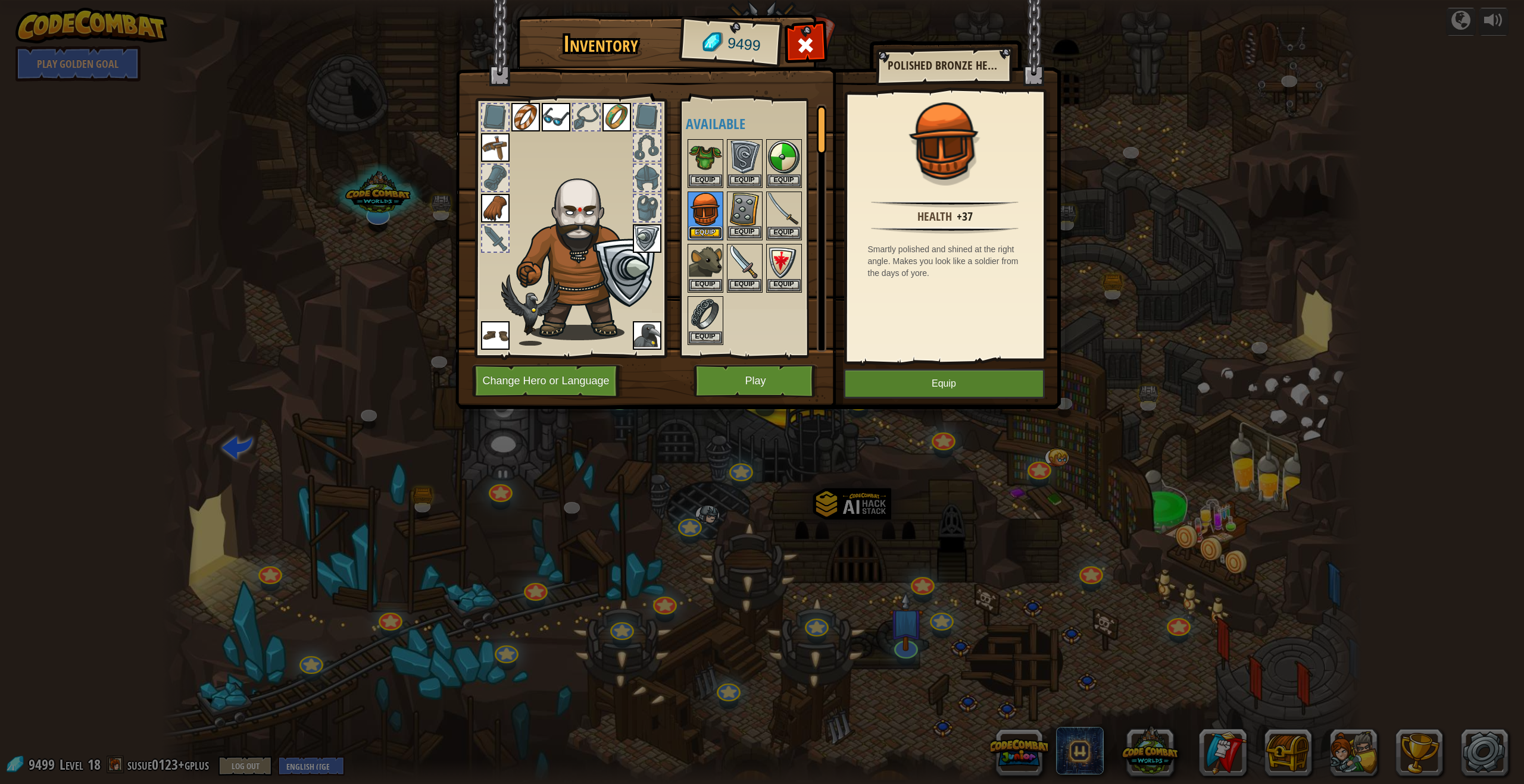
drag, startPoint x: 706, startPoint y: 228, endPoint x: 703, endPoint y: 218, distance: 10.4
click at [706, 228] on button "Equip" at bounding box center [705, 233] width 34 height 12
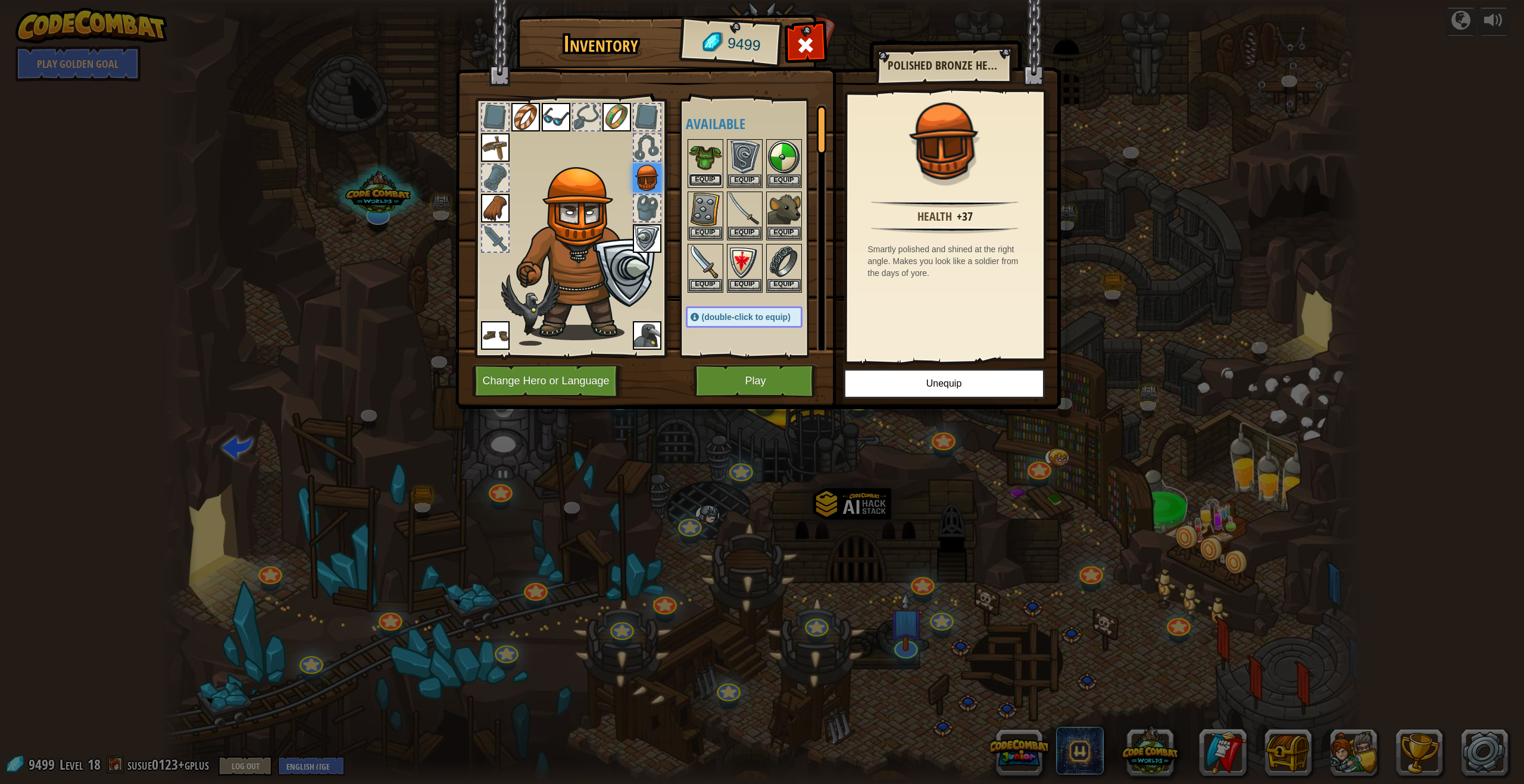
click at [713, 181] on button "Equip" at bounding box center [705, 180] width 34 height 12
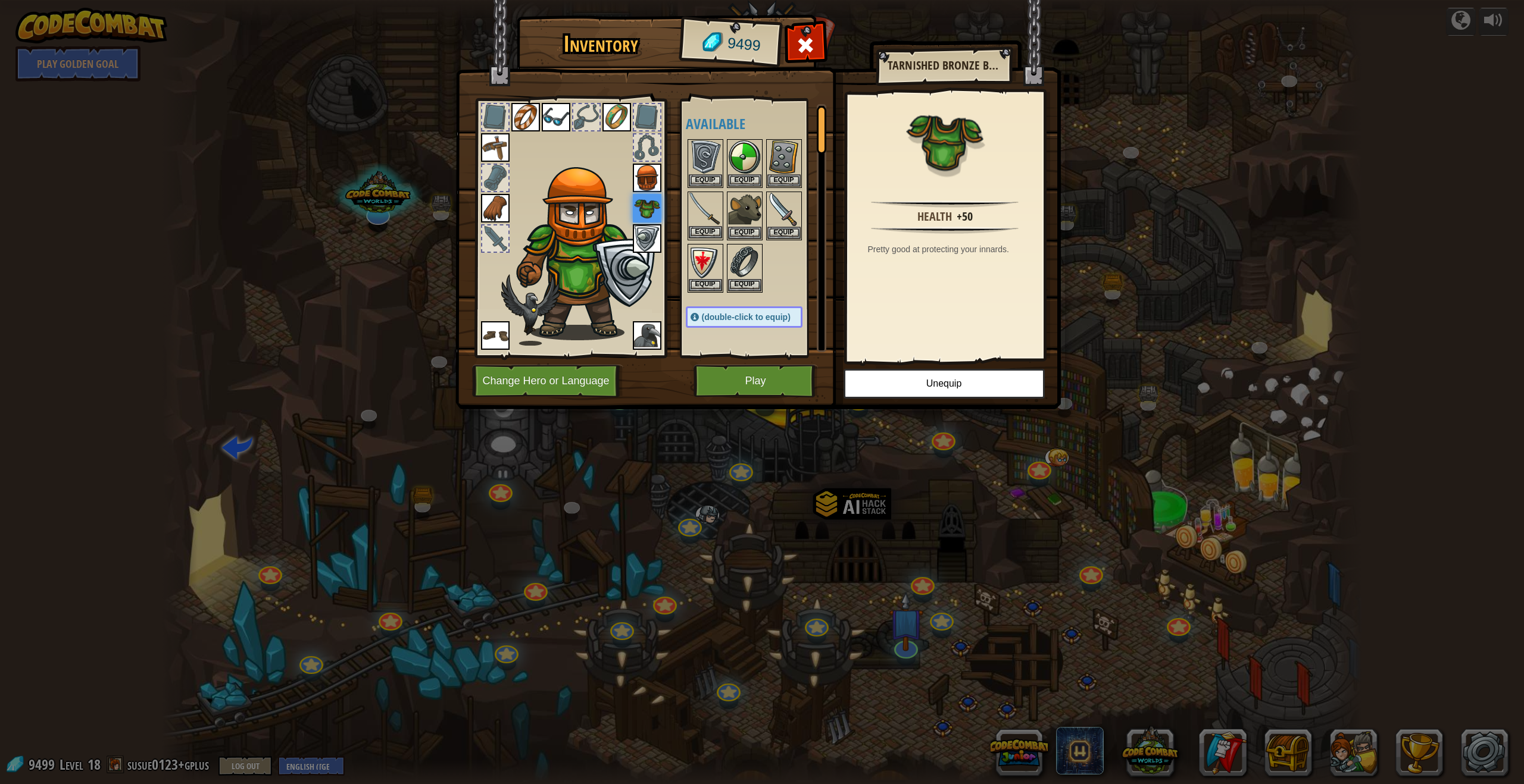
click at [711, 224] on img at bounding box center [705, 209] width 34 height 34
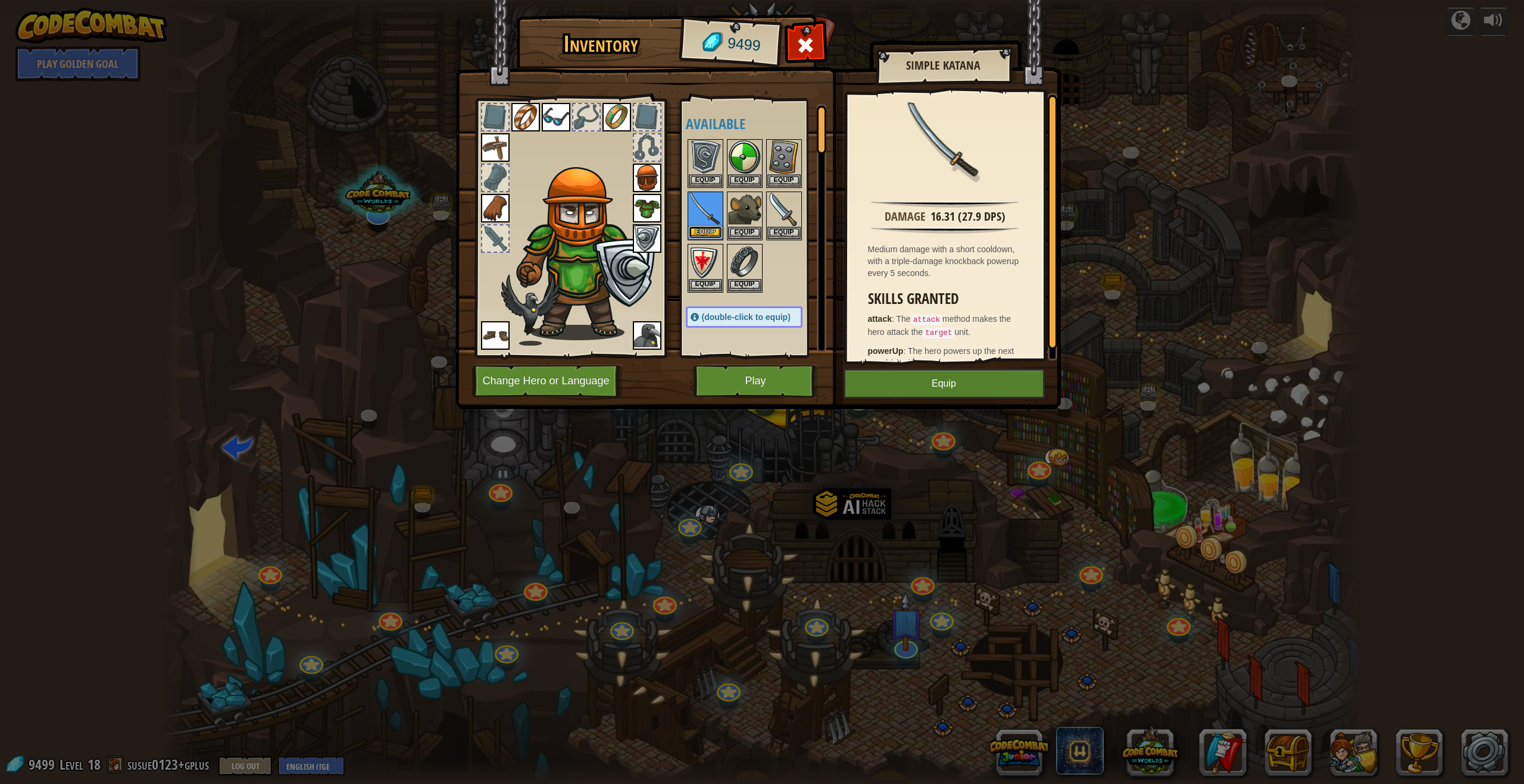
click at [701, 229] on button "Equip" at bounding box center [705, 232] width 34 height 12
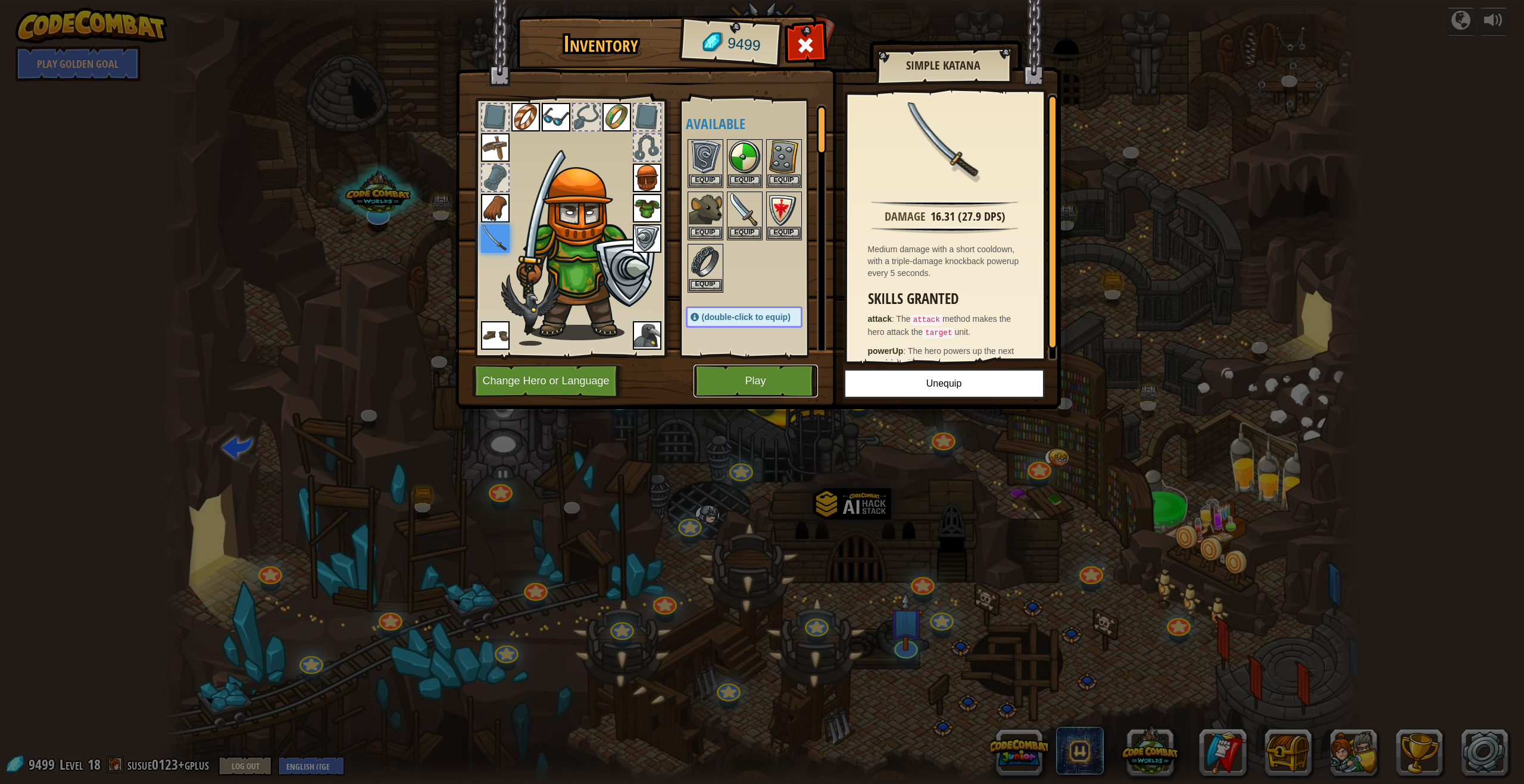
click at [774, 387] on button "Play" at bounding box center [755, 381] width 124 height 33
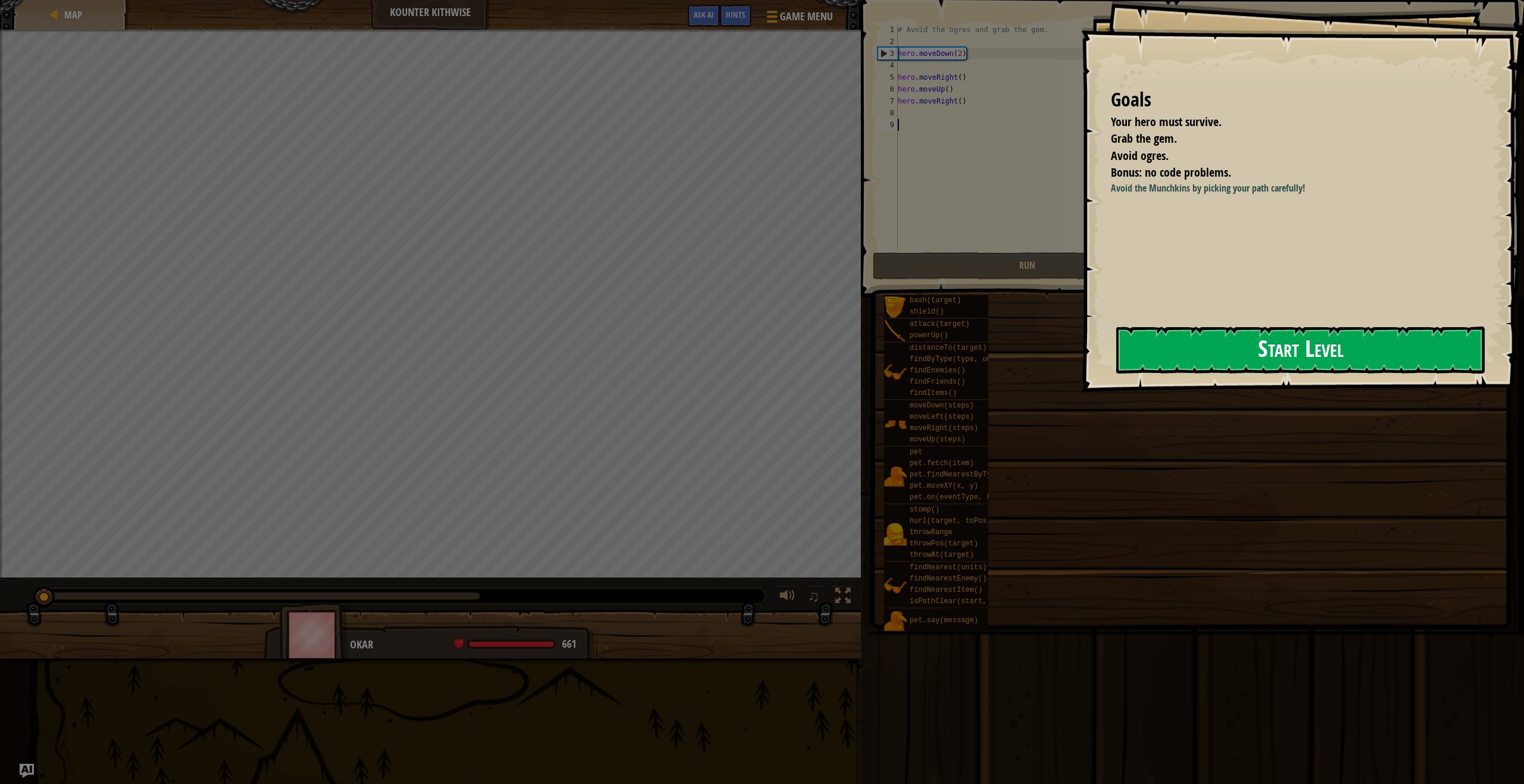
click at [1180, 364] on button "Start Level" at bounding box center [1299, 350] width 368 height 47
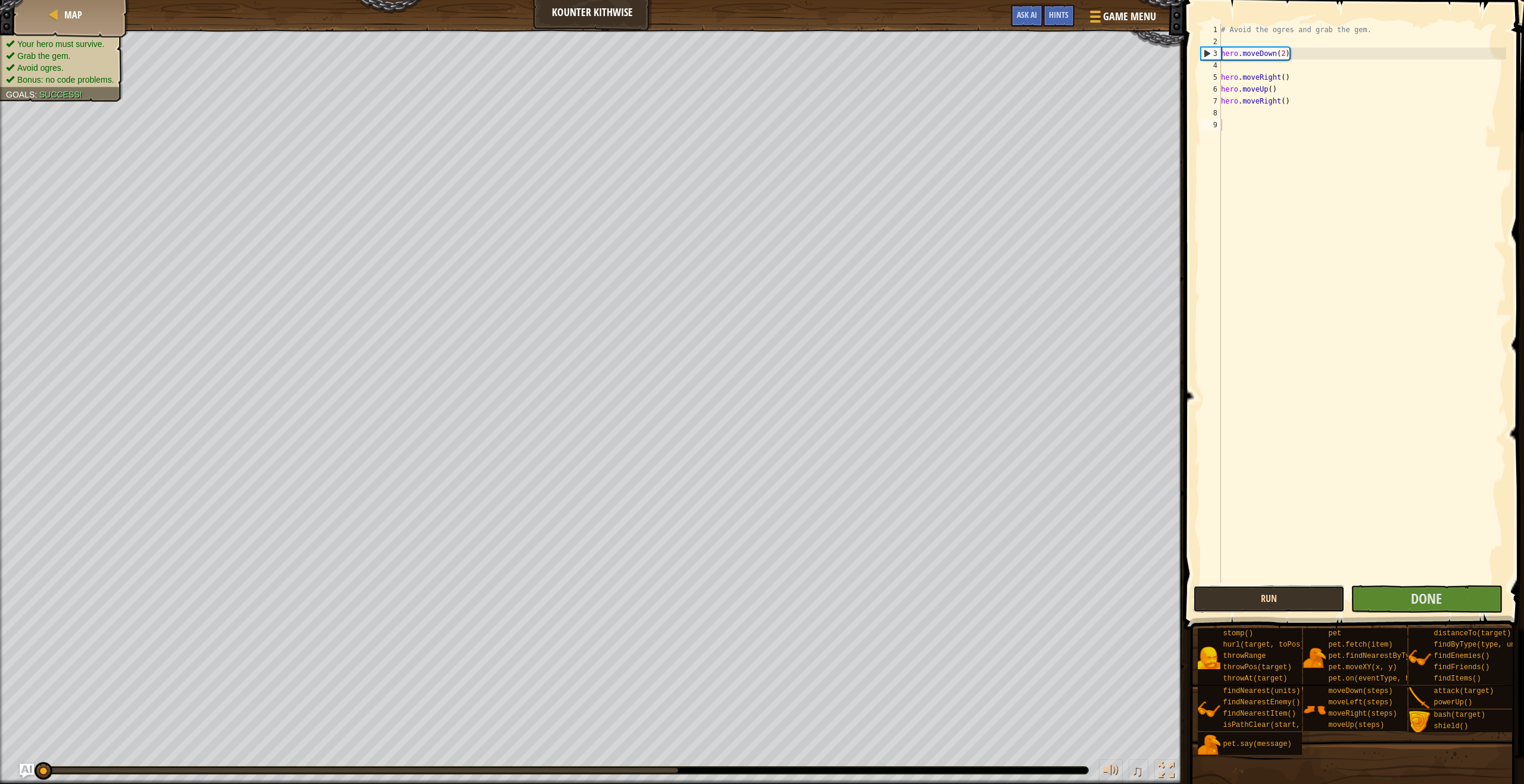
click at [1287, 587] on button "Run" at bounding box center [1268, 599] width 152 height 27
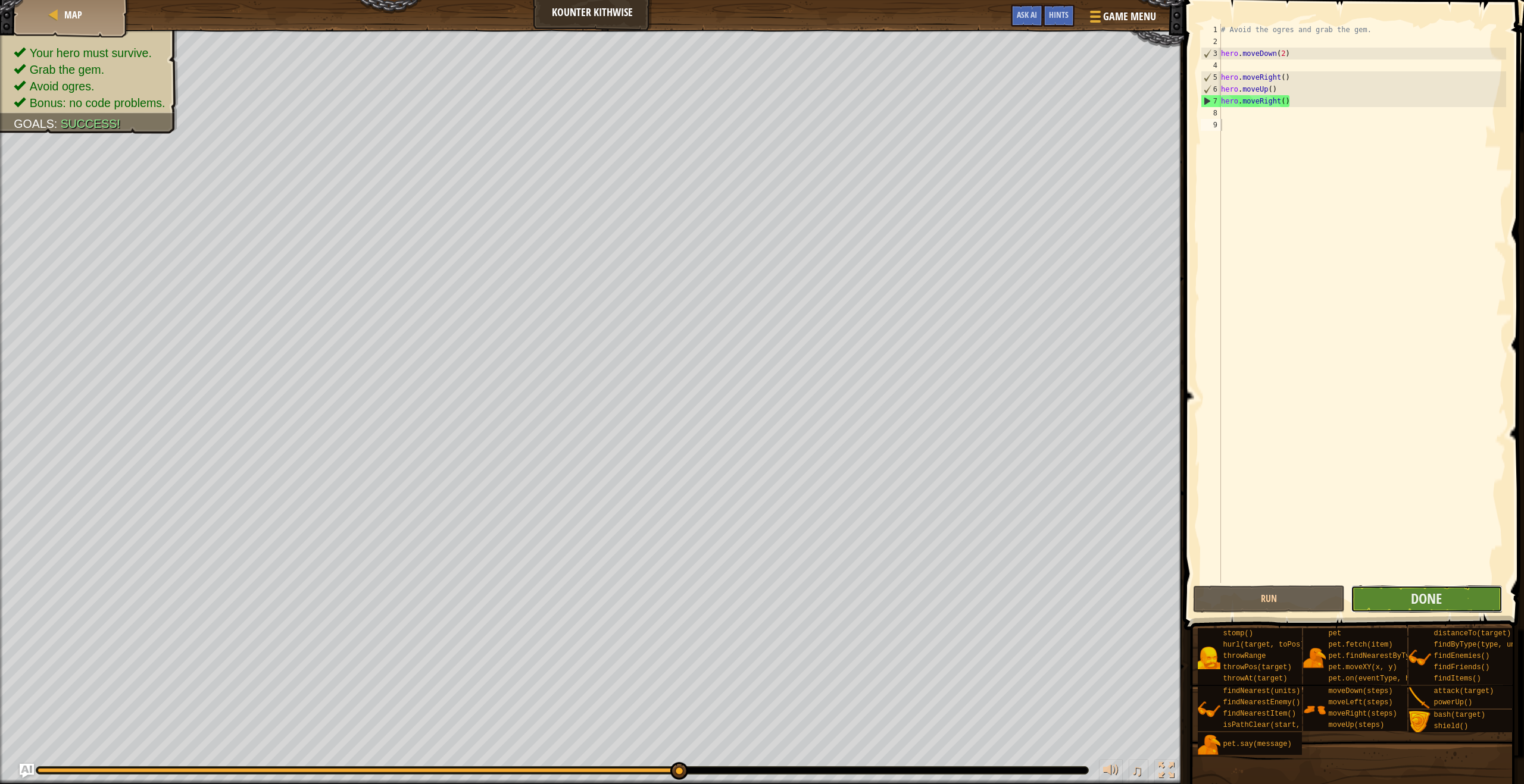
click at [1446, 595] on button "Done" at bounding box center [1426, 599] width 152 height 27
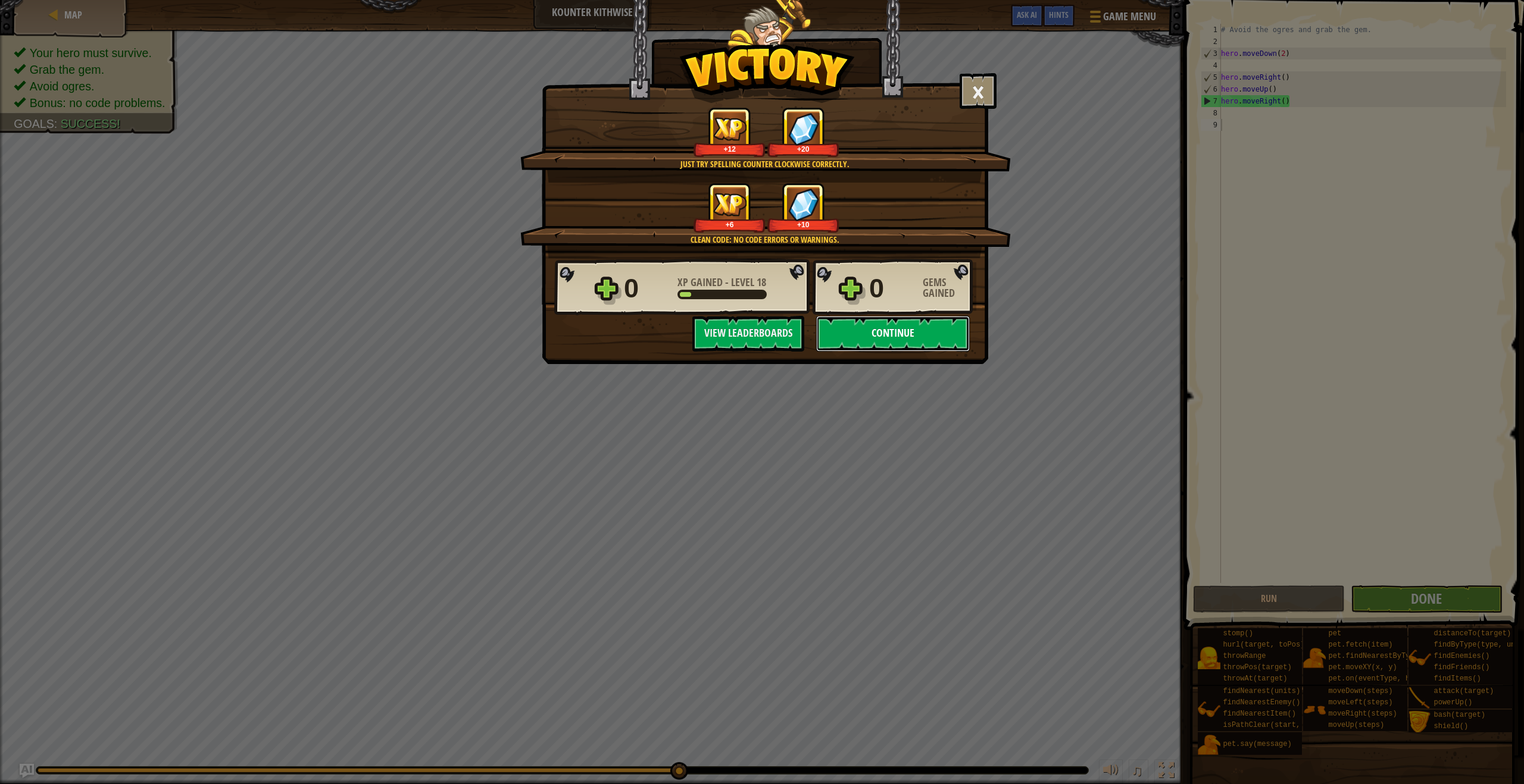
click at [892, 348] on button "Continue" at bounding box center [893, 333] width 154 height 36
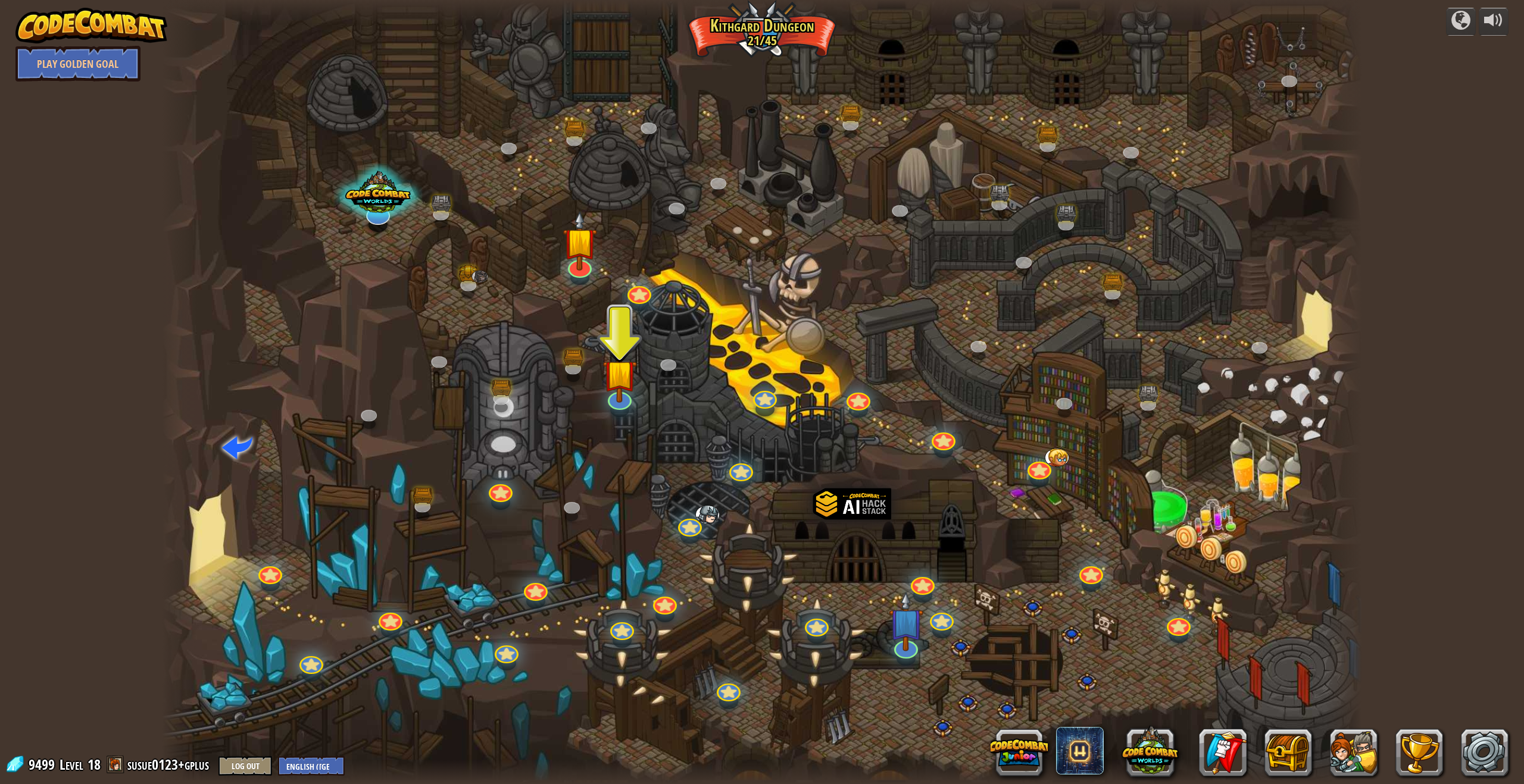
click at [530, 516] on div at bounding box center [761, 392] width 1200 height 784
click at [1013, 748] on button at bounding box center [1019, 752] width 57 height 57
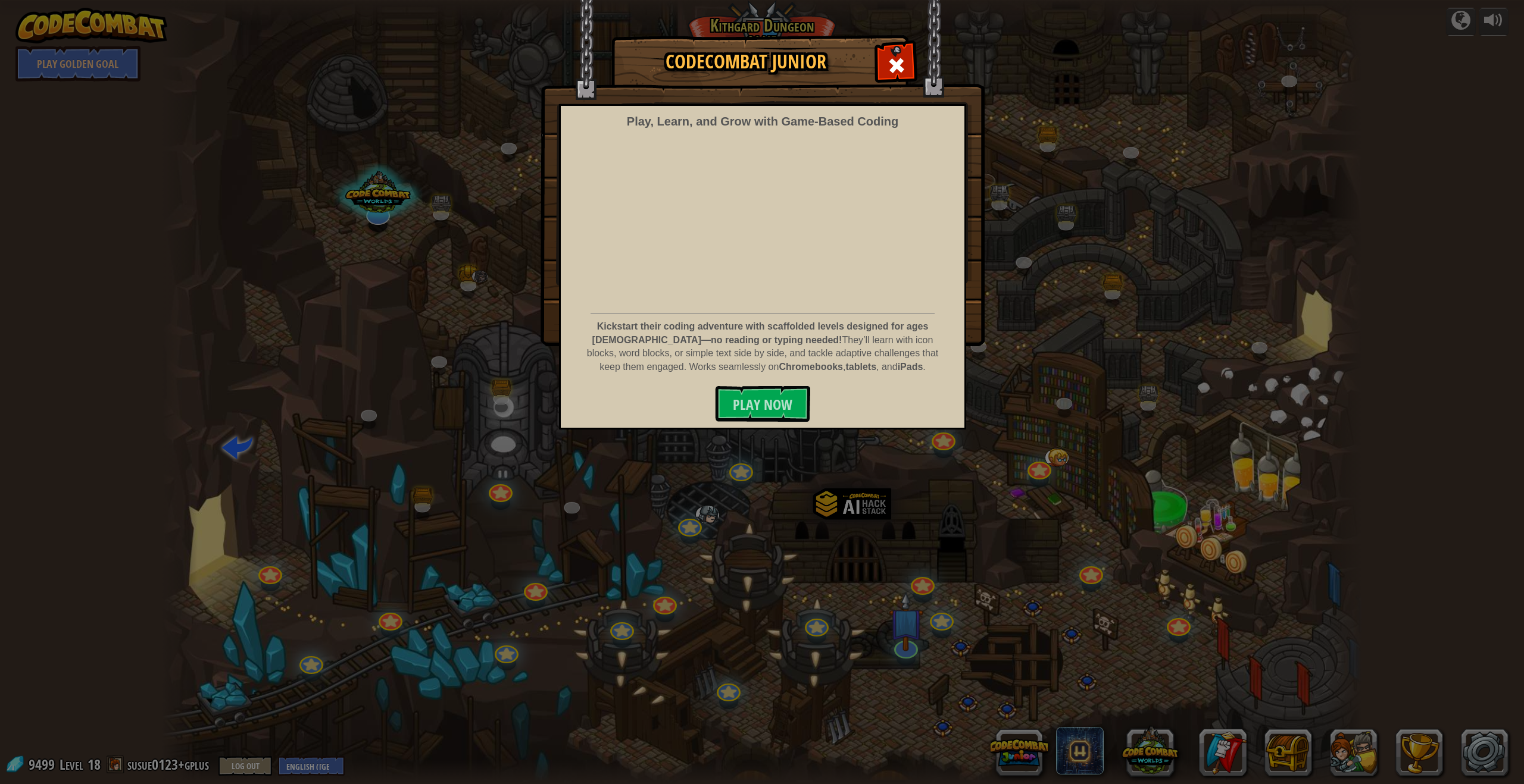
drag, startPoint x: 1001, startPoint y: 744, endPoint x: 946, endPoint y: 714, distance: 62.6
click at [999, 744] on div "CodeCombat Junior Play, Learn, and Grow with Game‑Based Coding Kickstart their …" at bounding box center [762, 392] width 1524 height 784
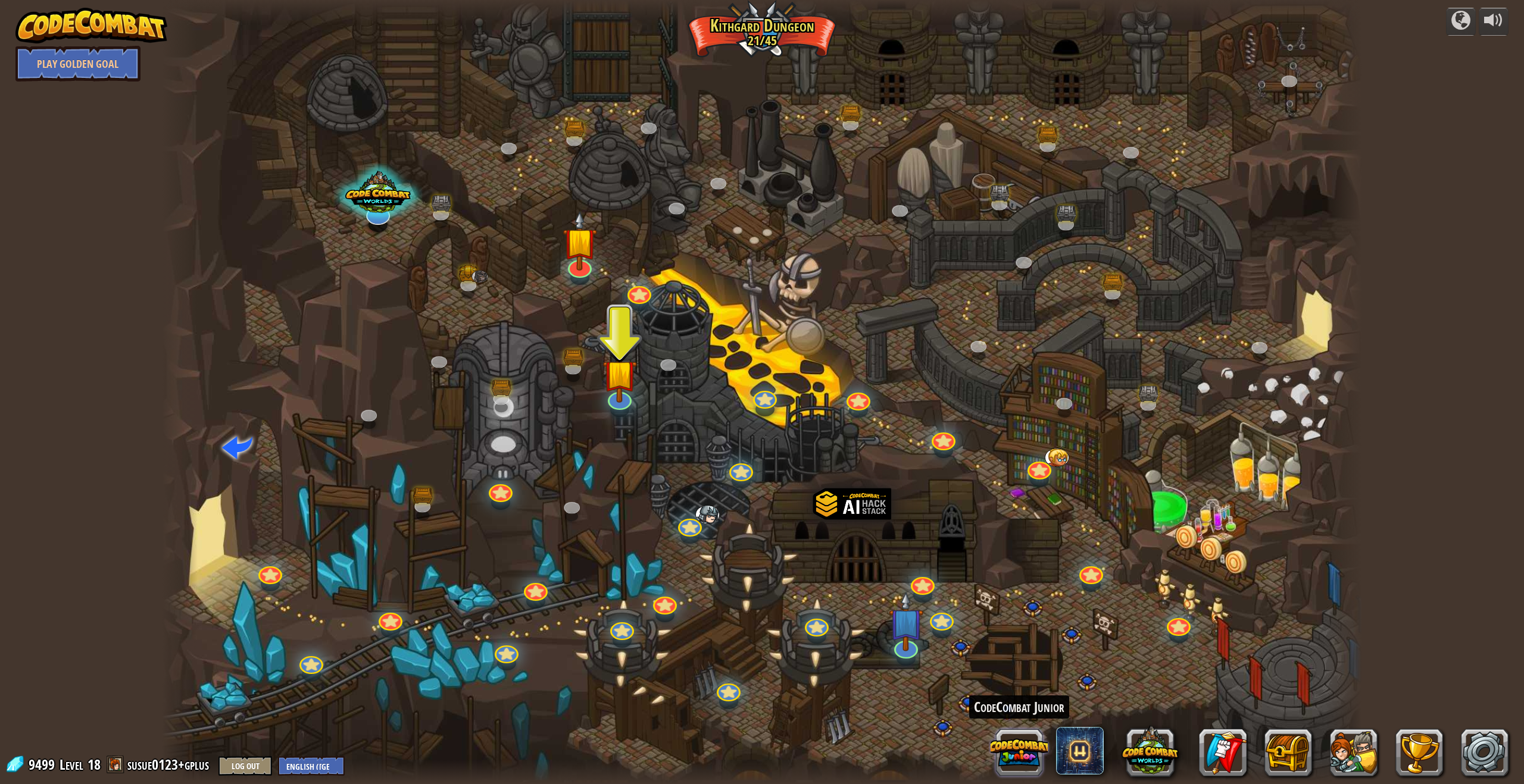
click at [1026, 742] on button at bounding box center [1019, 752] width 57 height 57
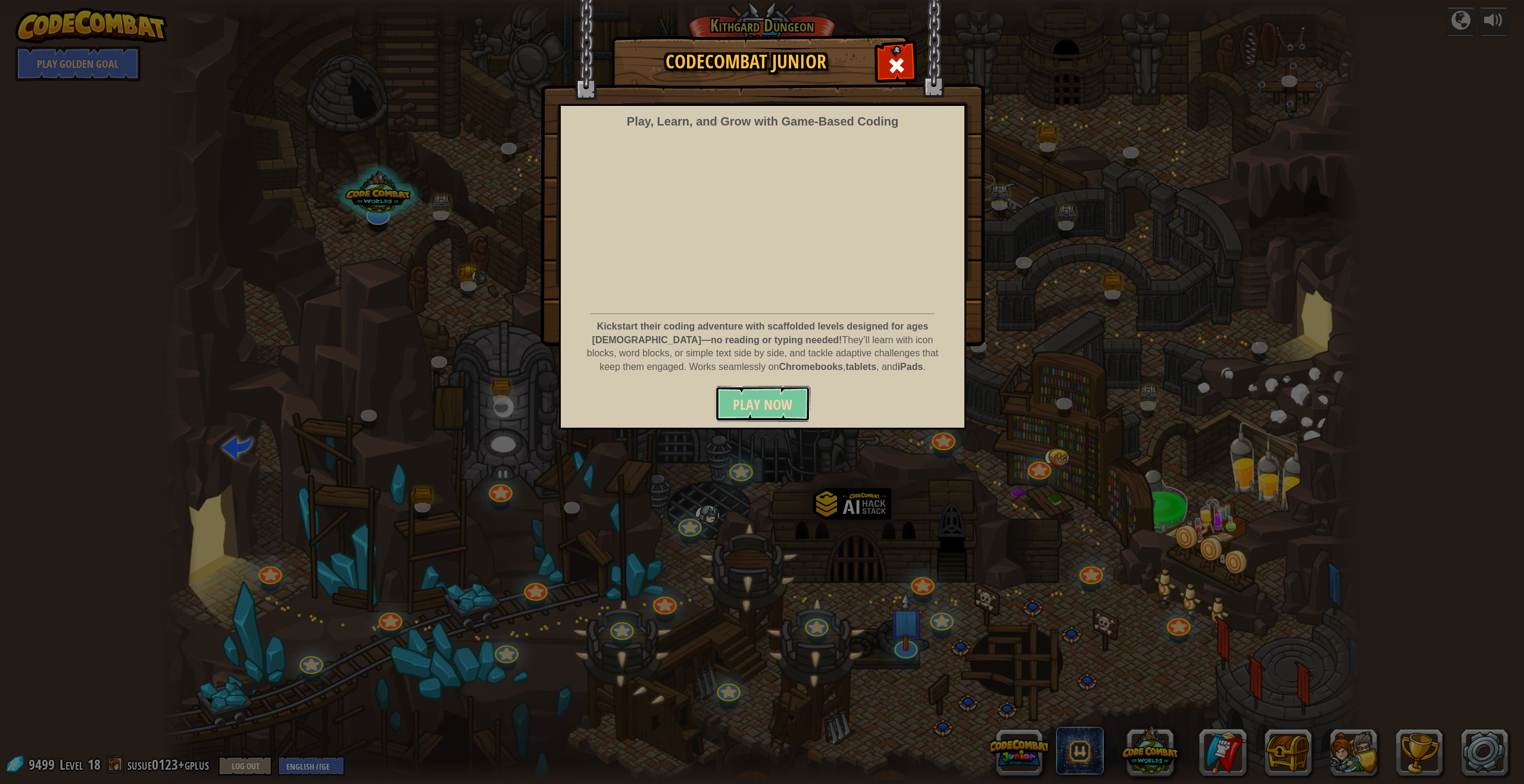
drag, startPoint x: 802, startPoint y: 406, endPoint x: 796, endPoint y: 404, distance: 6.3
click at [796, 404] on button "Play Now" at bounding box center [762, 404] width 95 height 36
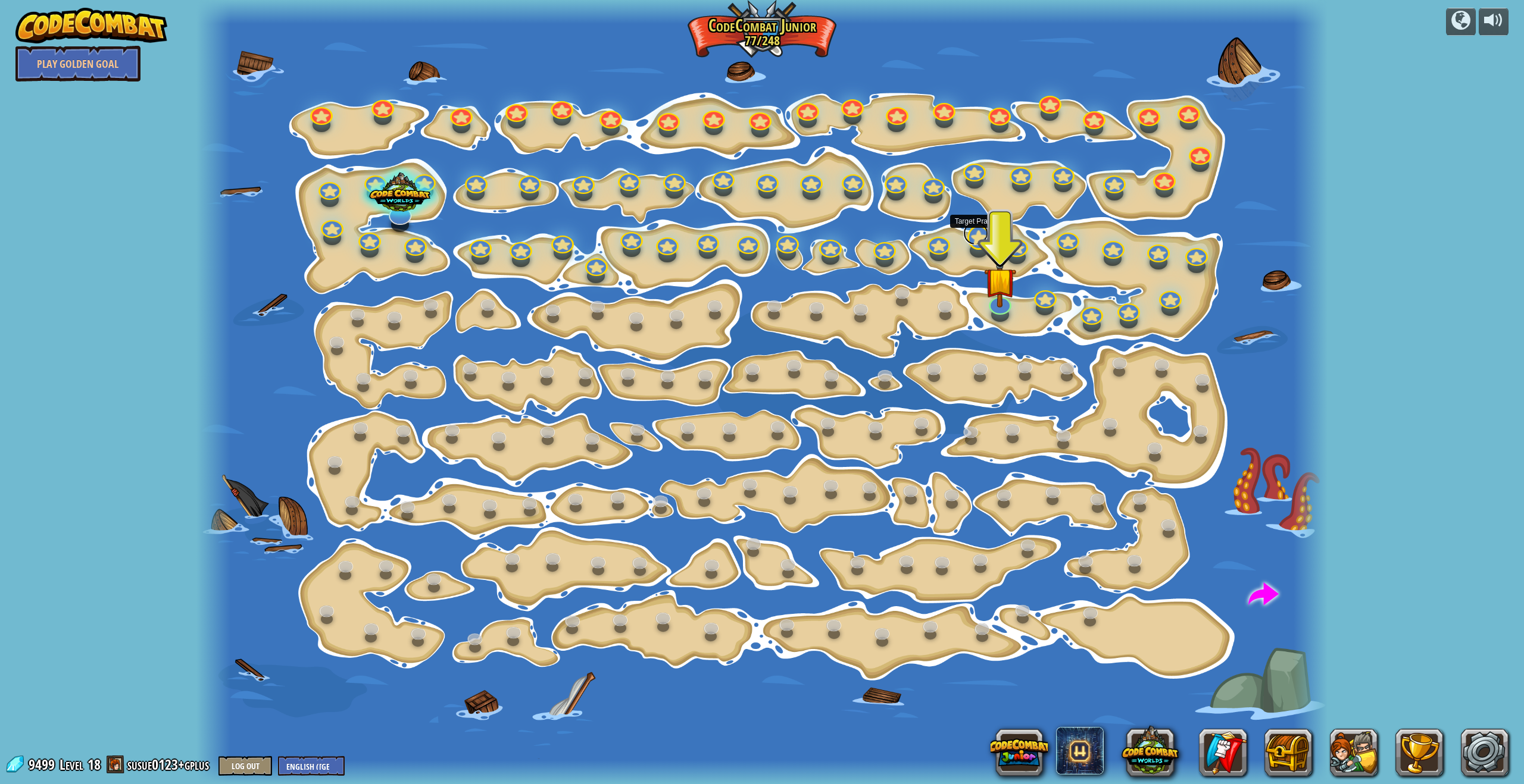
click at [984, 238] on link at bounding box center [975, 233] width 25 height 24
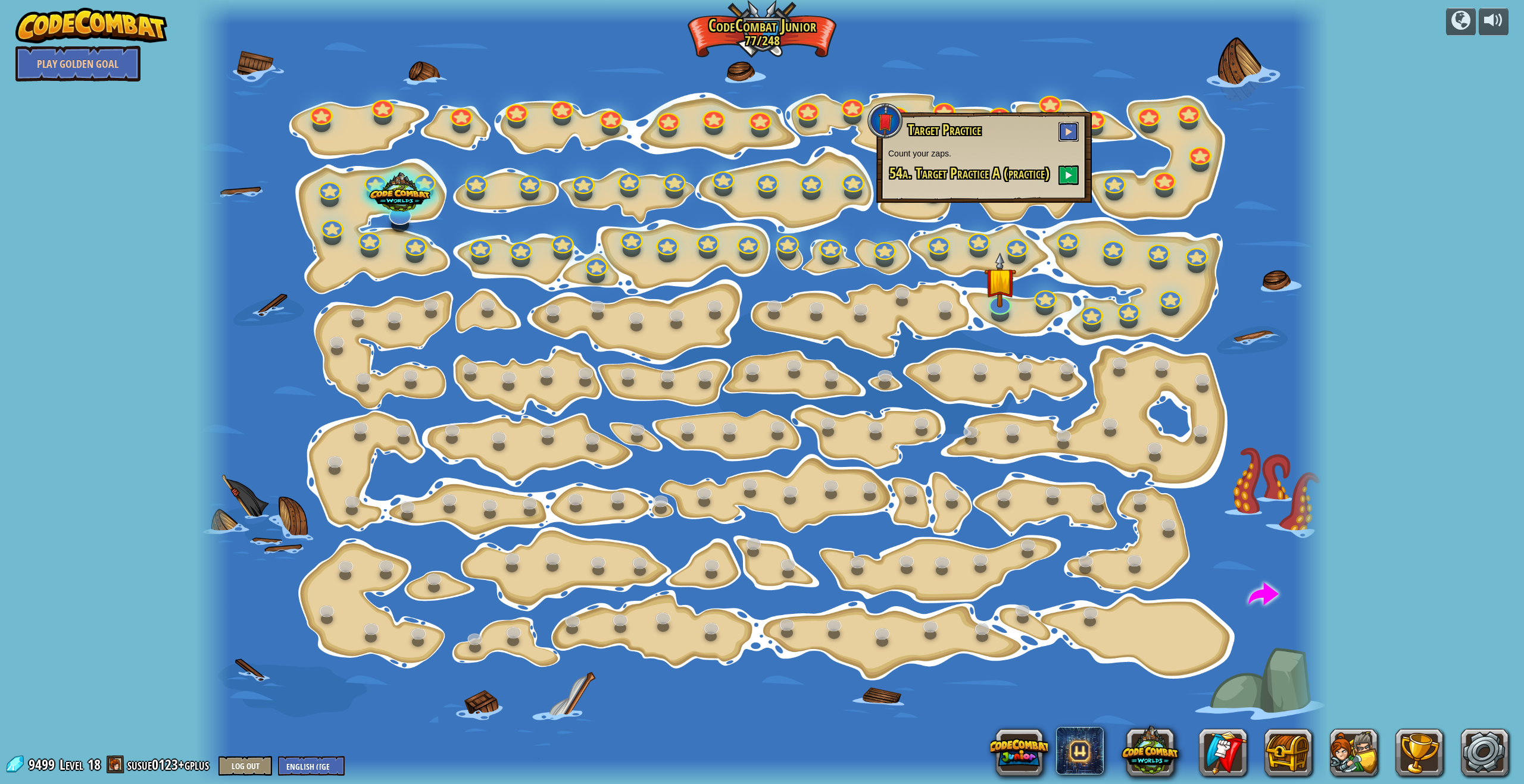
click at [1072, 140] on button at bounding box center [1068, 132] width 20 height 19
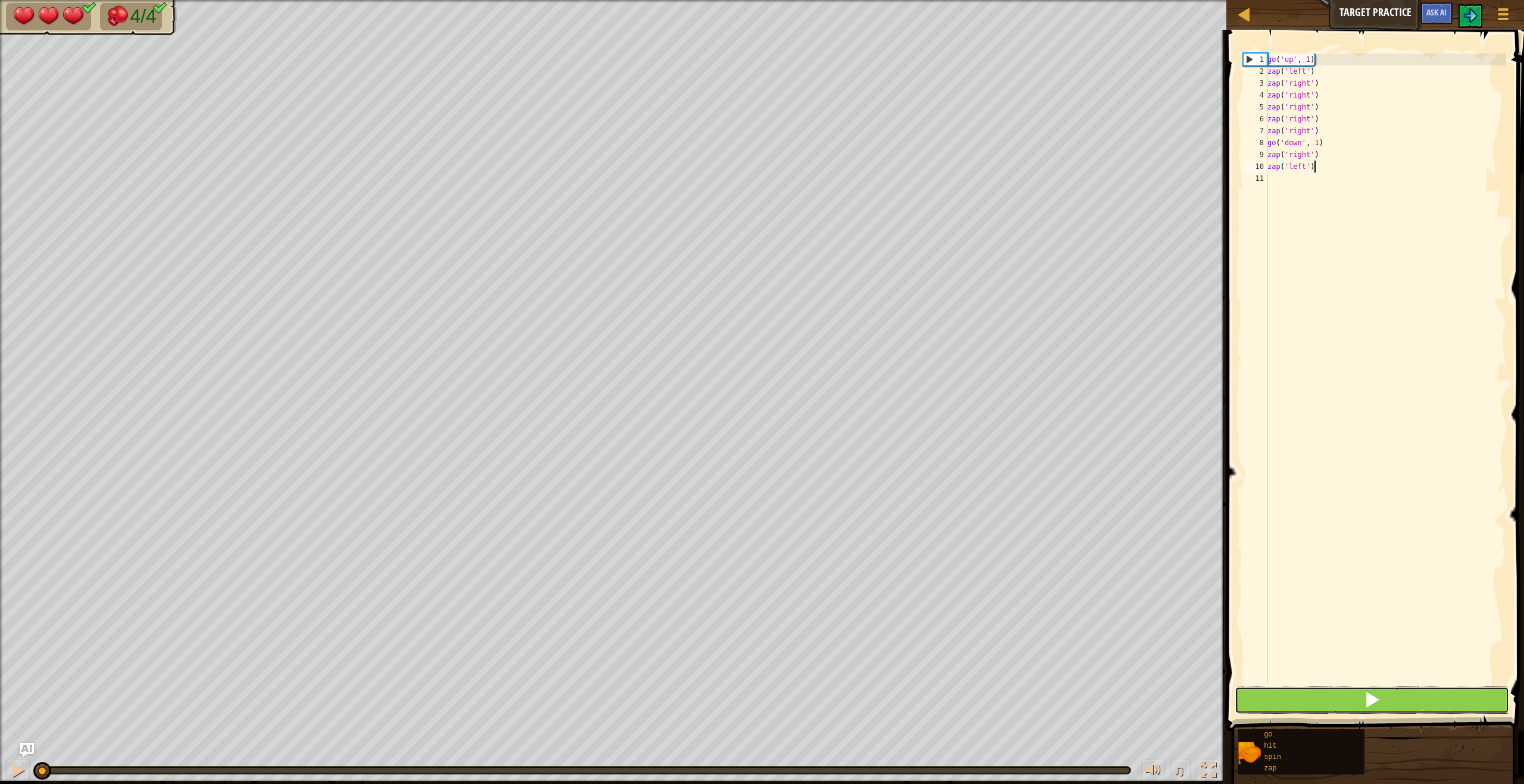
click at [1293, 709] on button at bounding box center [1372, 700] width 275 height 27
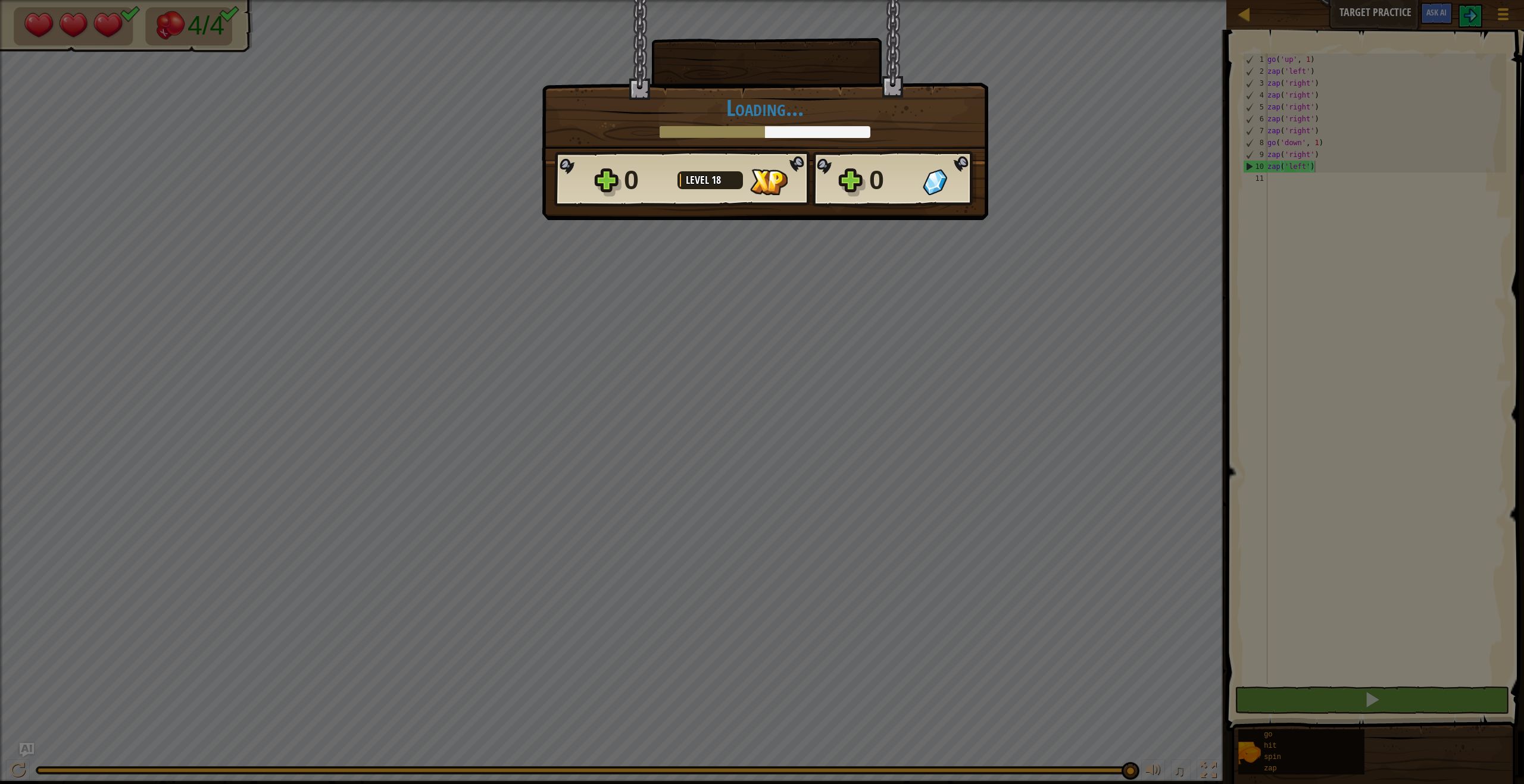
scroll to position [6, 3]
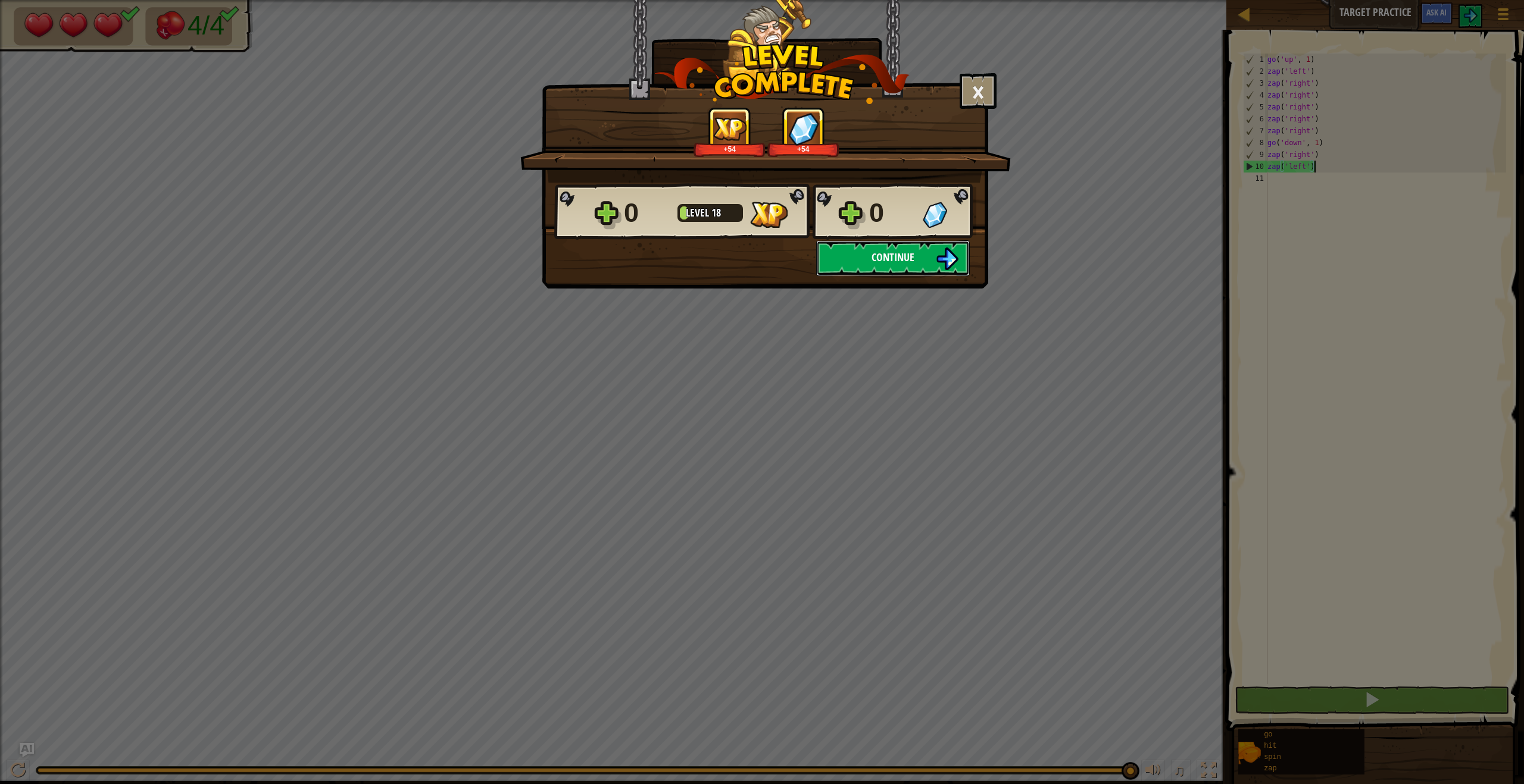
click at [919, 266] on button "Continue" at bounding box center [893, 257] width 154 height 36
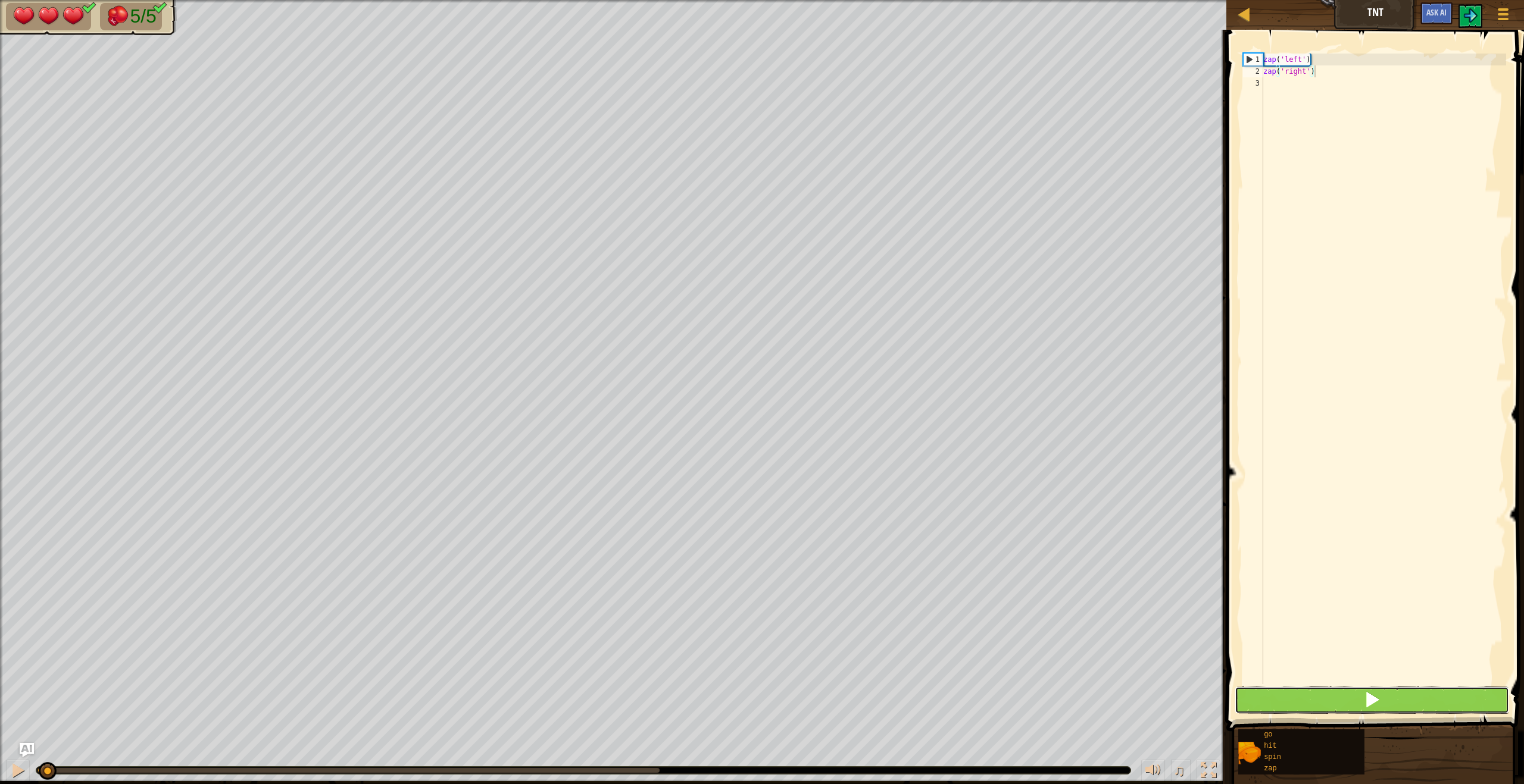
click at [1424, 710] on button at bounding box center [1372, 700] width 275 height 27
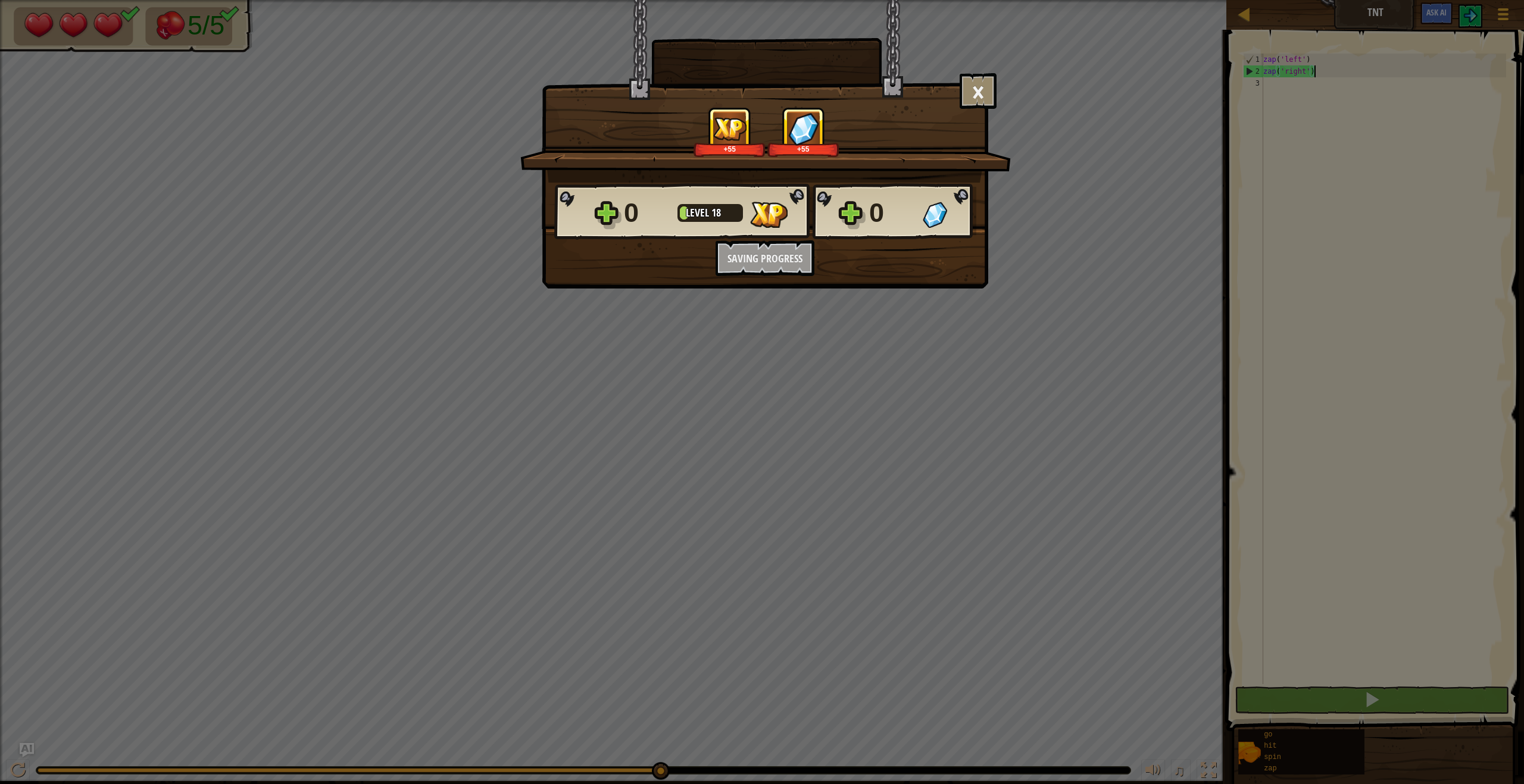
scroll to position [6, 4]
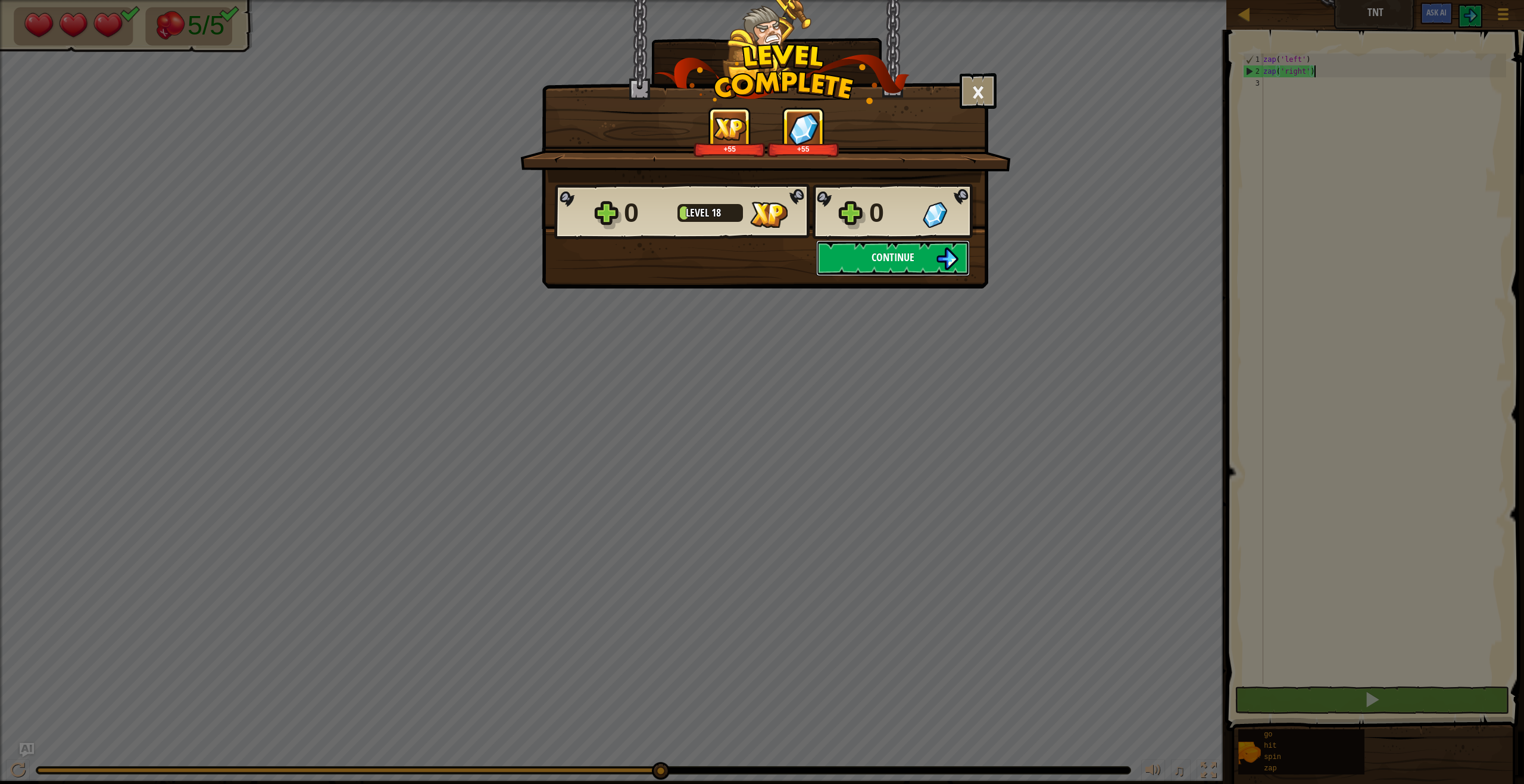
click at [903, 263] on span "Continue" at bounding box center [893, 257] width 43 height 14
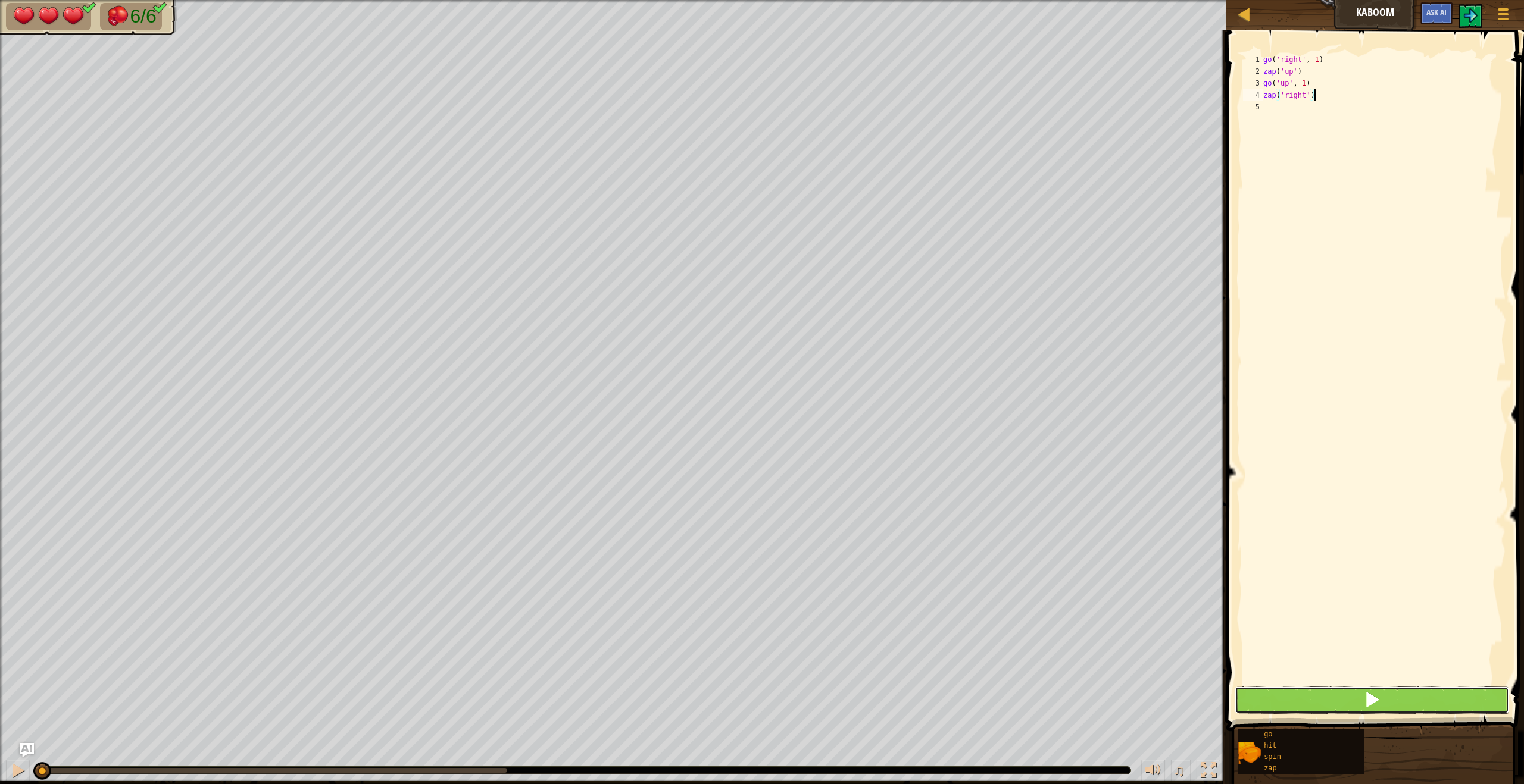
click at [1324, 700] on button at bounding box center [1372, 700] width 275 height 27
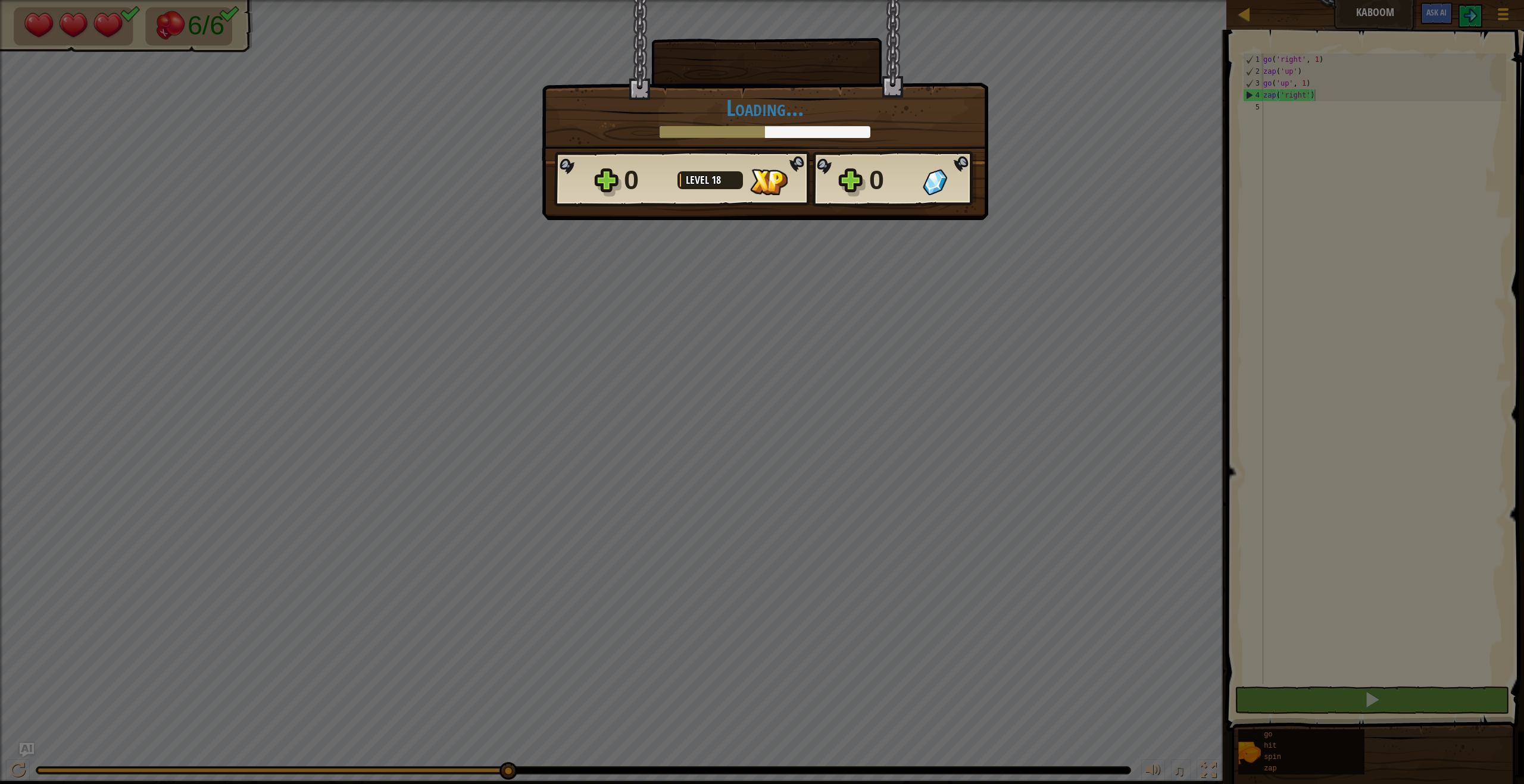
scroll to position [6, 4]
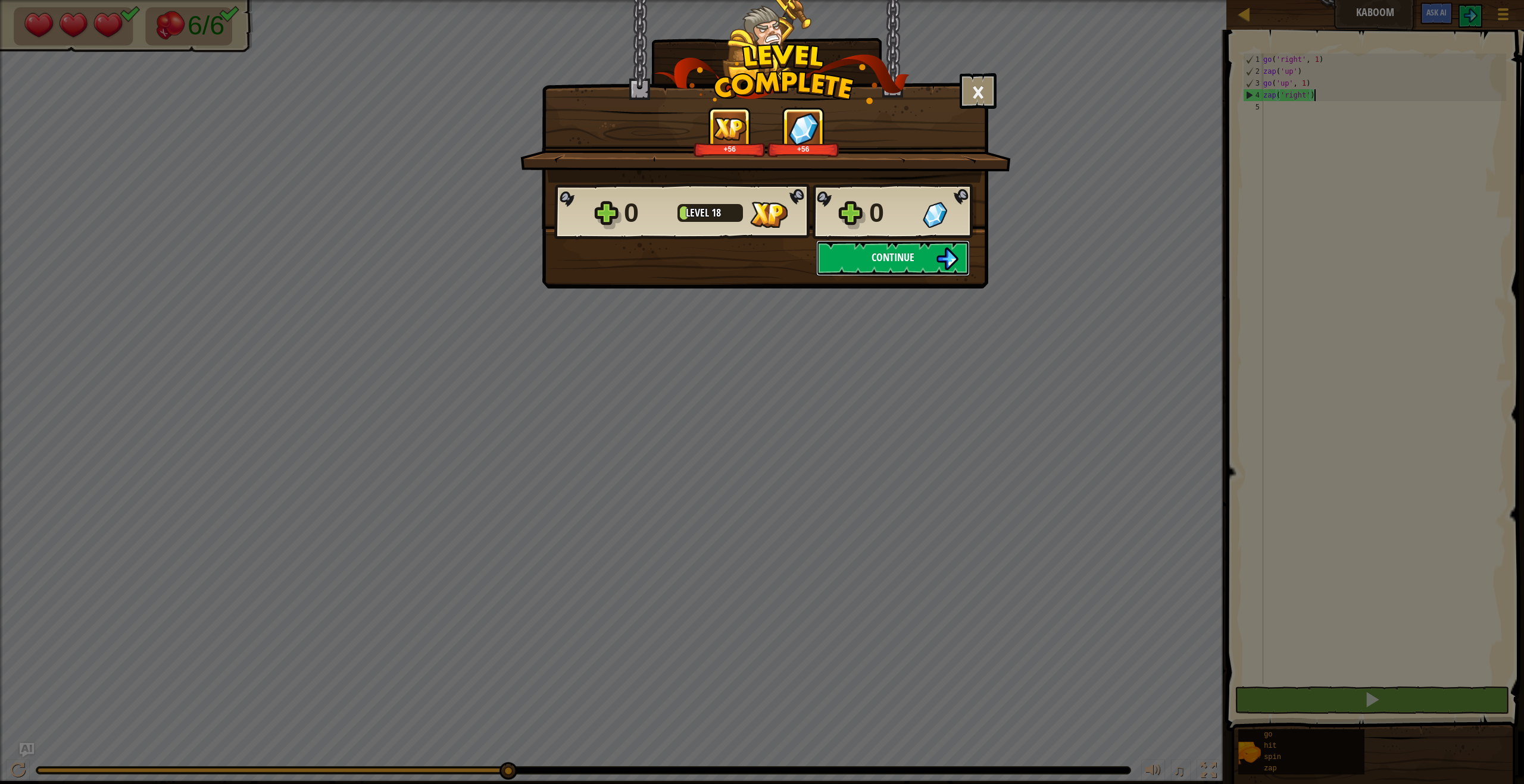
click at [894, 272] on button "Continue" at bounding box center [893, 257] width 154 height 36
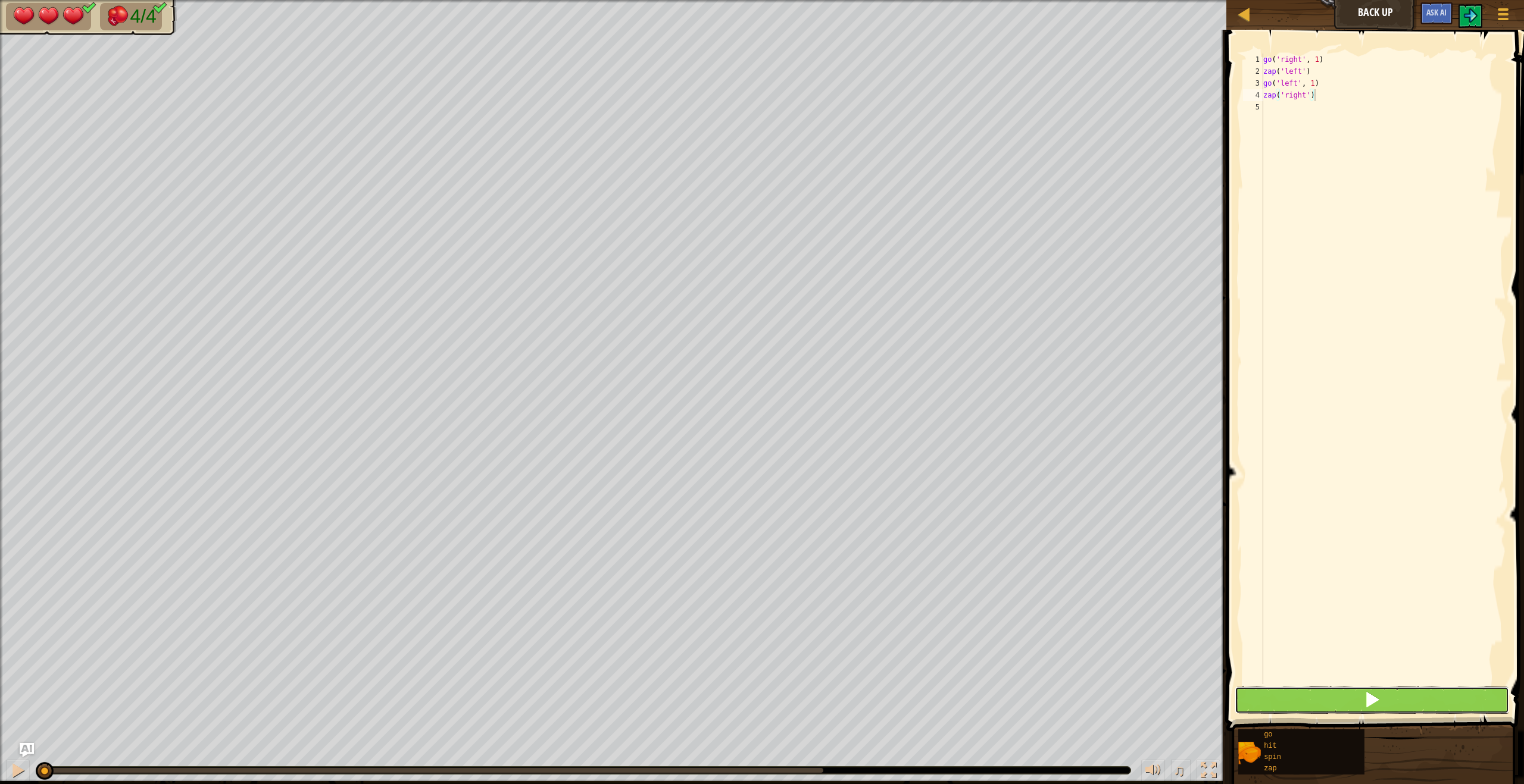
click at [1414, 693] on button at bounding box center [1372, 700] width 275 height 27
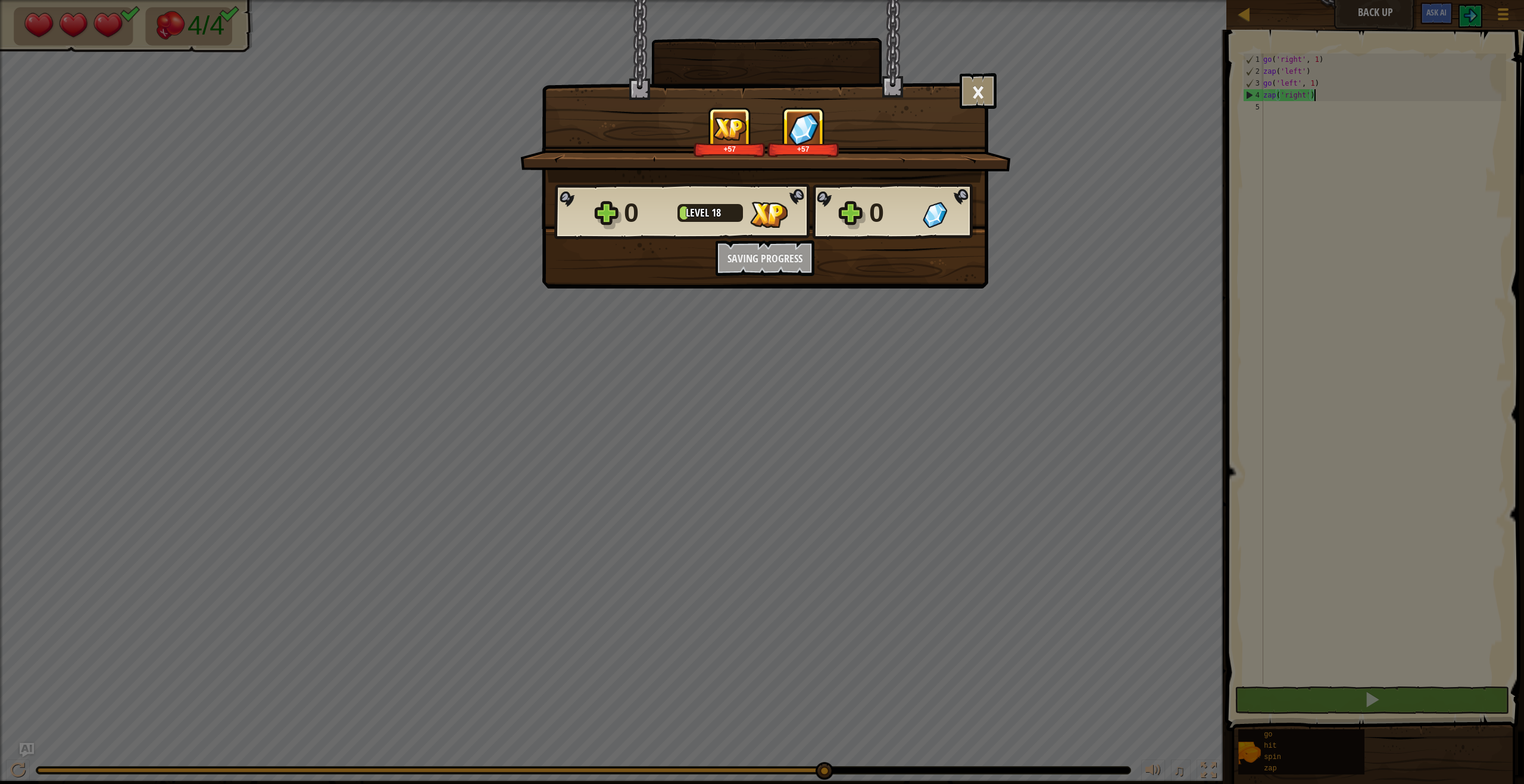
scroll to position [6, 4]
